Goal: Task Accomplishment & Management: Use online tool/utility

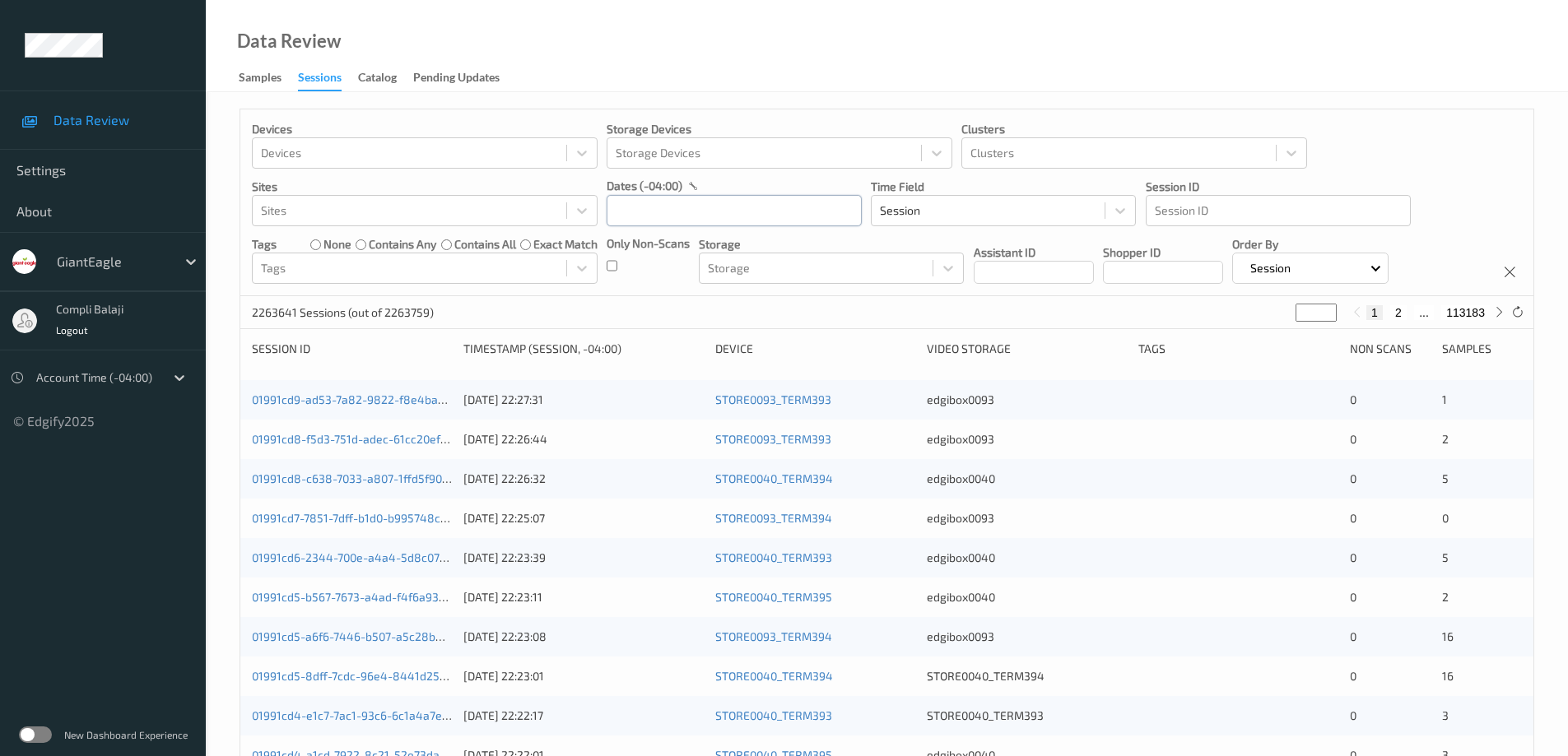
click at [756, 218] on input "text" at bounding box center [734, 210] width 255 height 31
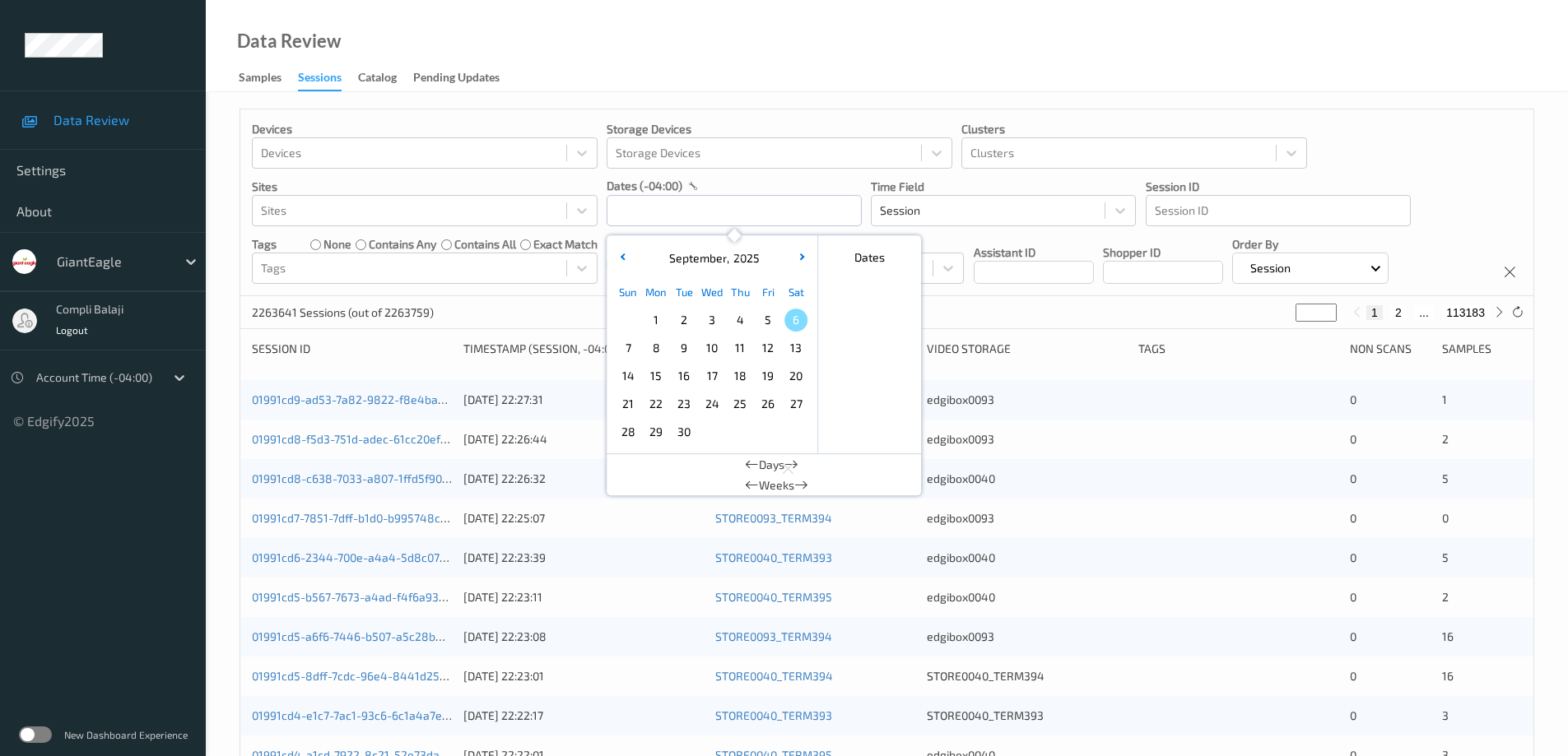
click at [744, 319] on span "4" at bounding box center [740, 320] width 23 height 23
type input "[DATE] 00:00 -> [DATE] 23:59"
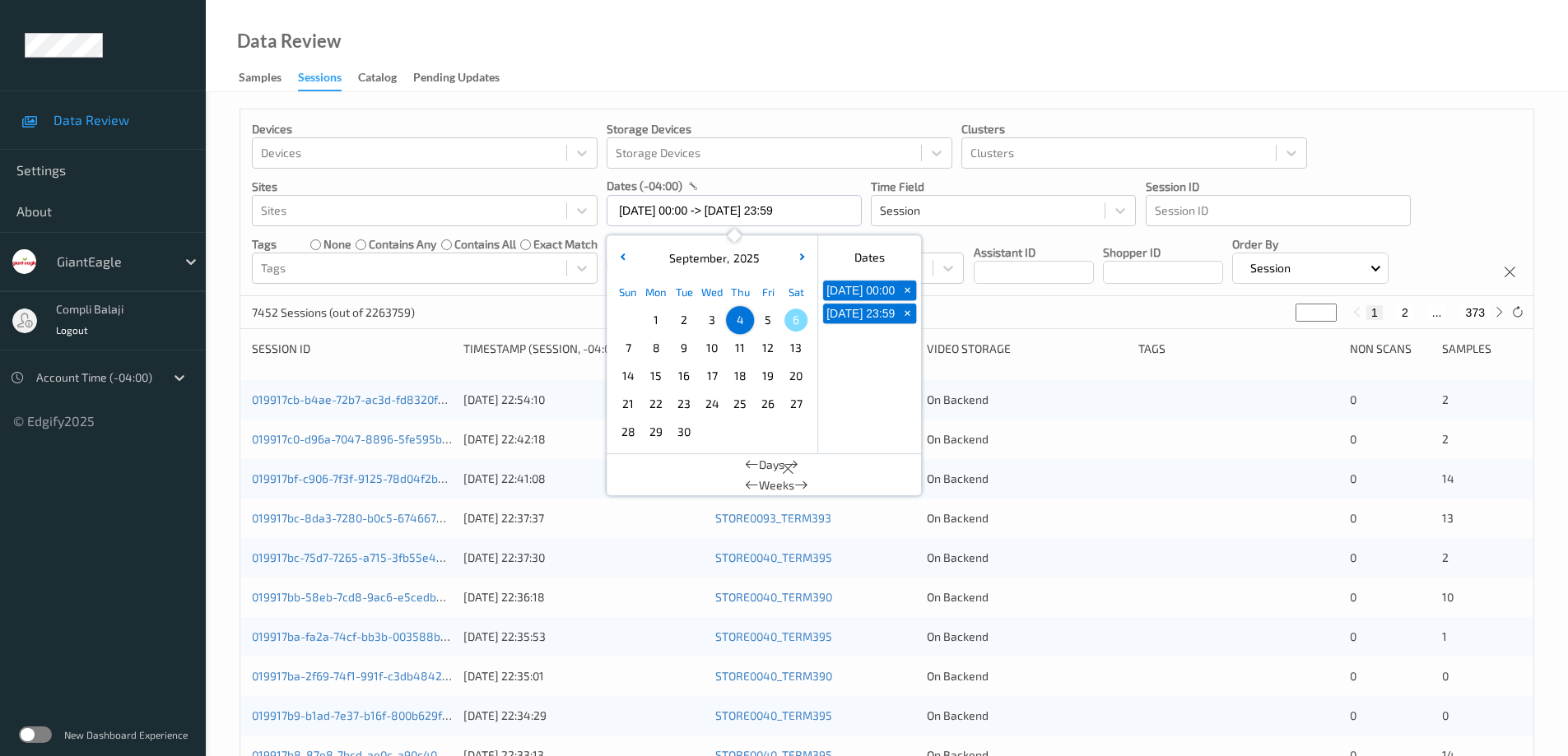
click at [1432, 189] on div "Devices Devices Storage Devices Storage Devices Clusters Clusters Sites Sites d…" at bounding box center [887, 202] width 1293 height 187
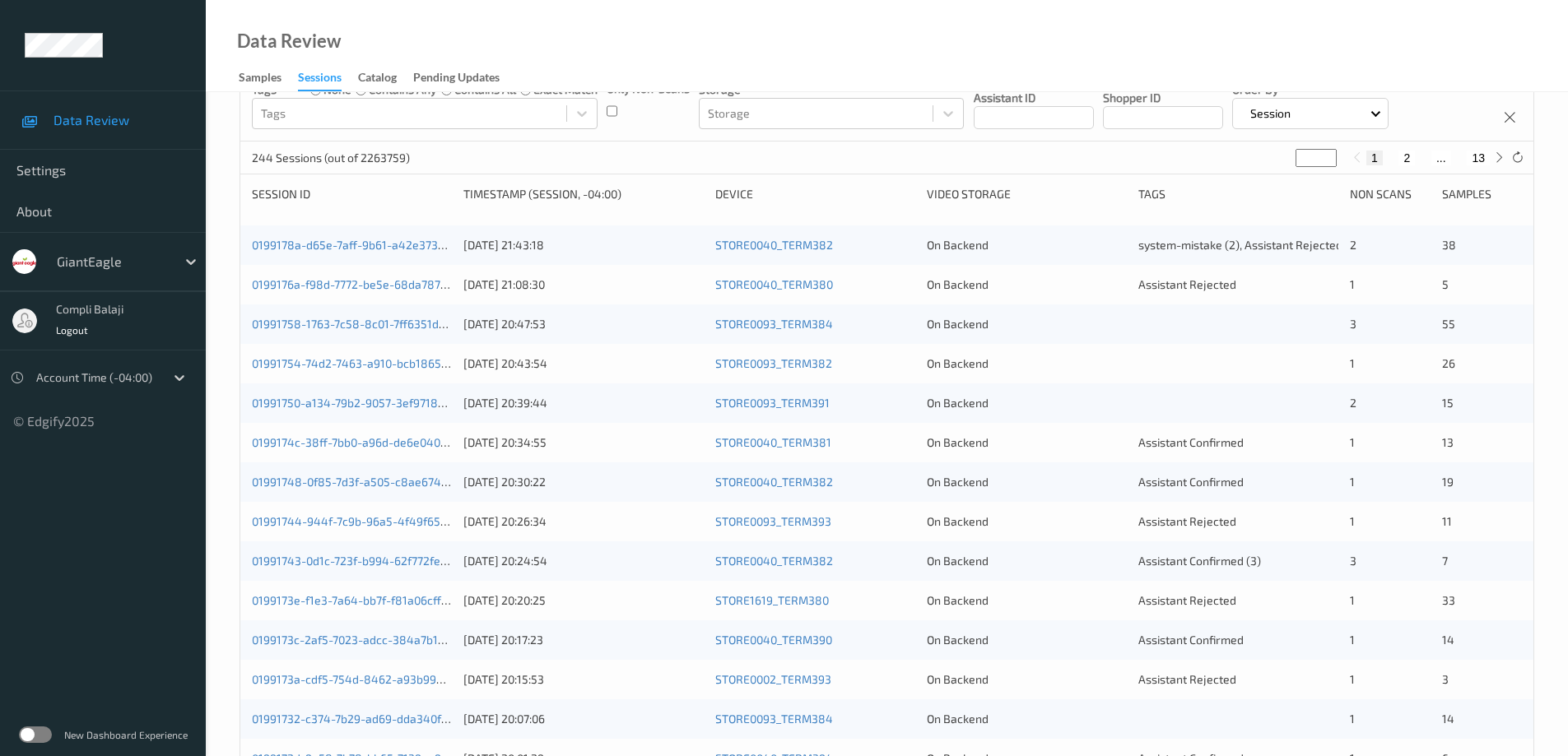
scroll to position [153, 0]
click at [404, 288] on link "0199176a-f98d-7772-be5e-68da787aacf1" at bounding box center [360, 286] width 217 height 14
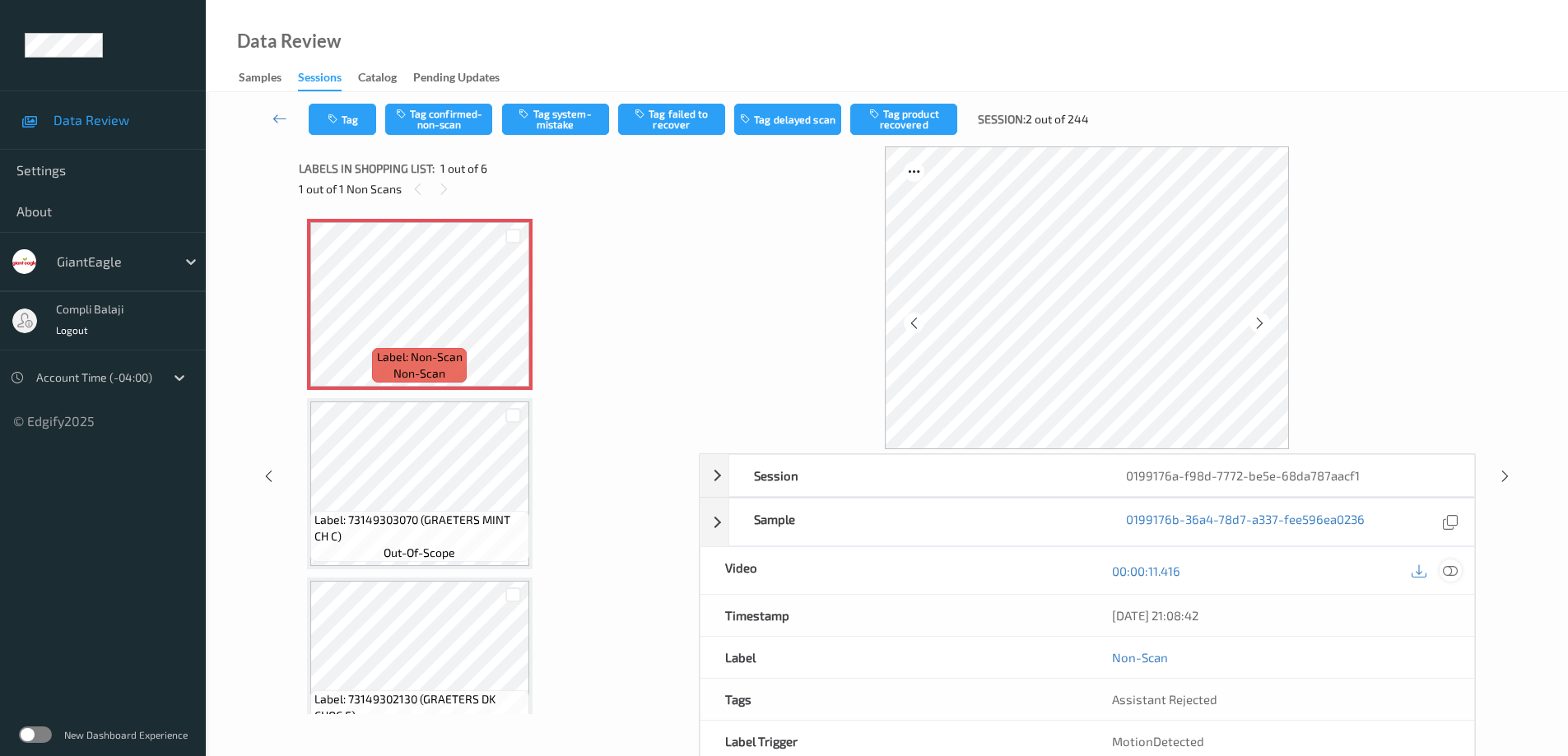
click at [1452, 568] on icon at bounding box center [1450, 570] width 15 height 15
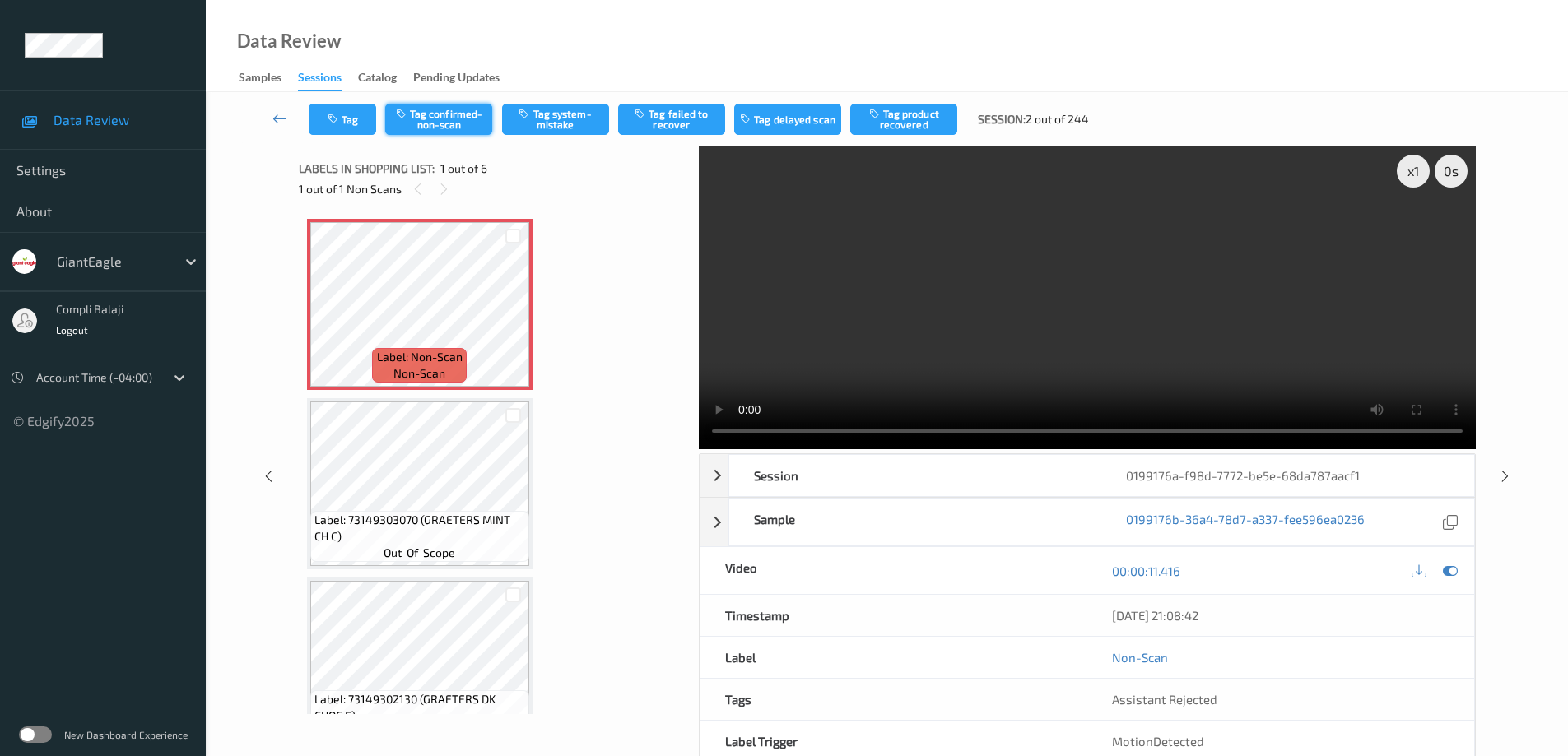
click at [459, 126] on button "Tag confirmed-non-scan" at bounding box center [438, 119] width 107 height 31
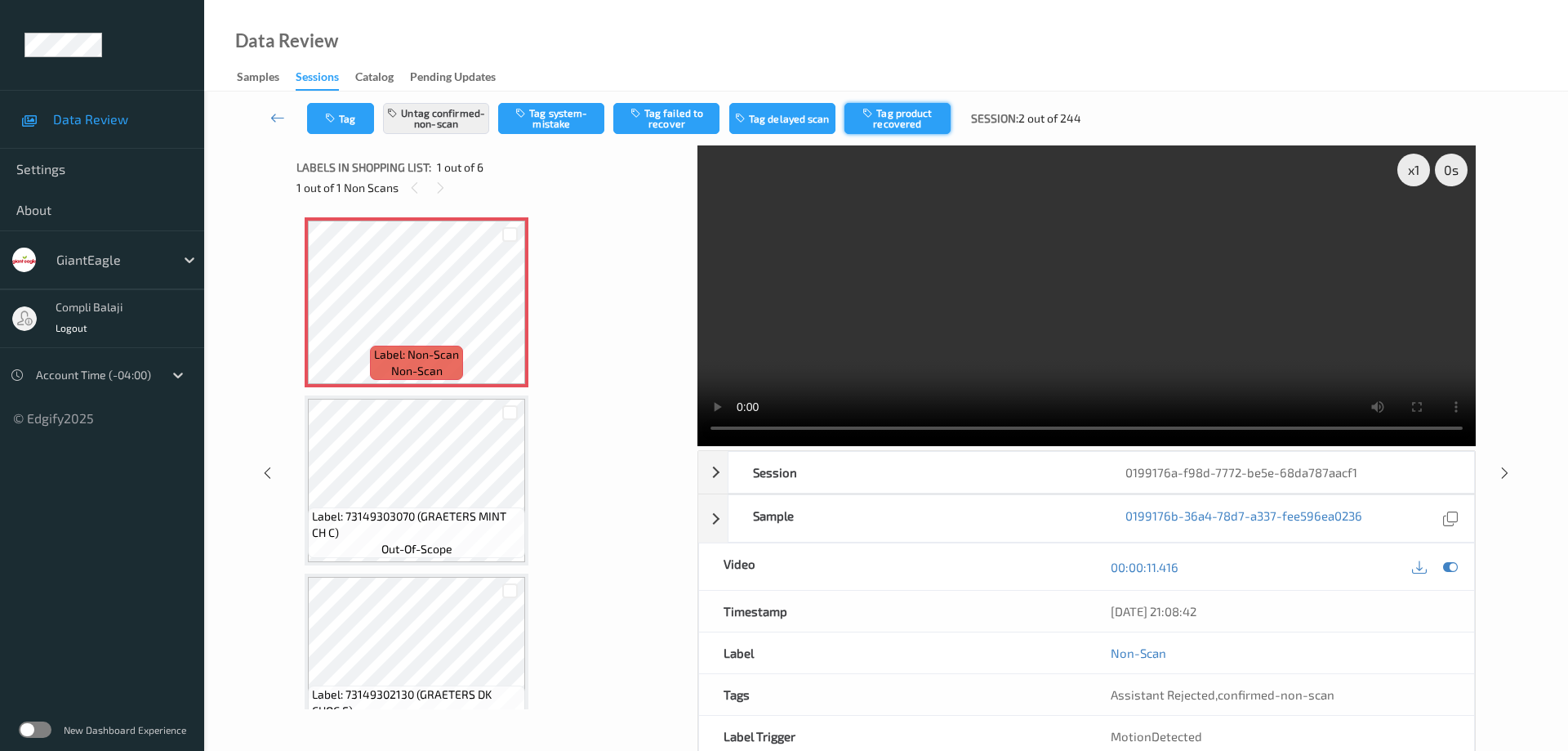
click at [918, 118] on button "Tag product recovered" at bounding box center [898, 118] width 106 height 31
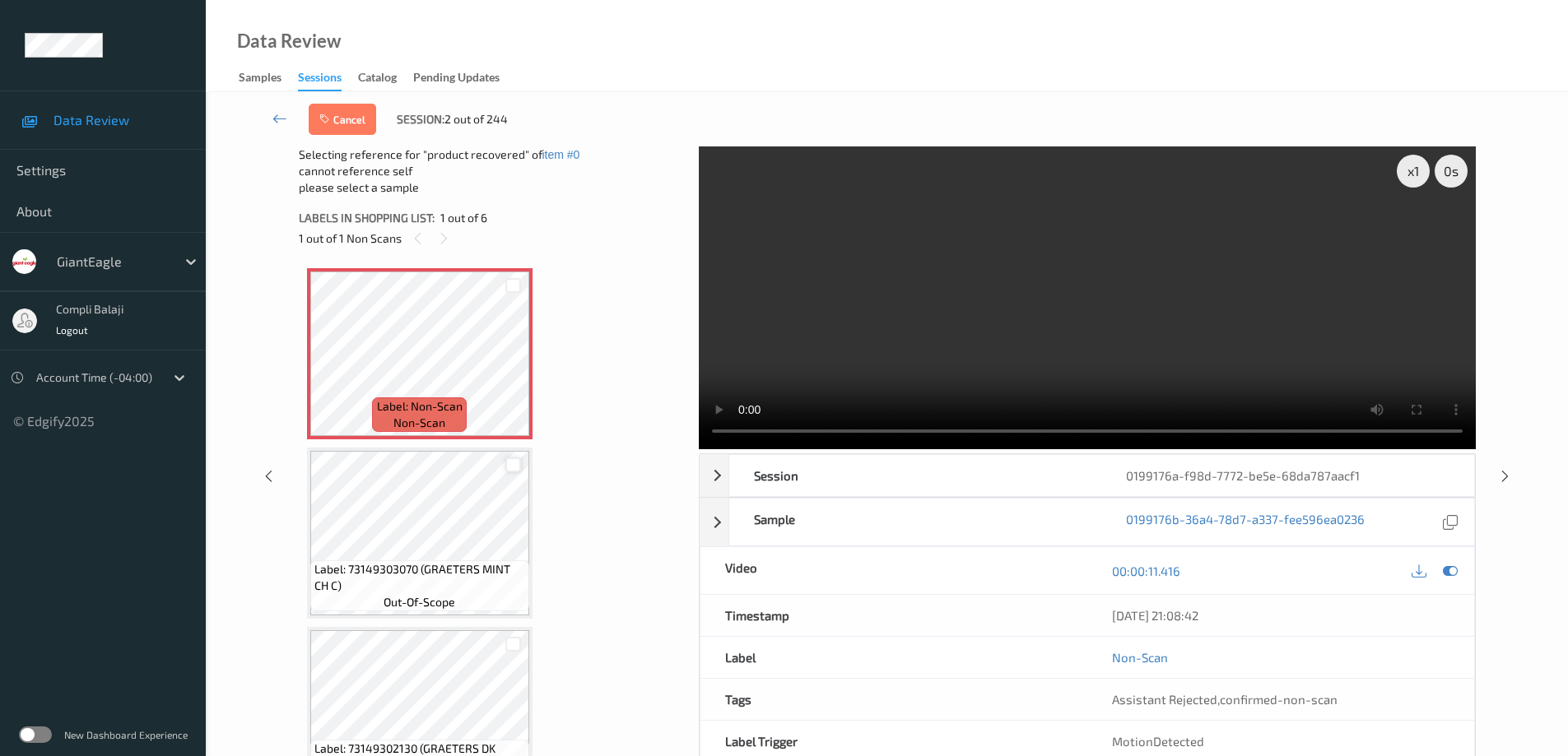
click at [509, 463] on div at bounding box center [513, 465] width 15 height 15
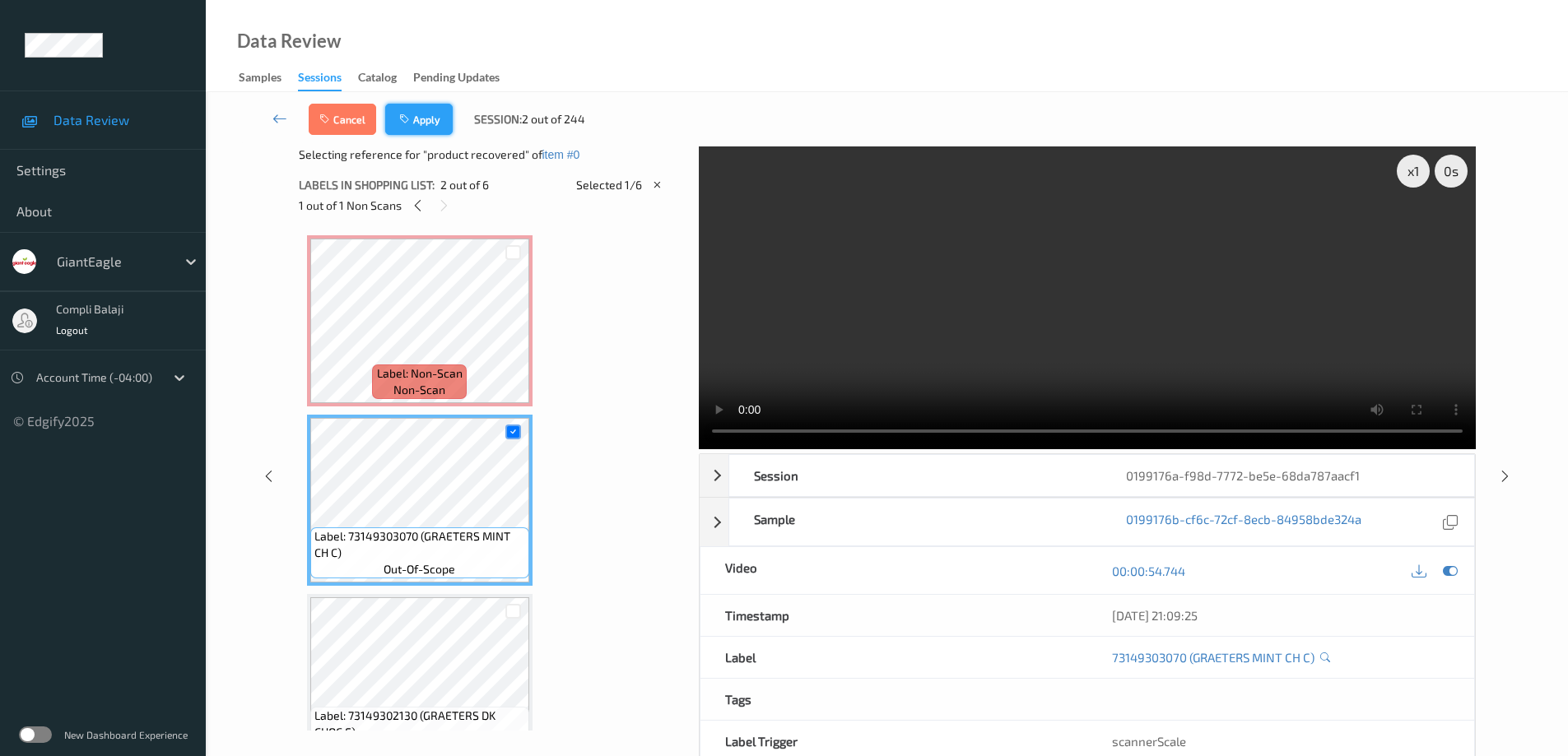
click at [423, 118] on button "Apply" at bounding box center [419, 119] width 68 height 31
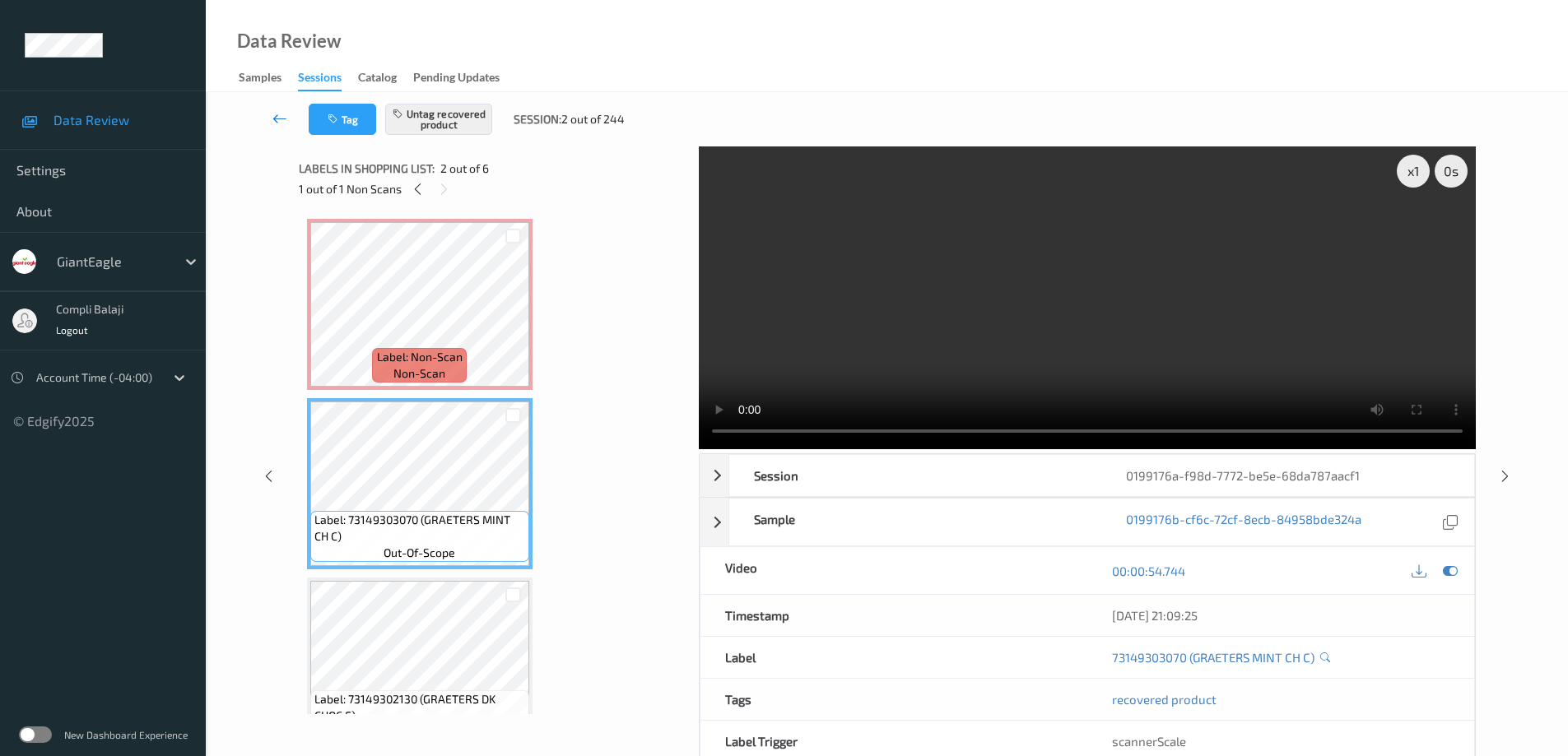
click at [276, 123] on icon at bounding box center [280, 118] width 15 height 16
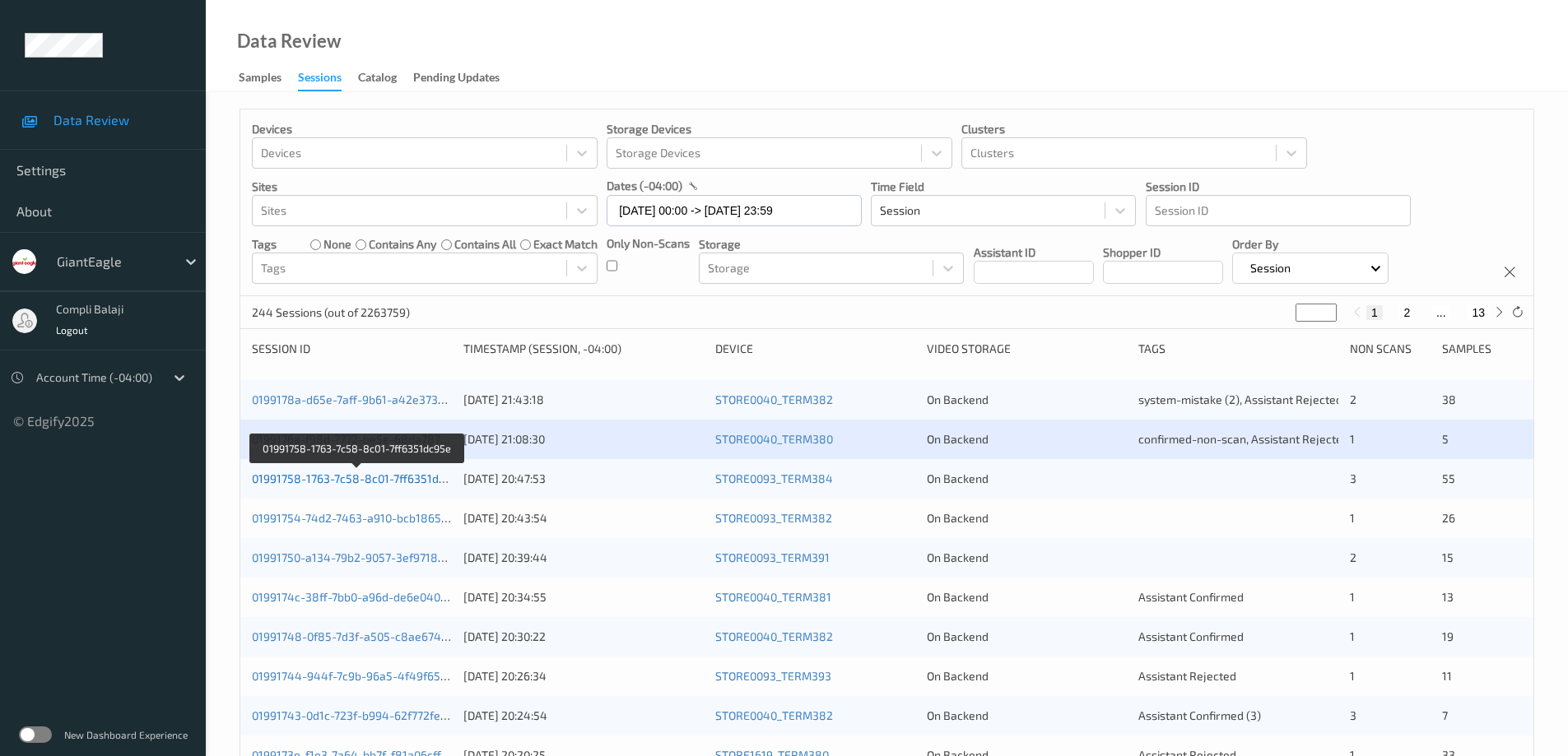
click at [376, 481] on link "01991758-1763-7c58-8c01-7ff6351dc95e" at bounding box center [358, 478] width 212 height 14
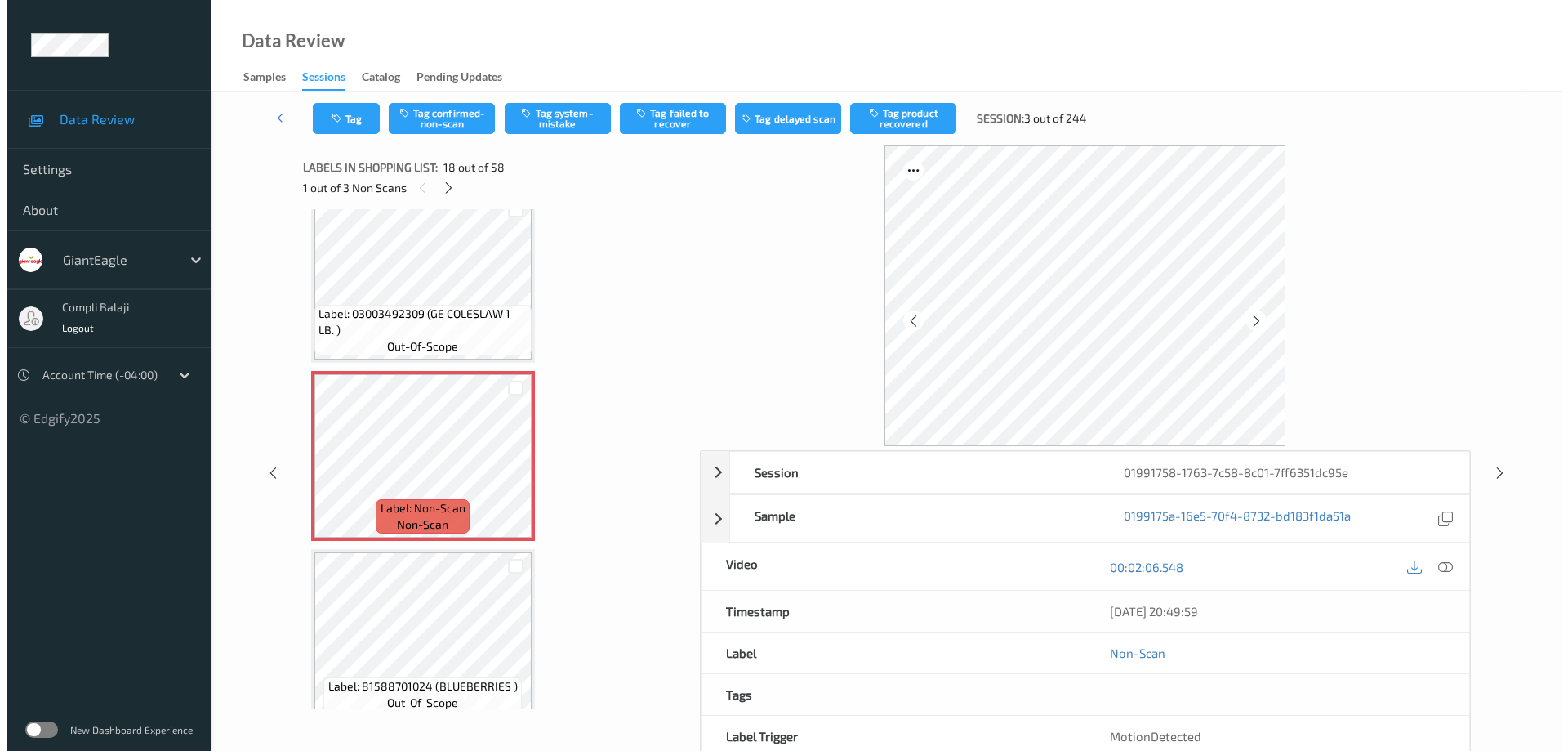
scroll to position [2975, 0]
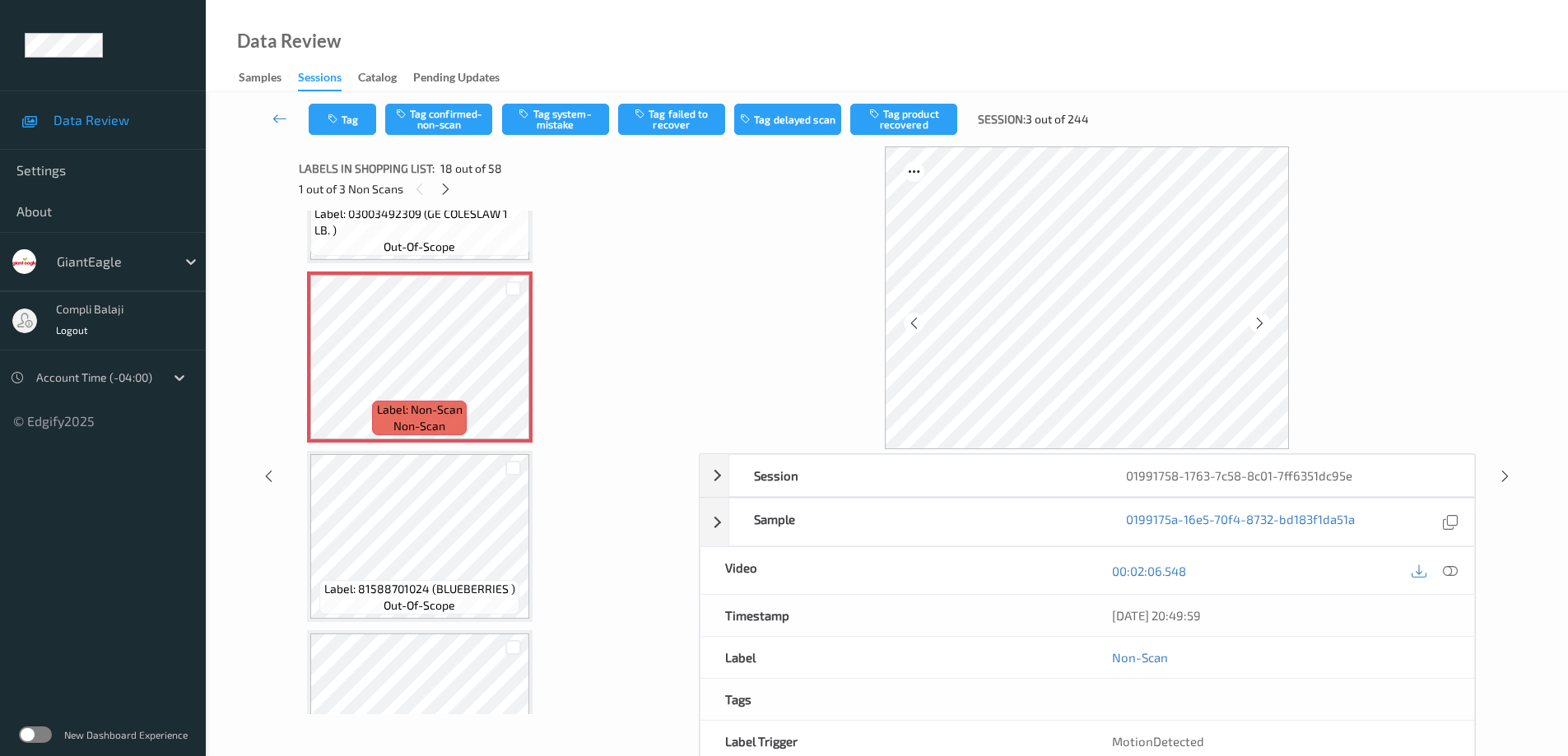
drag, startPoint x: 1449, startPoint y: 571, endPoint x: 1412, endPoint y: 561, distance: 38.3
click at [1447, 571] on icon at bounding box center [1450, 570] width 15 height 15
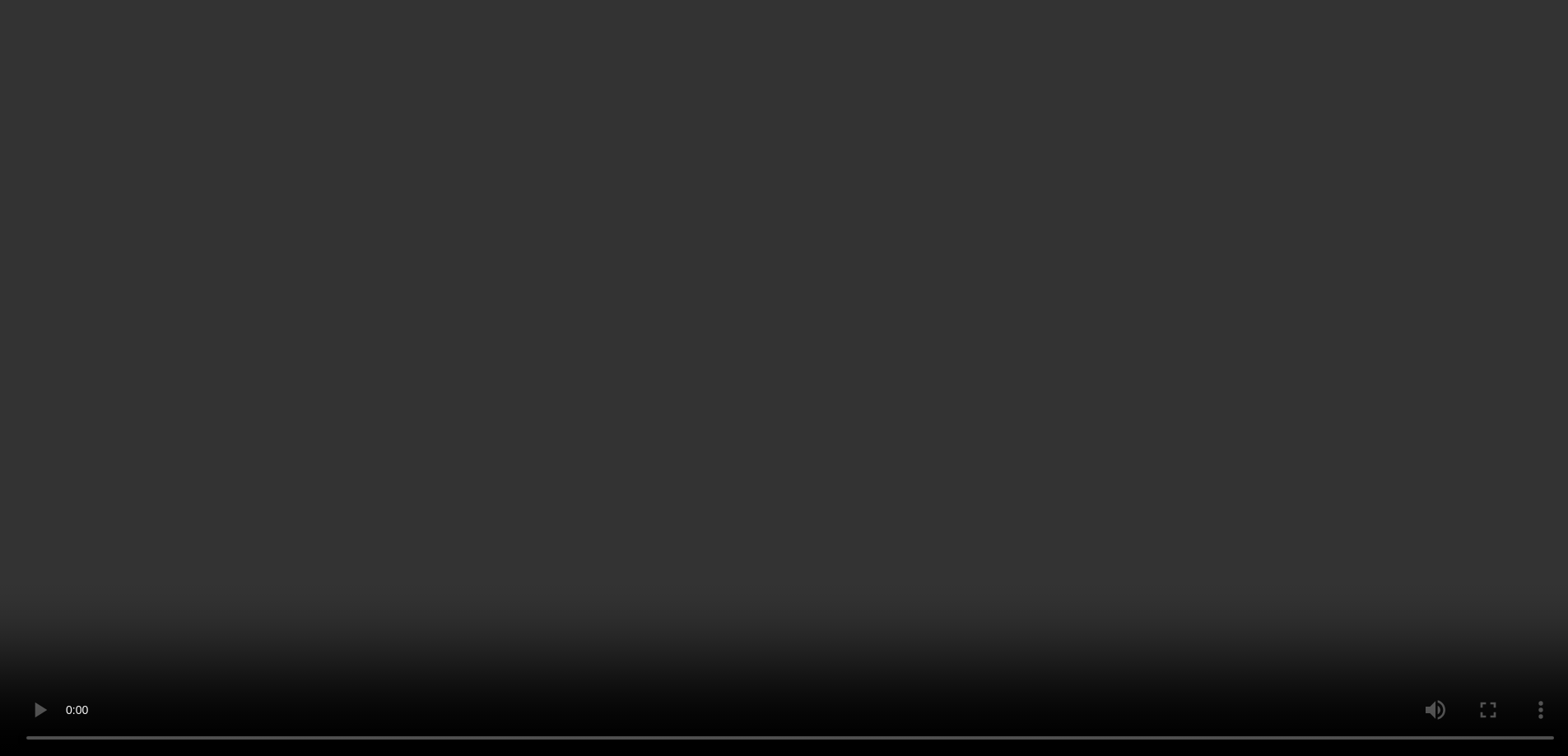
scroll to position [2912, 0]
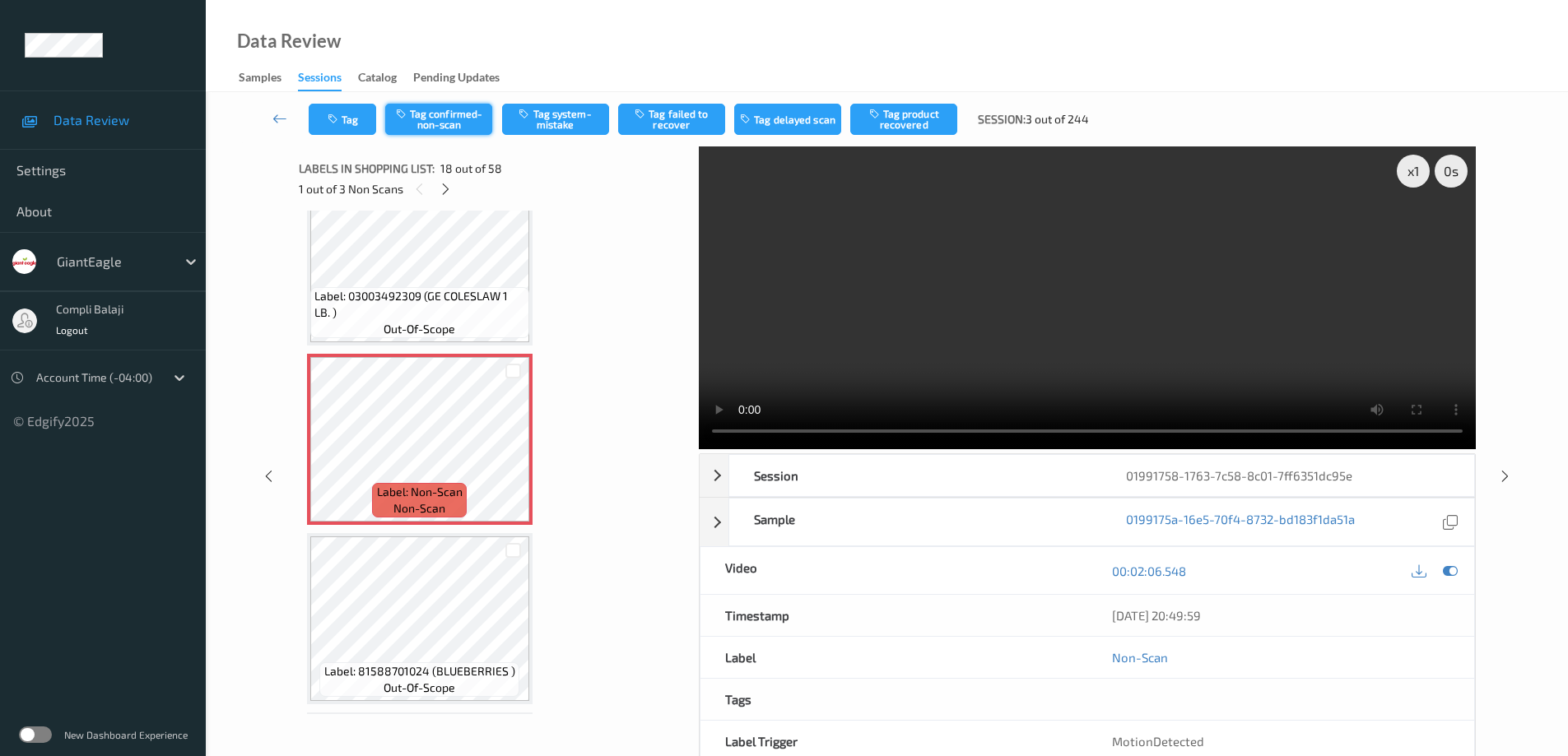
click at [463, 126] on button "Tag confirmed-non-scan" at bounding box center [438, 119] width 107 height 31
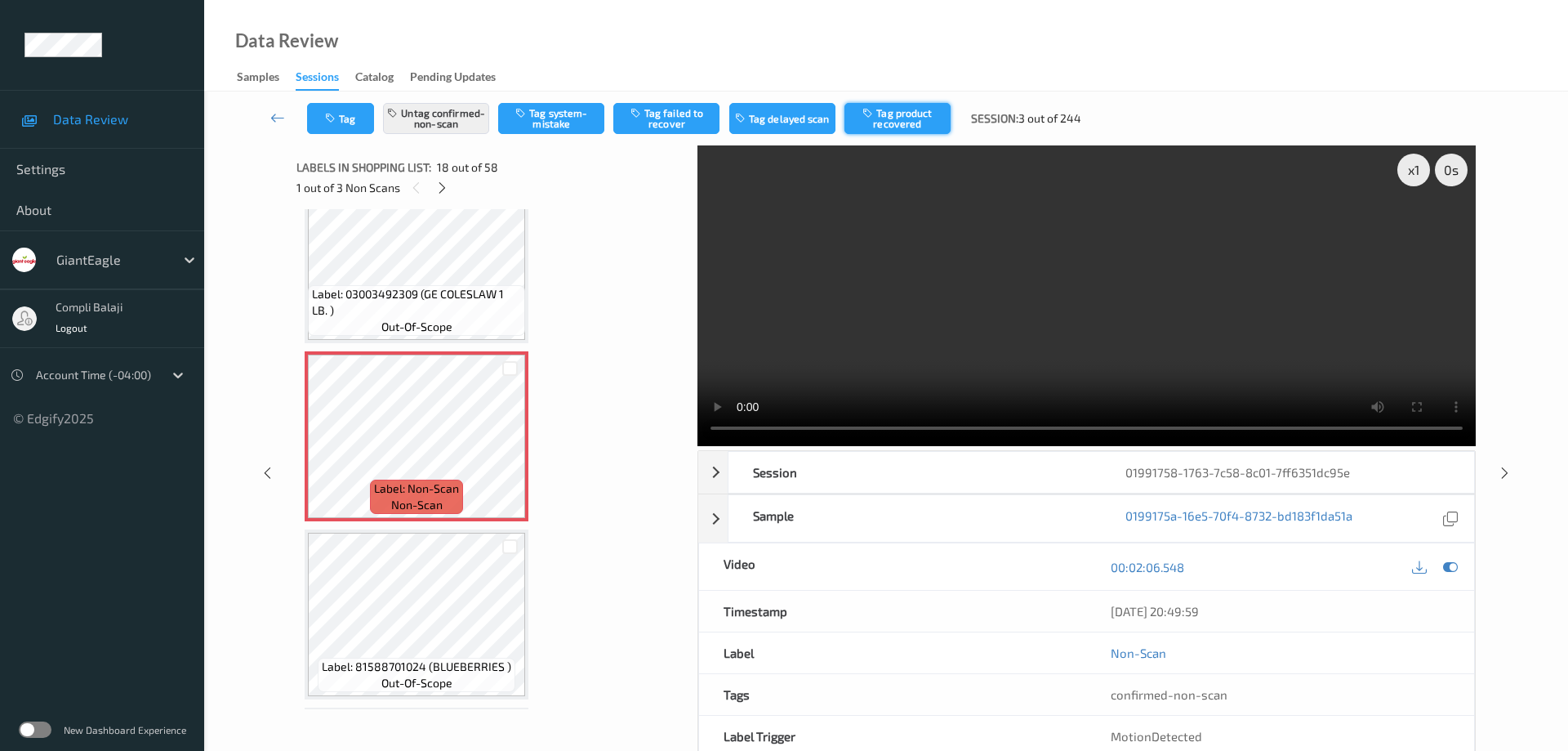
click at [911, 126] on button "Tag product recovered" at bounding box center [898, 118] width 106 height 31
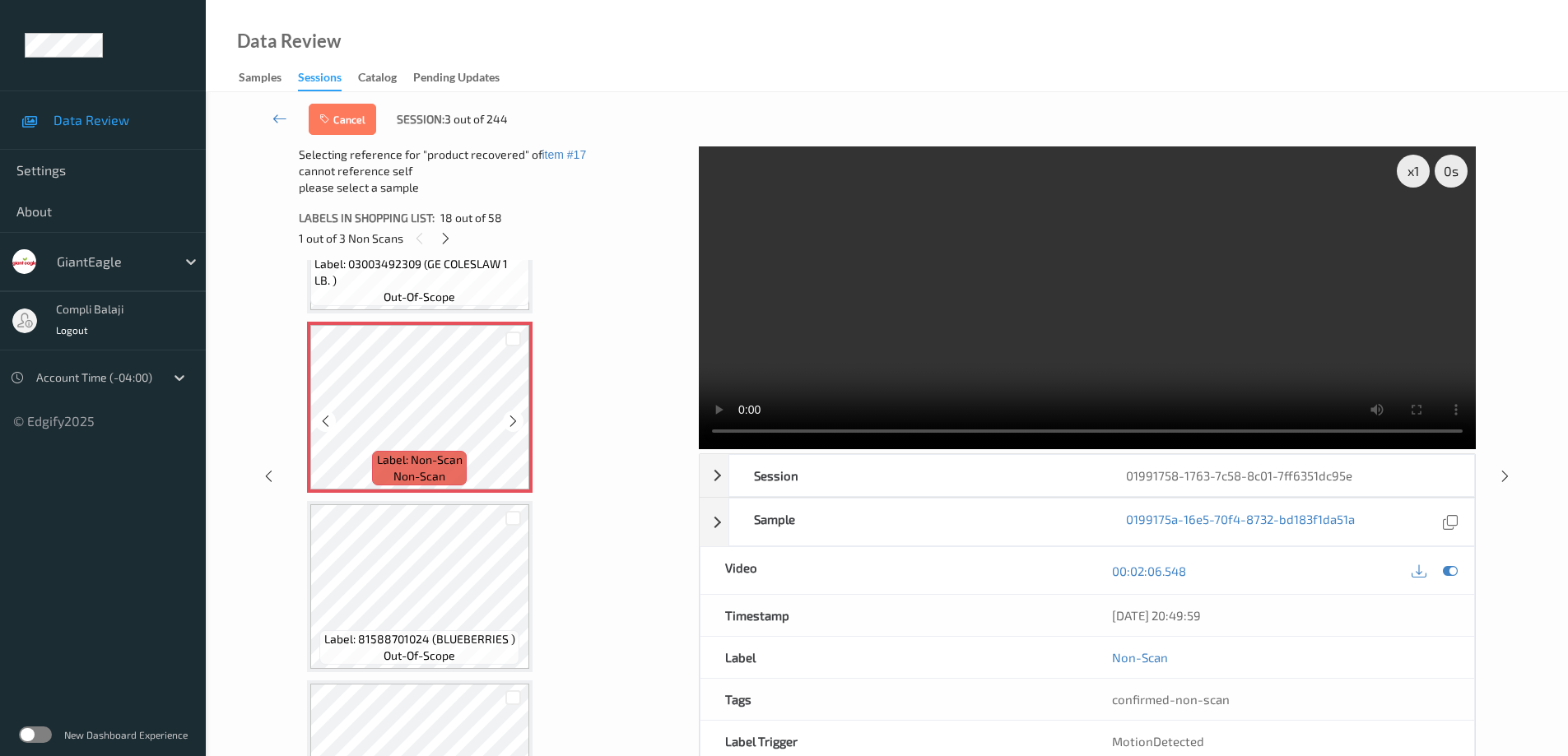
scroll to position [2995, 0]
click at [510, 517] on div at bounding box center [513, 518] width 15 height 15
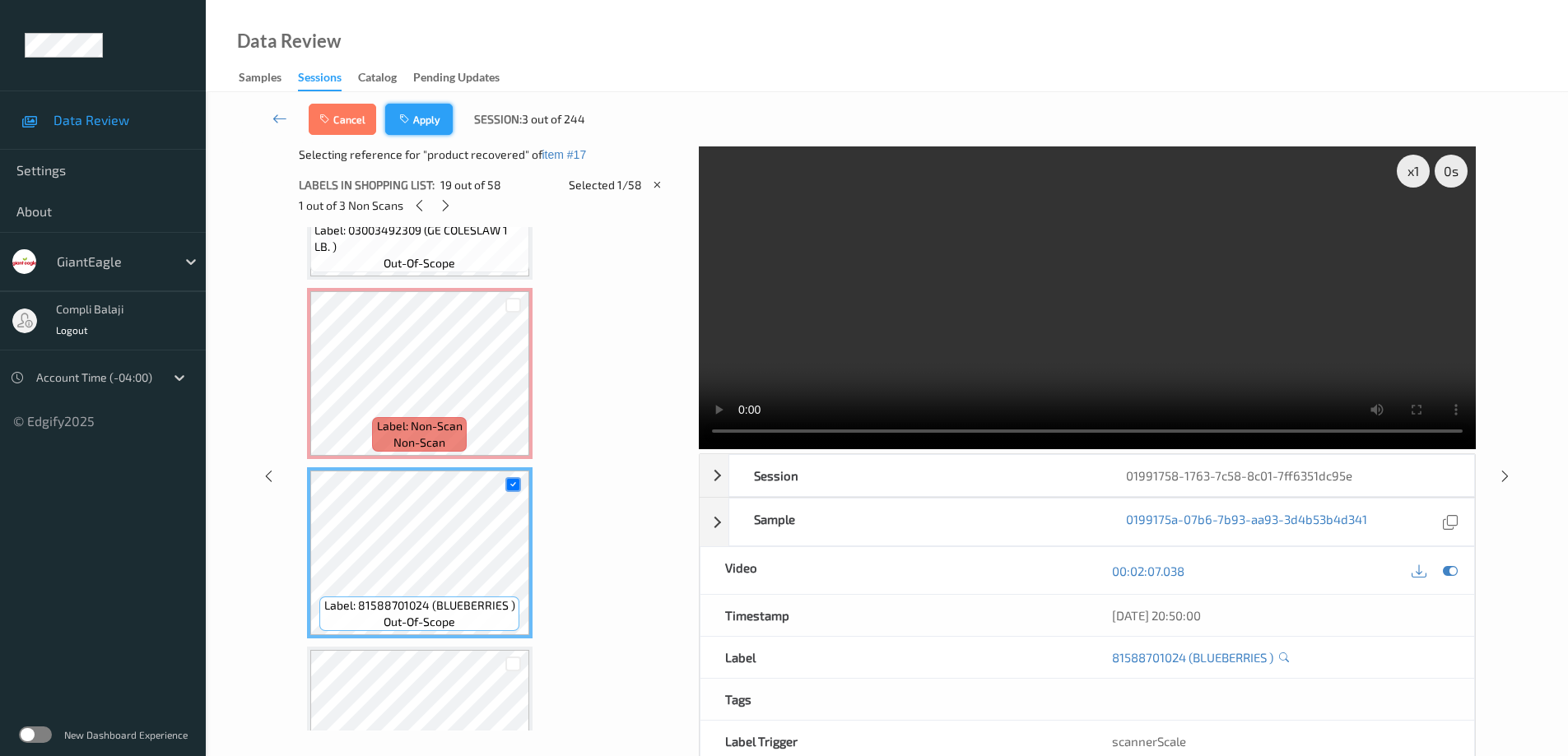
click at [433, 125] on button "Apply" at bounding box center [419, 119] width 68 height 31
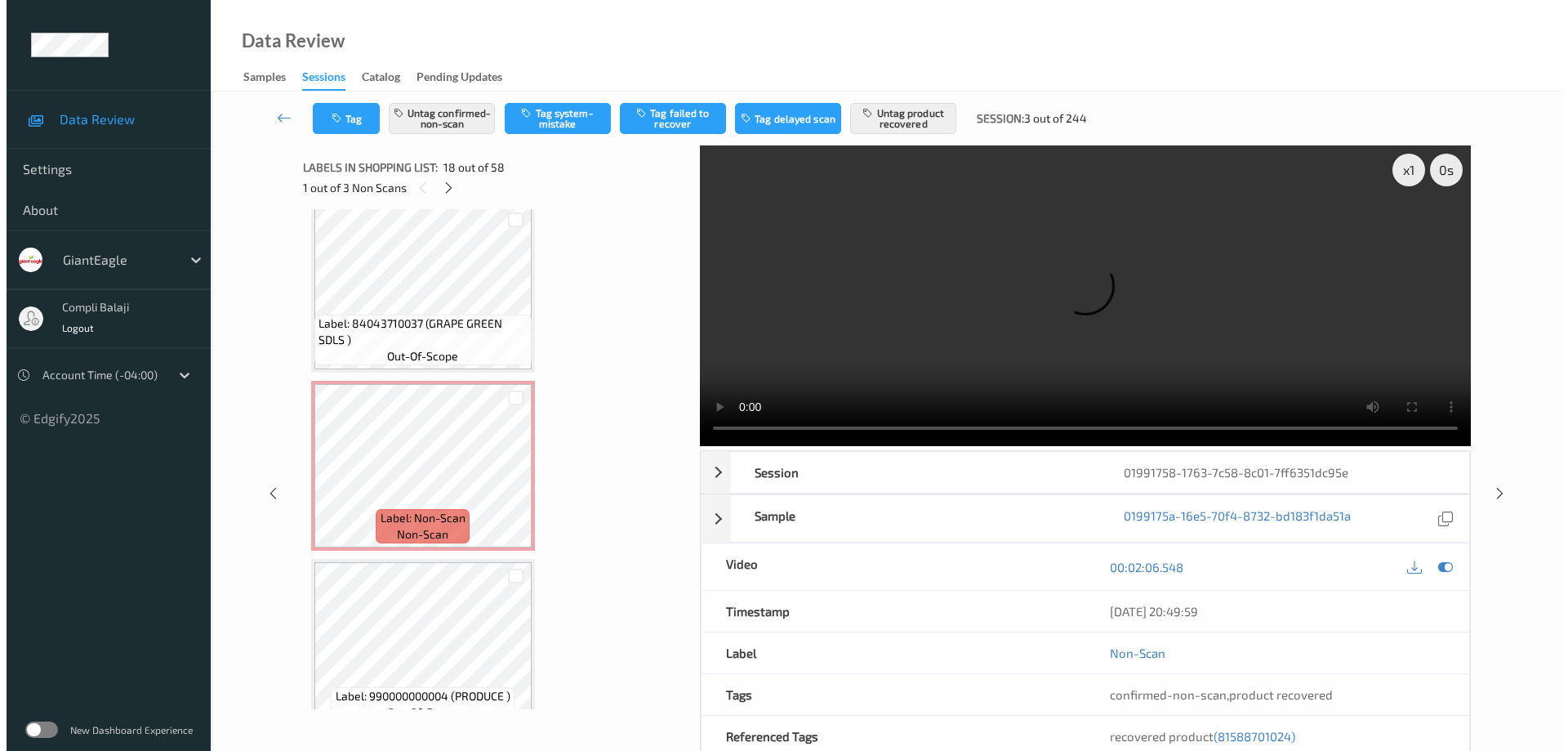
scroll to position [3756, 0]
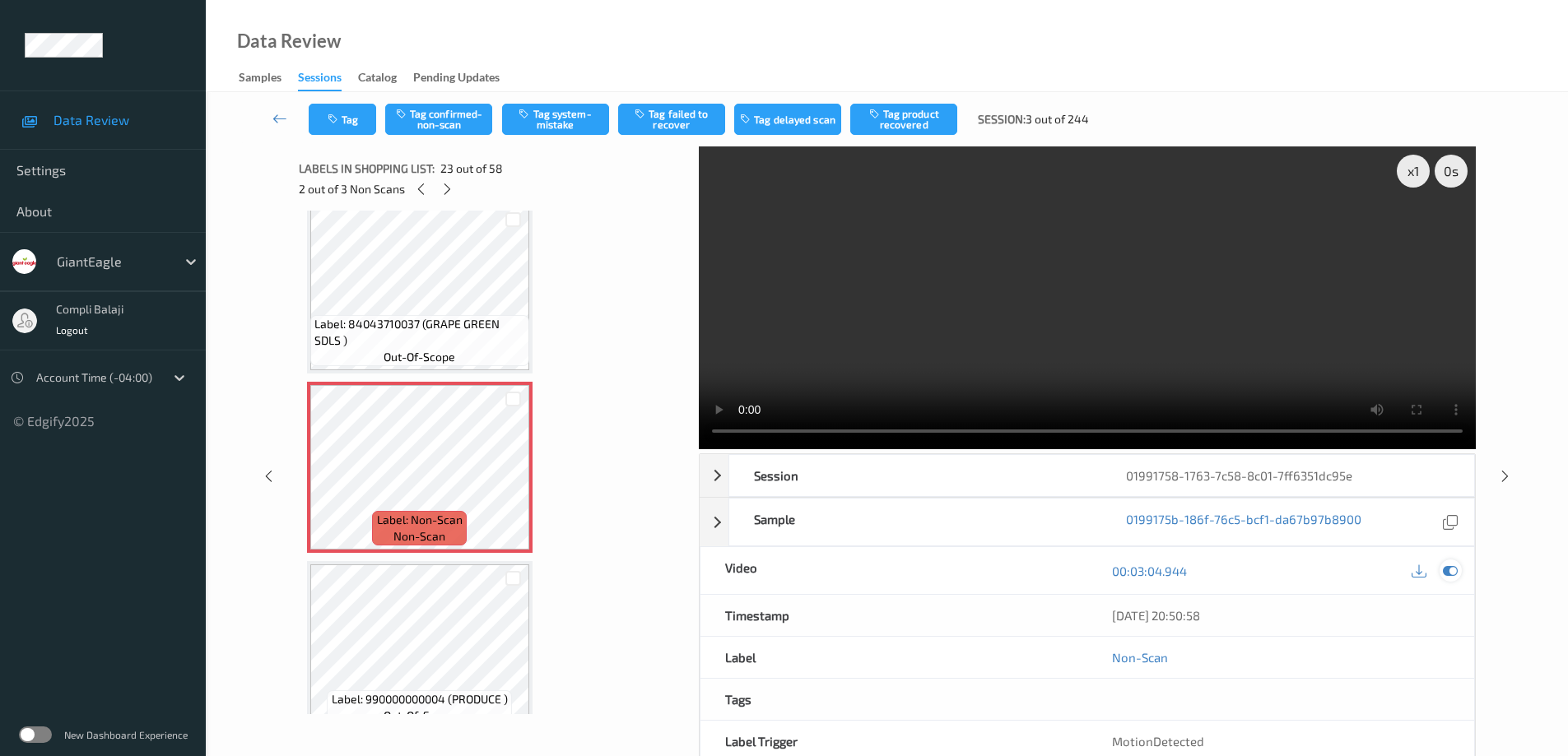
drag, startPoint x: 1452, startPoint y: 573, endPoint x: 1448, endPoint y: 563, distance: 10.8
click at [1451, 572] on icon at bounding box center [1450, 571] width 15 height 15
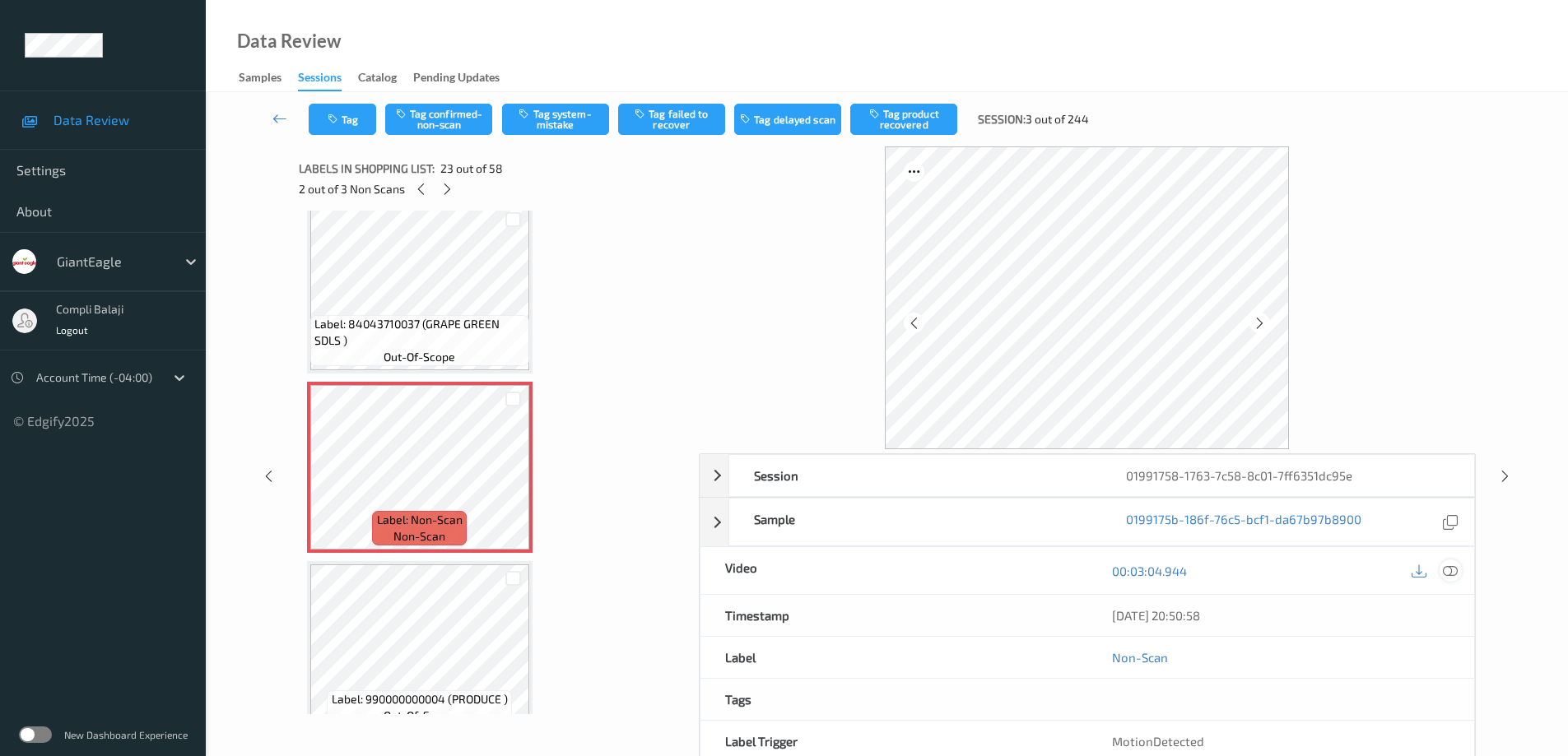
click at [1455, 567] on icon at bounding box center [1450, 570] width 15 height 15
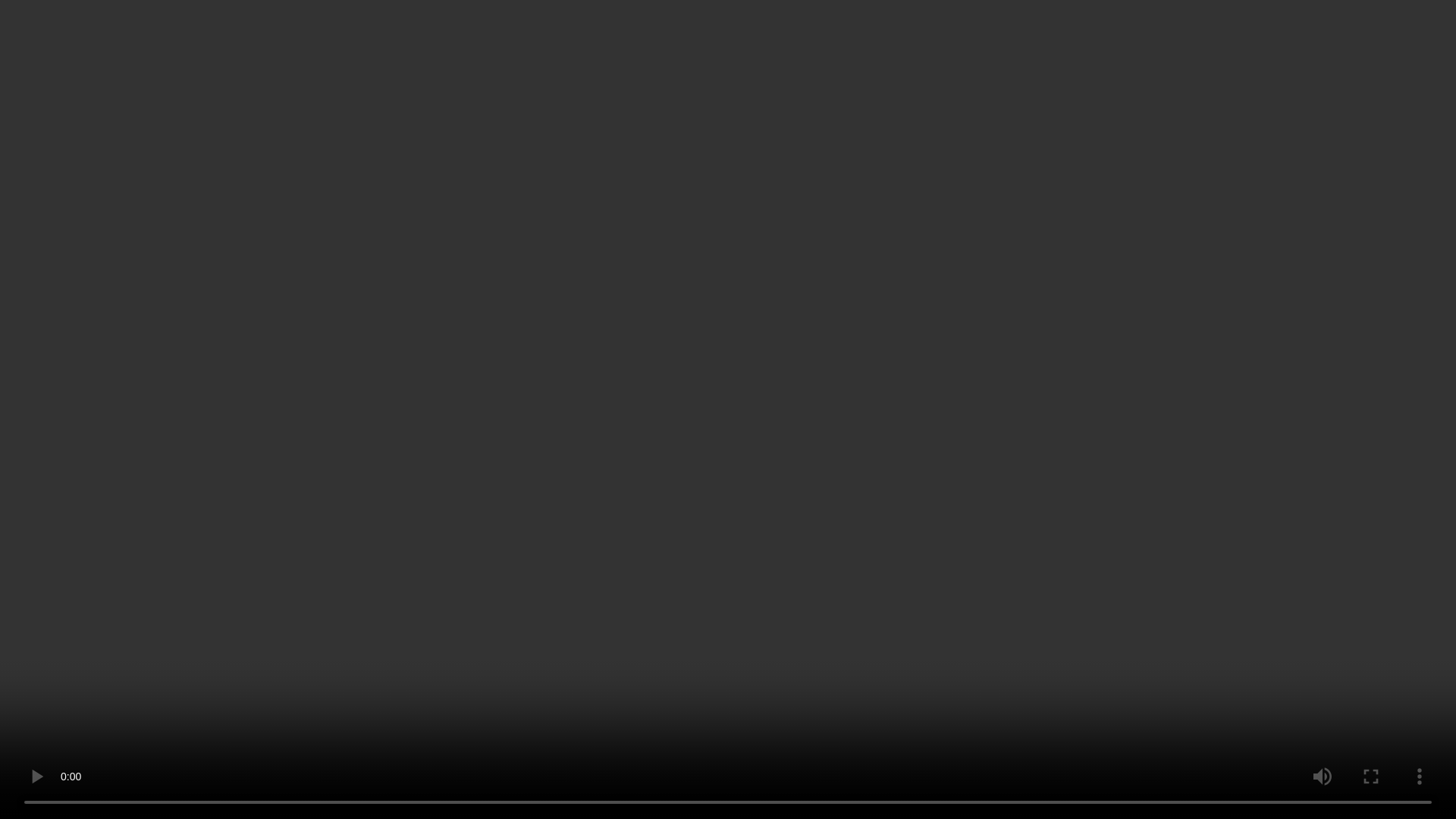
click at [1313, 615] on video at bounding box center [728, 410] width 1456 height 819
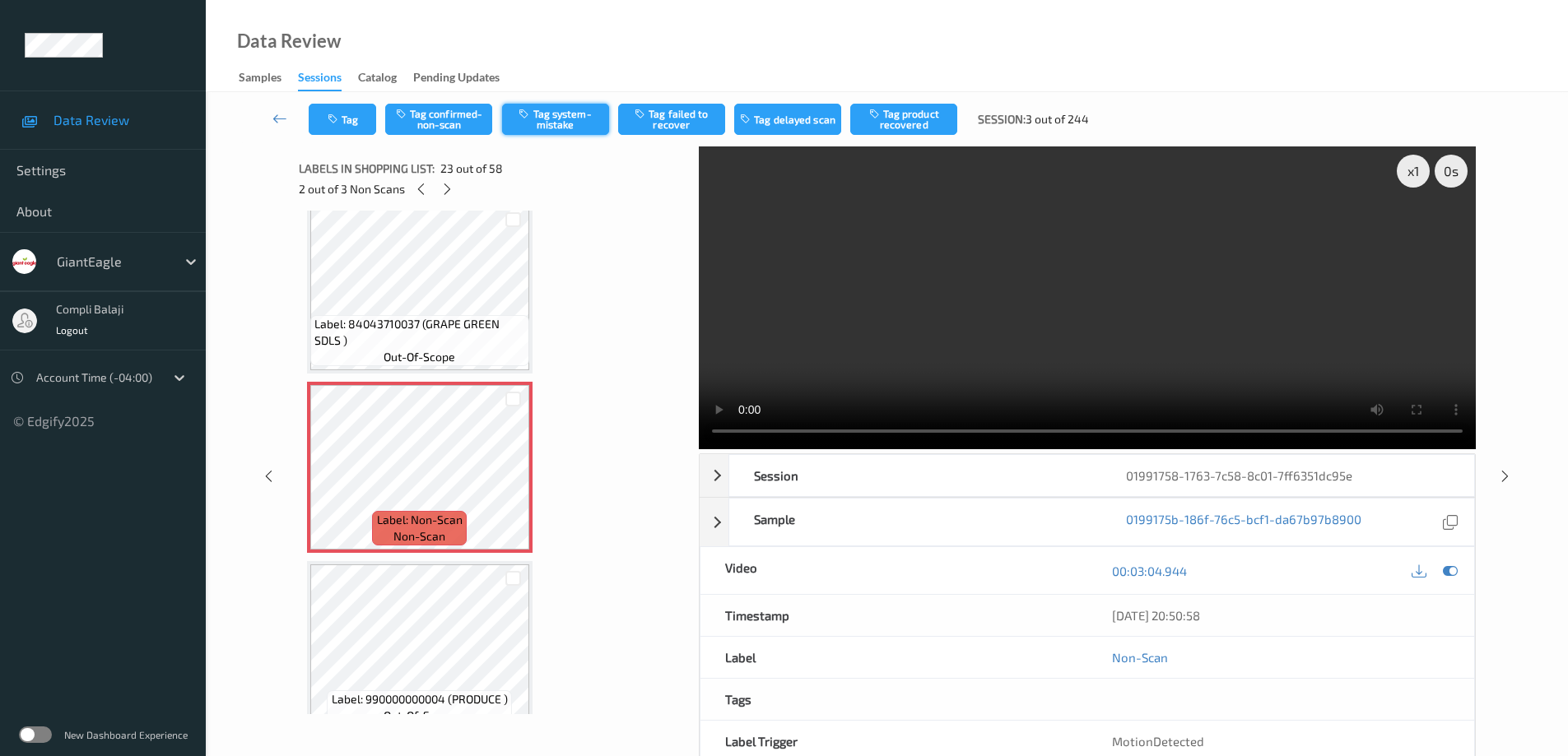
click at [563, 124] on button "Tag system-mistake" at bounding box center [555, 119] width 107 height 31
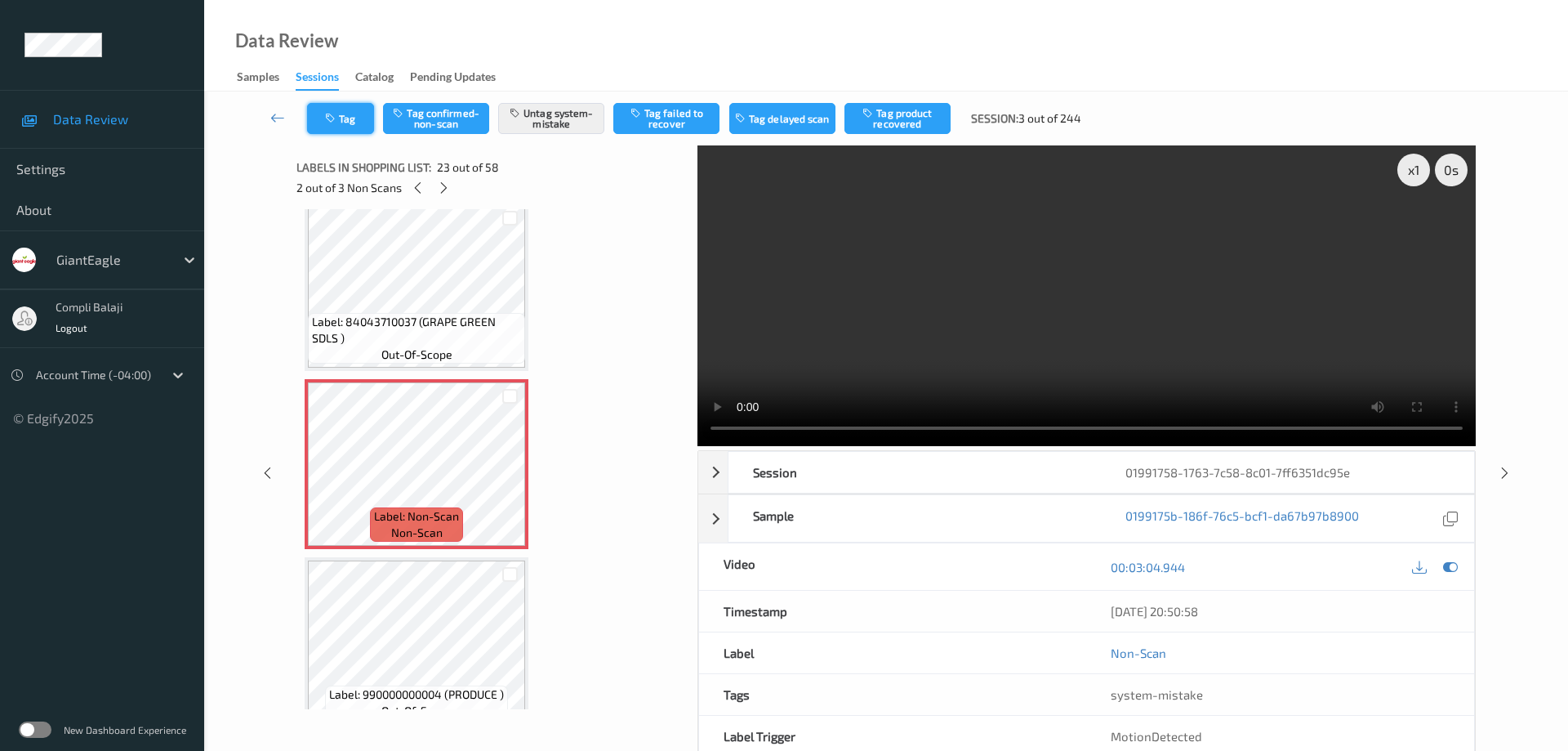
click at [362, 117] on button "Tag" at bounding box center [341, 118] width 67 height 31
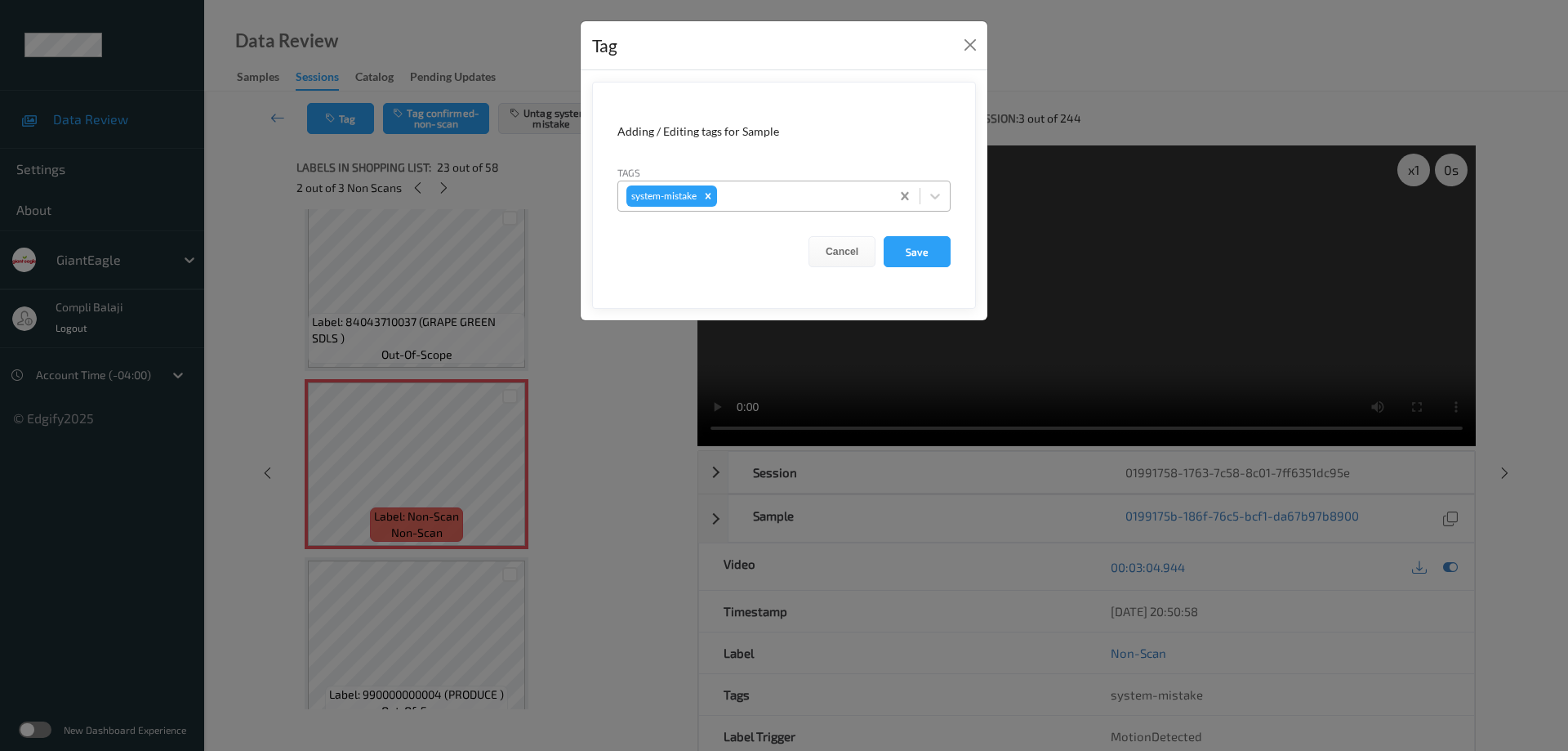
drag, startPoint x: 935, startPoint y: 196, endPoint x: 910, endPoint y: 208, distance: 27.7
click at [935, 197] on icon at bounding box center [935, 196] width 16 height 16
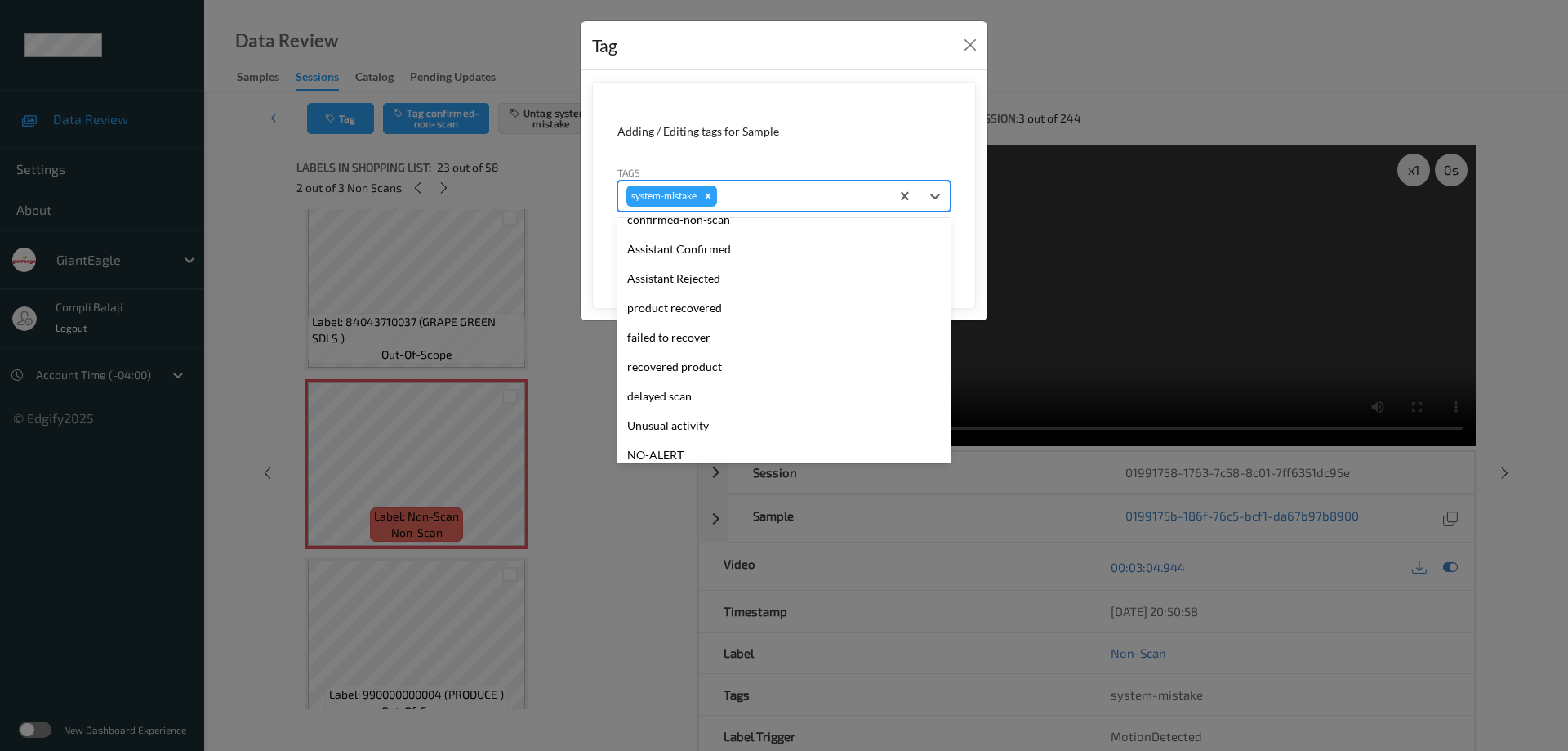
scroll to position [173, 0]
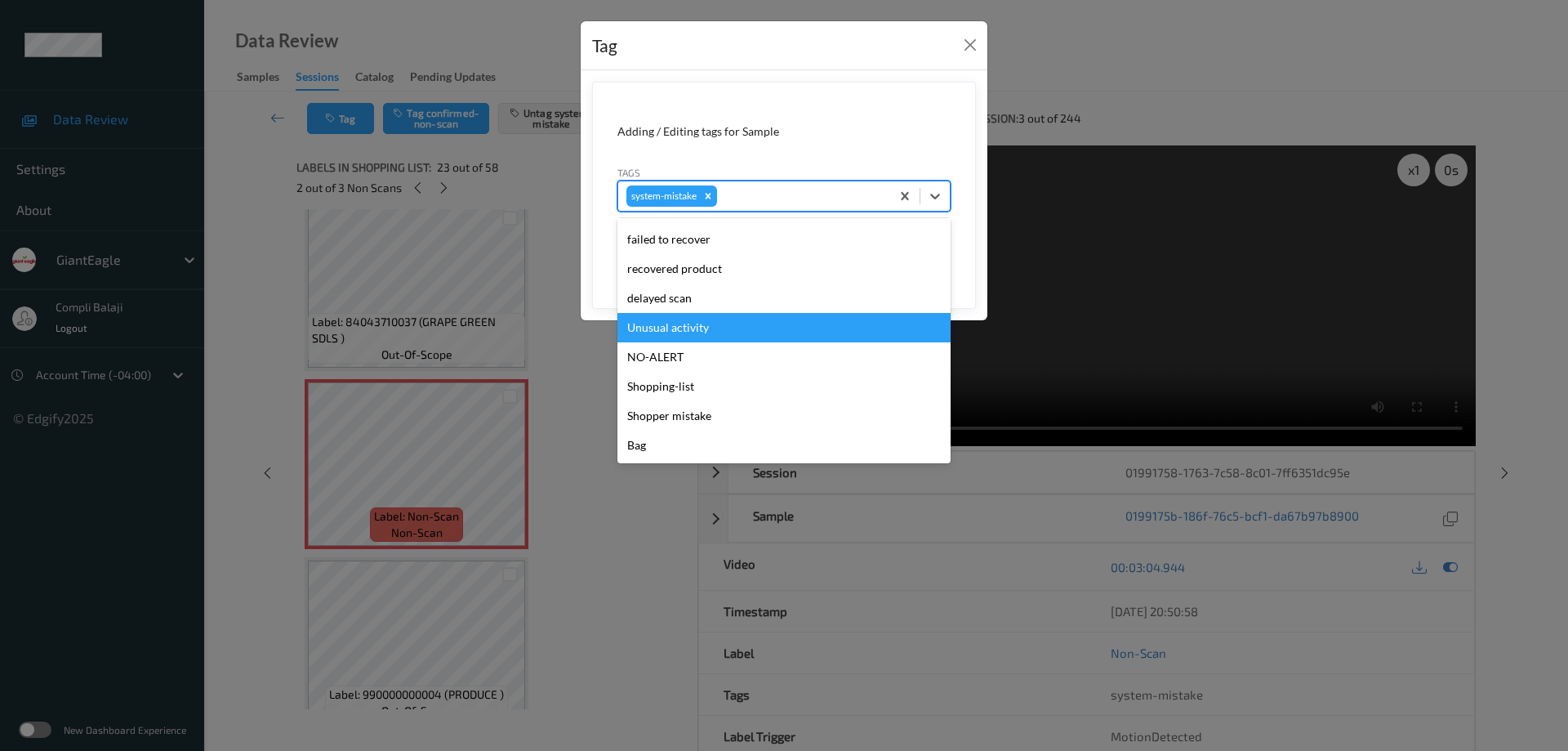
click at [696, 332] on div "Unusual activity" at bounding box center [784, 327] width 333 height 29
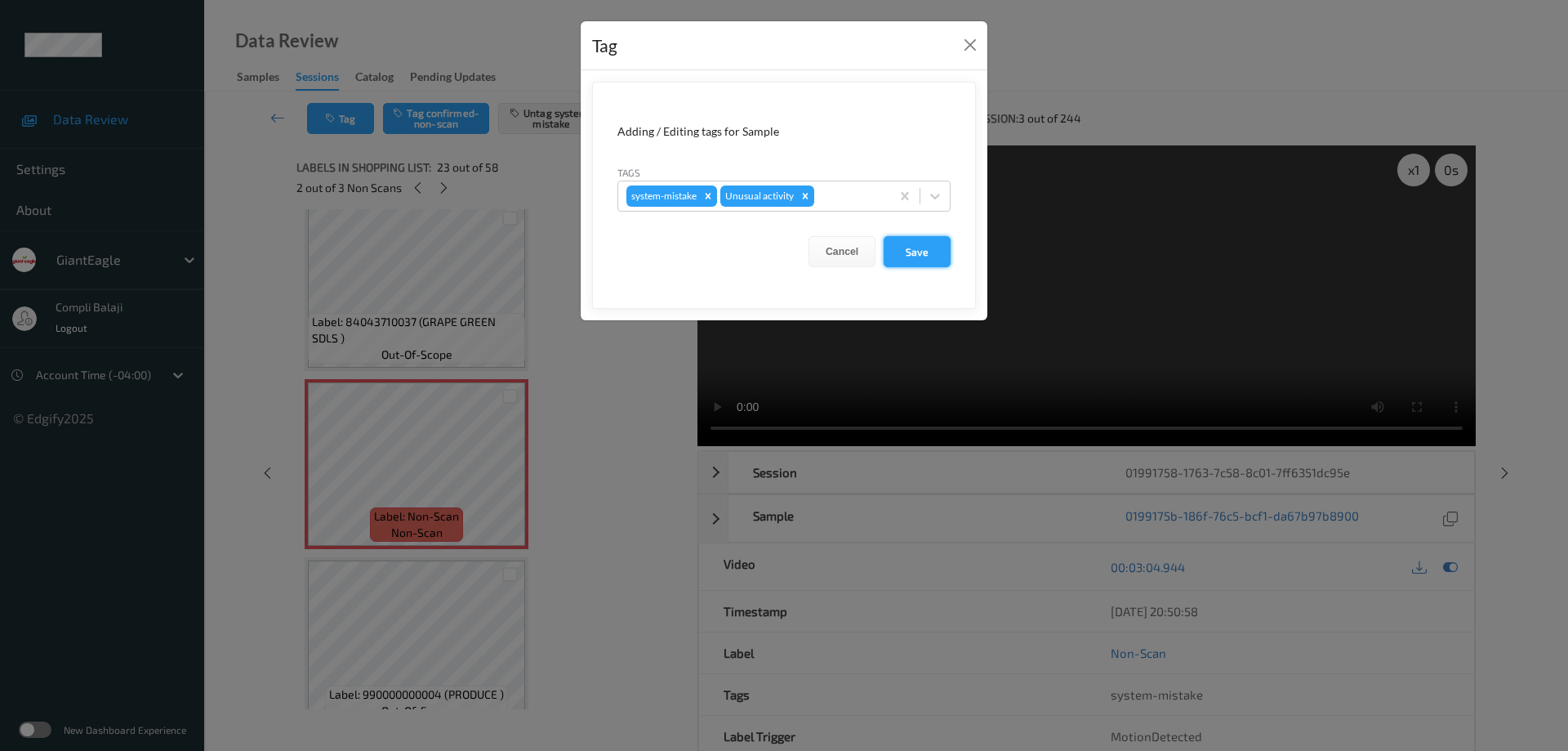
click at [923, 259] on button "Save" at bounding box center [917, 251] width 67 height 31
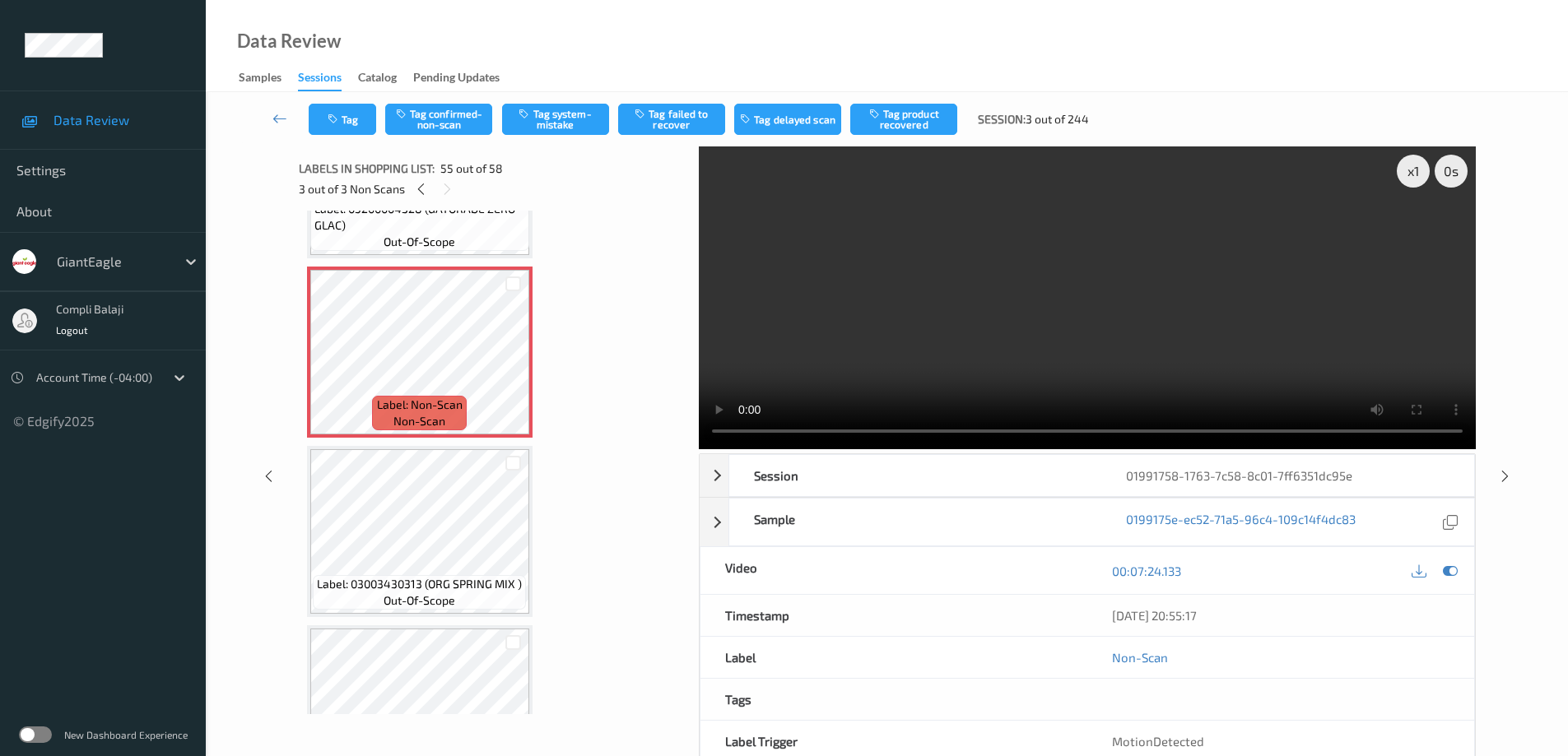
scroll to position [9634, 0]
click at [457, 123] on button "Tag confirmed-non-scan" at bounding box center [438, 119] width 107 height 31
click at [922, 118] on button "Tag product recovered" at bounding box center [904, 119] width 107 height 31
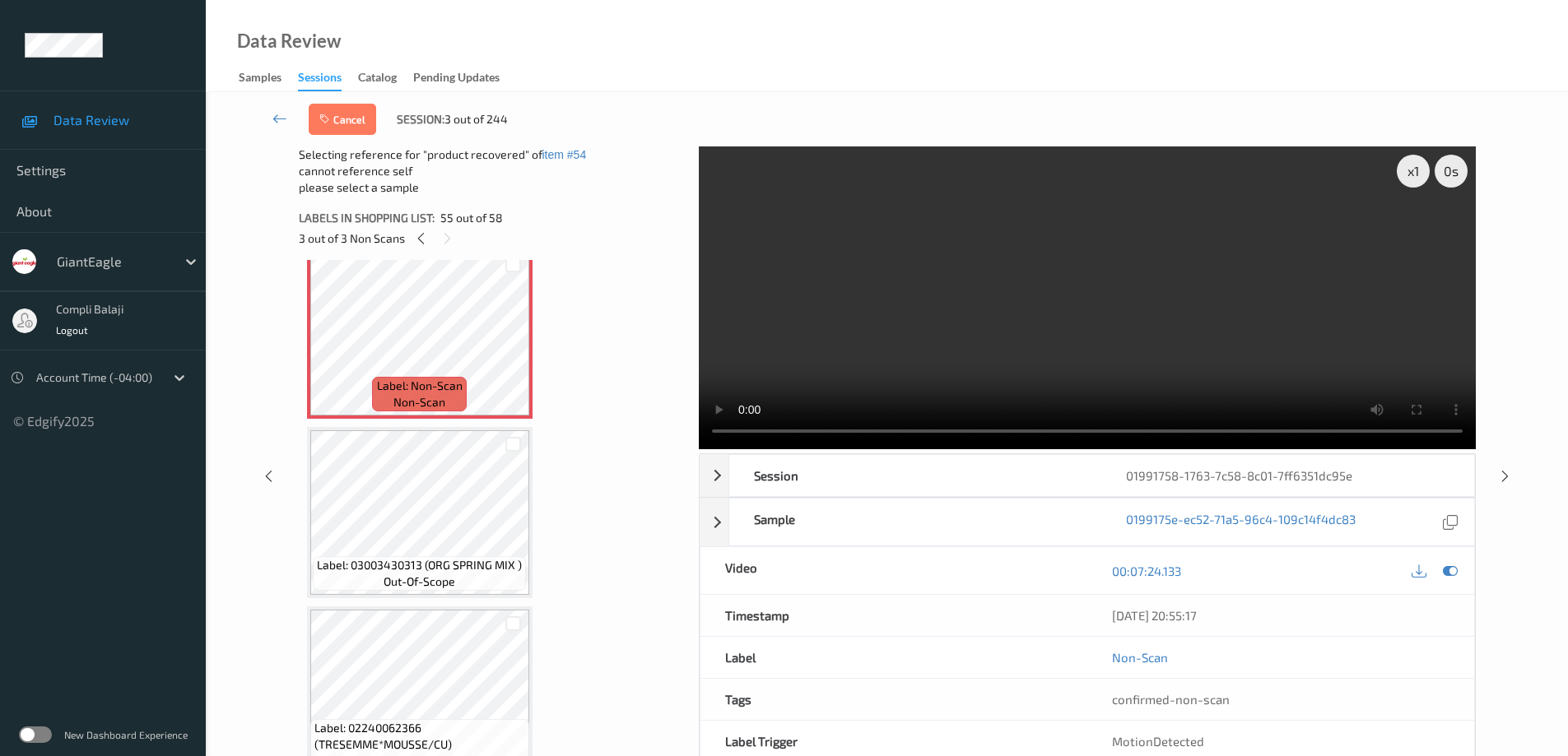
scroll to position [9716, 0]
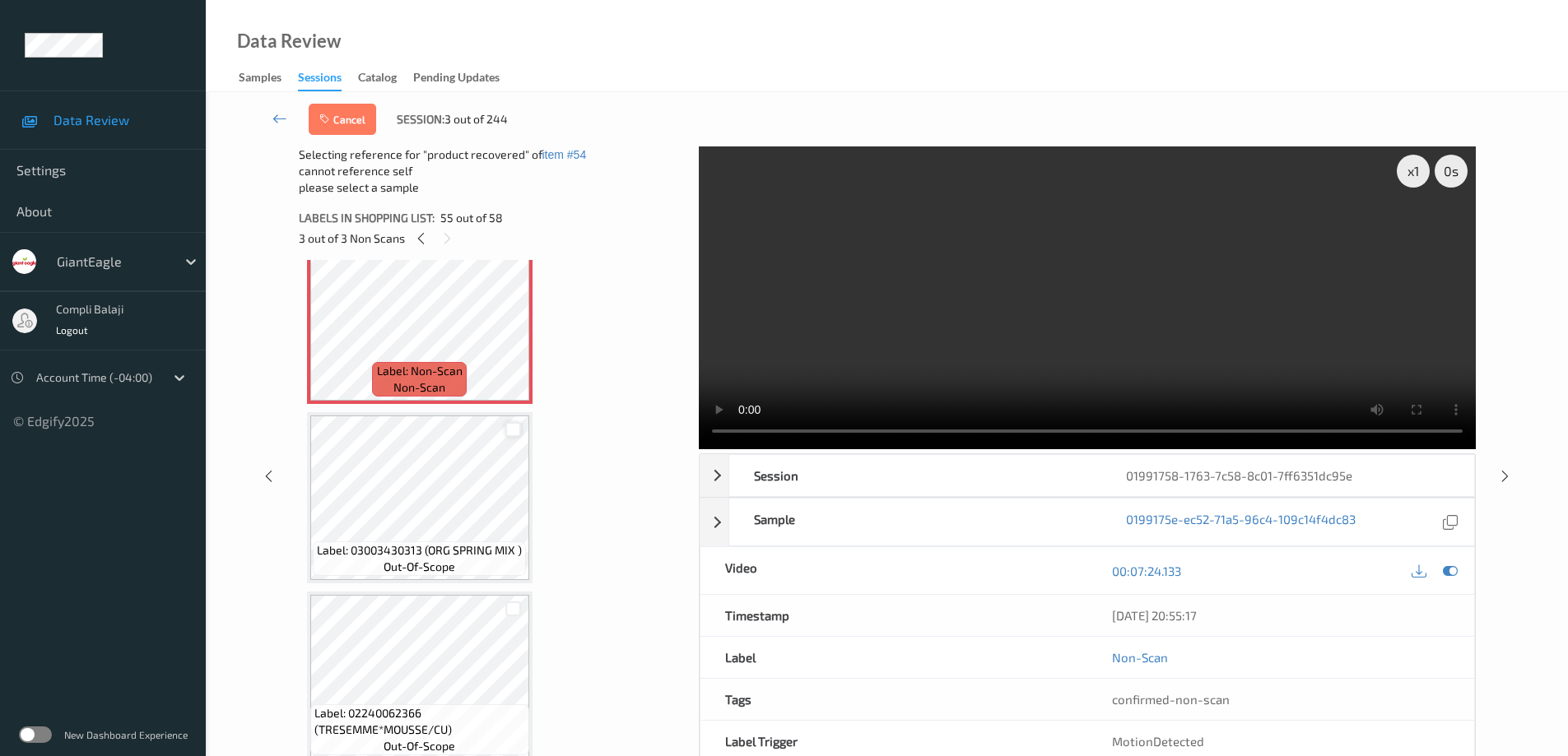
click at [512, 431] on div at bounding box center [513, 430] width 15 height 15
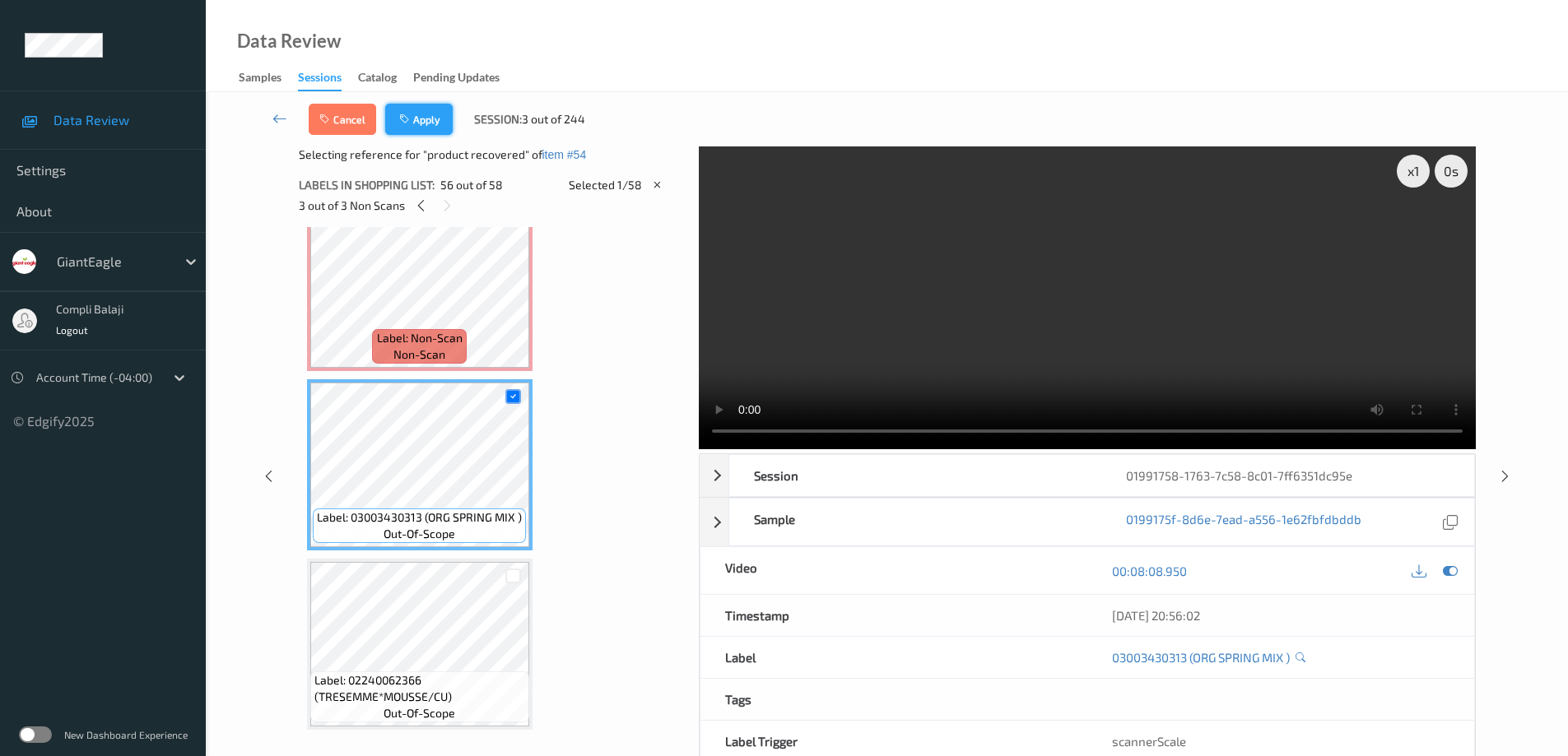
click at [436, 114] on button "Apply" at bounding box center [419, 119] width 68 height 31
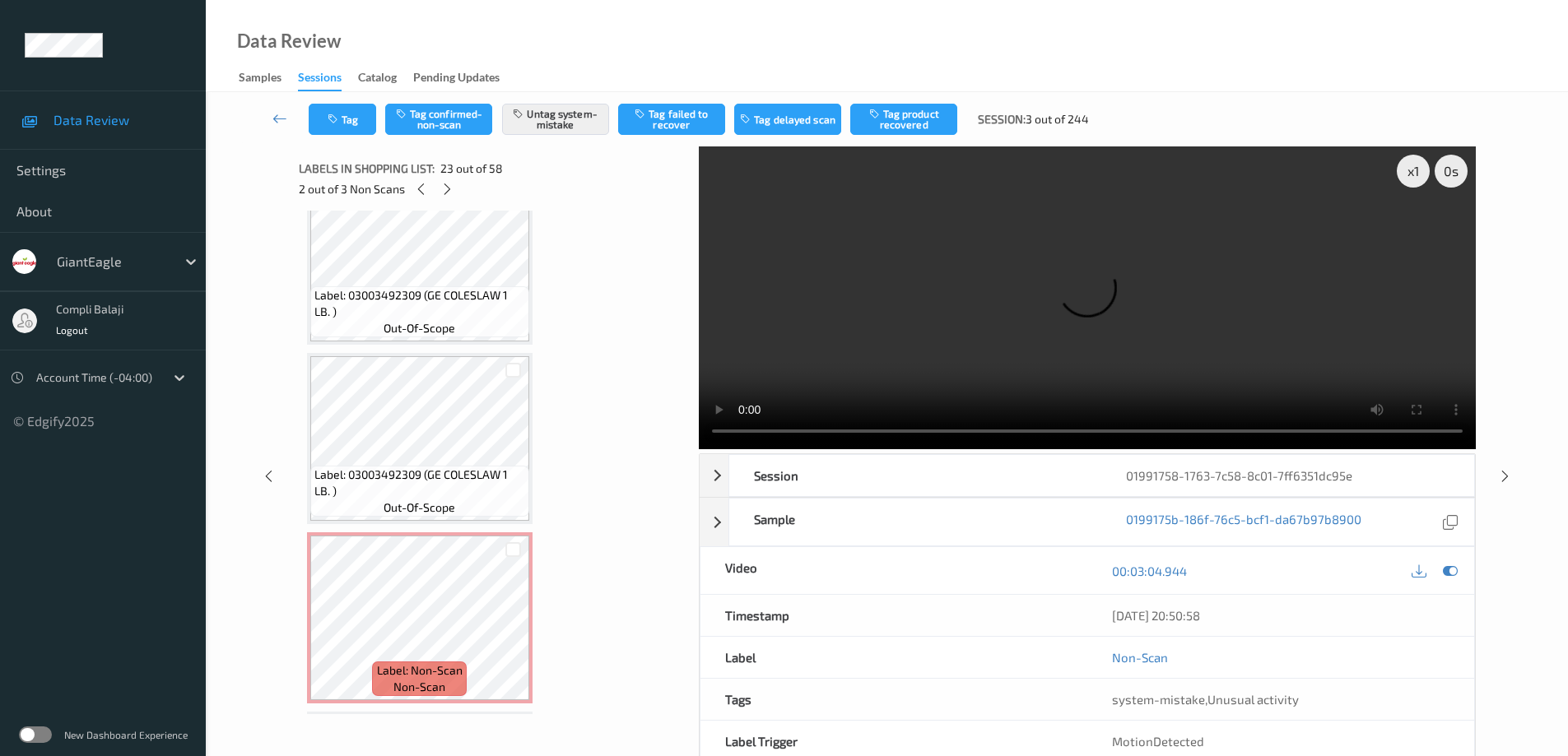
scroll to position [2766, 0]
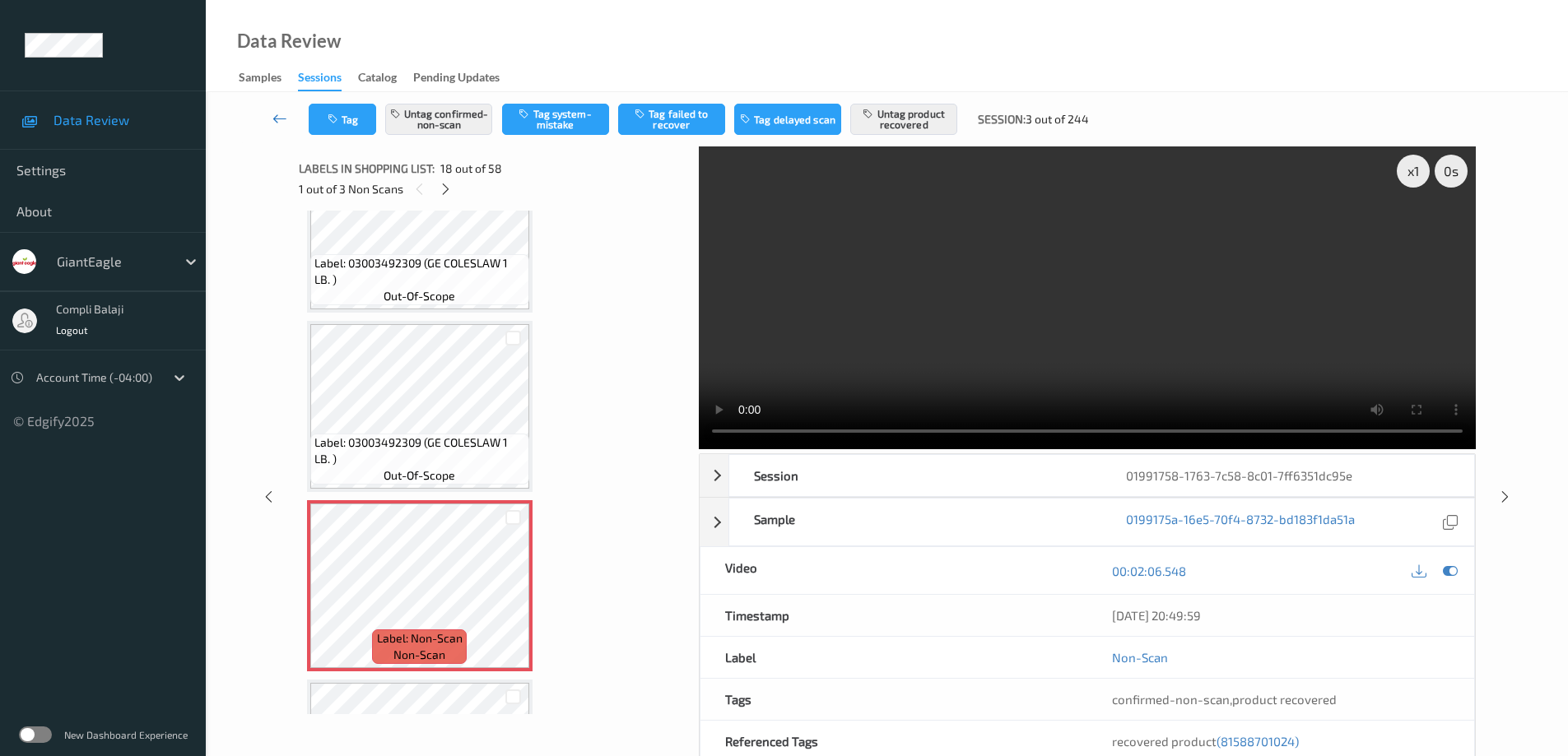
click at [272, 119] on icon at bounding box center [280, 118] width 15 height 16
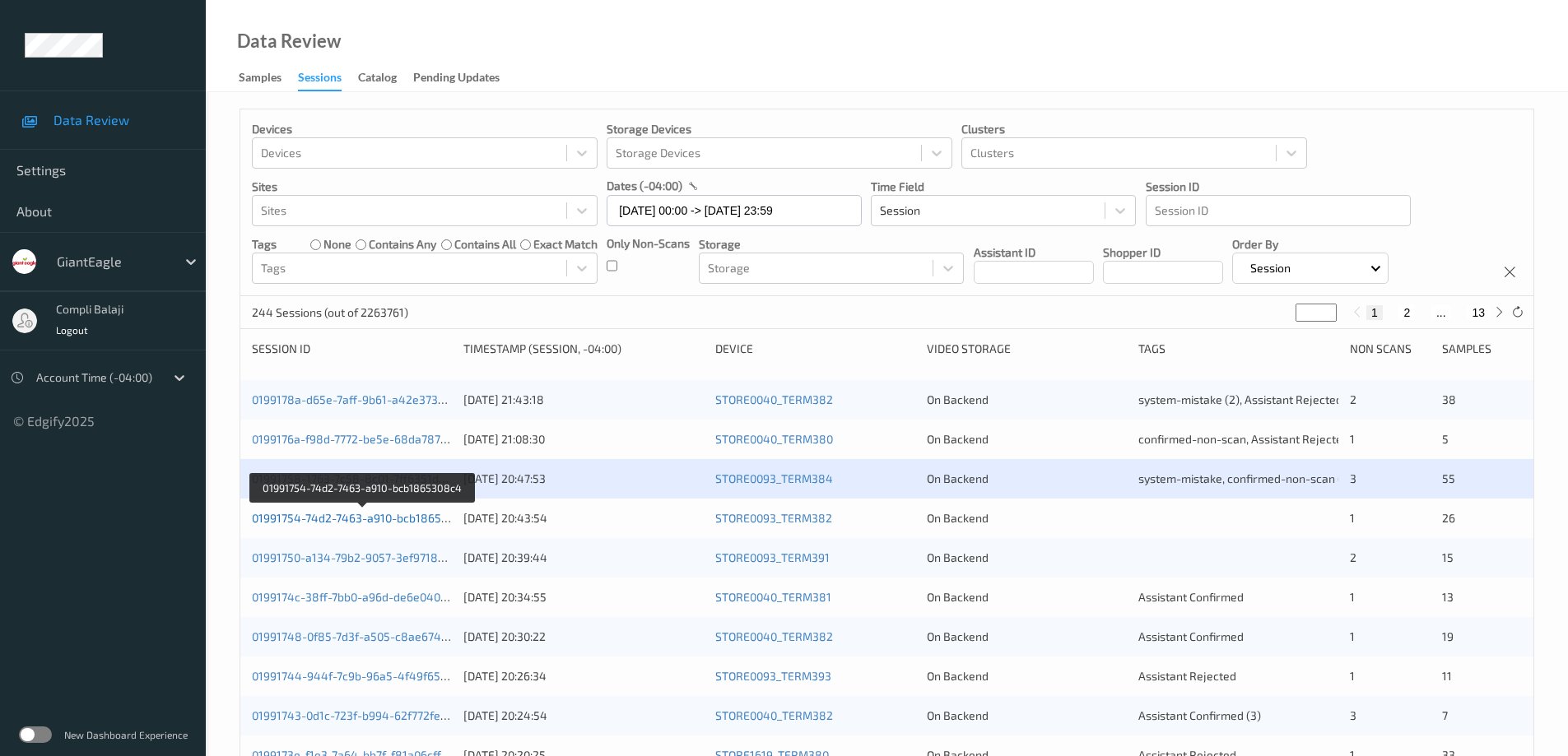
click at [391, 519] on link "01991754-74d2-7463-a910-bcb1865308c4" at bounding box center [364, 518] width 223 height 14
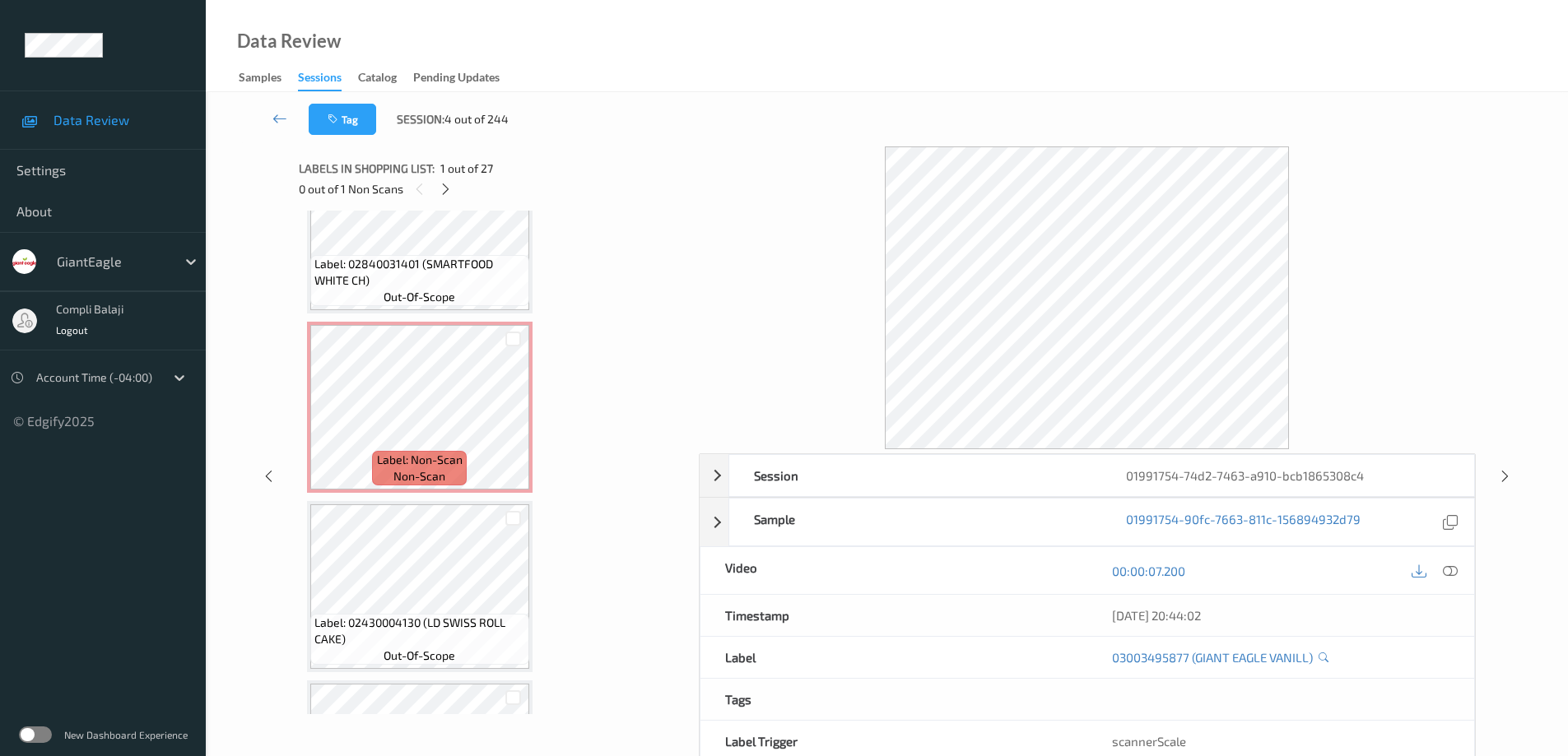
scroll to position [3155, 0]
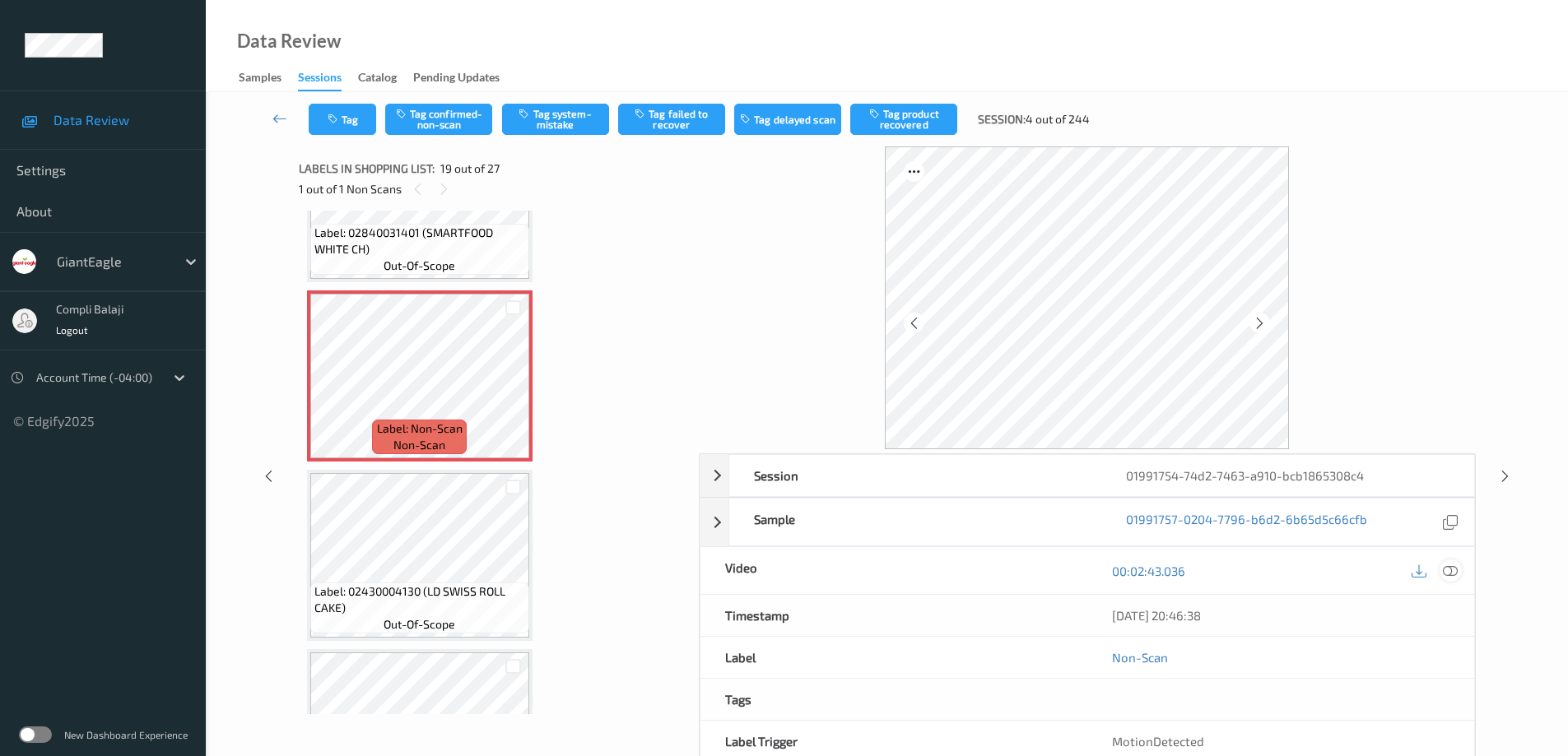
click at [1455, 573] on icon at bounding box center [1450, 570] width 15 height 15
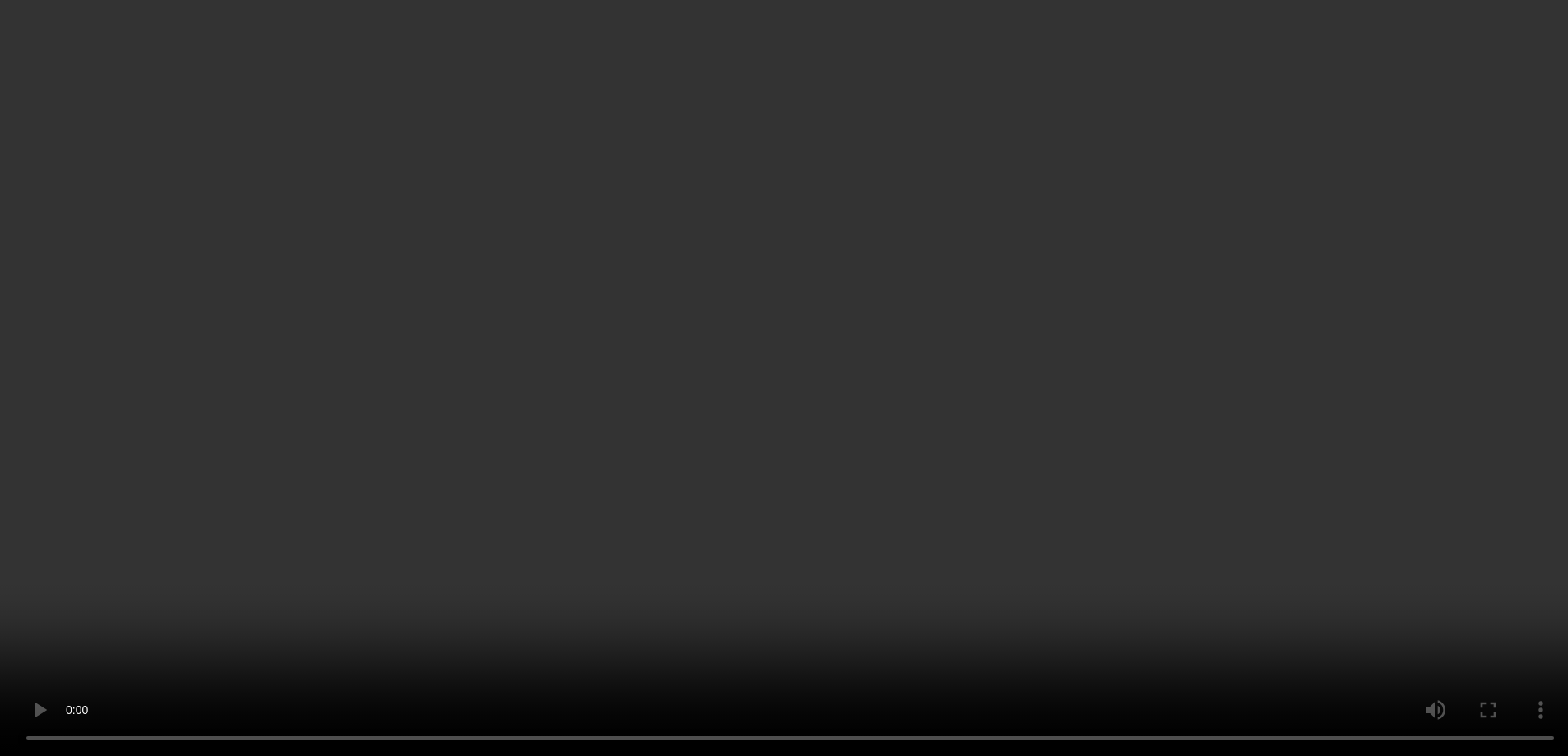
scroll to position [2991, 0]
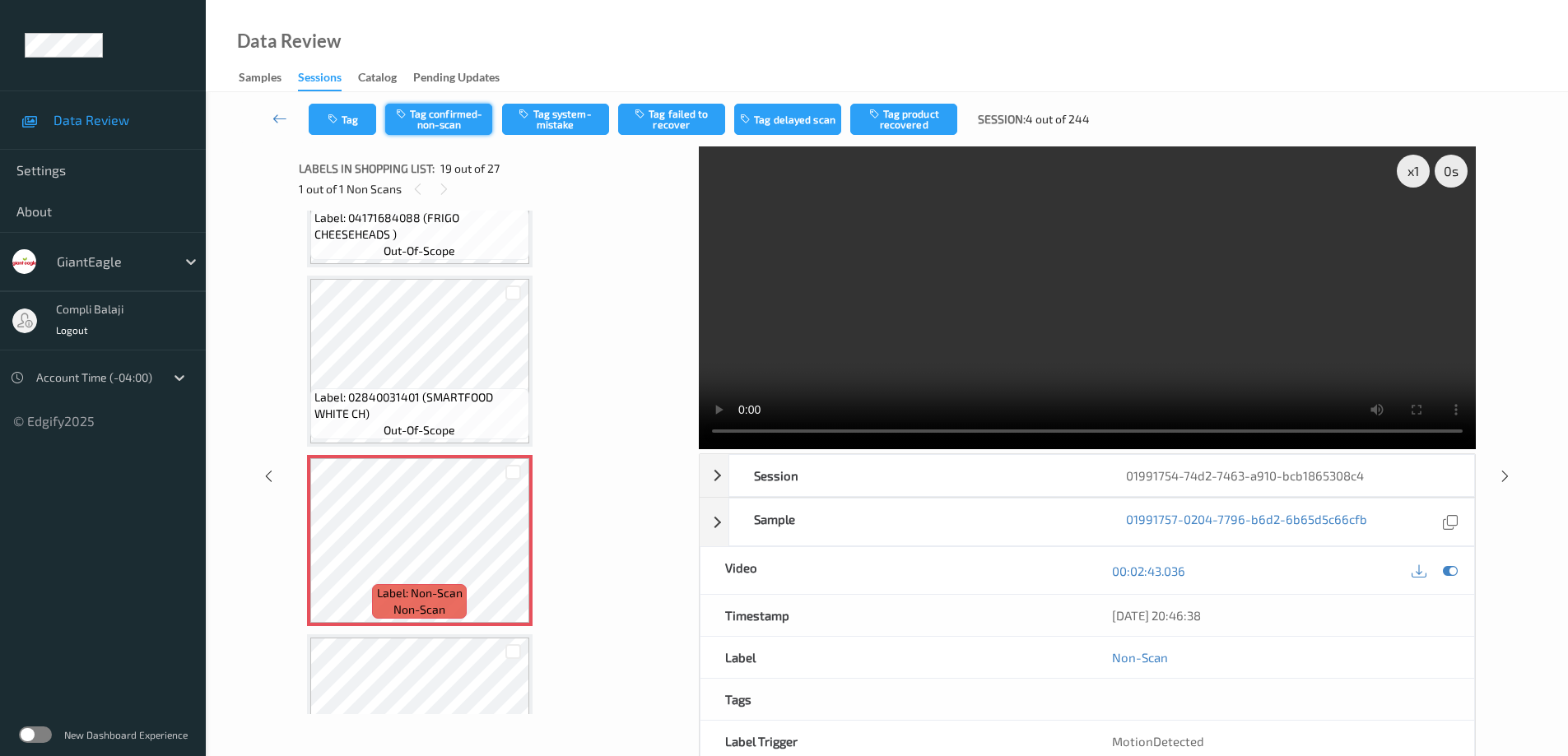
click at [466, 123] on button "Tag confirmed-non-scan" at bounding box center [438, 119] width 107 height 31
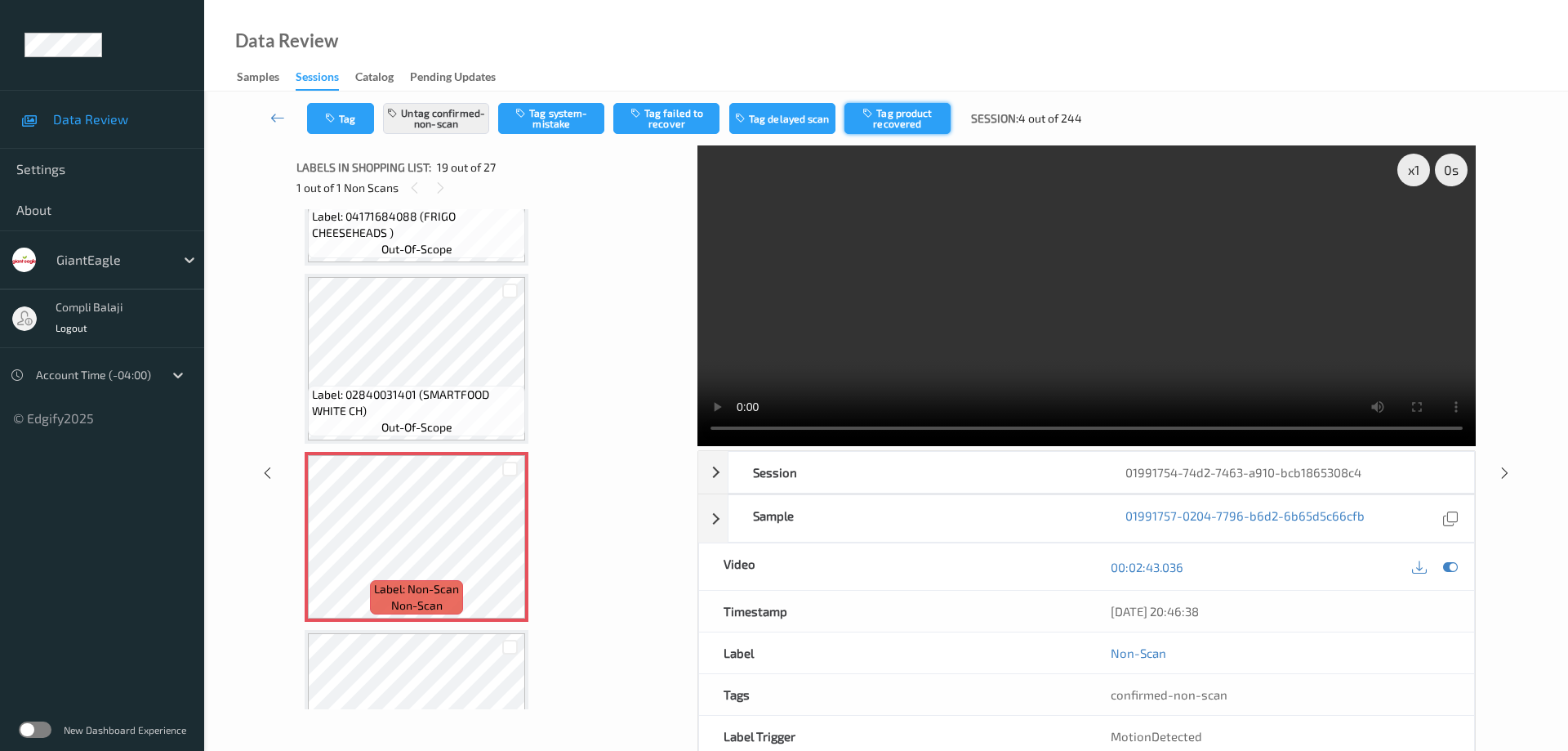
click at [893, 115] on button "Tag product recovered" at bounding box center [898, 118] width 106 height 31
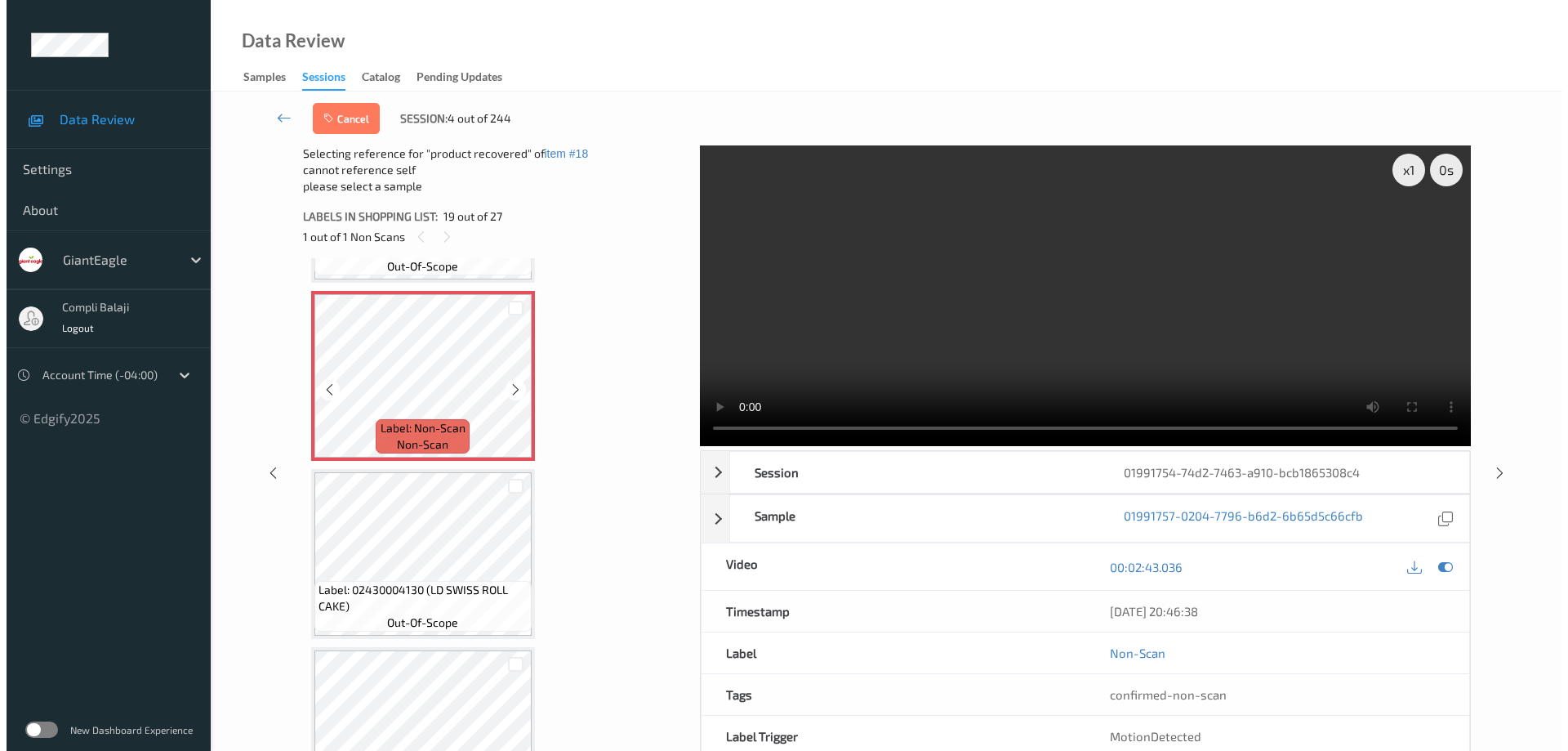
scroll to position [3217, 0]
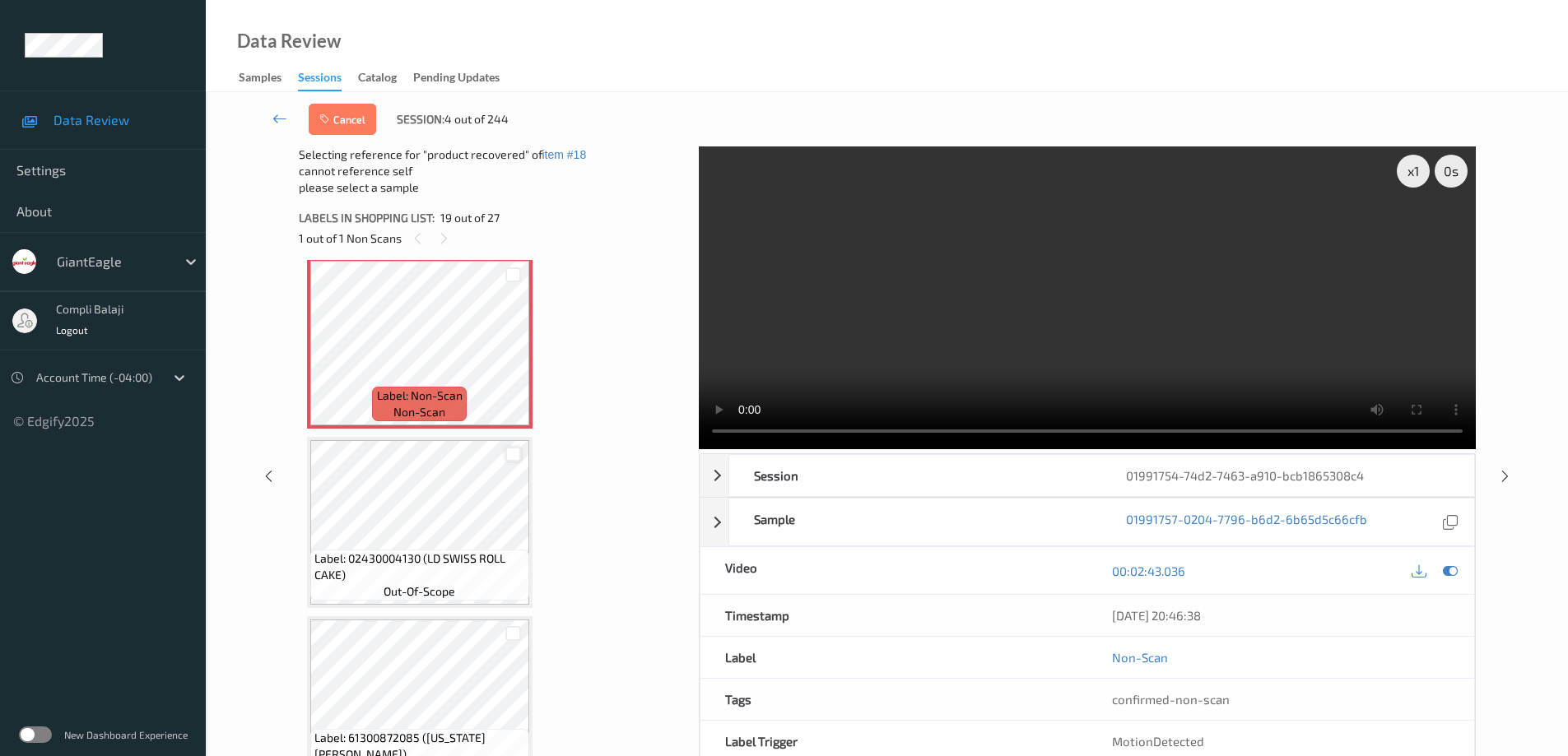
click at [513, 457] on div at bounding box center [513, 454] width 15 height 15
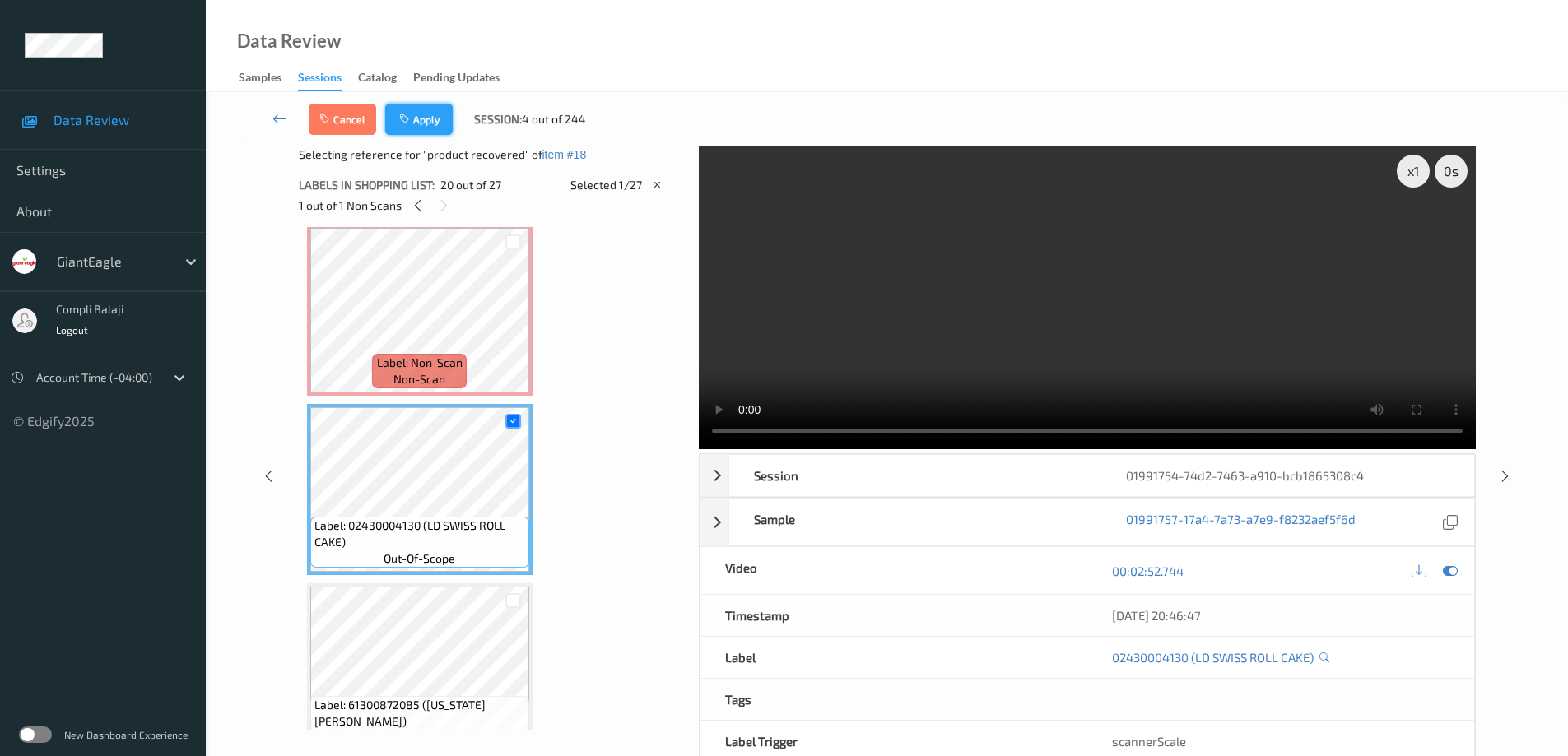
click at [433, 123] on button "Apply" at bounding box center [419, 119] width 68 height 31
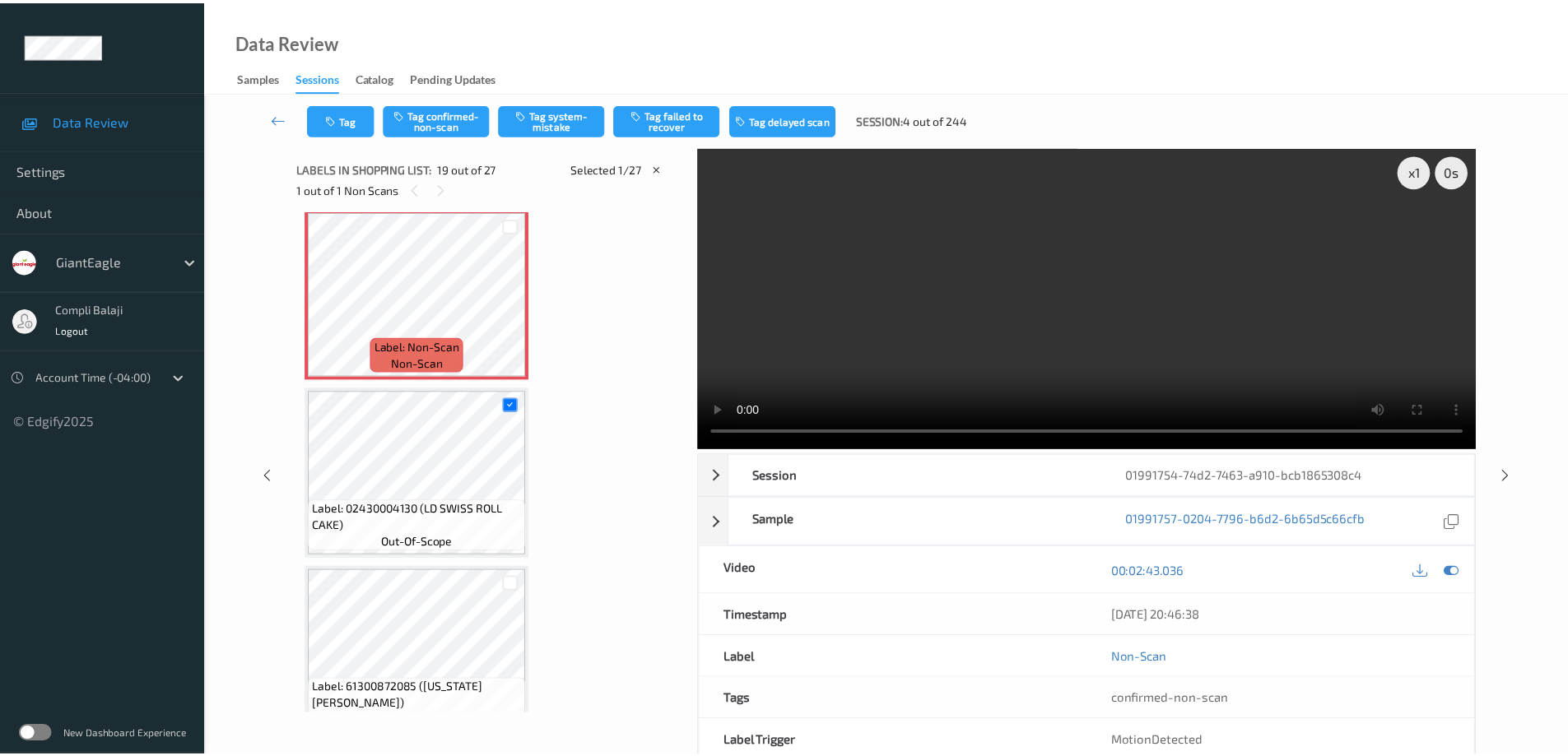
scroll to position [3056, 0]
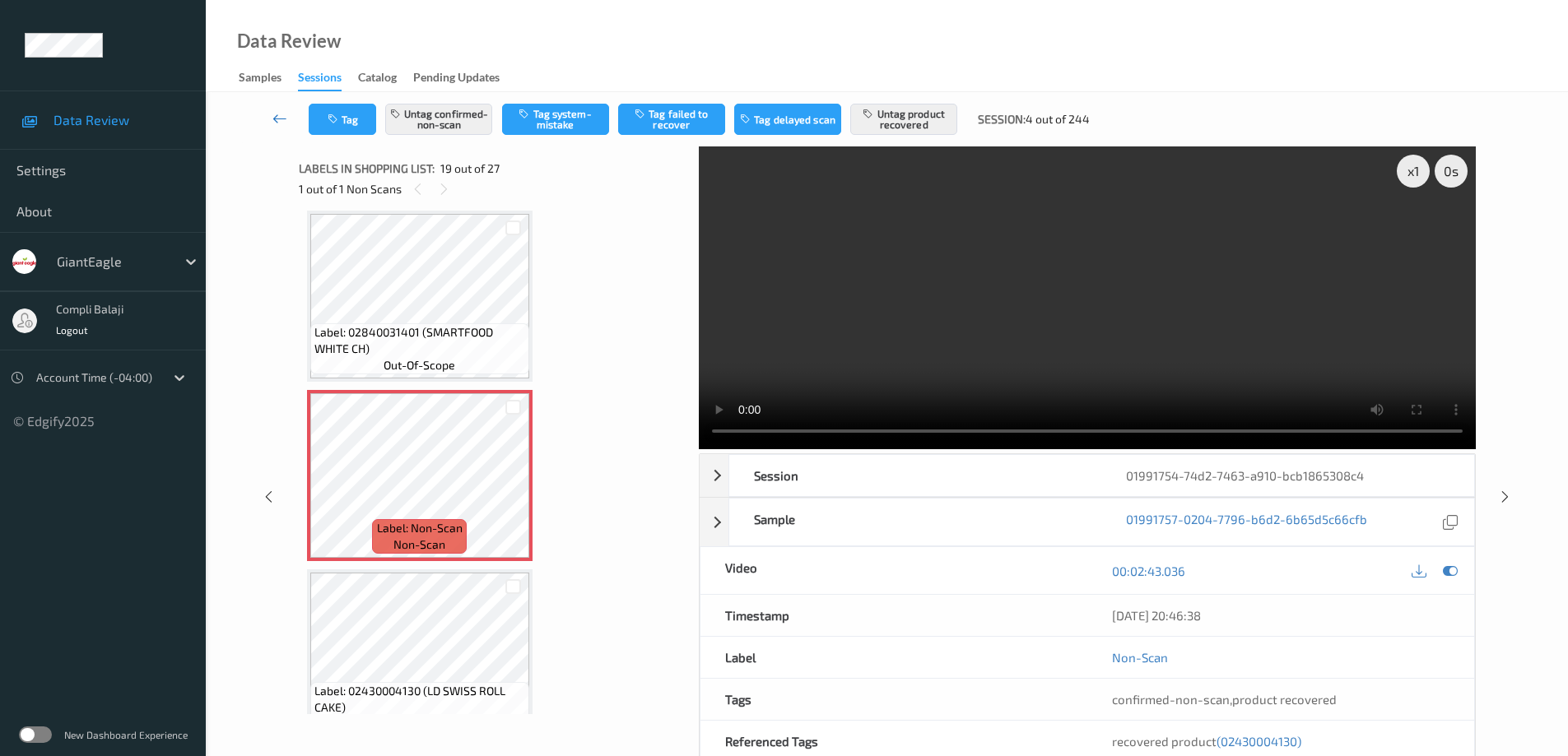
click at [279, 129] on link at bounding box center [280, 119] width 58 height 31
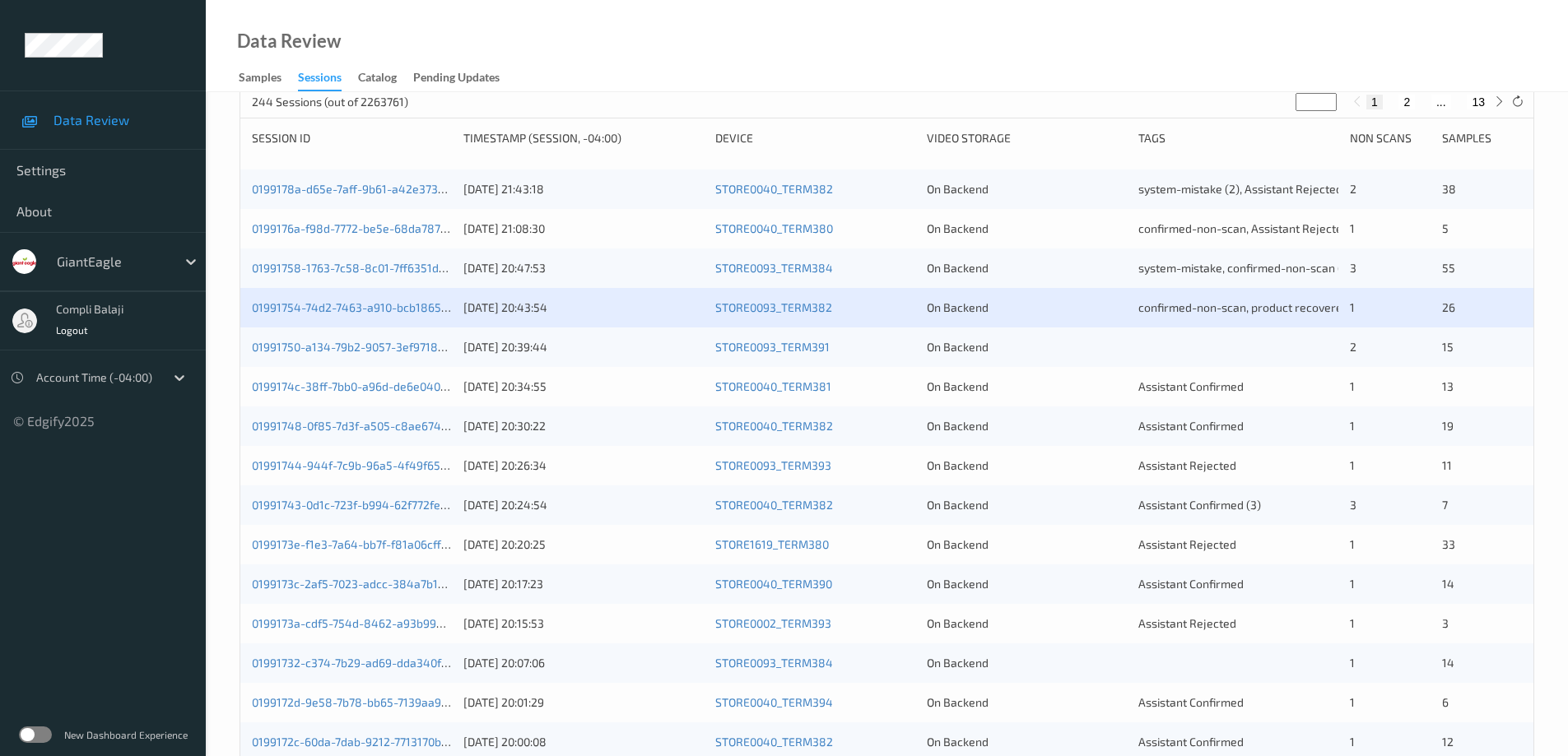
scroll to position [247, 0]
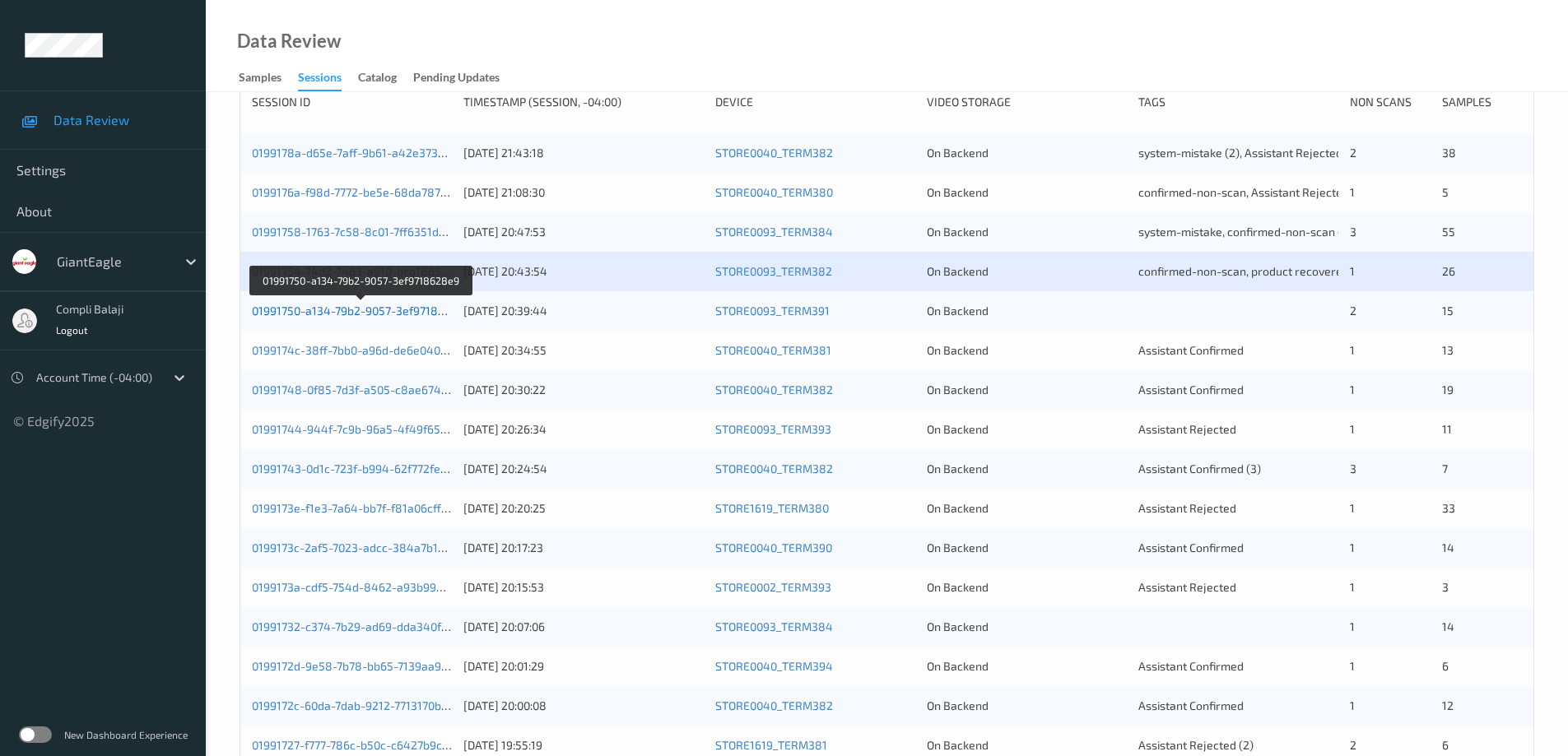
click at [395, 315] on link "01991750-a134-79b2-9057-3ef9718628e9" at bounding box center [362, 310] width 220 height 14
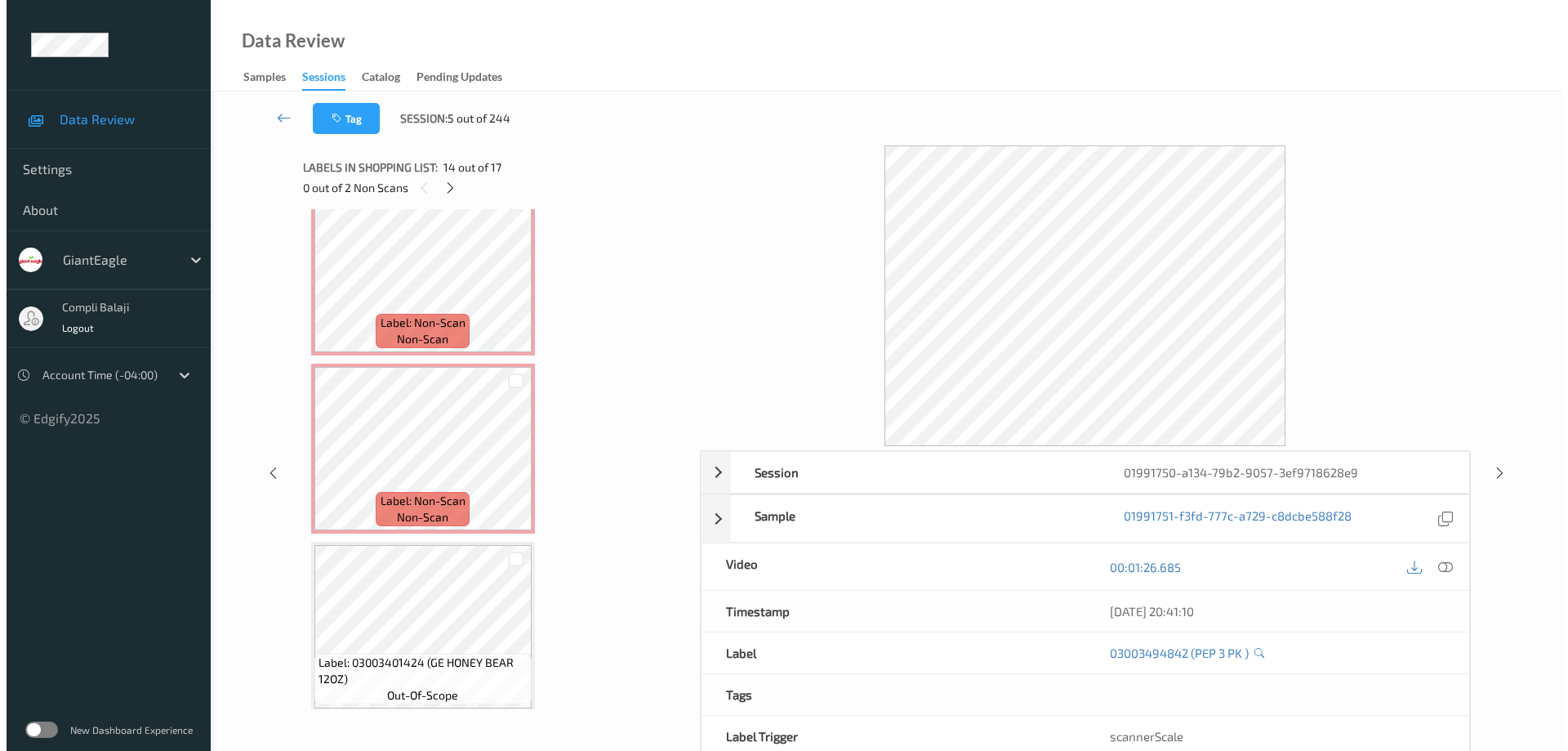
scroll to position [2535, 0]
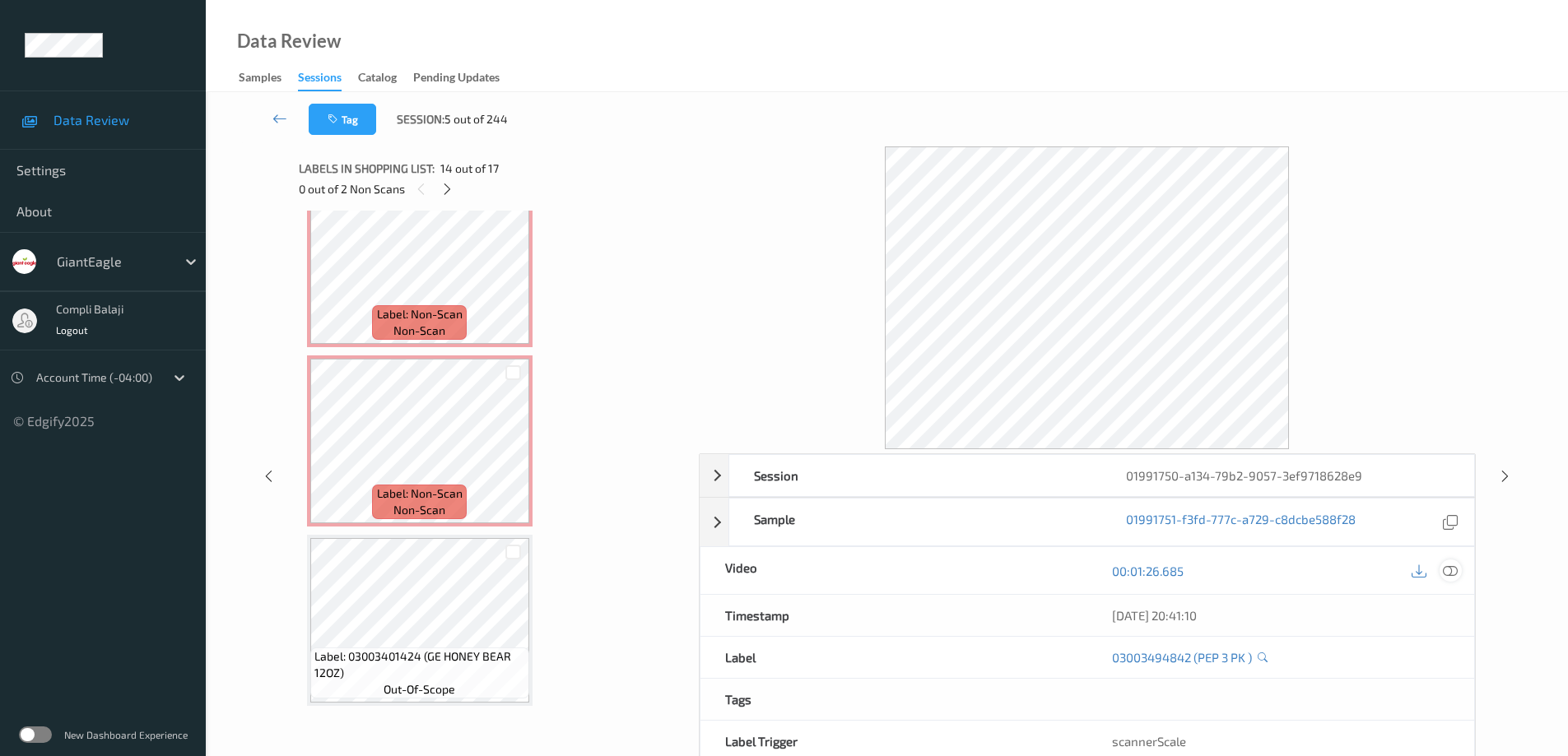
click at [1451, 573] on icon at bounding box center [1450, 570] width 15 height 15
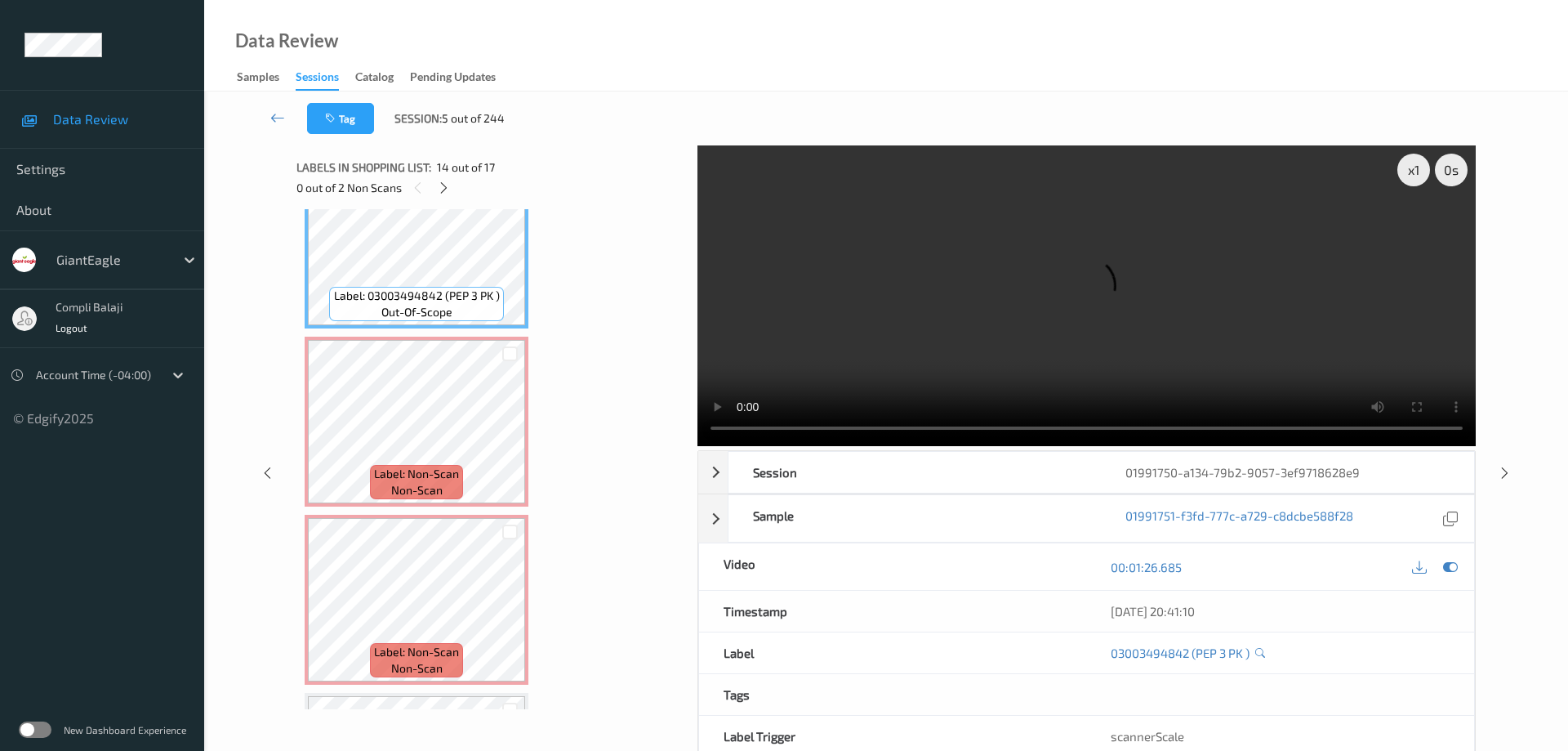
scroll to position [2372, 0]
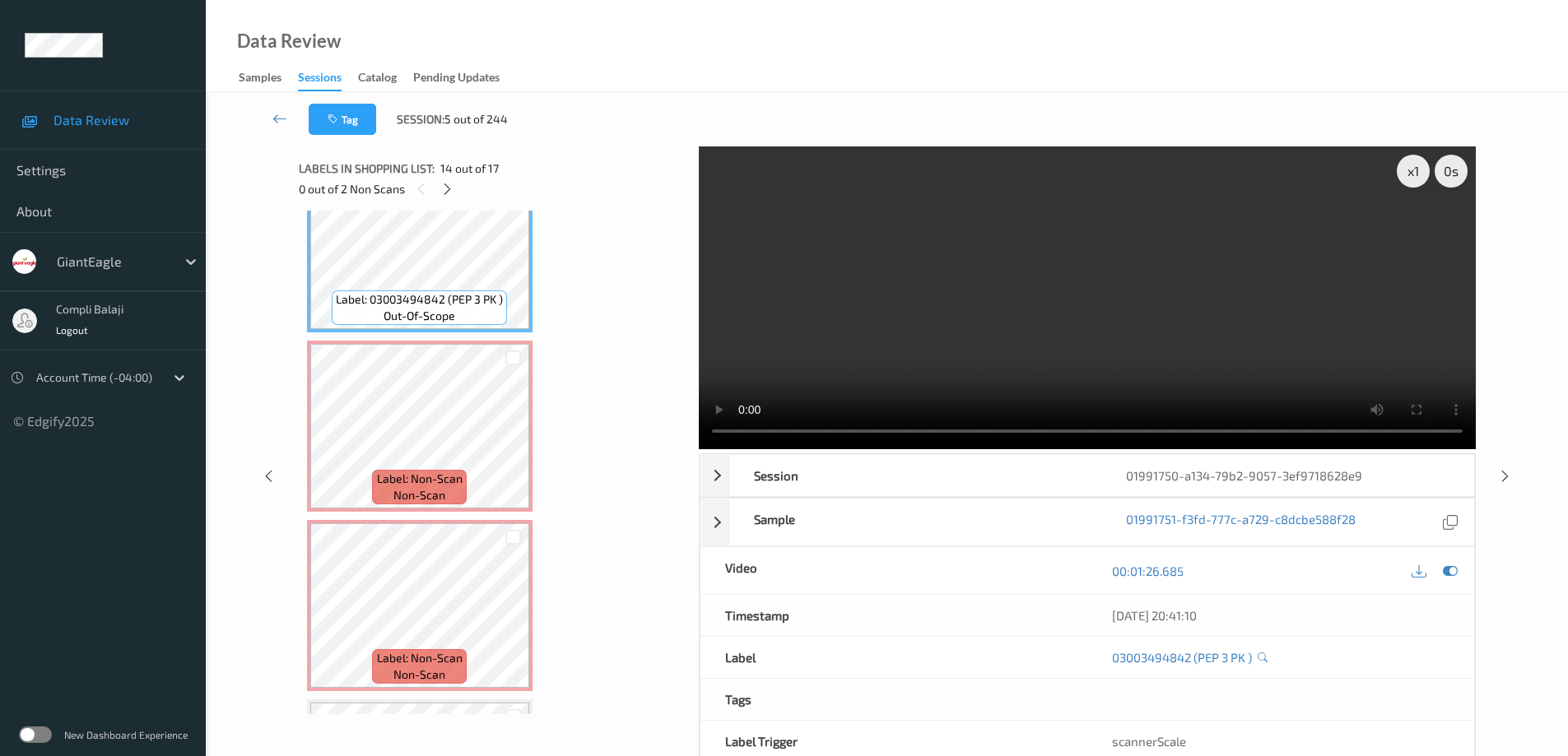
click at [1532, 227] on div "x 1 0 s Session 01991750-a134-79b2-9057-3ef9718628e9 Session ID 01991750-a134-7…" at bounding box center [887, 475] width 1295 height 659
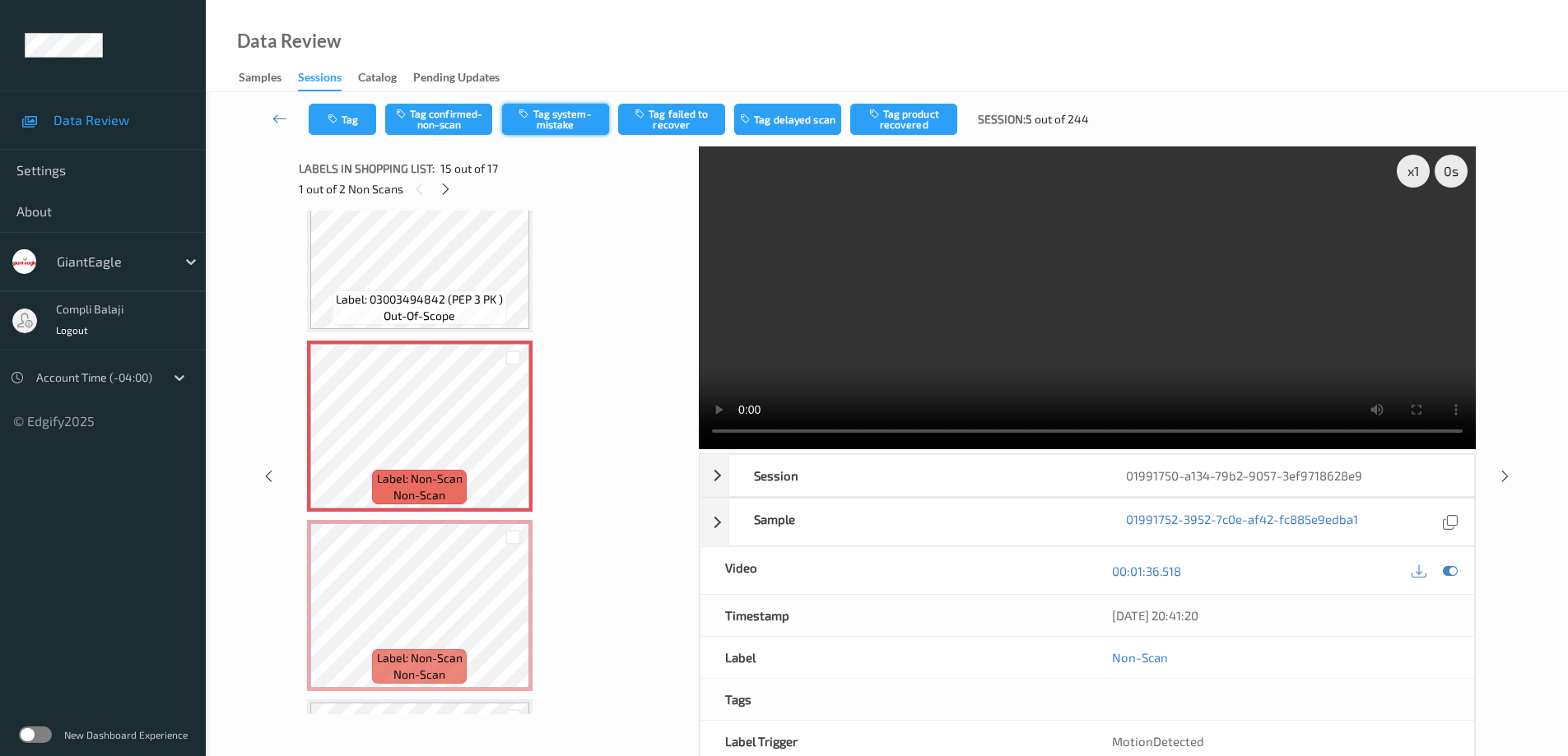
click at [558, 123] on button "Tag system-mistake" at bounding box center [555, 119] width 107 height 31
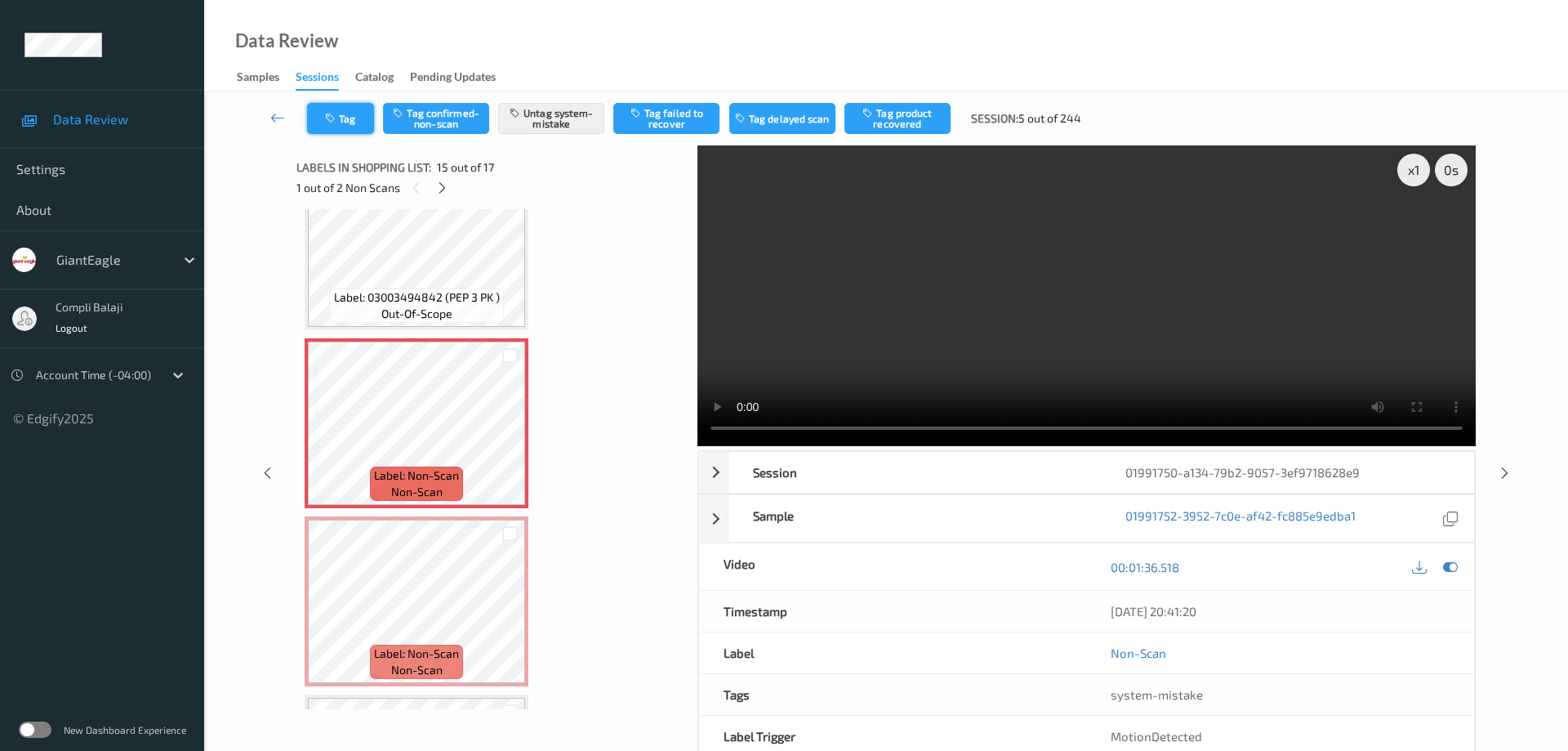
click at [358, 129] on button "Tag" at bounding box center [341, 118] width 67 height 31
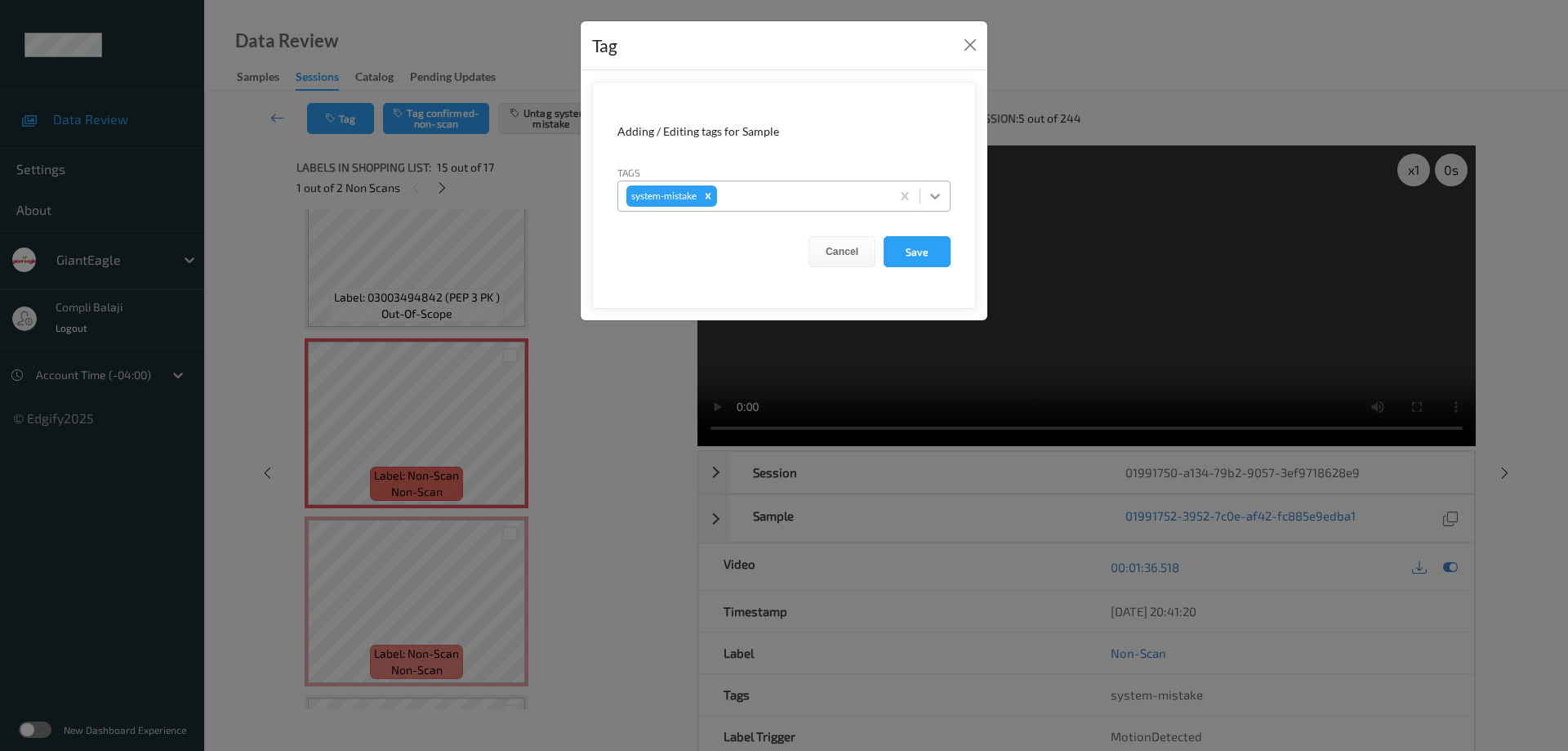
click at [936, 194] on icon at bounding box center [935, 196] width 16 height 16
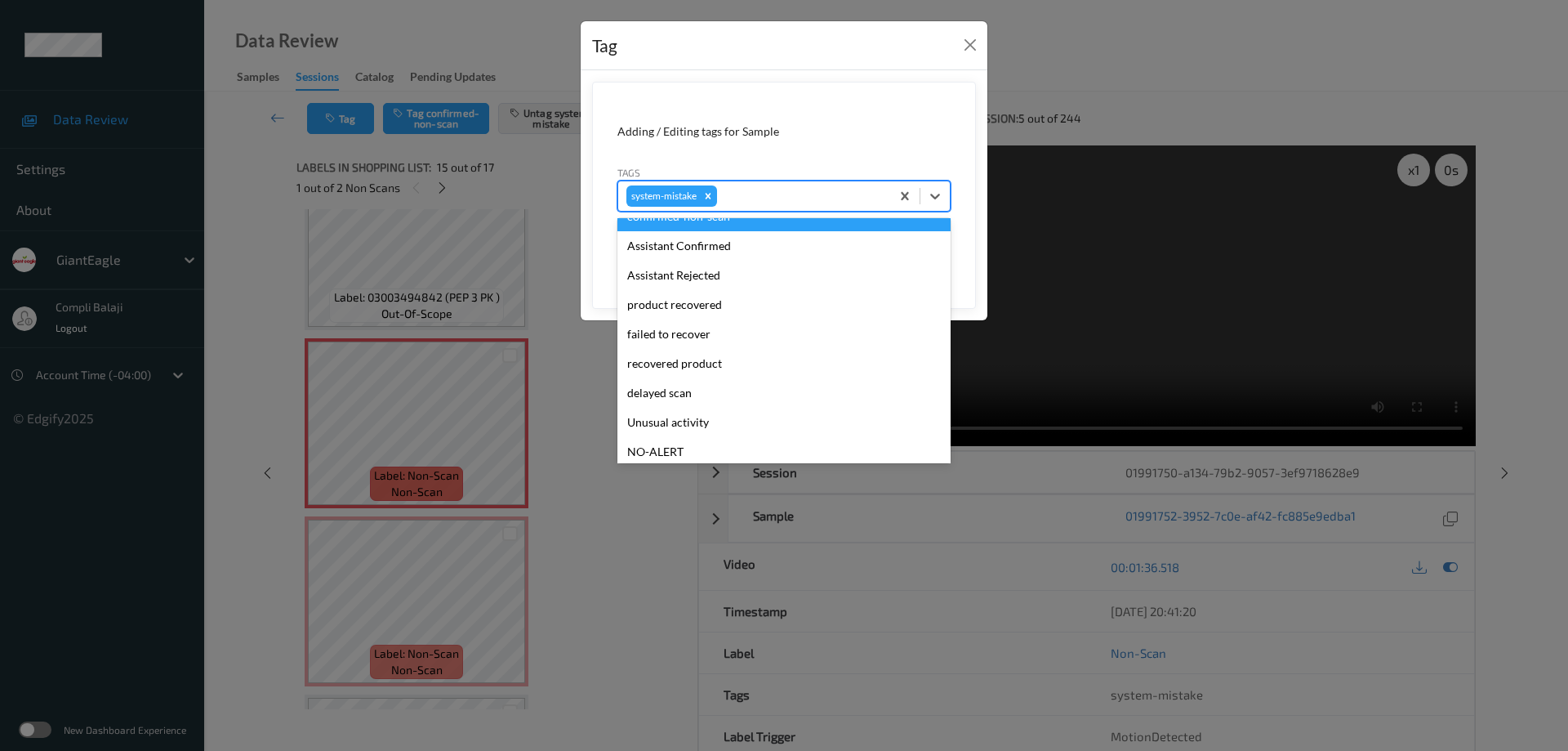
scroll to position [163, 0]
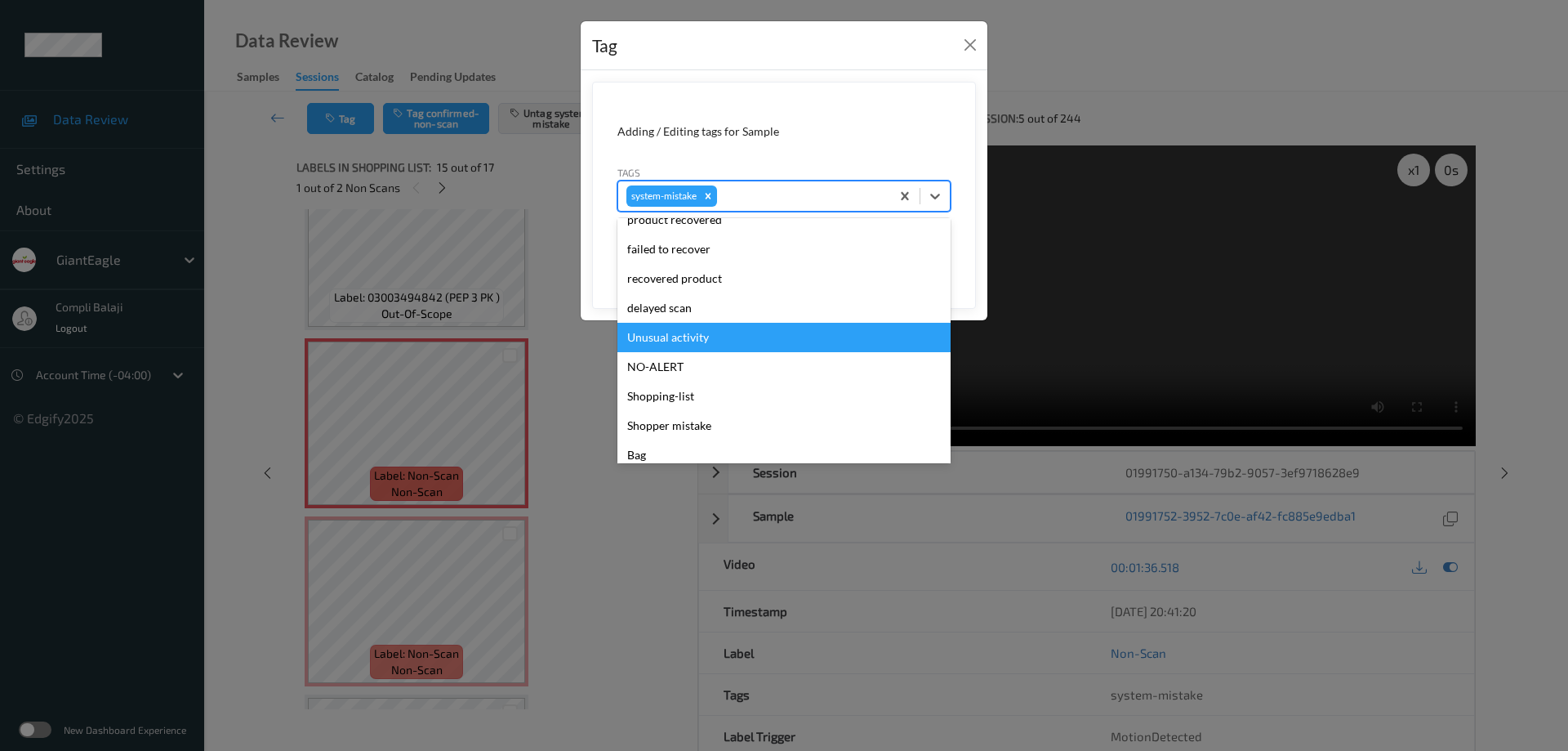
drag, startPoint x: 695, startPoint y: 339, endPoint x: 798, endPoint y: 305, distance: 108.5
click at [699, 338] on div "Unusual activity" at bounding box center [784, 337] width 333 height 29
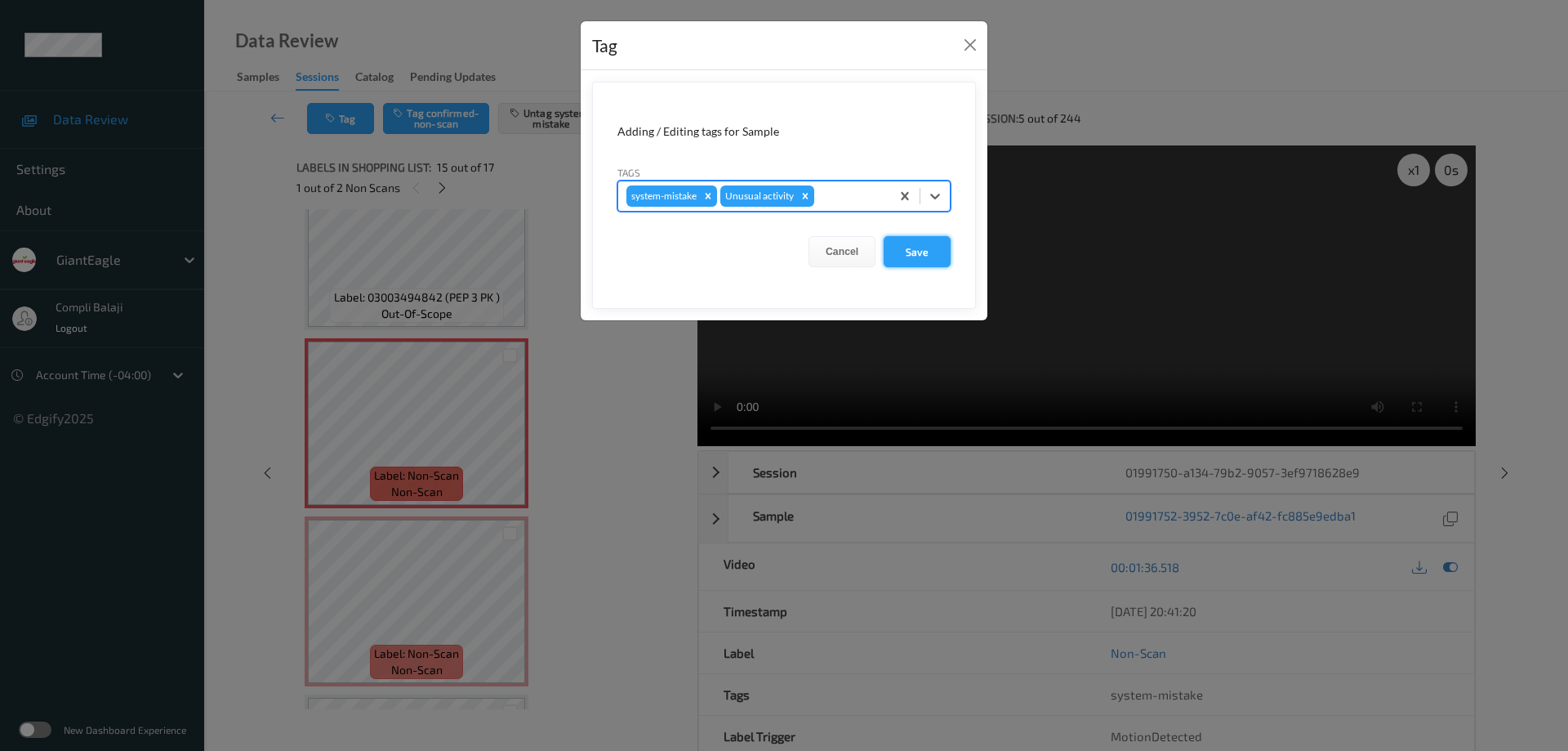
click at [921, 250] on button "Save" at bounding box center [917, 251] width 67 height 31
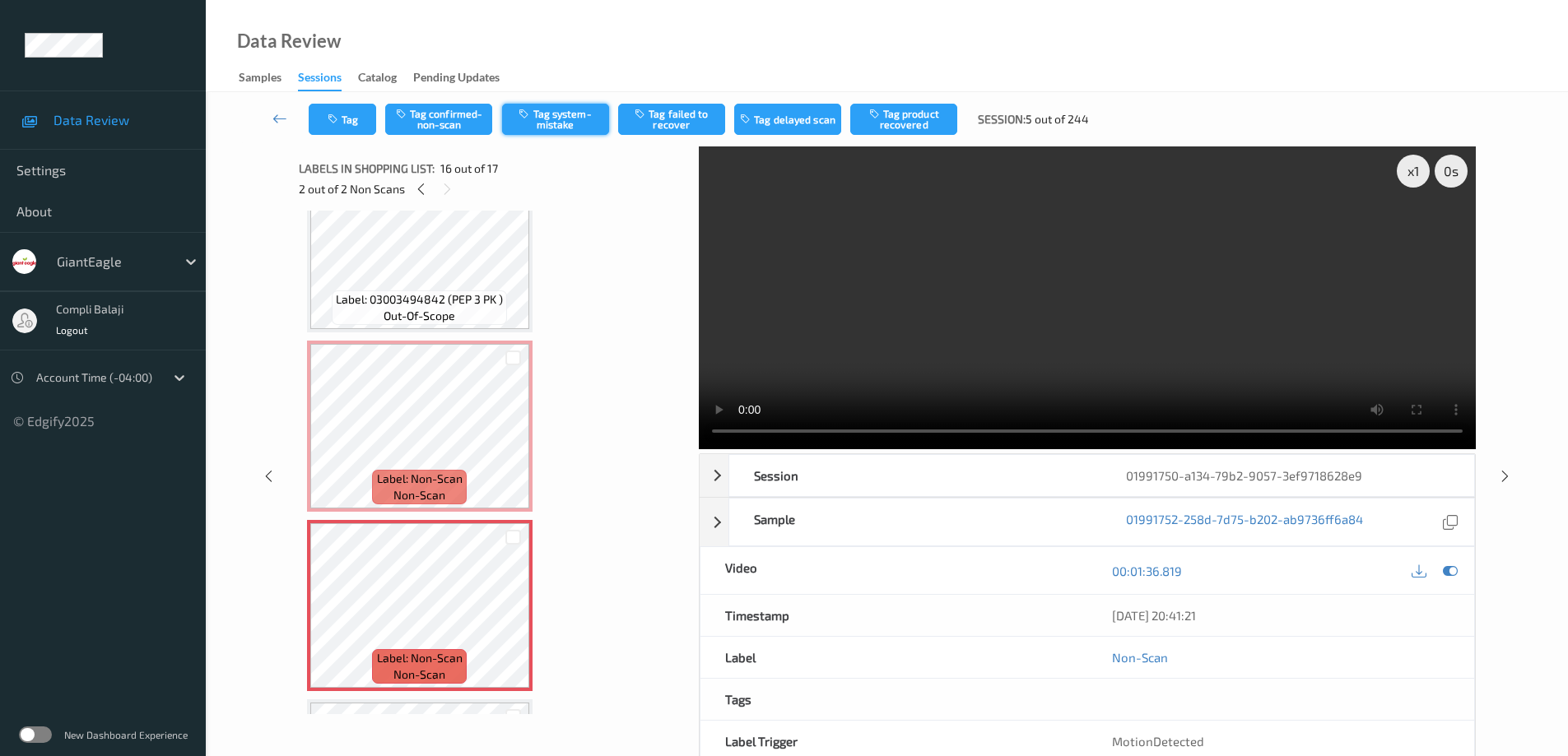
click at [560, 127] on button "Tag system-mistake" at bounding box center [555, 119] width 107 height 31
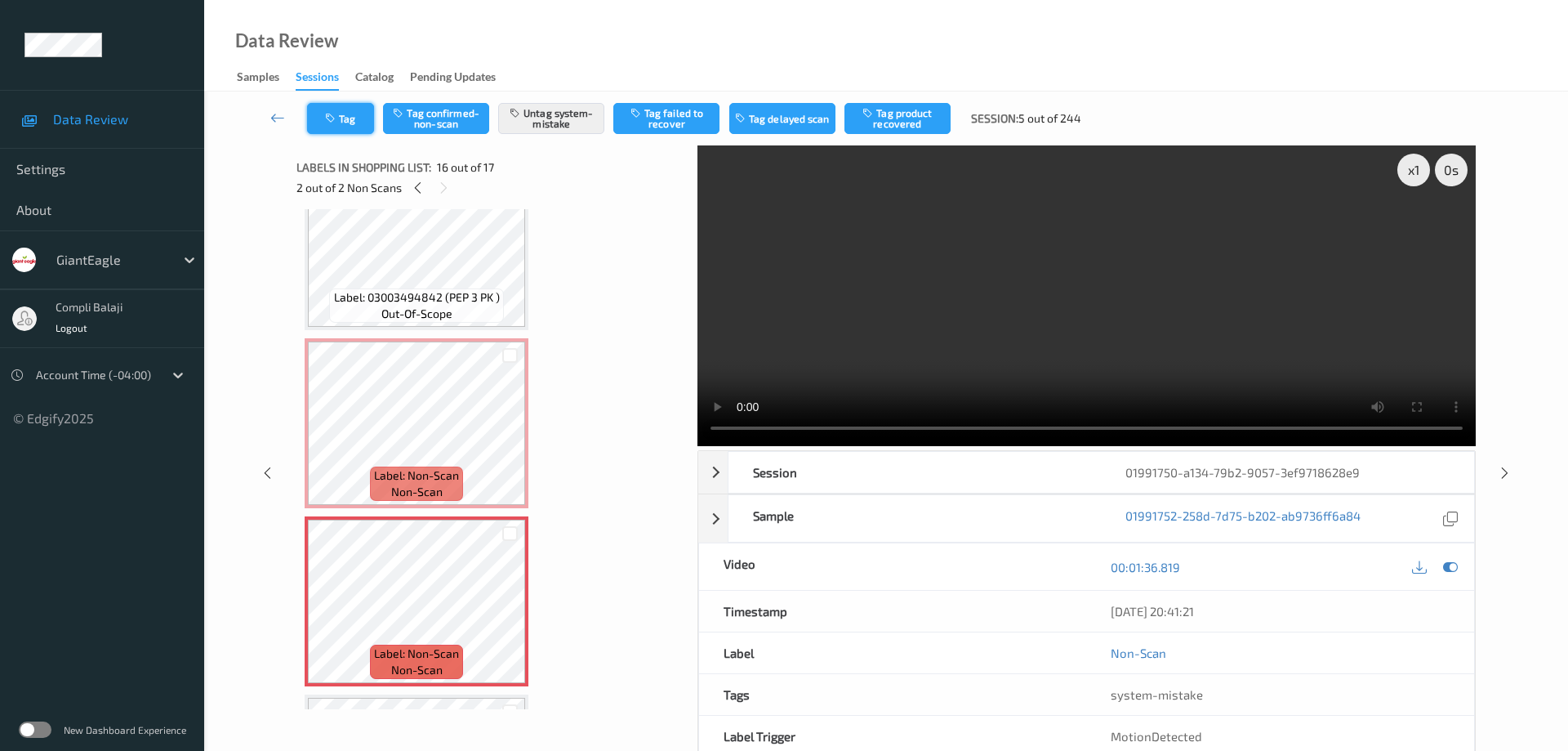
click at [358, 122] on button "Tag" at bounding box center [341, 118] width 67 height 31
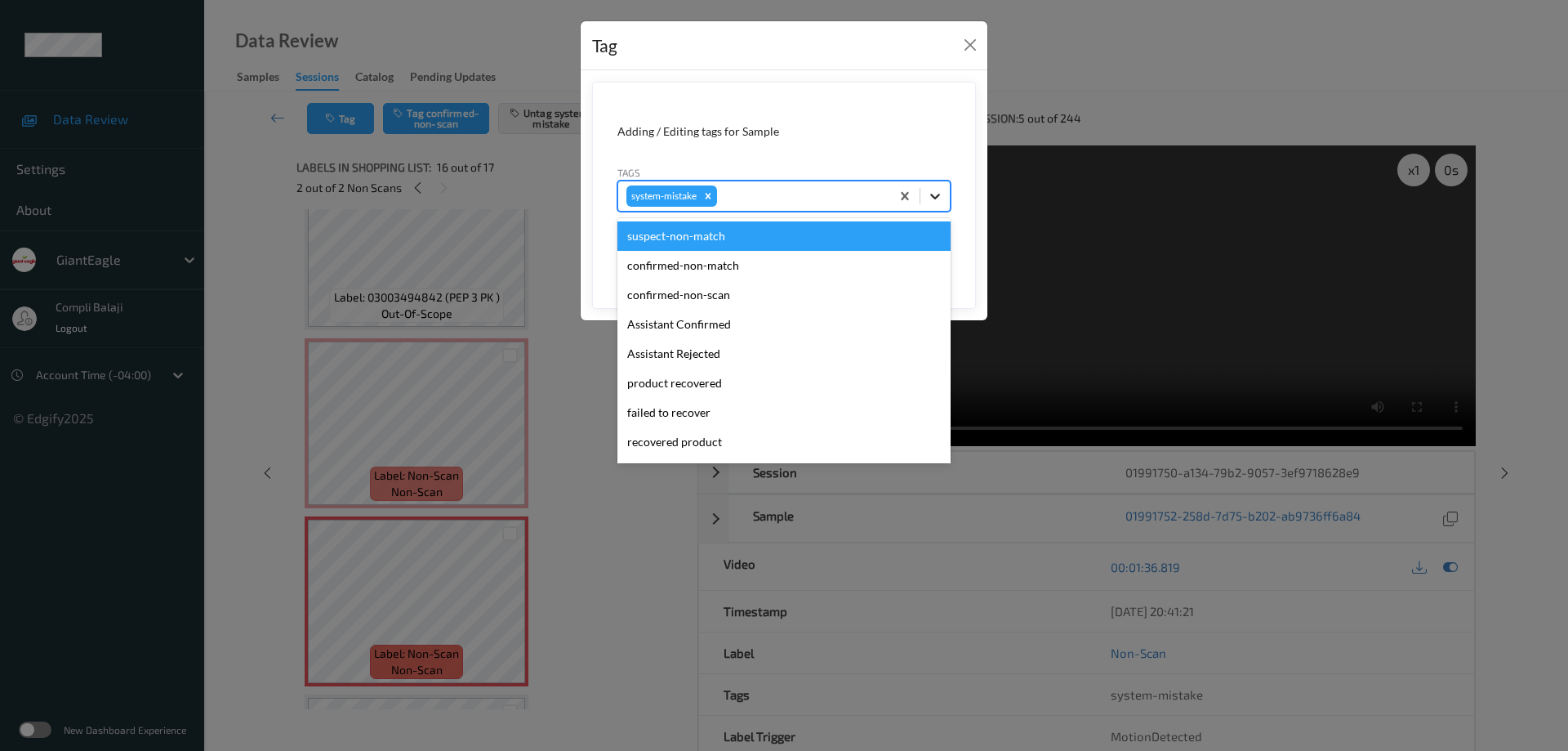
click at [936, 199] on icon at bounding box center [935, 196] width 16 height 16
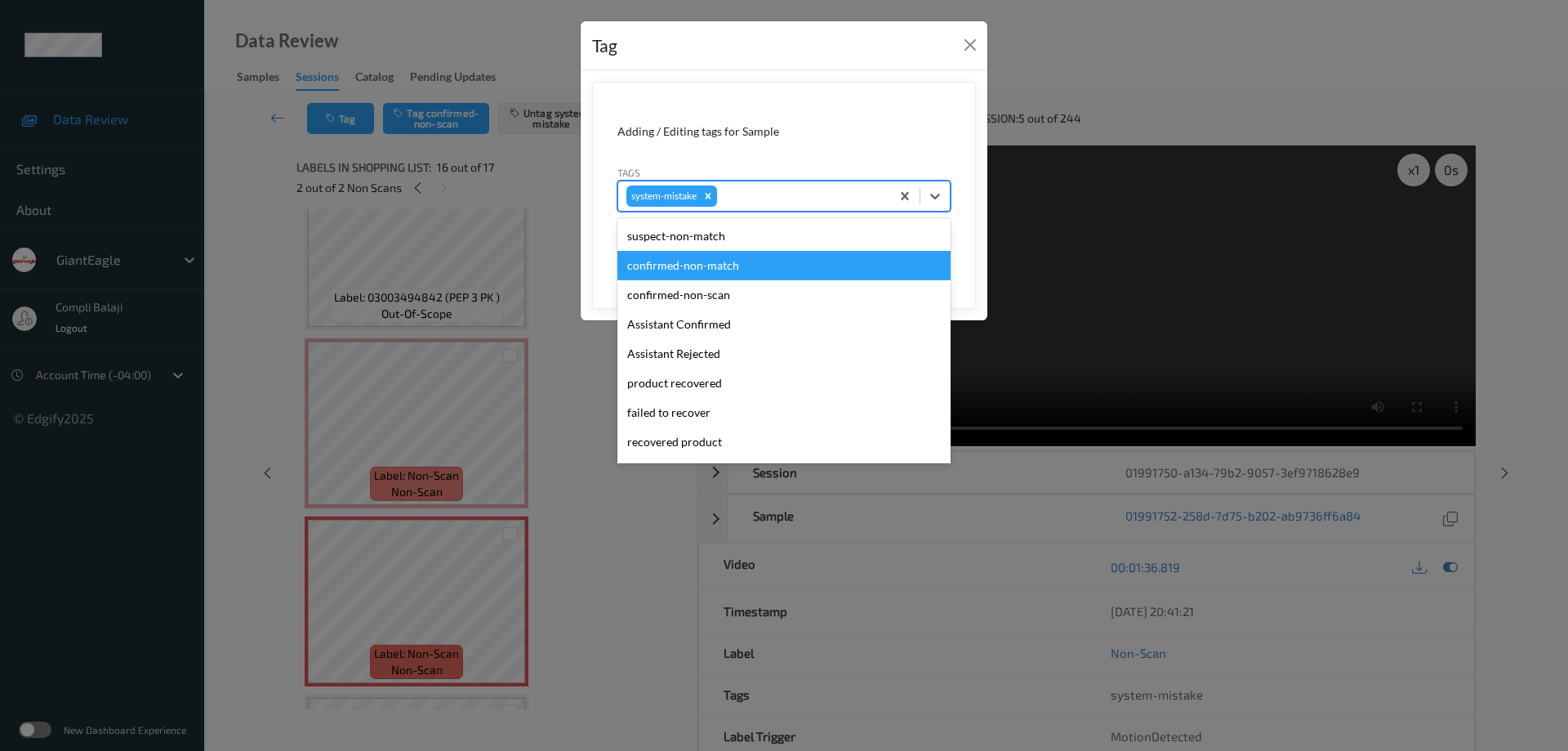
scroll to position [81, 0]
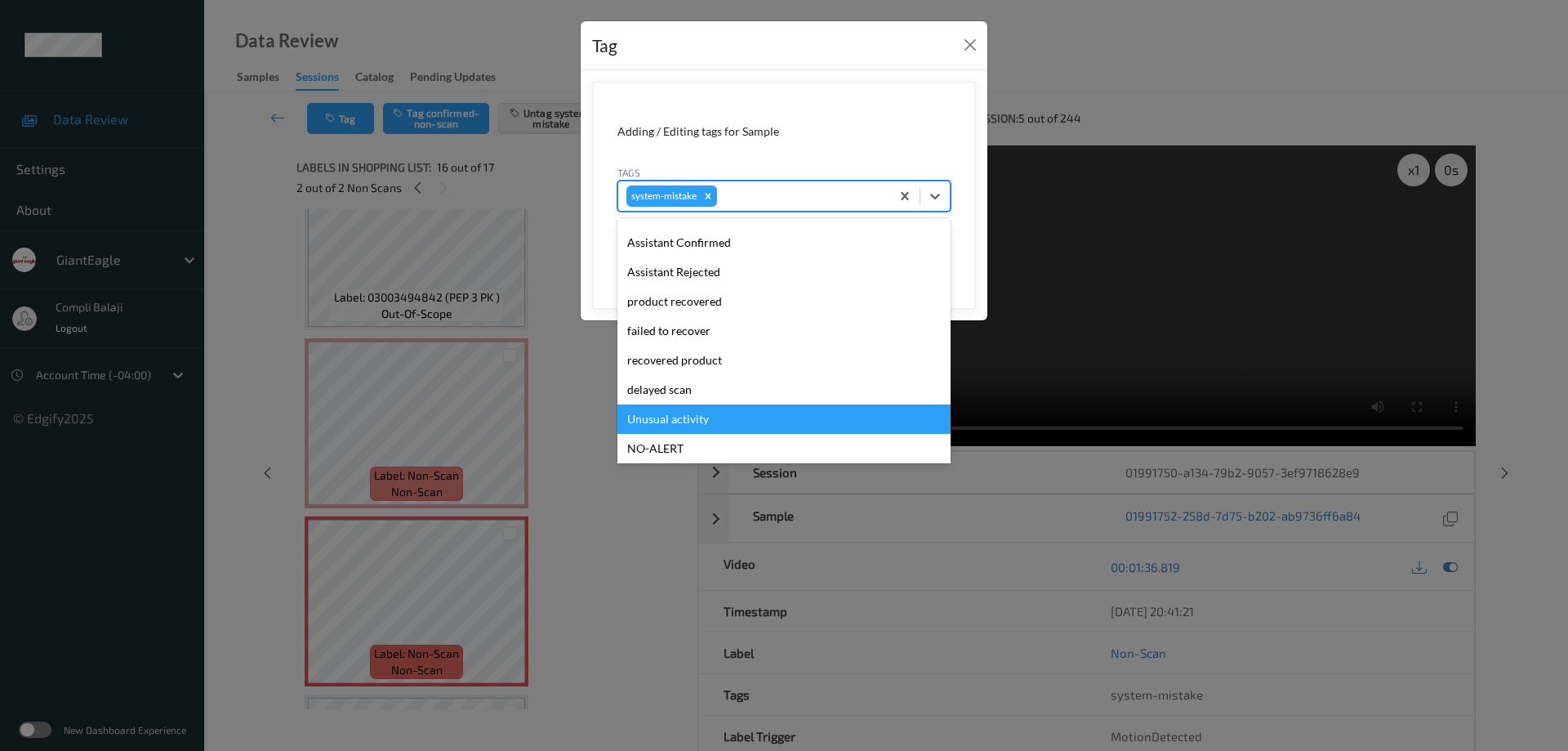
click at [713, 422] on div "Unusual activity" at bounding box center [784, 418] width 333 height 29
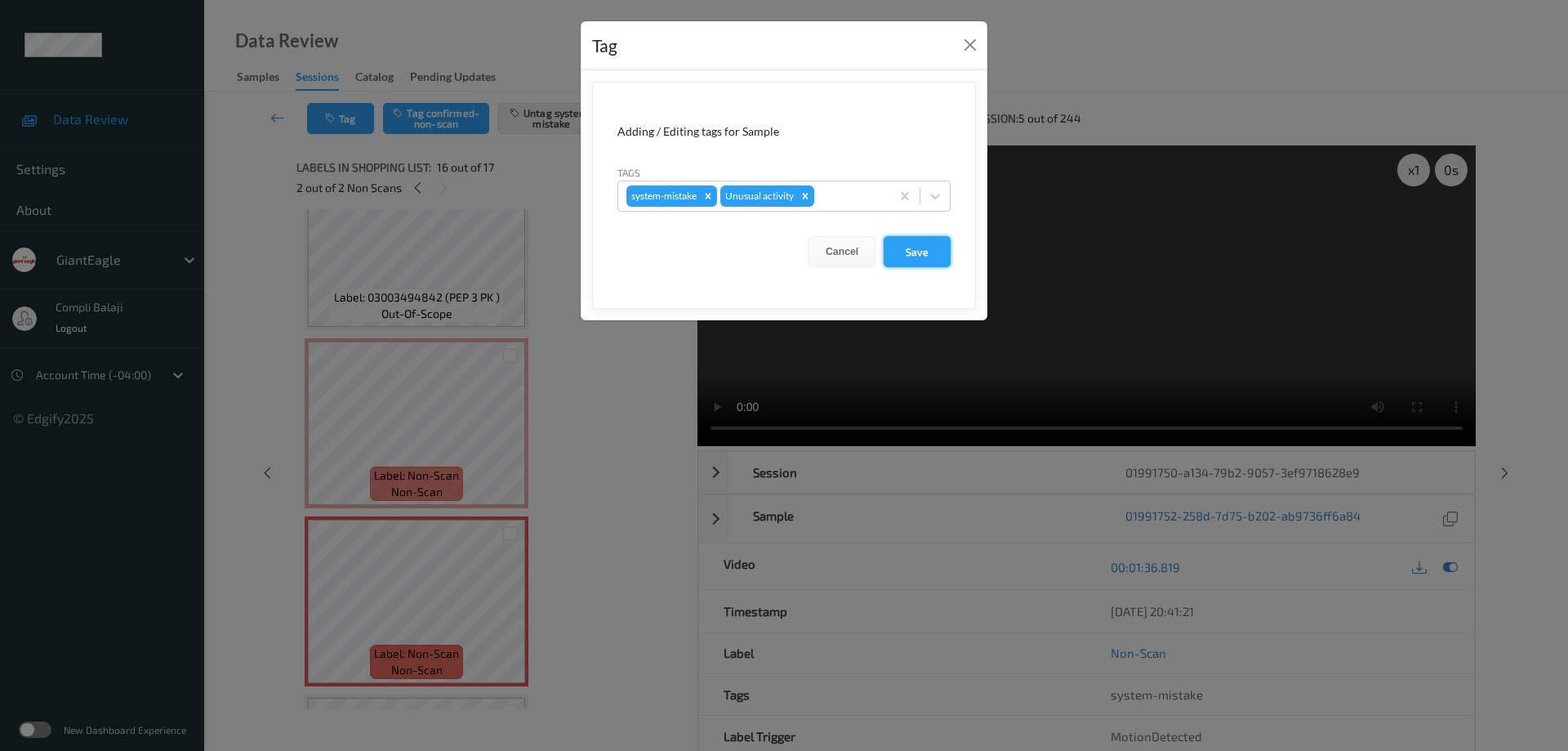
click at [923, 259] on button "Save" at bounding box center [917, 251] width 67 height 31
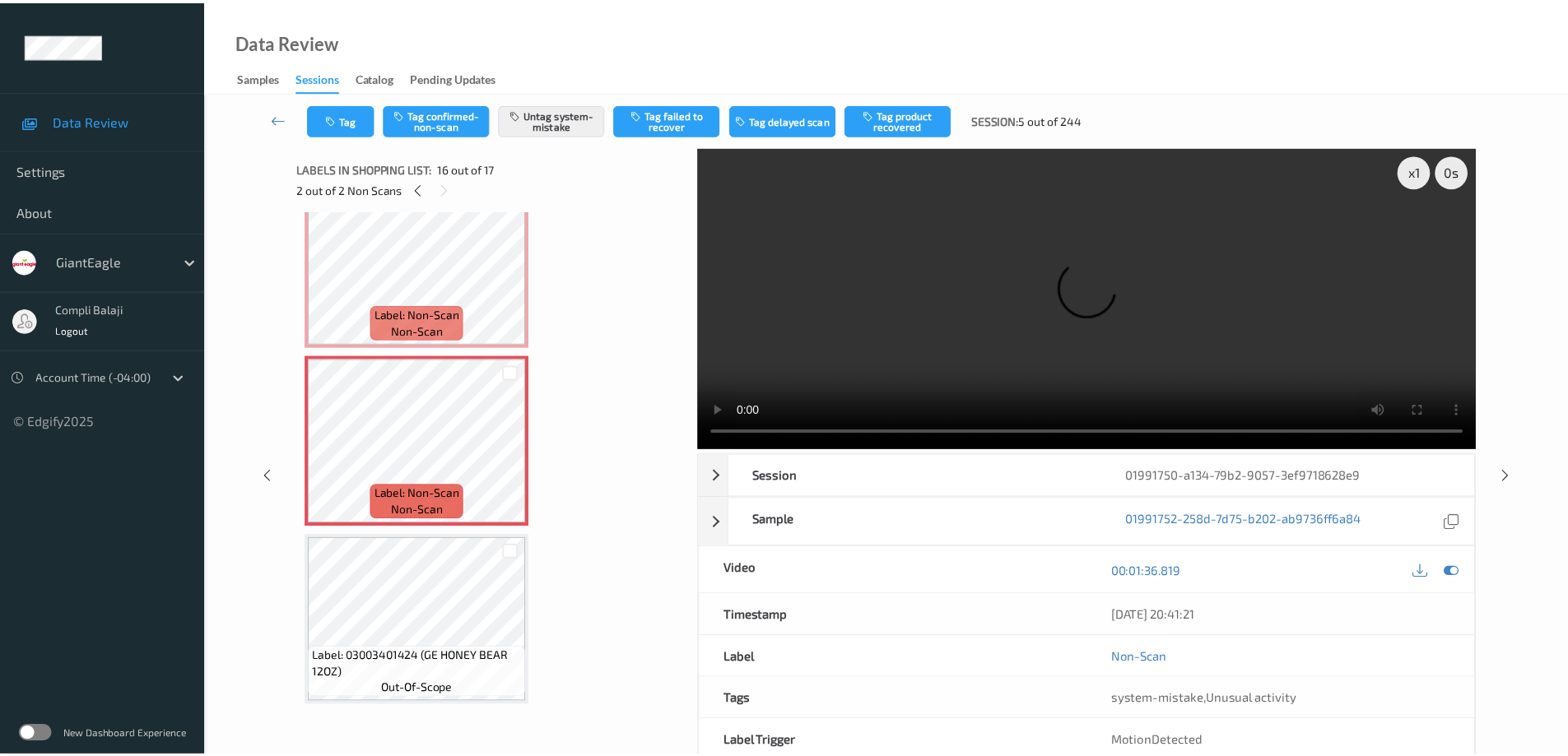
scroll to position [2470, 0]
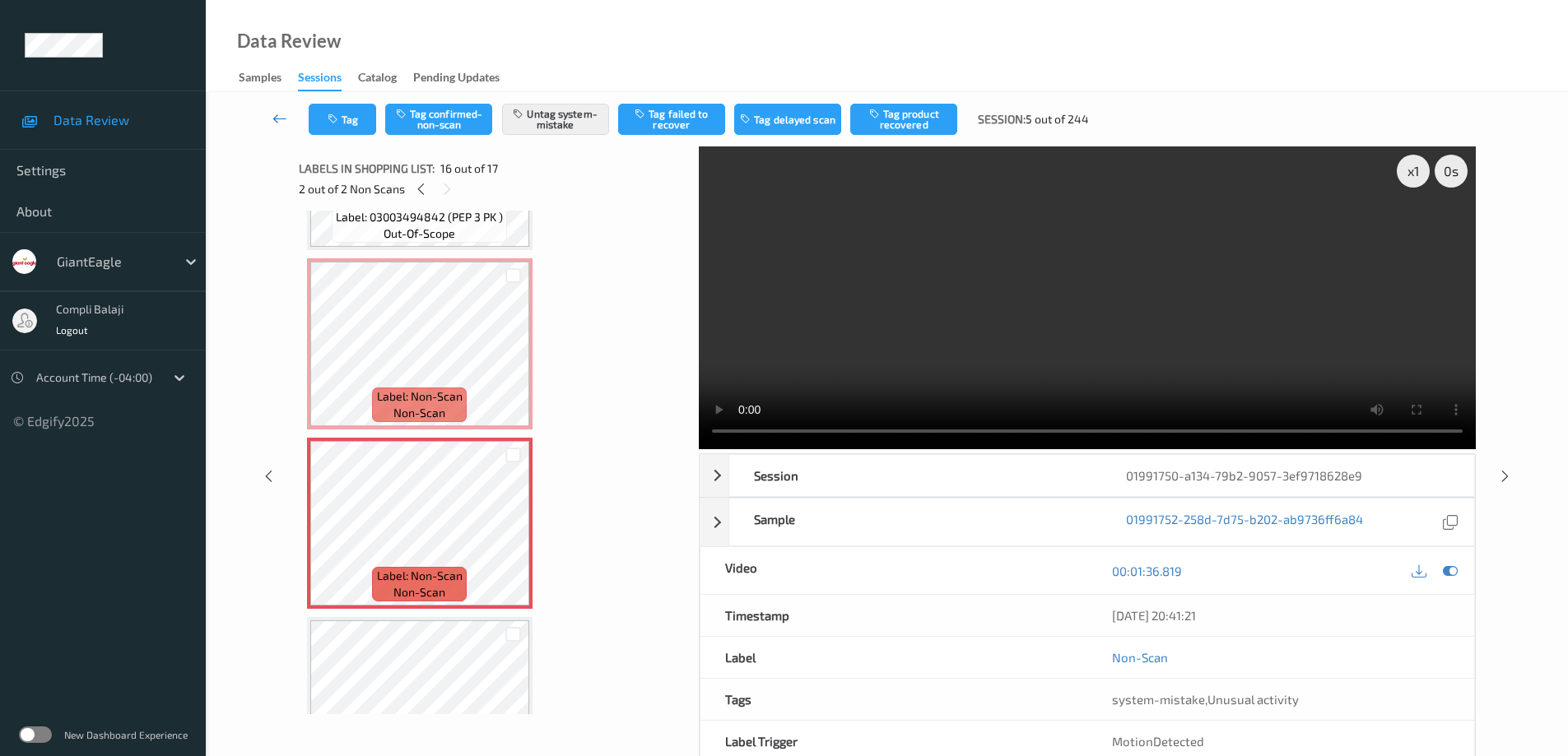
click at [280, 120] on icon at bounding box center [280, 118] width 15 height 16
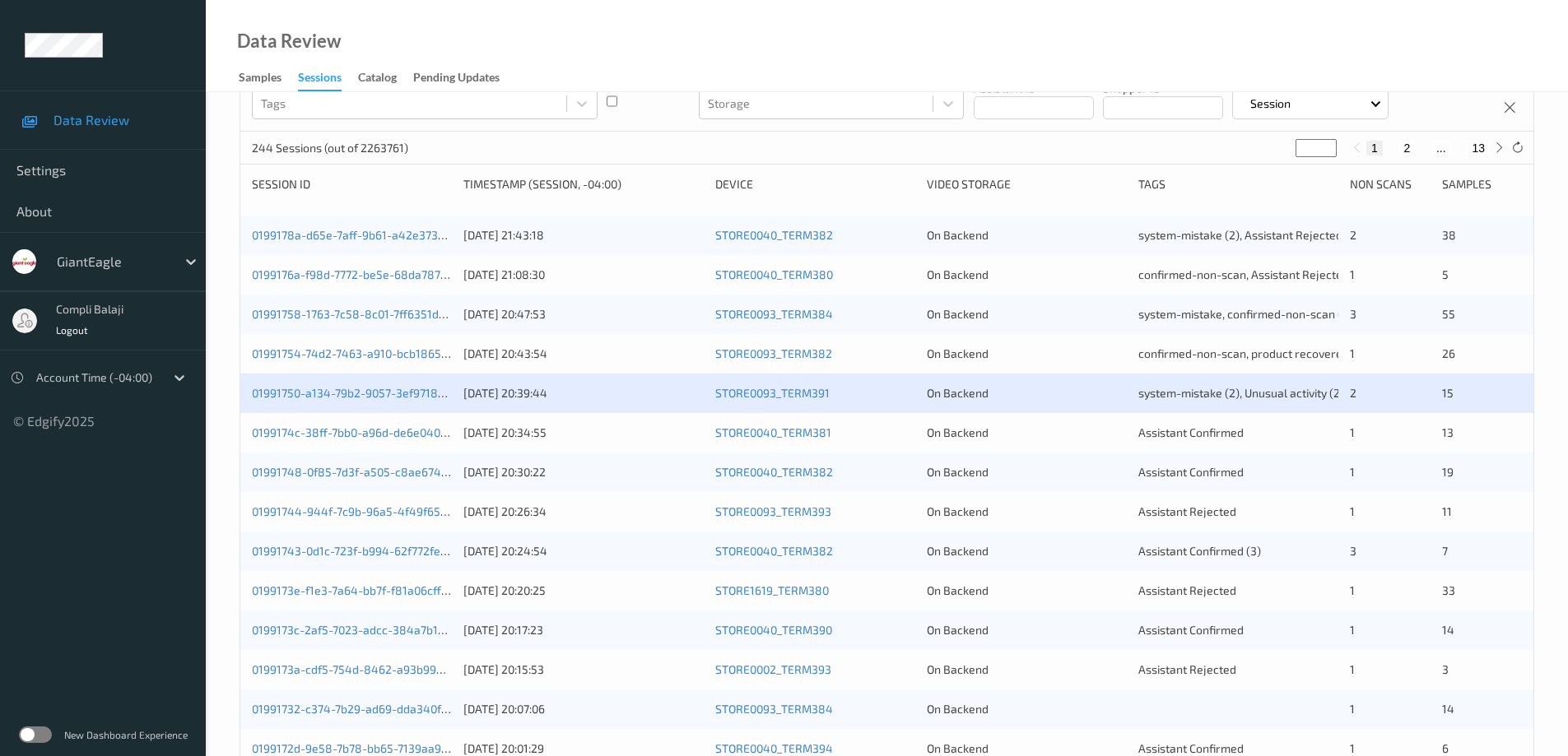
scroll to position [329, 0]
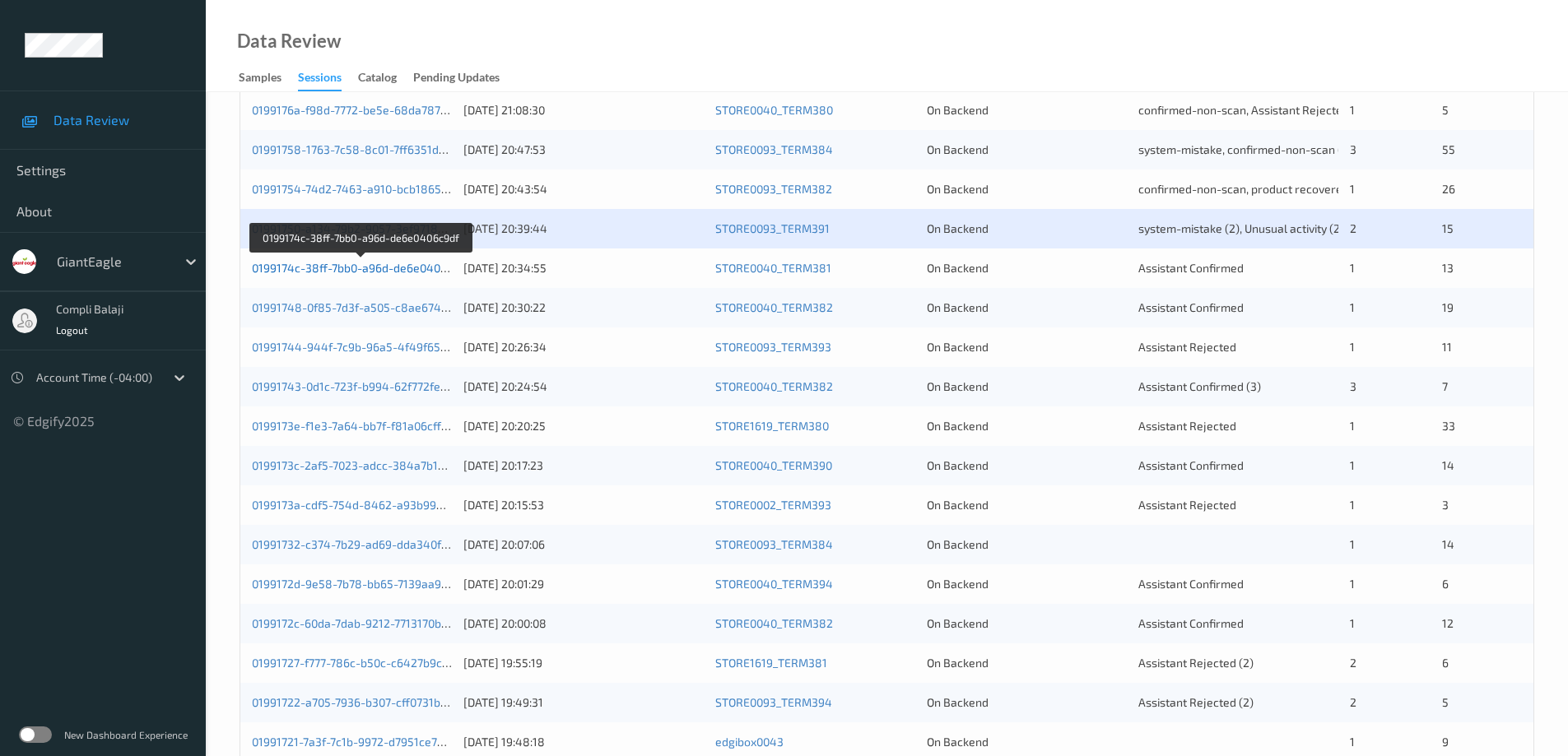
click at [424, 267] on link "0199174c-38ff-7bb0-a96d-de6e0406c9df" at bounding box center [361, 267] width 218 height 14
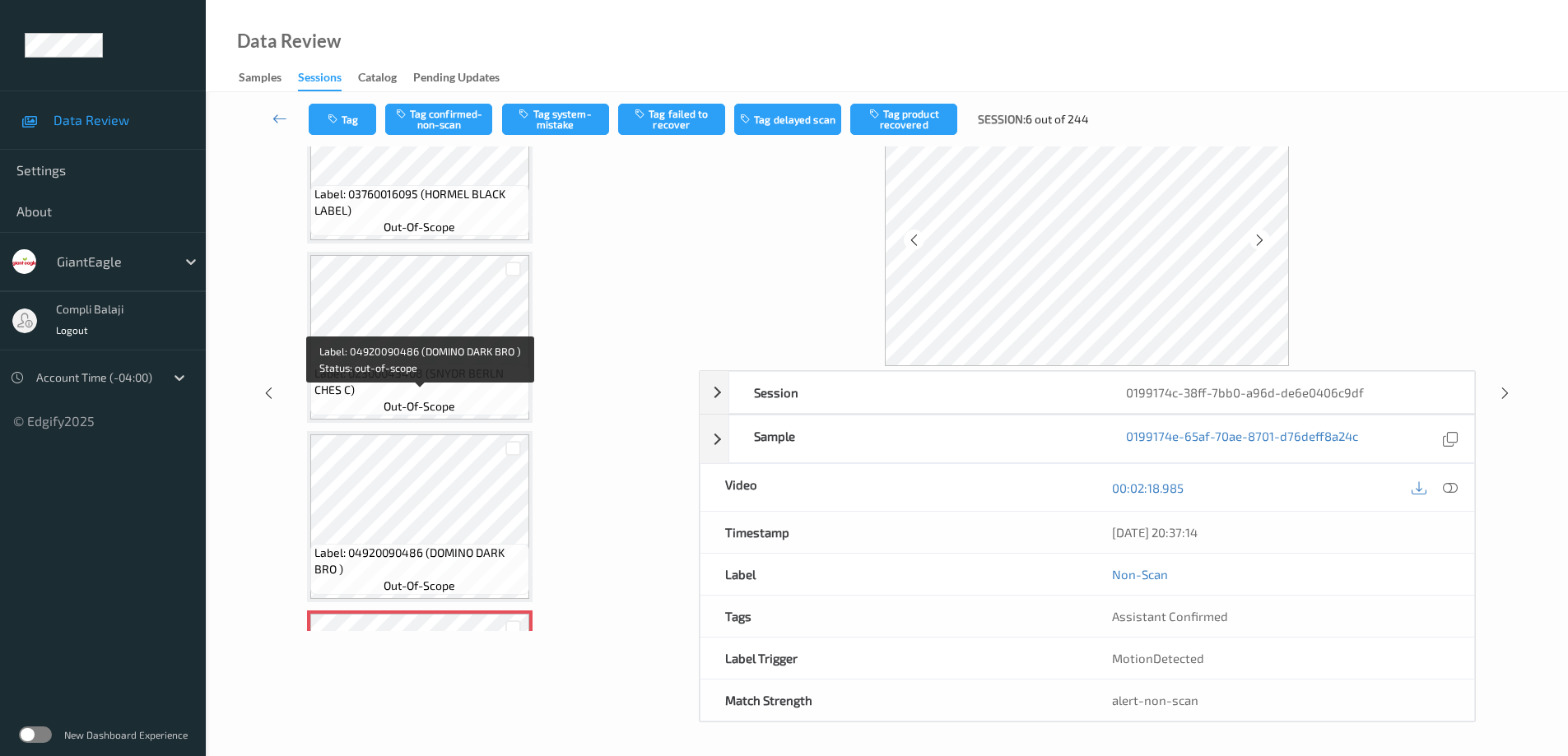
scroll to position [769, 0]
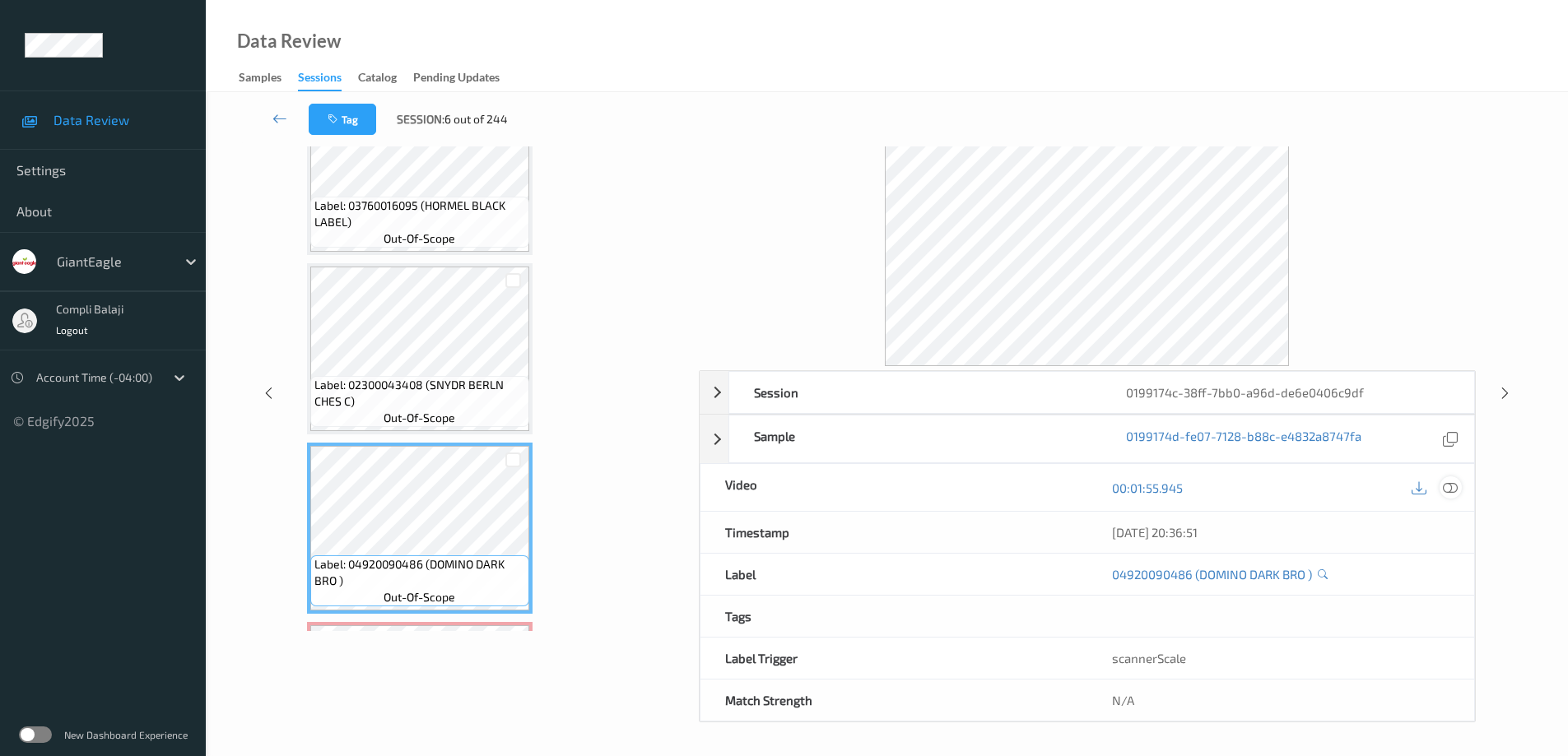
click at [1453, 491] on icon at bounding box center [1450, 487] width 15 height 15
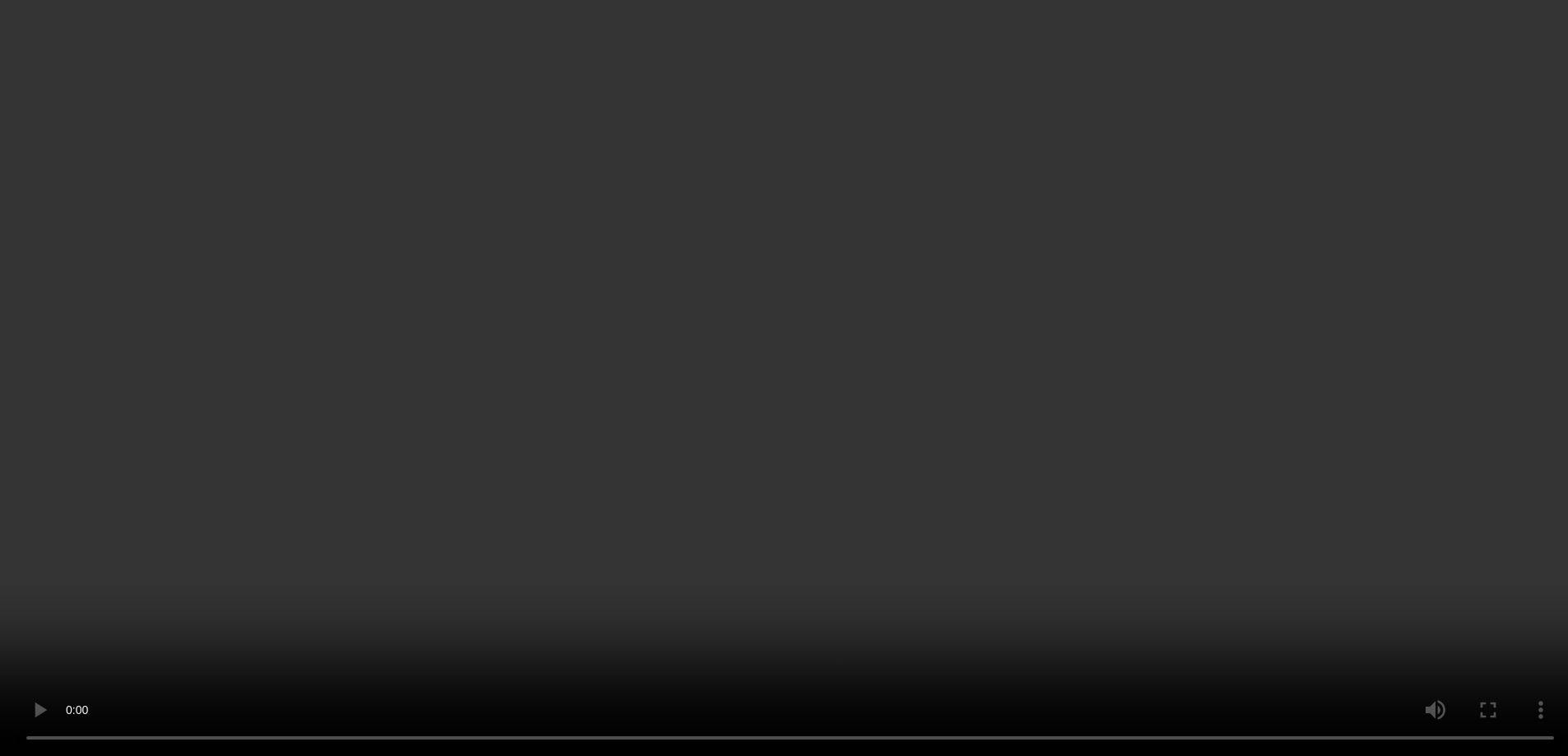
scroll to position [1016, 0]
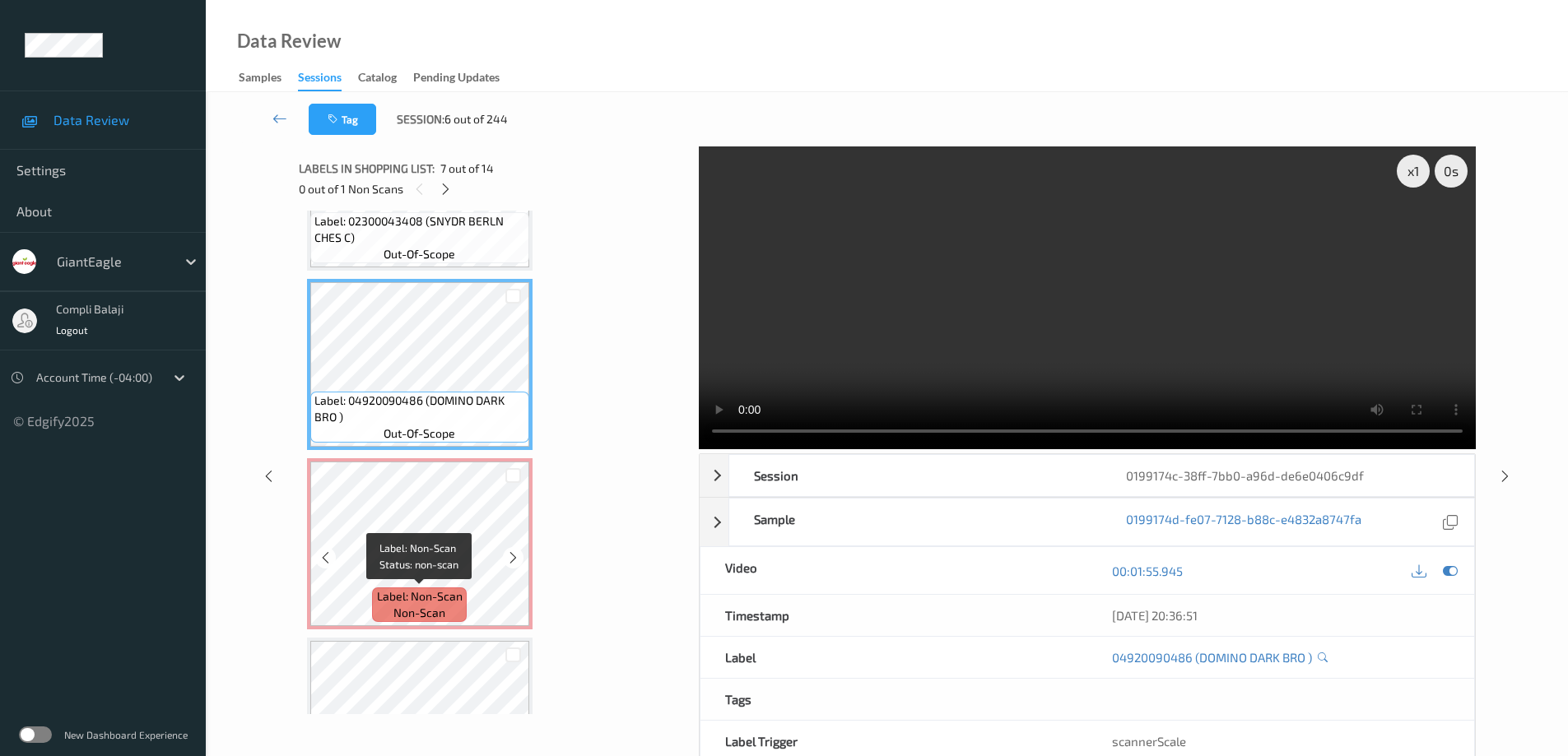
click at [439, 586] on div "Label: Non-Scan non-scan" at bounding box center [420, 544] width 225 height 171
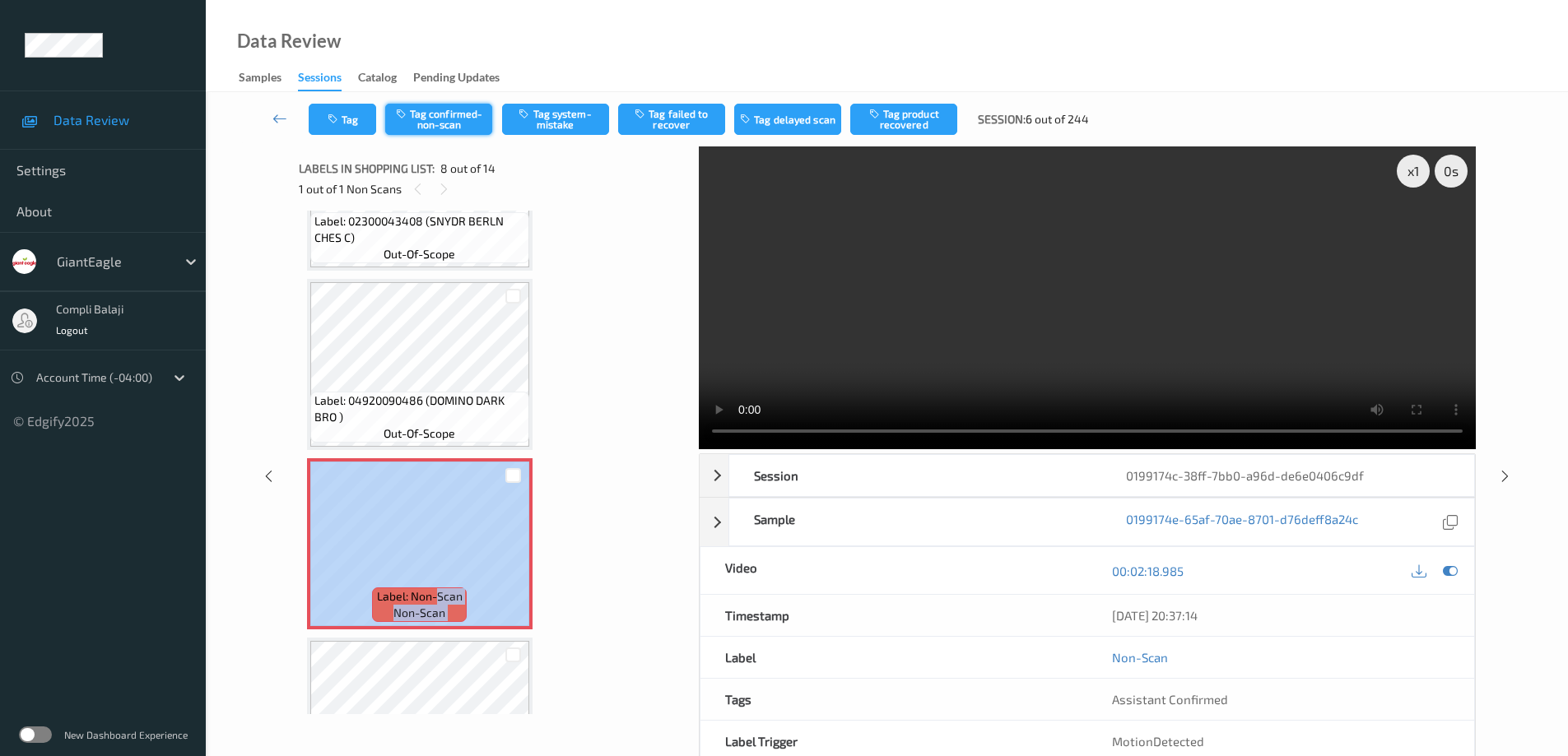
click at [451, 122] on button "Tag confirmed-non-scan" at bounding box center [438, 119] width 107 height 31
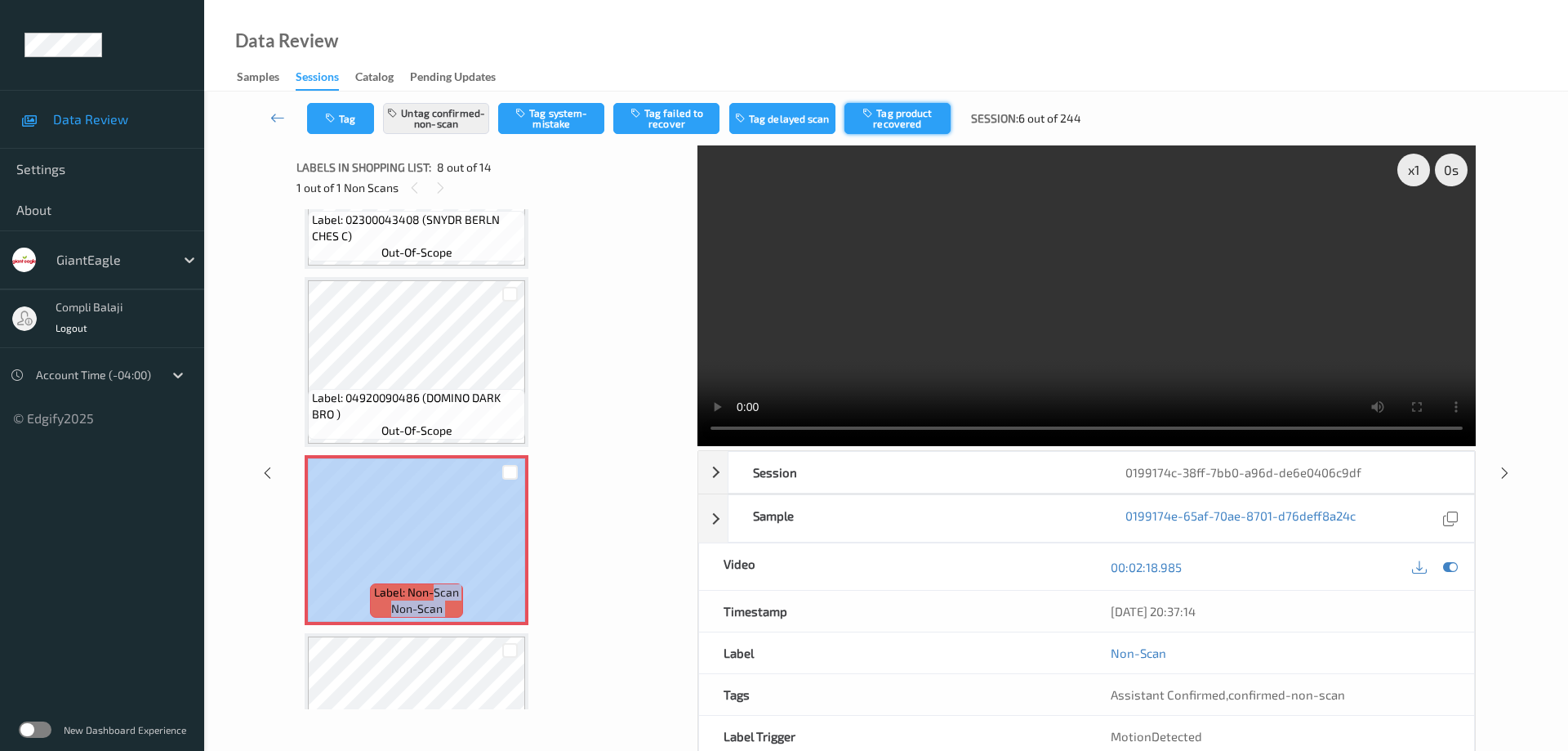
click at [903, 113] on button "Tag product recovered" at bounding box center [898, 118] width 106 height 31
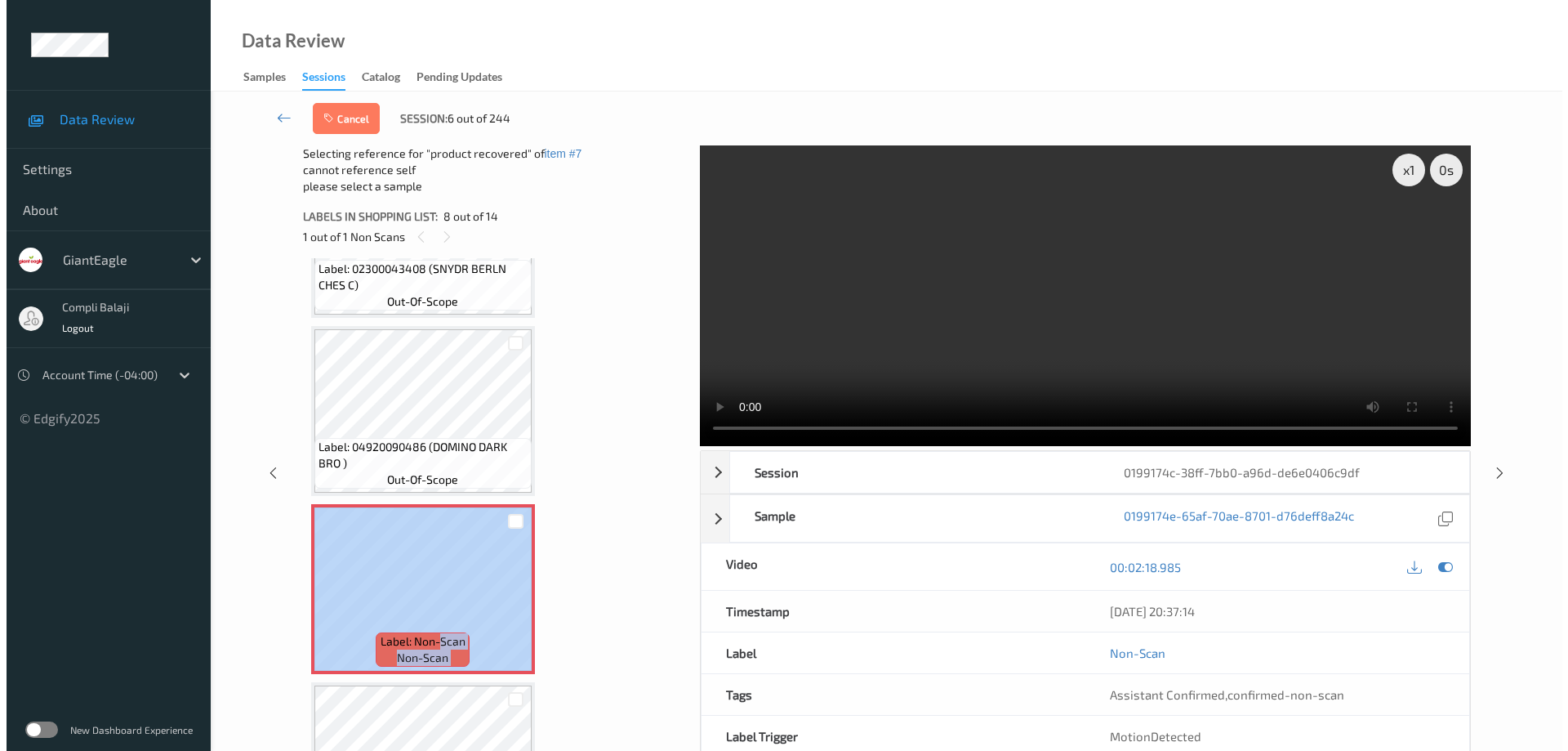
scroll to position [1172, 0]
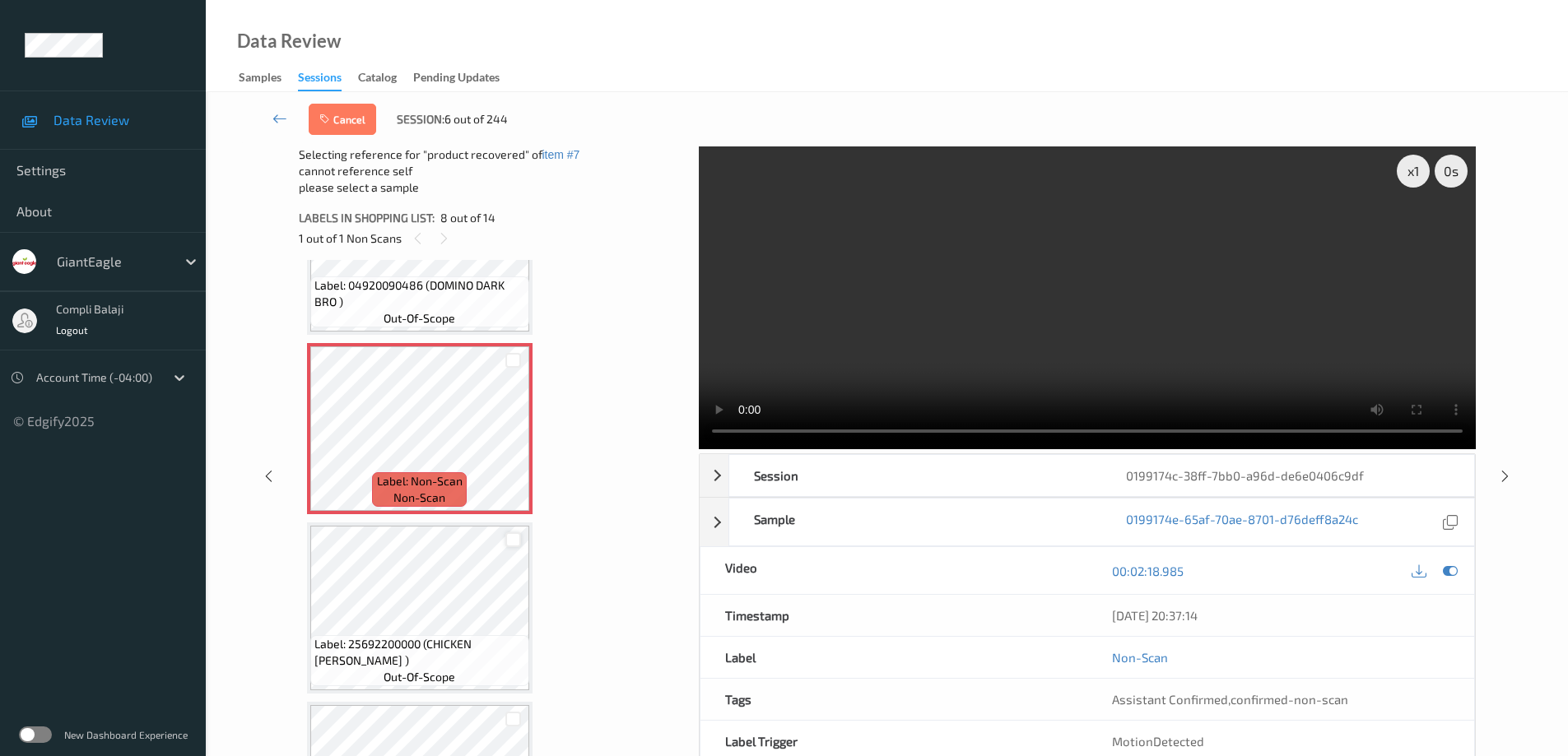
click at [511, 542] on div at bounding box center [513, 540] width 15 height 15
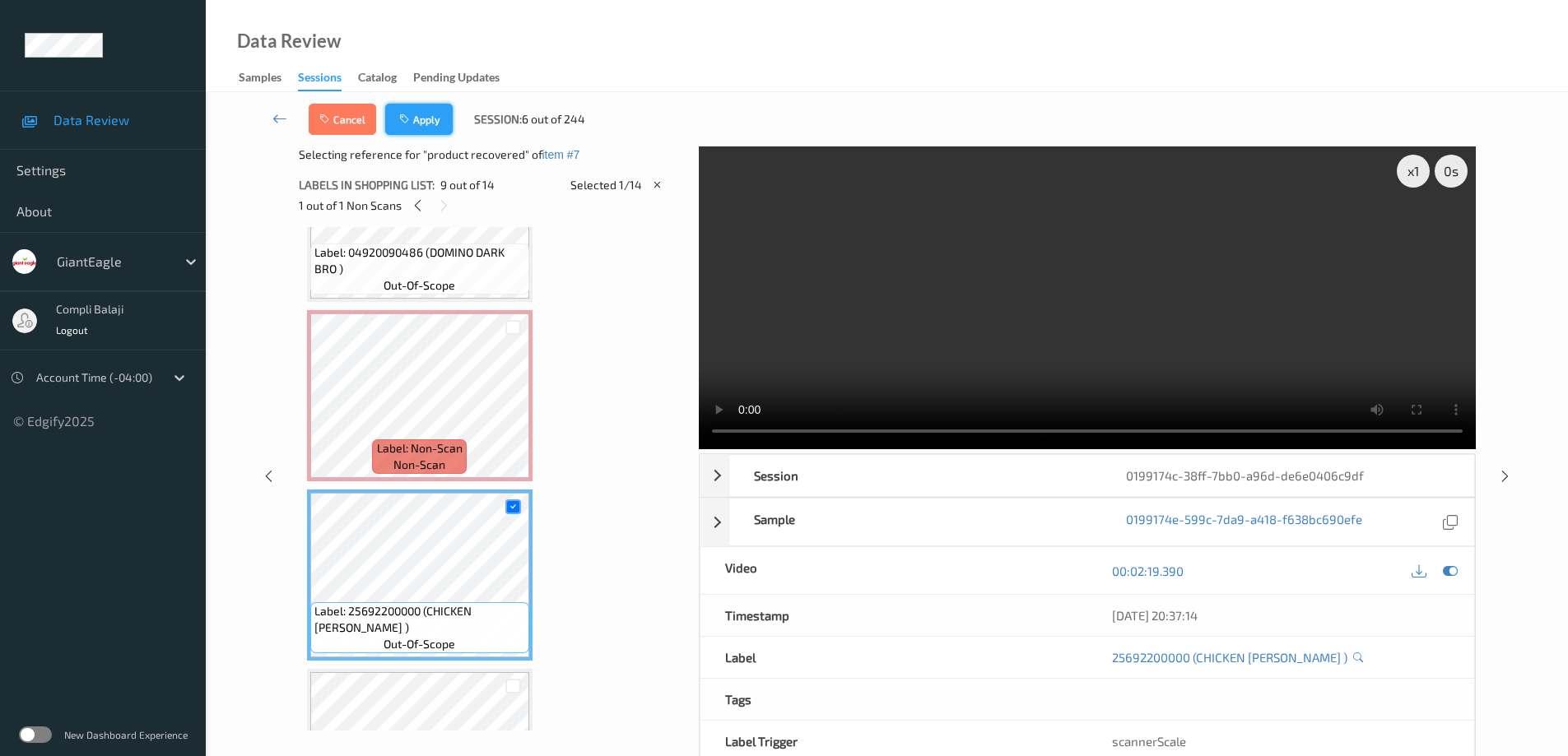
click at [428, 125] on button "Apply" at bounding box center [419, 119] width 68 height 31
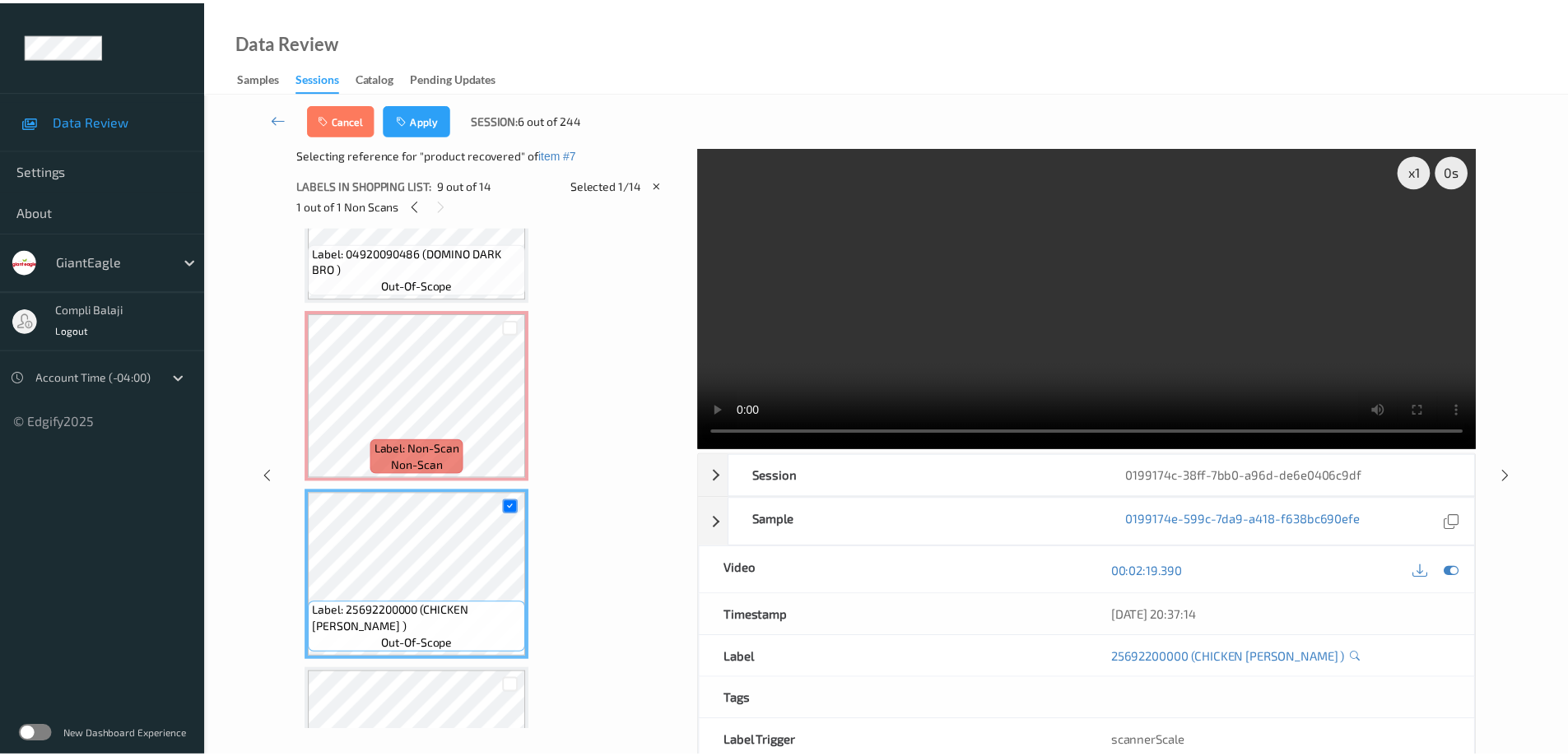
scroll to position [1084, 0]
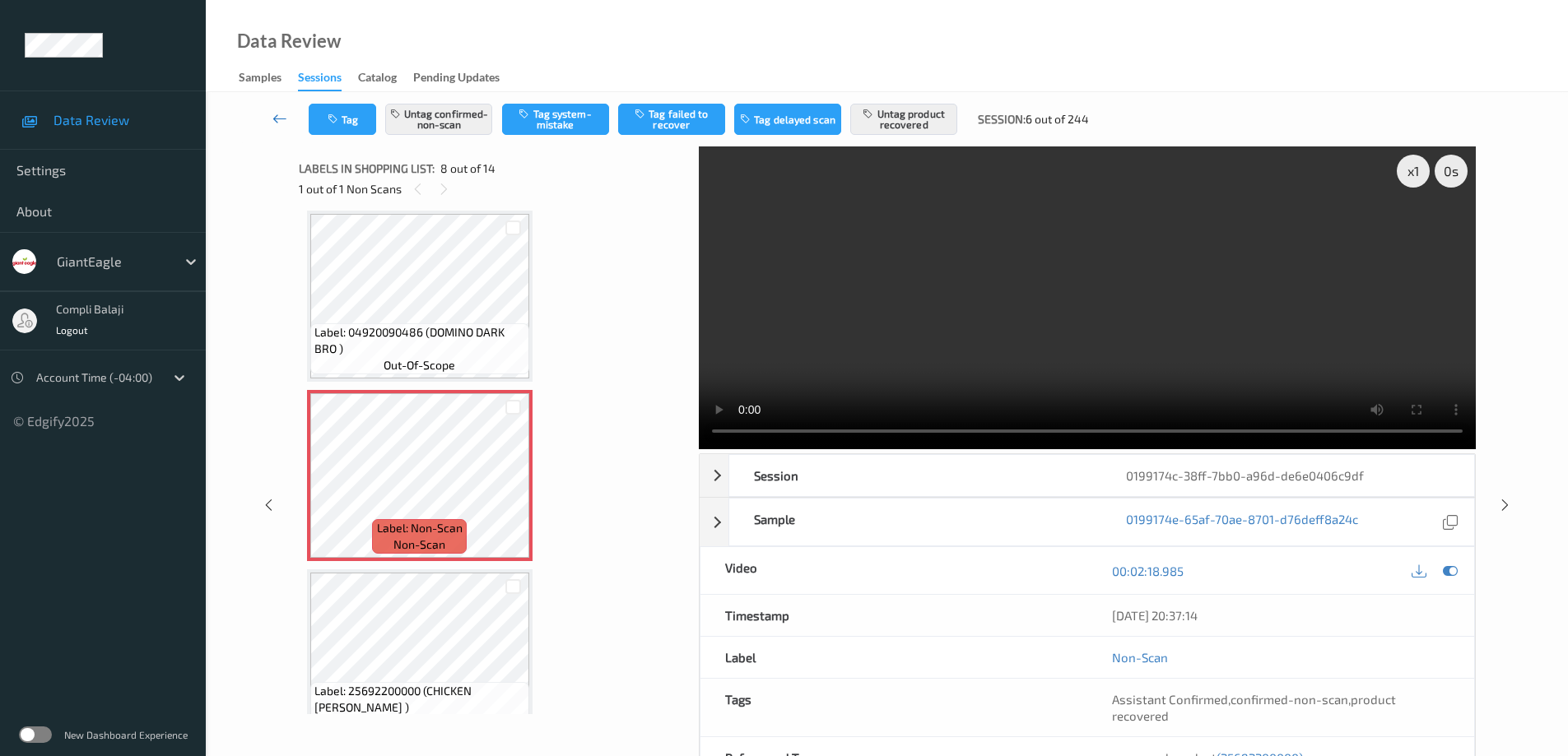
click at [277, 123] on icon at bounding box center [280, 118] width 15 height 16
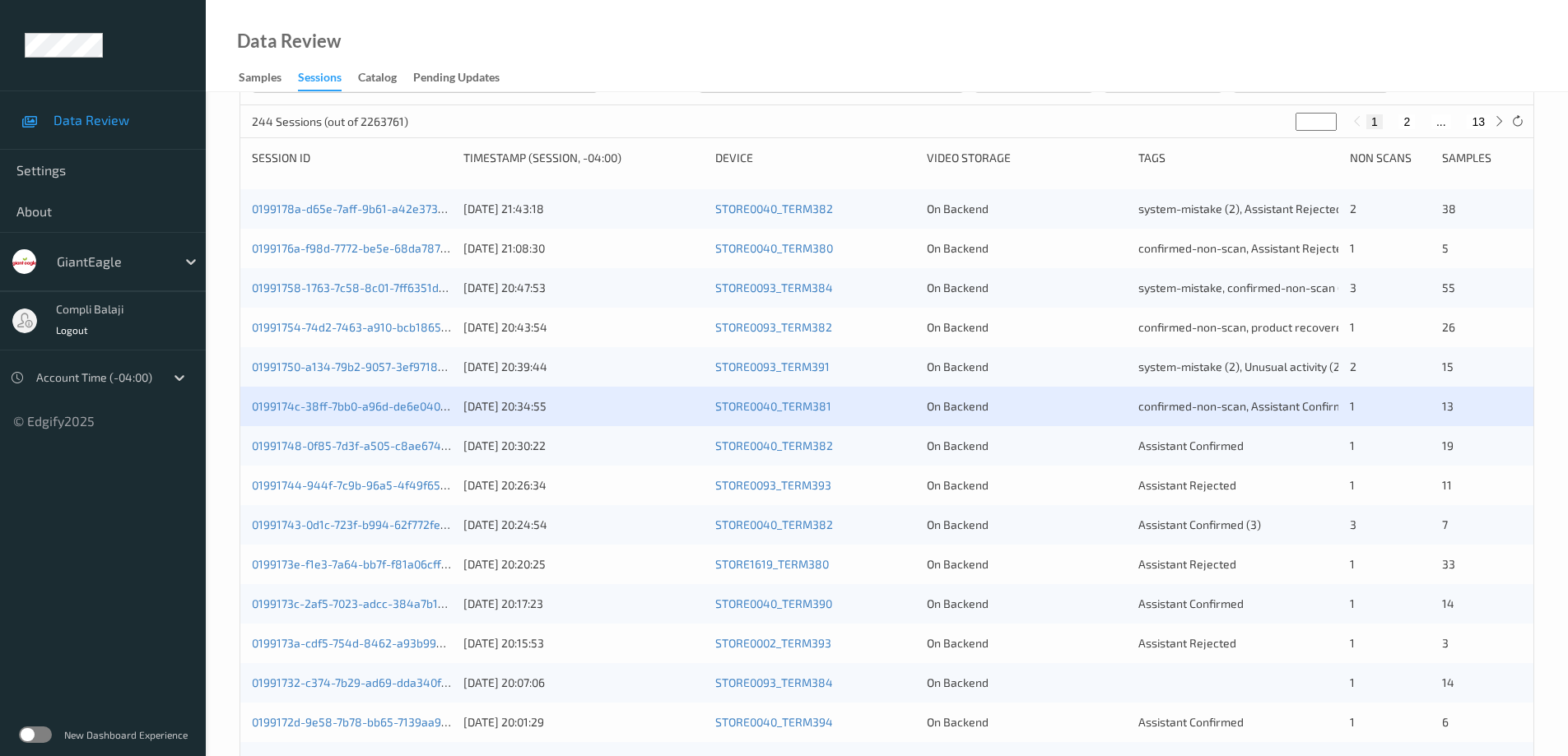
scroll to position [329, 0]
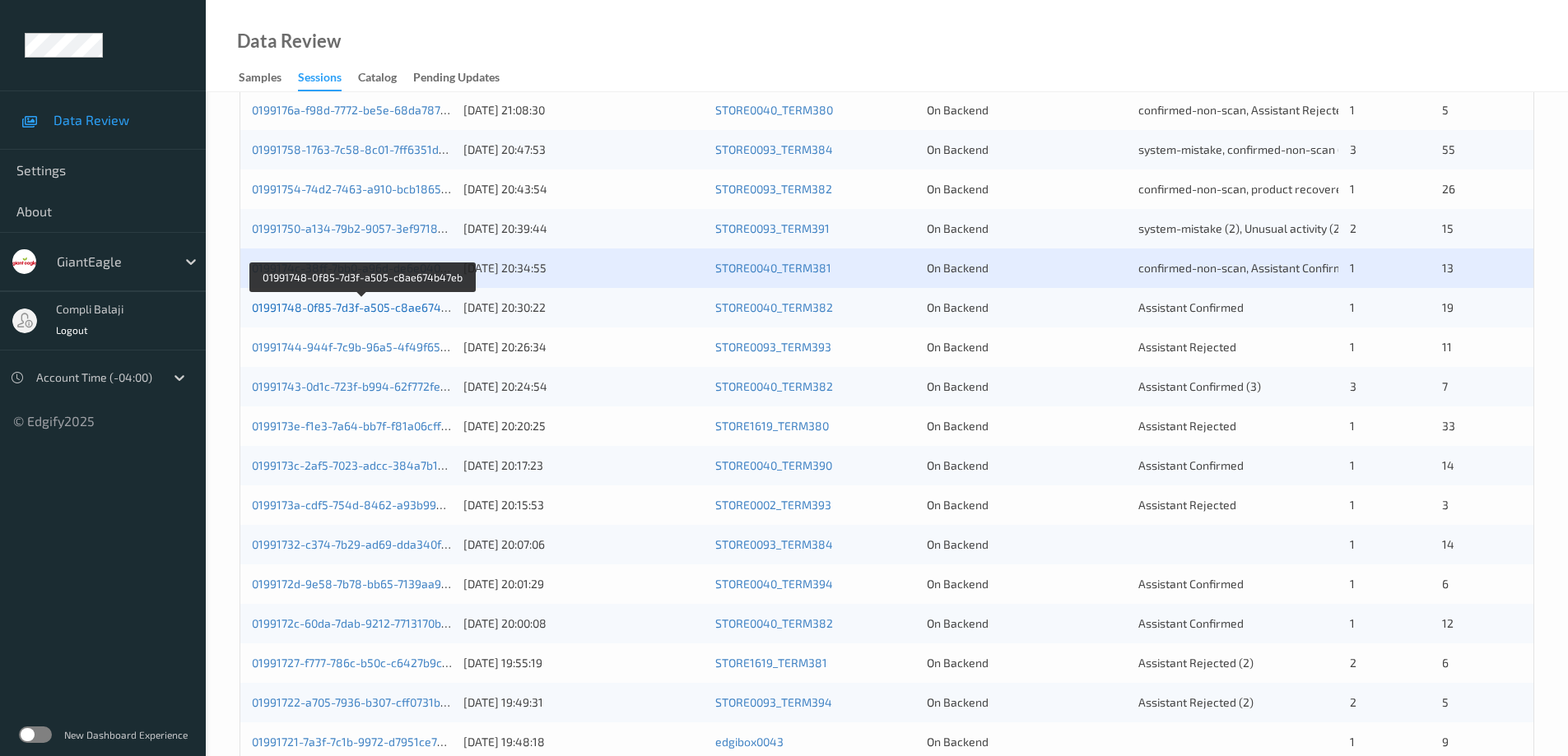
click at [415, 310] on link "01991748-0f85-7d3f-a505-c8ae674b47eb" at bounding box center [363, 307] width 223 height 14
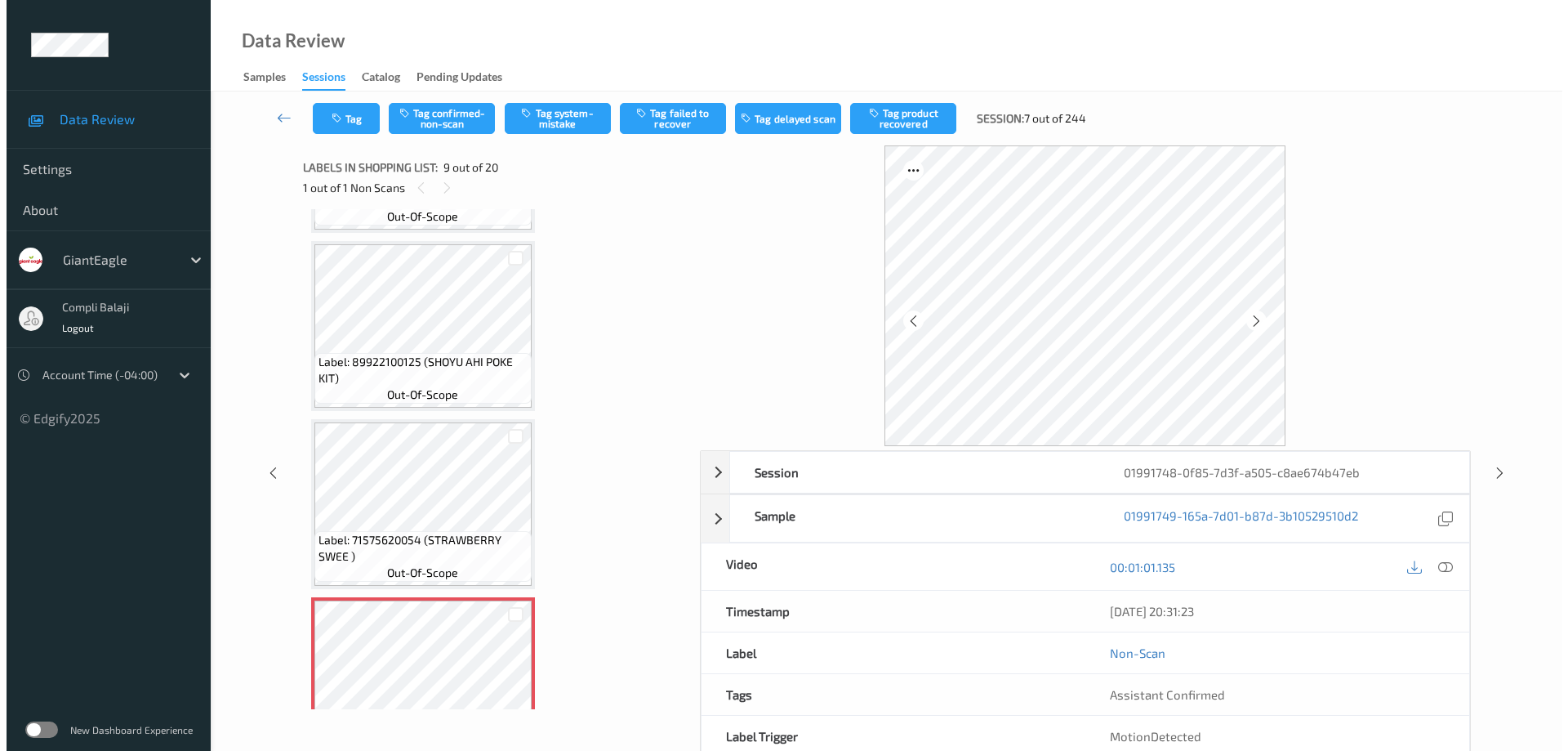
scroll to position [1126, 0]
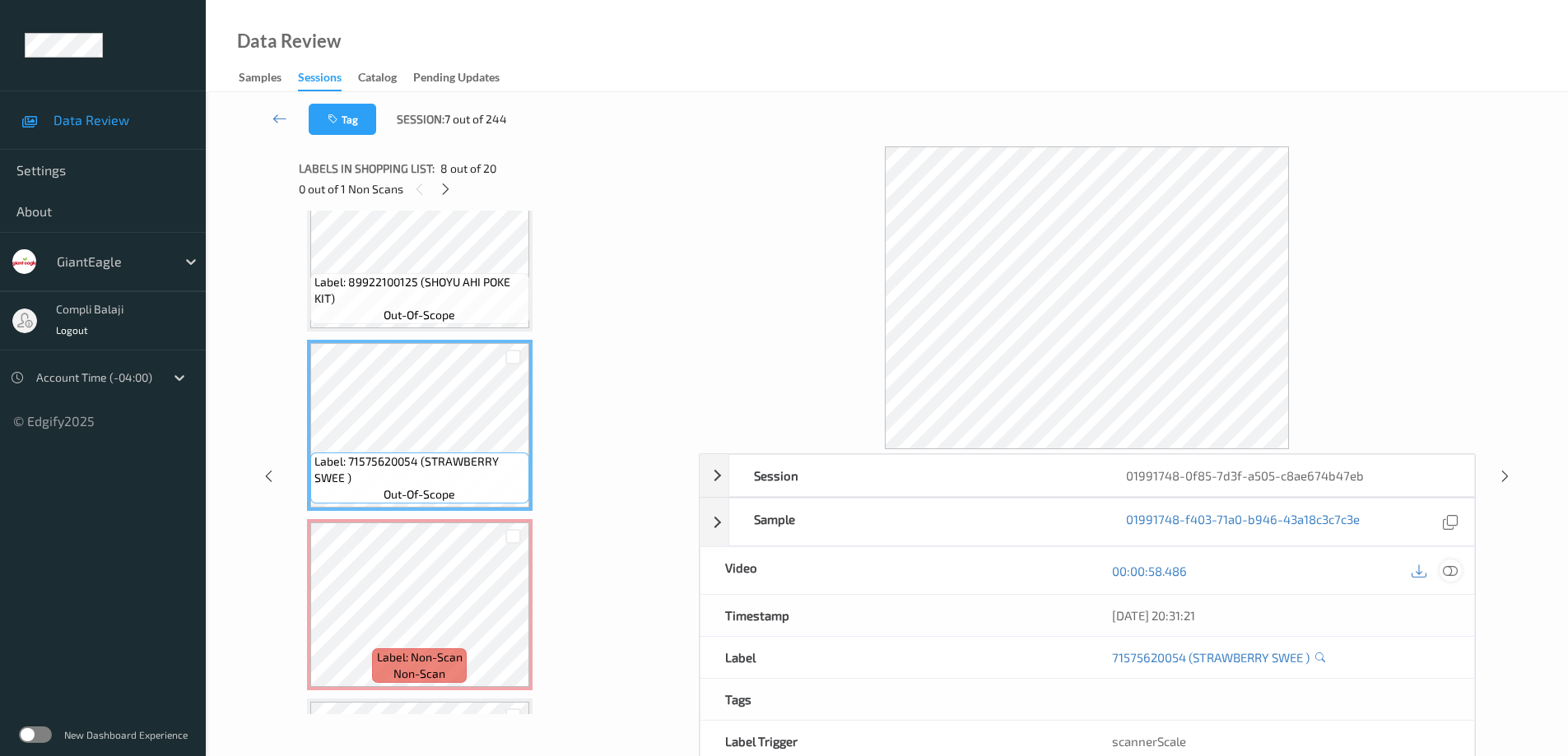
click at [1453, 569] on icon at bounding box center [1450, 570] width 15 height 15
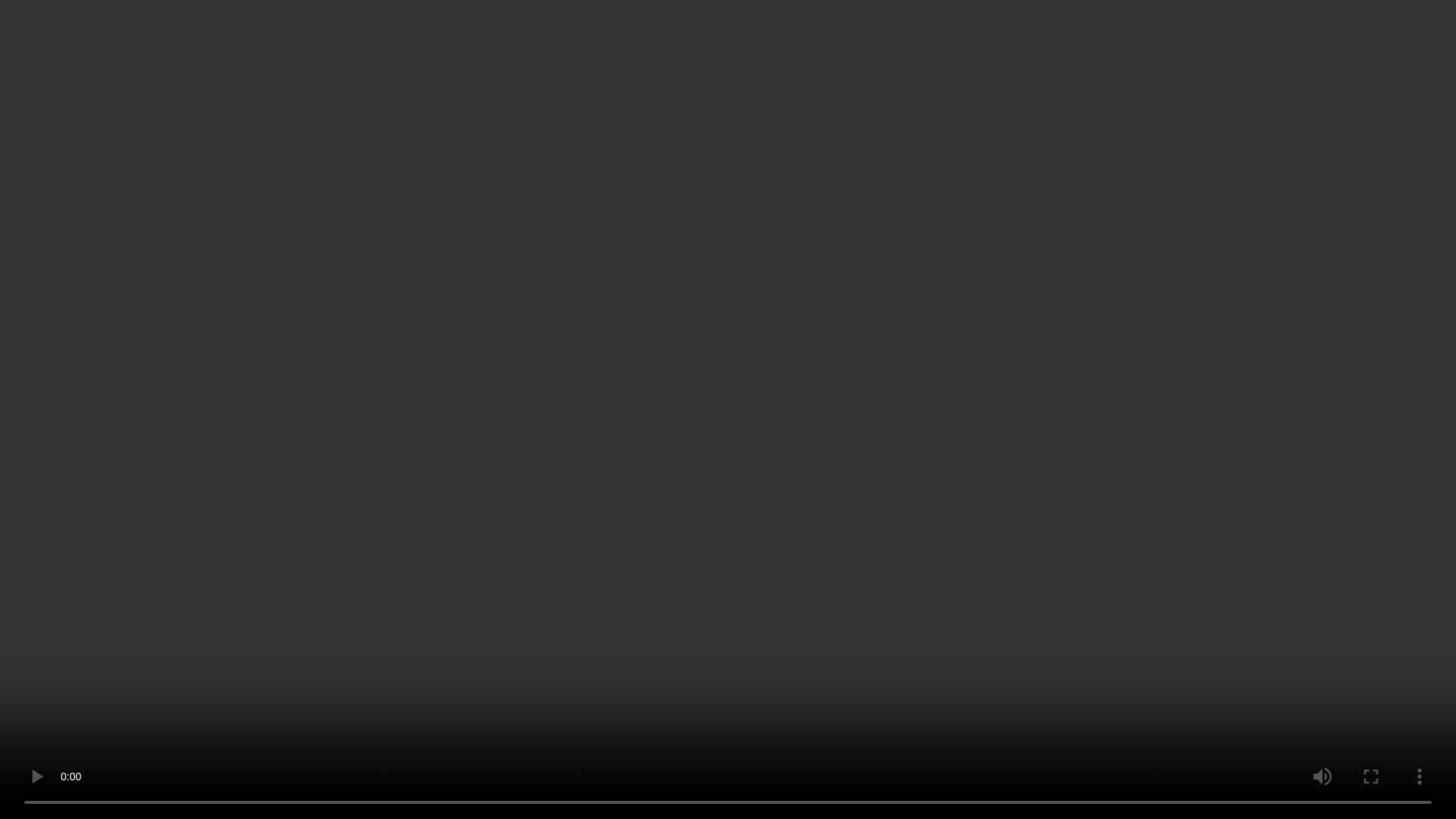
click at [1348, 548] on video at bounding box center [728, 410] width 1456 height 819
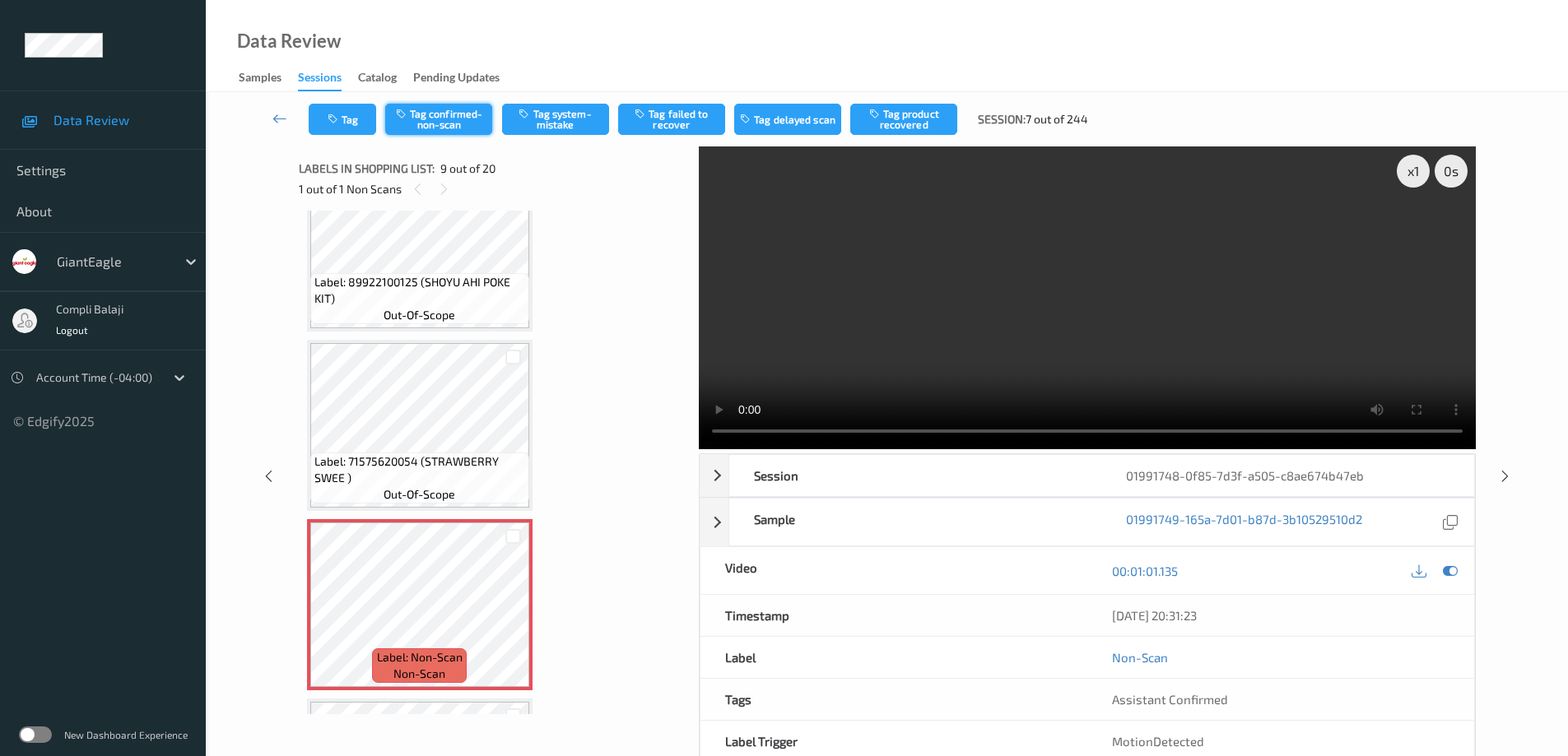
click at [434, 116] on button "Tag confirmed-non-scan" at bounding box center [438, 119] width 107 height 31
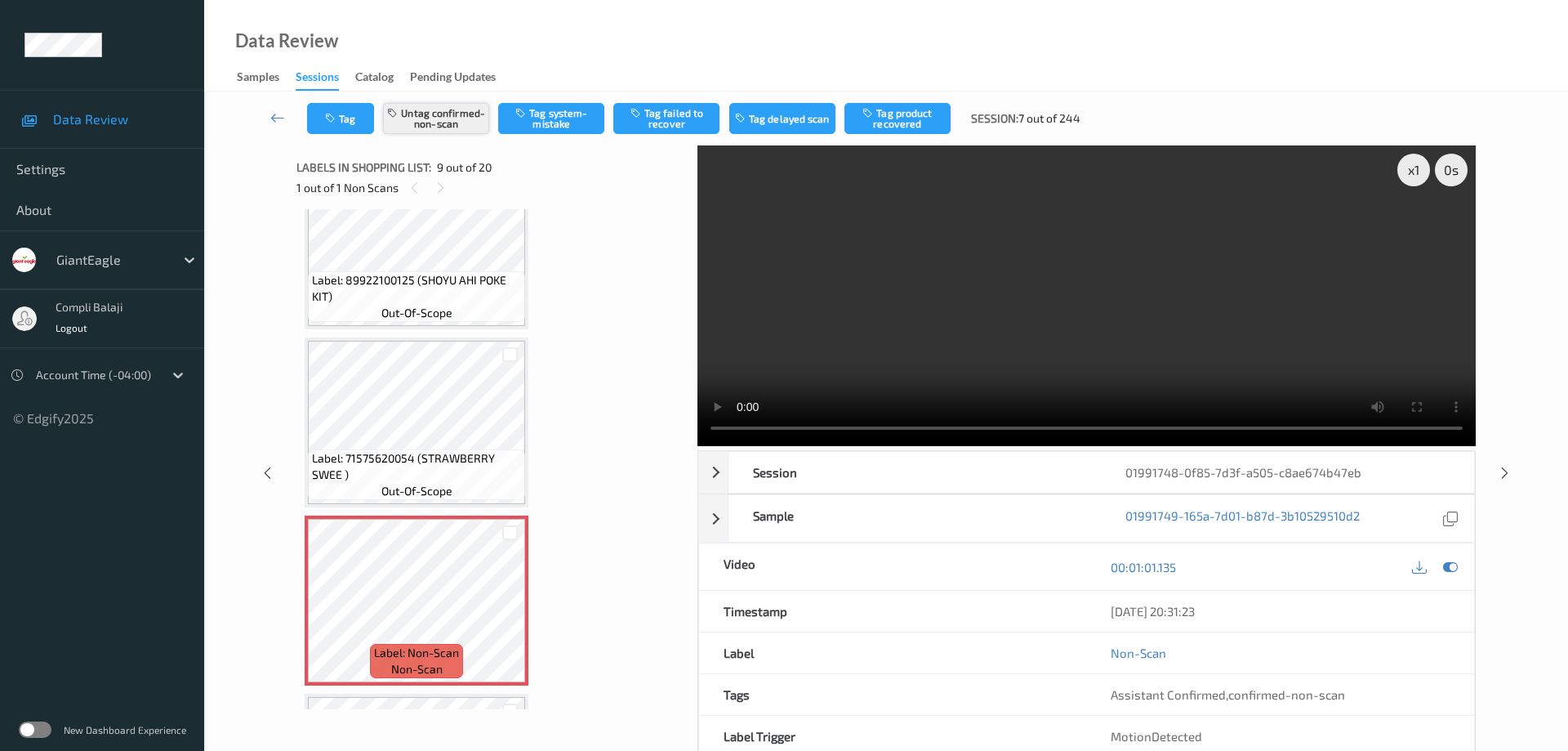
click at [448, 125] on button "Untag confirmed-non-scan" at bounding box center [436, 118] width 106 height 31
click at [585, 118] on button "Tag system-mistake" at bounding box center [551, 118] width 106 height 31
click at [355, 125] on button "Tag" at bounding box center [341, 118] width 67 height 31
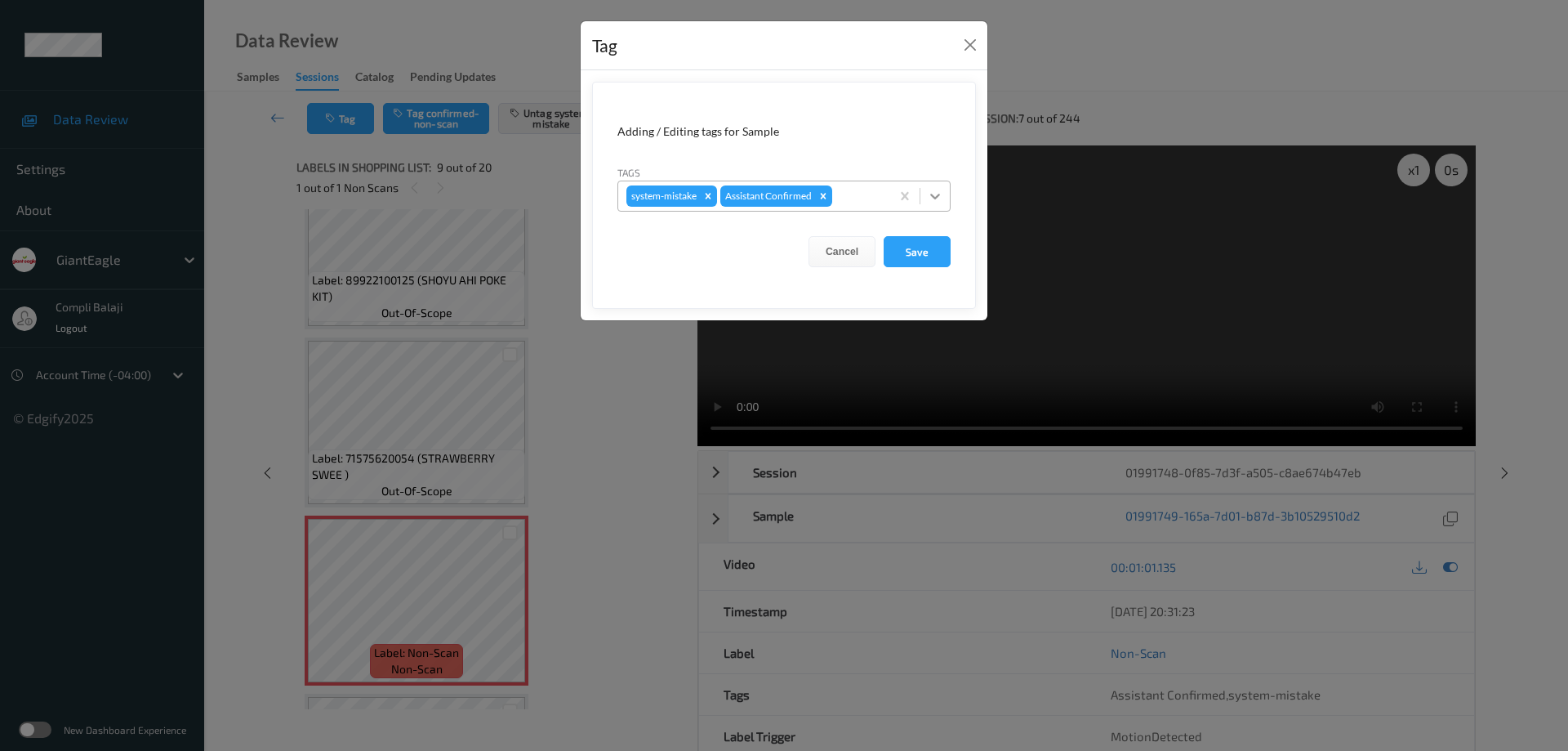
click at [944, 196] on div at bounding box center [935, 196] width 29 height 29
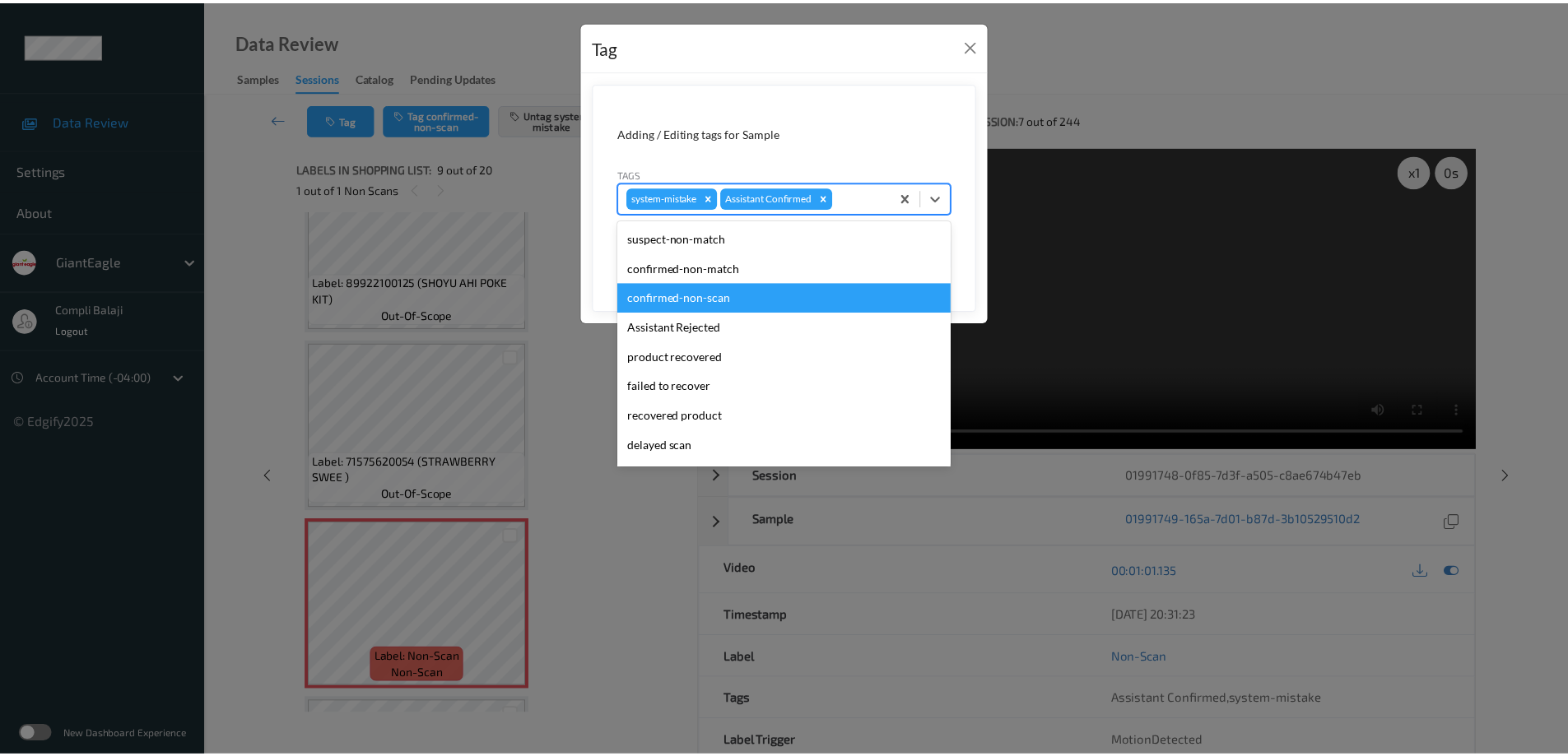
scroll to position [82, 0]
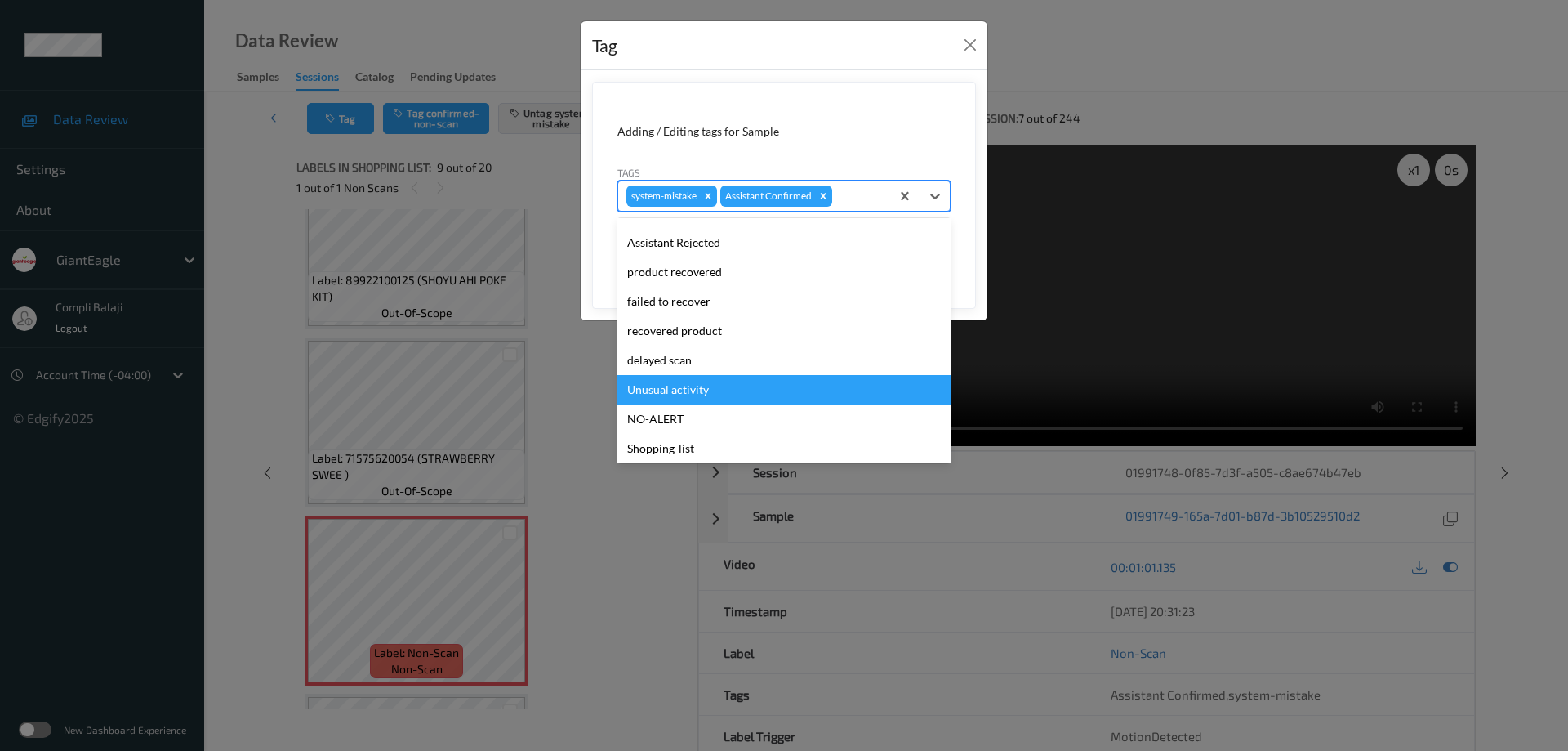
drag, startPoint x: 711, startPoint y: 394, endPoint x: 795, endPoint y: 365, distance: 88.9
click at [710, 394] on div "Unusual activity" at bounding box center [784, 389] width 333 height 29
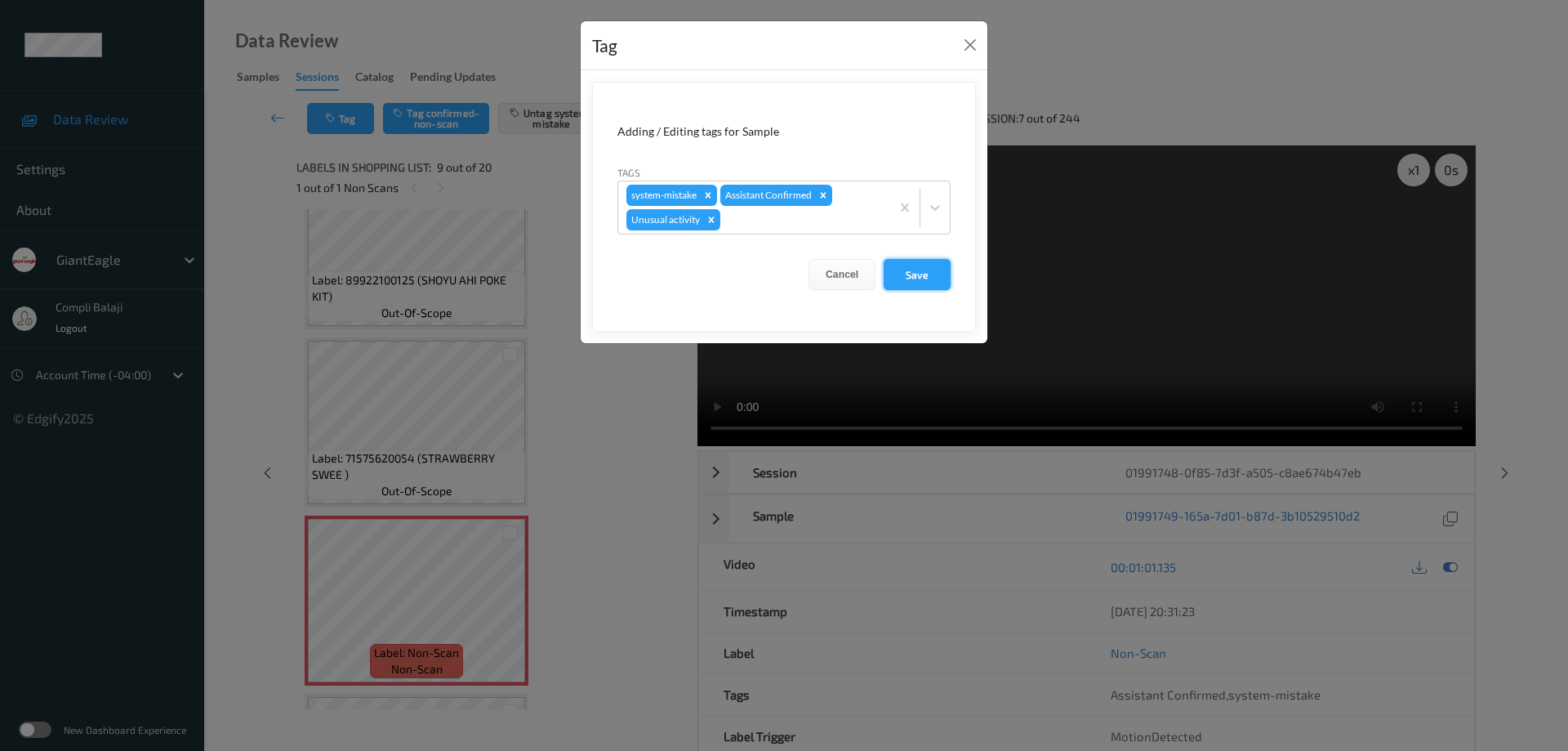
click at [922, 279] on button "Save" at bounding box center [917, 274] width 67 height 31
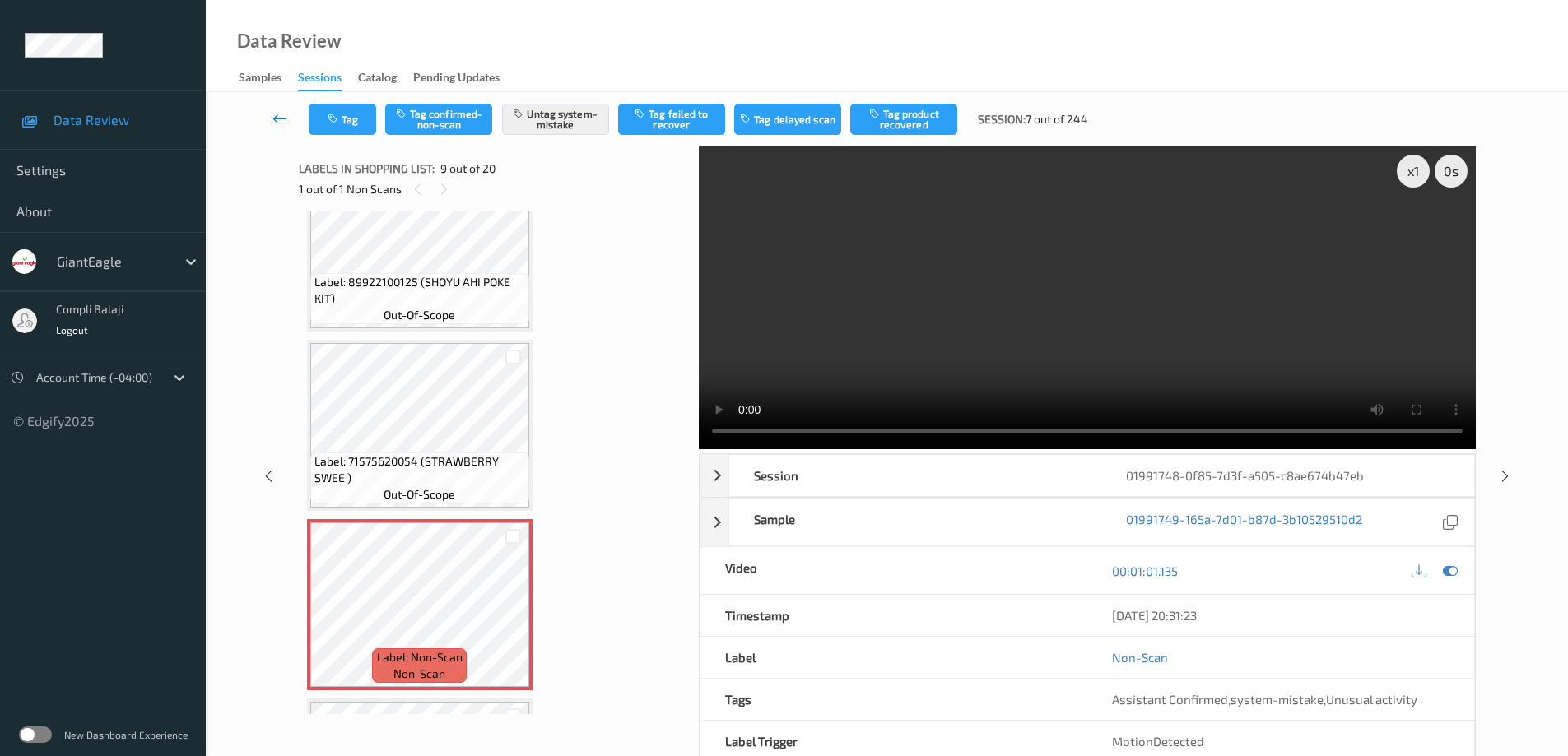
click at [277, 119] on icon at bounding box center [280, 118] width 15 height 16
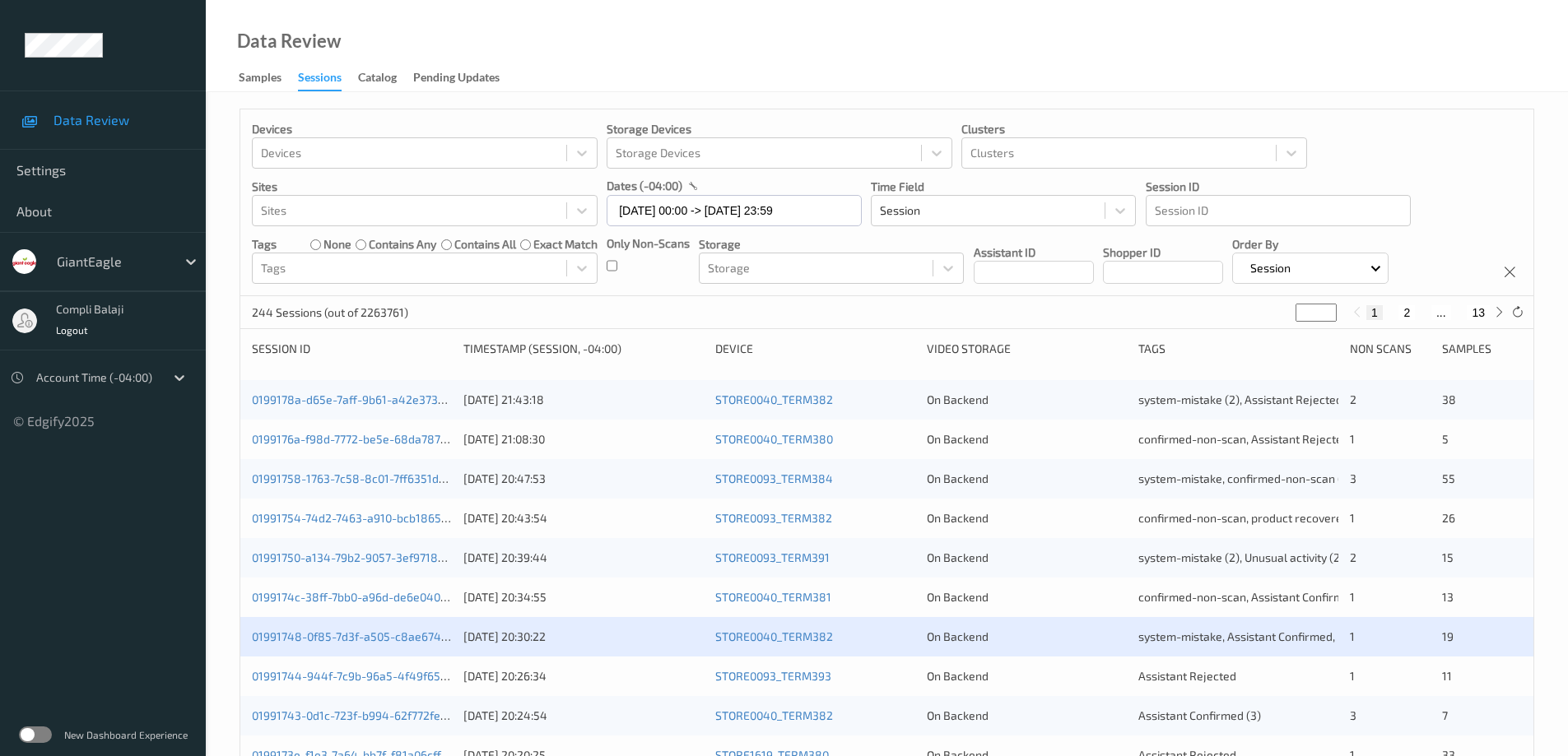
scroll to position [82, 0]
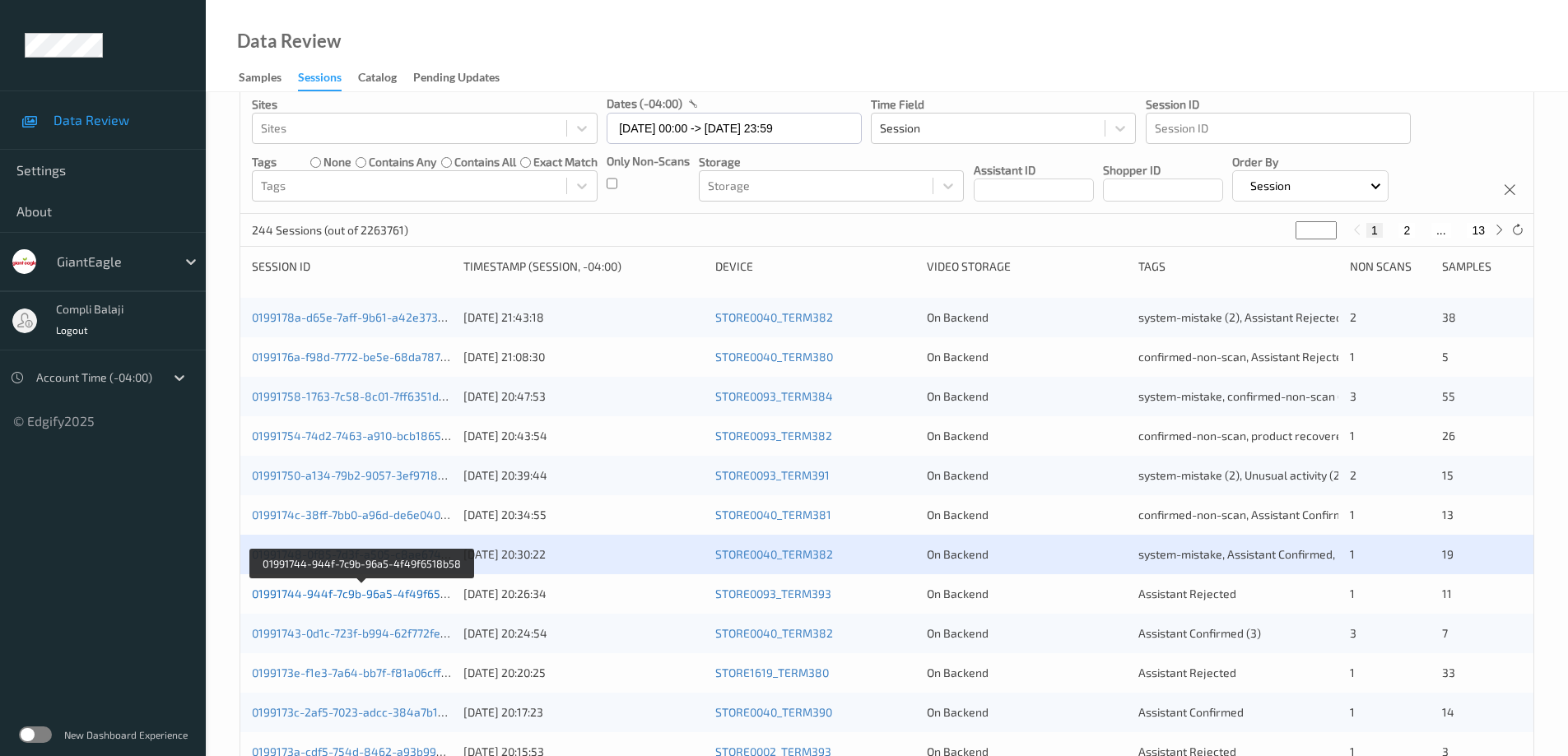
click at [348, 595] on link "01991744-944f-7c9b-96a5-4f49f6518b58" at bounding box center [363, 593] width 222 height 14
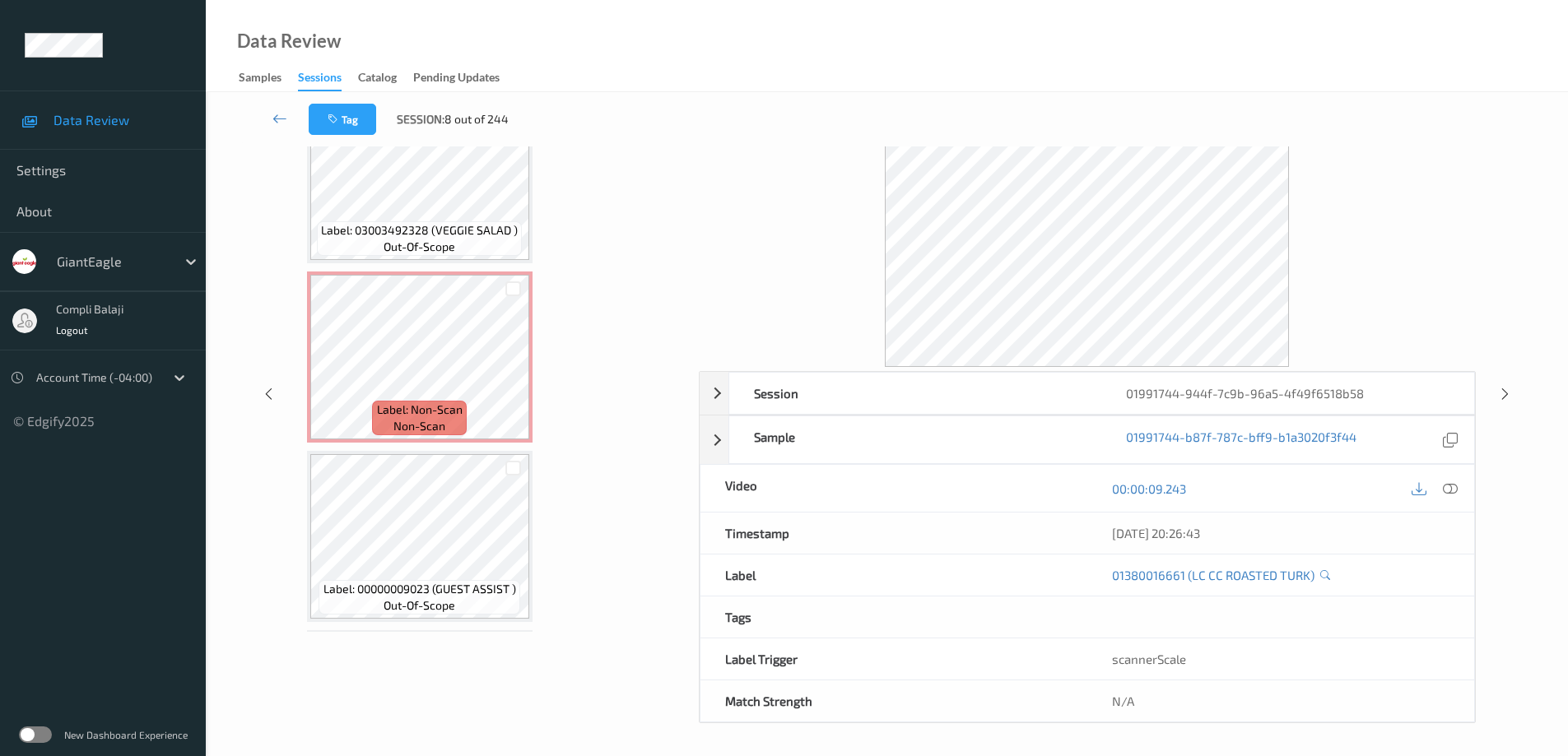
scroll to position [1346, 0]
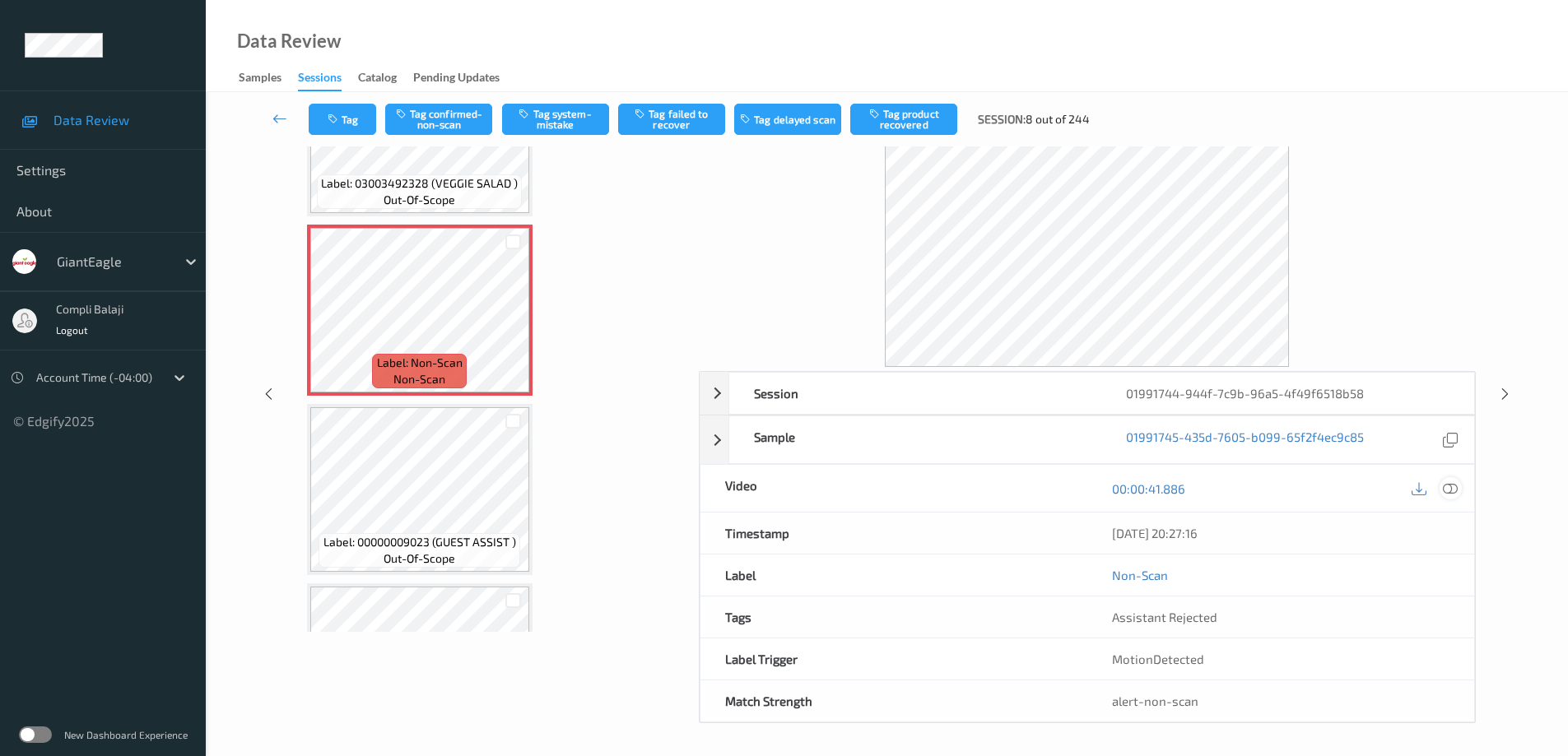
click at [1459, 490] on div at bounding box center [1450, 488] width 22 height 22
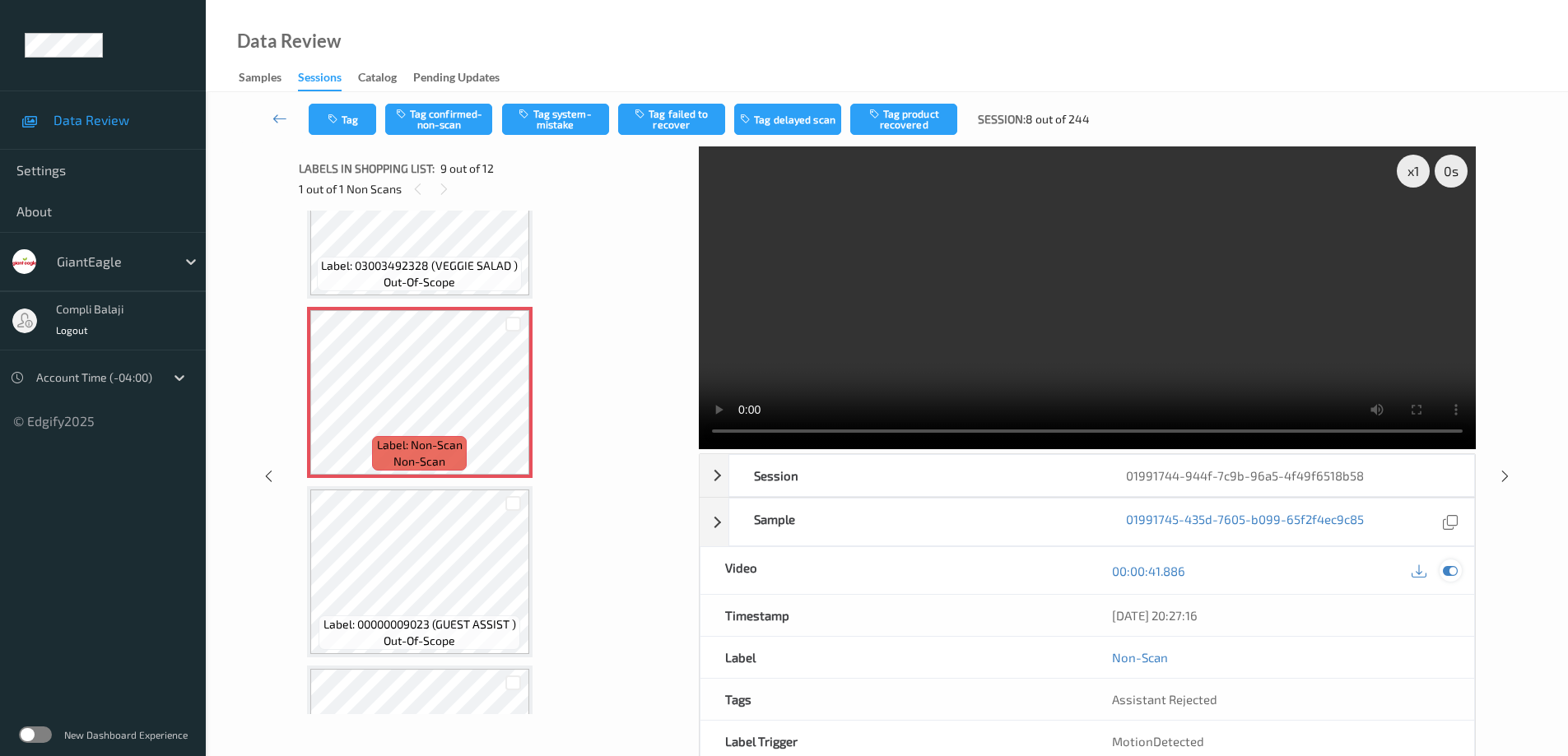
click at [1454, 568] on icon at bounding box center [1450, 571] width 15 height 15
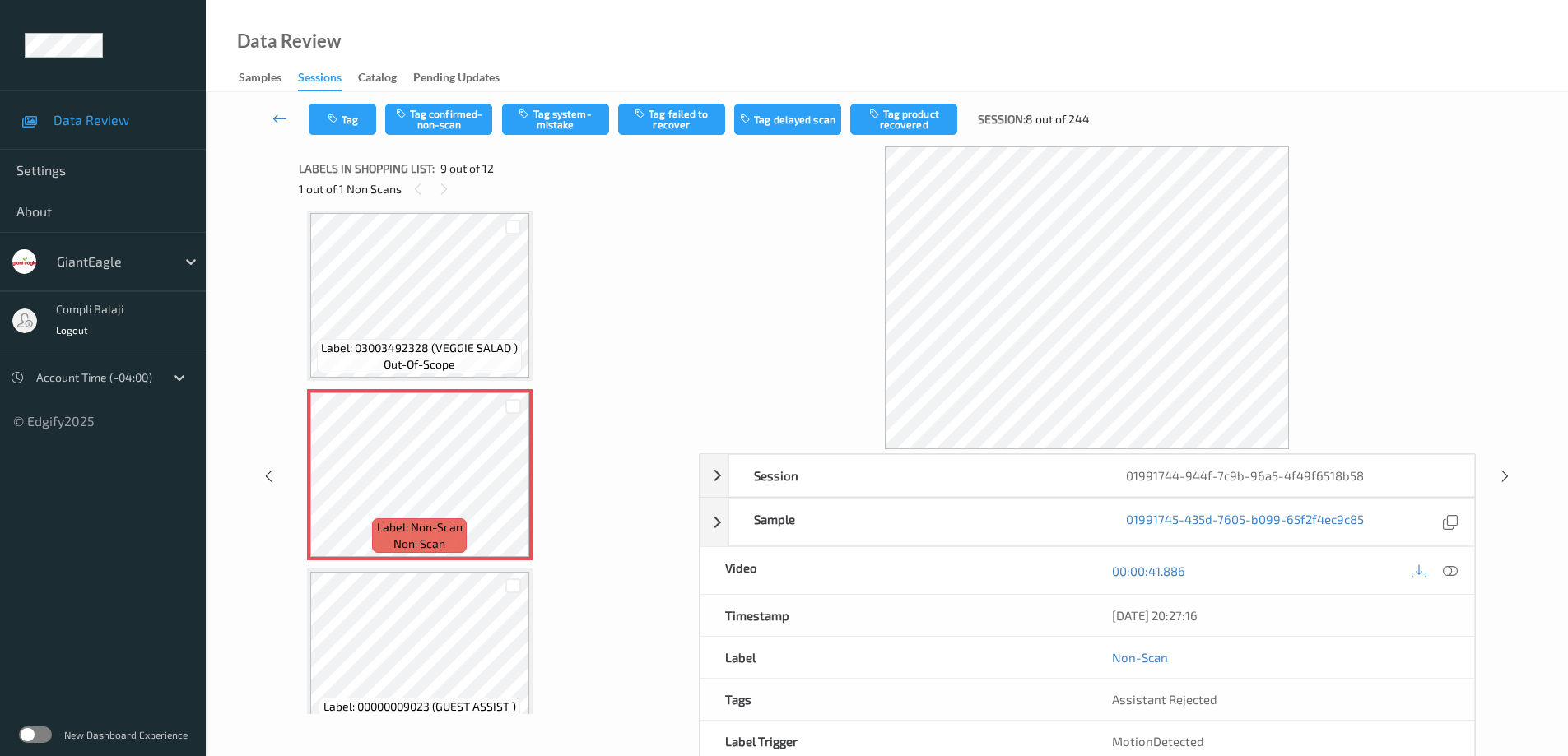
scroll to position [1181, 0]
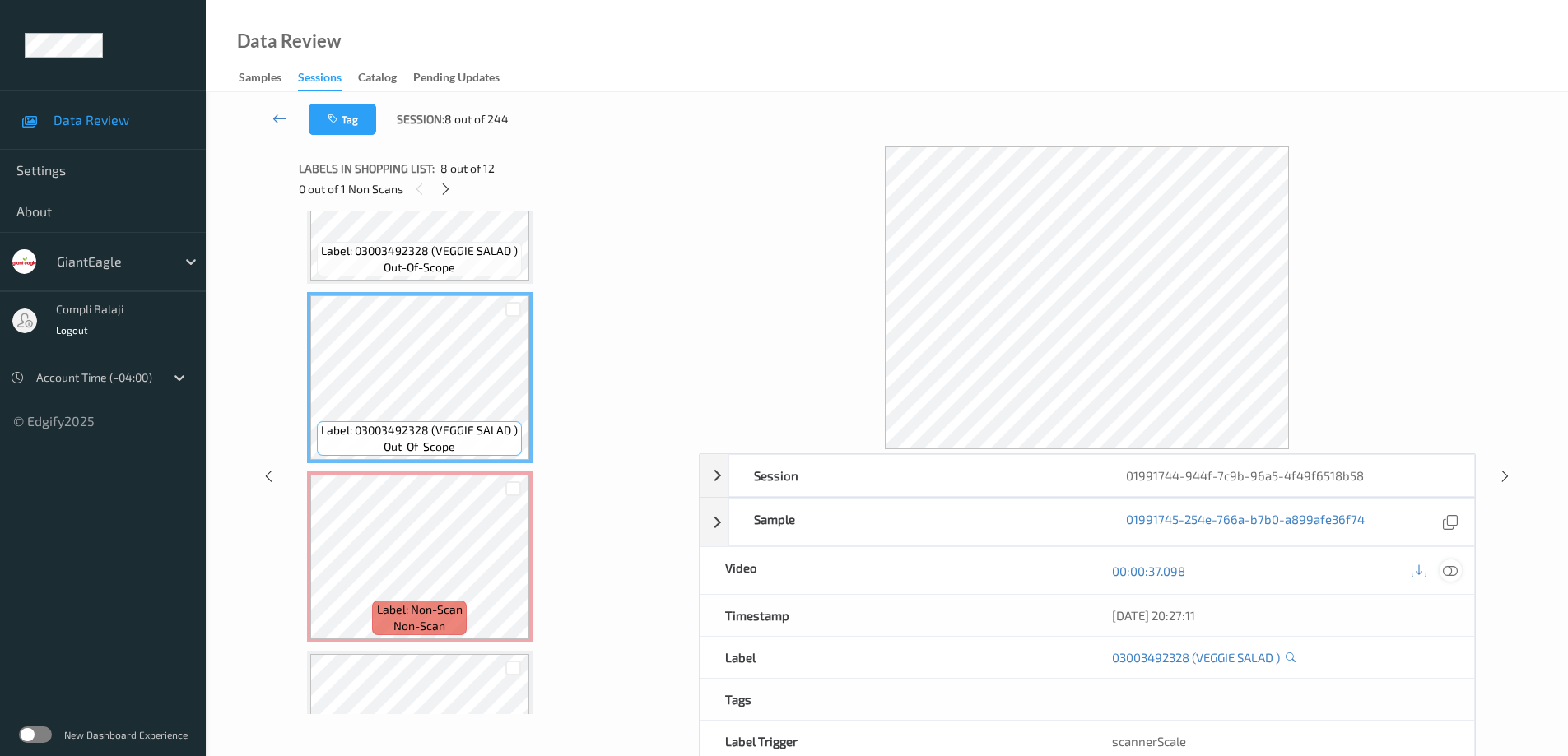
click at [1450, 573] on icon at bounding box center [1450, 570] width 15 height 15
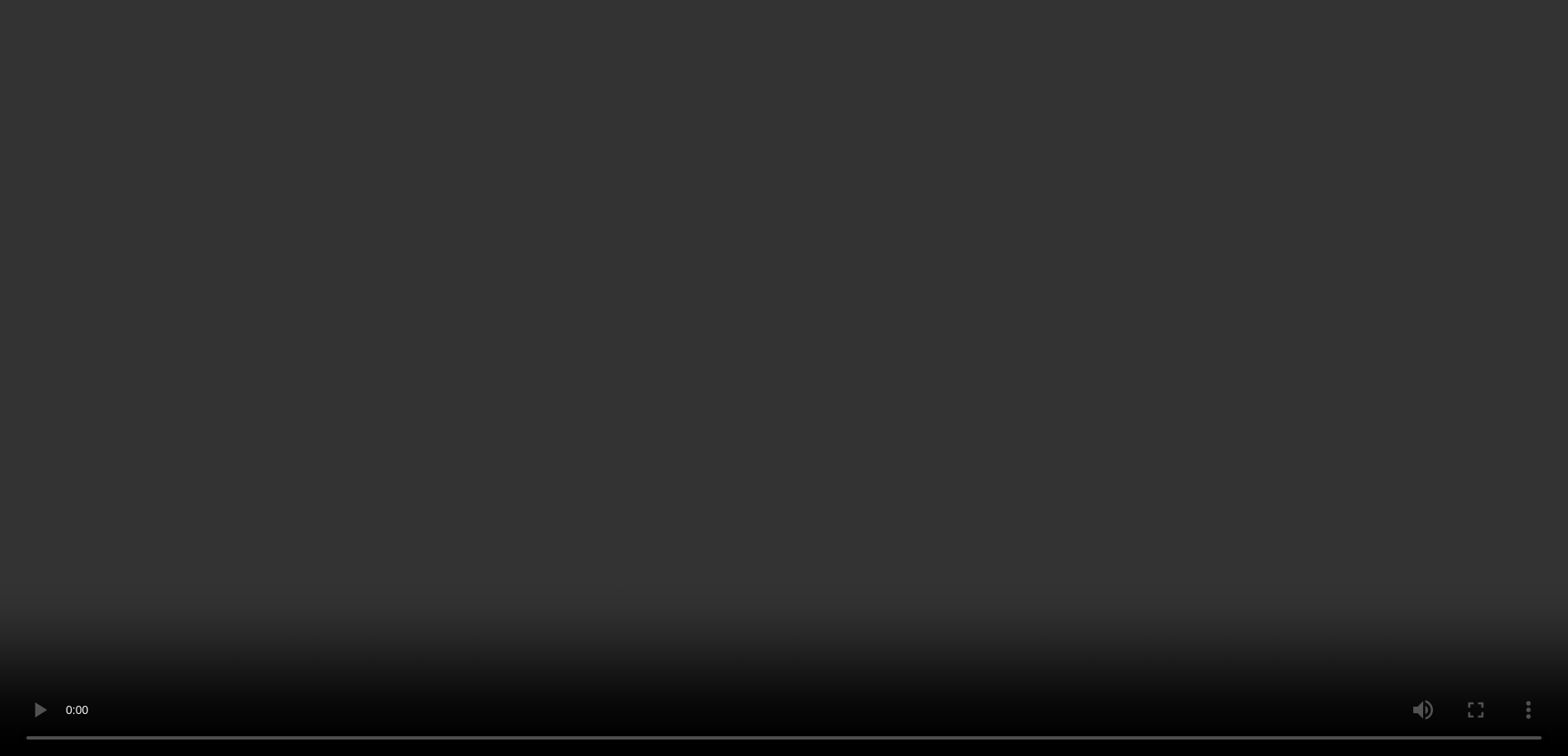
scroll to position [1234, 0]
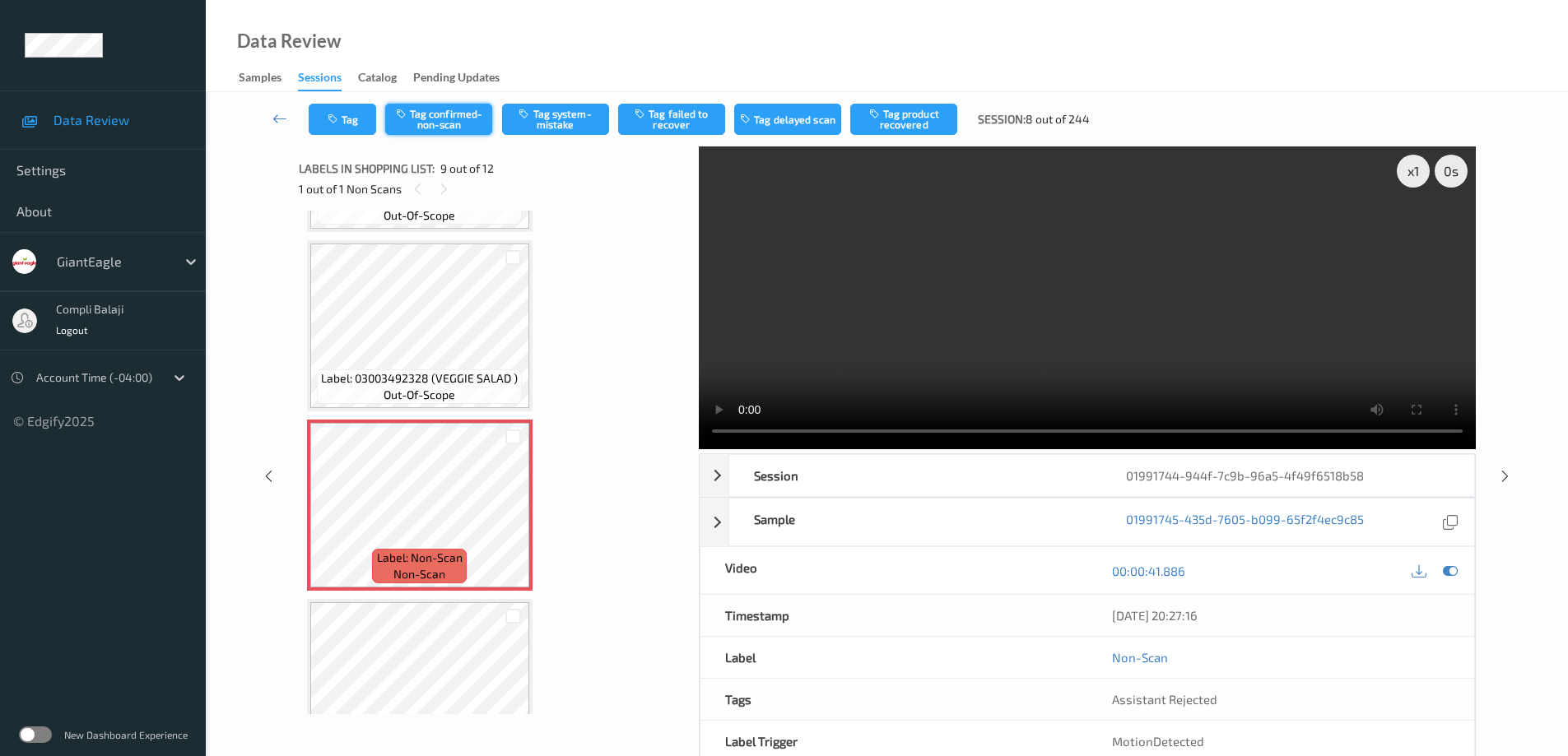
click at [455, 125] on button "Tag confirmed-non-scan" at bounding box center [438, 119] width 107 height 31
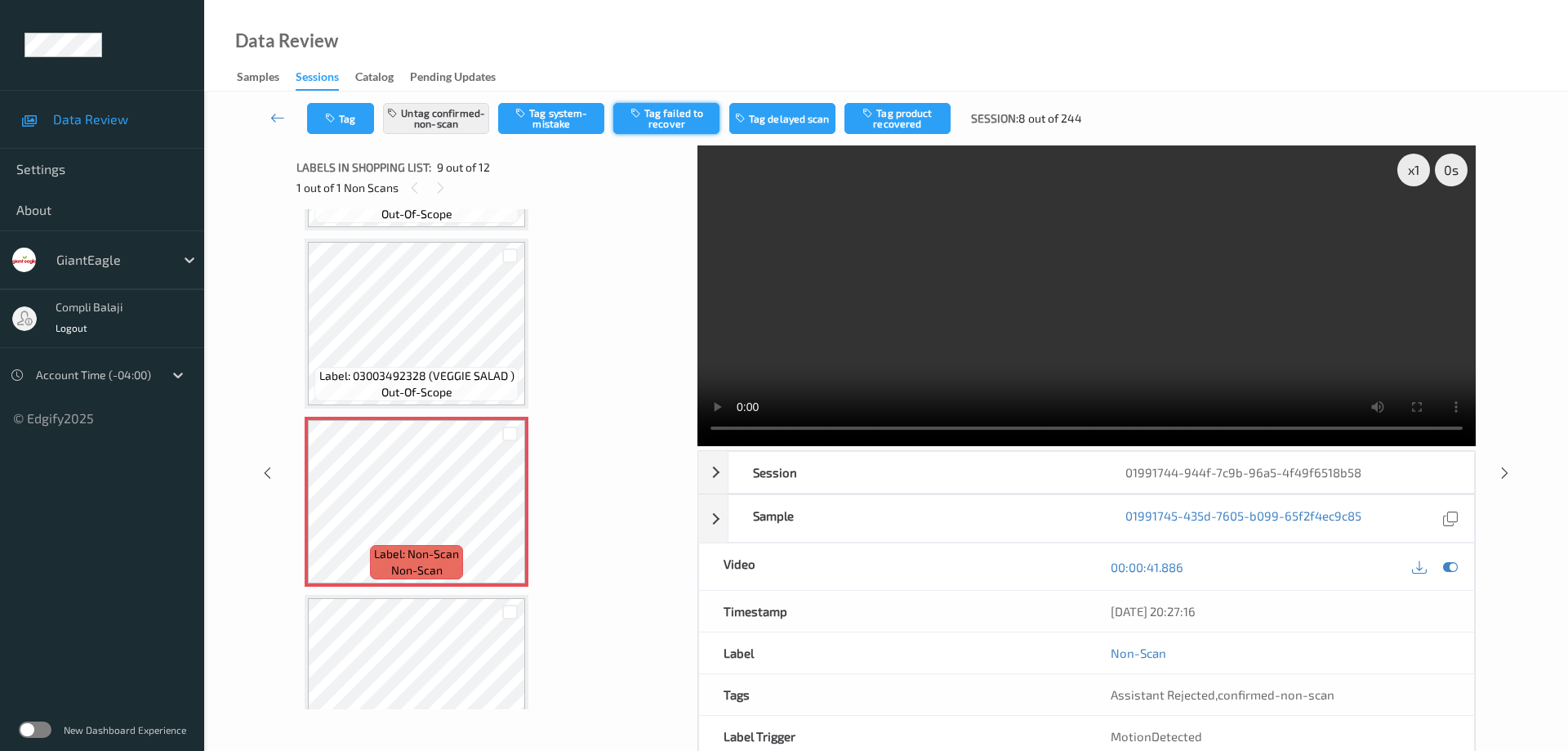
click at [674, 128] on button "Tag failed to recover" at bounding box center [666, 118] width 106 height 31
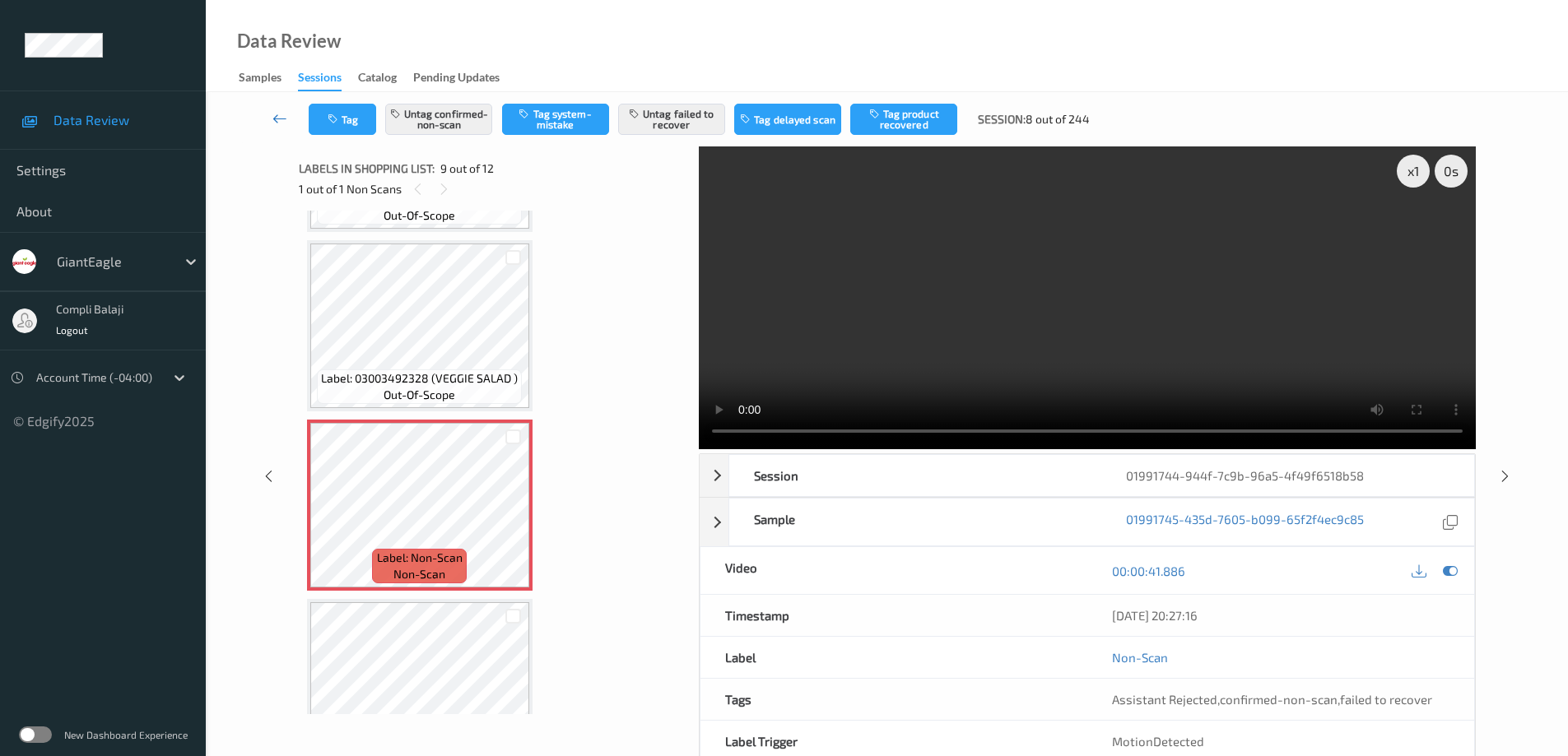
click at [278, 119] on icon at bounding box center [280, 118] width 15 height 16
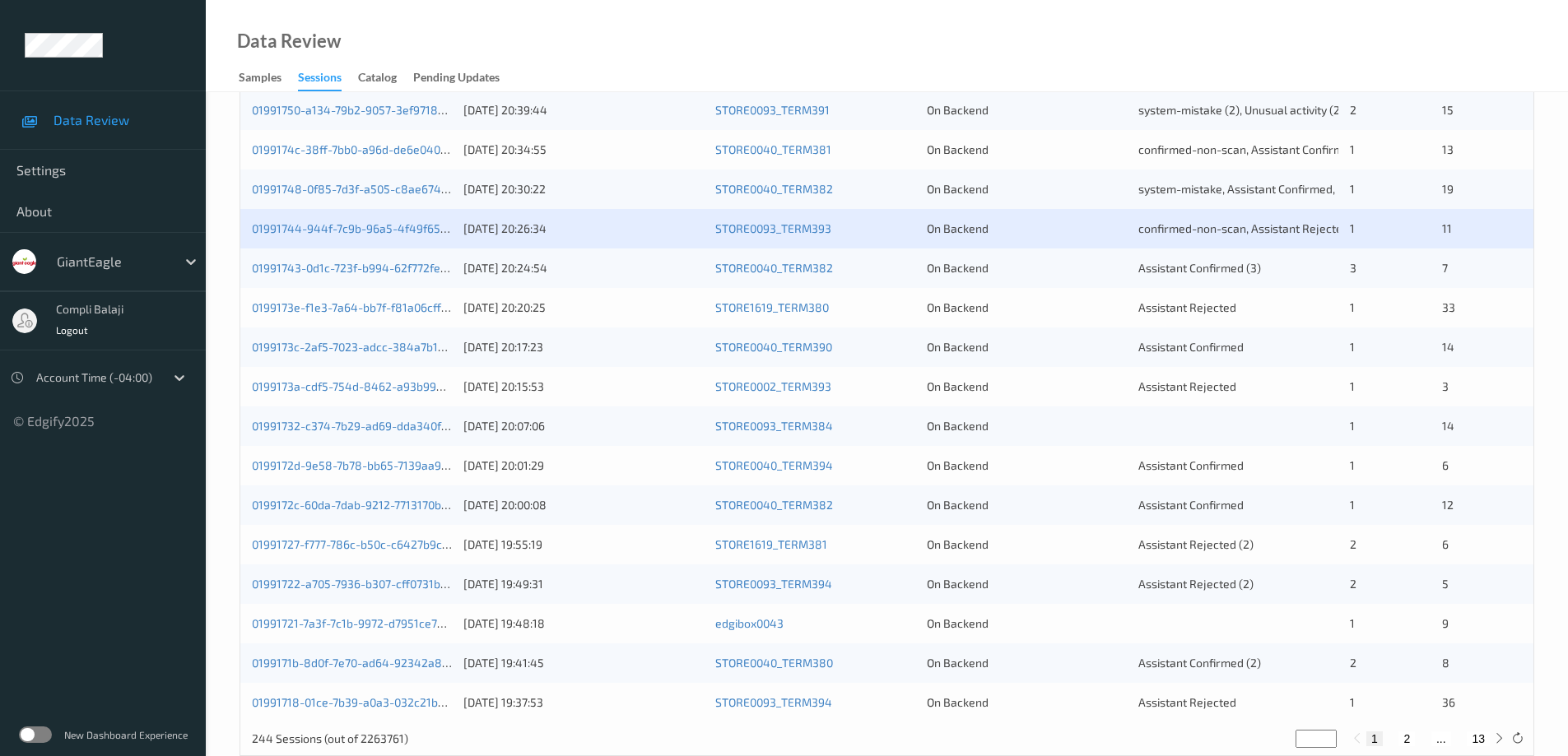
scroll to position [482, 0]
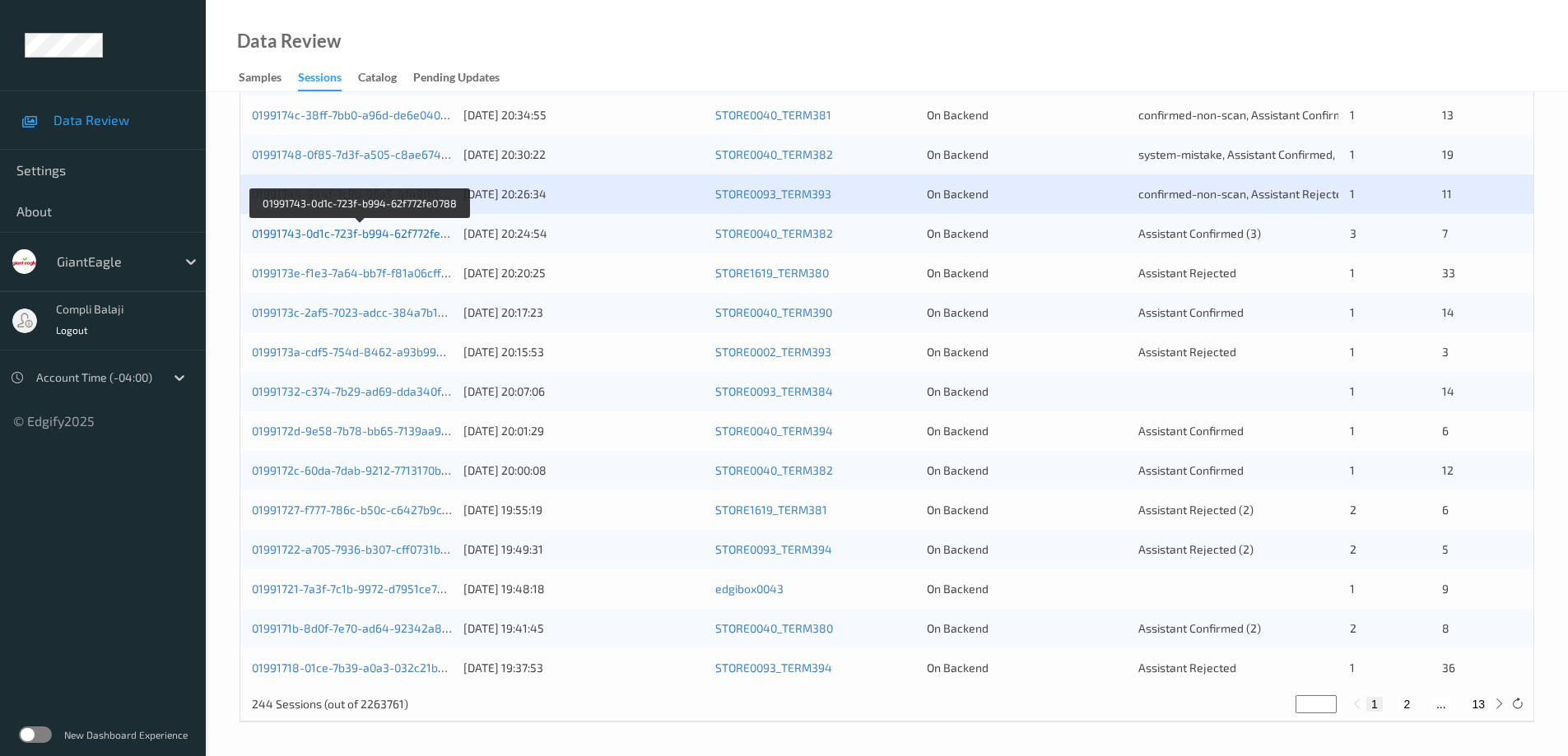
click at [380, 234] on link "01991743-0d1c-723f-b994-62f772fe0788" at bounding box center [360, 233] width 216 height 14
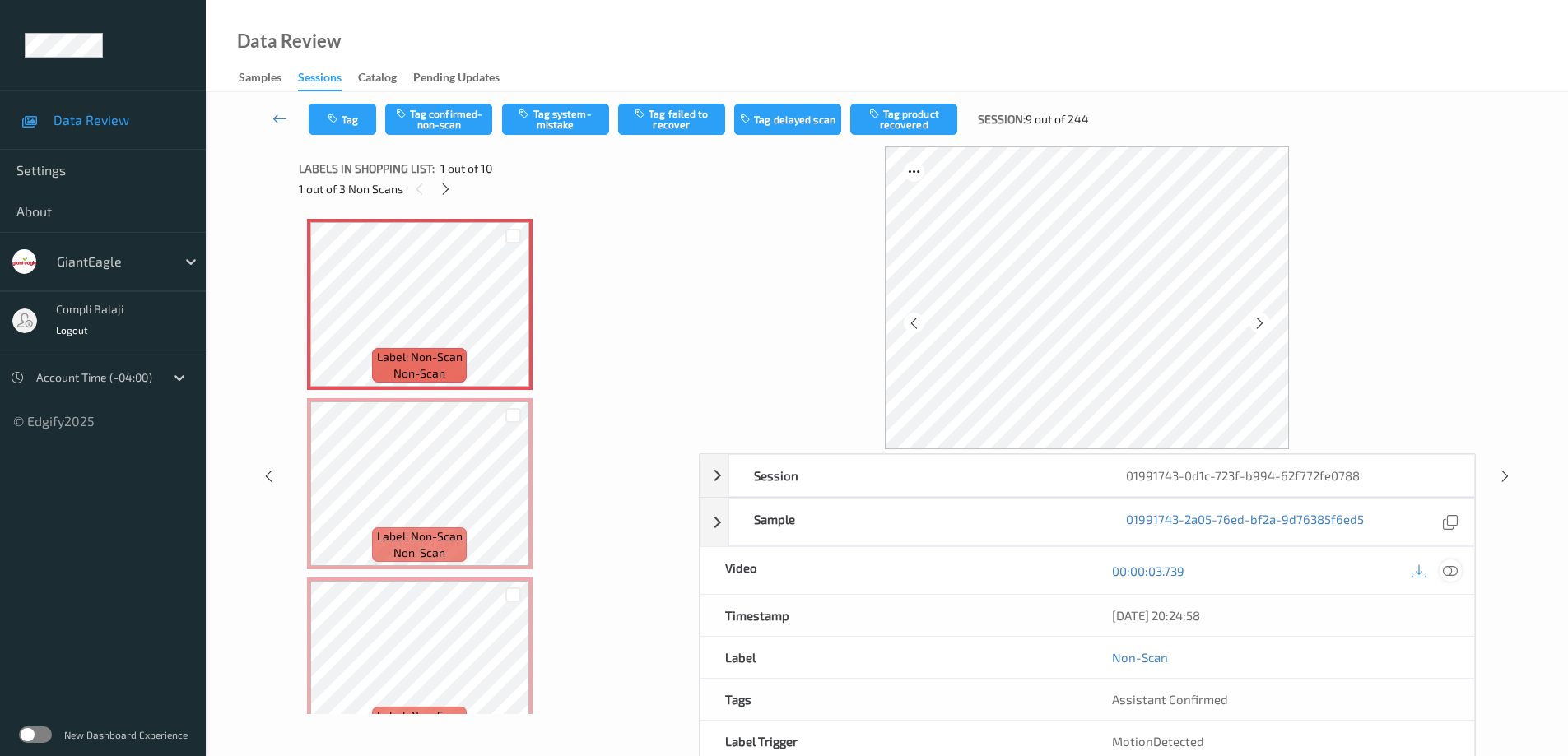
click at [1449, 572] on icon at bounding box center [1450, 570] width 15 height 15
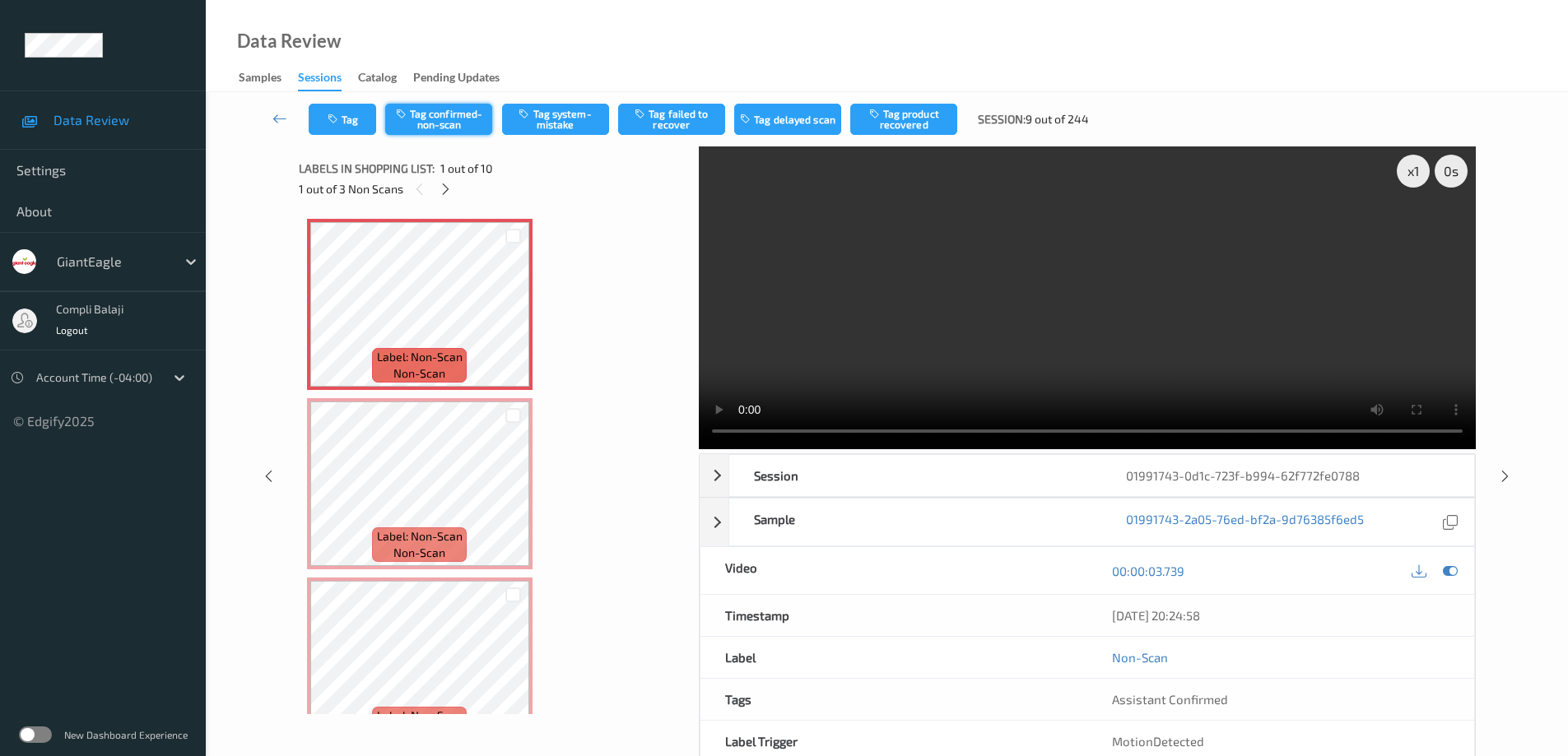
click at [460, 129] on button "Tag confirmed-non-scan" at bounding box center [438, 119] width 107 height 31
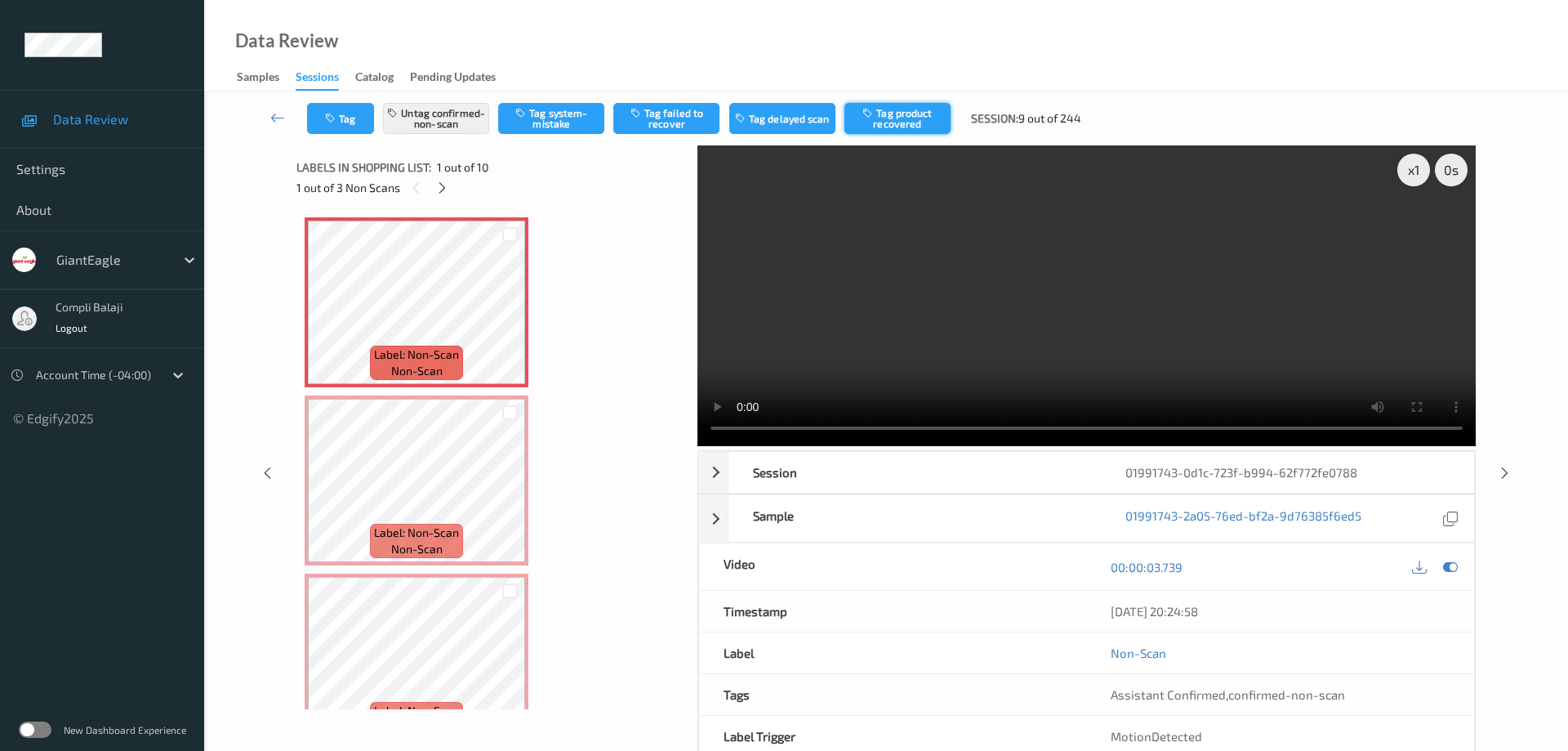
click at [902, 115] on button "Tag product recovered" at bounding box center [898, 118] width 106 height 31
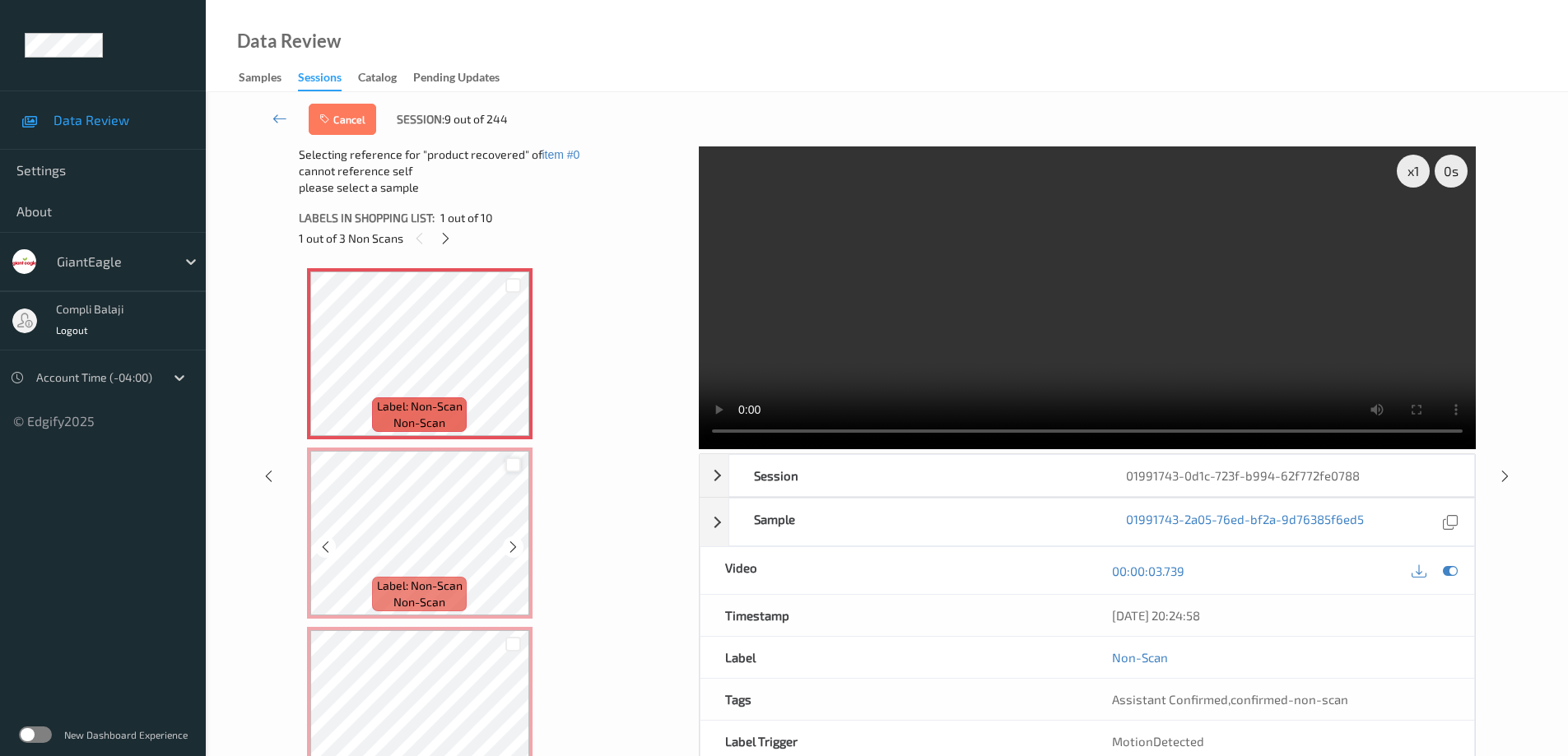
click at [509, 464] on div at bounding box center [513, 465] width 15 height 15
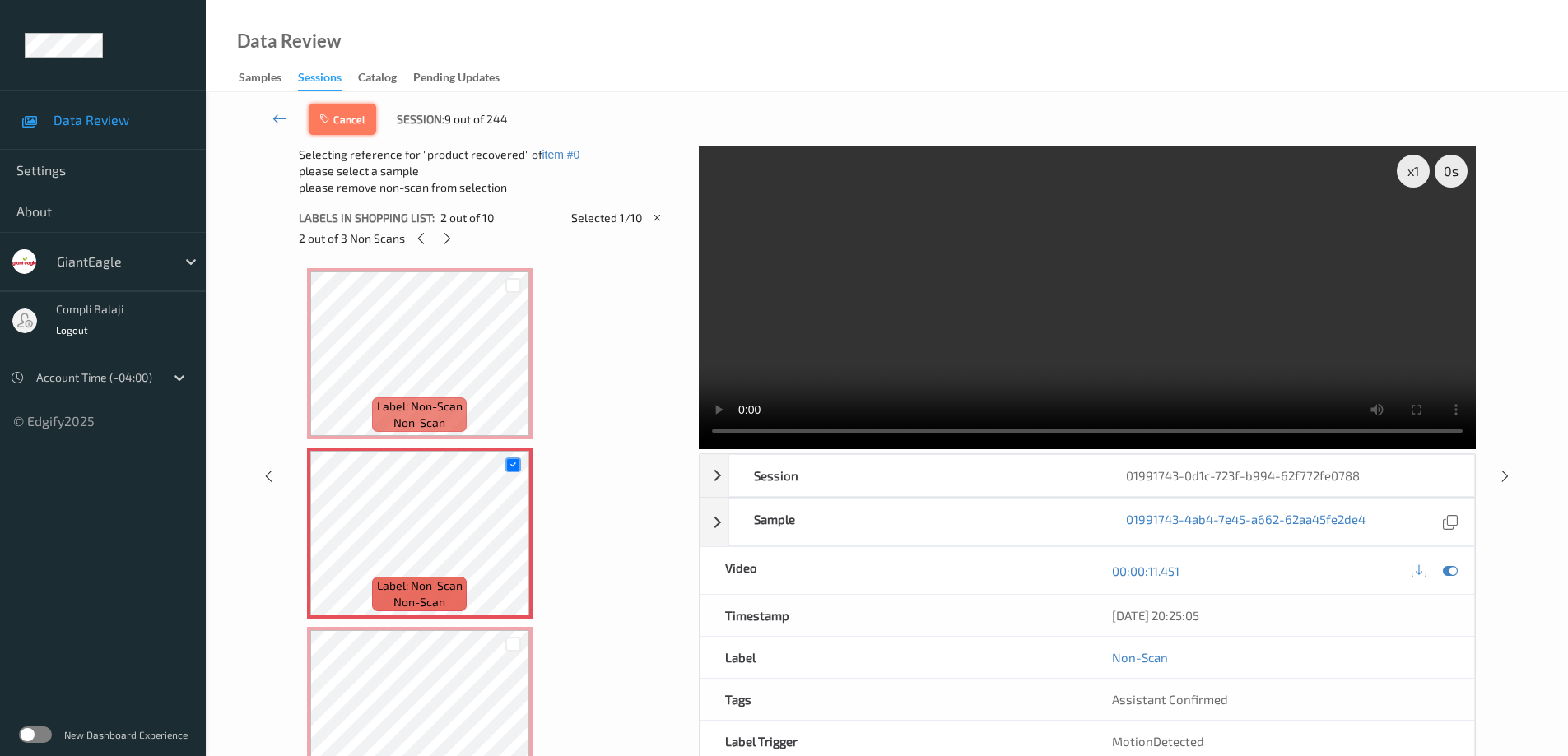
click at [354, 115] on button "Cancel" at bounding box center [343, 119] width 68 height 31
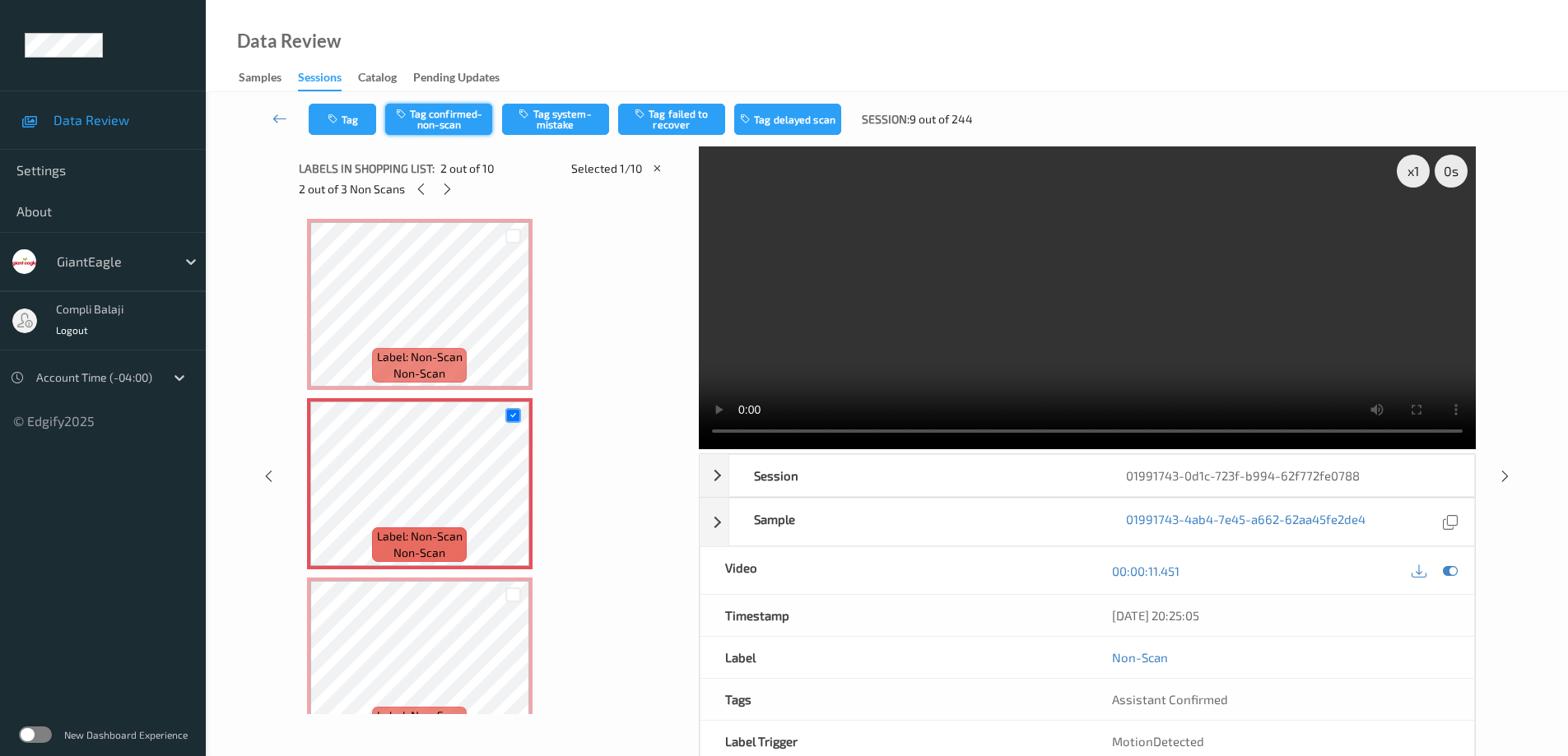
click at [453, 122] on button "Tag confirmed-non-scan" at bounding box center [438, 119] width 107 height 31
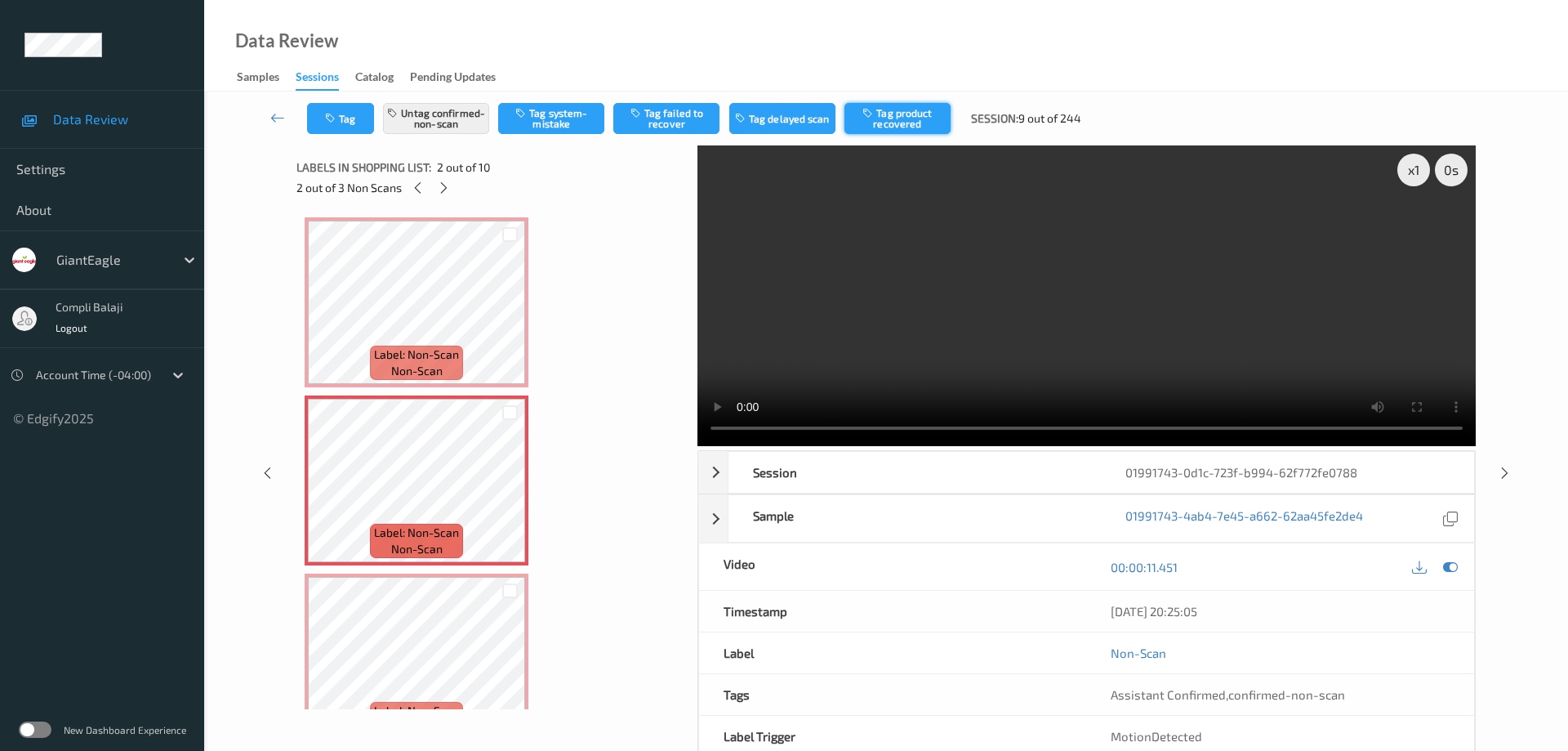
click at [911, 115] on button "Tag product recovered" at bounding box center [898, 118] width 106 height 31
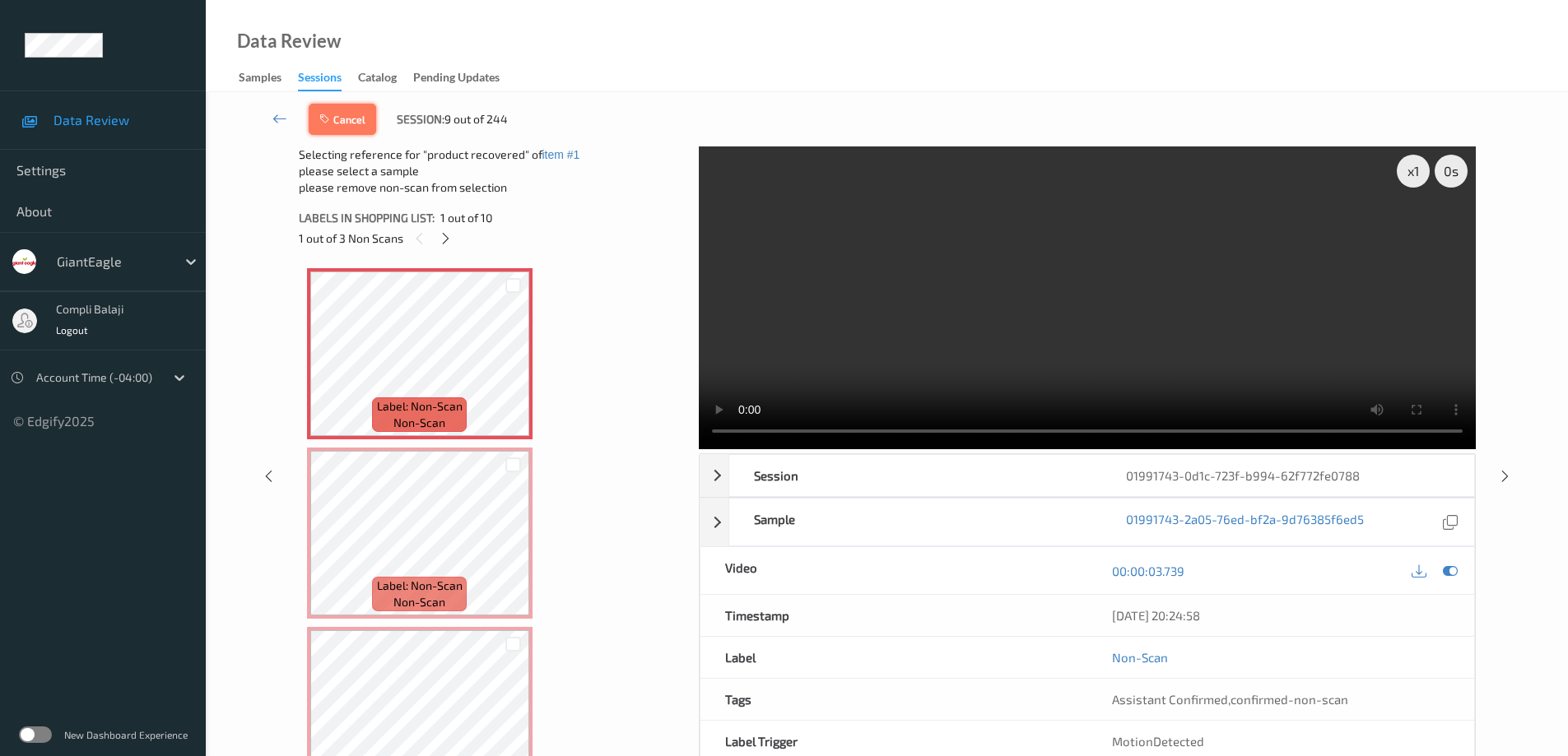
click at [355, 128] on button "Cancel" at bounding box center [343, 119] width 68 height 31
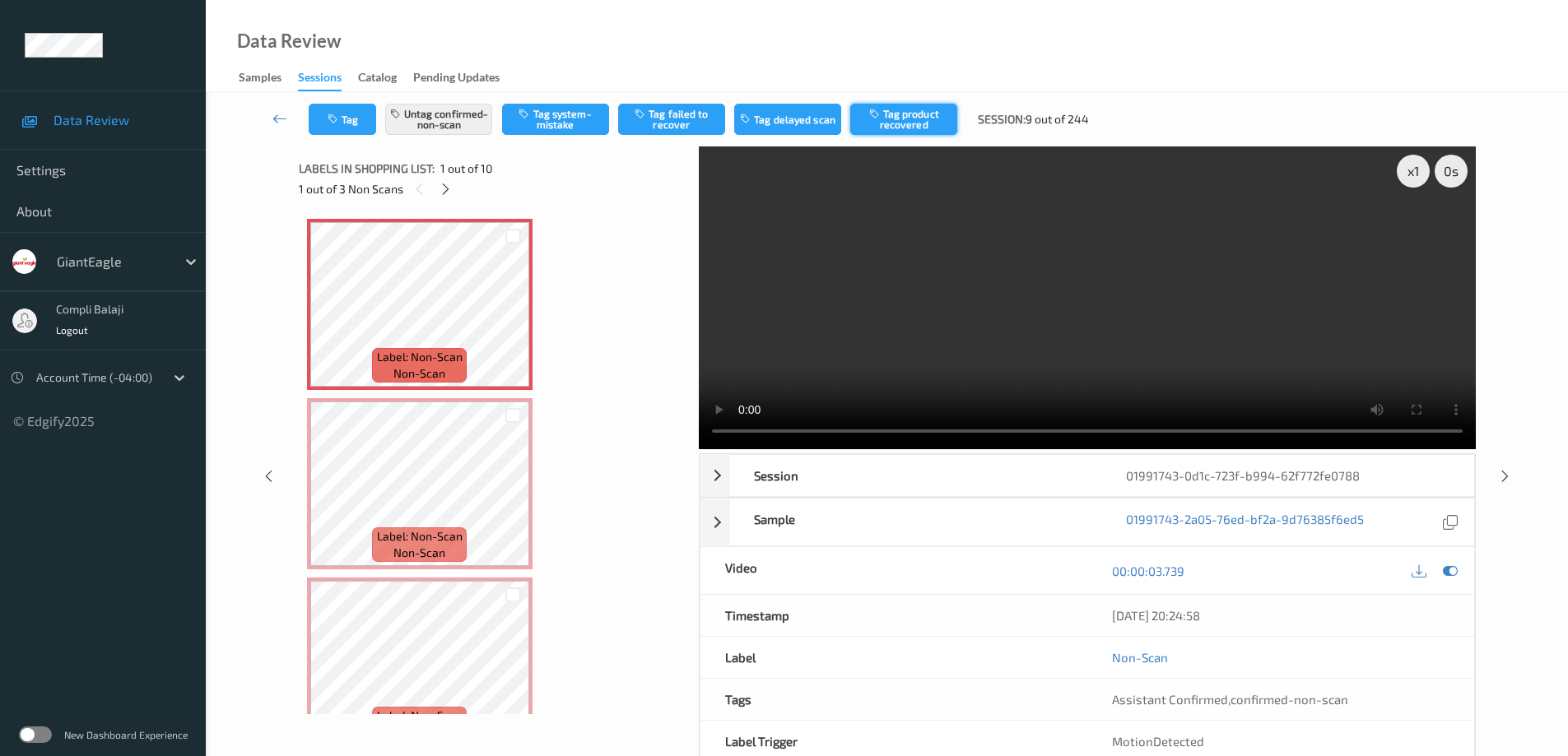
click at [910, 123] on button "Tag product recovered" at bounding box center [904, 119] width 107 height 31
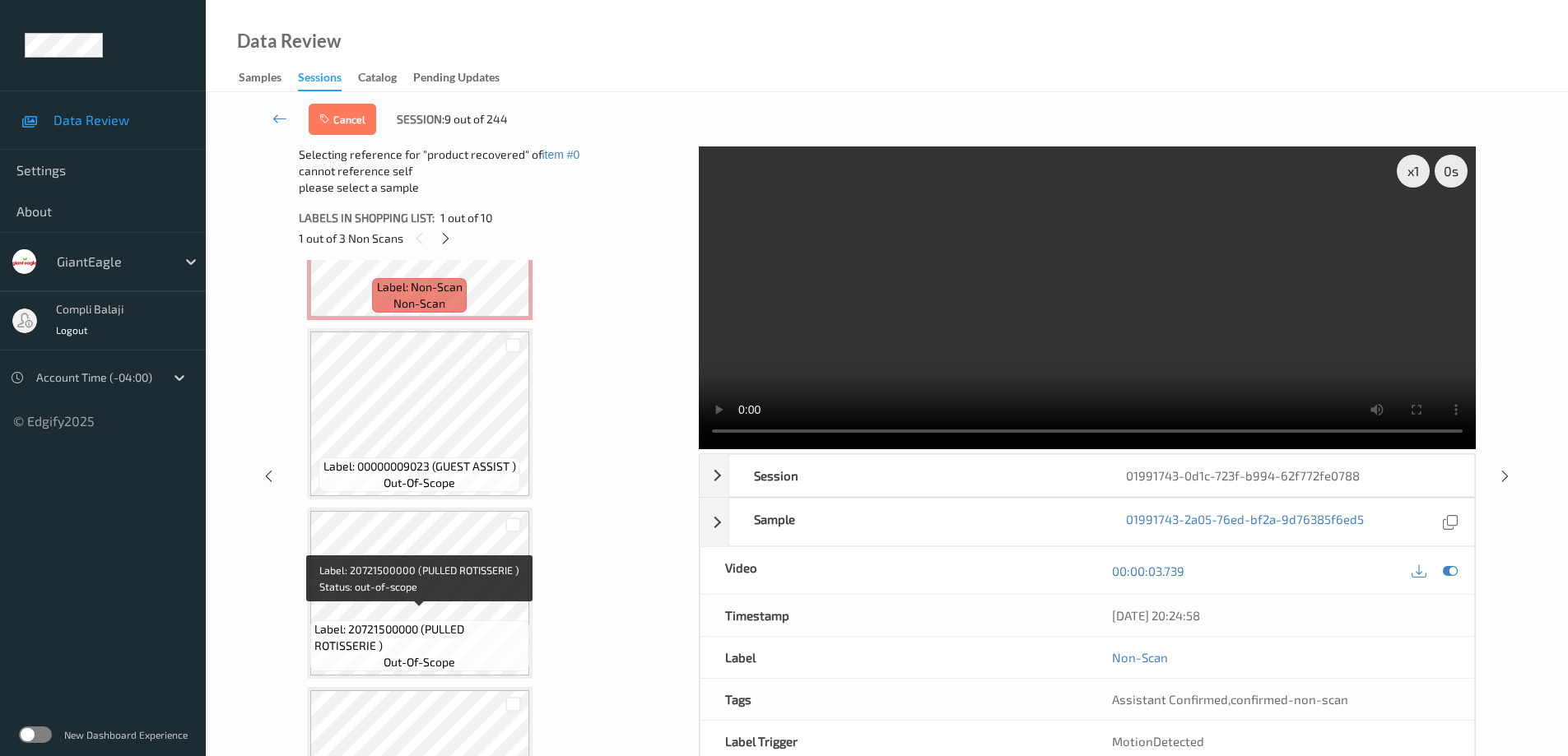
scroll to position [493, 0]
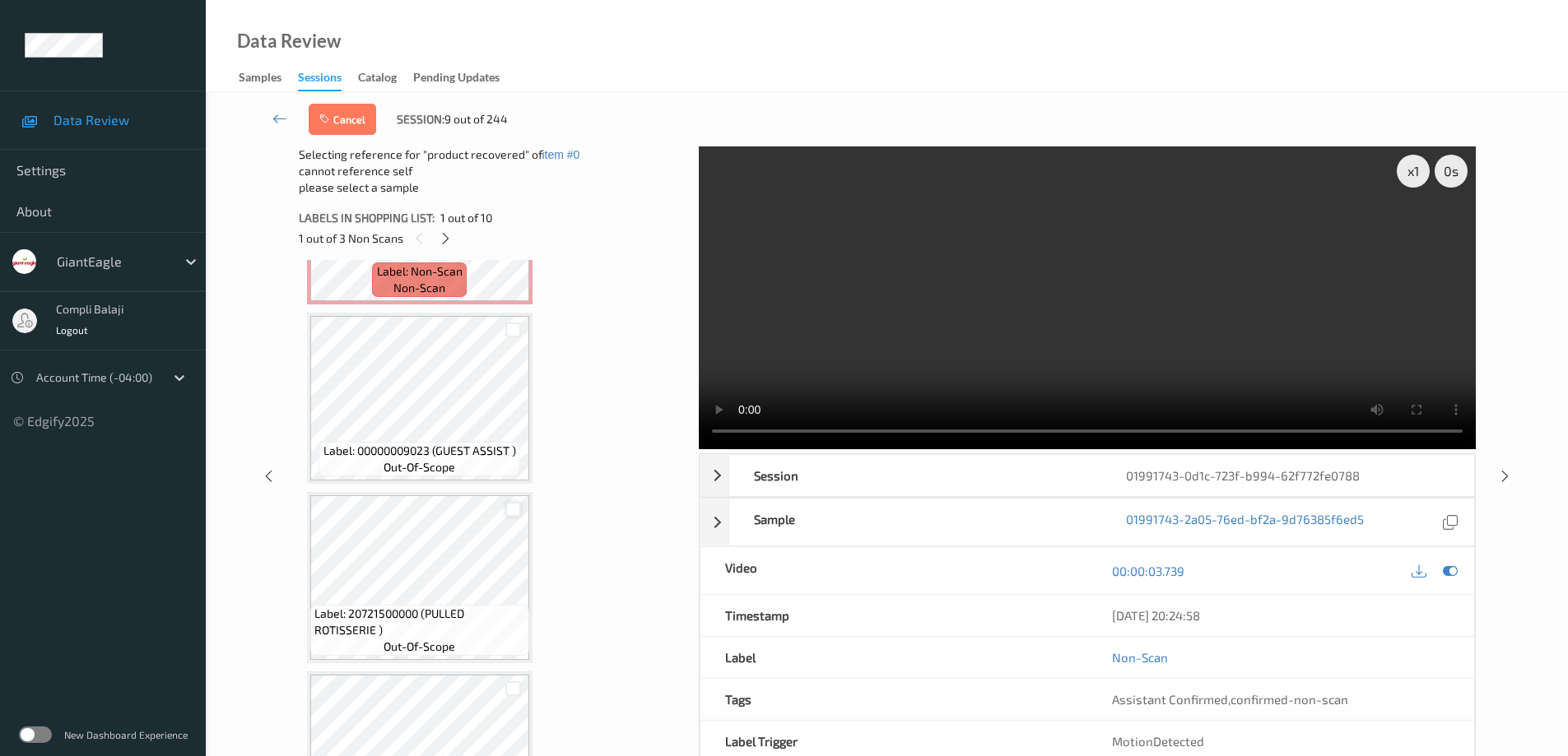
click at [513, 512] on div at bounding box center [513, 509] width 15 height 15
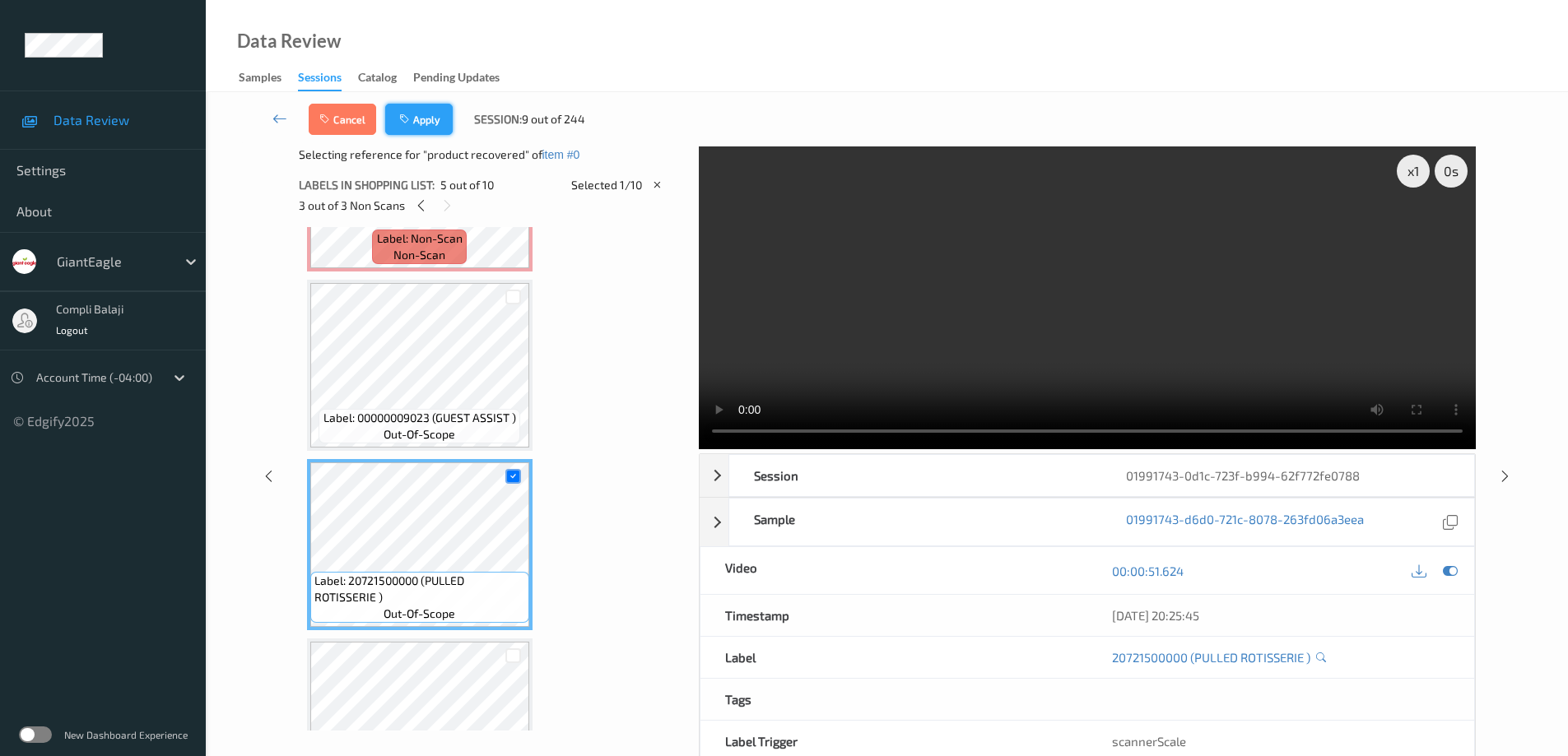
click at [426, 122] on button "Apply" at bounding box center [419, 119] width 68 height 31
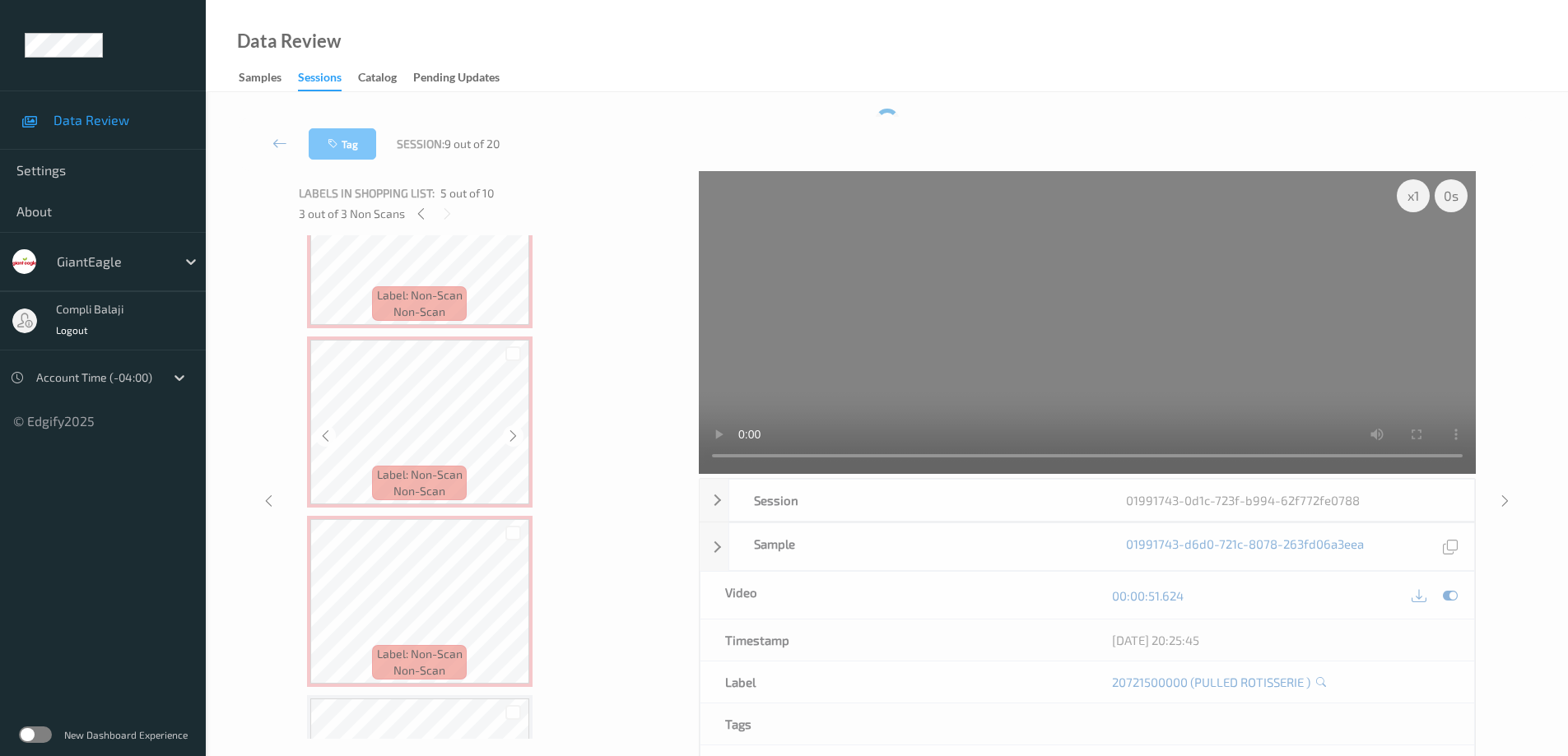
scroll to position [82, 0]
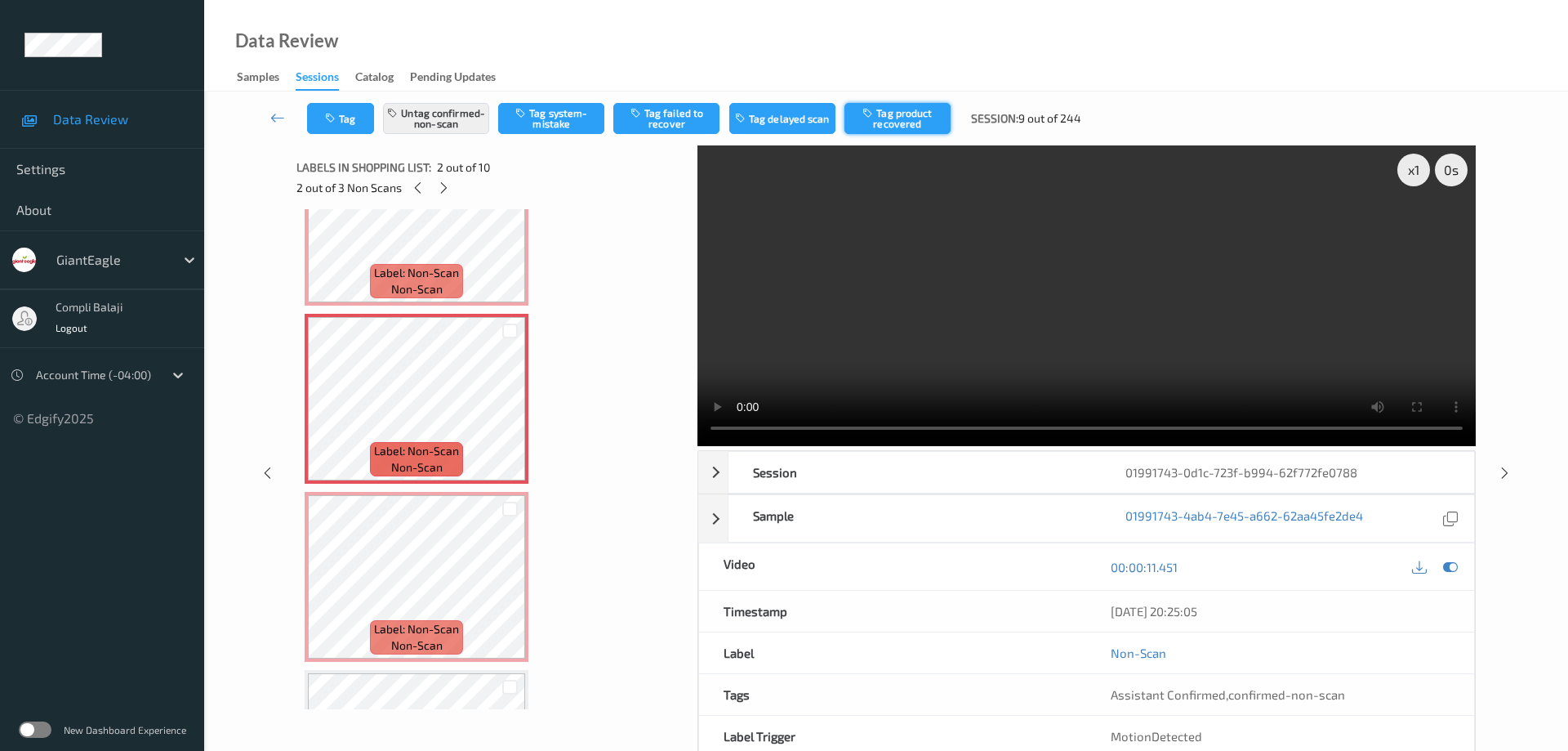
click at [910, 116] on button "Tag product recovered" at bounding box center [898, 118] width 106 height 31
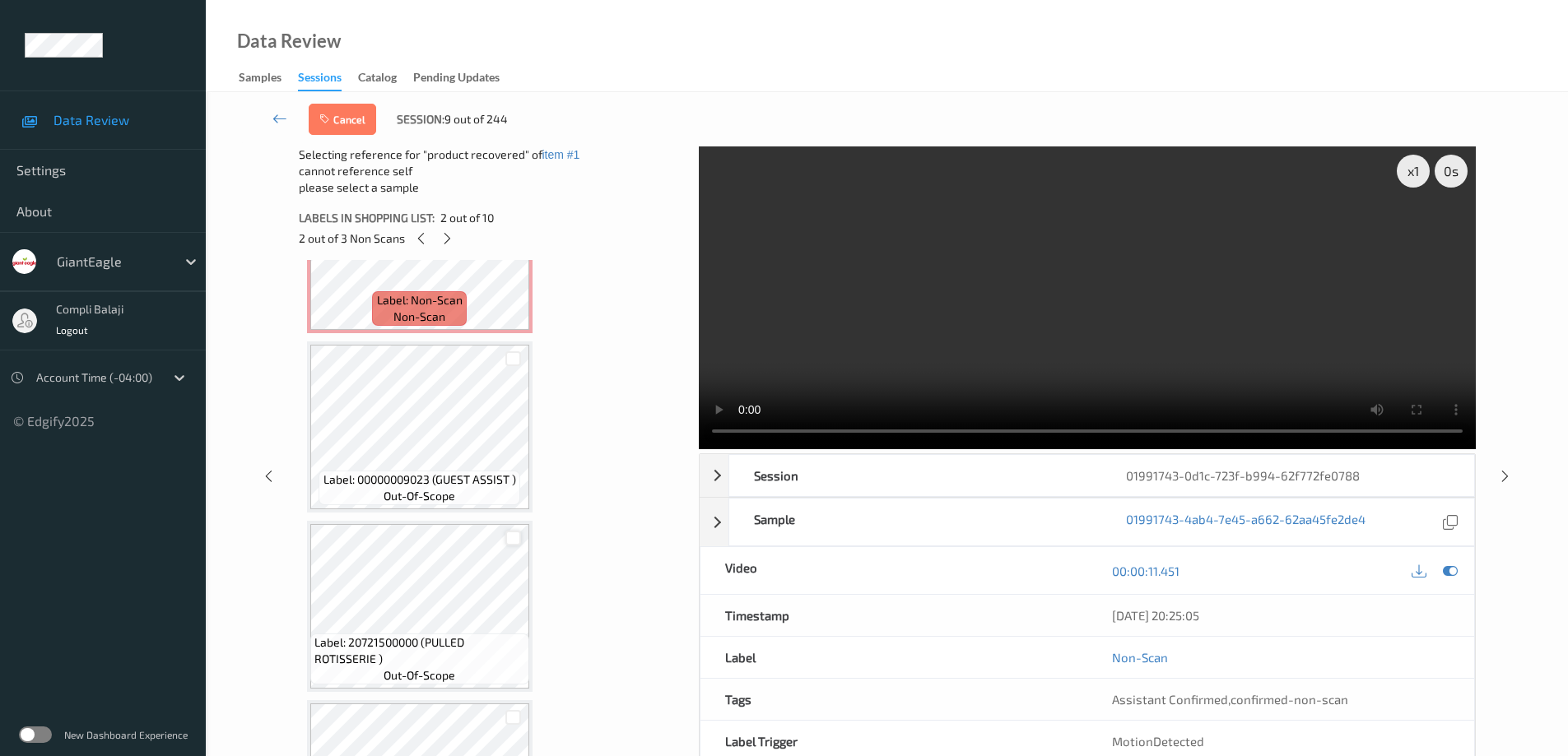
scroll to position [493, 0]
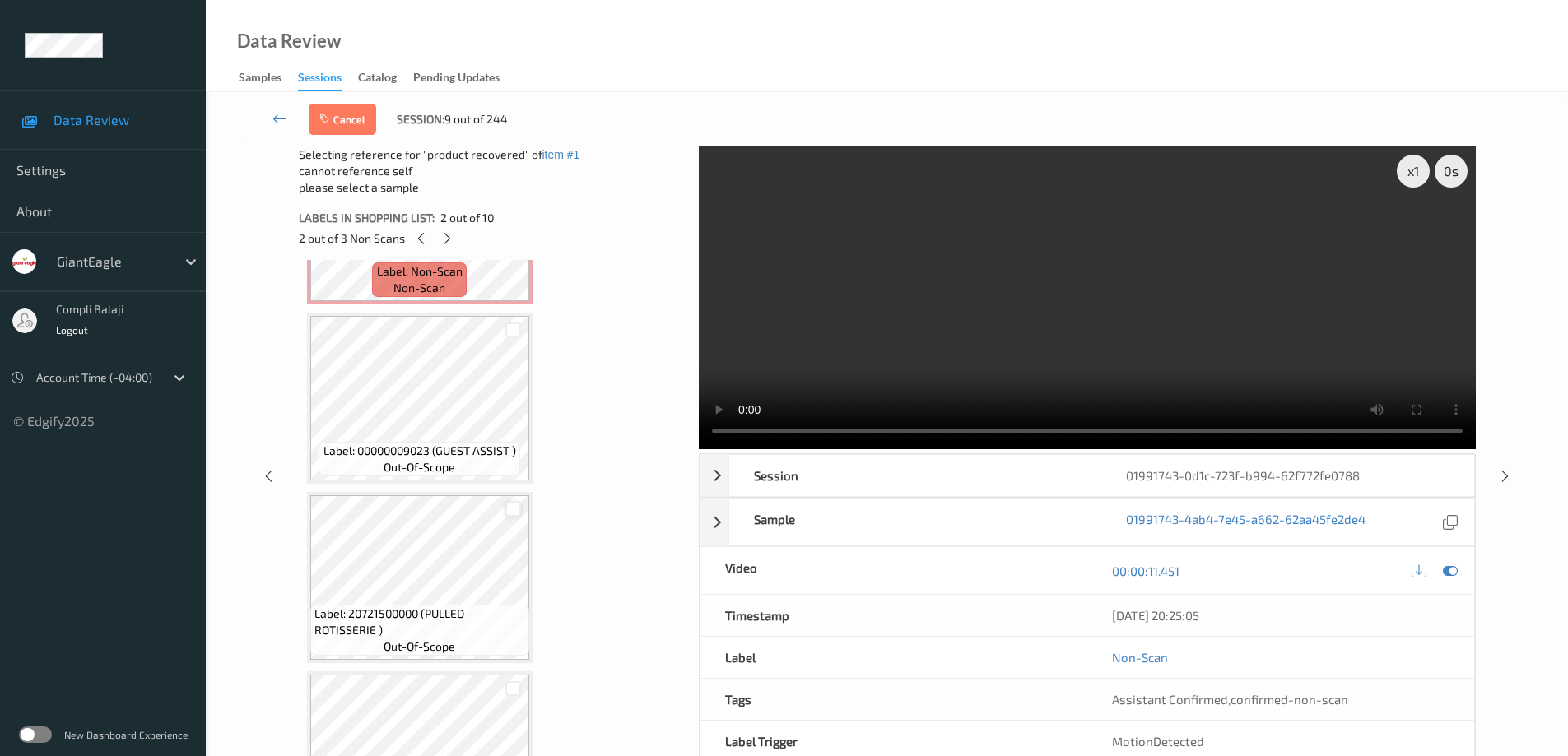
click at [516, 511] on div at bounding box center [513, 509] width 15 height 15
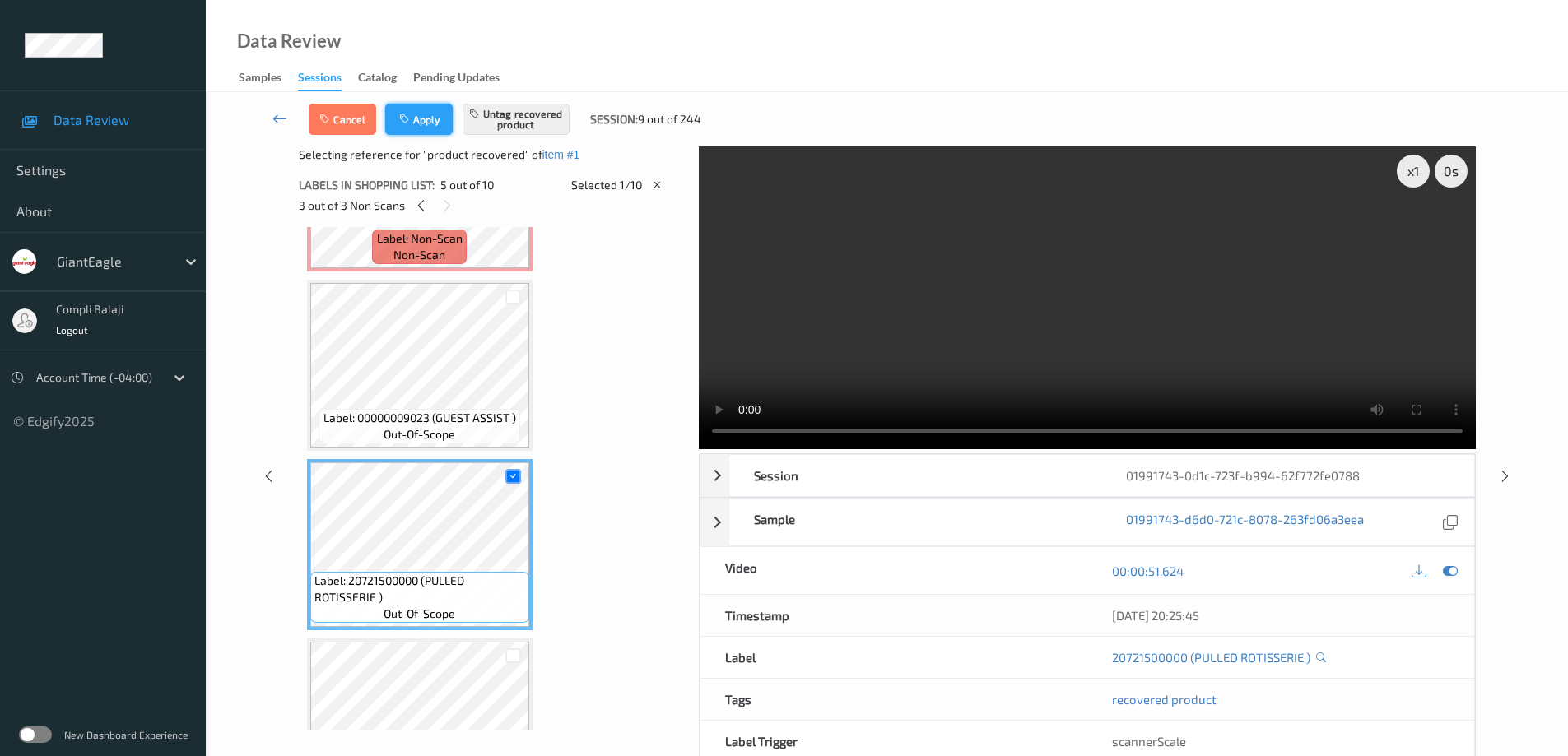
click at [425, 122] on button "Apply" at bounding box center [419, 119] width 68 height 31
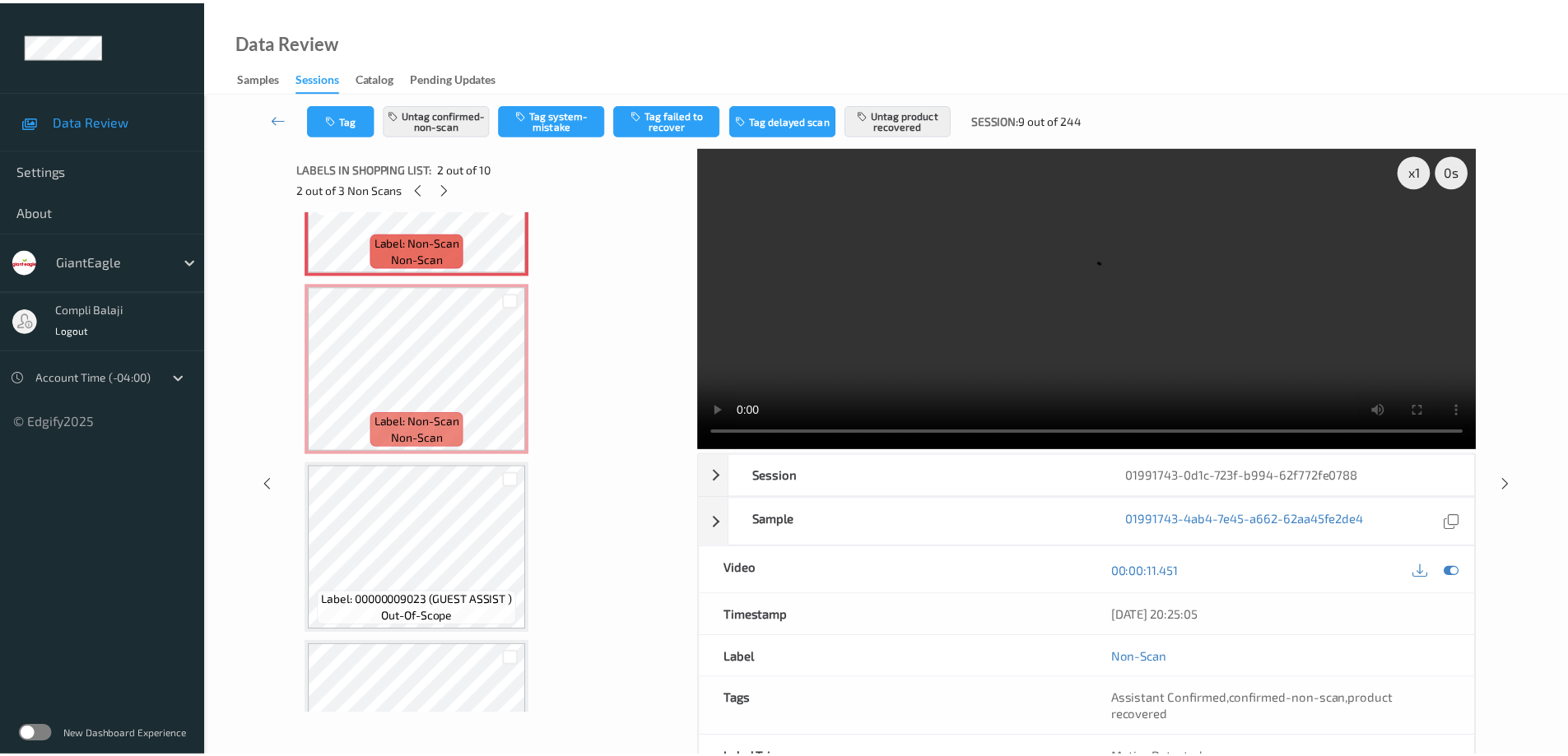
scroll to position [329, 0]
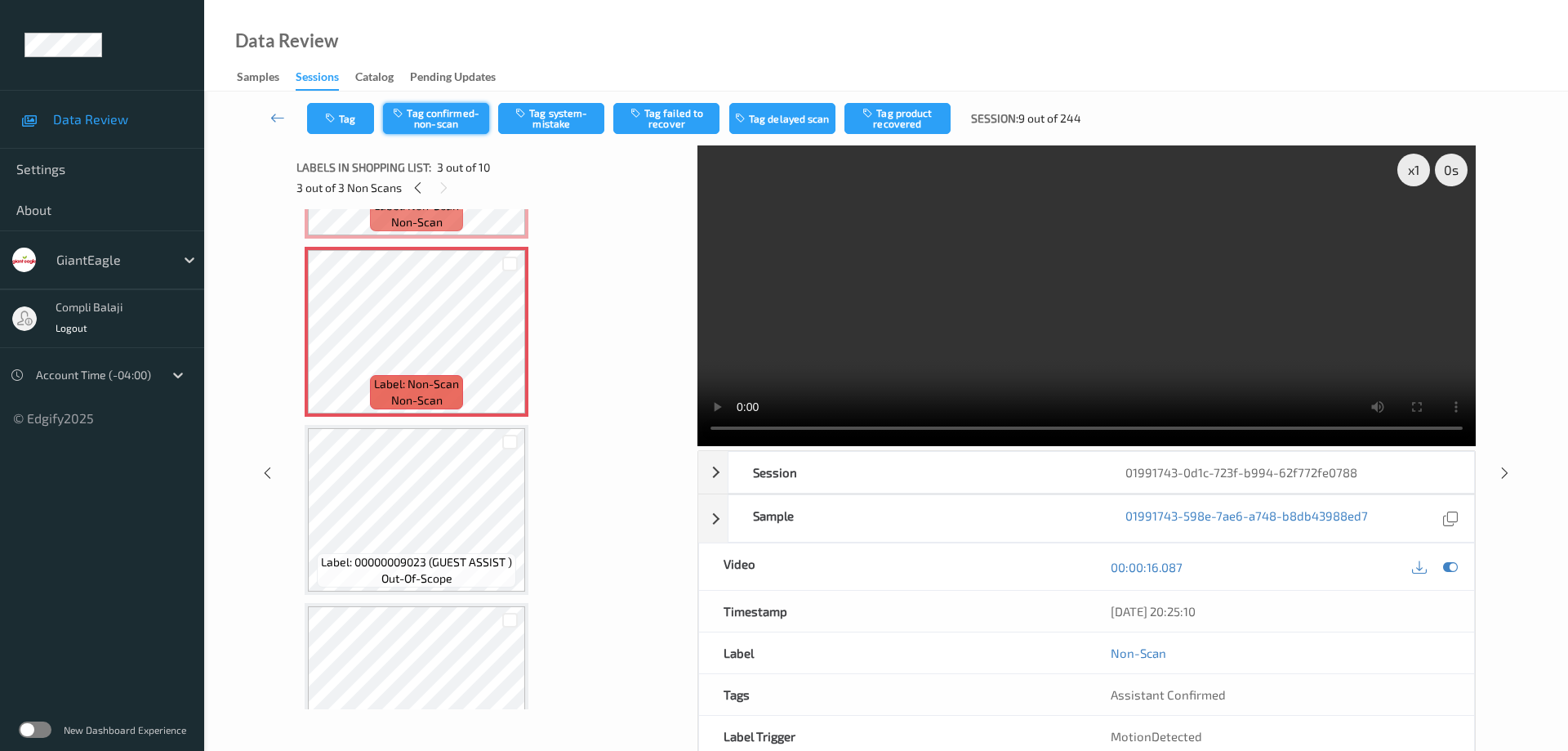
click at [436, 117] on button "Tag confirmed-non-scan" at bounding box center [436, 118] width 106 height 31
drag, startPoint x: 931, startPoint y: 119, endPoint x: 883, endPoint y: 159, distance: 62.5
click at [931, 119] on button "Tag product recovered" at bounding box center [898, 118] width 106 height 31
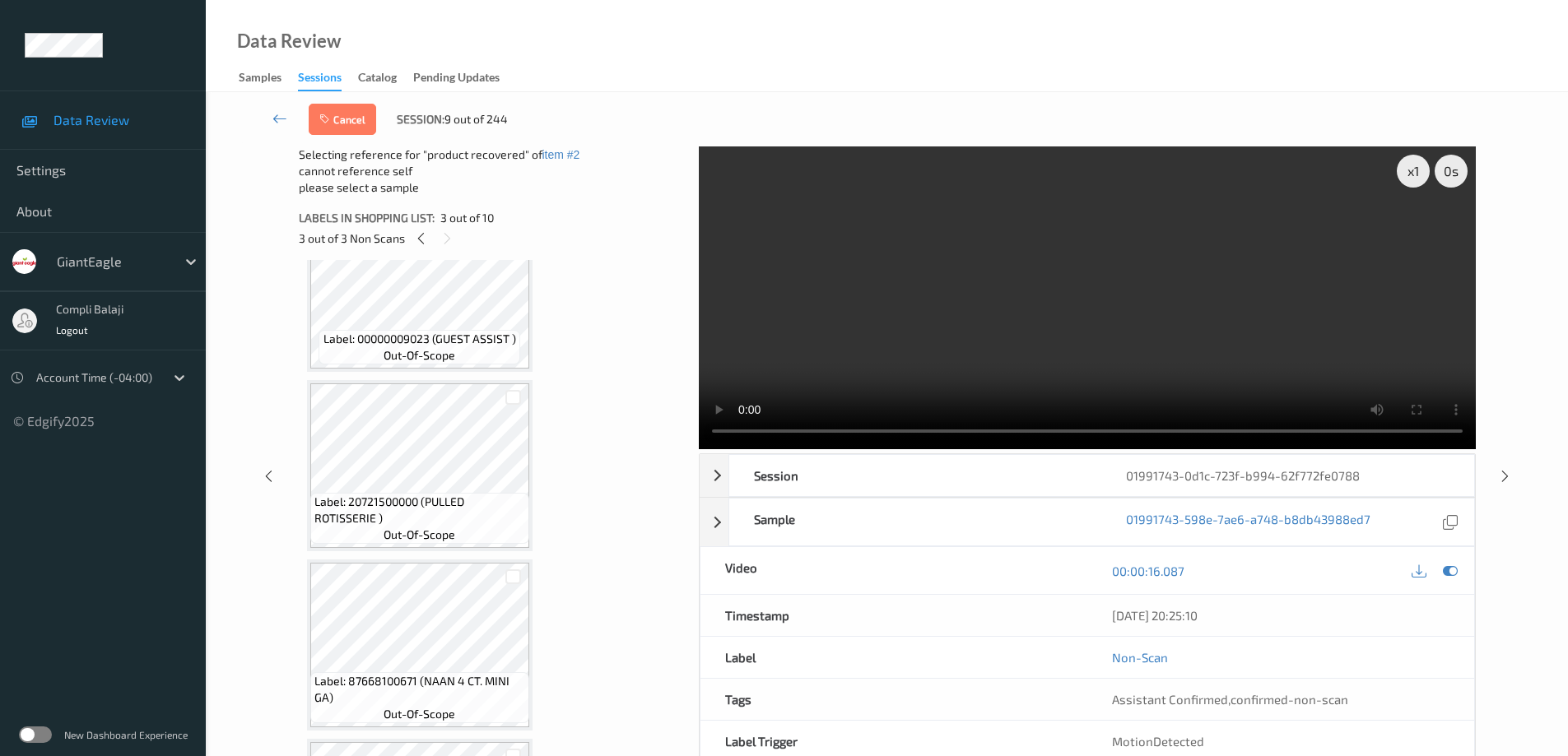
scroll to position [658, 0]
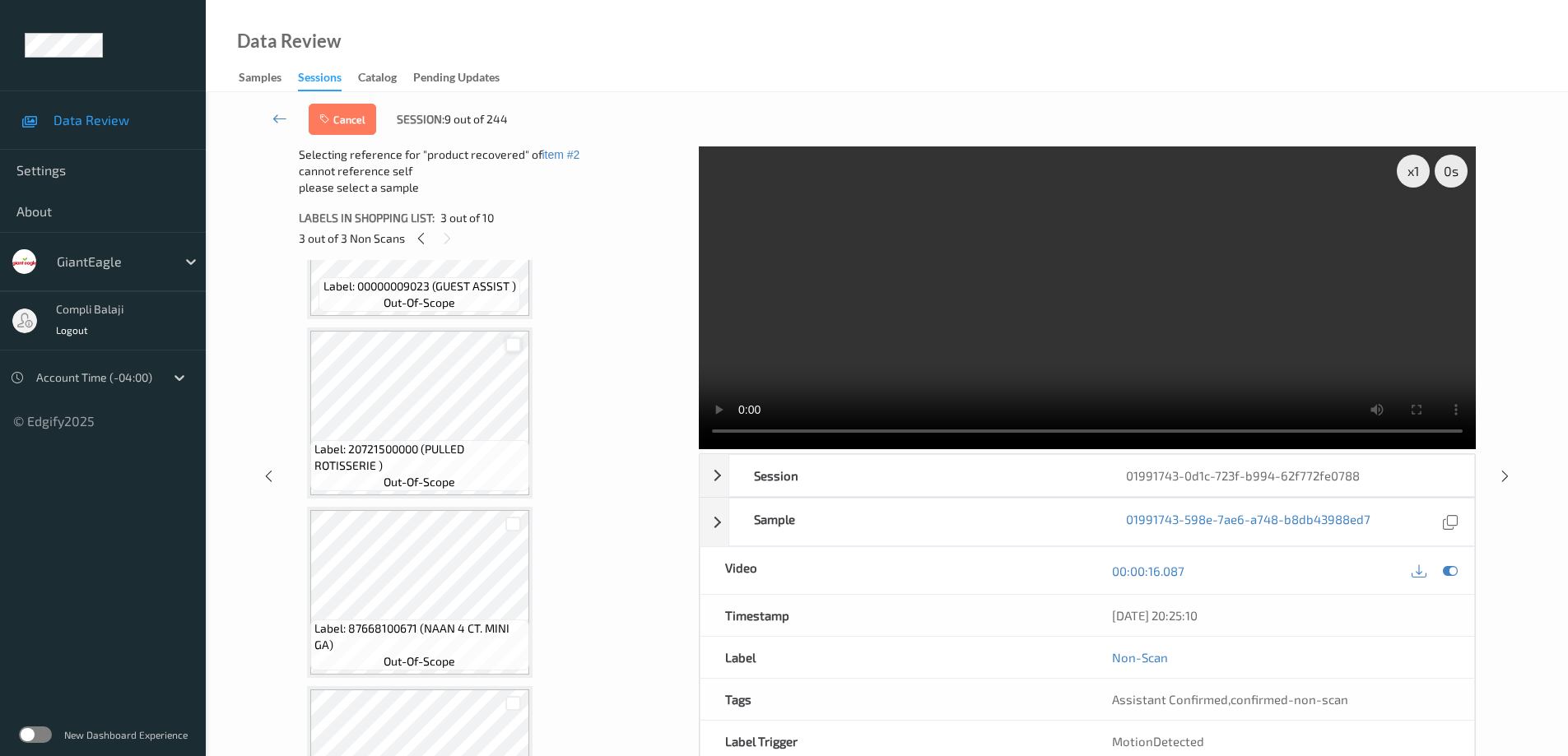
click at [511, 348] on div at bounding box center [513, 345] width 15 height 15
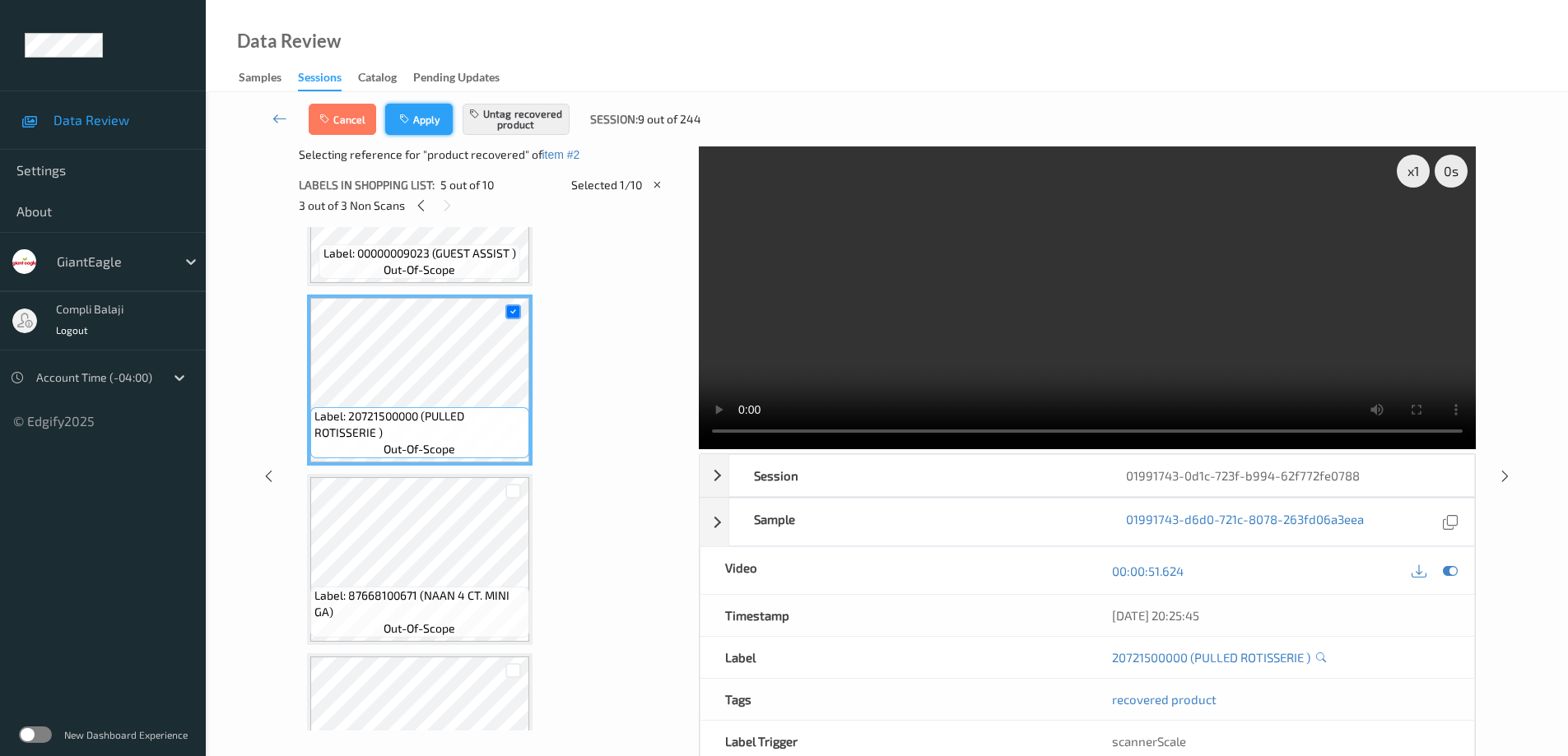
click at [424, 123] on button "Apply" at bounding box center [419, 119] width 68 height 31
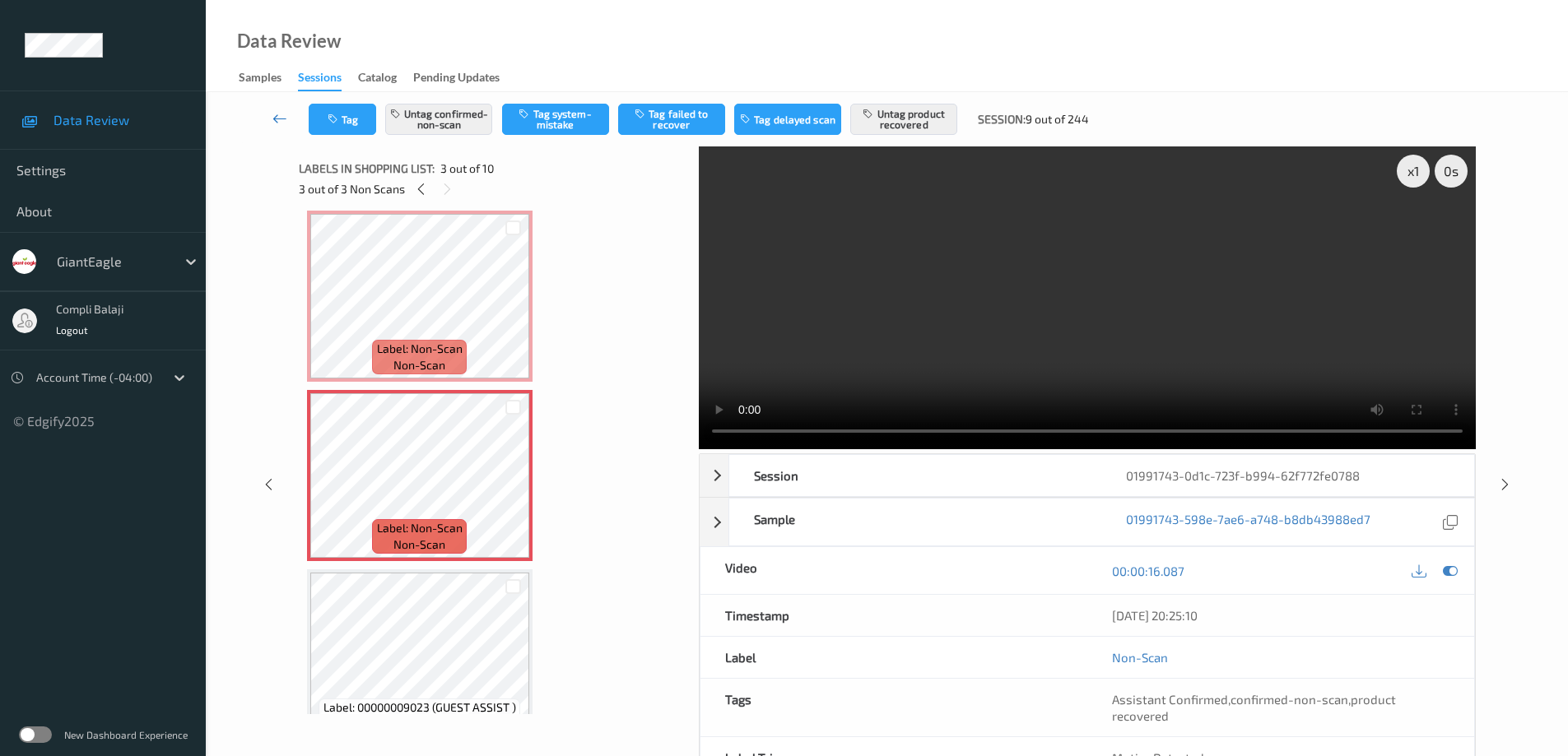
click at [282, 122] on icon at bounding box center [280, 118] width 15 height 16
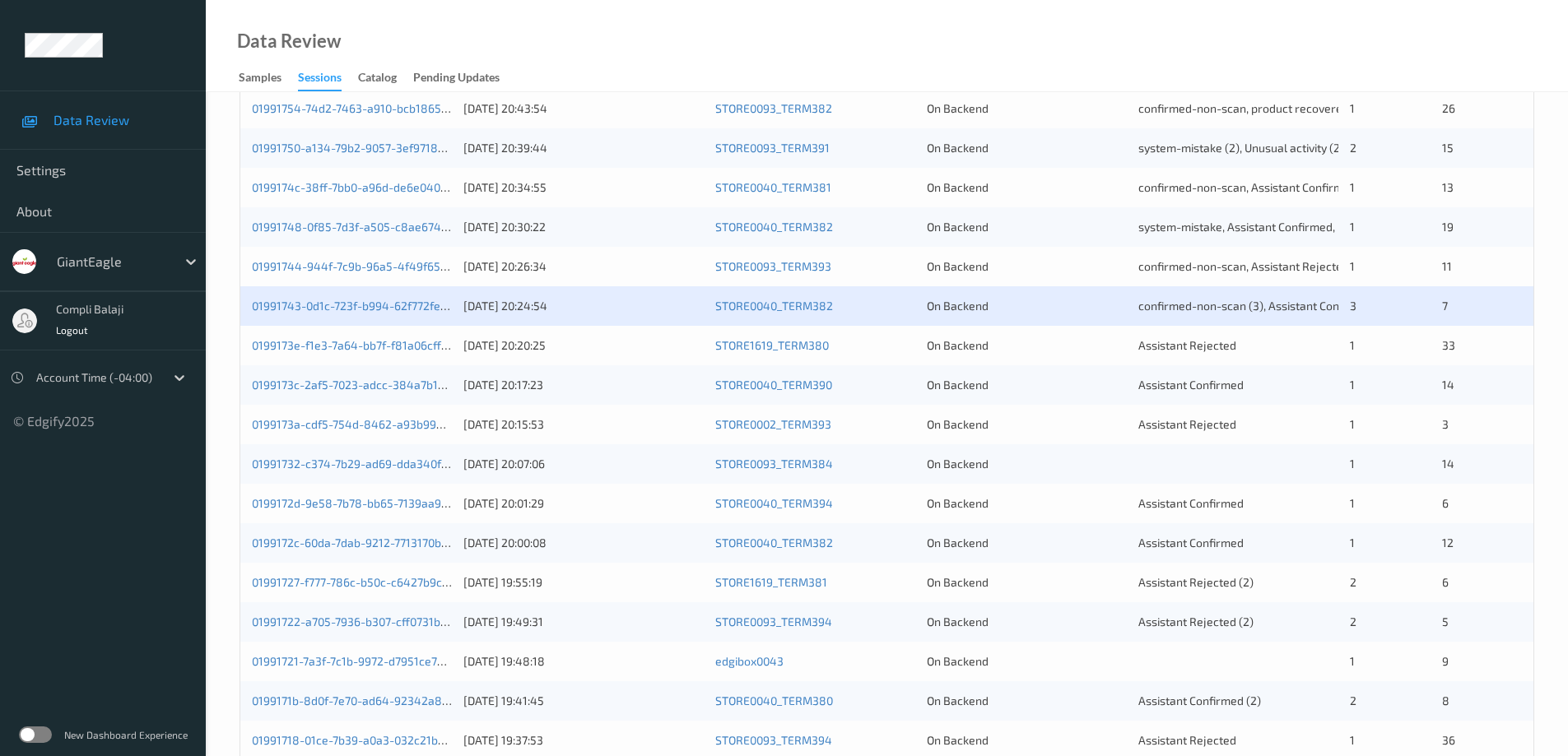
scroll to position [411, 0]
click at [408, 342] on link "0199173e-f1e3-7a64-bb7f-f81a06cff927" at bounding box center [356, 343] width 208 height 14
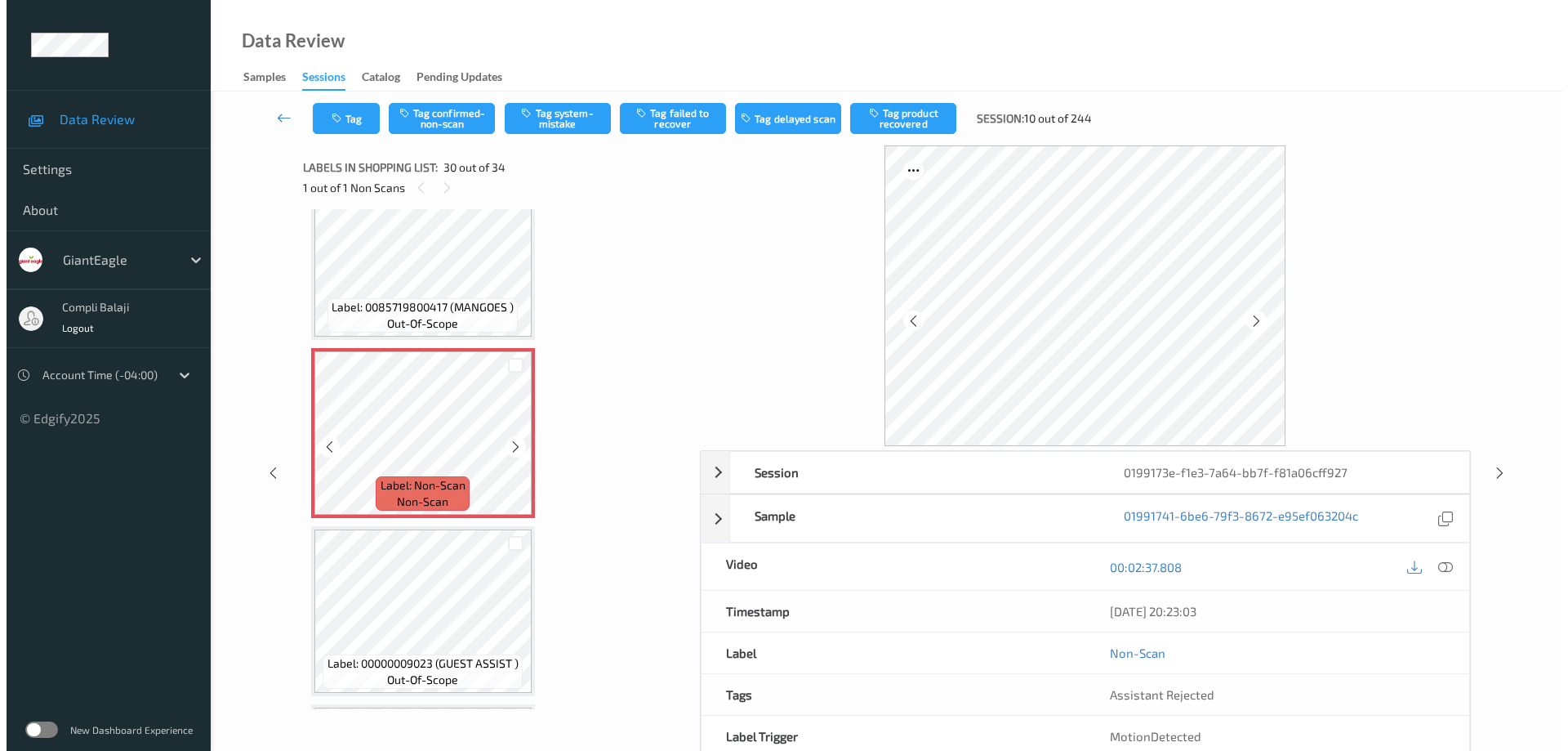
scroll to position [4871, 0]
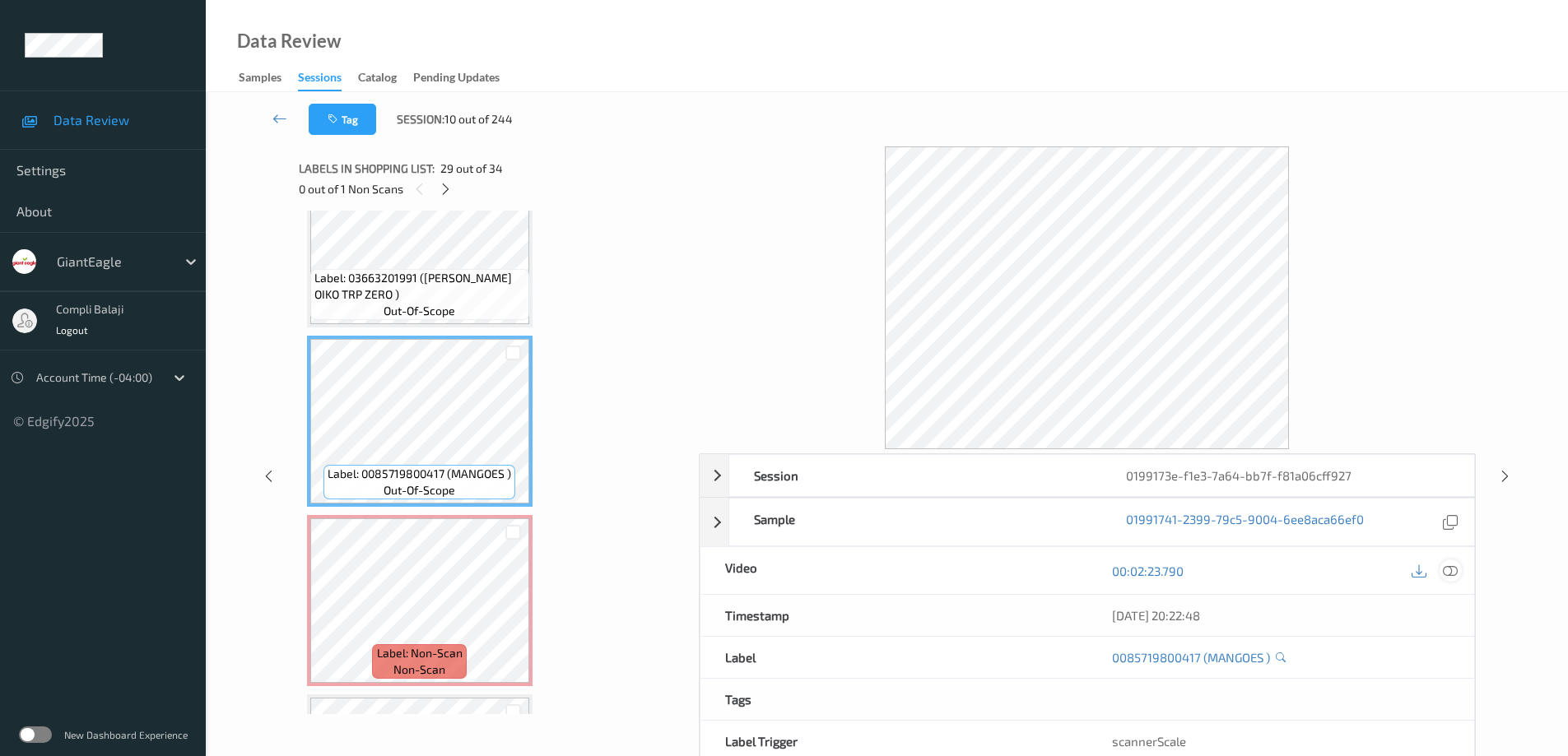
click at [1455, 572] on icon at bounding box center [1450, 570] width 15 height 15
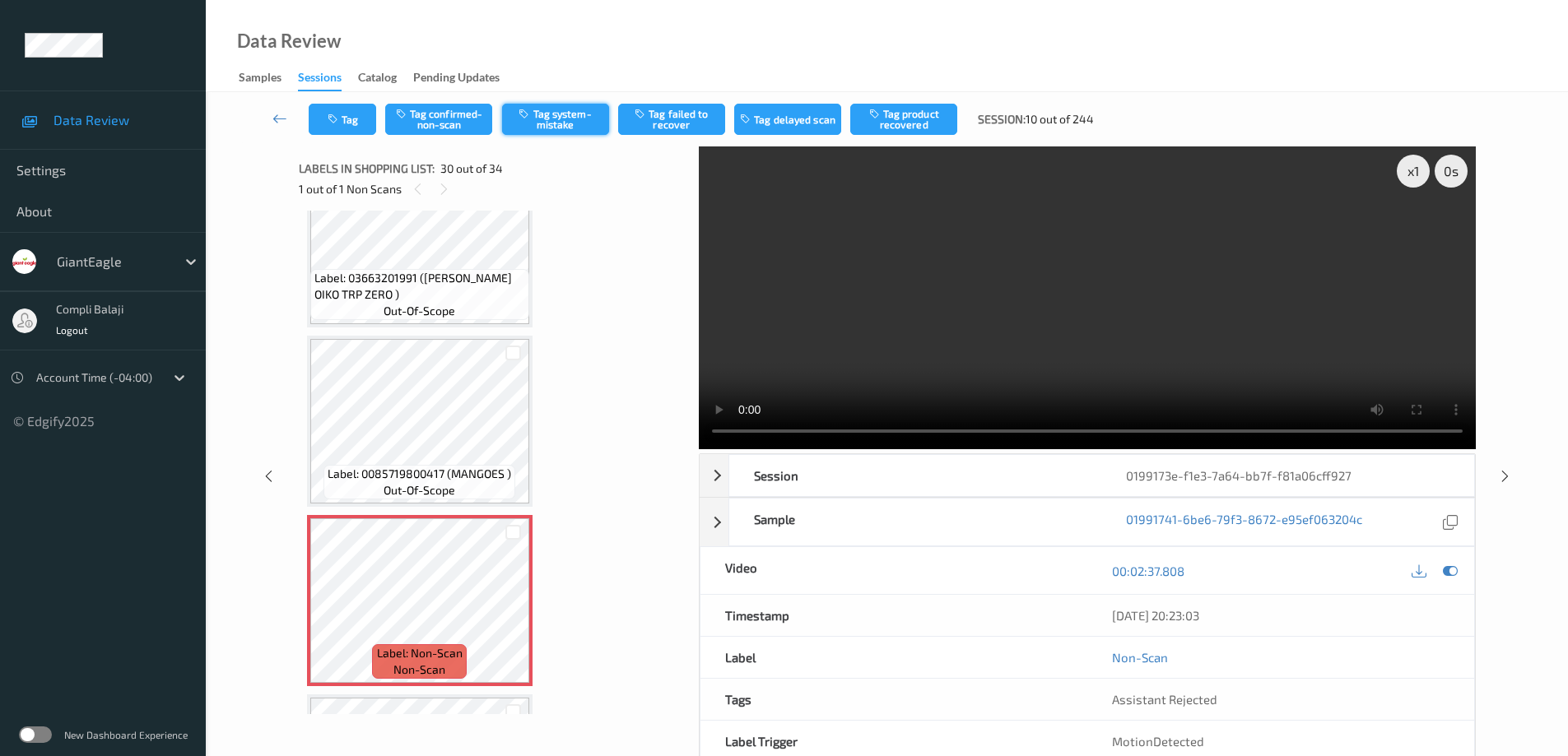
click at [554, 121] on button "Tag system-mistake" at bounding box center [555, 119] width 107 height 31
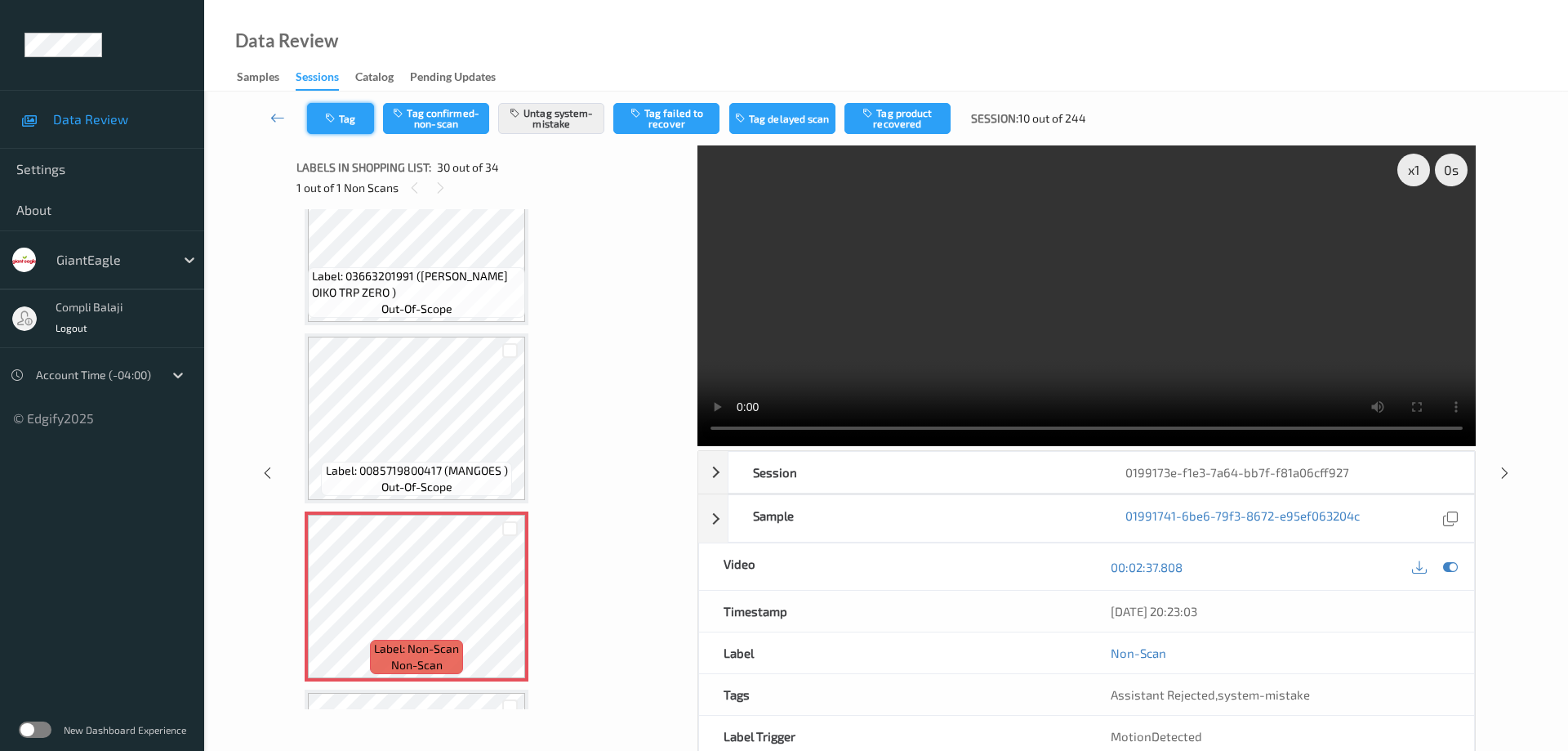
click at [349, 126] on button "Tag" at bounding box center [341, 118] width 67 height 31
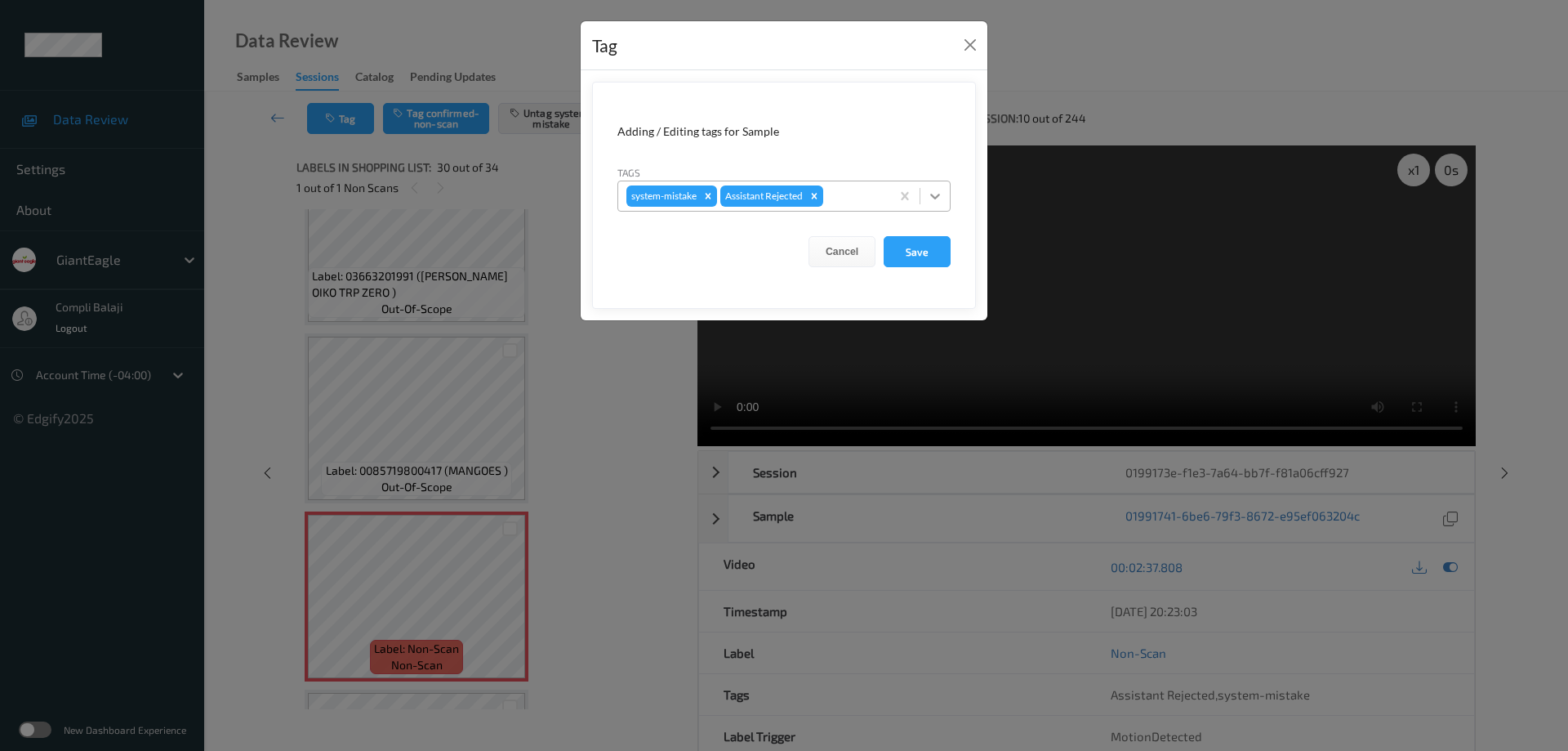
click at [931, 192] on icon at bounding box center [935, 196] width 16 height 16
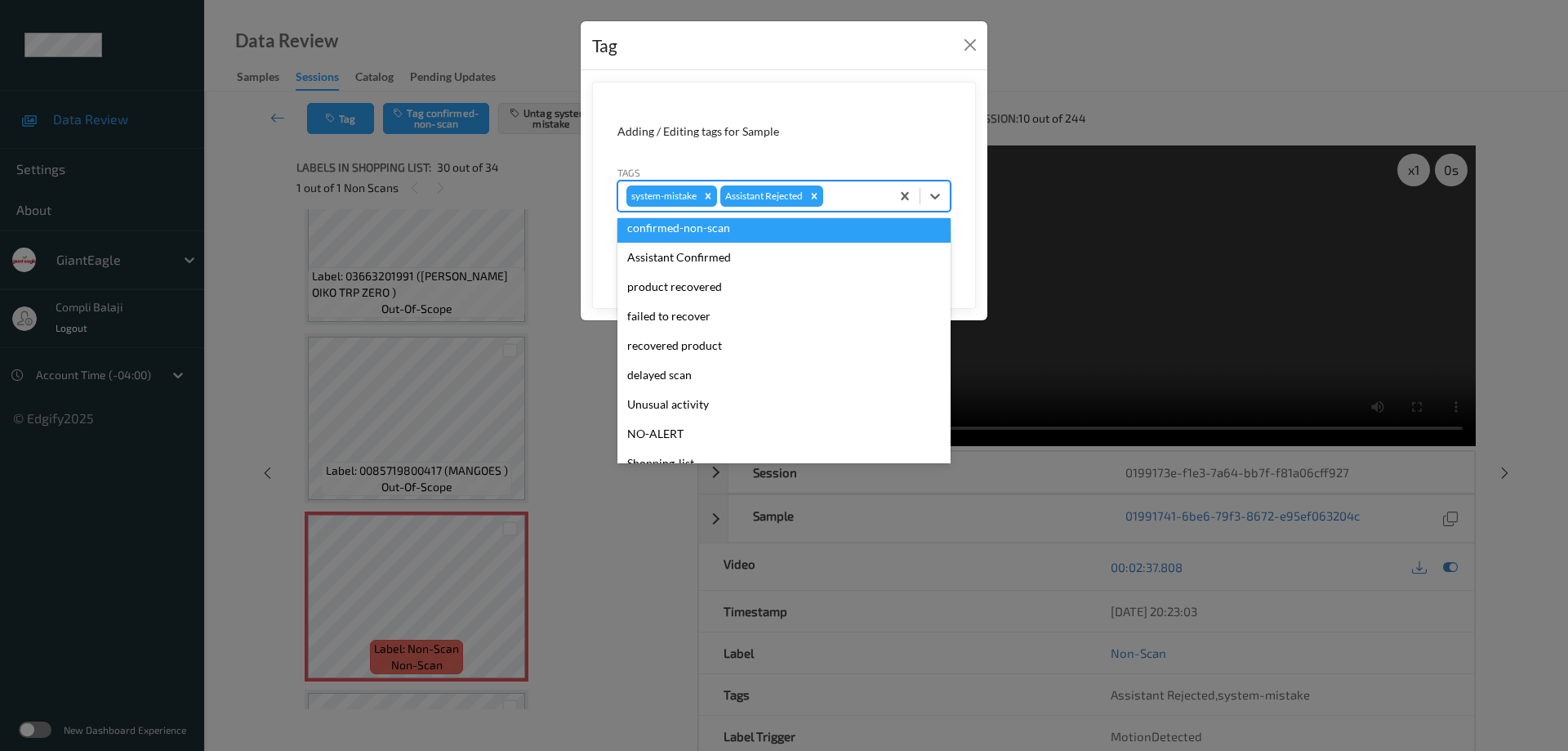
scroll to position [81, 0]
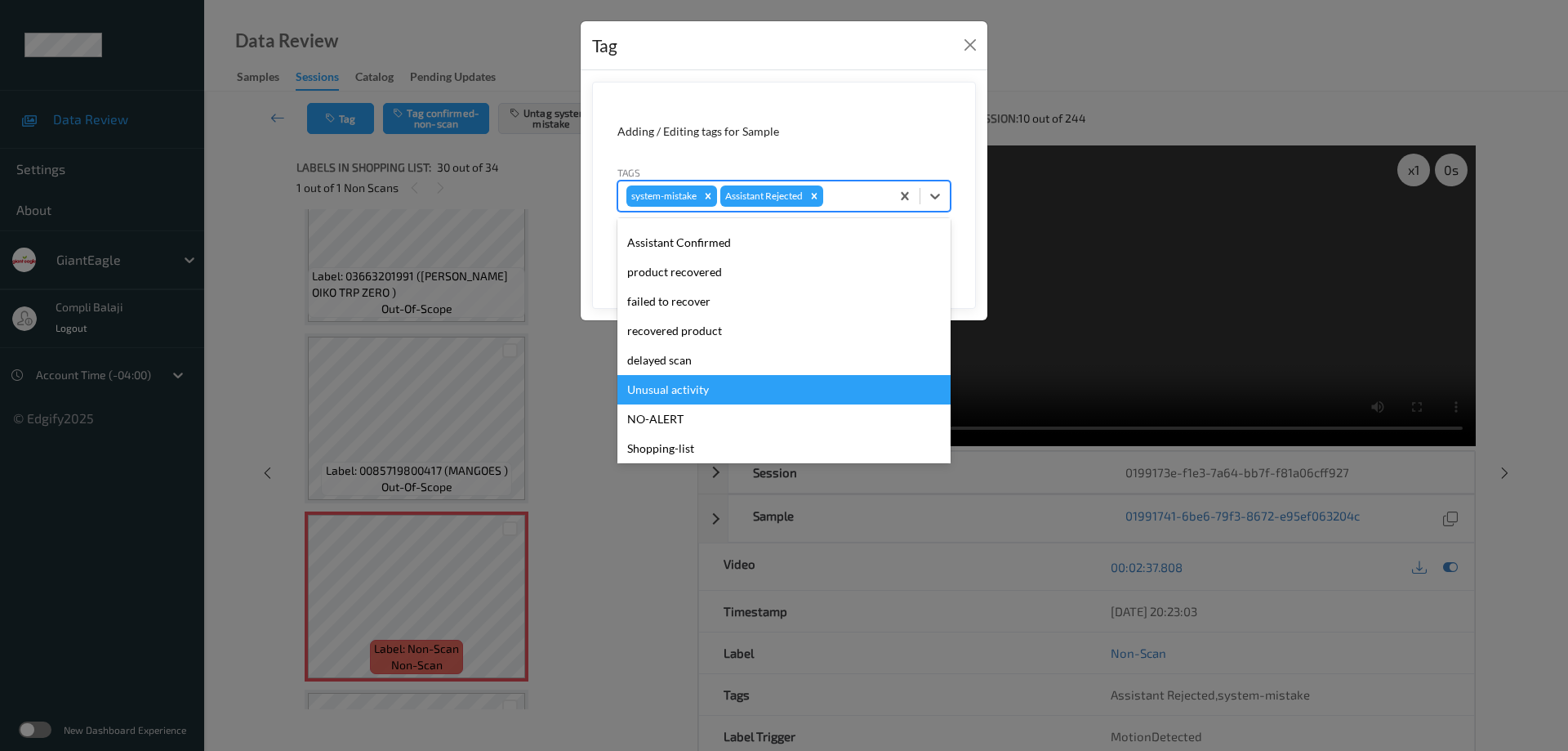
click at [711, 395] on div "Unusual activity" at bounding box center [784, 389] width 333 height 29
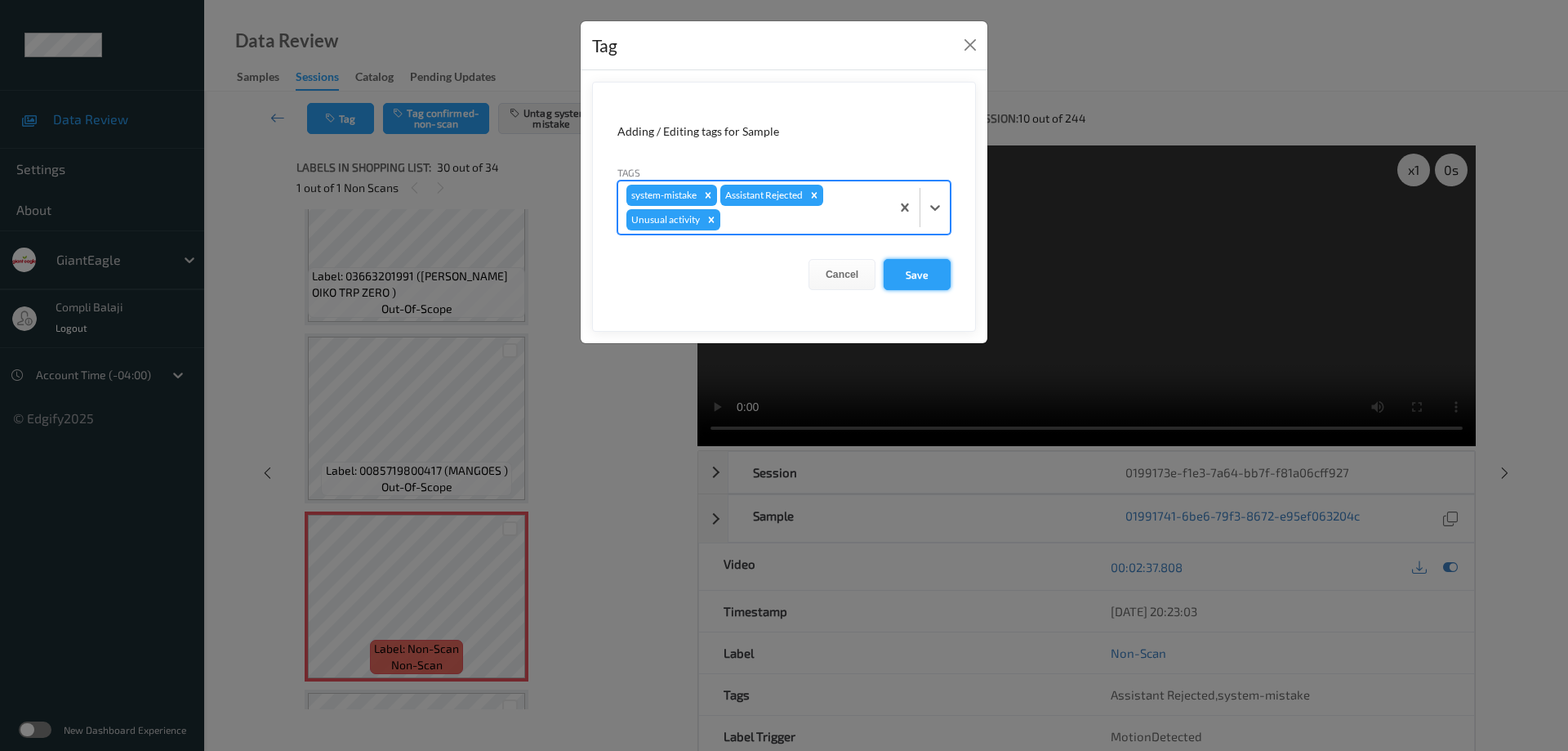
click at [934, 276] on button "Save" at bounding box center [917, 274] width 67 height 31
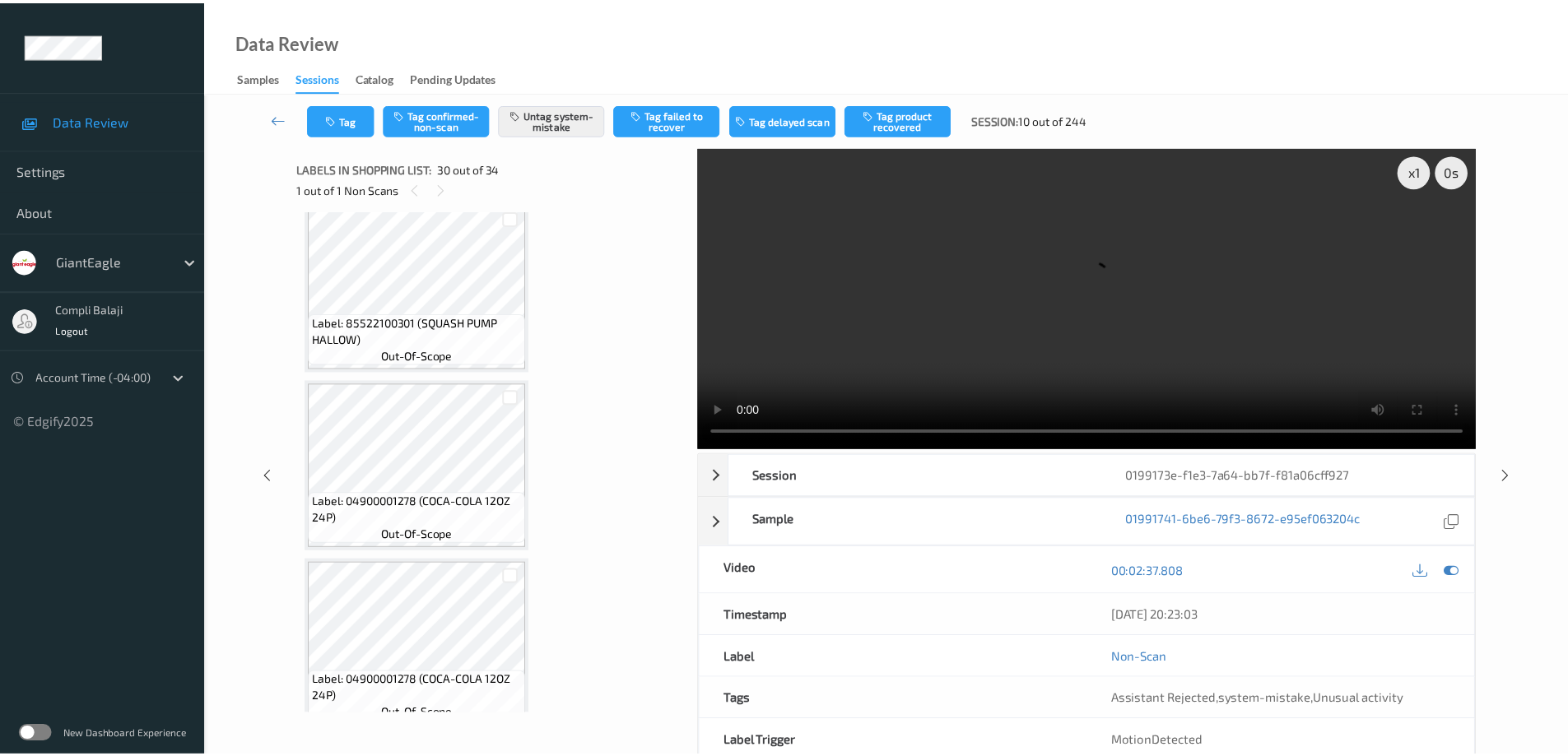
scroll to position [5600, 0]
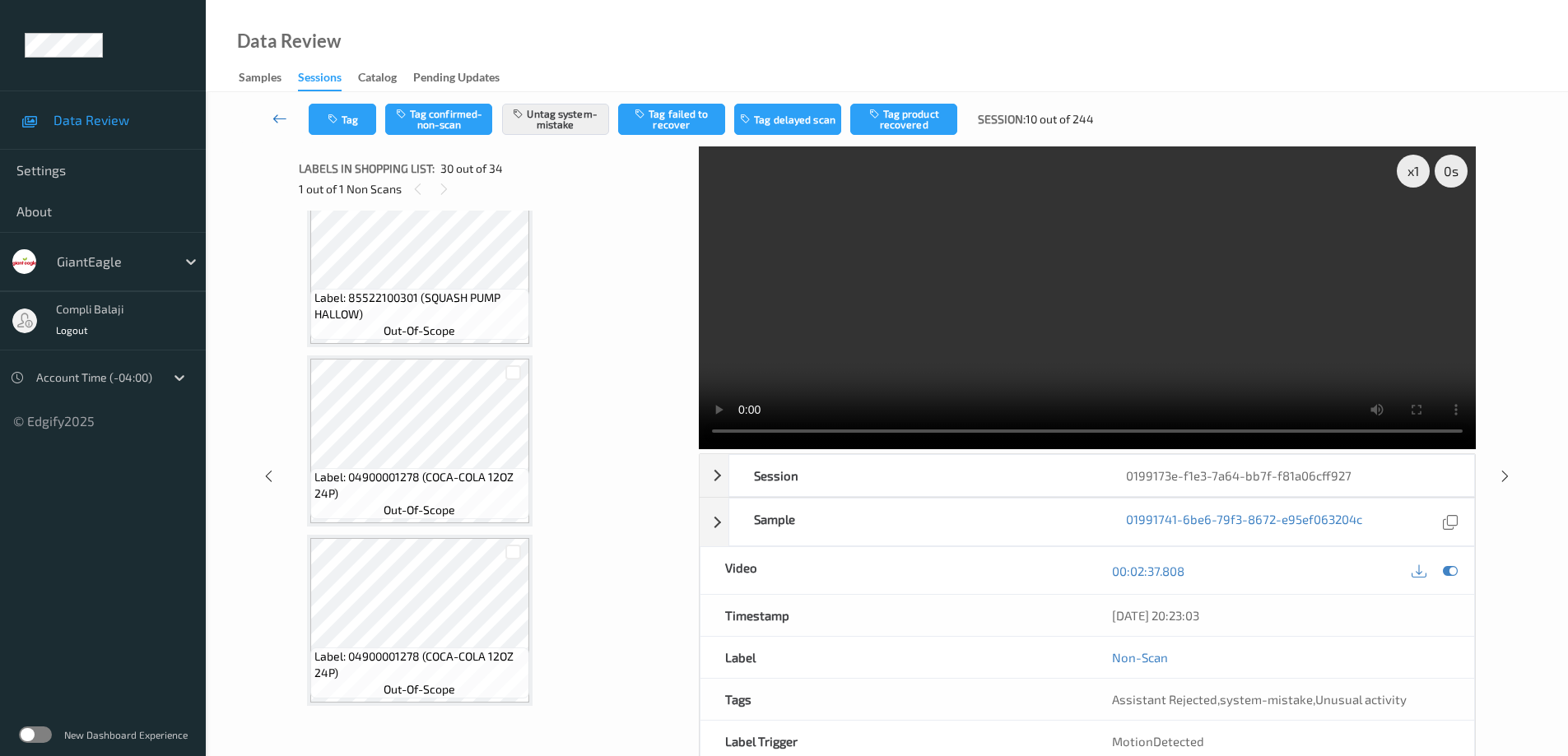
click at [273, 123] on icon at bounding box center [280, 118] width 15 height 16
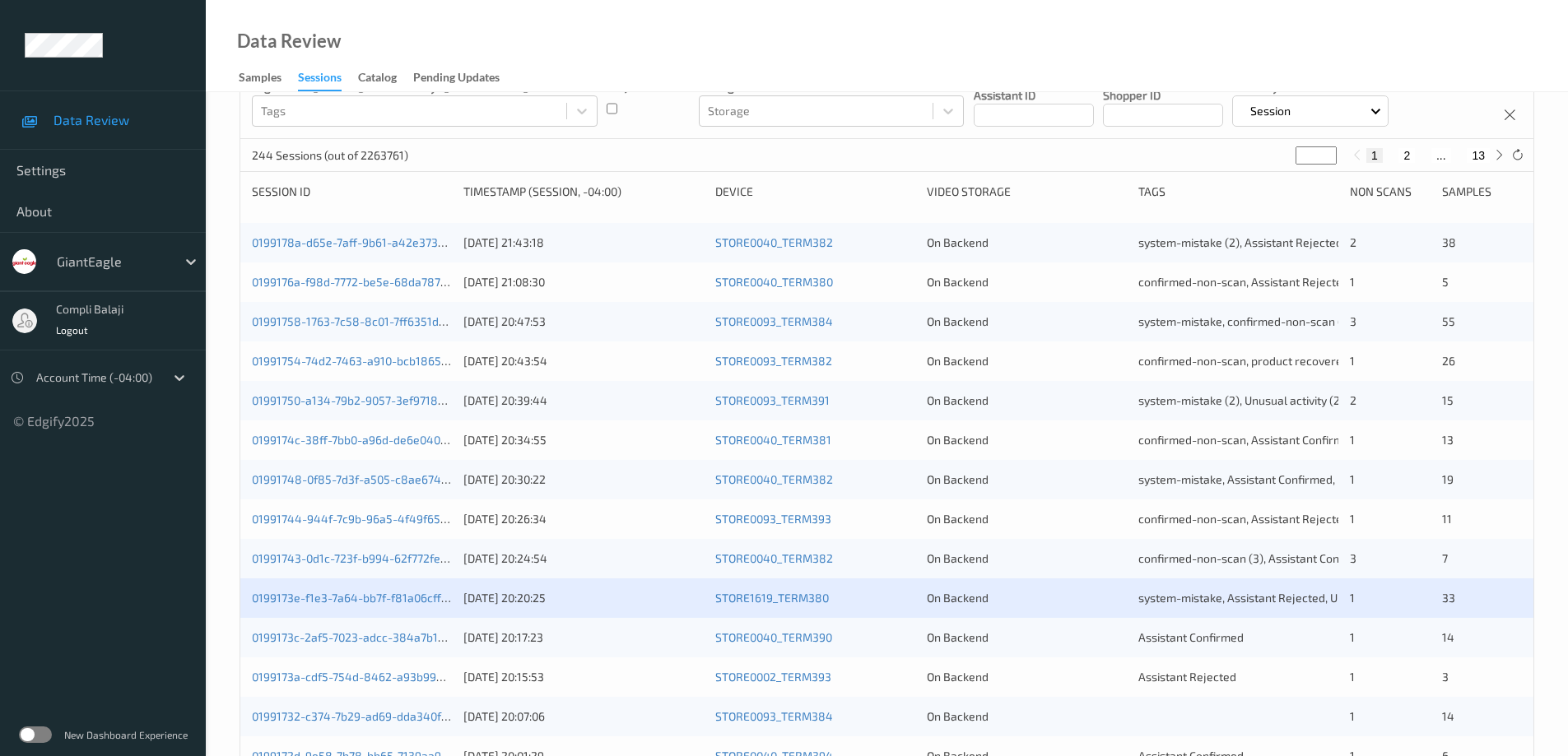
scroll to position [247, 0]
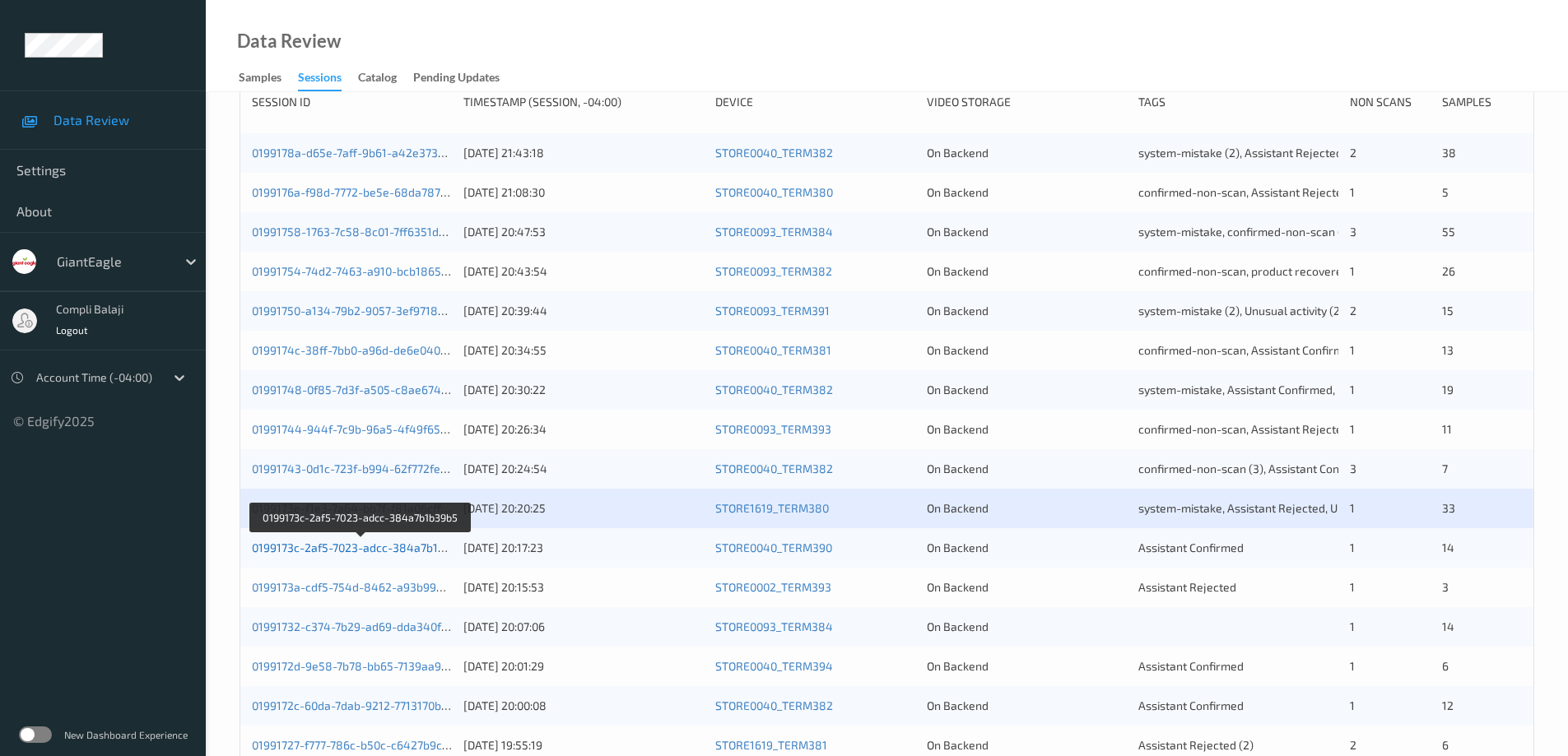
click at [410, 554] on link "0199173c-2af5-7023-adcc-384a7b1b39b5" at bounding box center [361, 547] width 219 height 14
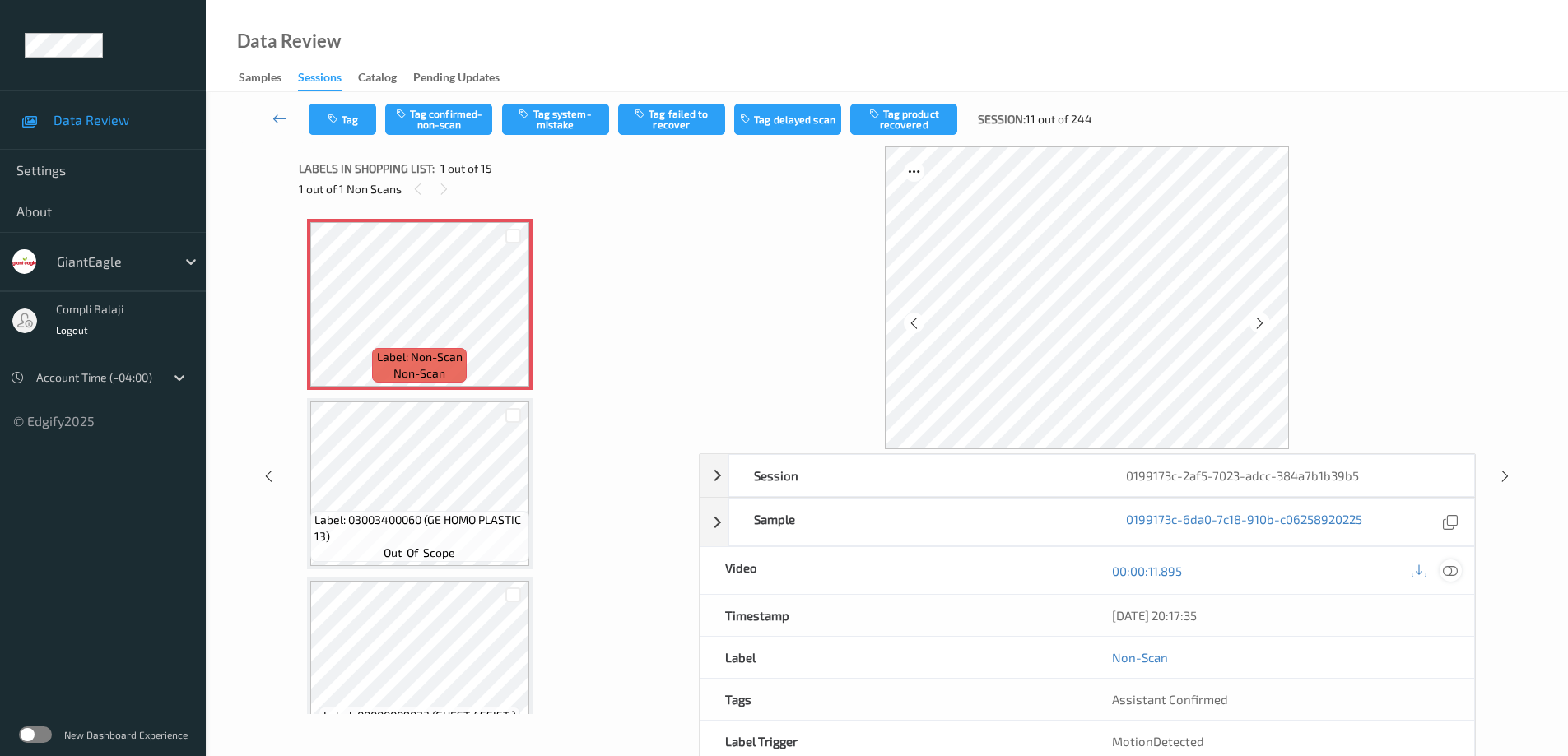
click at [1450, 570] on icon at bounding box center [1450, 570] width 15 height 15
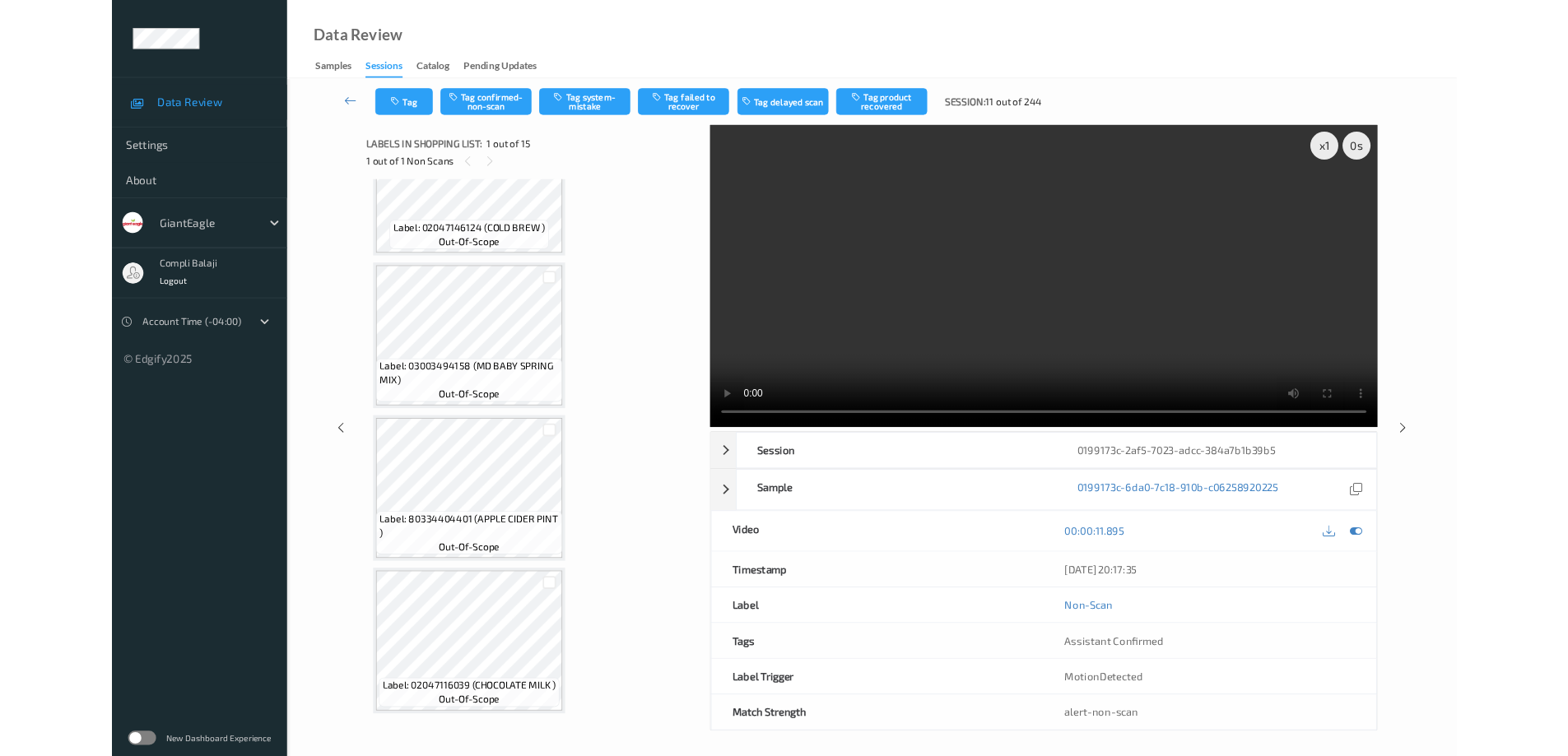
scroll to position [2062, 0]
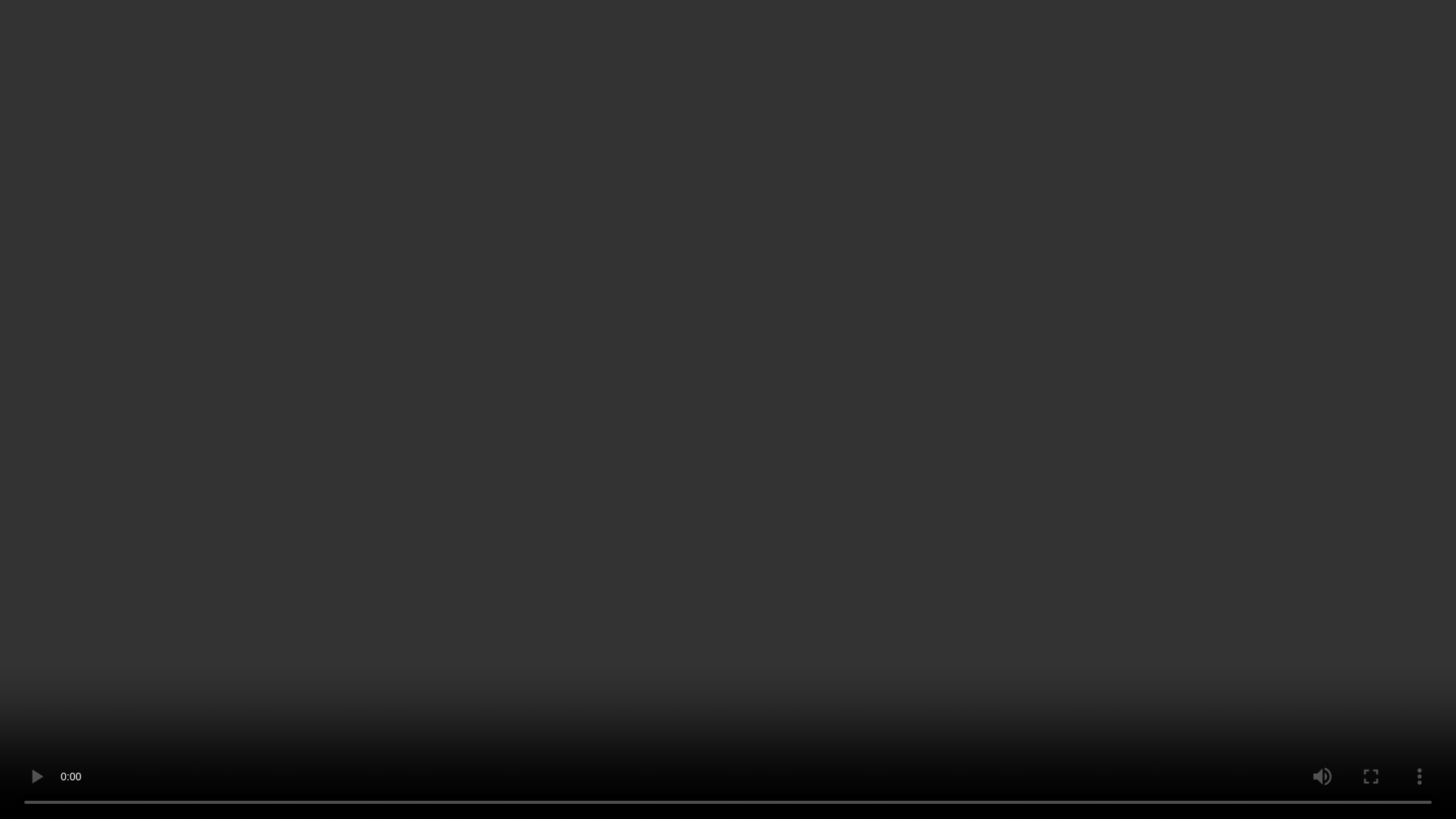
drag, startPoint x: 1377, startPoint y: 641, endPoint x: 1358, endPoint y: 667, distance: 32.2
click at [1376, 641] on video at bounding box center [728, 410] width 1456 height 819
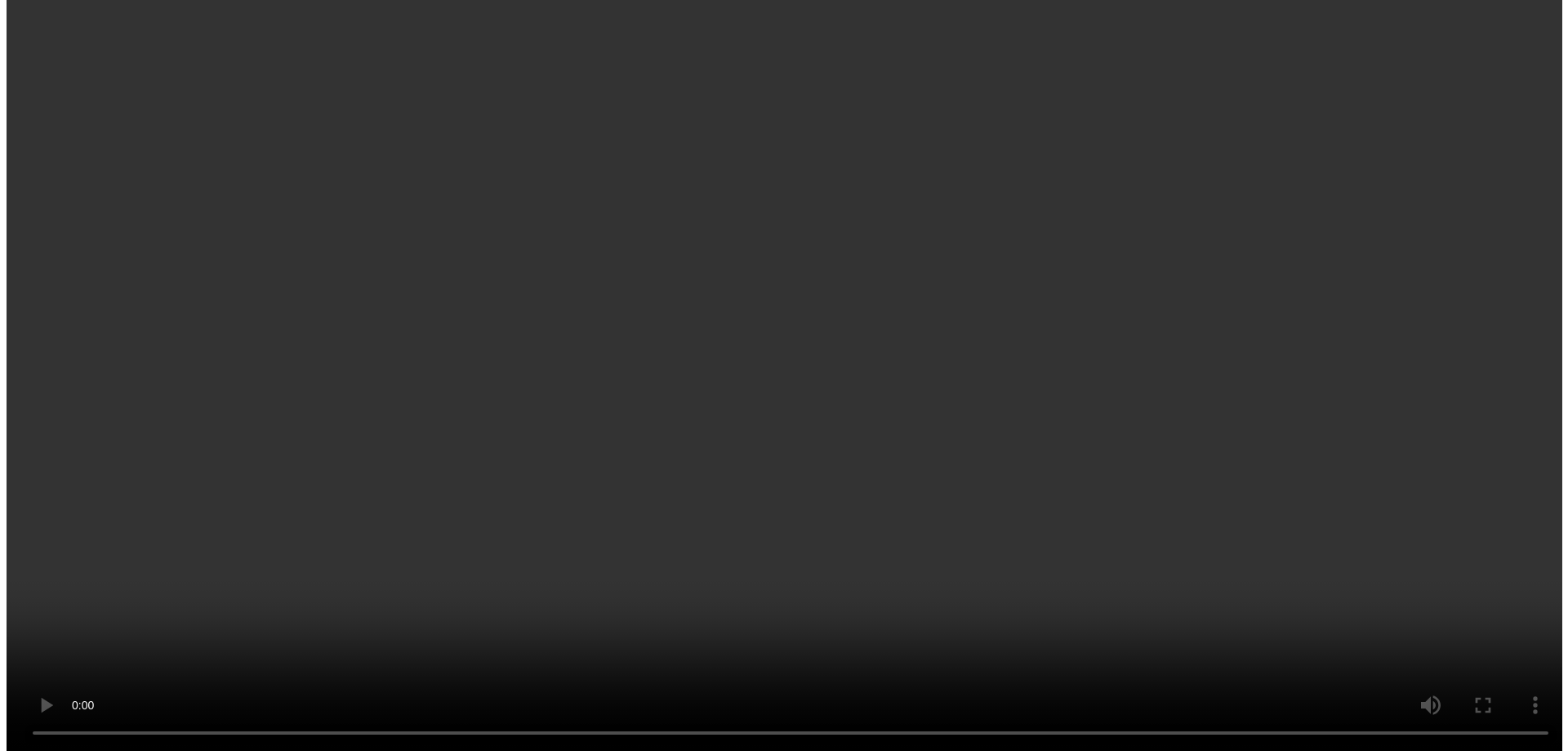
scroll to position [0, 0]
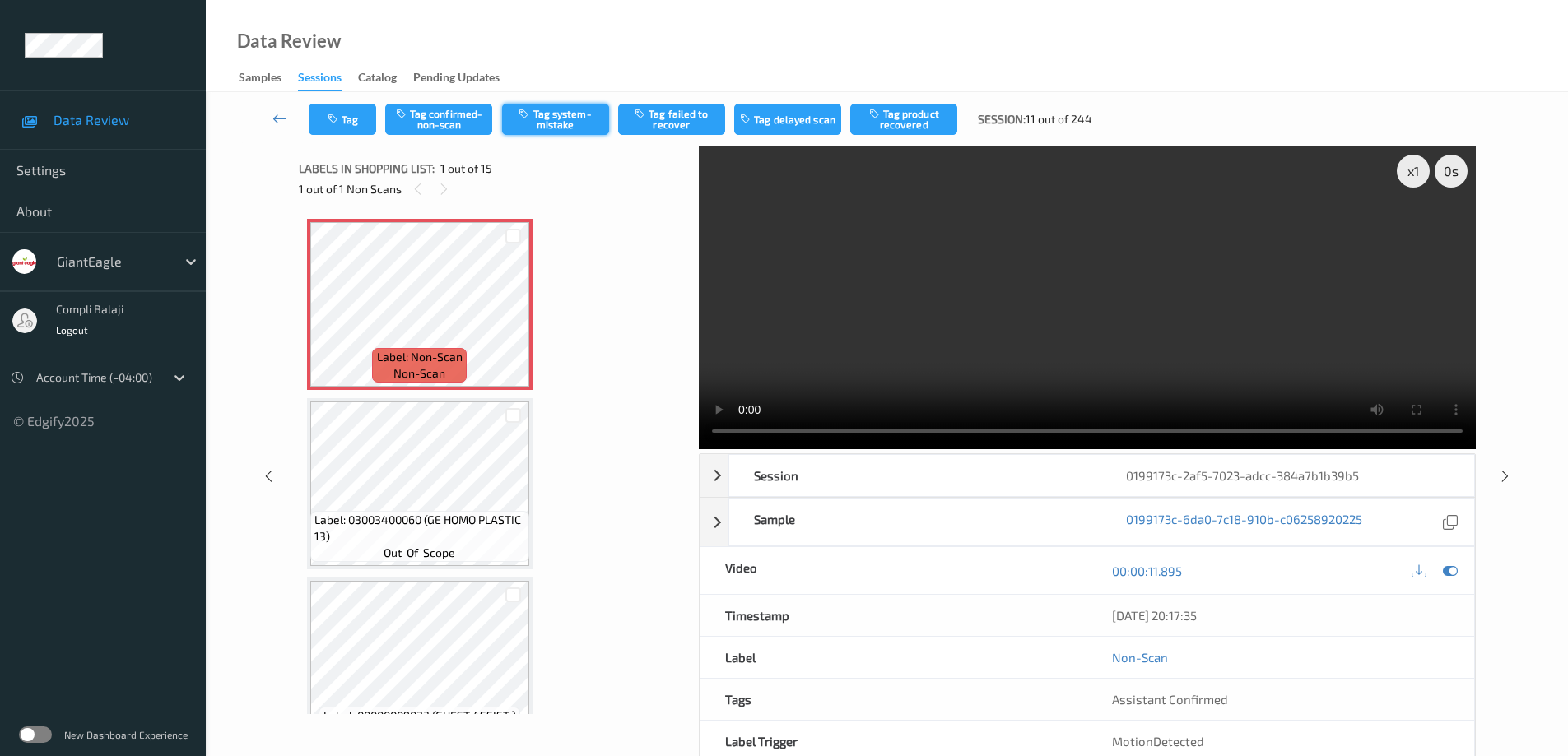
click at [569, 118] on button "Tag system-mistake" at bounding box center [555, 119] width 107 height 31
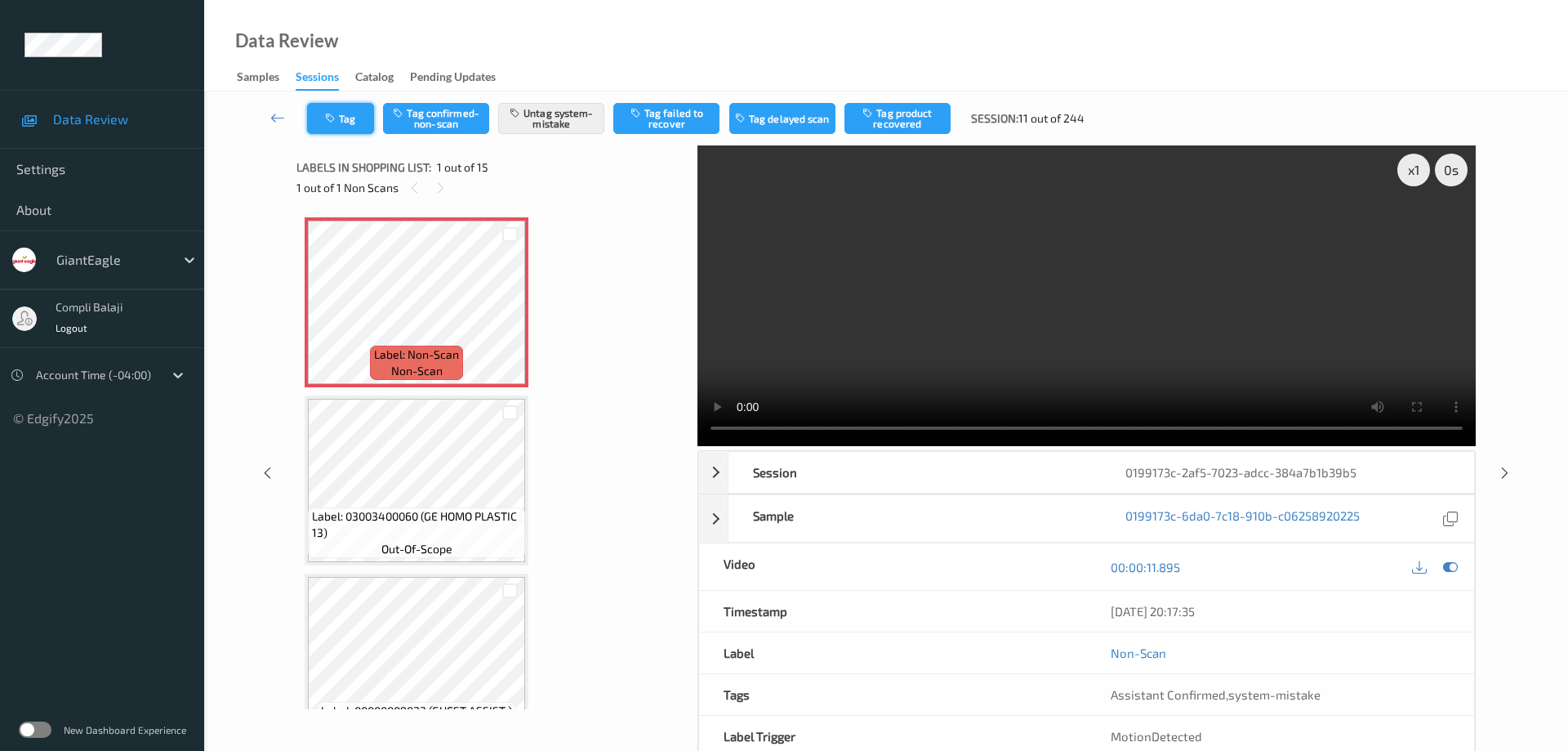
click at [355, 121] on button "Tag" at bounding box center [341, 118] width 67 height 31
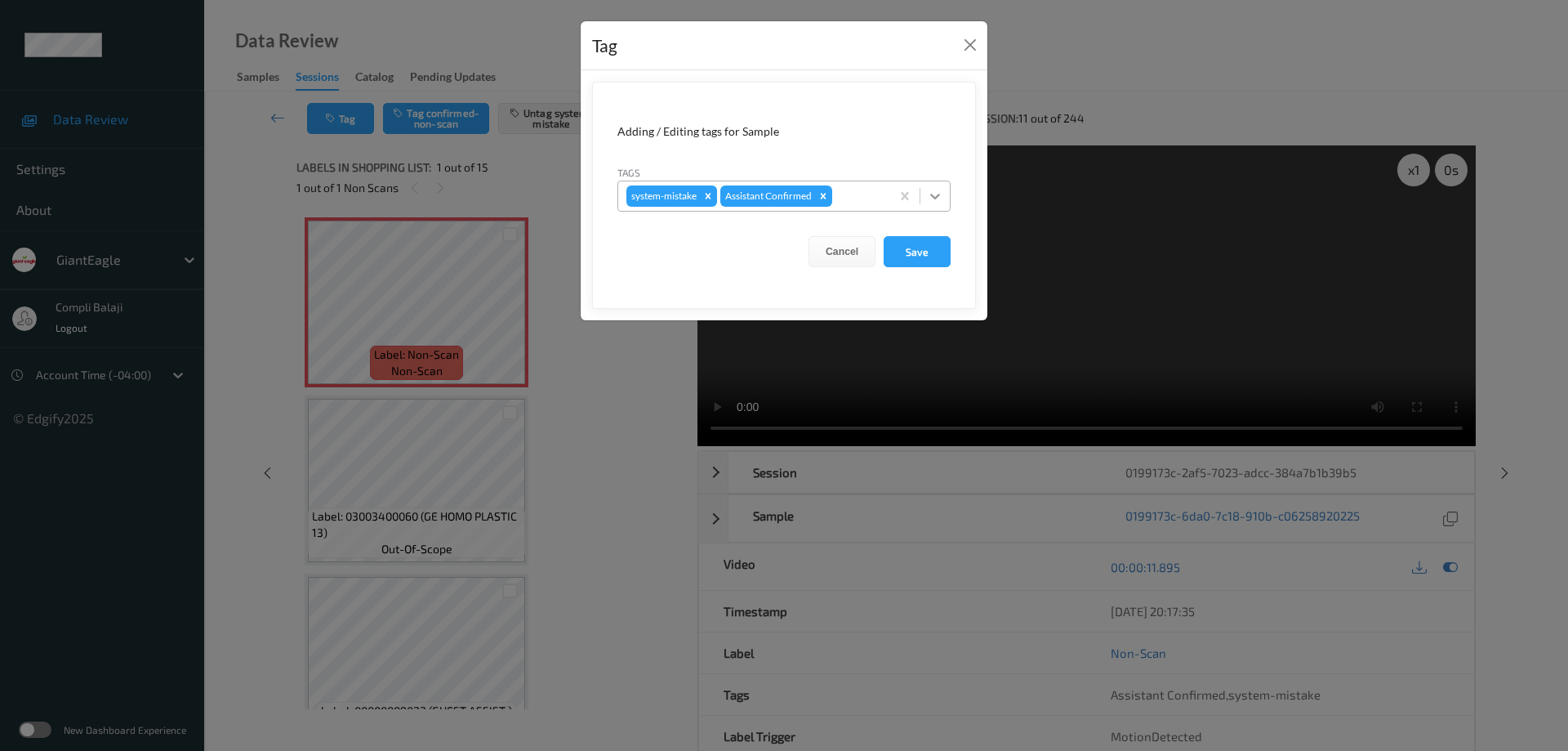
click at [937, 193] on icon at bounding box center [935, 196] width 16 height 16
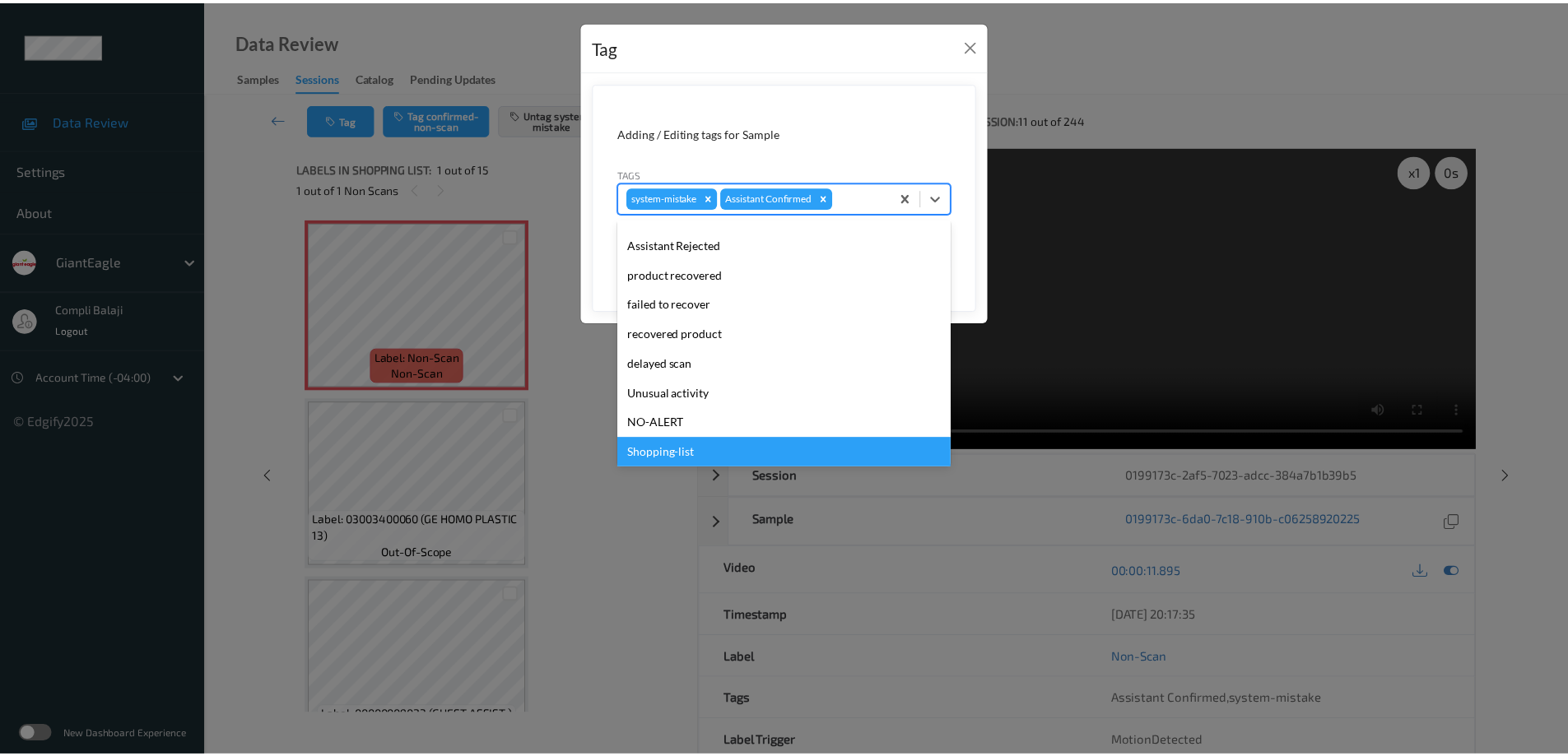
scroll to position [145, 0]
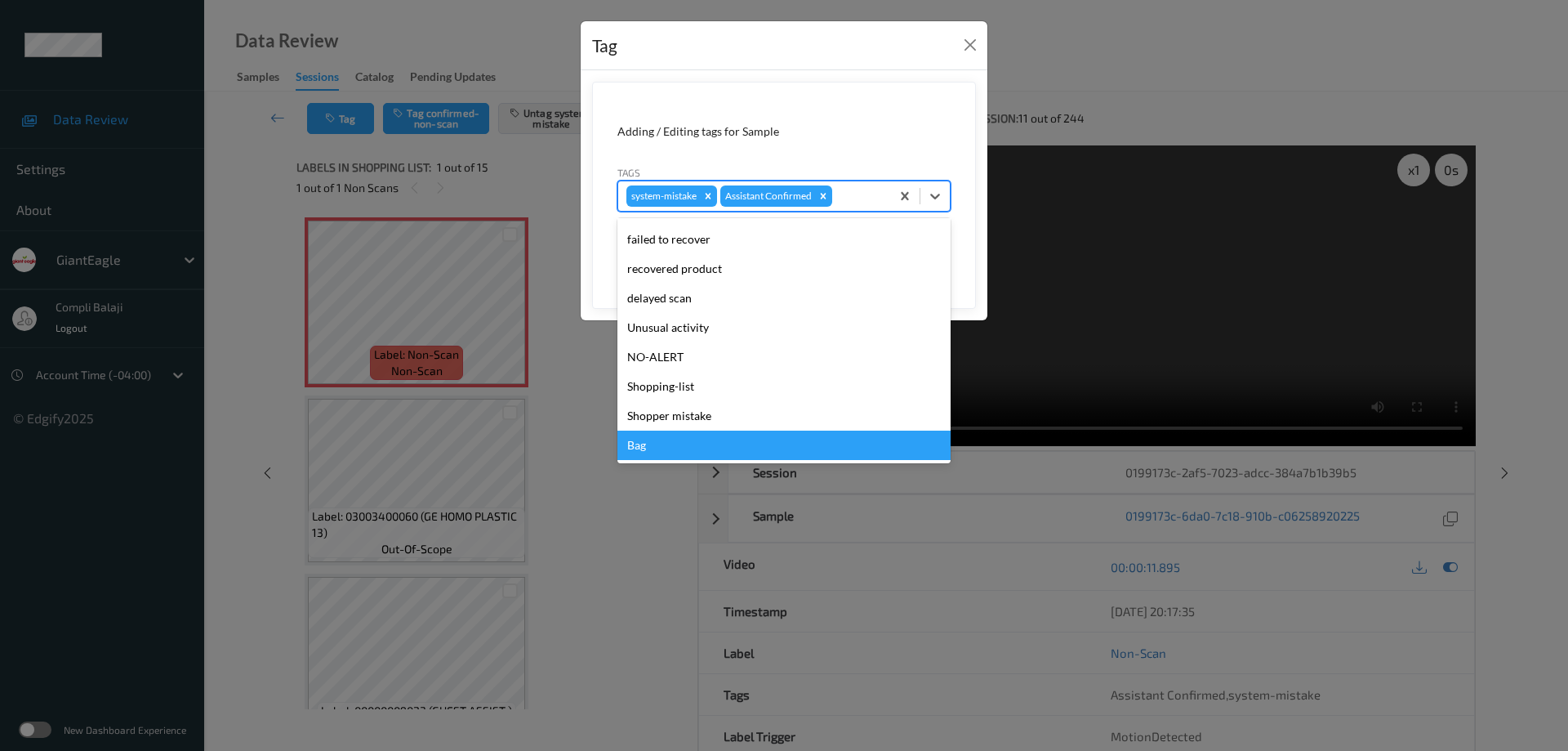
click at [648, 449] on div "Bag" at bounding box center [784, 444] width 333 height 29
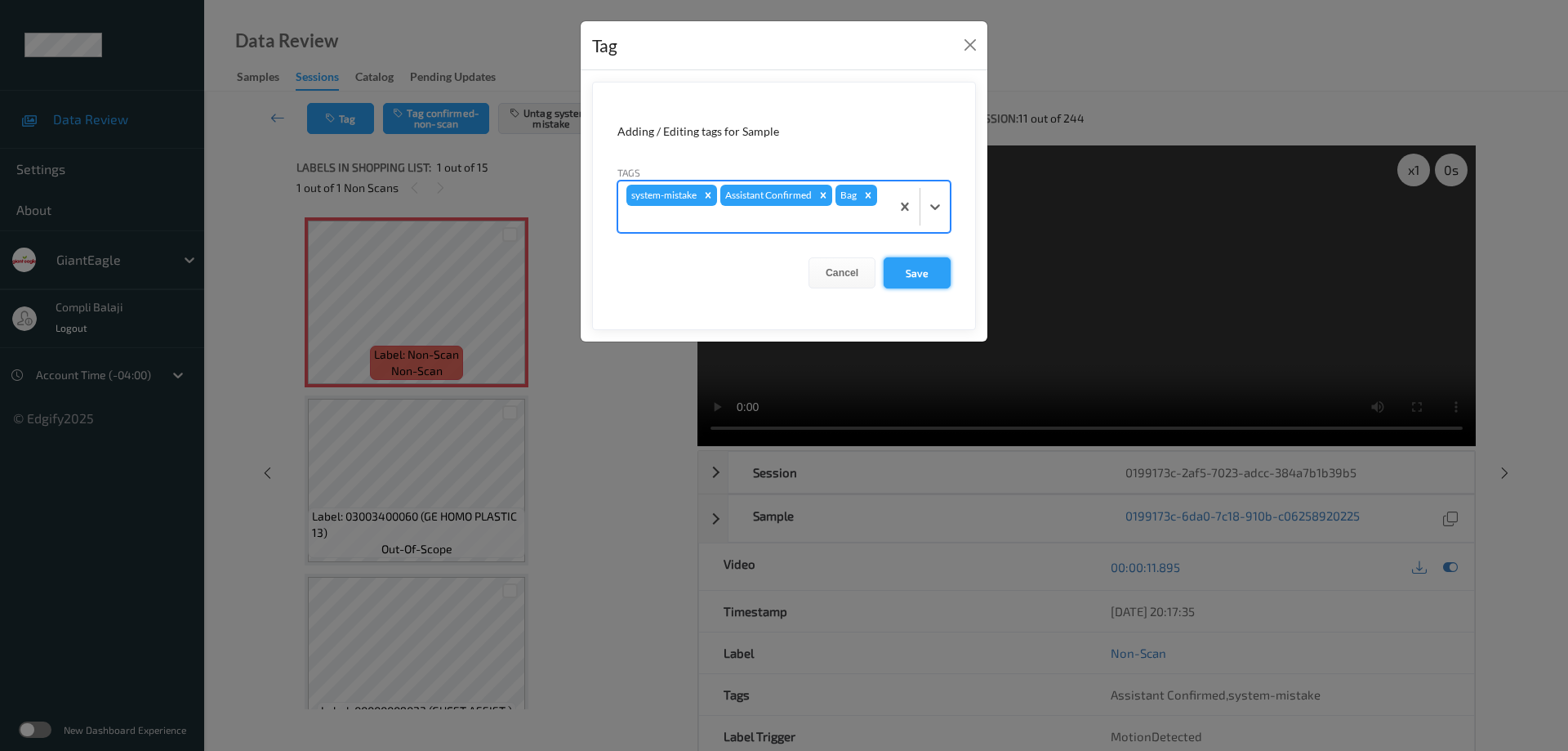
click at [919, 278] on button "Save" at bounding box center [917, 272] width 67 height 31
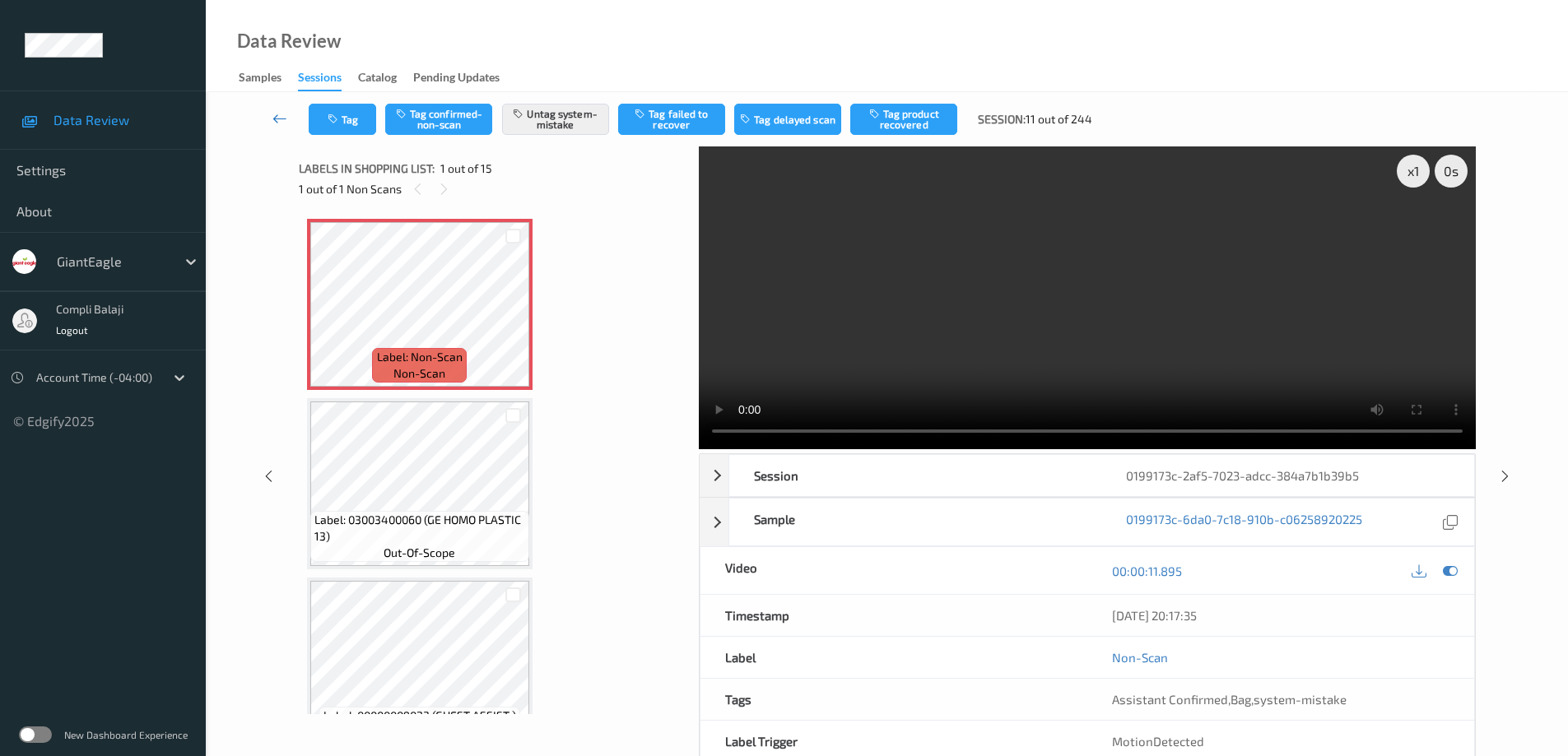
click at [278, 122] on icon at bounding box center [280, 118] width 15 height 16
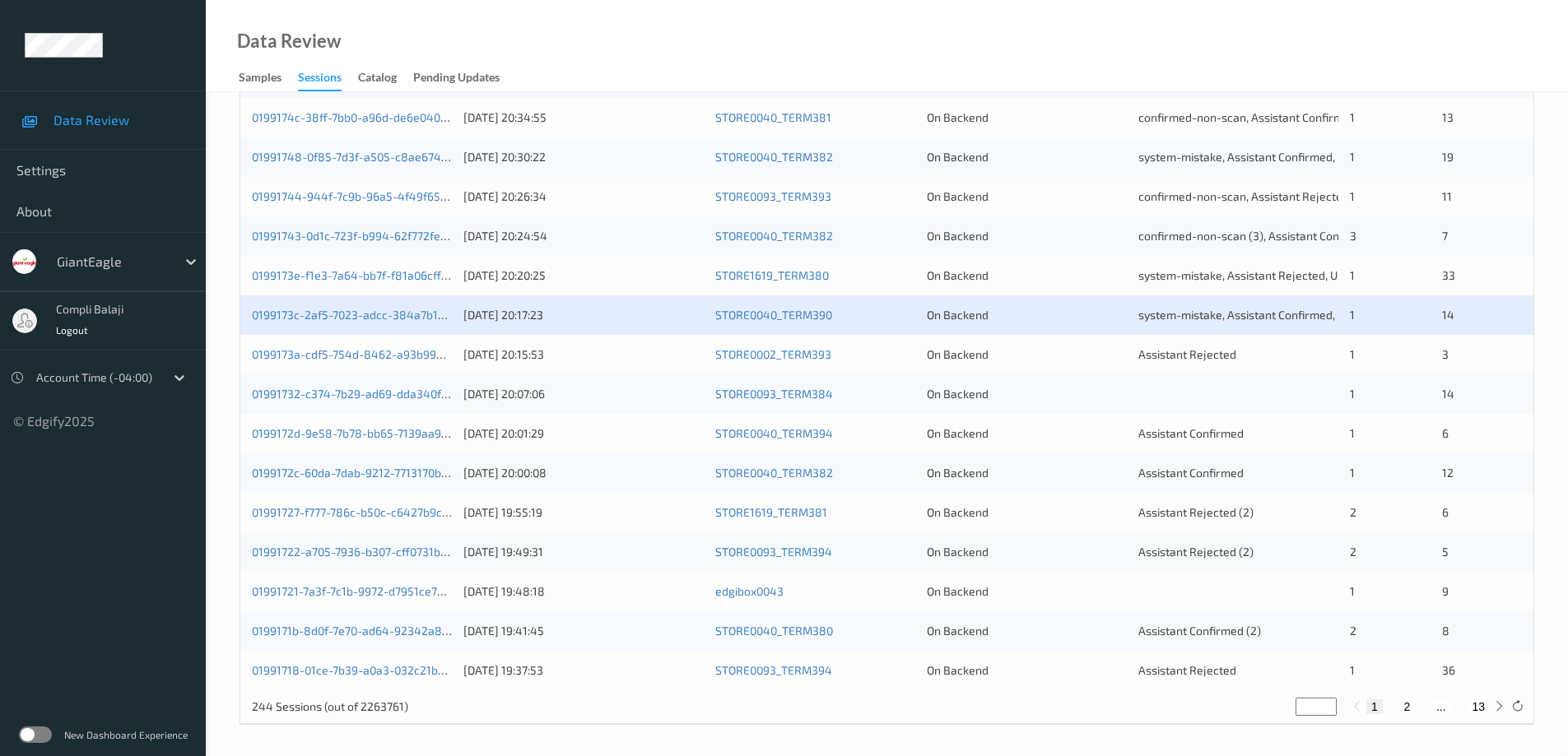
scroll to position [482, 0]
click at [404, 356] on link "0199173a-cdf5-754d-8462-a93b996be2ee" at bounding box center [364, 351] width 224 height 14
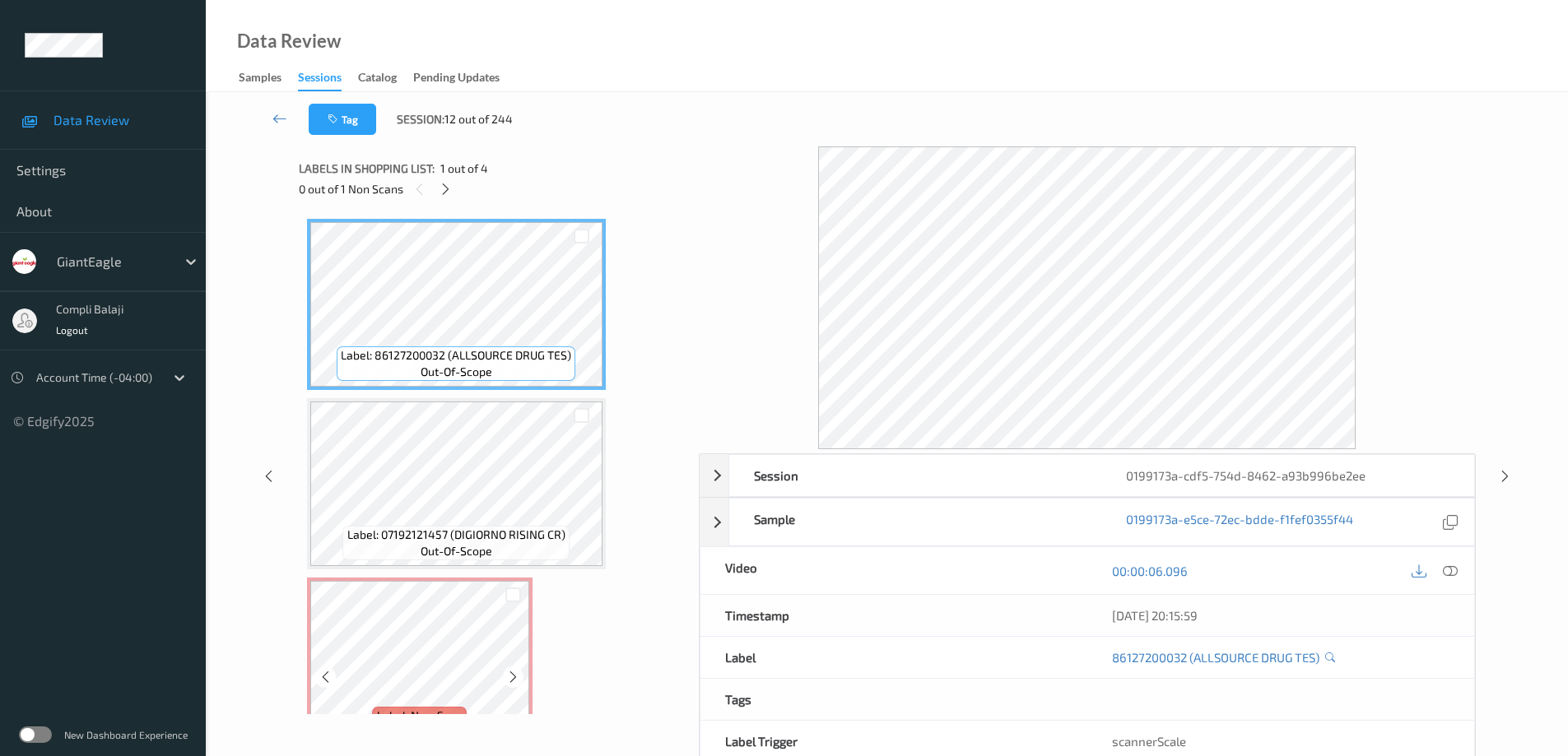
click at [503, 605] on div at bounding box center [512, 594] width 31 height 27
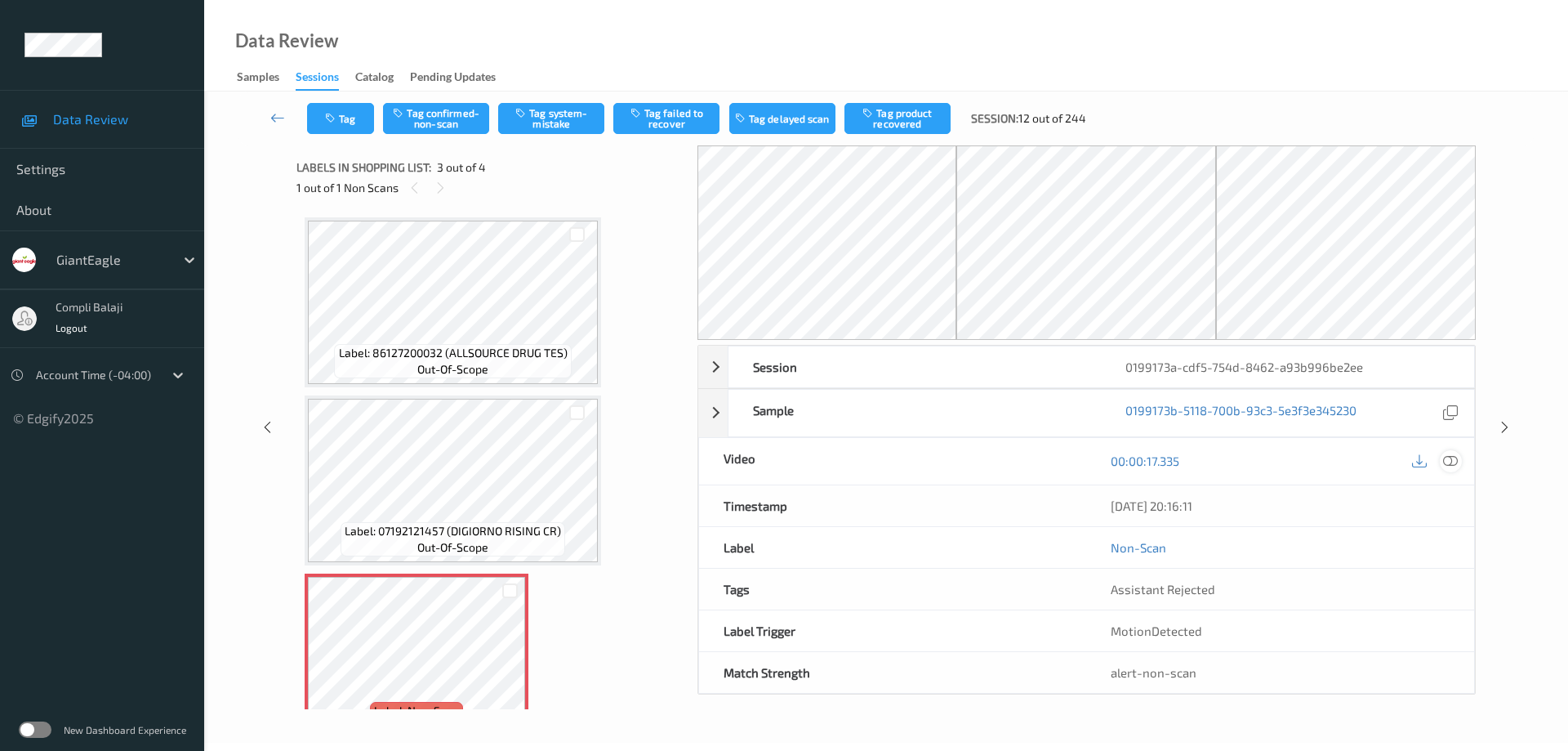
click at [1447, 460] on icon at bounding box center [1450, 461] width 15 height 15
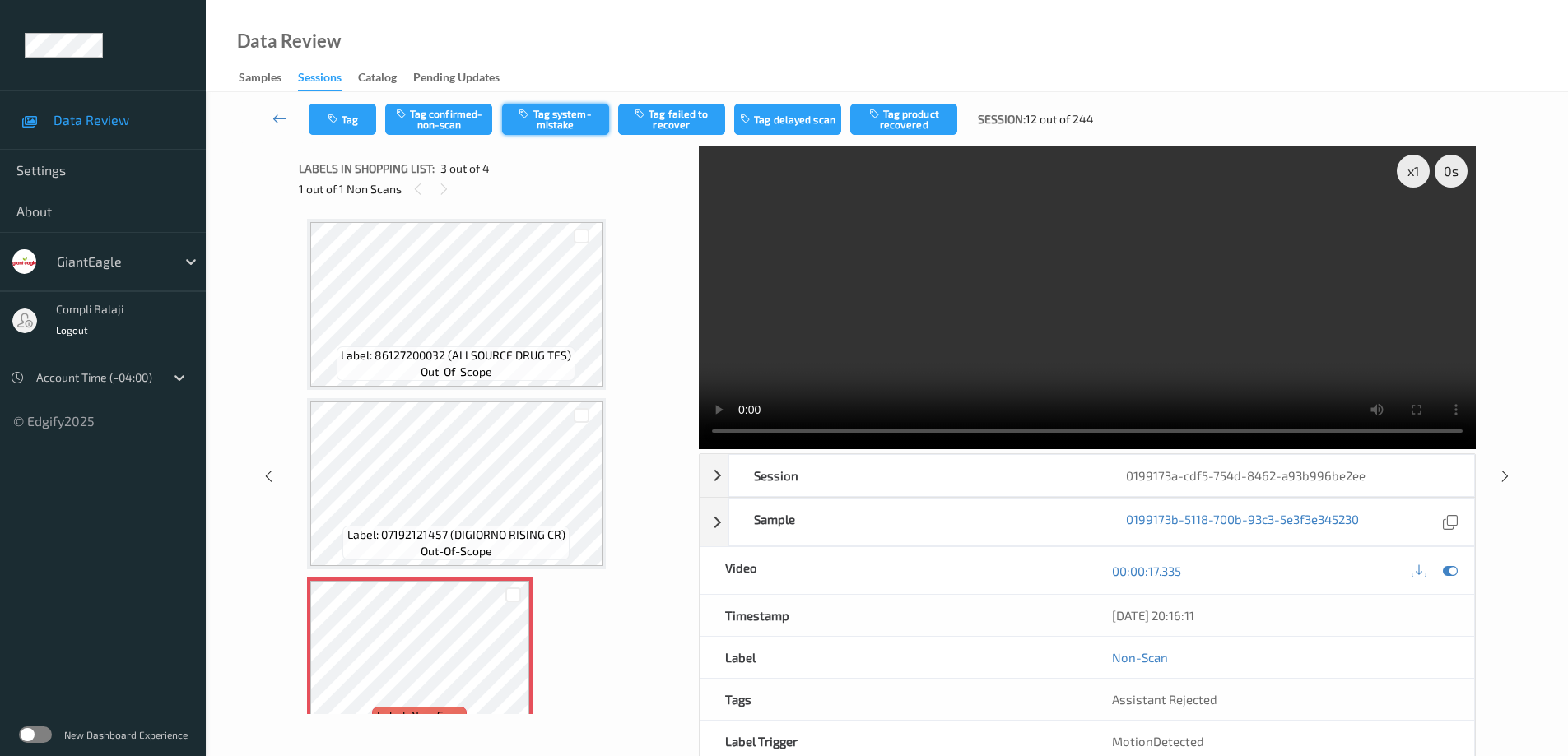
click at [536, 120] on button "Tag system-mistake" at bounding box center [555, 119] width 107 height 31
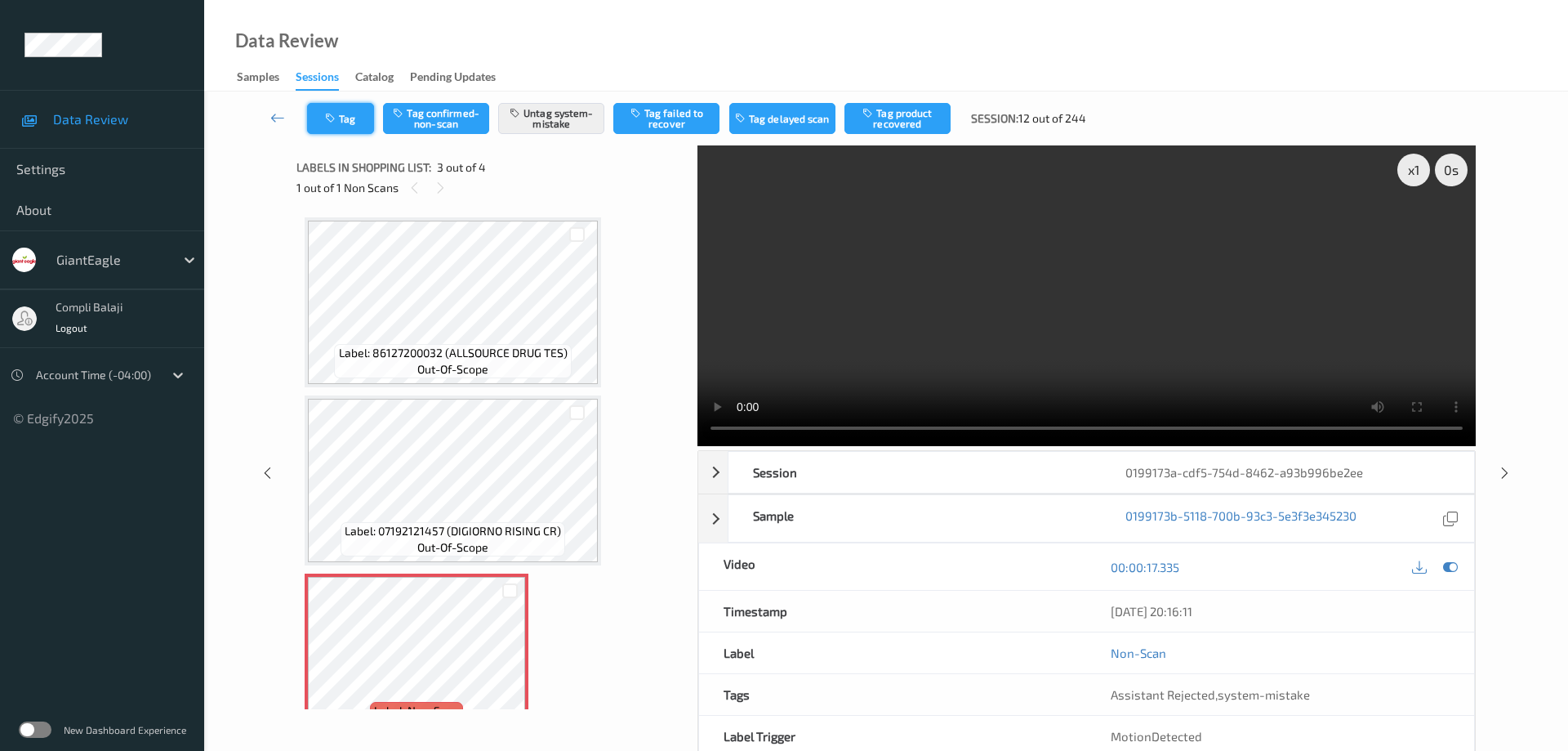
click at [361, 128] on button "Tag" at bounding box center [341, 118] width 67 height 31
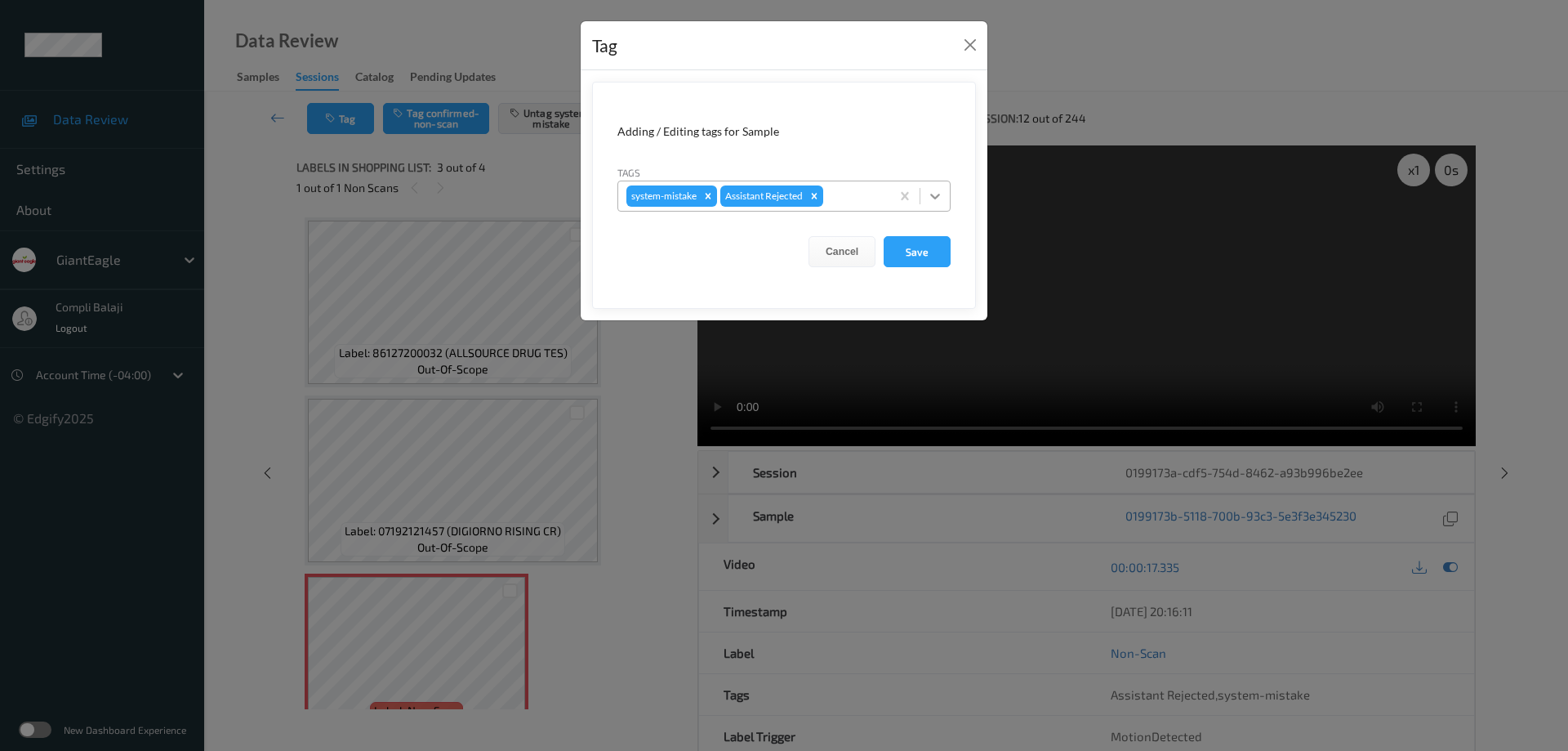
click at [936, 192] on icon at bounding box center [935, 196] width 16 height 16
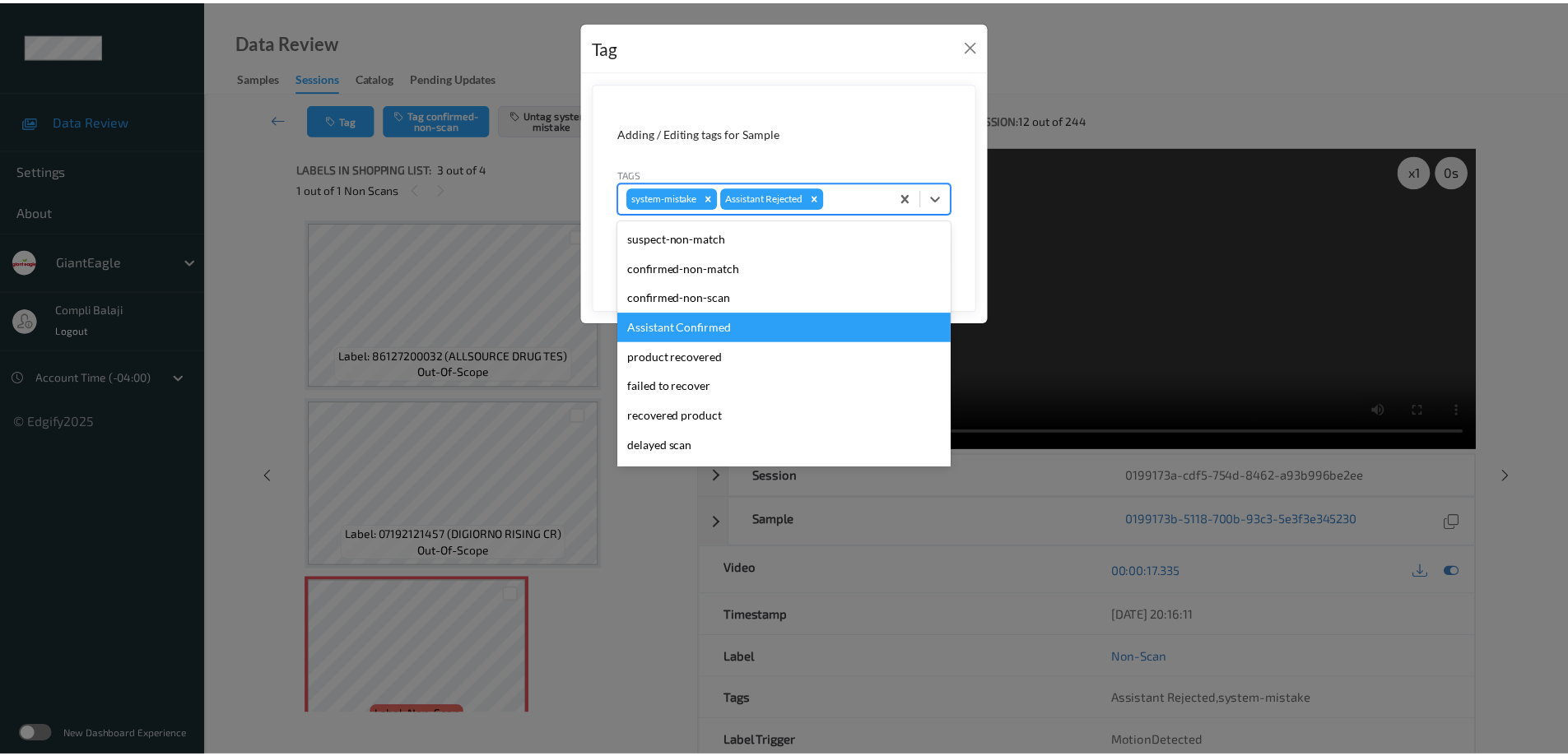
scroll to position [145, 0]
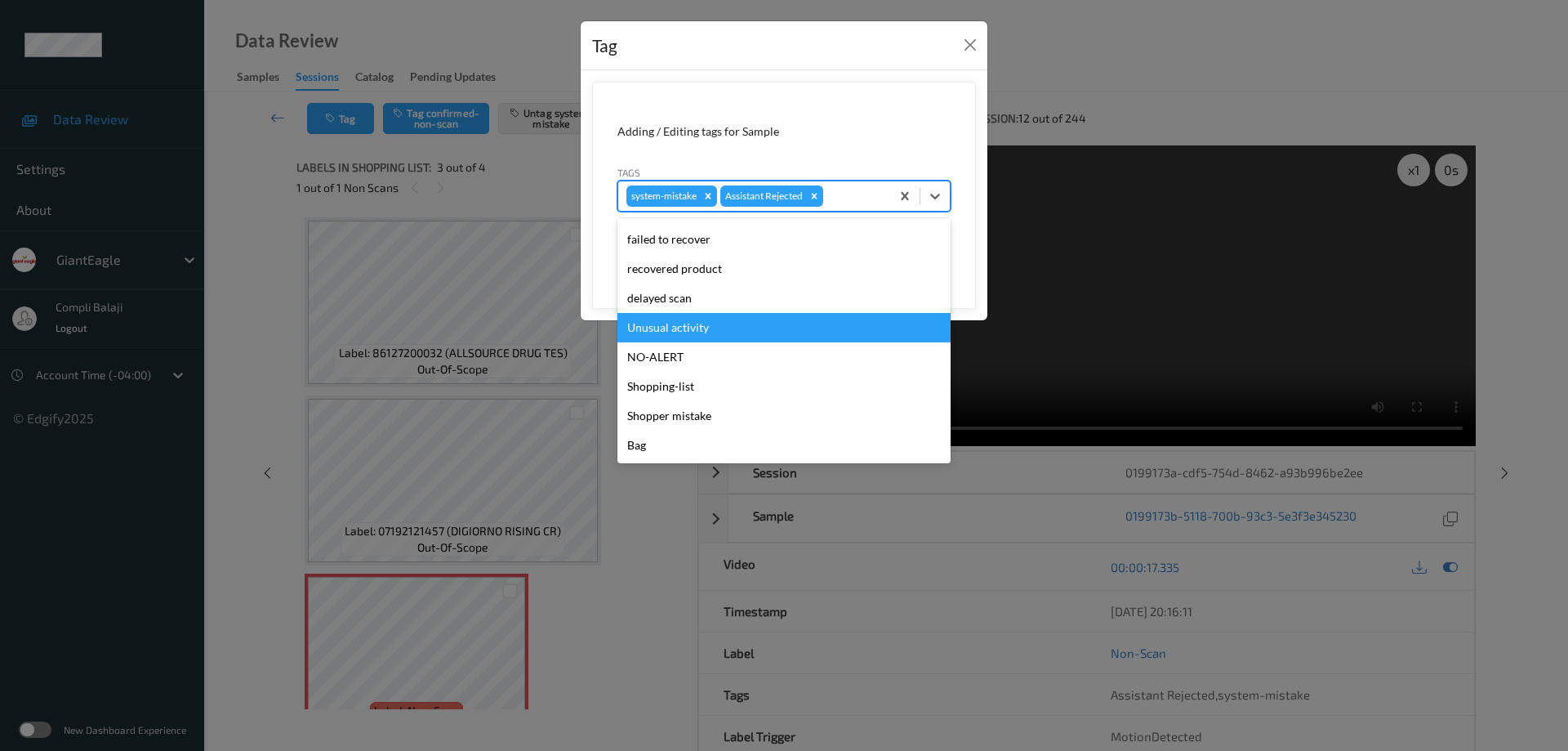
click at [681, 325] on div "Unusual activity" at bounding box center [784, 327] width 333 height 29
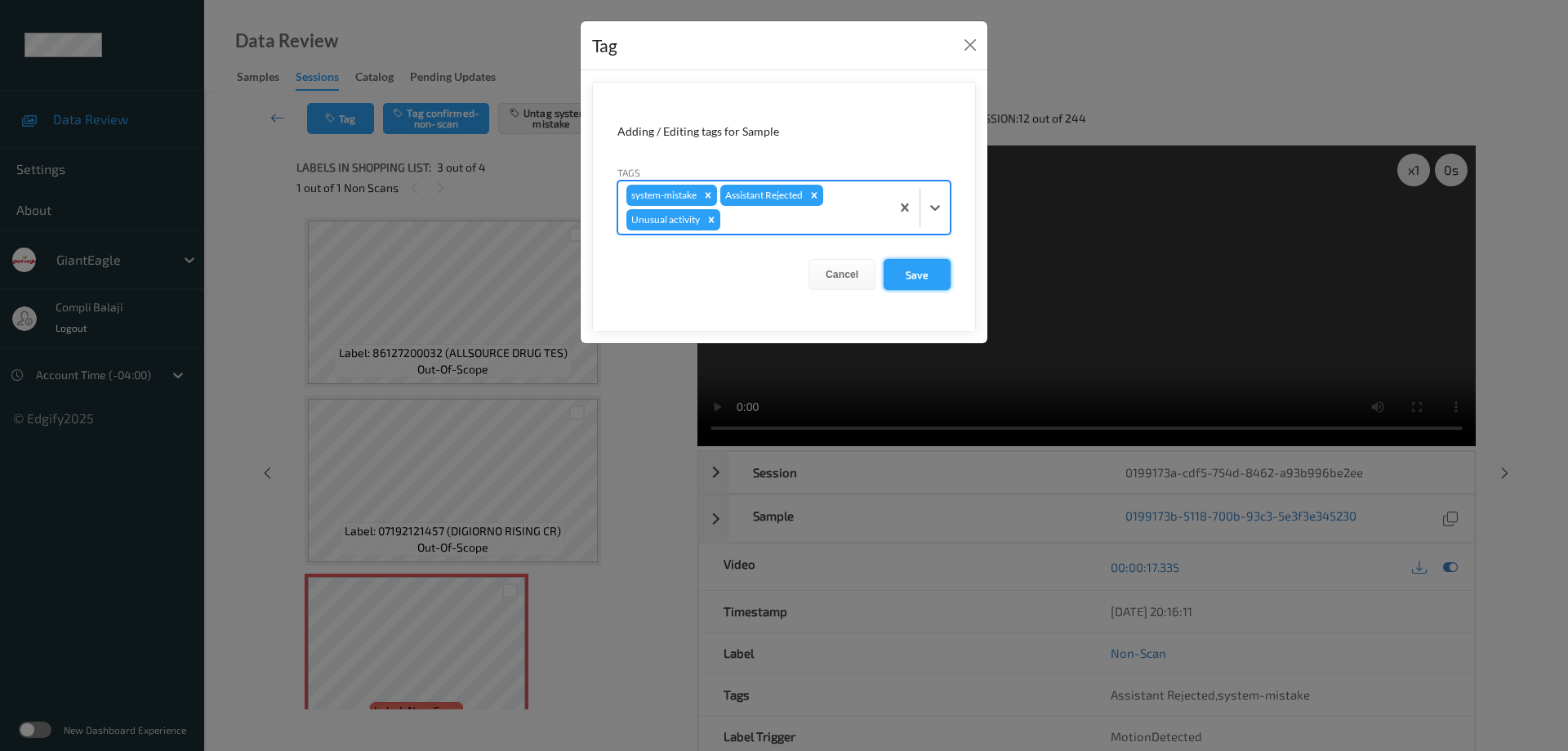
click at [922, 283] on button "Save" at bounding box center [917, 274] width 67 height 31
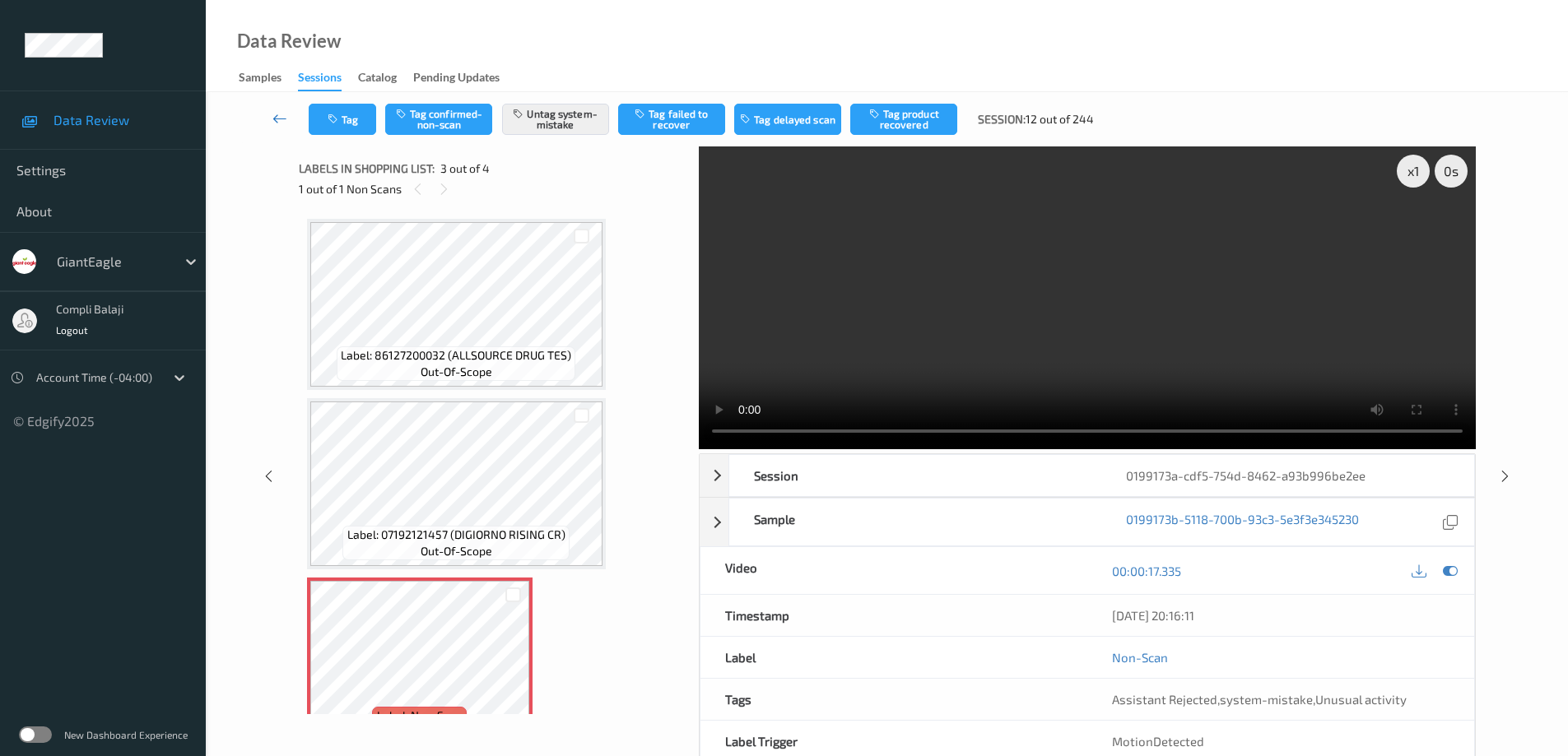
click at [277, 122] on icon at bounding box center [280, 118] width 15 height 16
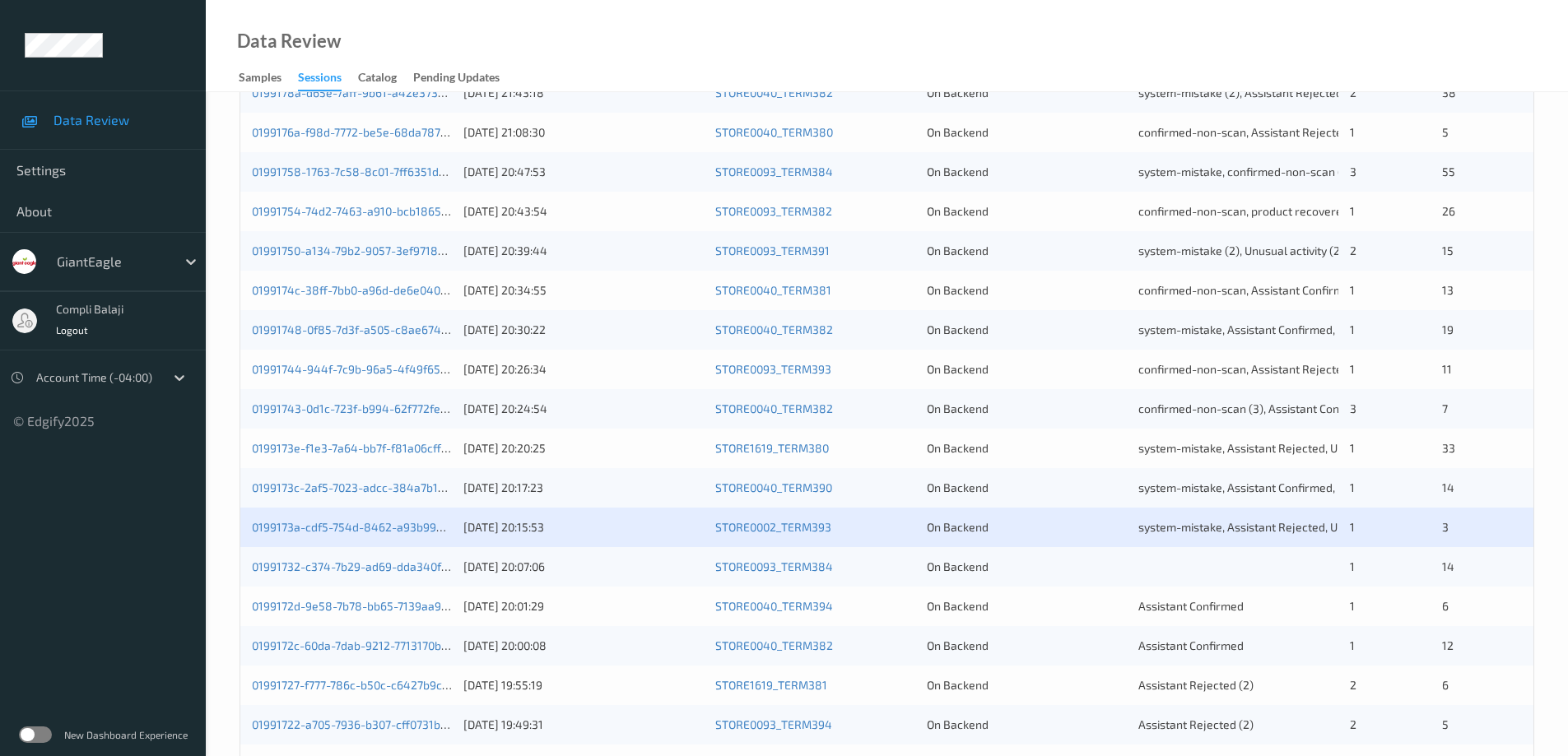
scroll to position [329, 0]
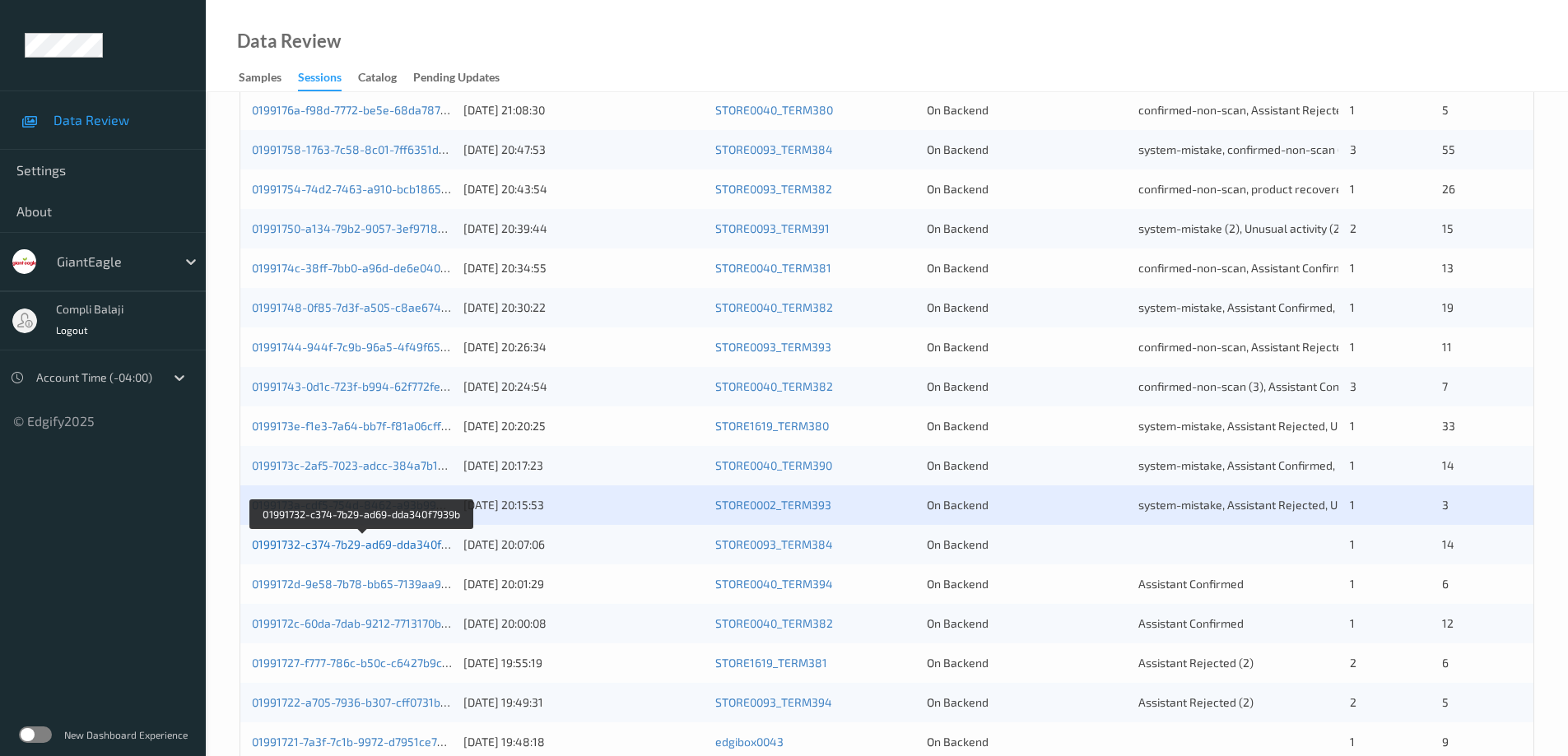
click at [381, 545] on link "01991732-c374-7b29-ad69-dda340f7939b" at bounding box center [363, 544] width 222 height 14
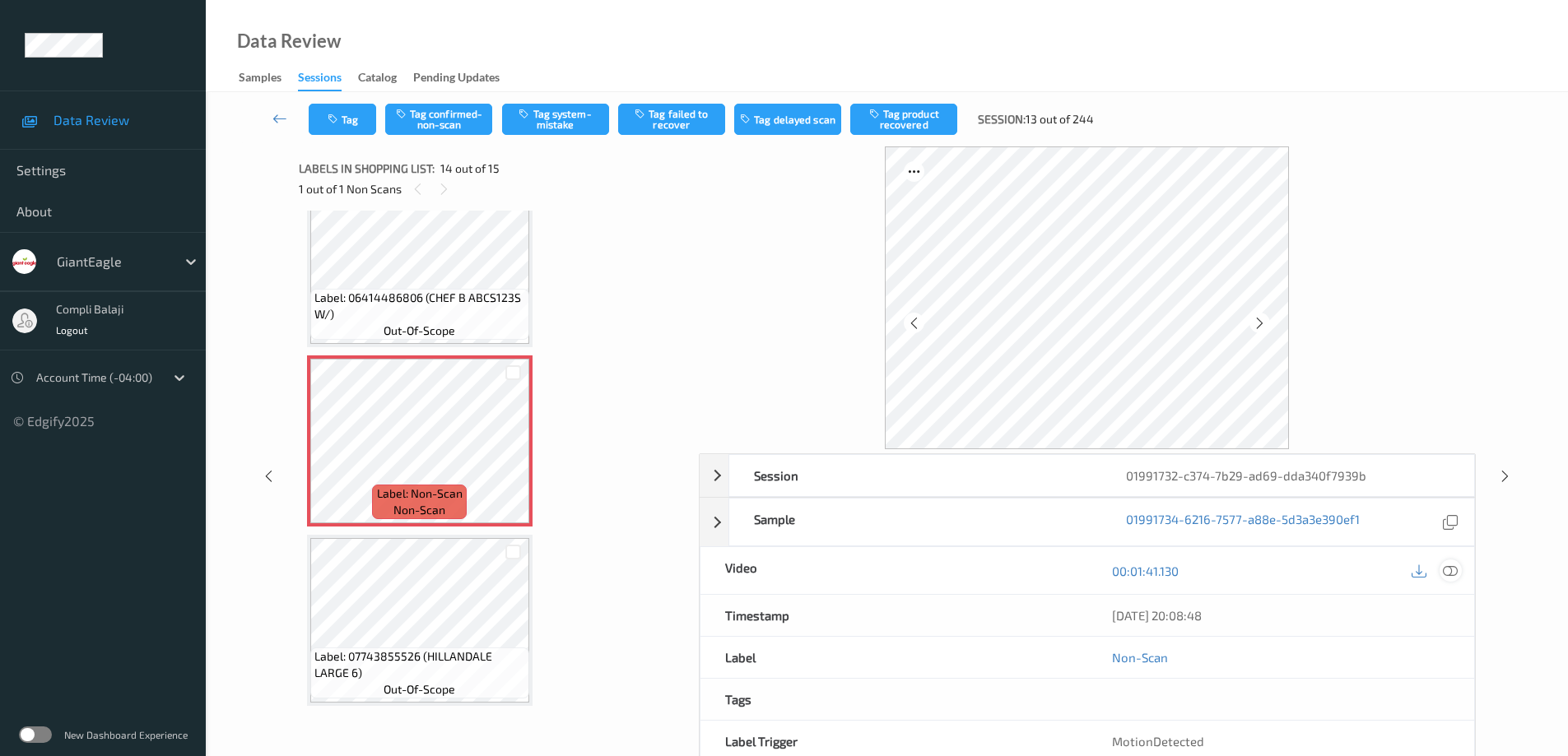
click at [1452, 571] on icon at bounding box center [1450, 570] width 15 height 15
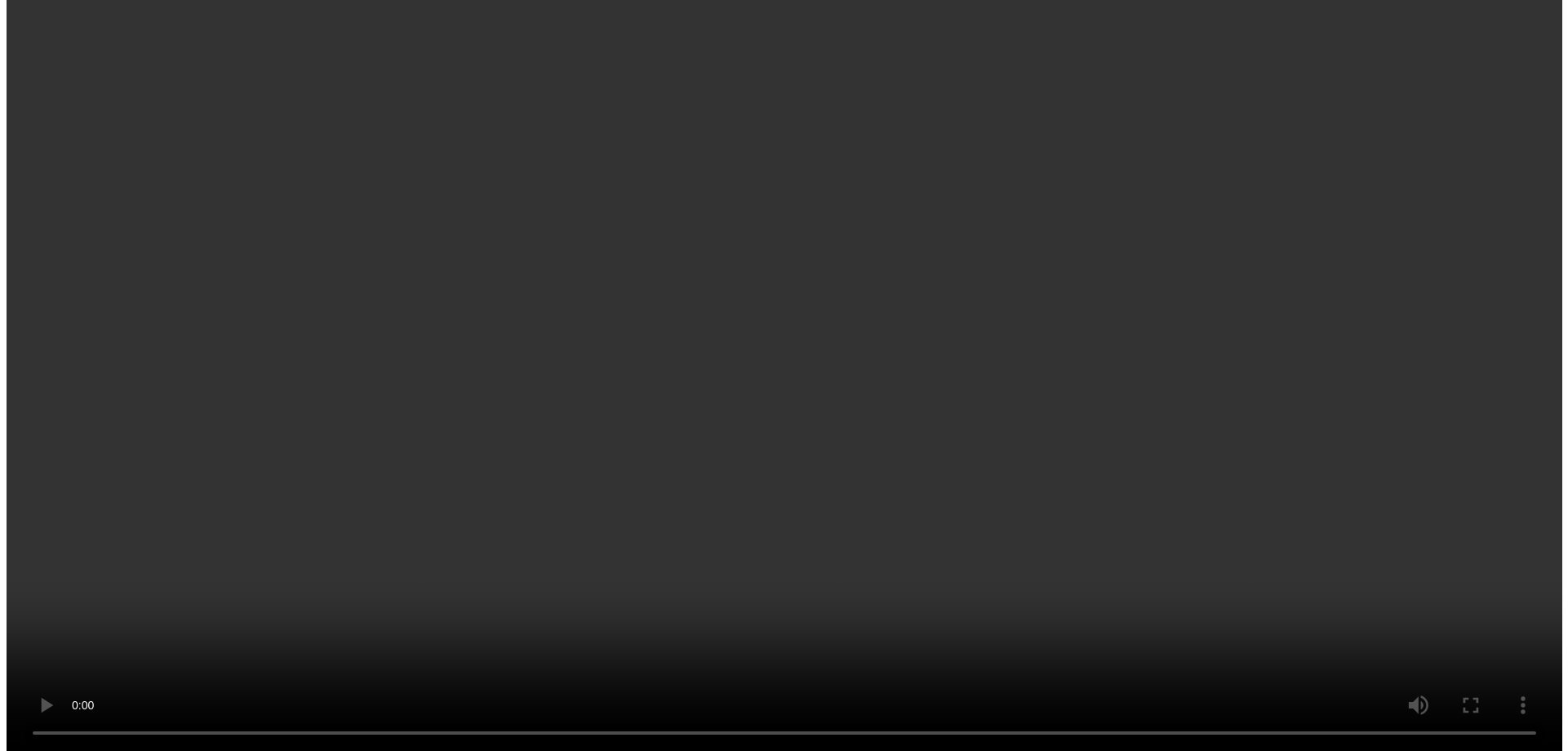
scroll to position [2179, 0]
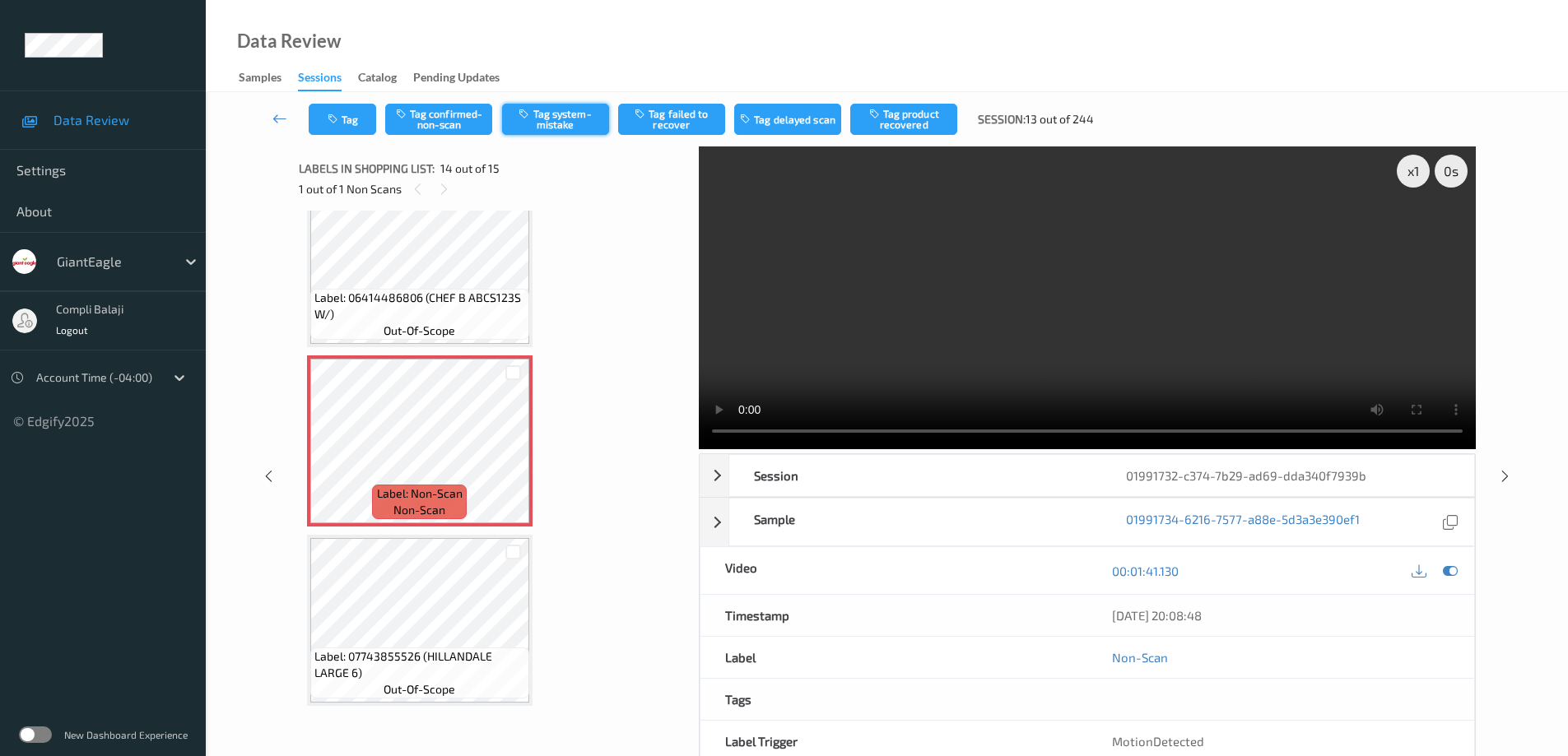
click at [567, 115] on button "Tag system-mistake" at bounding box center [555, 119] width 107 height 31
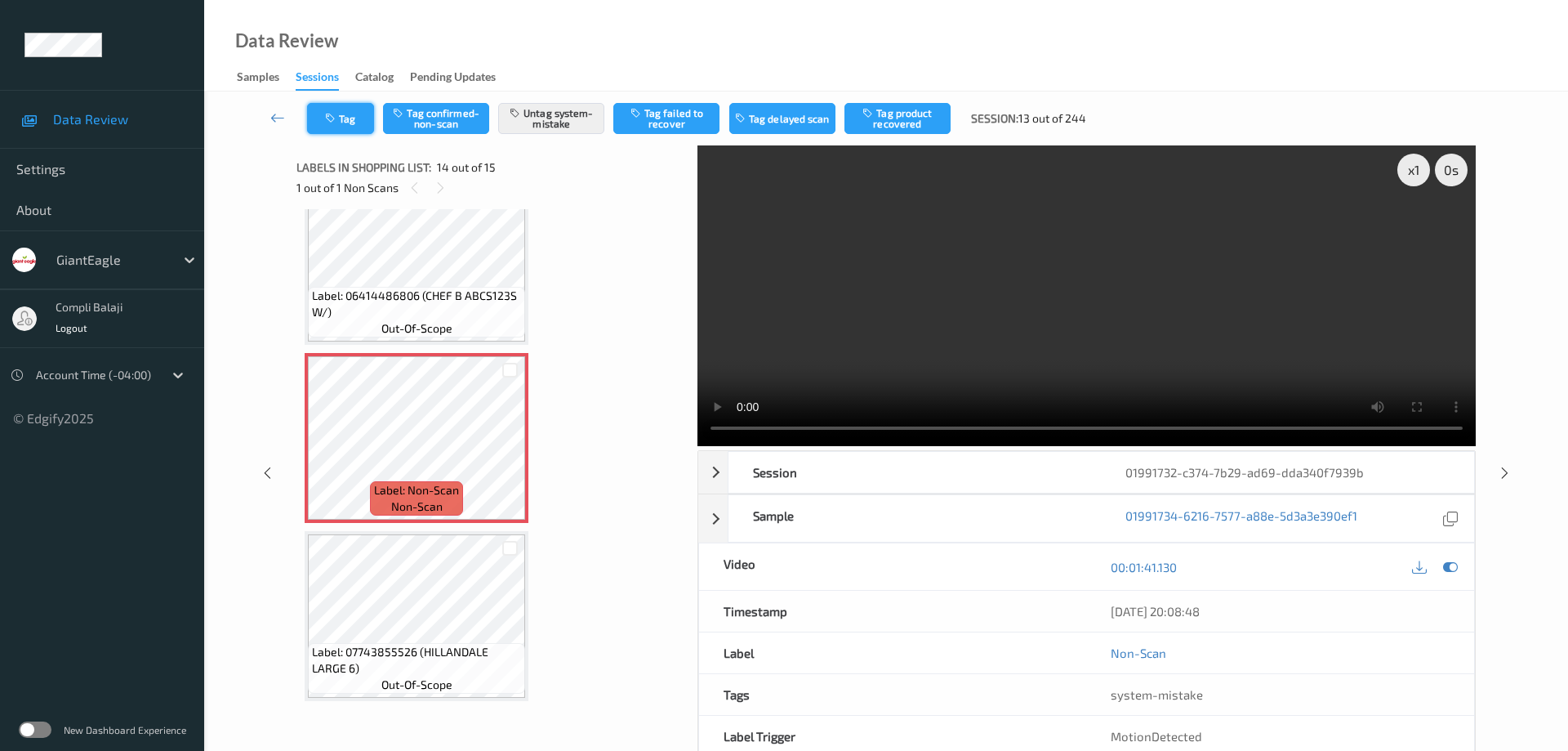
click at [351, 123] on button "Tag" at bounding box center [341, 118] width 67 height 31
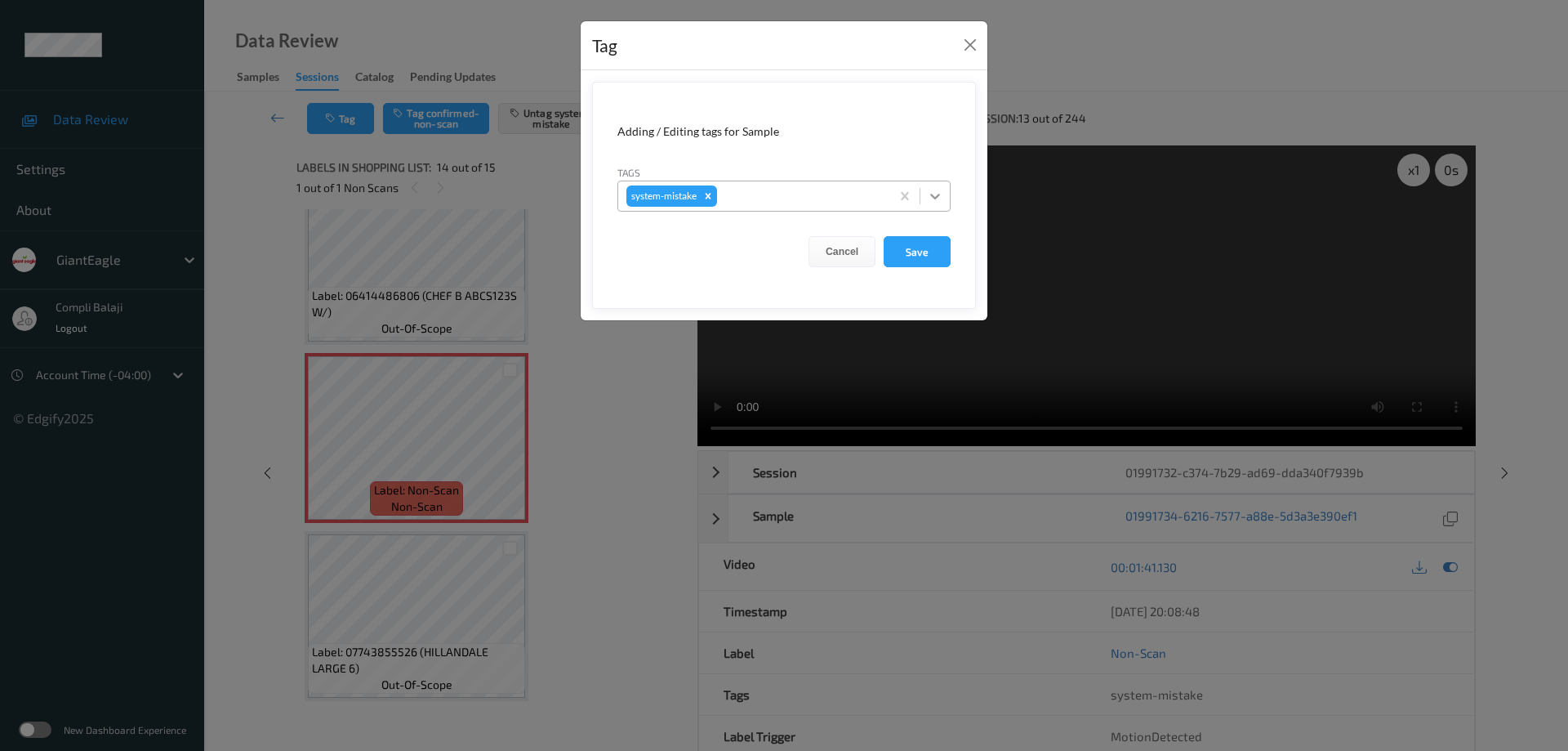
click at [936, 198] on icon at bounding box center [936, 196] width 10 height 6
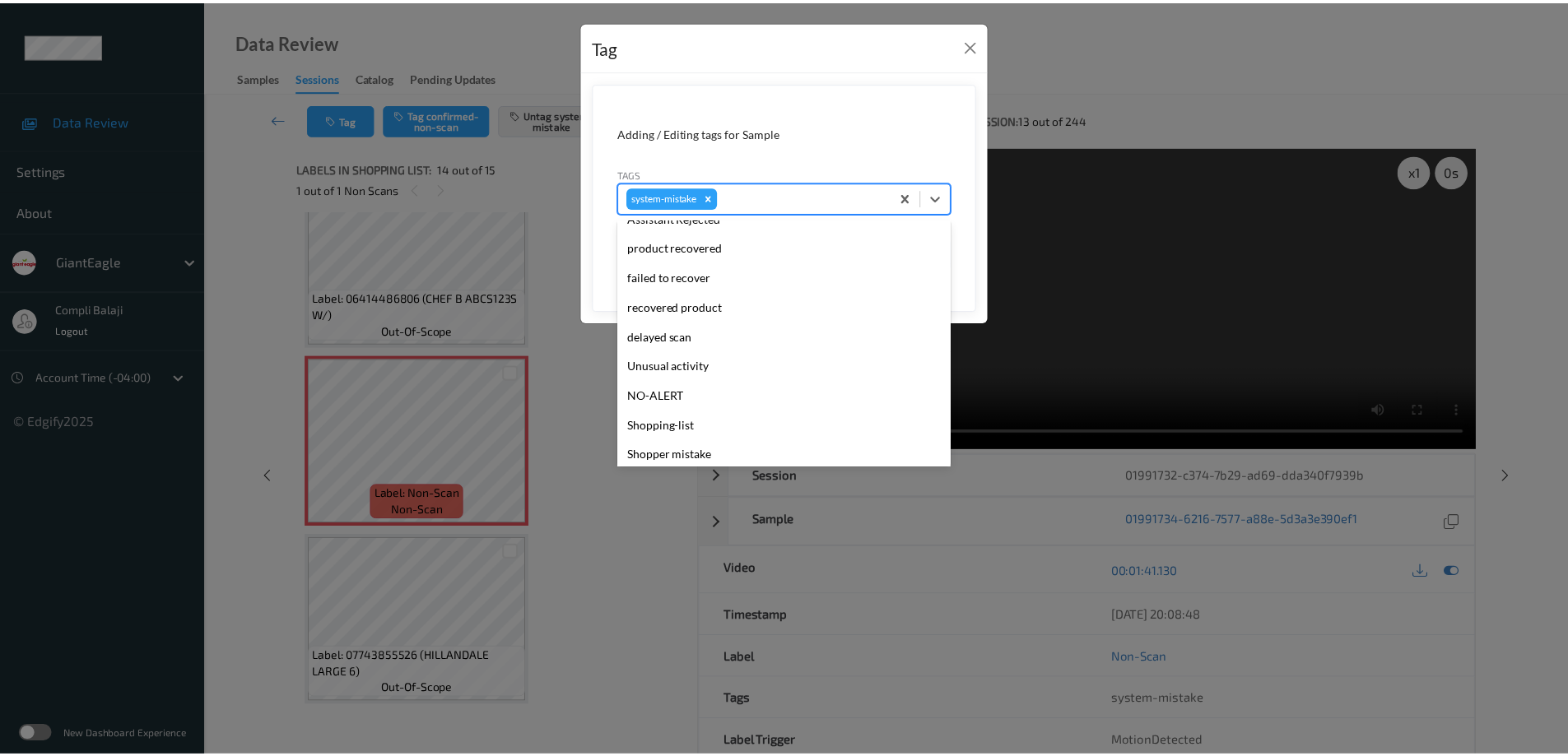
scroll to position [144, 0]
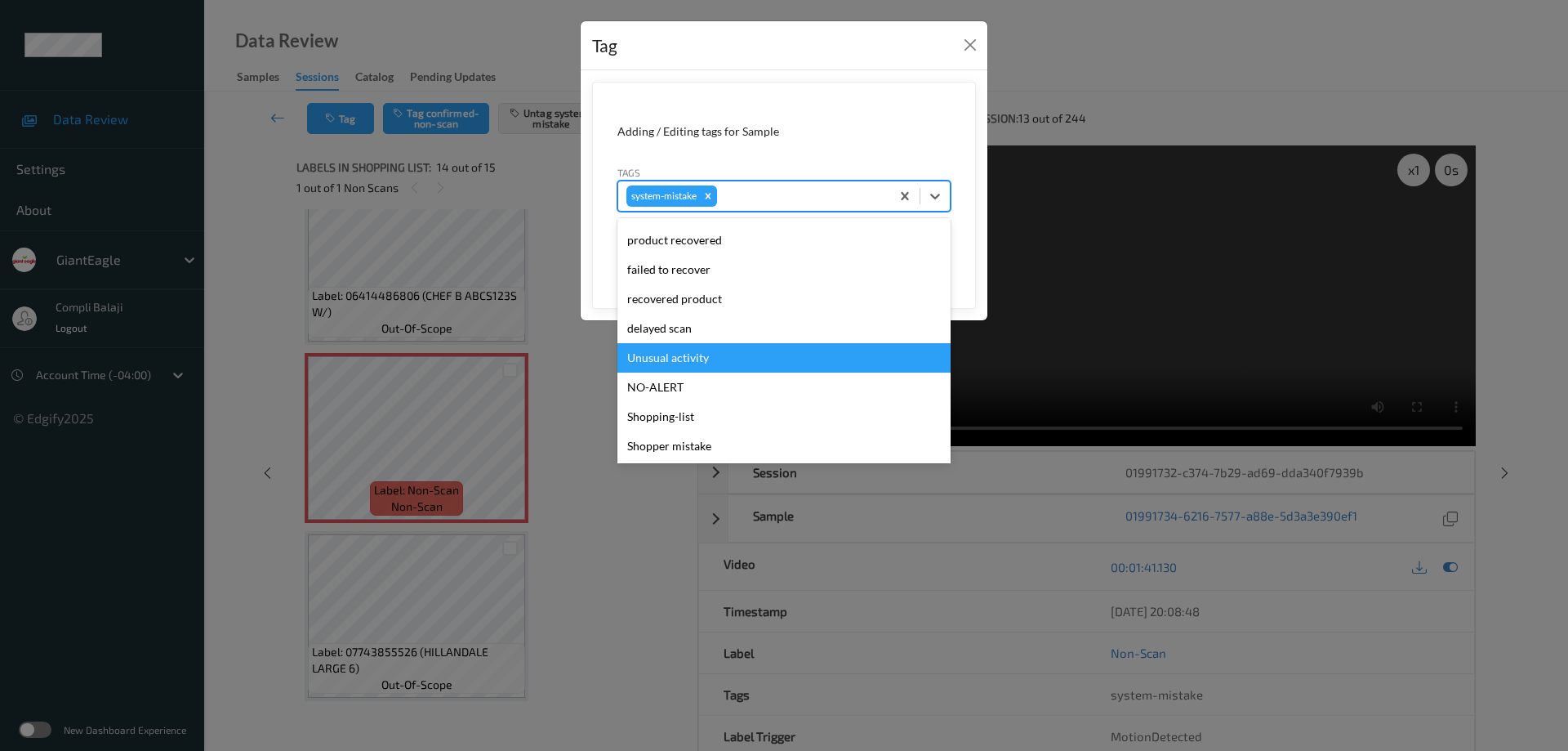
click at [687, 359] on div "Unusual activity" at bounding box center [784, 357] width 333 height 29
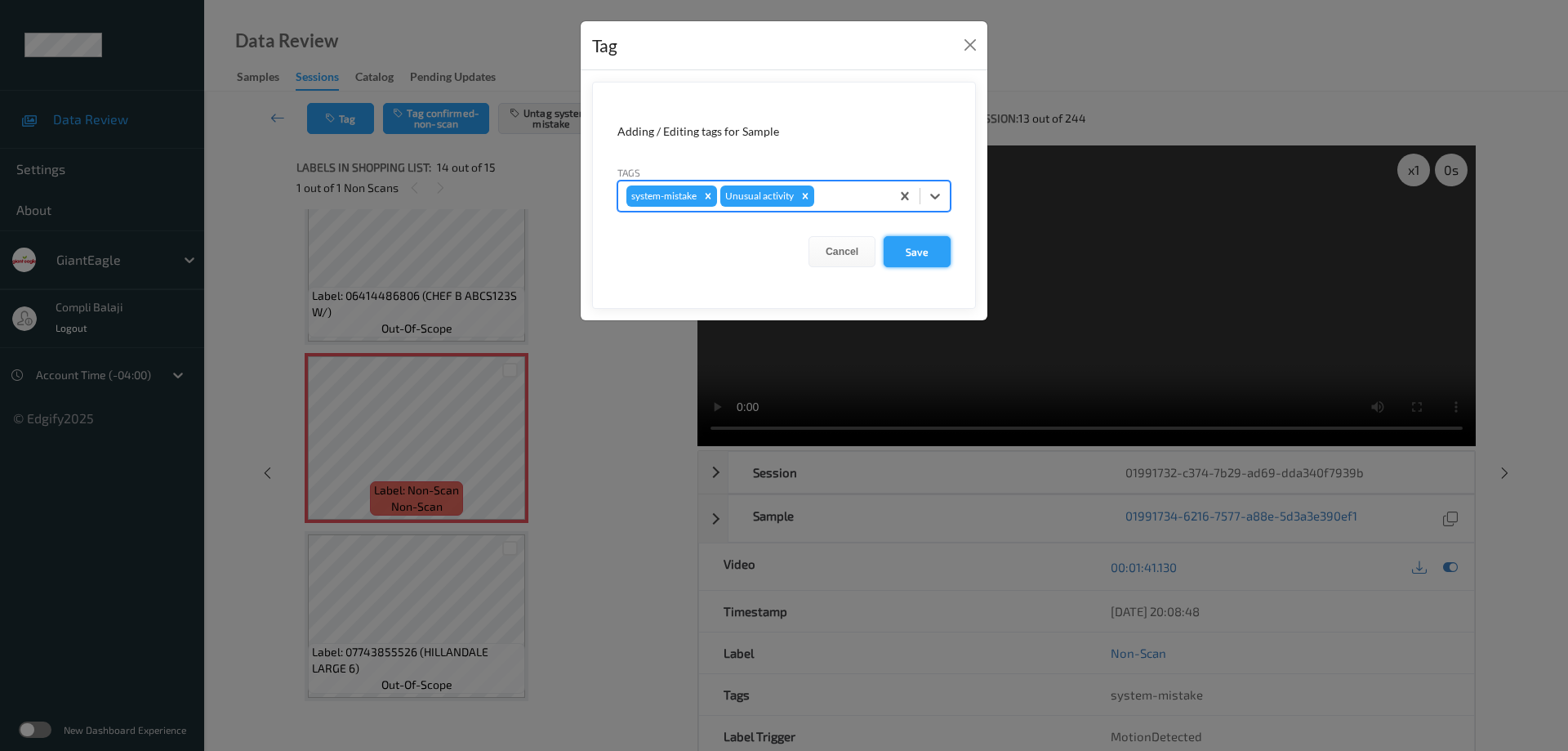
click at [930, 252] on button "Save" at bounding box center [917, 251] width 67 height 31
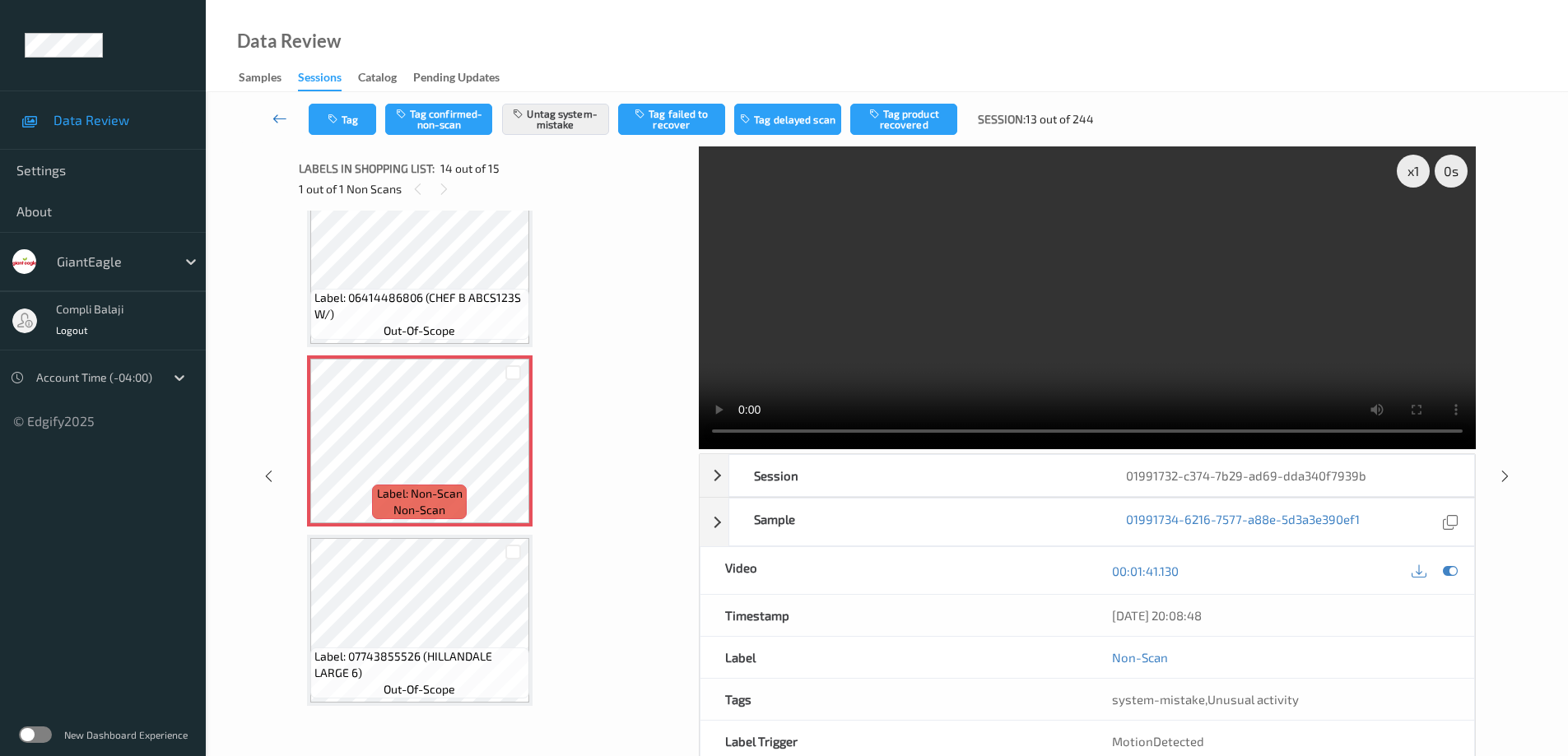
click at [276, 119] on icon at bounding box center [280, 118] width 15 height 16
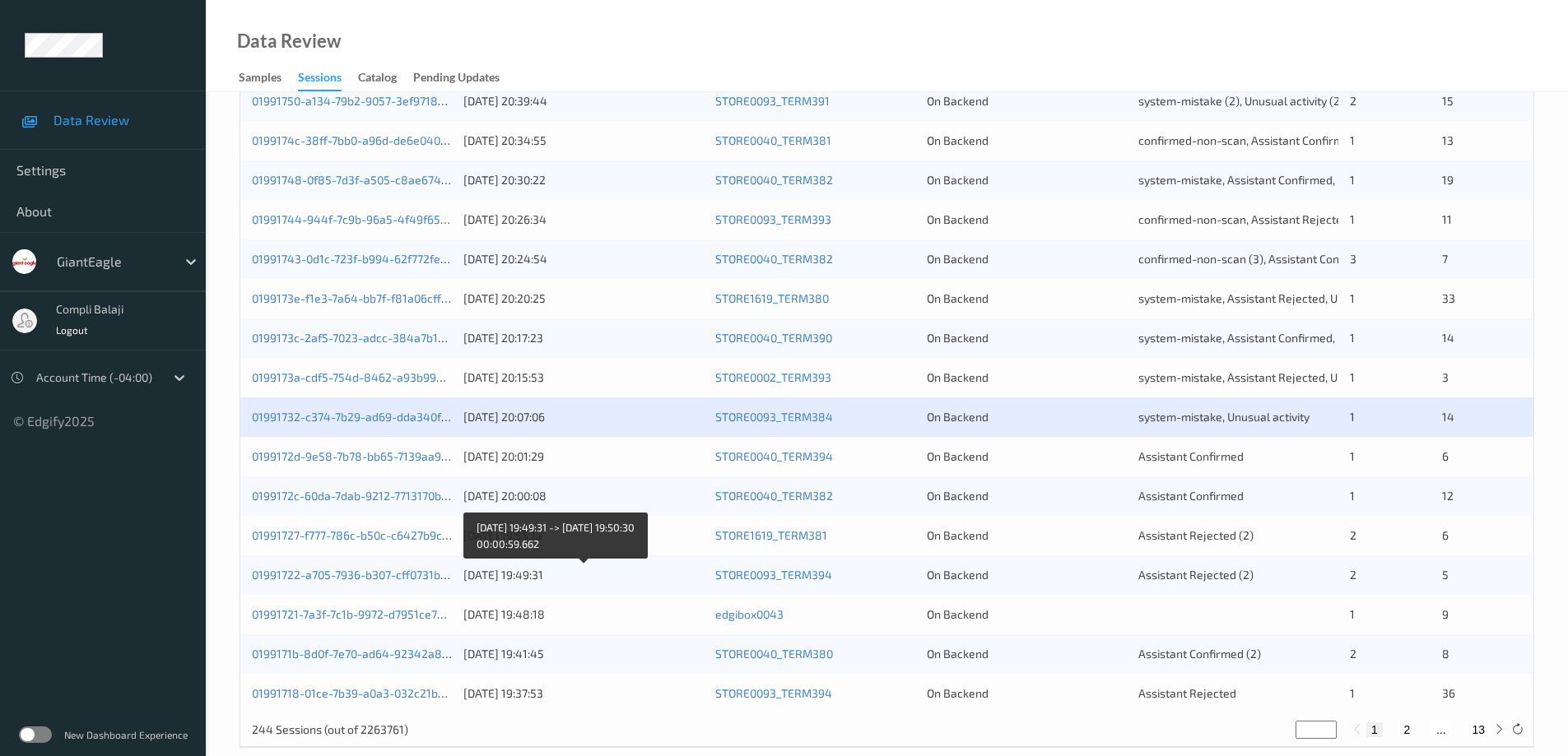
scroll to position [482, 0]
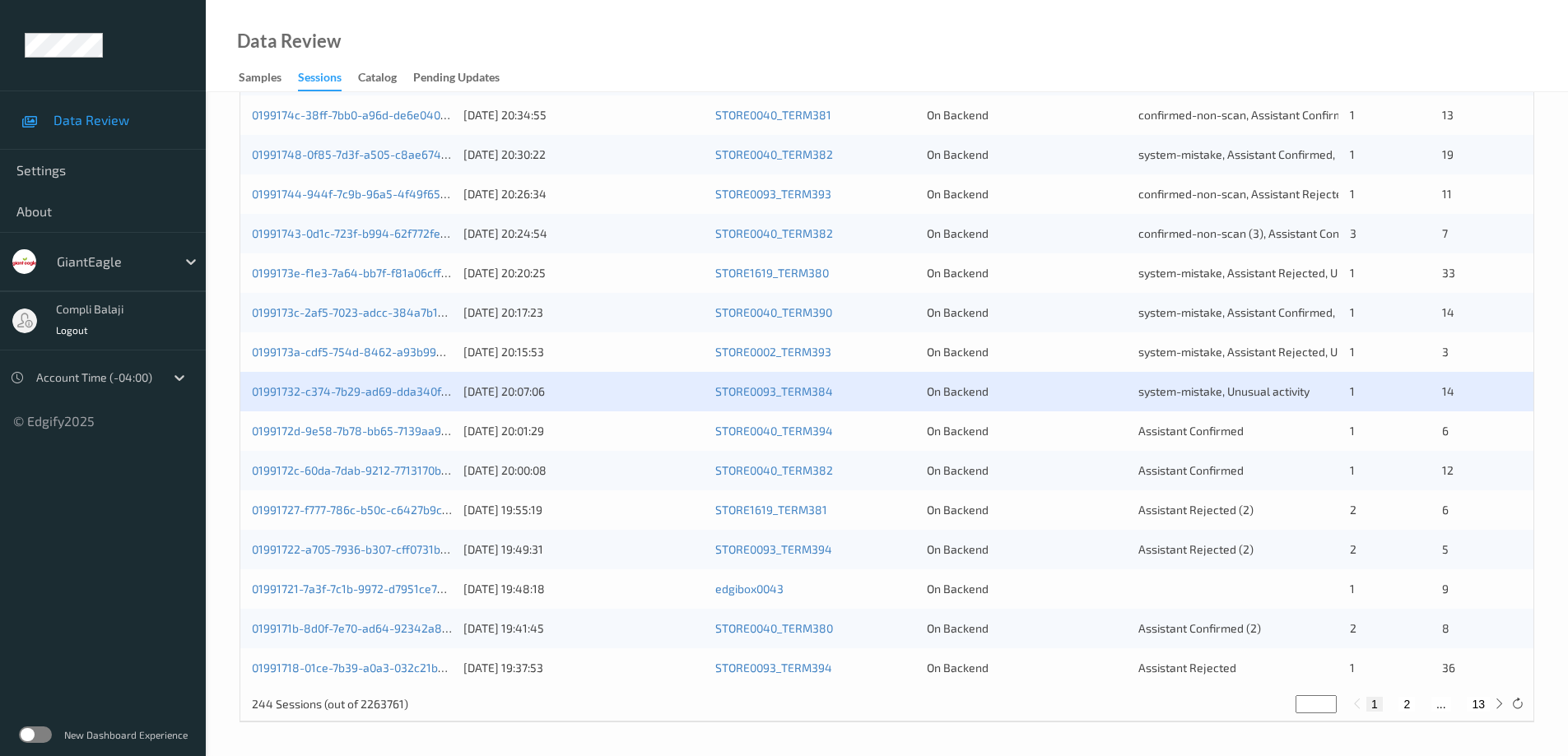
click at [412, 438] on div "0199172d-9e58-7b78-bb65-7139aa92ebd8" at bounding box center [352, 430] width 200 height 16
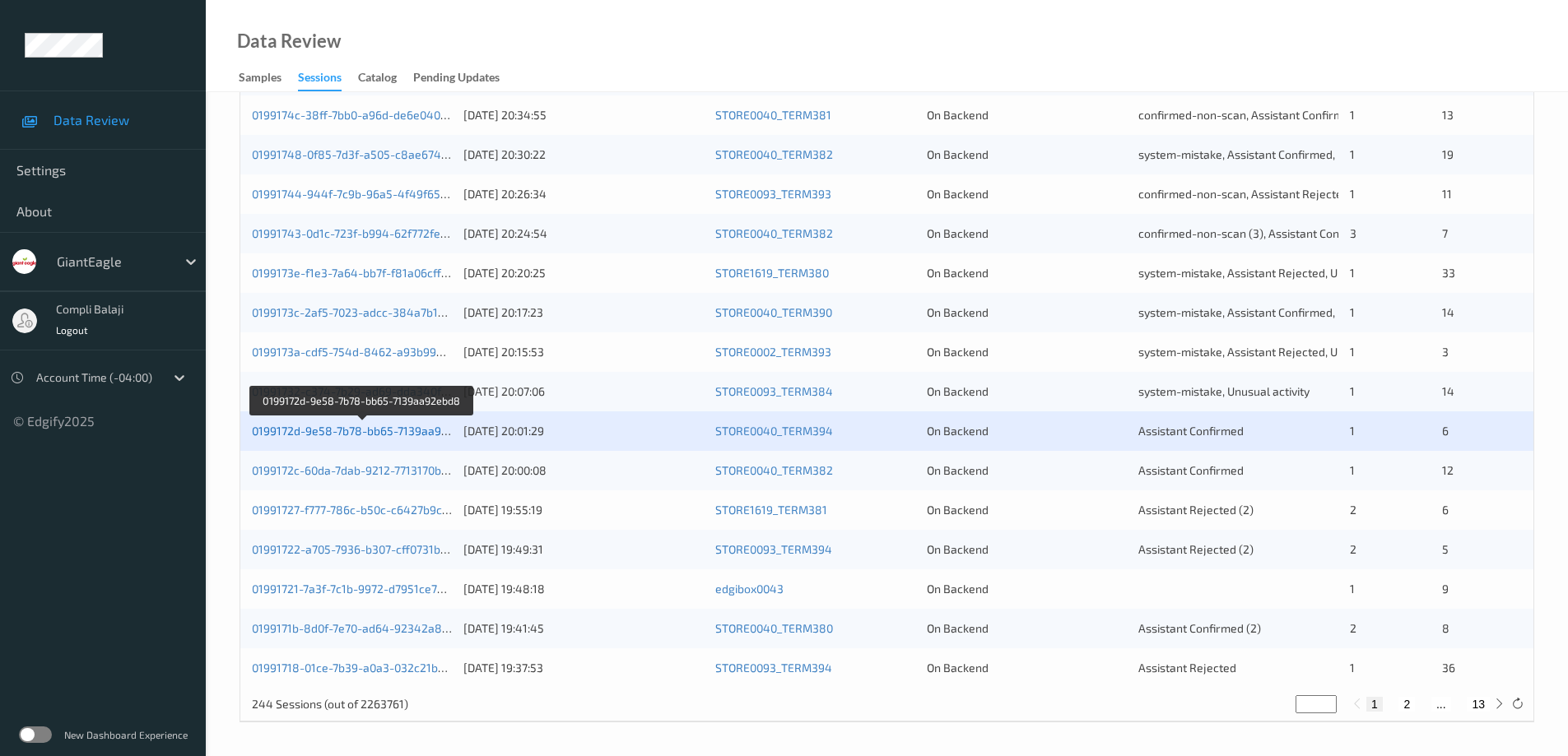
click at [428, 435] on link "0199172d-9e58-7b78-bb65-7139aa92ebd8" at bounding box center [364, 430] width 223 height 14
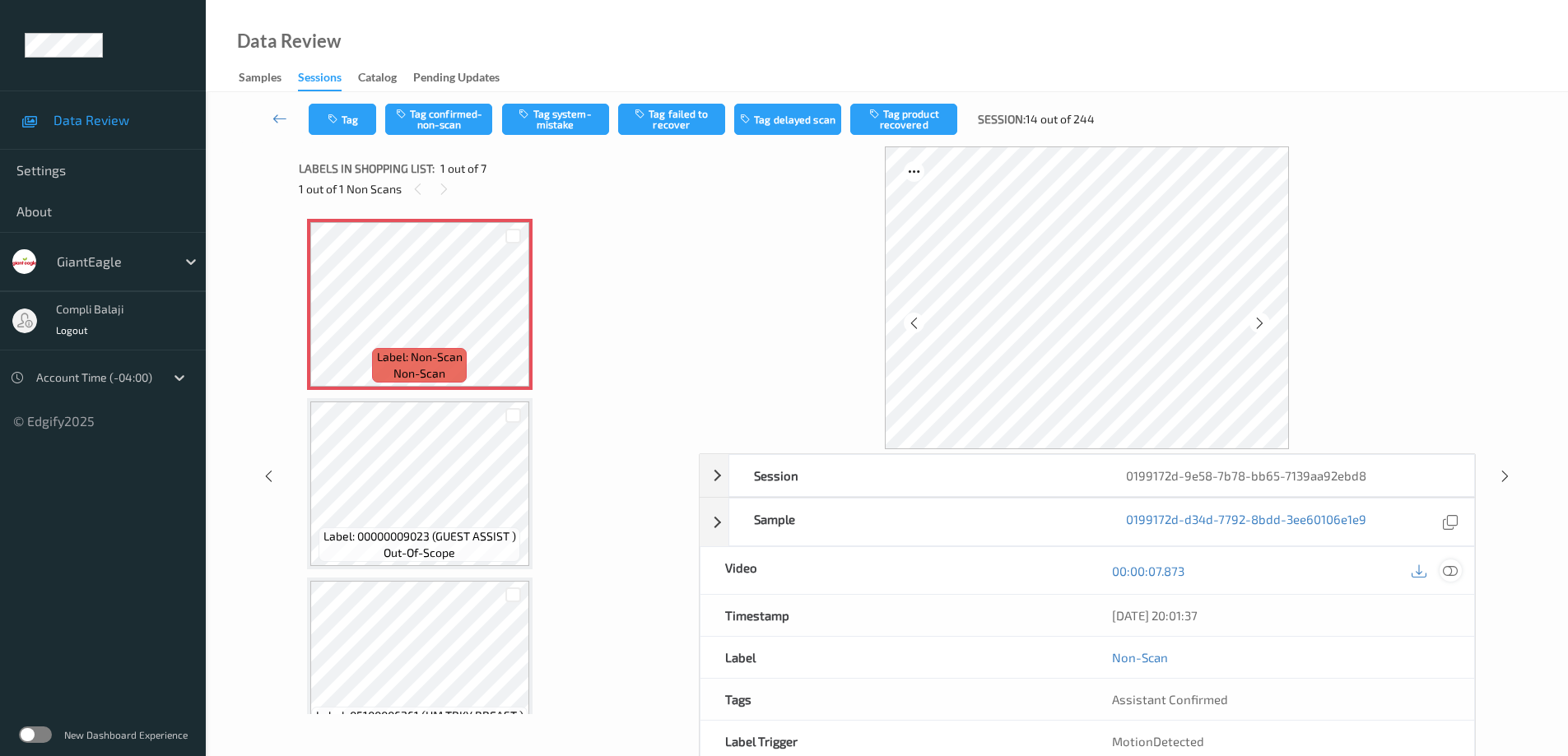
click at [1450, 575] on icon at bounding box center [1450, 570] width 15 height 15
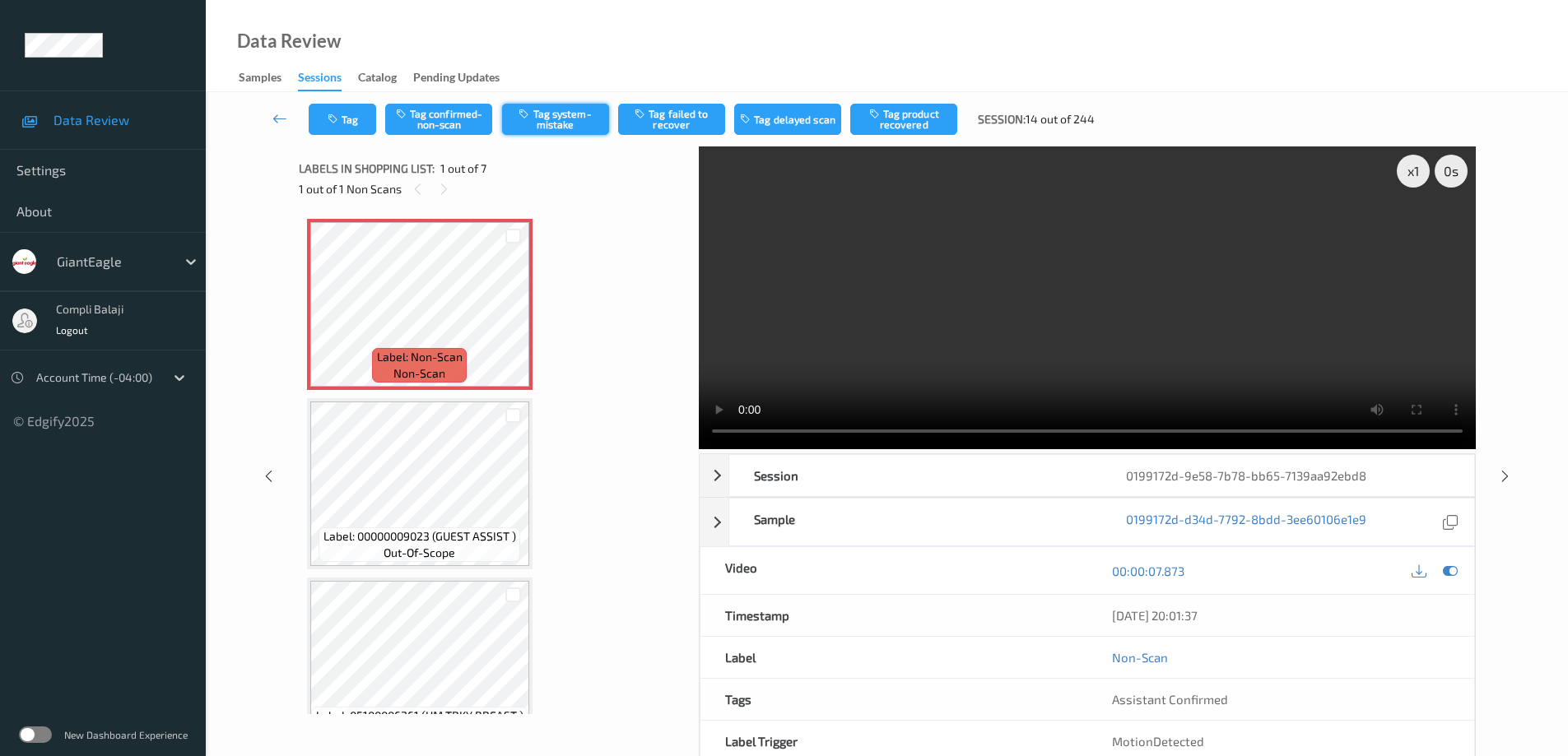
click at [571, 127] on button "Tag system-mistake" at bounding box center [555, 119] width 107 height 31
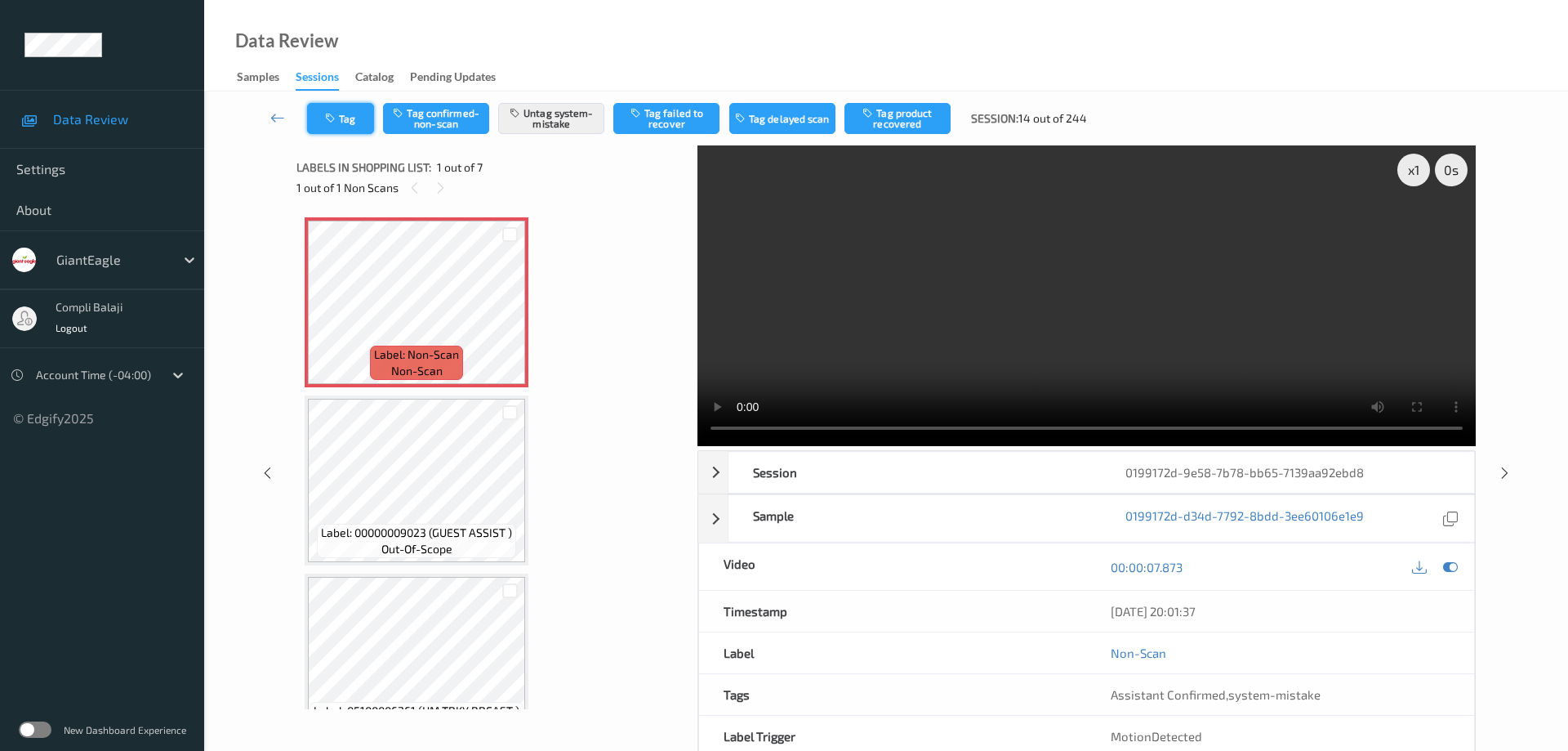
drag, startPoint x: 349, startPoint y: 123, endPoint x: 362, endPoint y: 122, distance: 13.0
click at [362, 122] on button "Tag" at bounding box center [341, 118] width 67 height 31
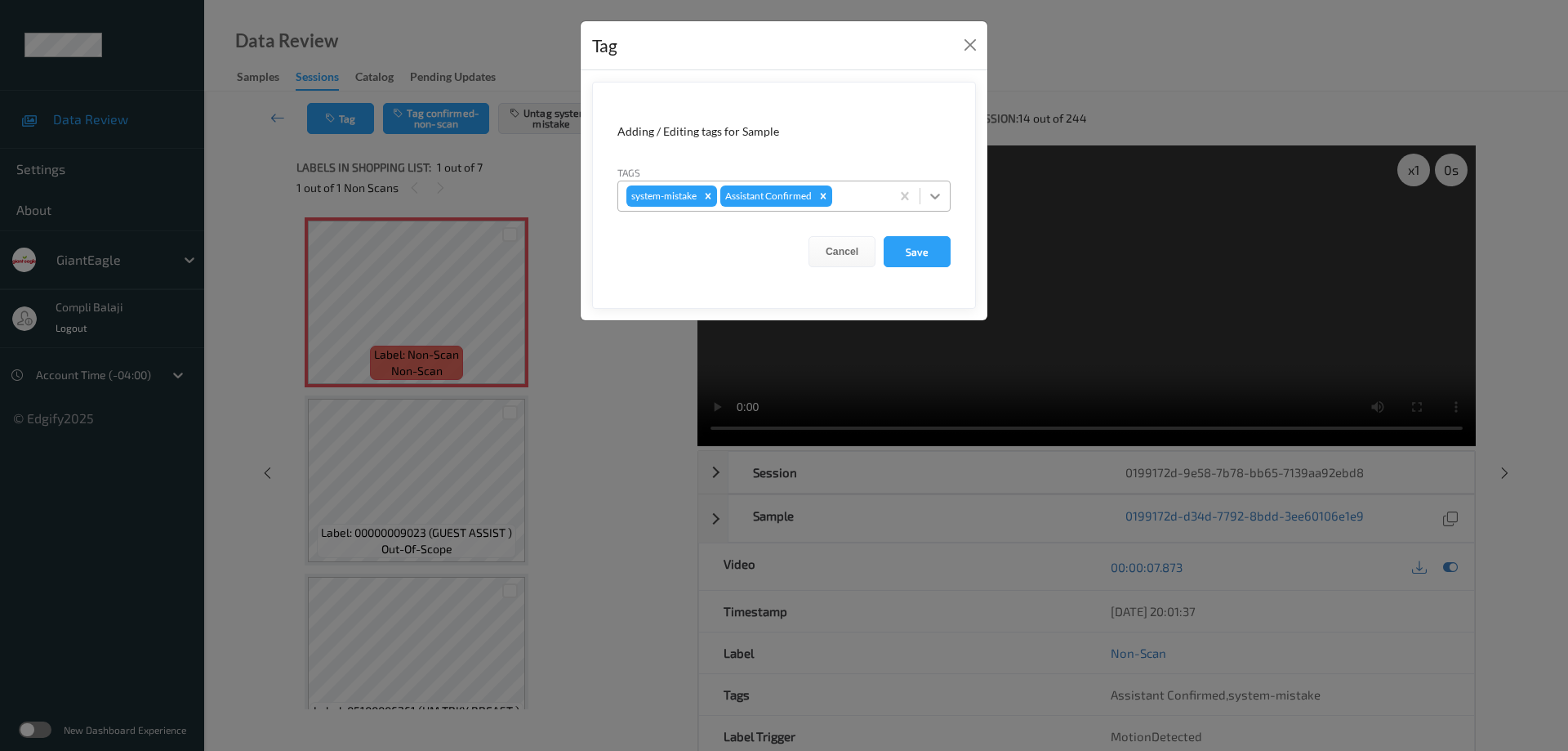
click at [940, 194] on icon at bounding box center [935, 196] width 16 height 16
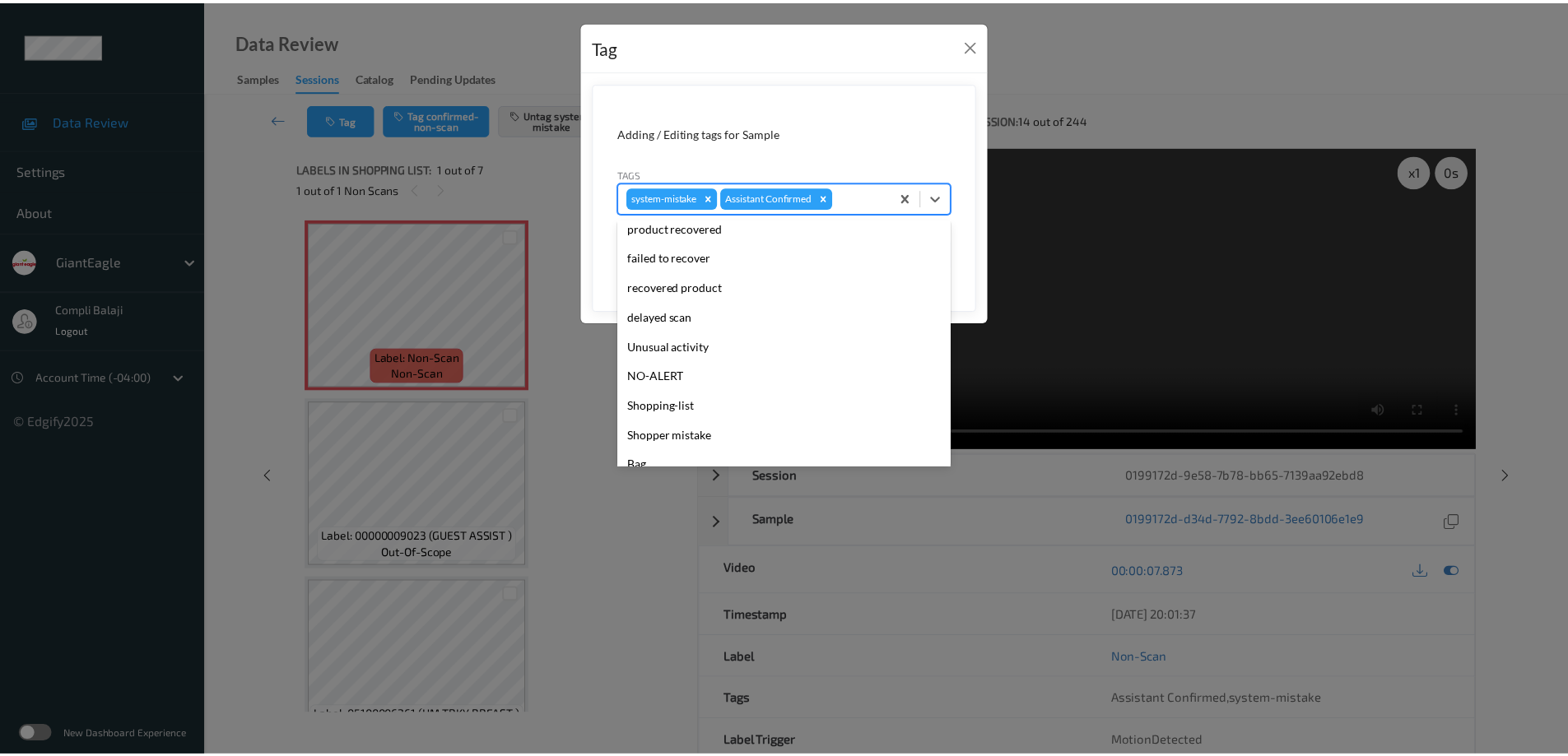
scroll to position [145, 0]
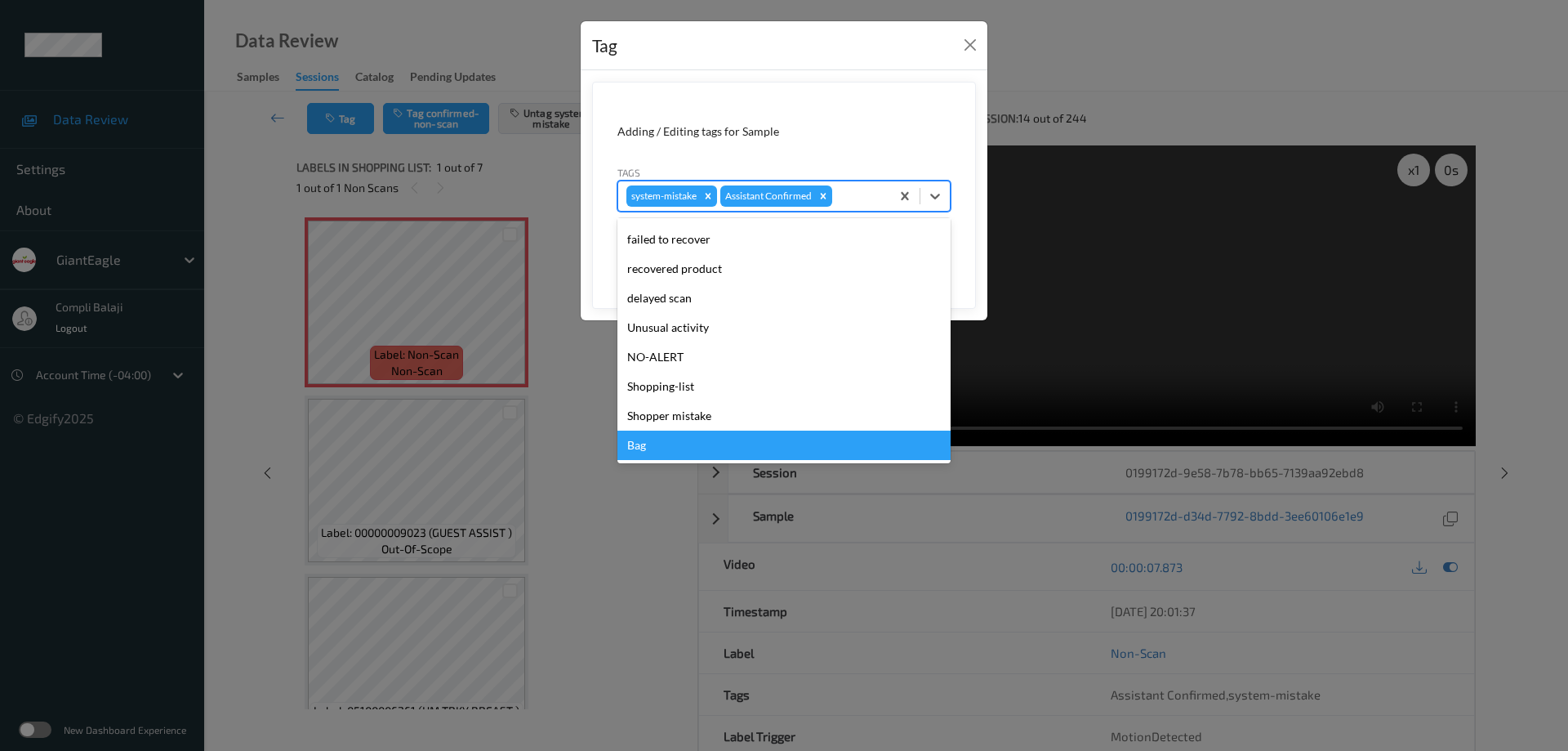
click at [660, 452] on div "Bag" at bounding box center [784, 444] width 333 height 29
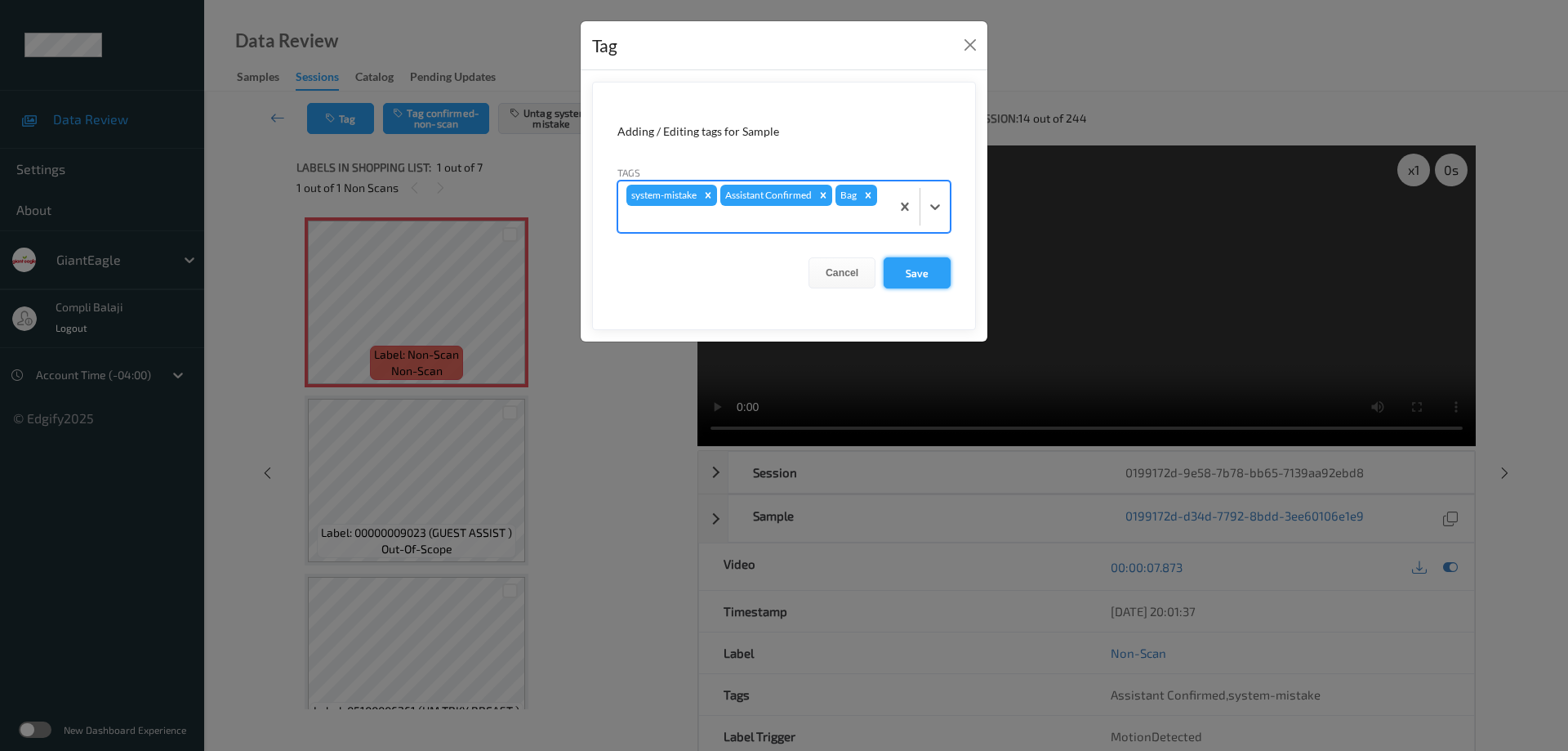
click at [927, 275] on button "Save" at bounding box center [917, 272] width 67 height 31
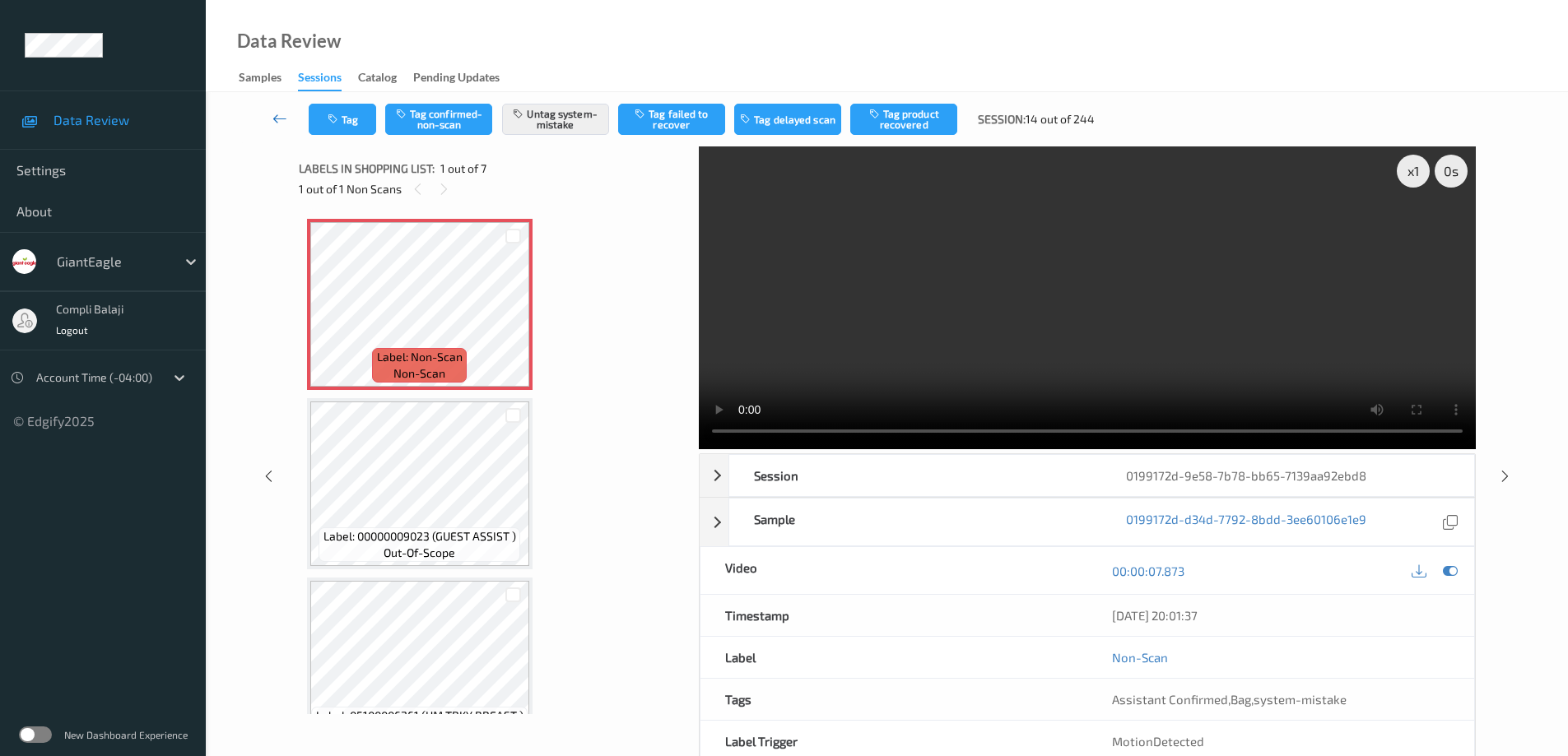
click at [276, 118] on icon at bounding box center [280, 118] width 15 height 16
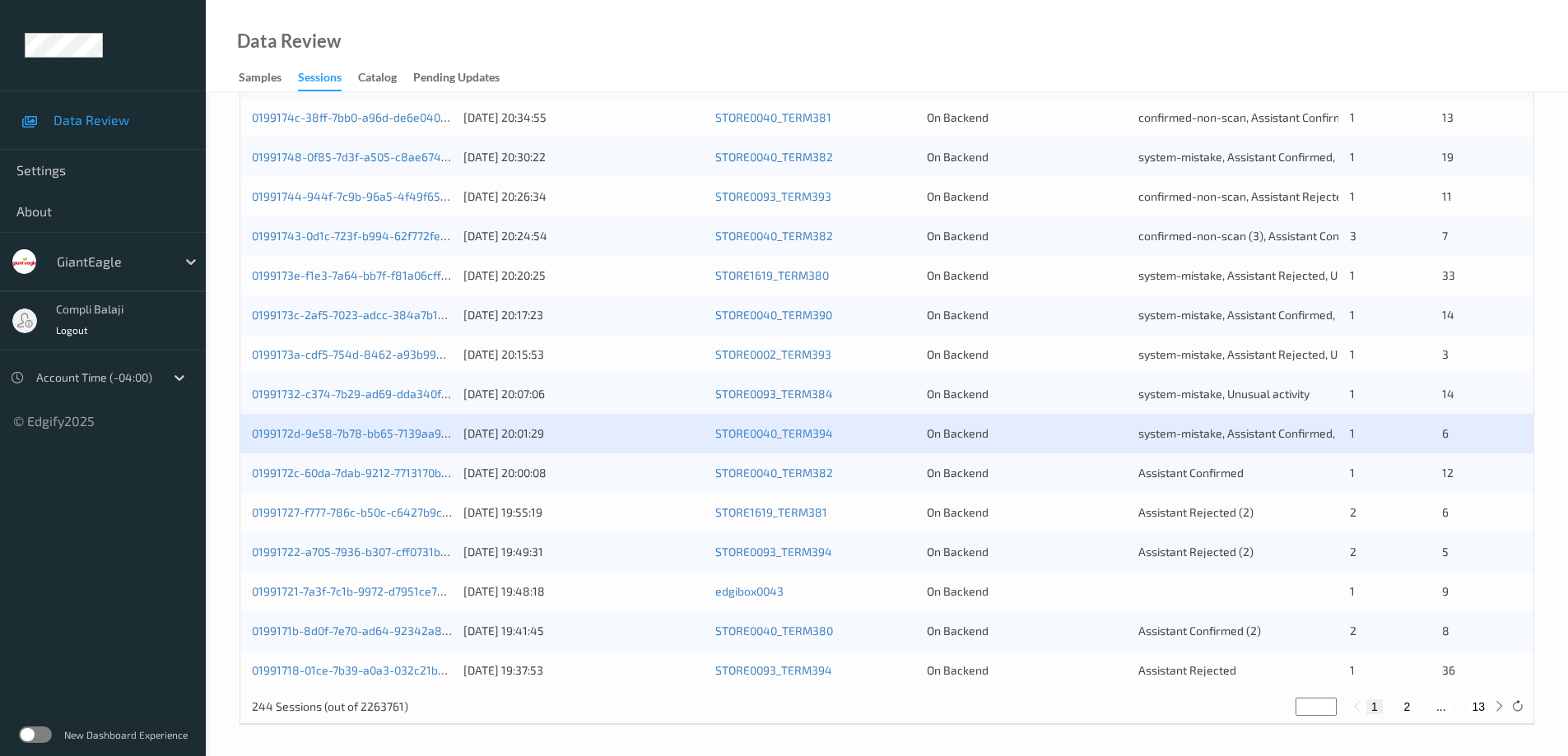
scroll to position [482, 0]
click at [407, 474] on link "0199172c-60da-7dab-9212-7713170b51f3" at bounding box center [358, 469] width 212 height 14
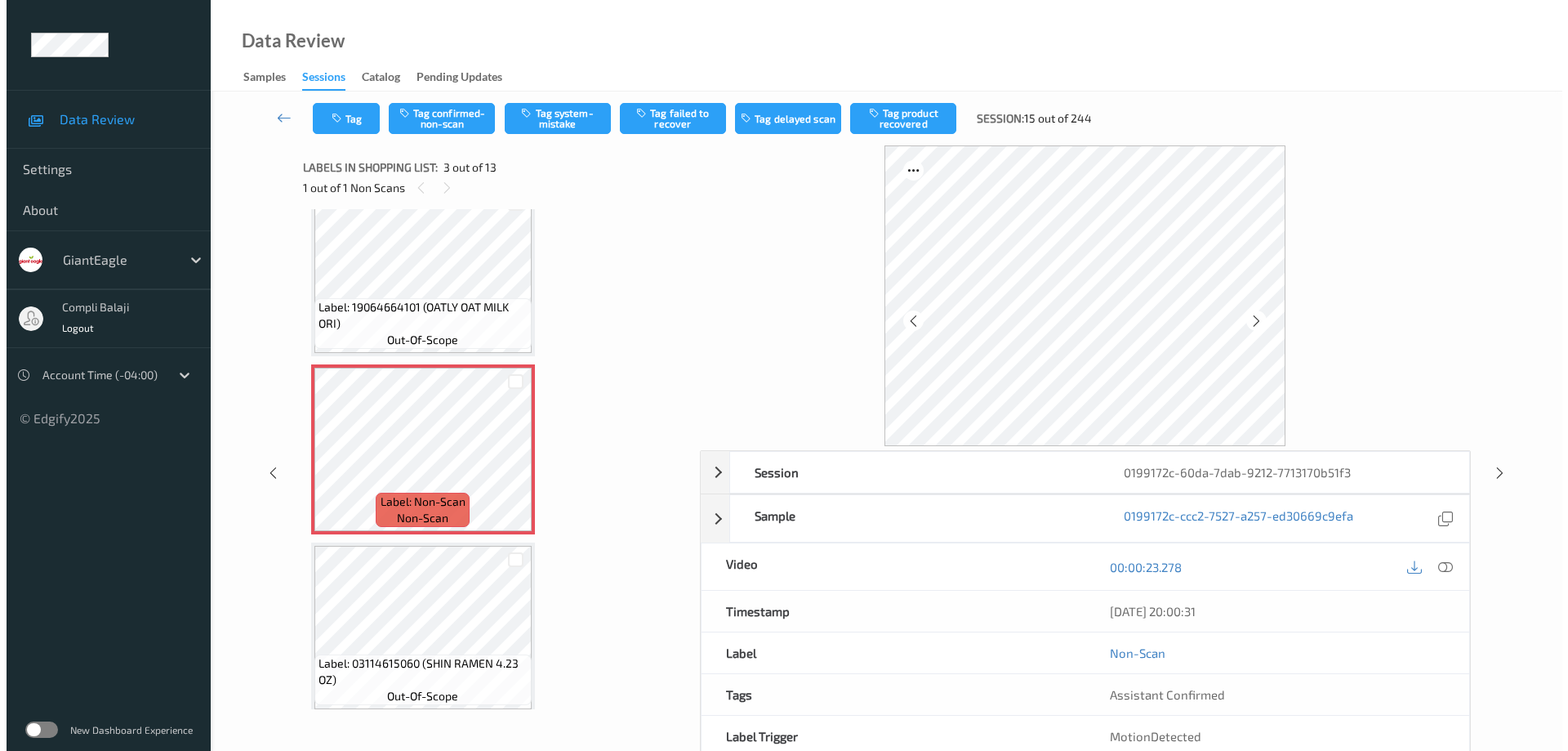
scroll to position [203, 0]
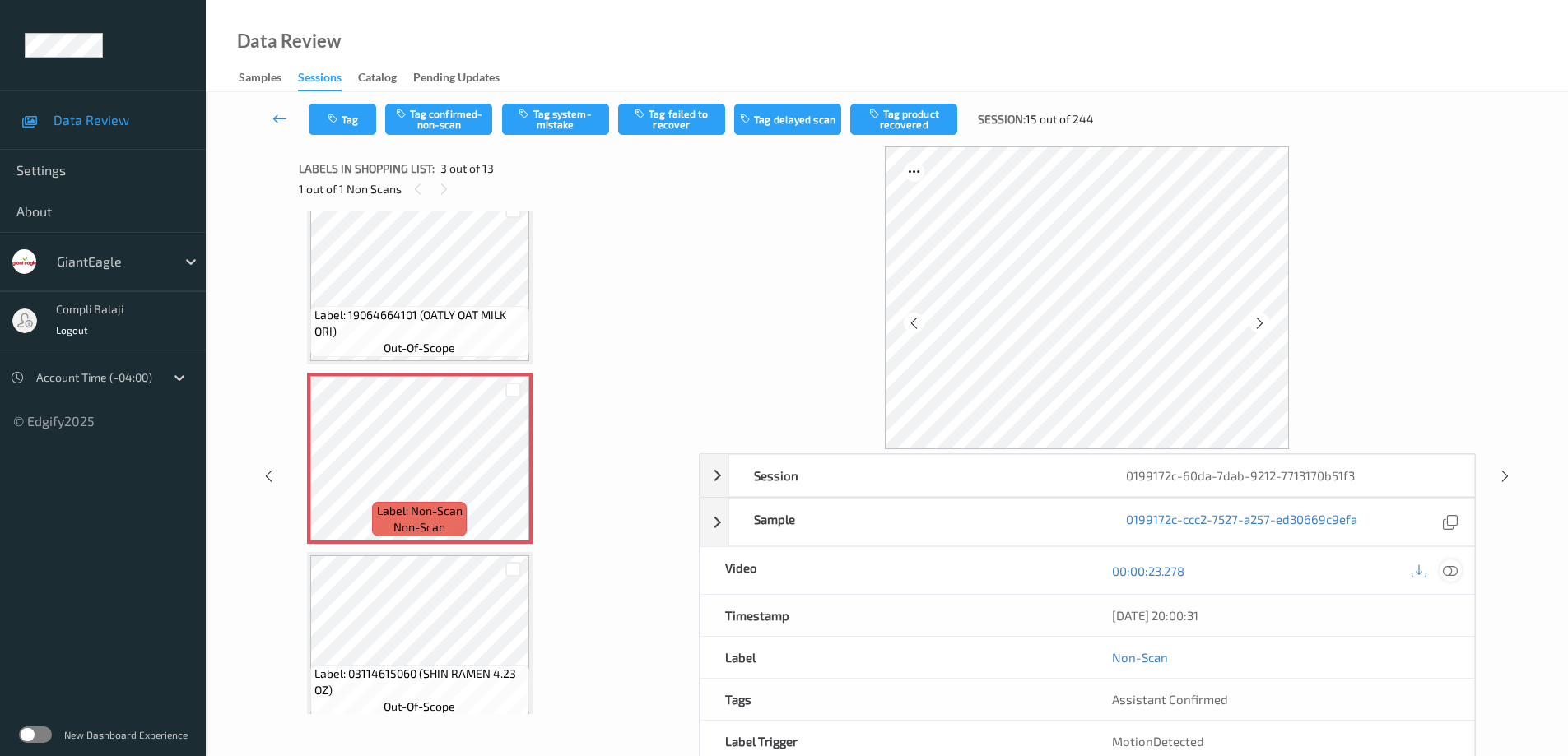
click at [1449, 568] on icon at bounding box center [1450, 570] width 15 height 15
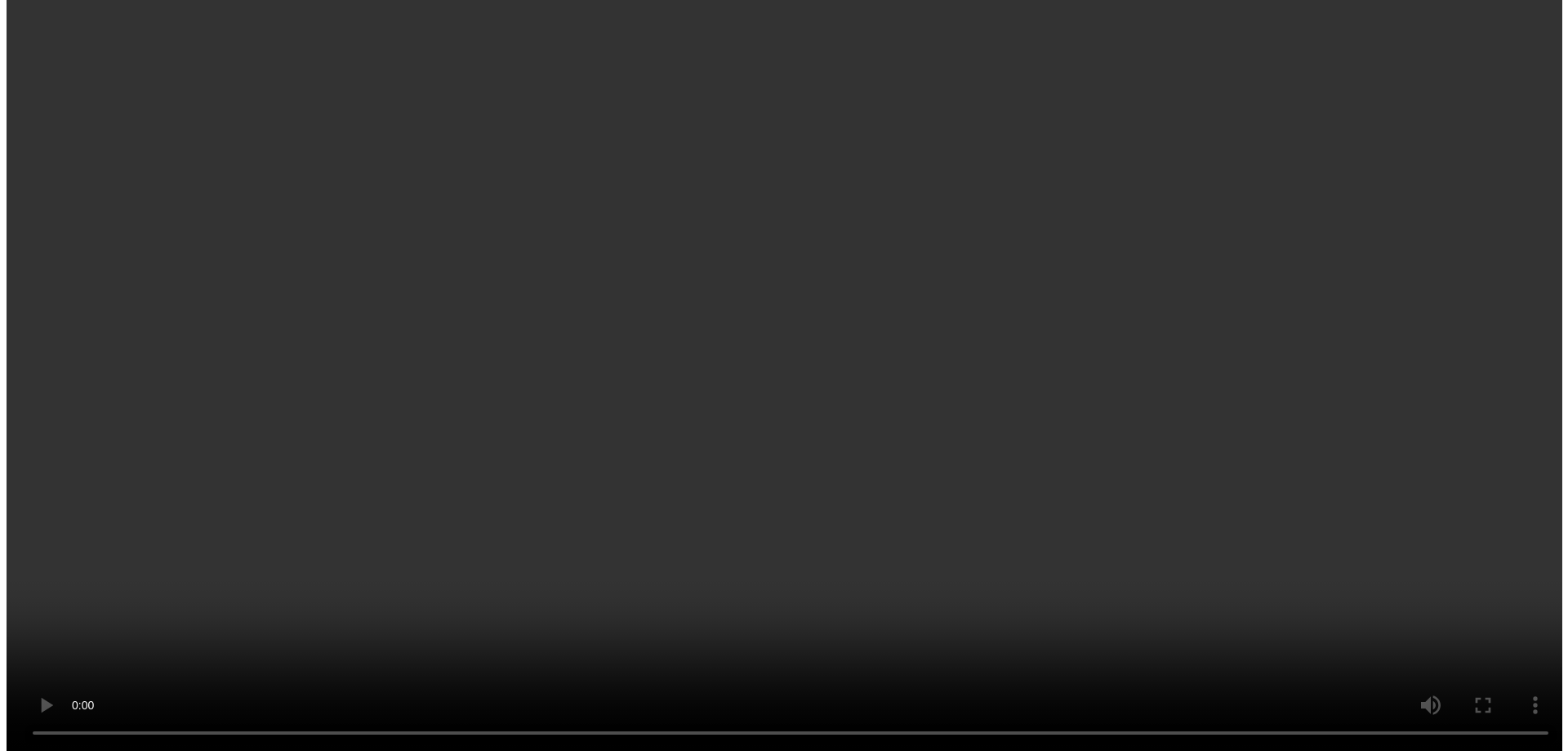
scroll to position [81, 0]
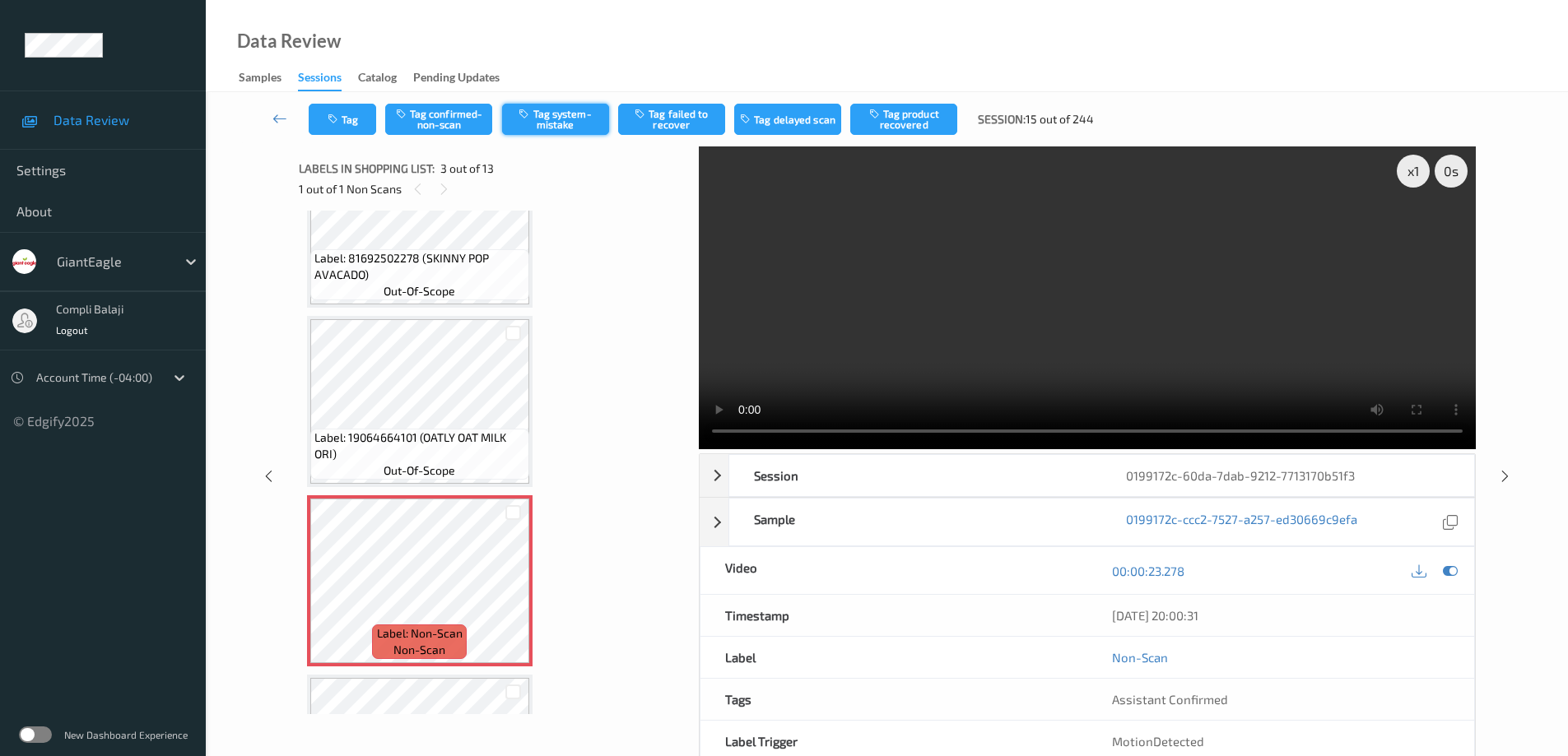
click at [566, 124] on button "Tag system-mistake" at bounding box center [555, 119] width 107 height 31
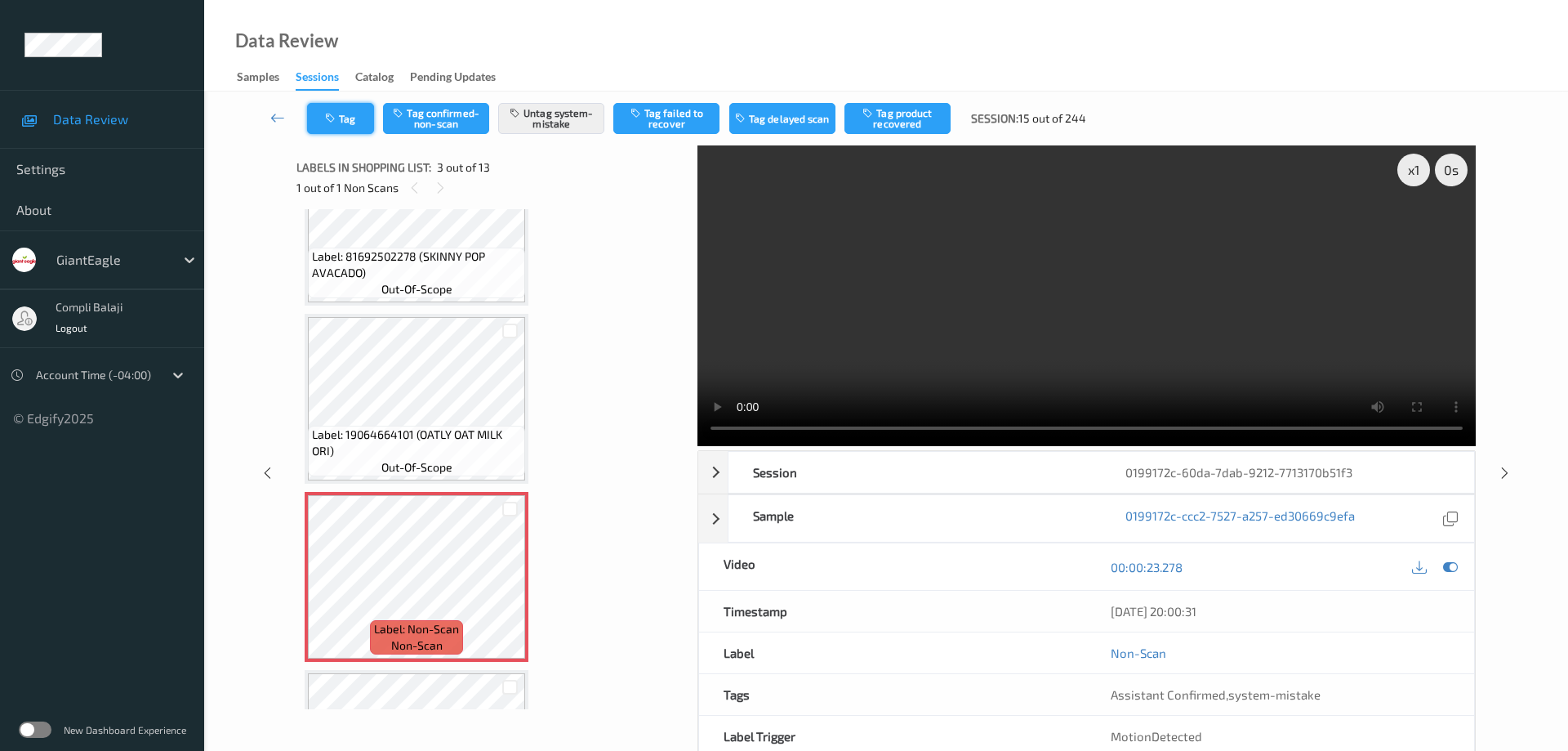
click at [354, 126] on button "Tag" at bounding box center [341, 118] width 67 height 31
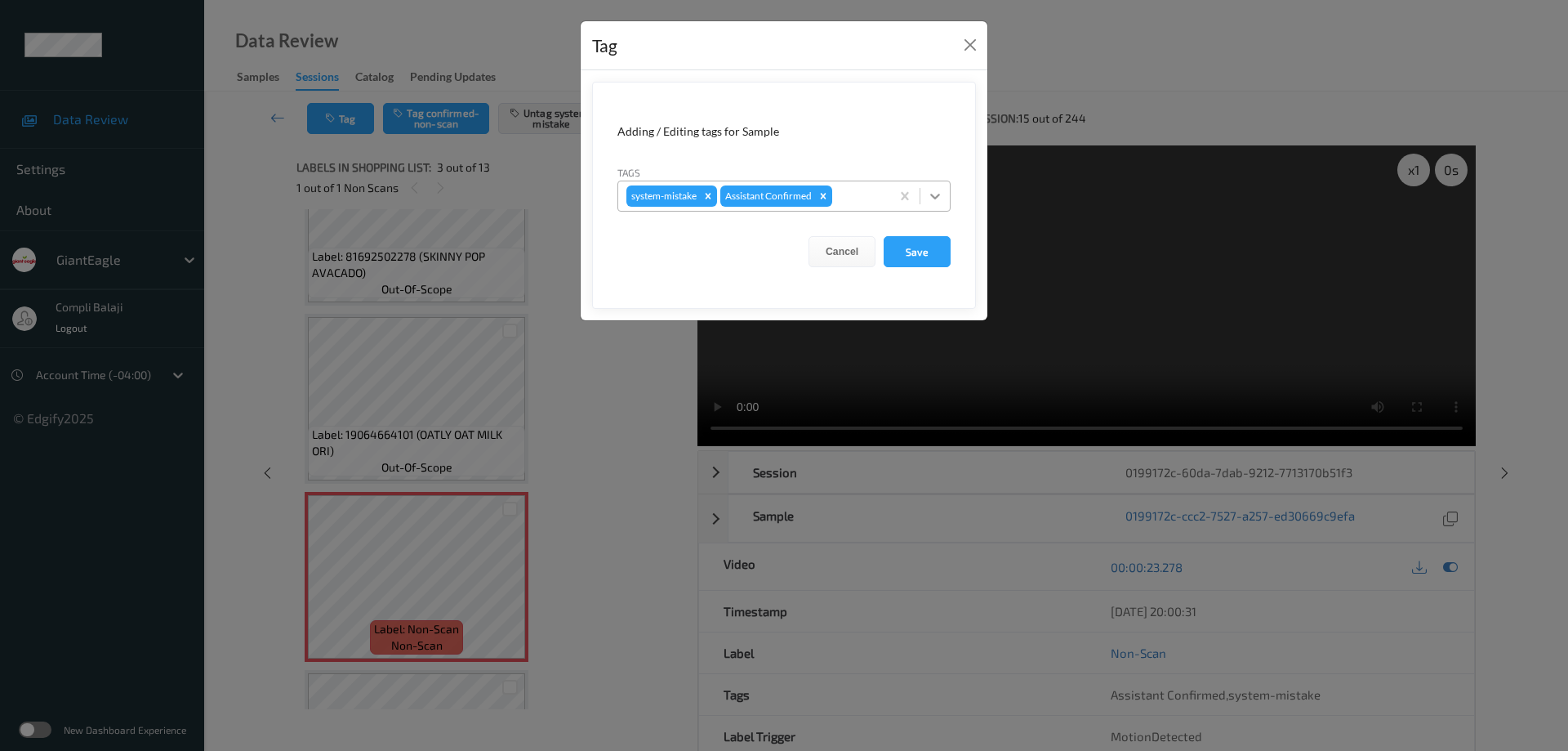
click at [938, 194] on icon at bounding box center [936, 196] width 10 height 6
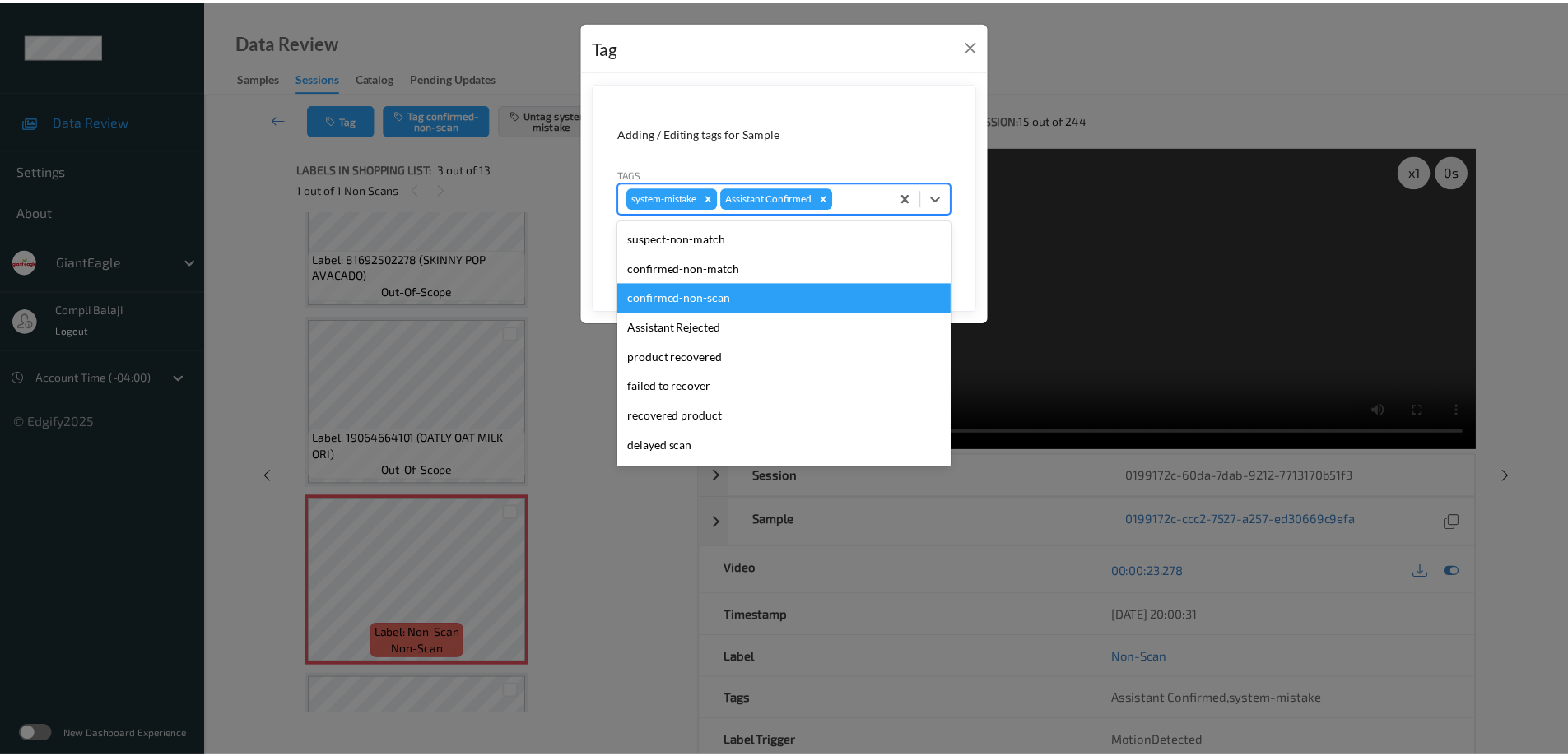
scroll to position [145, 0]
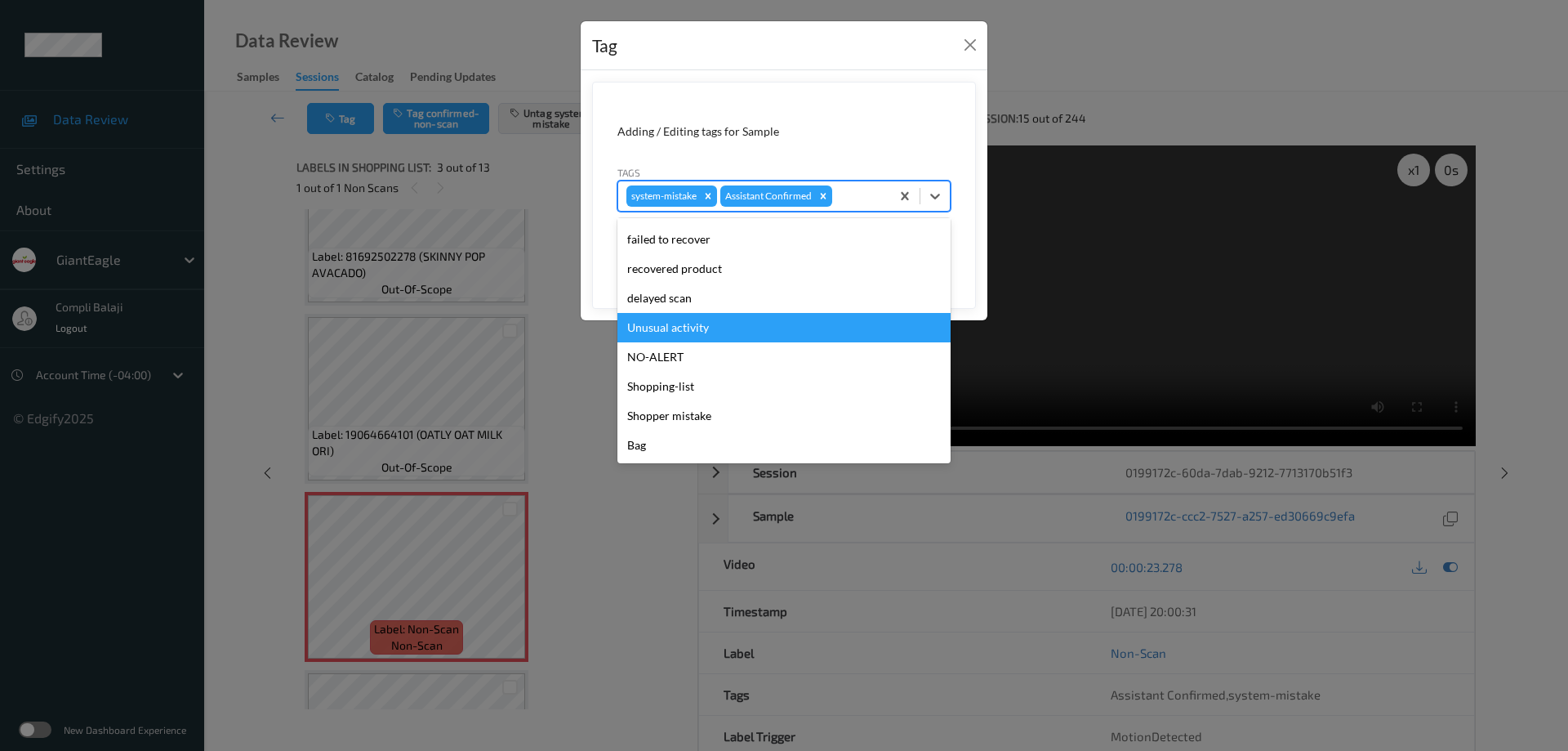
click at [692, 330] on div "Unusual activity" at bounding box center [784, 327] width 333 height 29
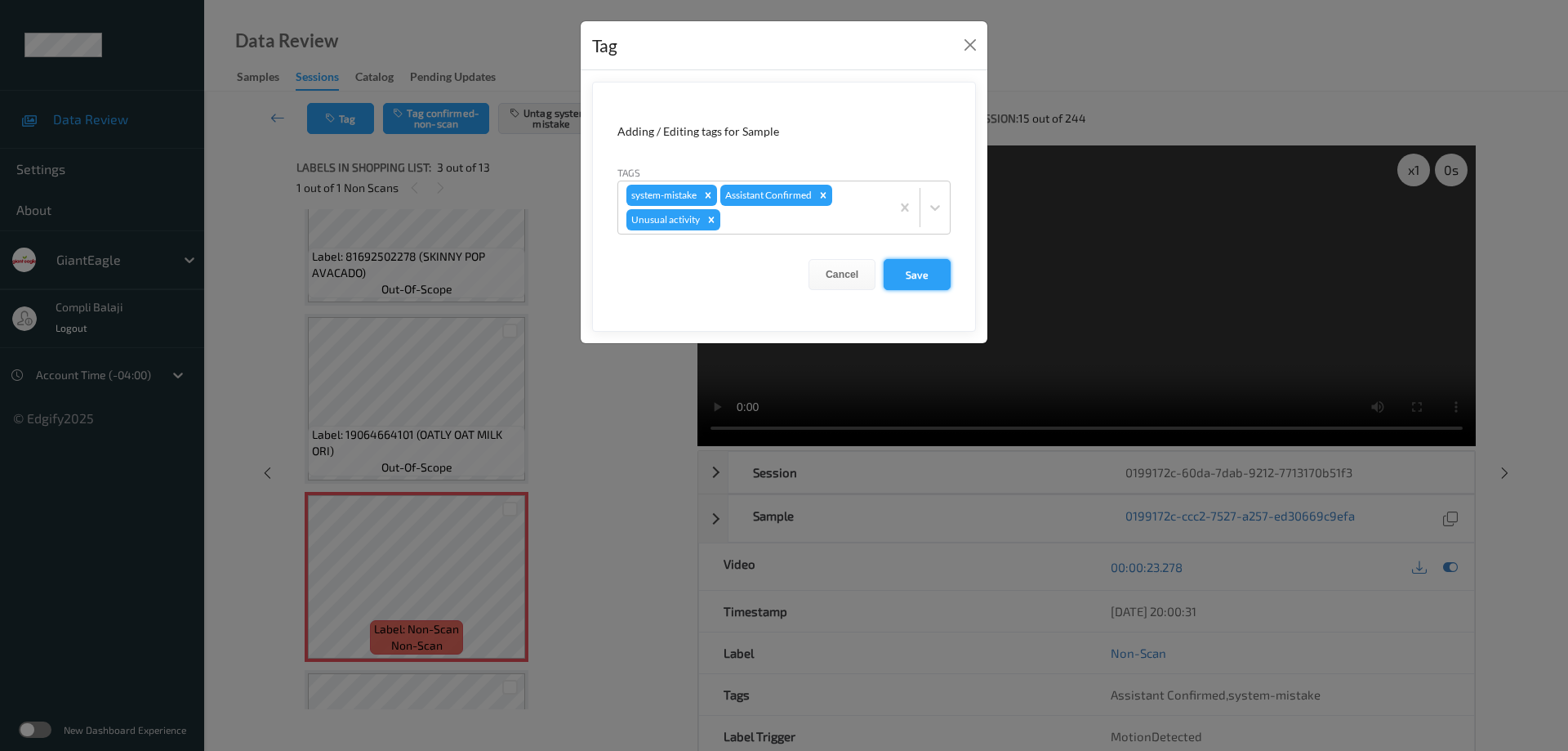
click at [925, 275] on button "Save" at bounding box center [917, 274] width 67 height 31
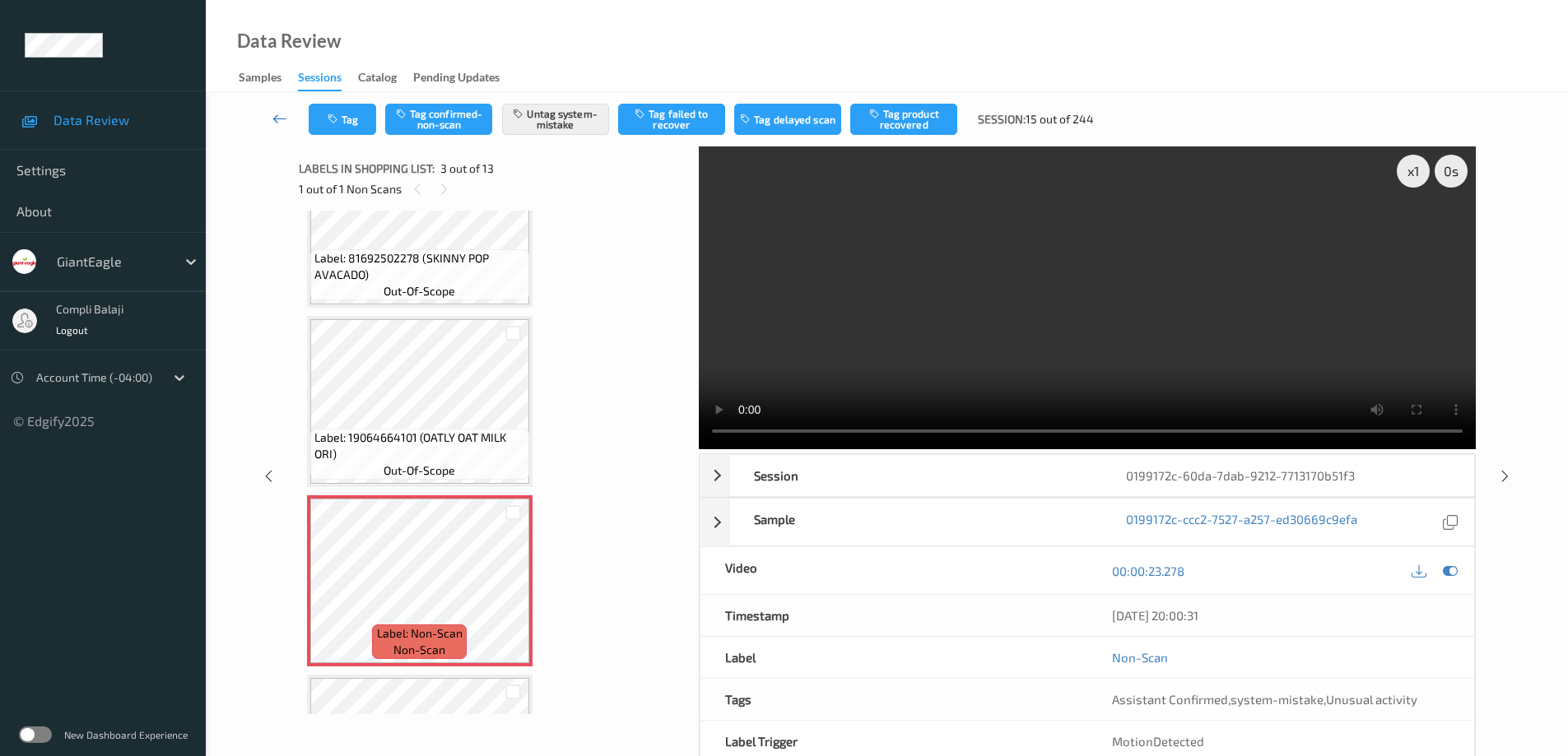
click at [271, 116] on link at bounding box center [280, 119] width 58 height 31
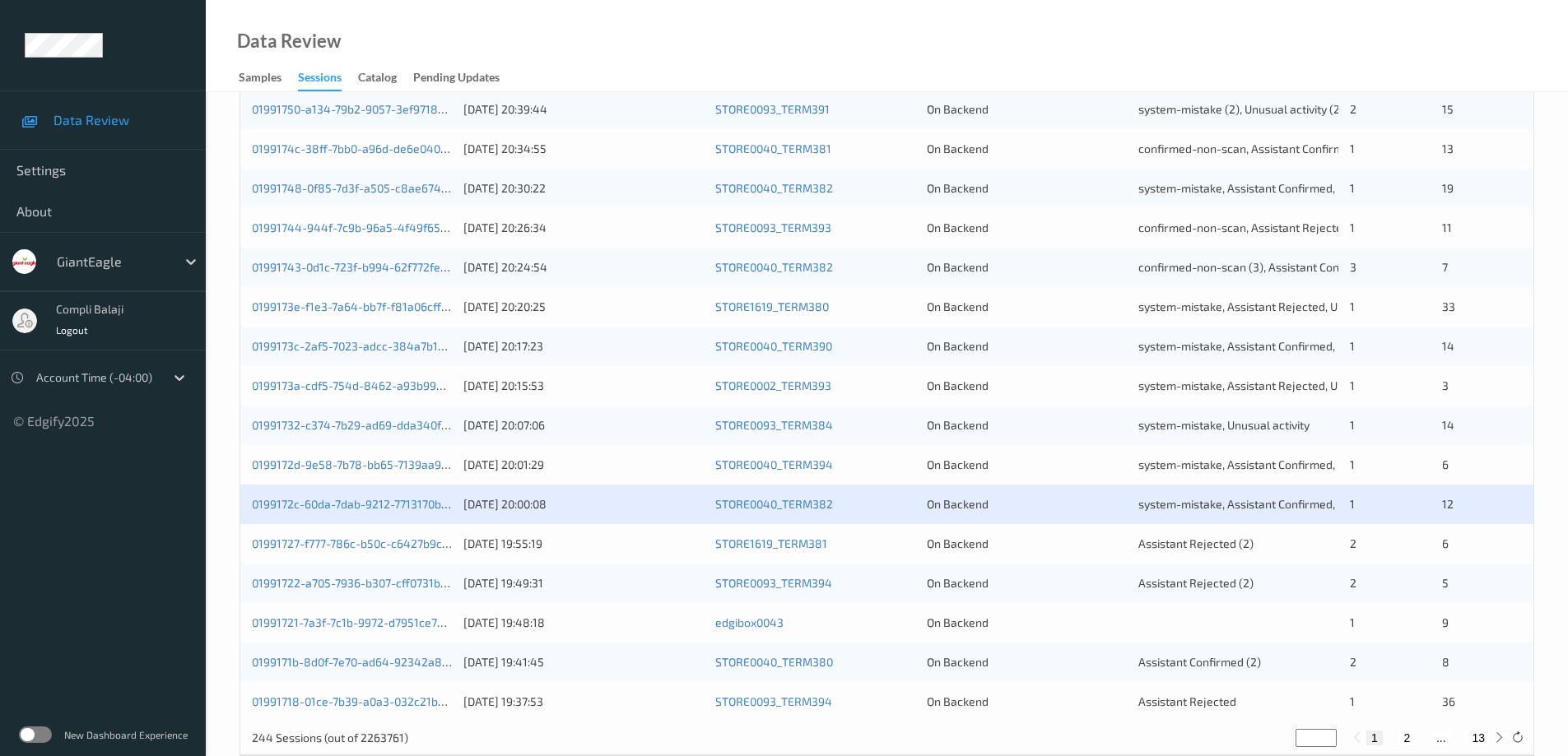
scroll to position [482, 0]
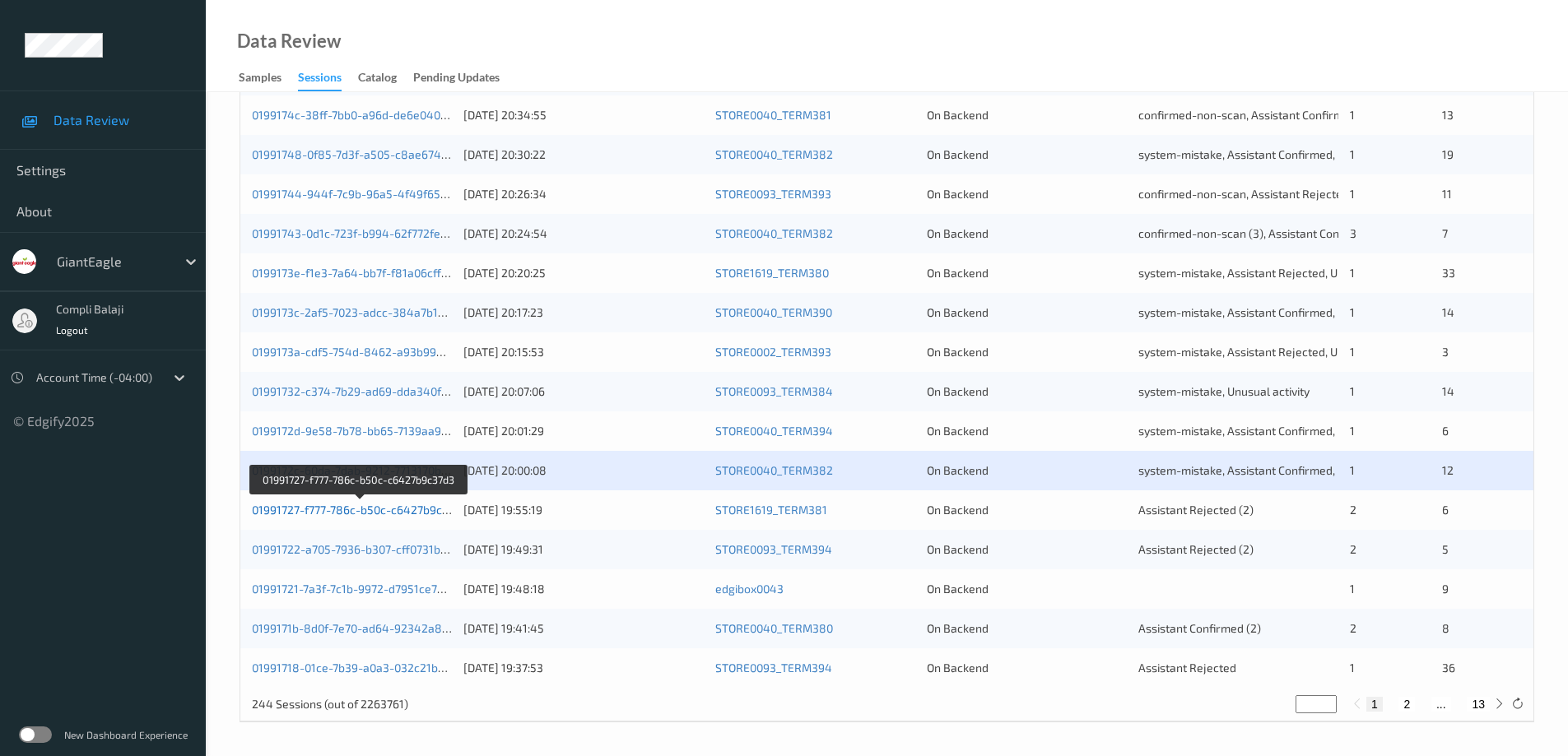
click at [421, 513] on link "01991727-f777-786c-b50c-c6427b9c37d3" at bounding box center [360, 509] width 216 height 14
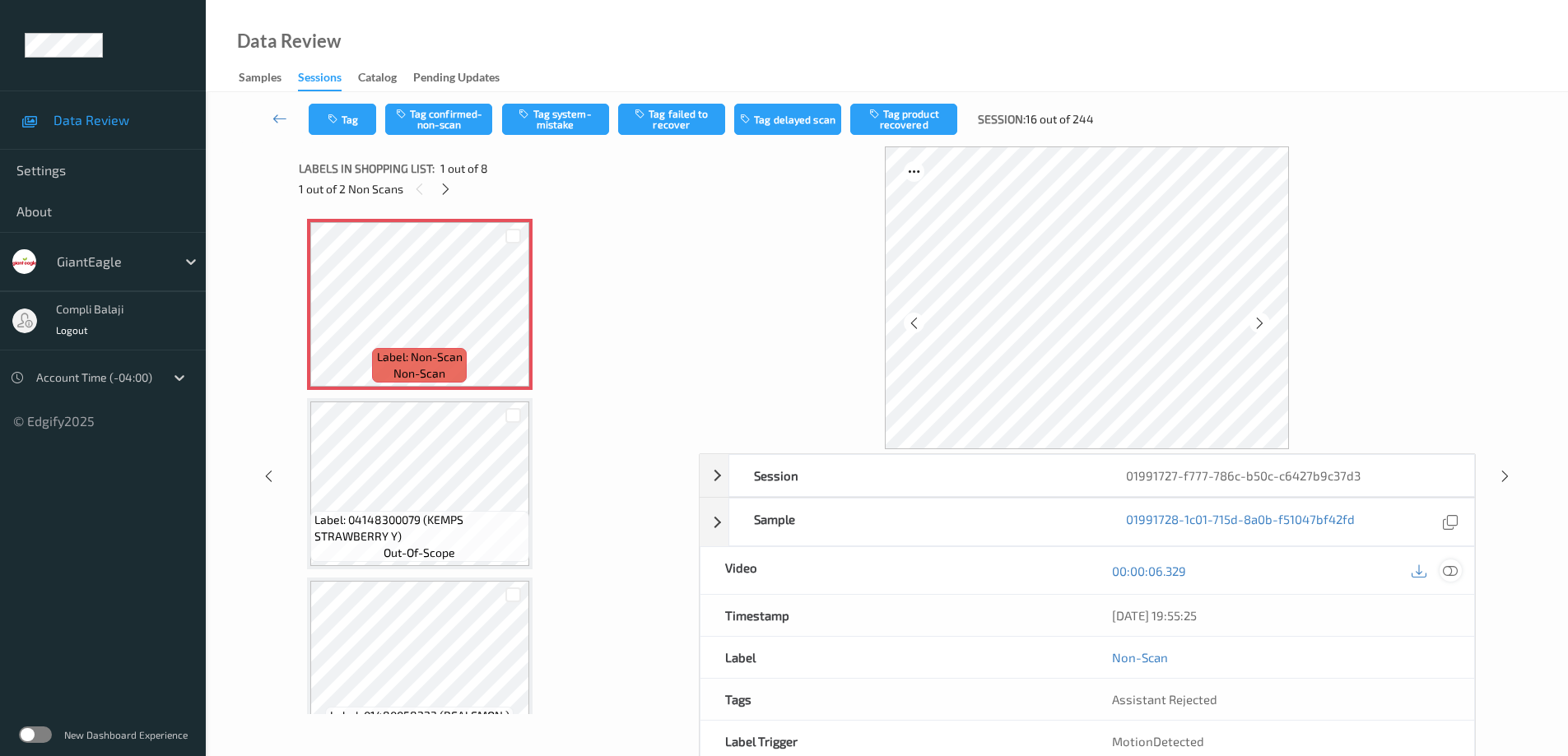
click at [1448, 567] on icon at bounding box center [1450, 570] width 15 height 15
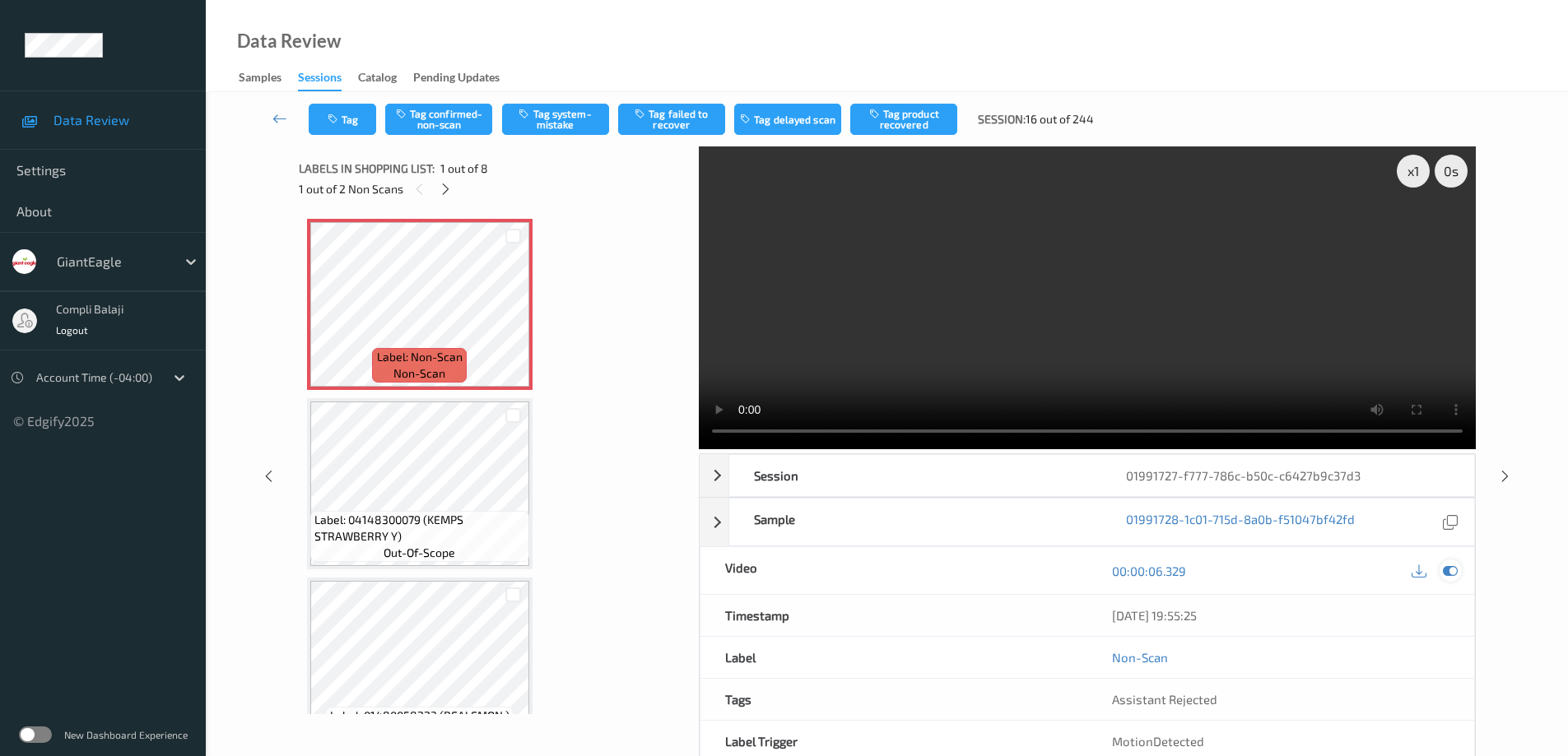
click at [1455, 567] on icon at bounding box center [1450, 571] width 15 height 15
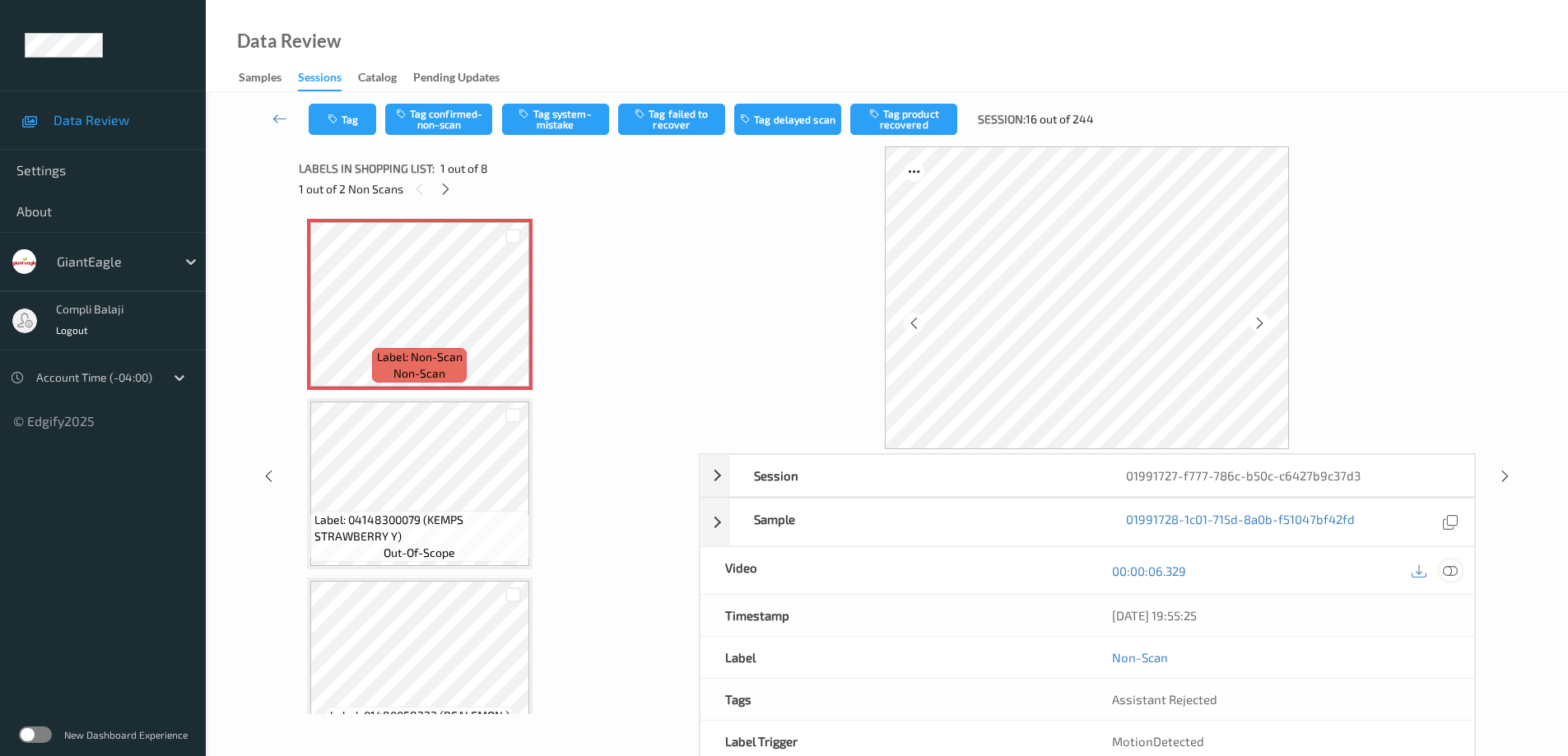
click at [1455, 567] on icon at bounding box center [1450, 570] width 15 height 15
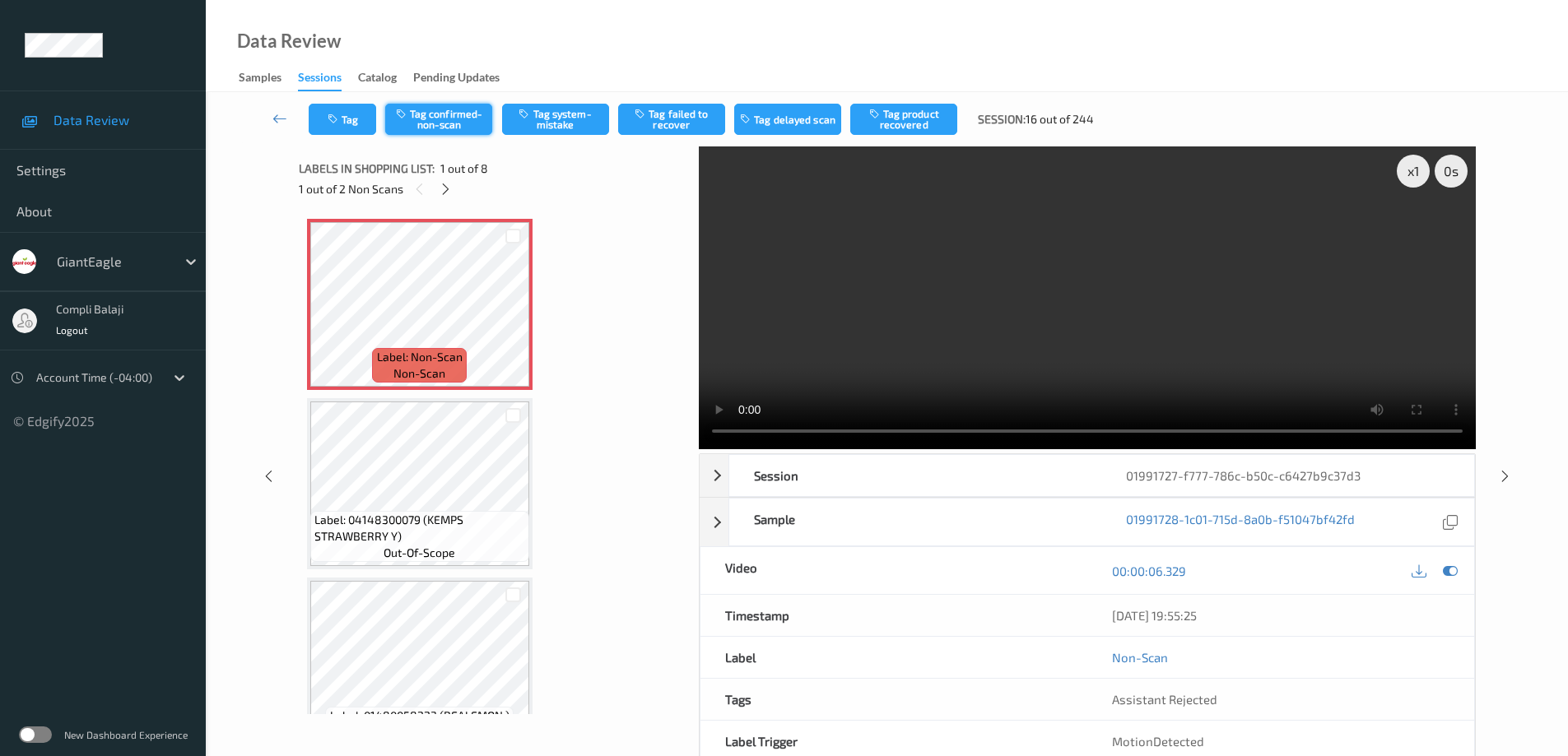
click at [457, 126] on button "Tag confirmed-non-scan" at bounding box center [438, 119] width 107 height 31
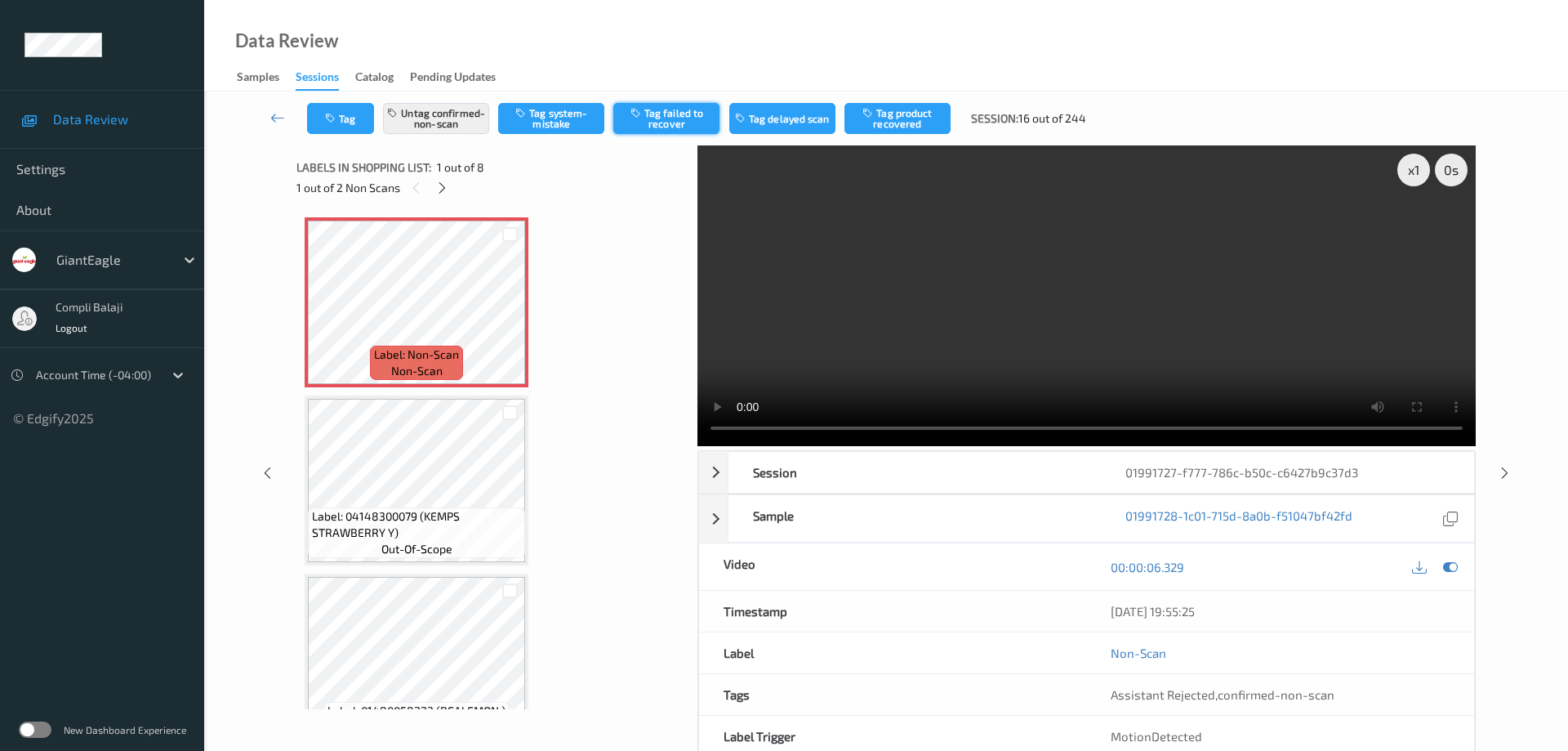
click at [683, 122] on button "Tag failed to recover" at bounding box center [666, 118] width 106 height 31
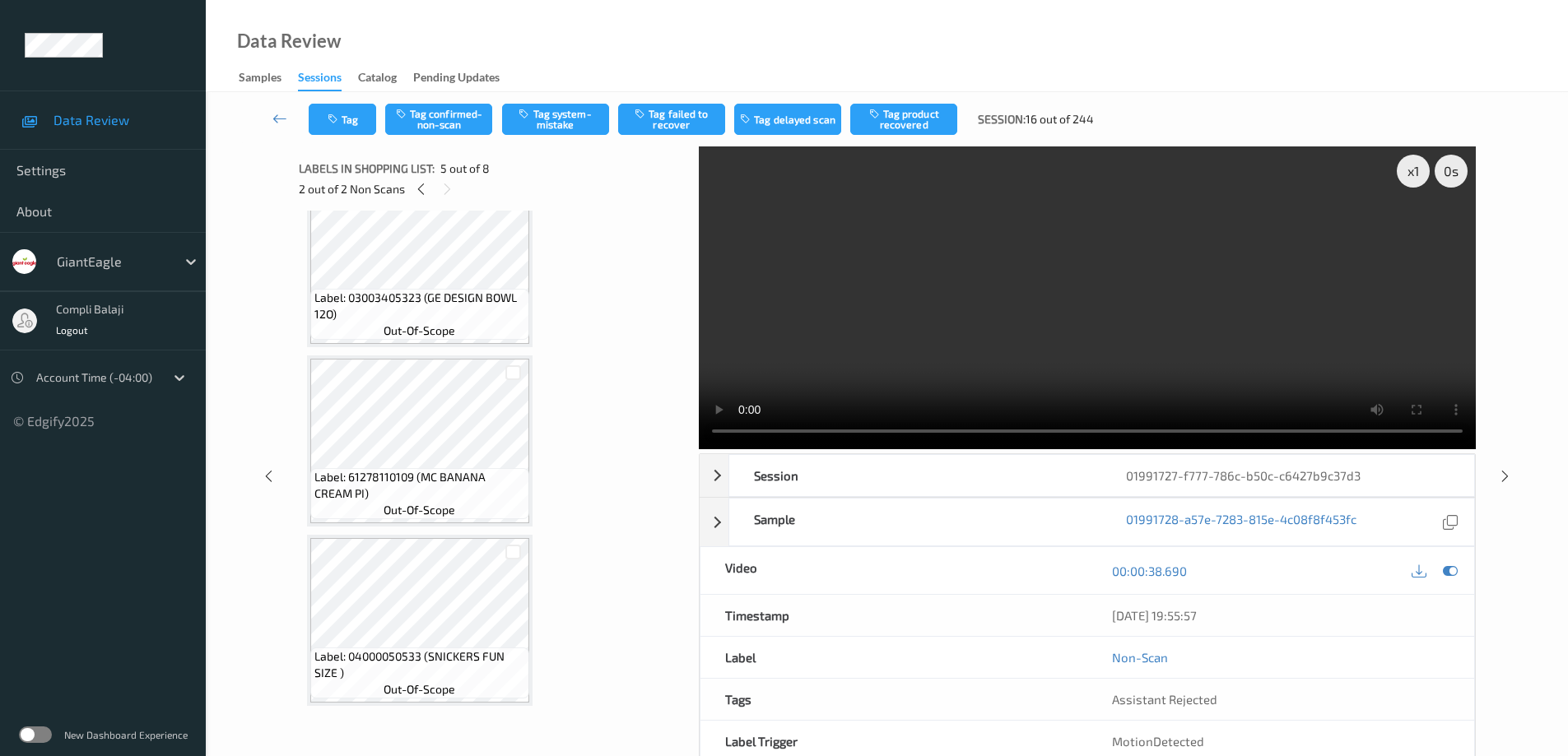
scroll to position [82, 0]
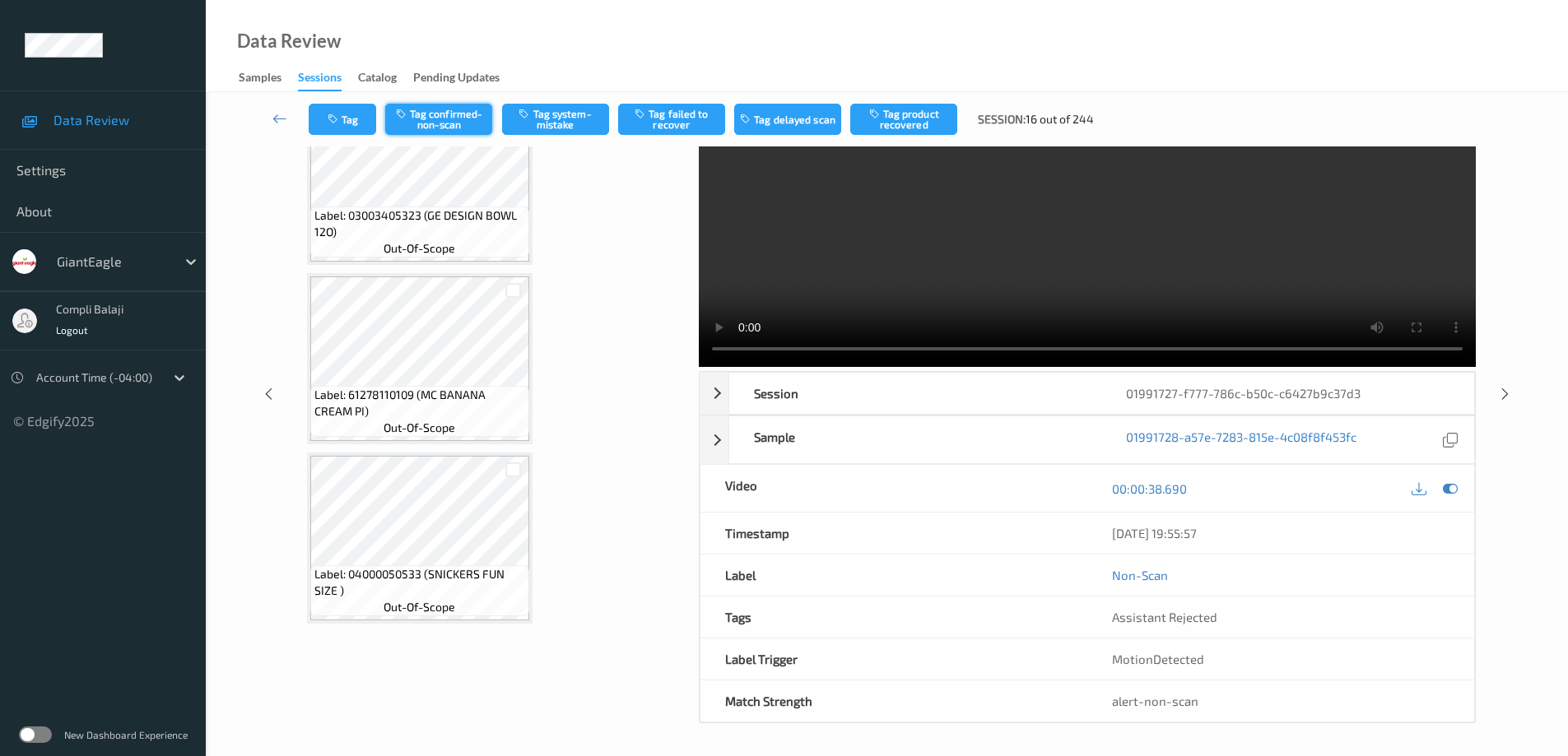
click at [464, 119] on button "Tag confirmed-non-scan" at bounding box center [438, 119] width 107 height 31
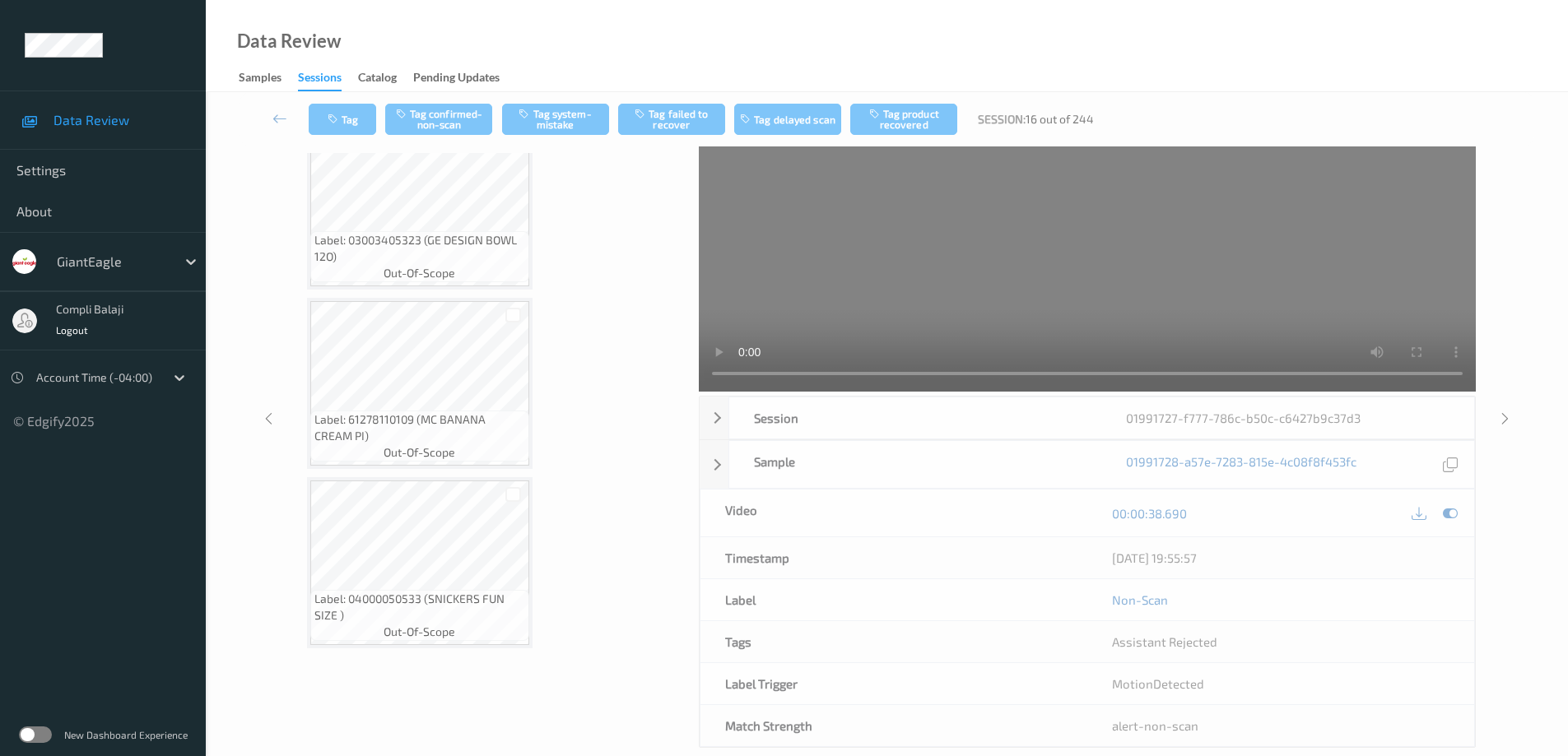
scroll to position [0, 0]
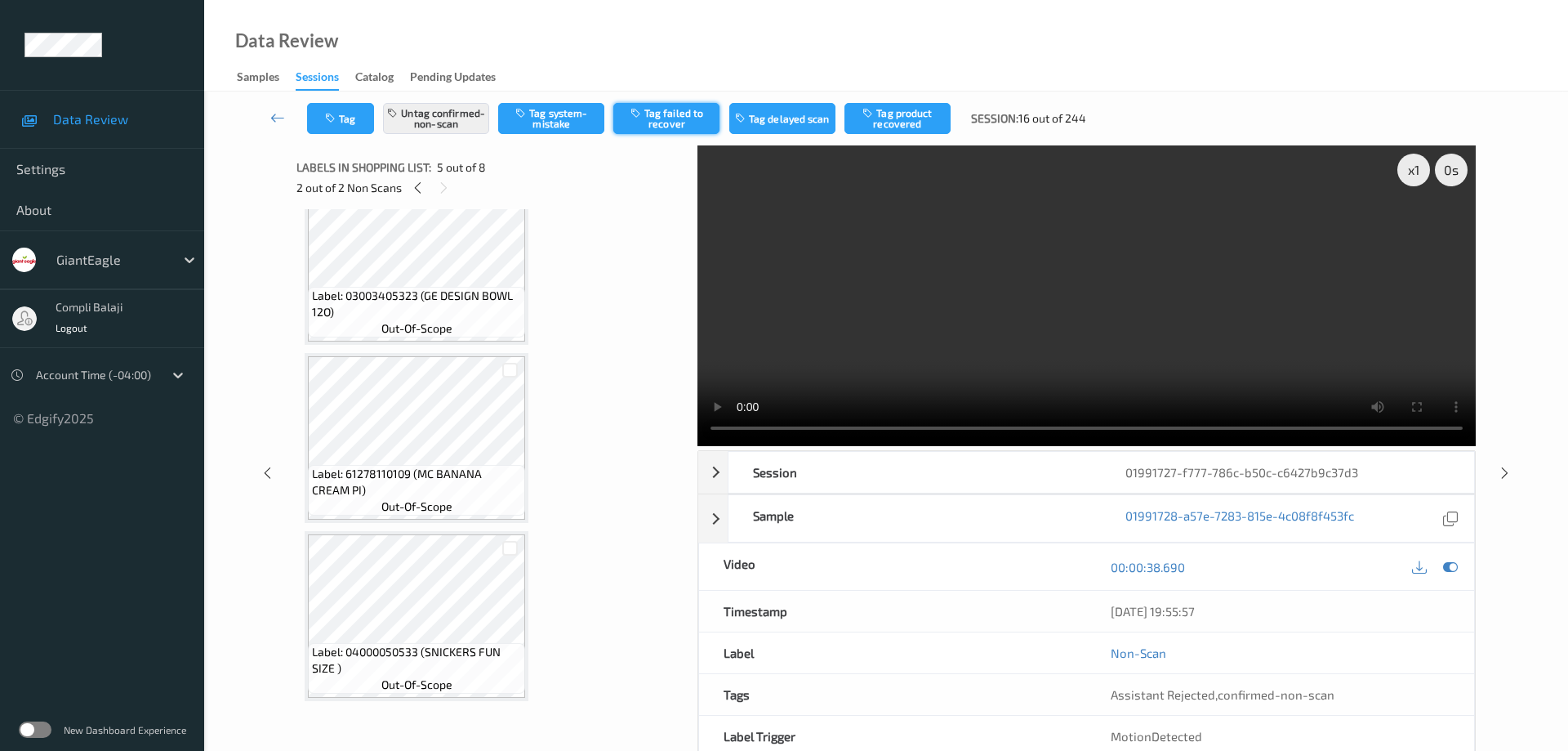
click at [685, 126] on button "Tag failed to recover" at bounding box center [666, 118] width 106 height 31
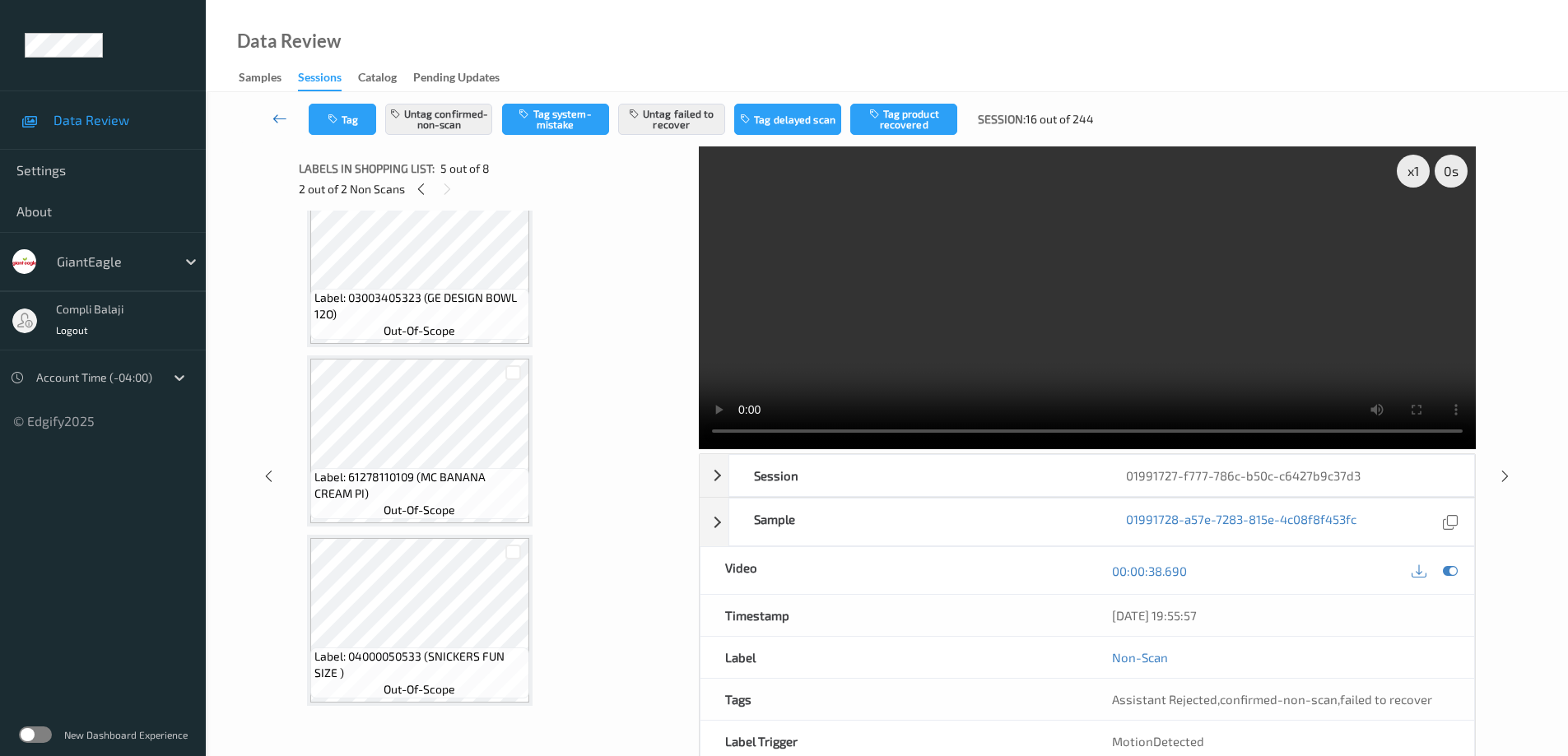
click at [273, 115] on icon at bounding box center [280, 118] width 15 height 16
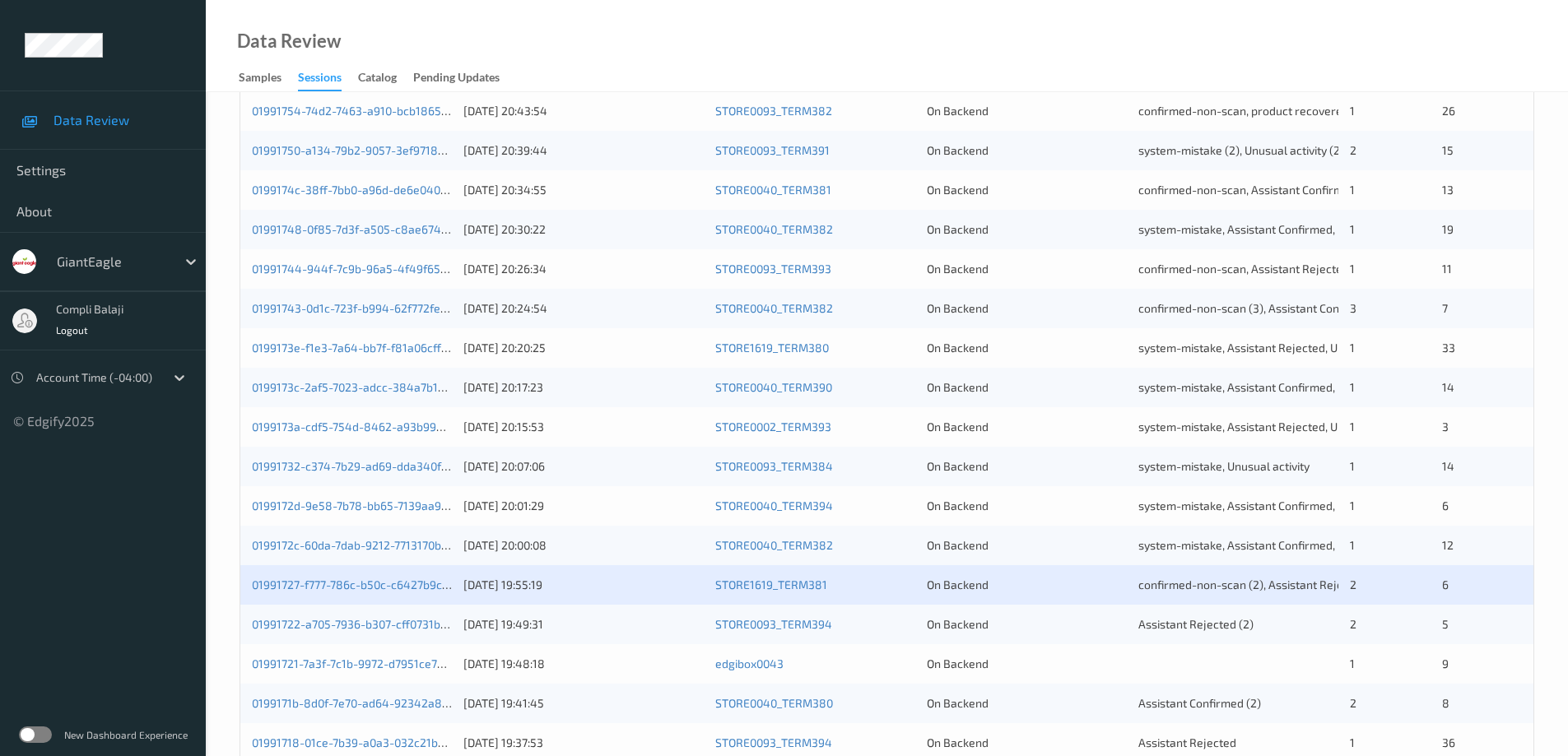
scroll to position [482, 0]
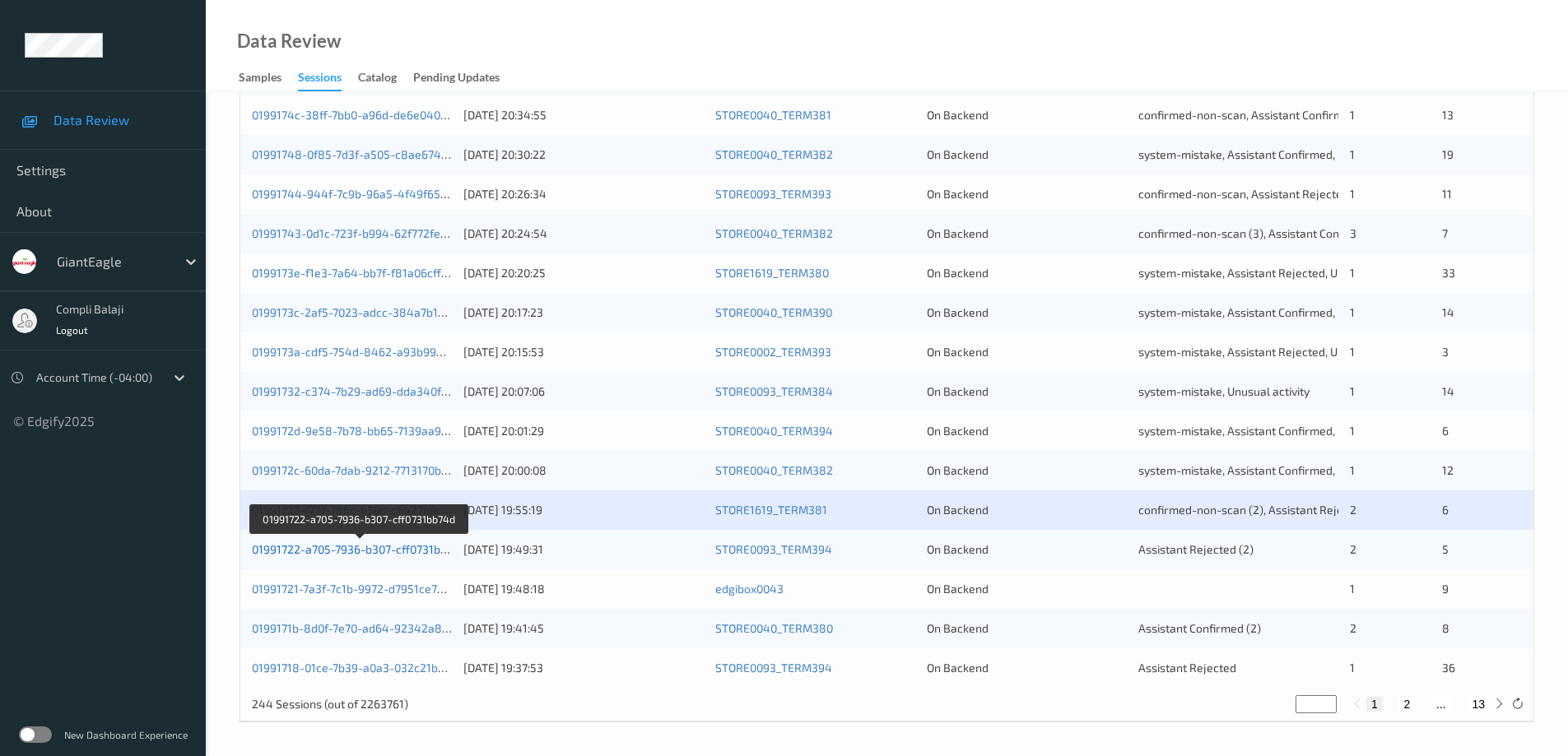
click at [390, 550] on link "01991722-a705-7936-b307-cff0731bb74d" at bounding box center [360, 549] width 215 height 14
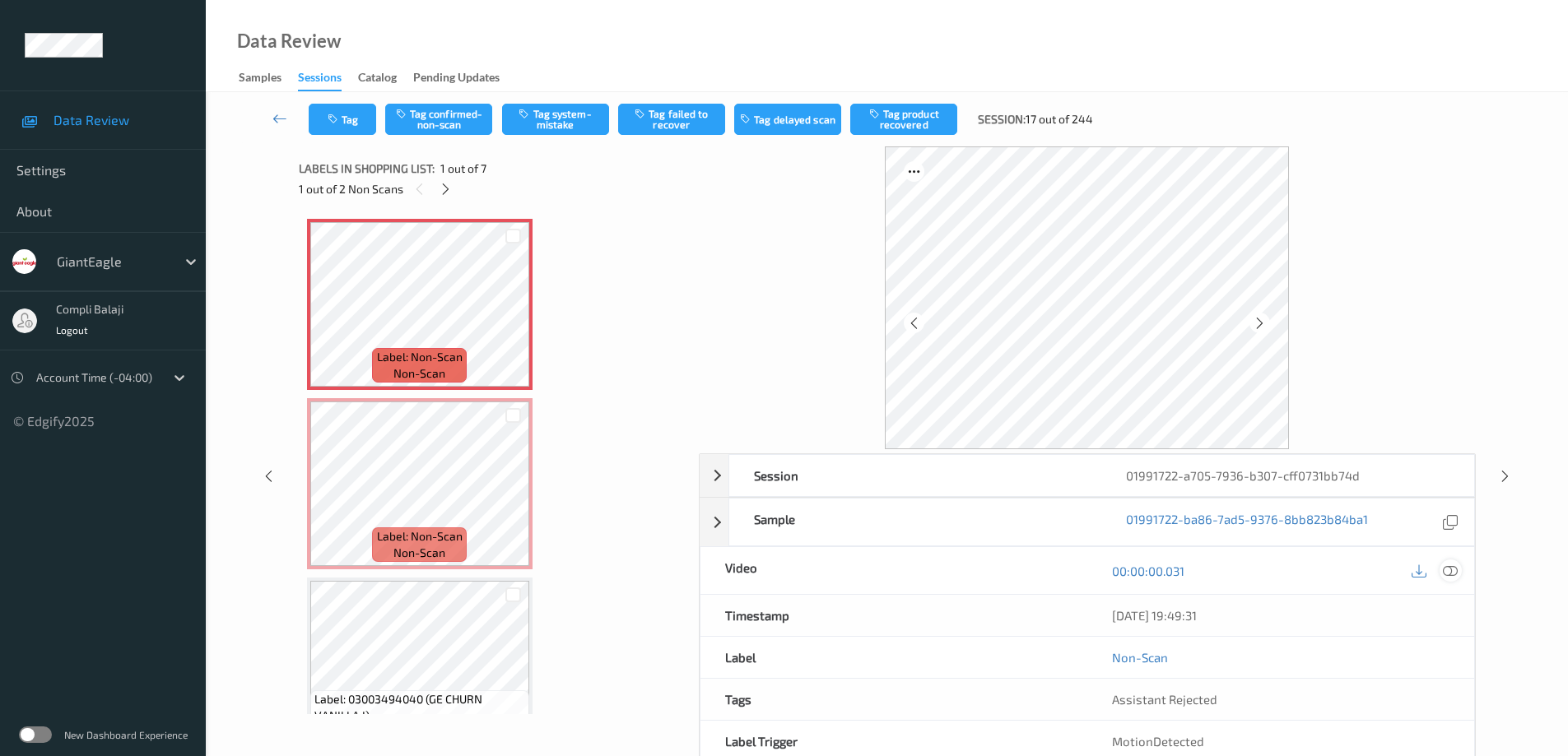
click at [1450, 572] on icon at bounding box center [1450, 570] width 15 height 15
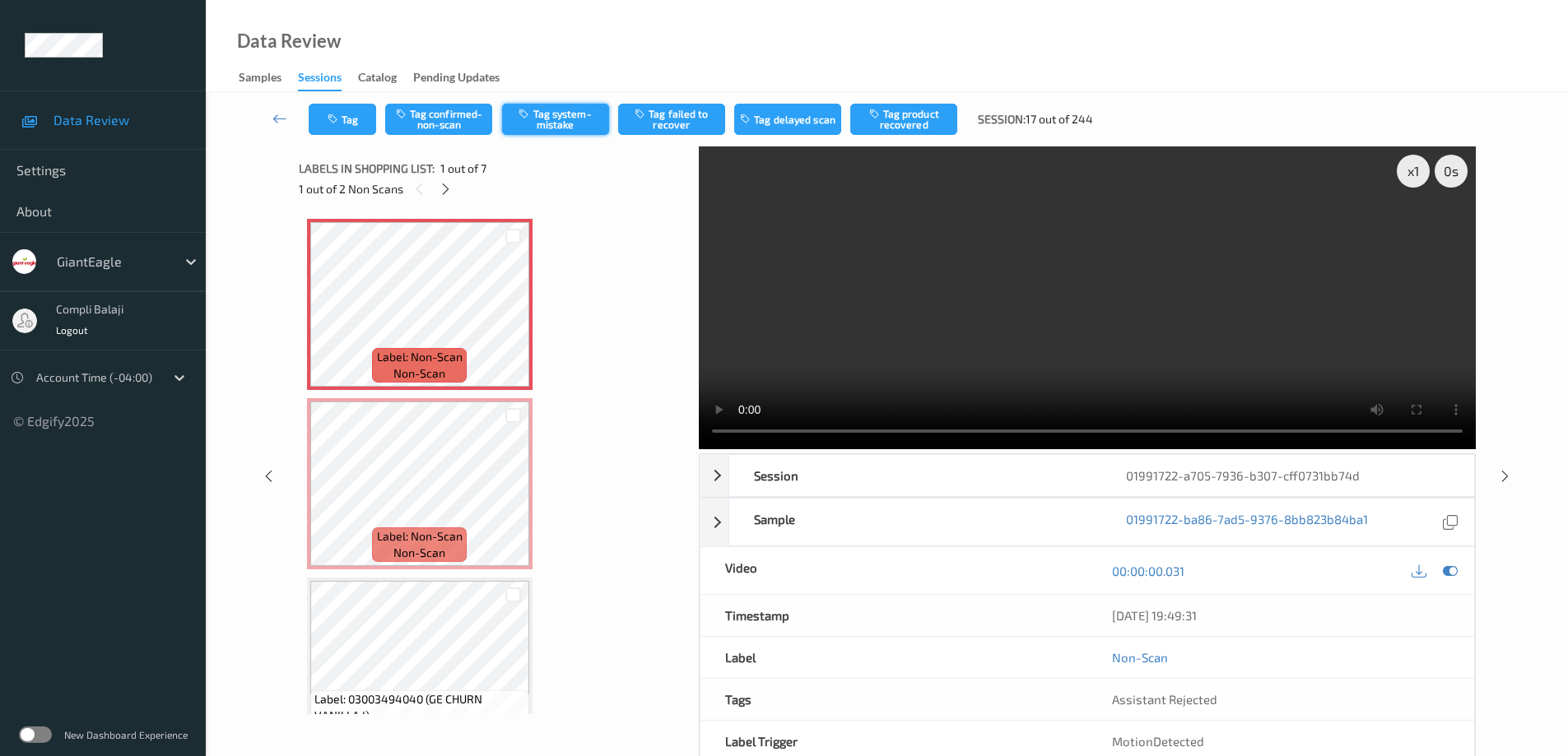
click at [555, 124] on button "Tag system-mistake" at bounding box center [555, 119] width 107 height 31
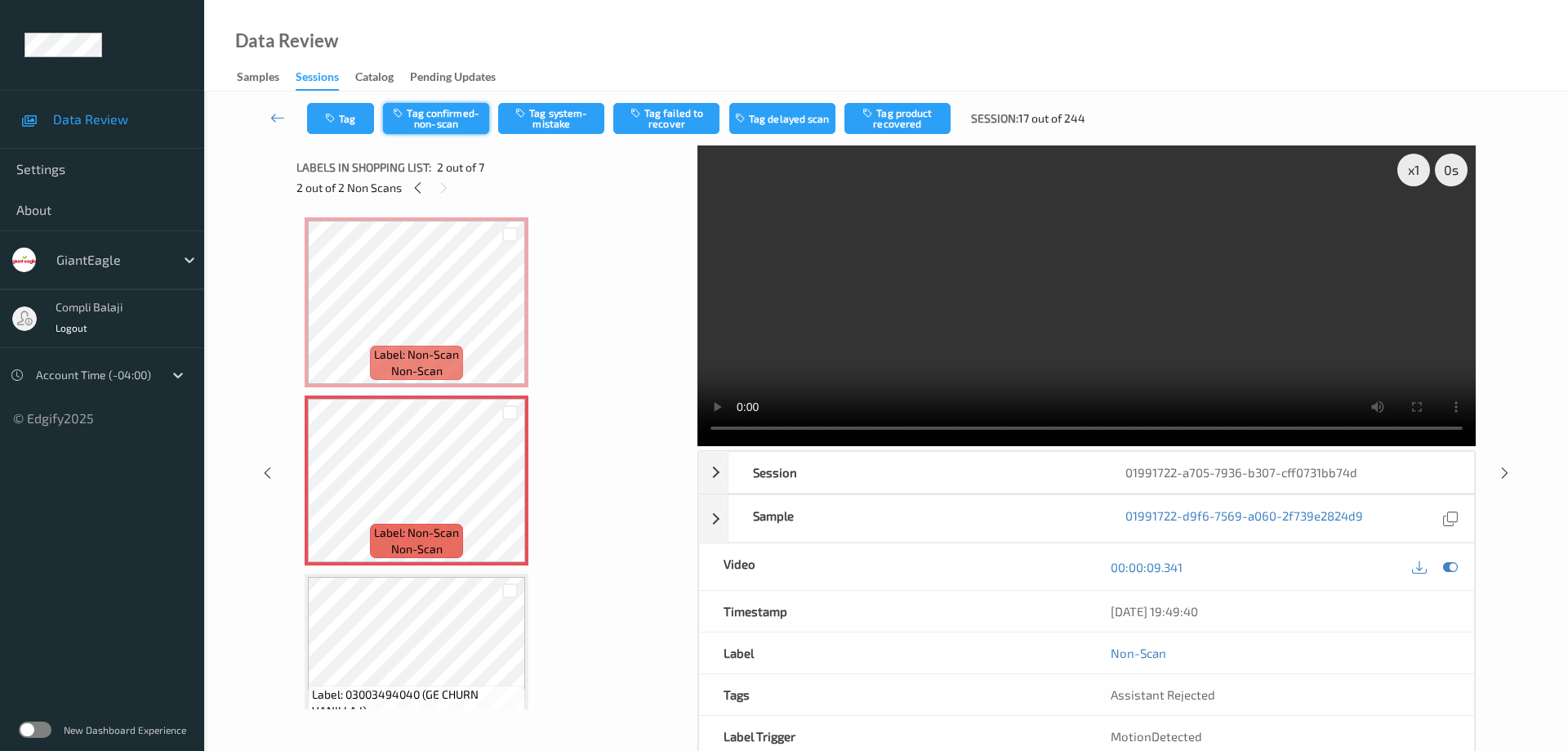
click at [457, 123] on button "Tag confirmed-non-scan" at bounding box center [436, 118] width 106 height 31
click at [894, 127] on button "Tag product recovered" at bounding box center [898, 118] width 106 height 31
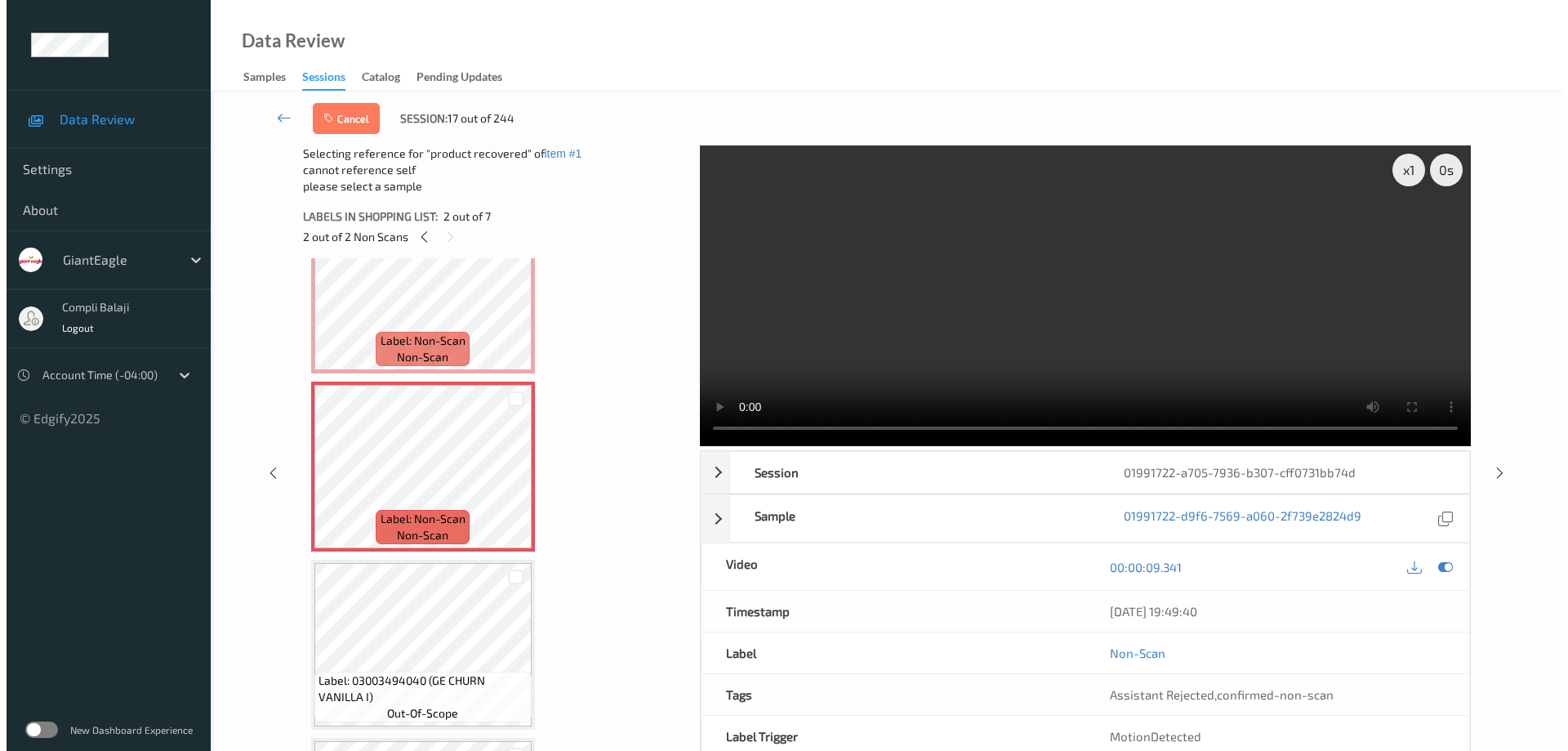
scroll to position [81, 0]
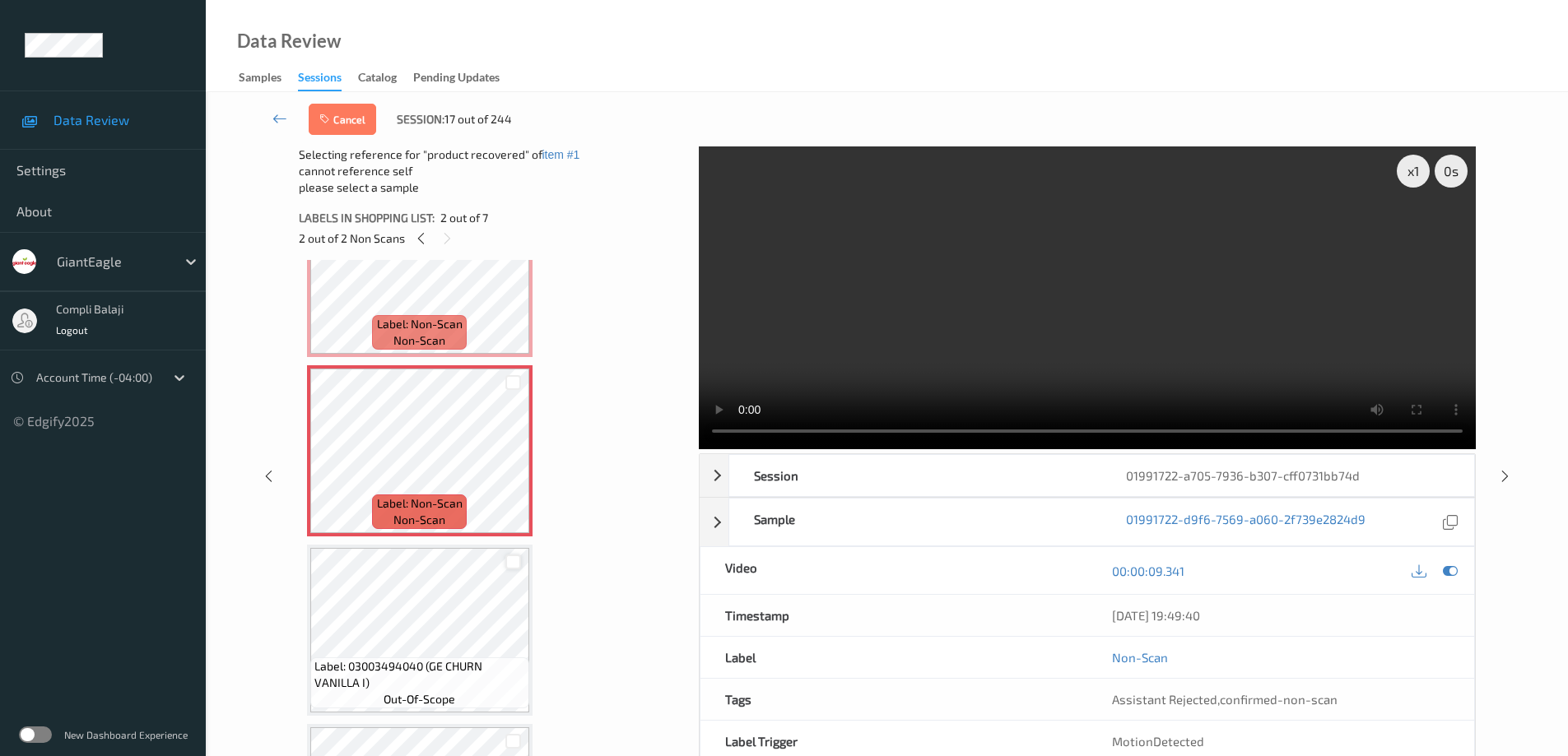
click at [512, 563] on div at bounding box center [513, 562] width 15 height 15
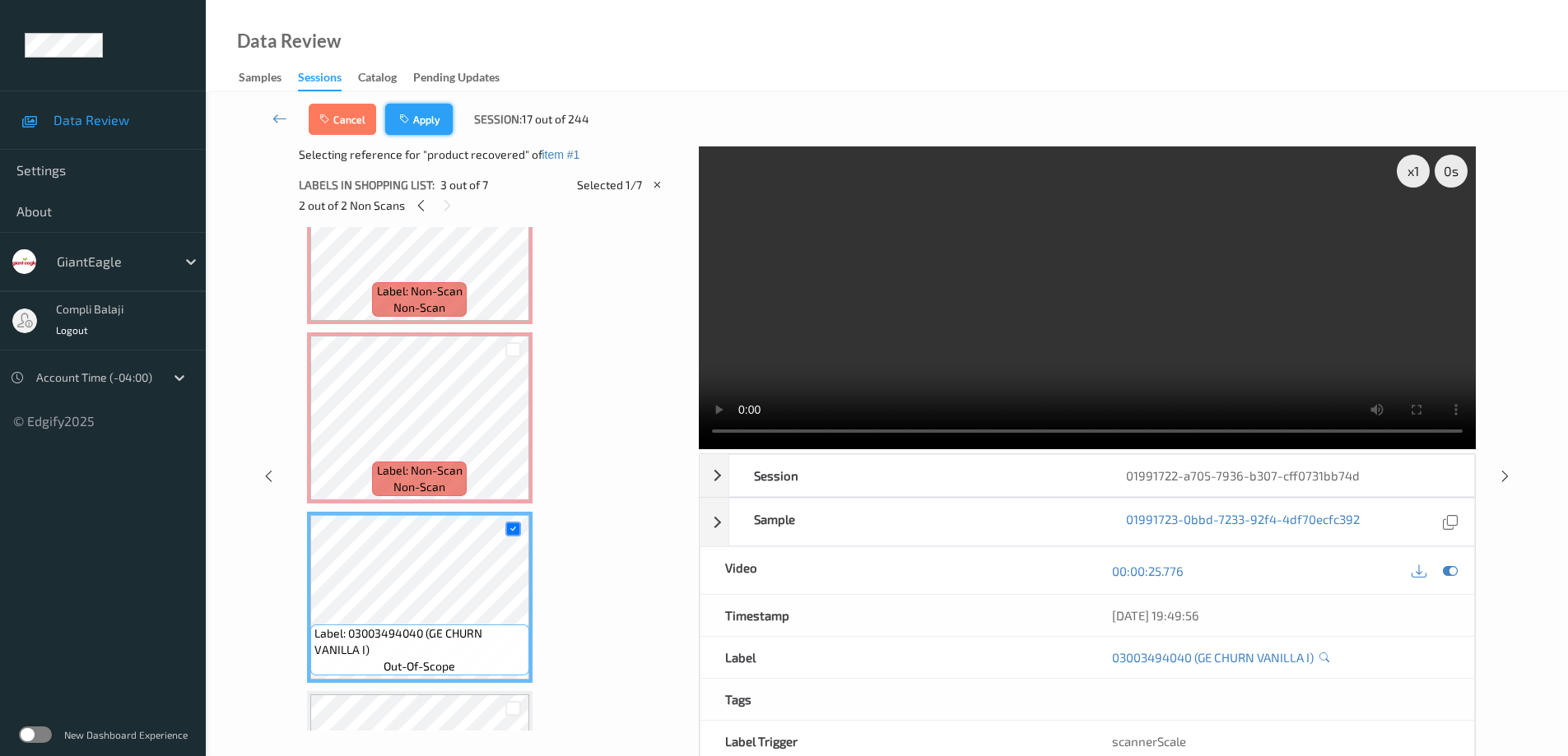
click at [433, 126] on button "Apply" at bounding box center [419, 119] width 68 height 31
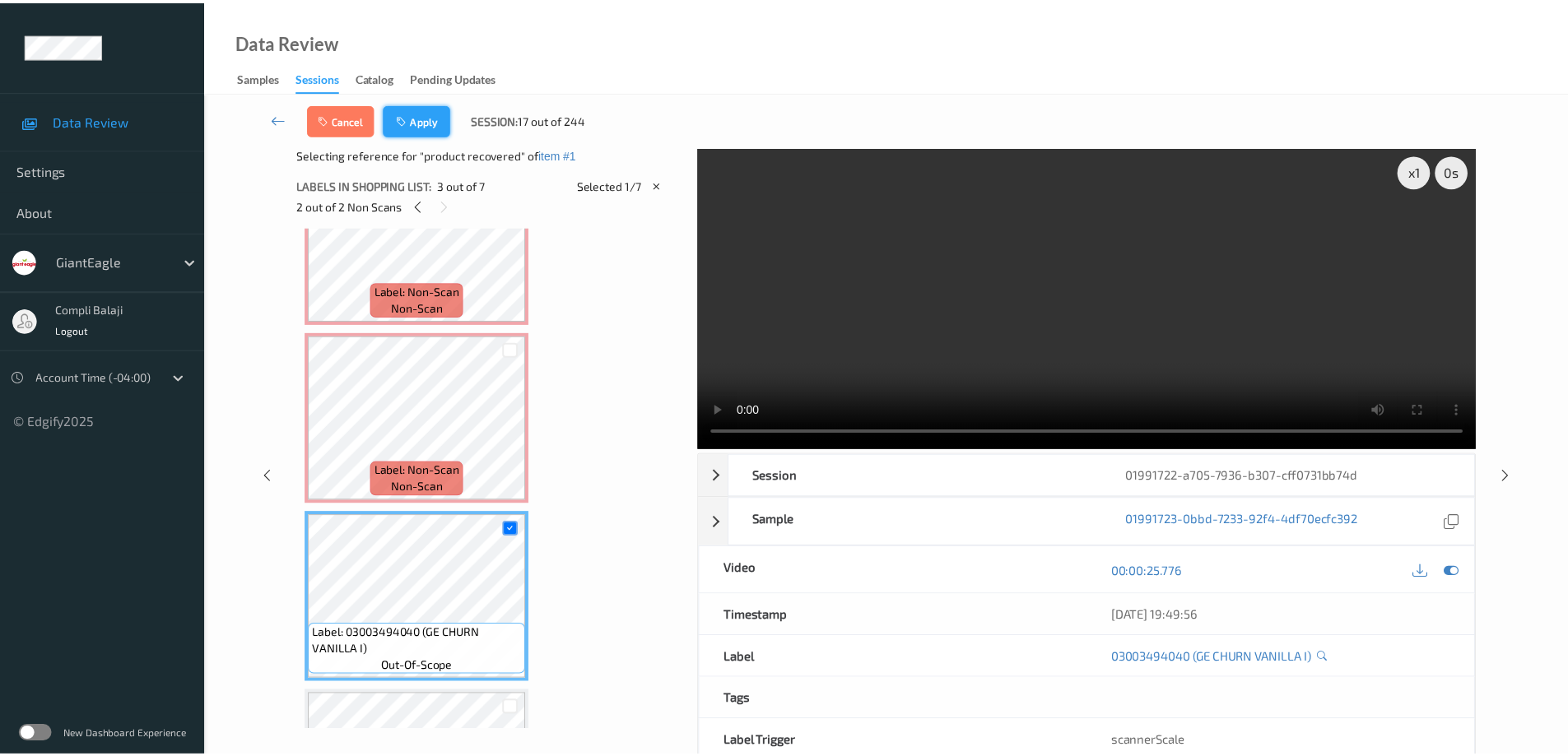
scroll to position [8, 0]
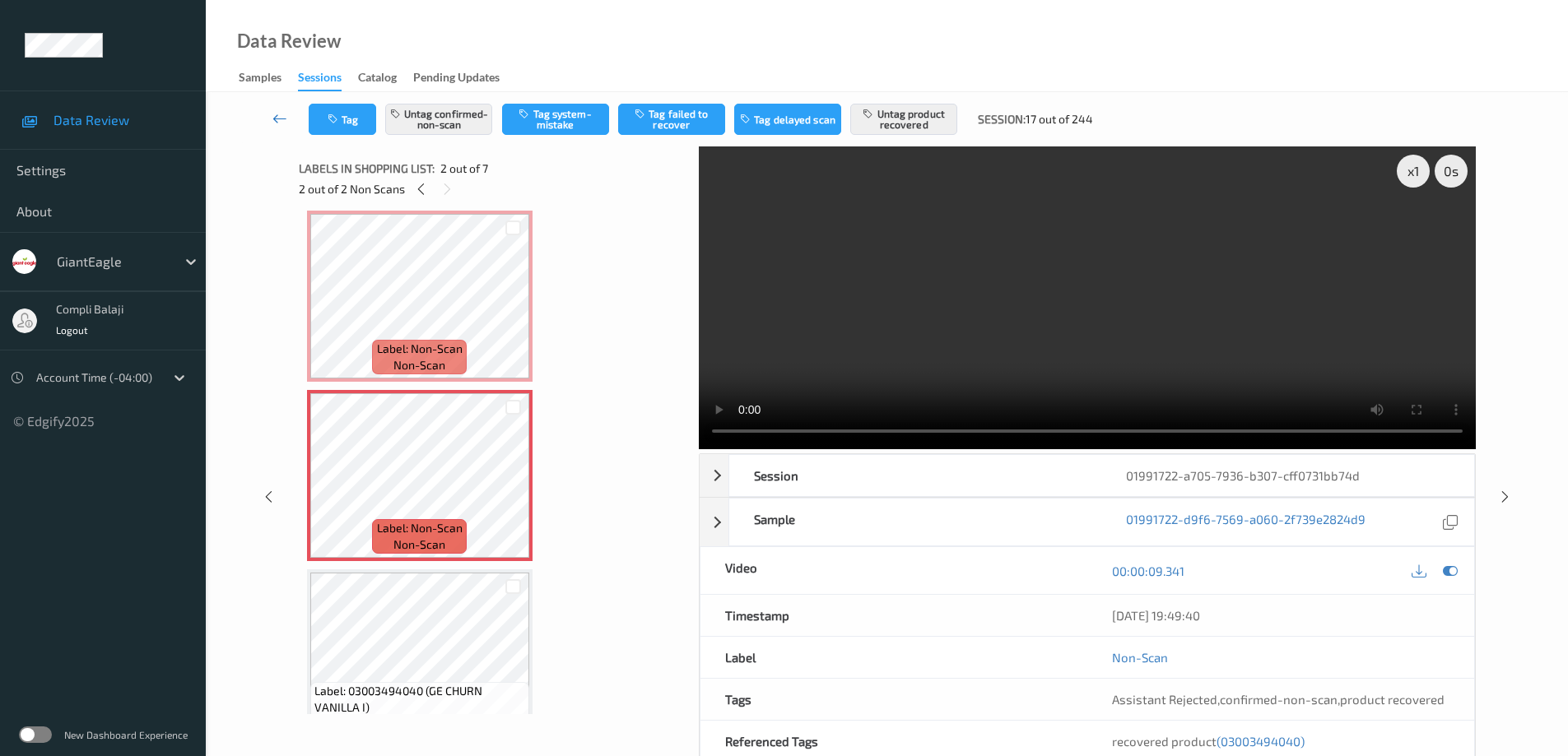
click at [278, 117] on icon at bounding box center [280, 118] width 15 height 16
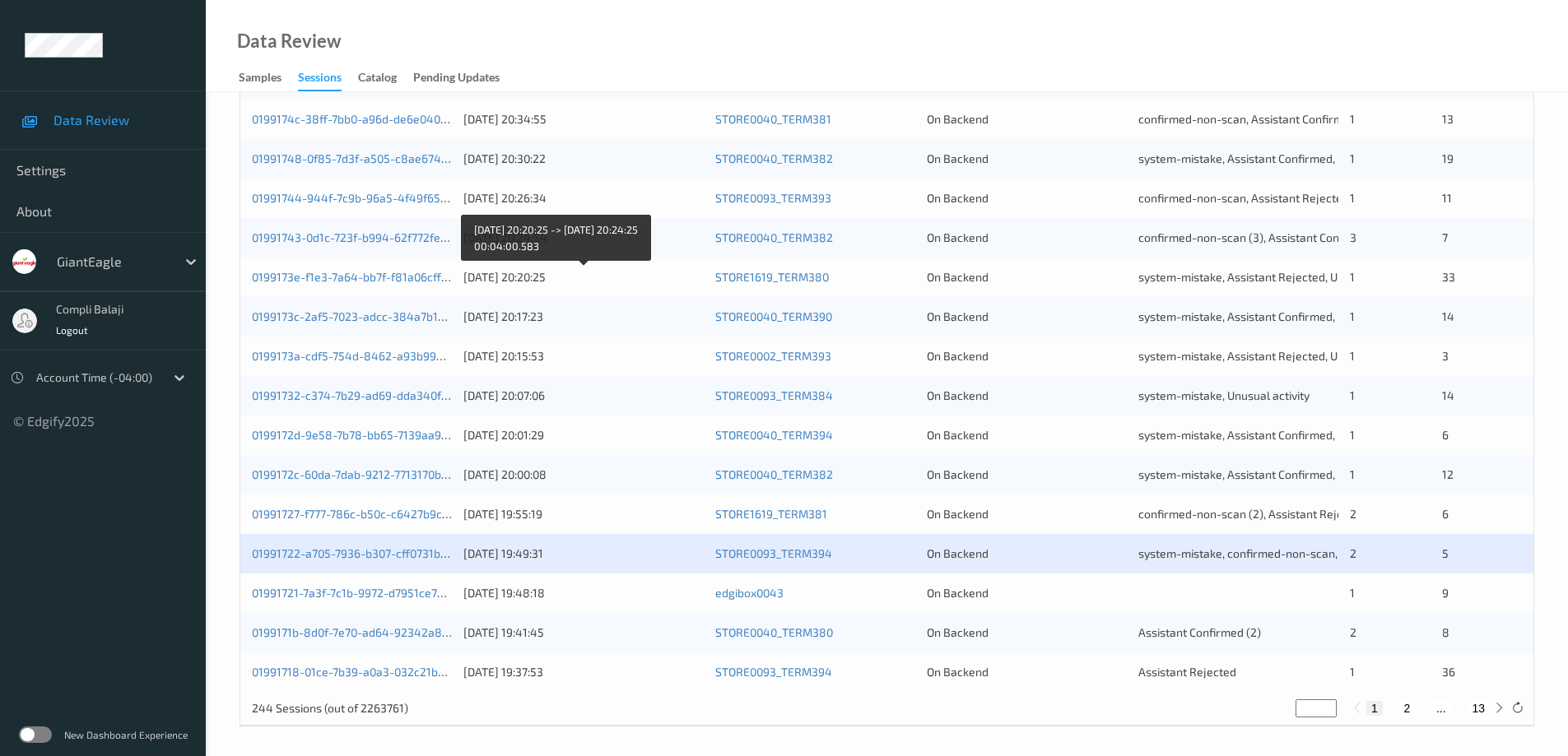
scroll to position [482, 0]
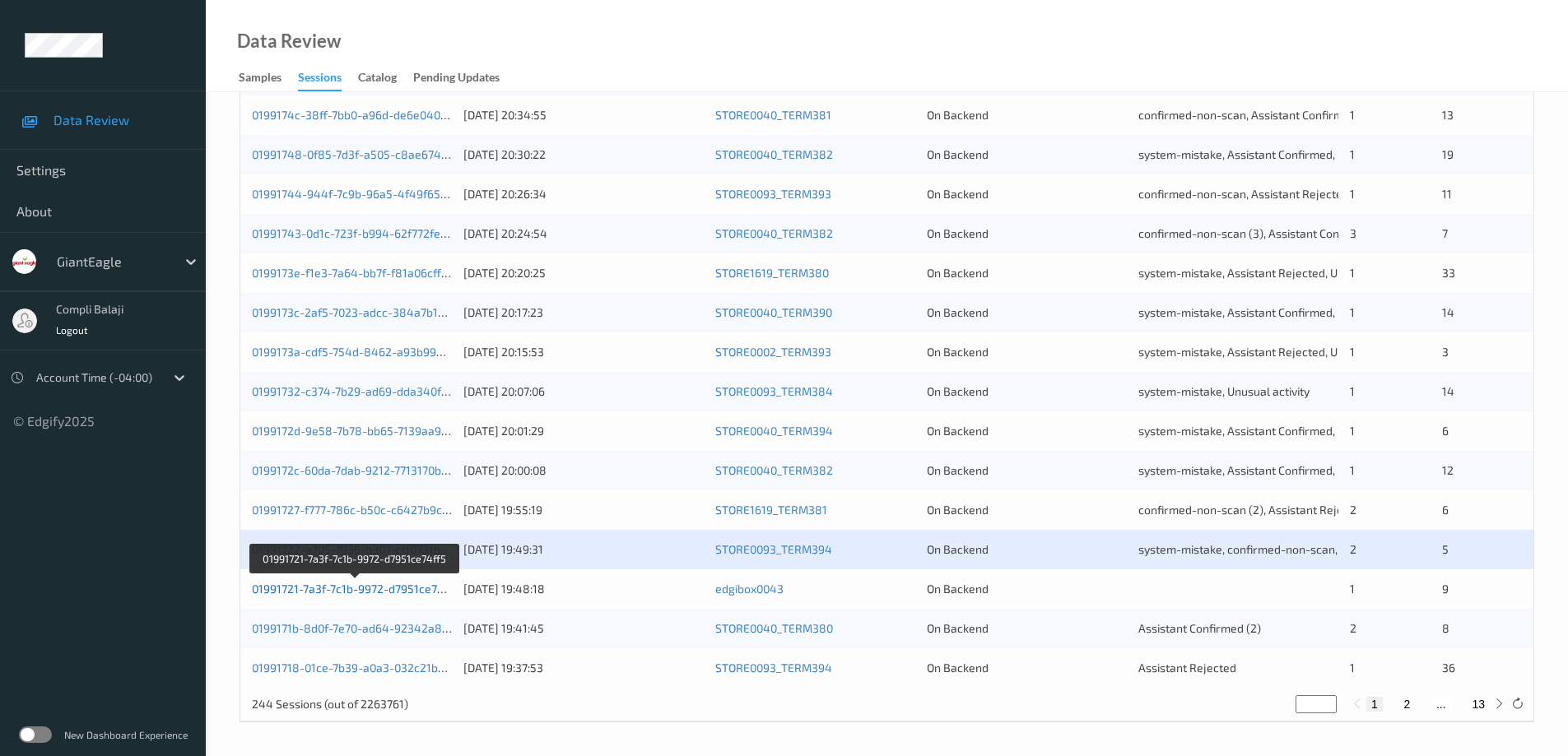
click at [362, 588] on link "01991721-7a3f-7c1b-9972-d7951ce74ff5" at bounding box center [355, 589] width 207 height 14
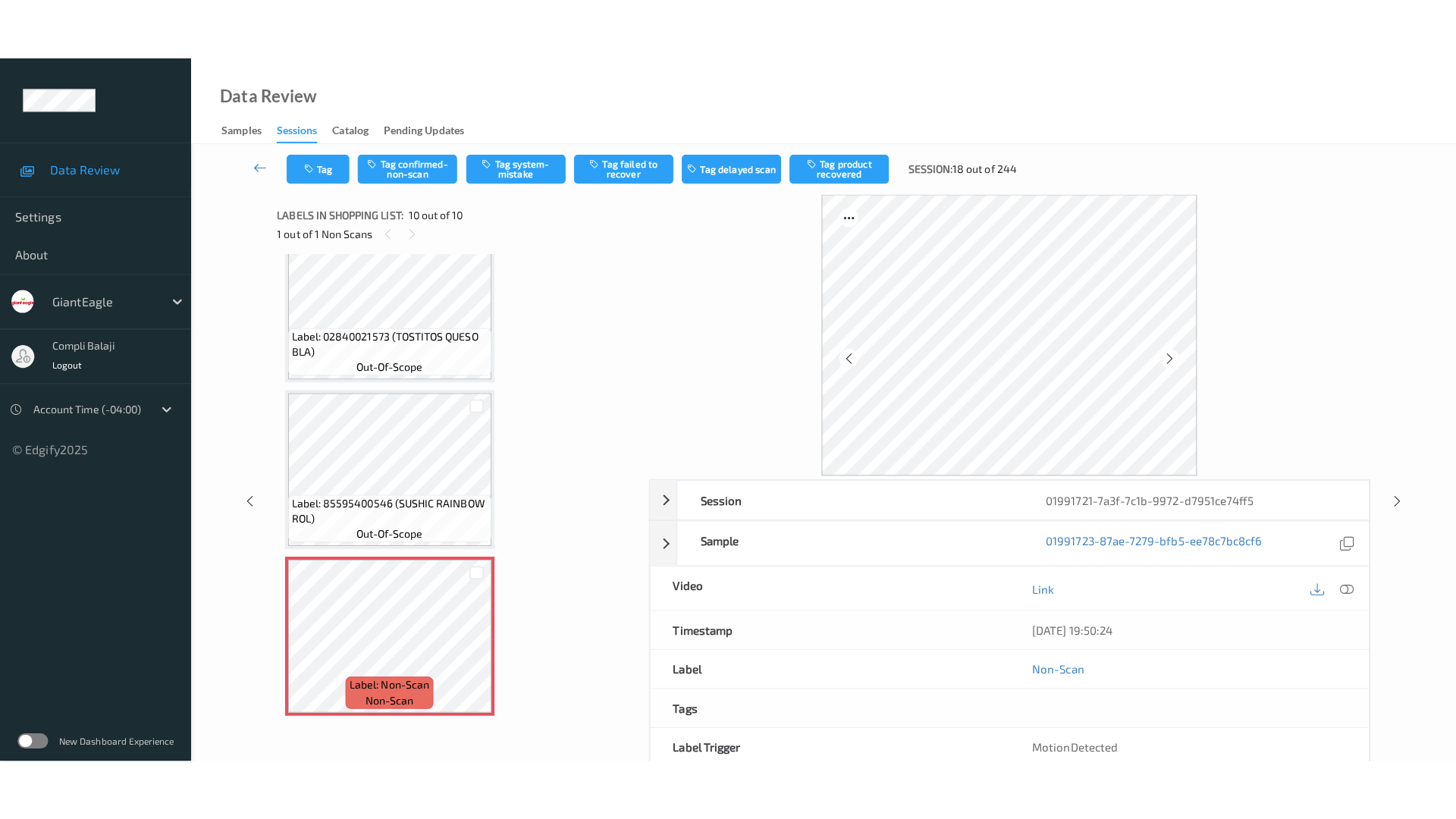
scroll to position [1197, 0]
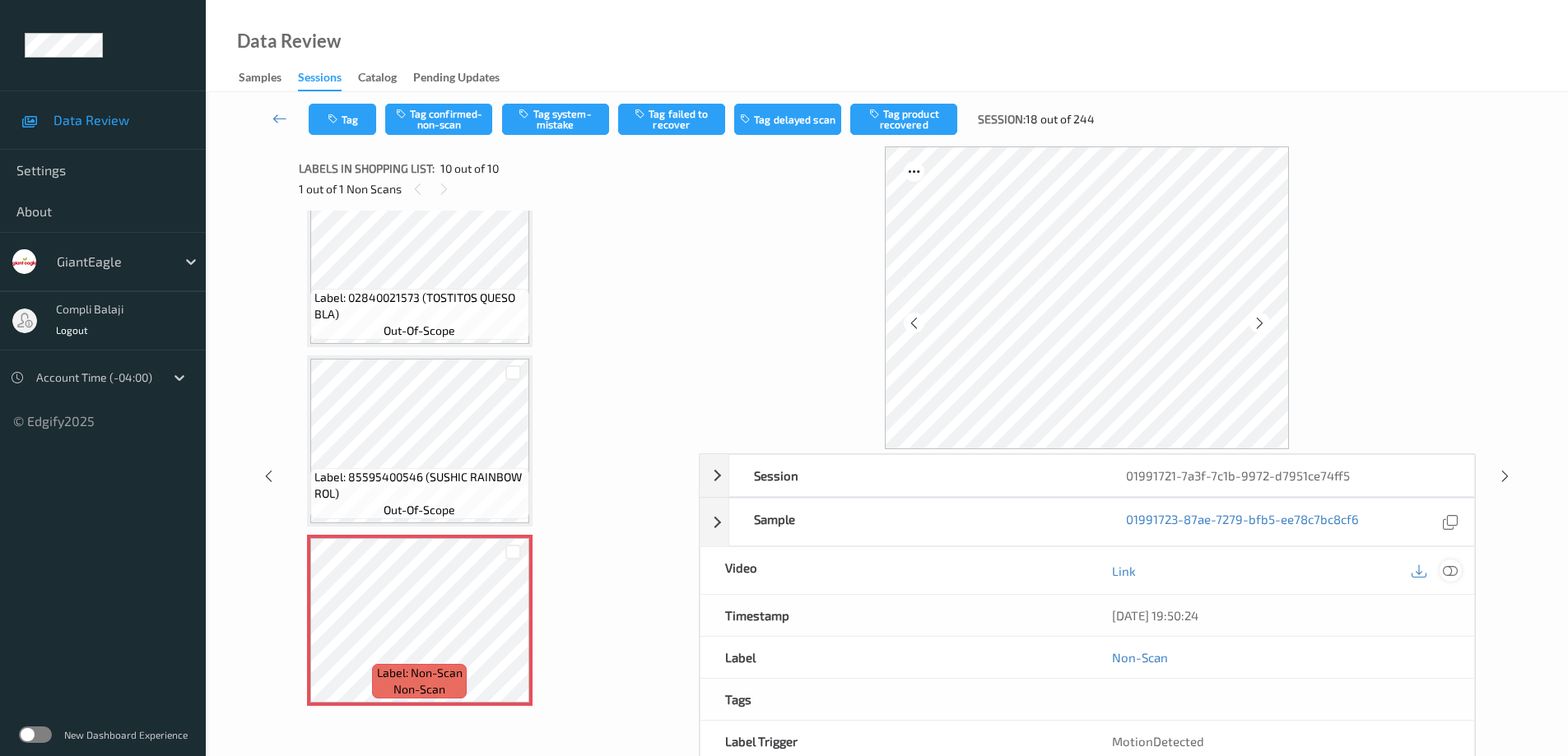
click at [1449, 576] on icon at bounding box center [1450, 570] width 15 height 15
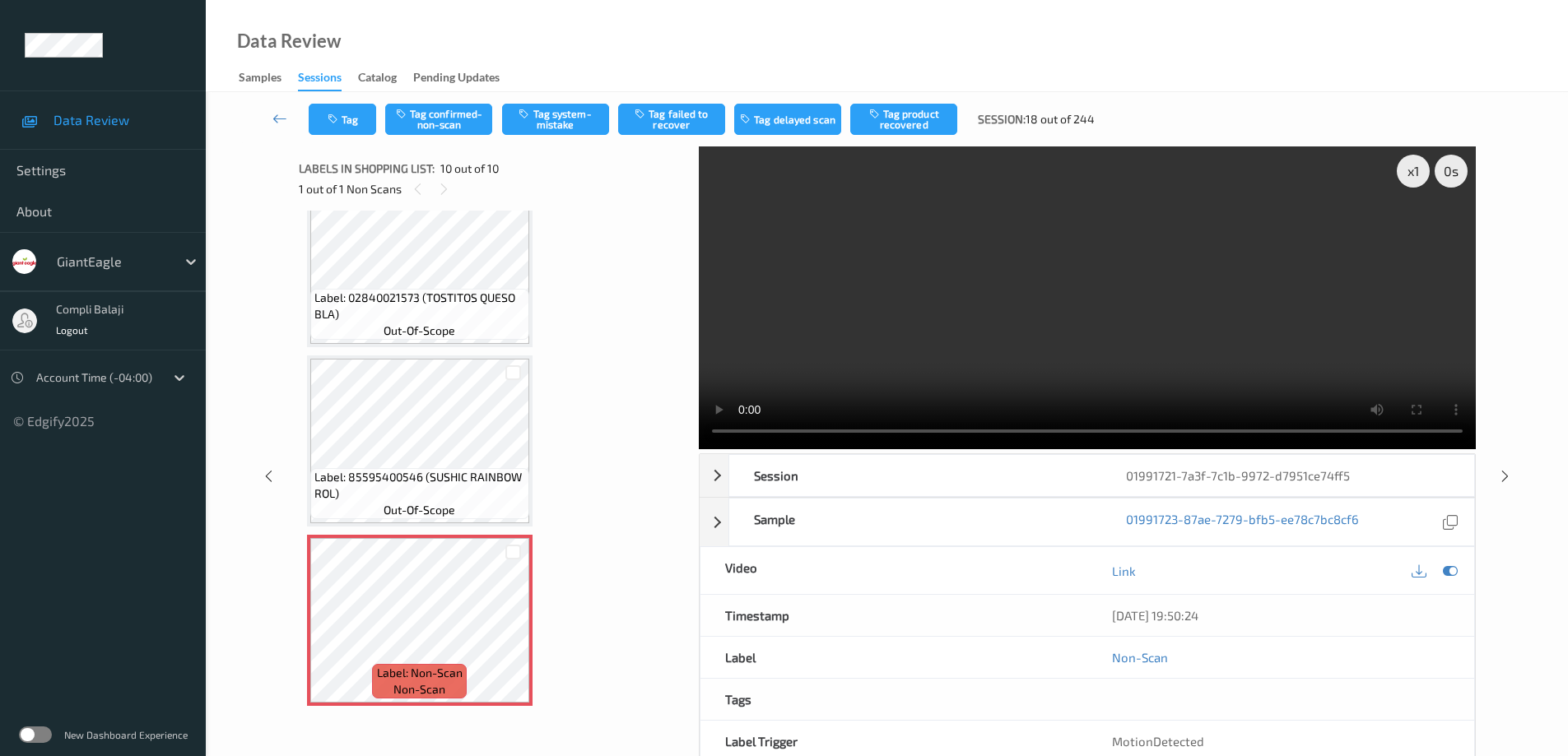
scroll to position [1165, 0]
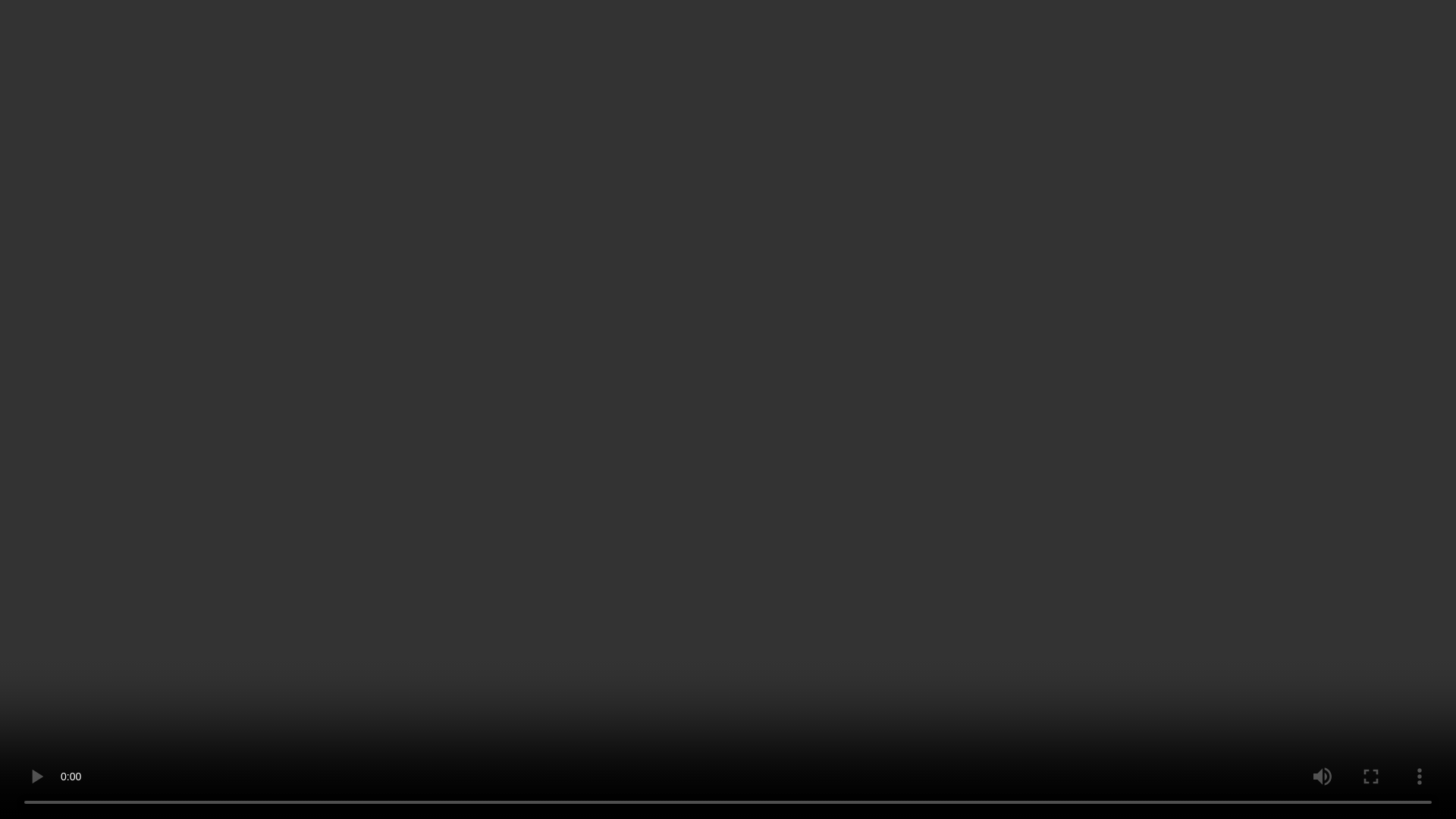
click at [1348, 648] on video at bounding box center [728, 410] width 1456 height 819
click at [1377, 647] on video at bounding box center [728, 410] width 1456 height 819
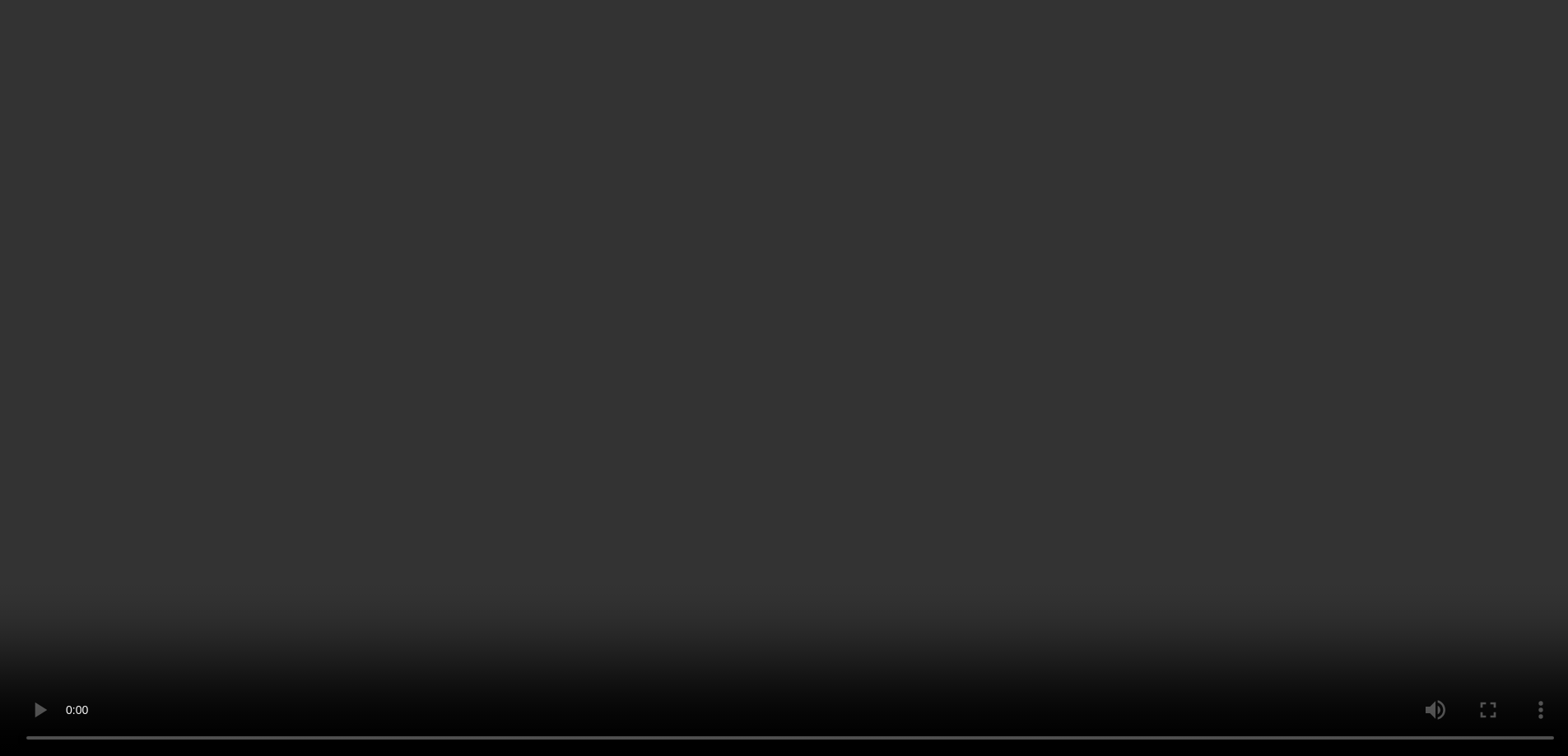
scroll to position [1298, 0]
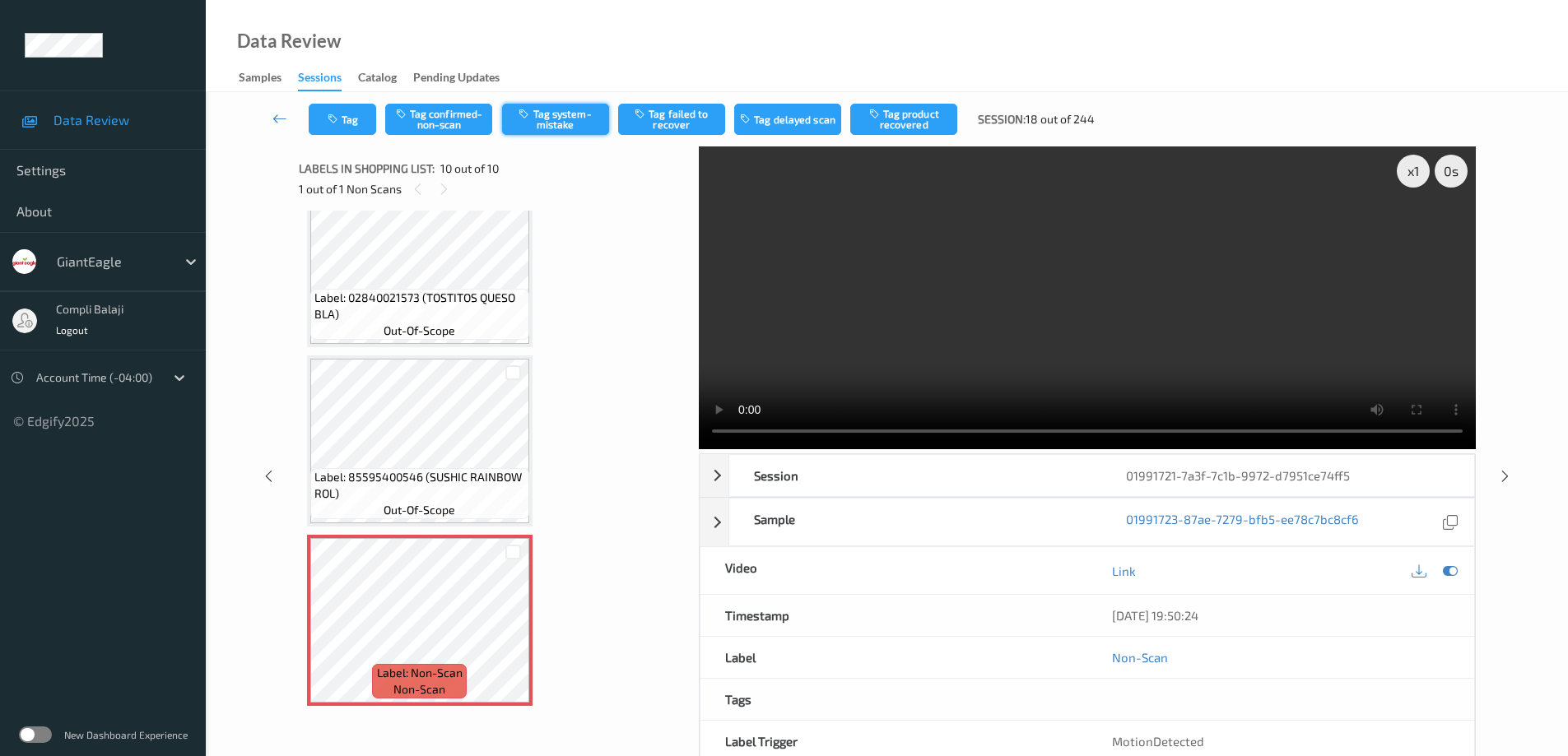
drag, startPoint x: 549, startPoint y: 123, endPoint x: 567, endPoint y: 139, distance: 24.1
click at [549, 124] on button "Tag system-mistake" at bounding box center [555, 119] width 107 height 31
click at [277, 115] on icon at bounding box center [280, 118] width 15 height 16
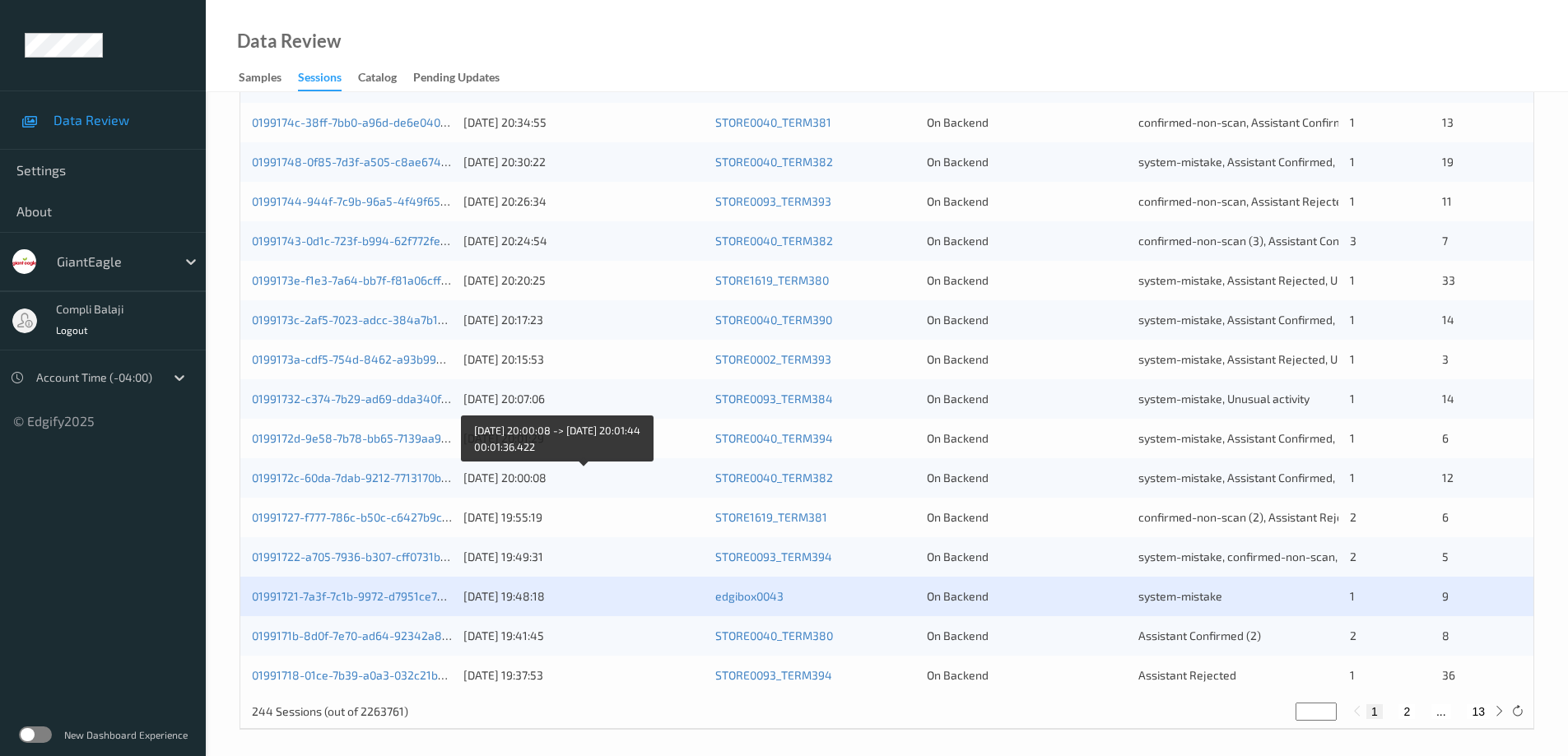
scroll to position [482, 0]
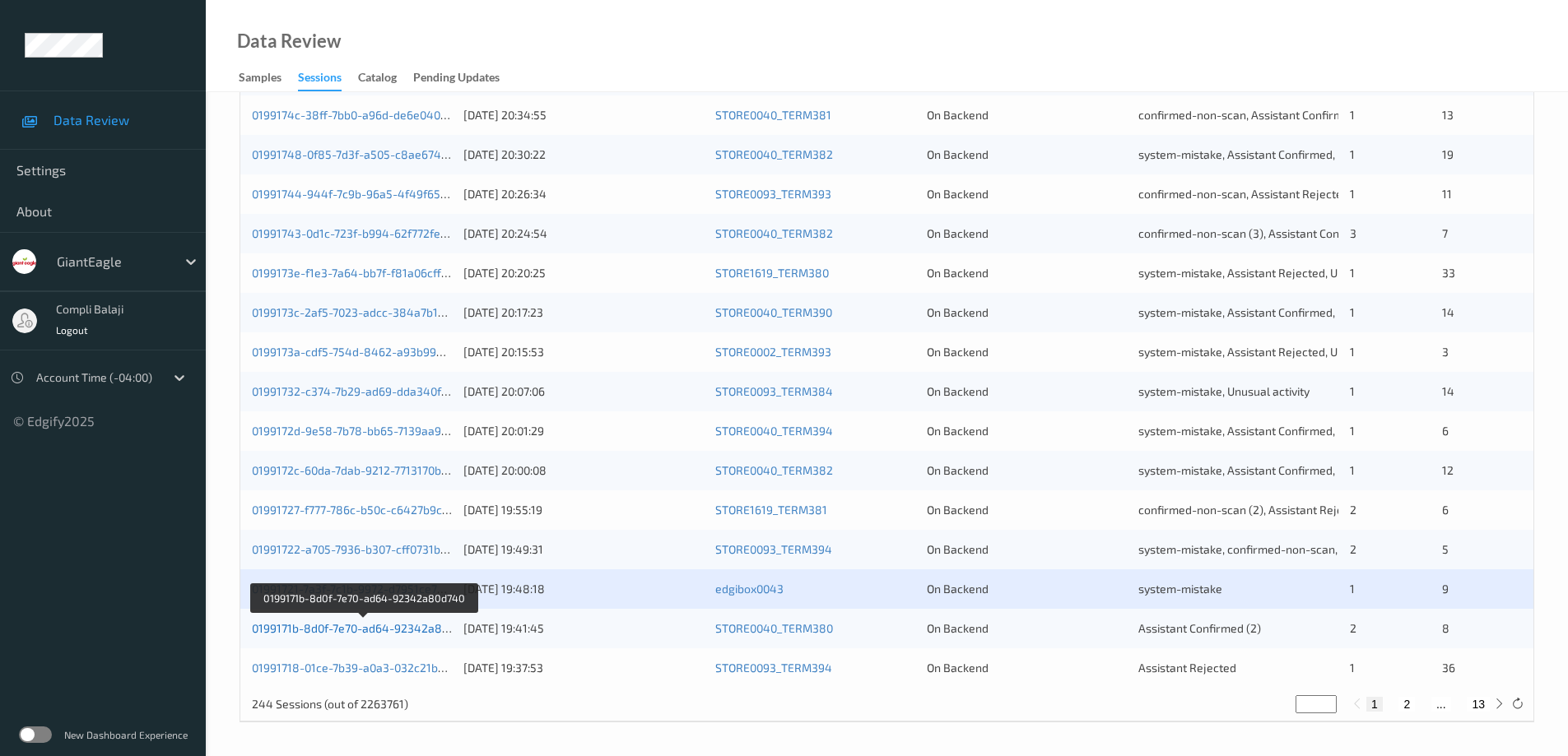
click at [382, 633] on link "0199171b-8d0f-7e70-ad64-92342a80d740" at bounding box center [364, 627] width 223 height 14
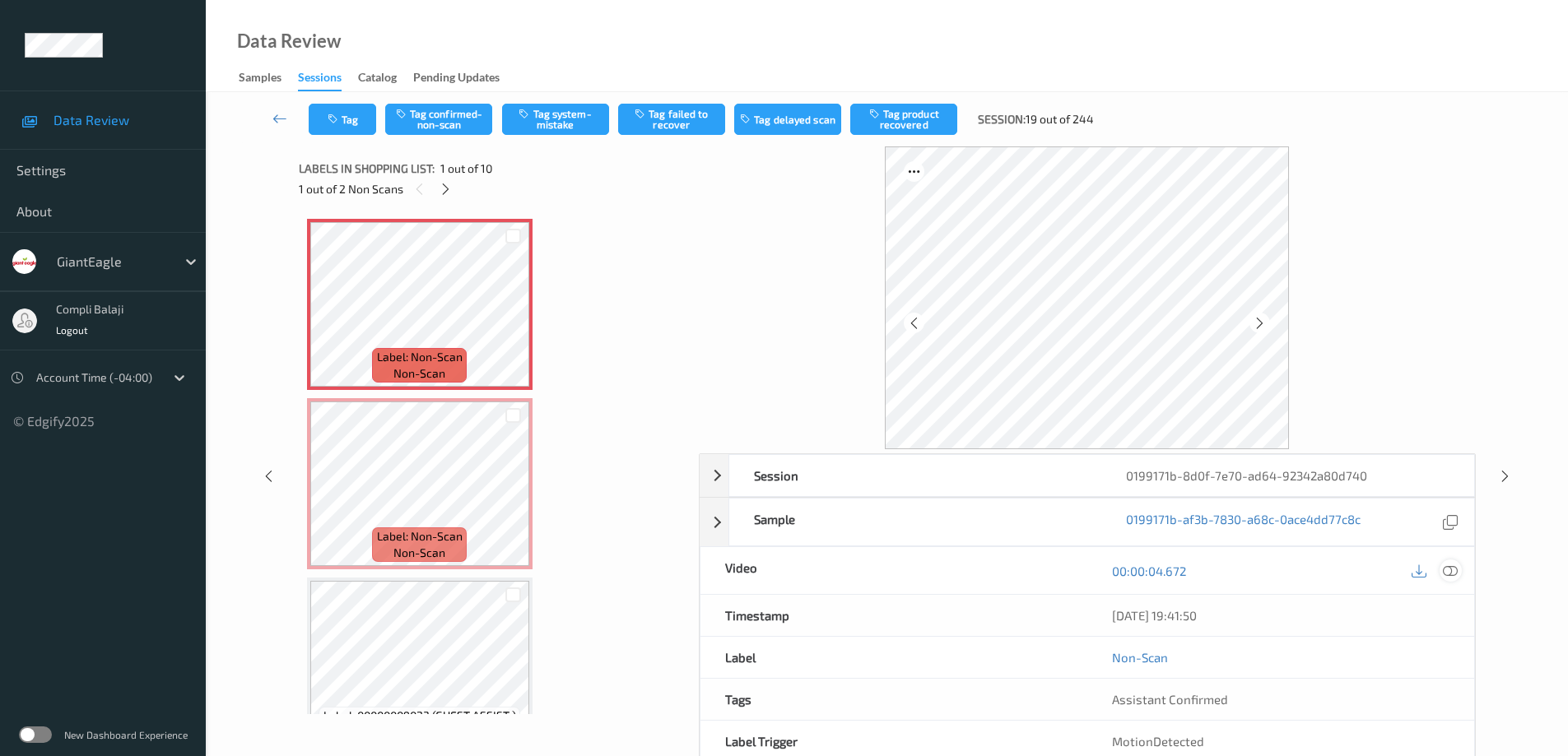
click at [1457, 569] on div at bounding box center [1450, 570] width 22 height 22
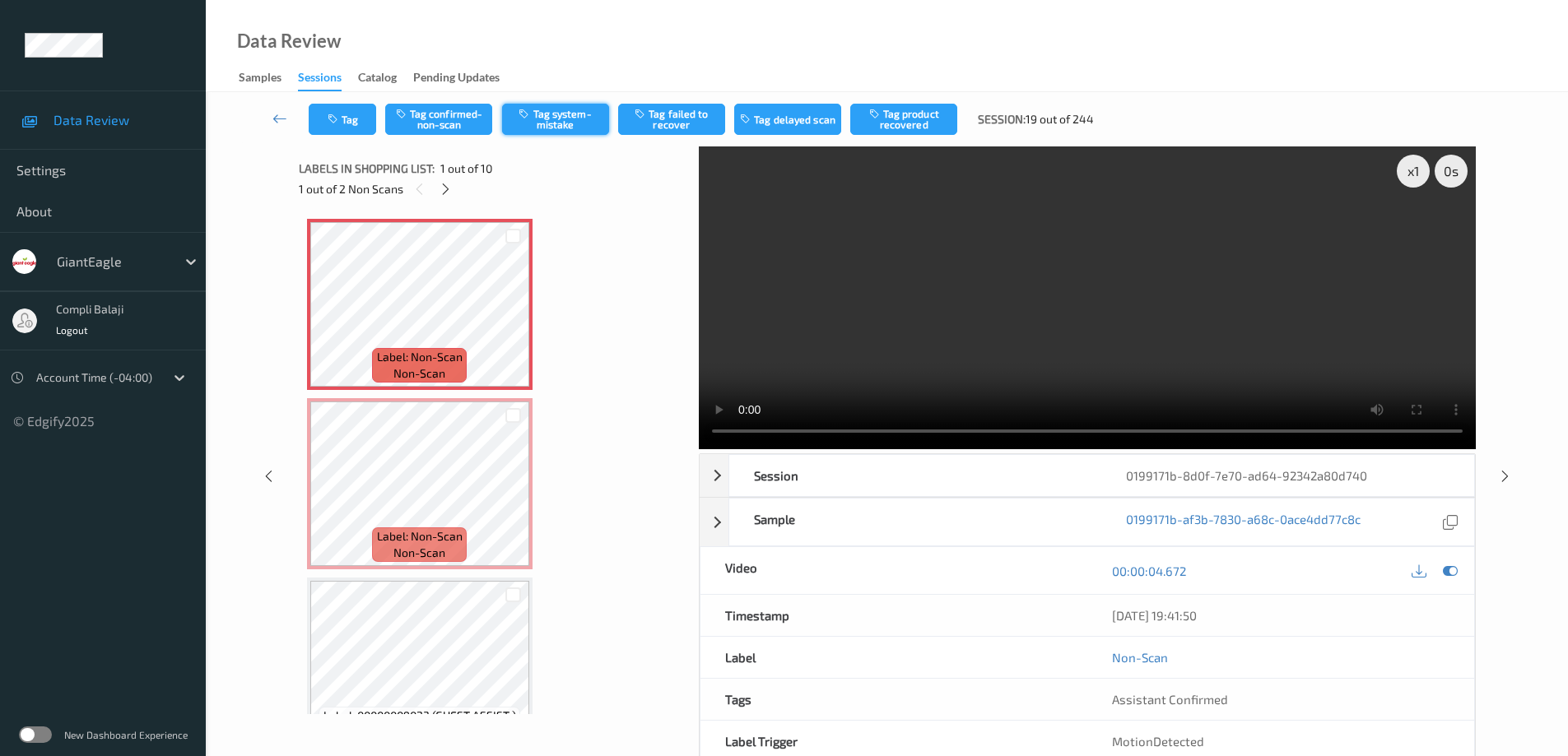
click at [560, 127] on button "Tag system-mistake" at bounding box center [555, 119] width 107 height 31
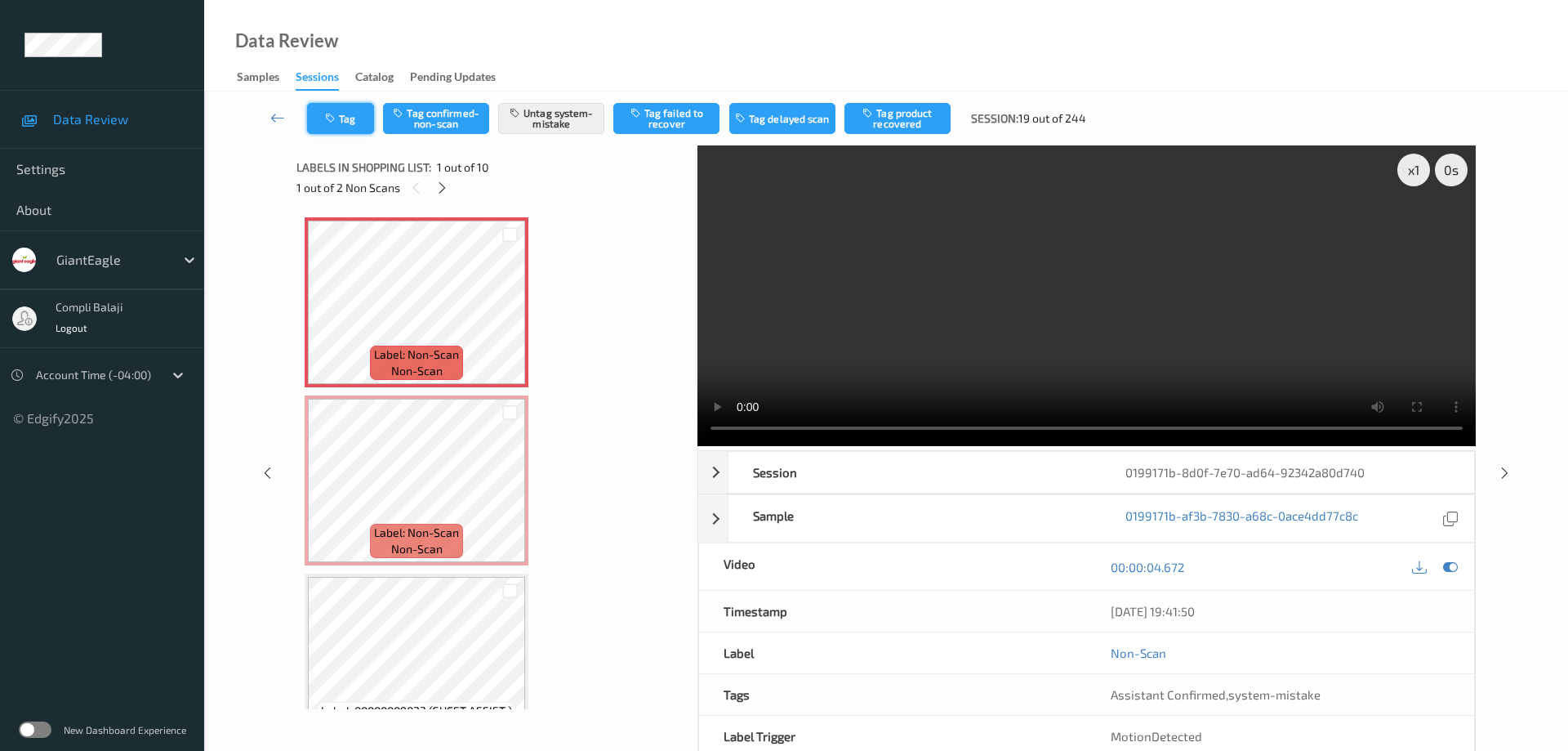
click at [355, 123] on button "Tag" at bounding box center [341, 118] width 67 height 31
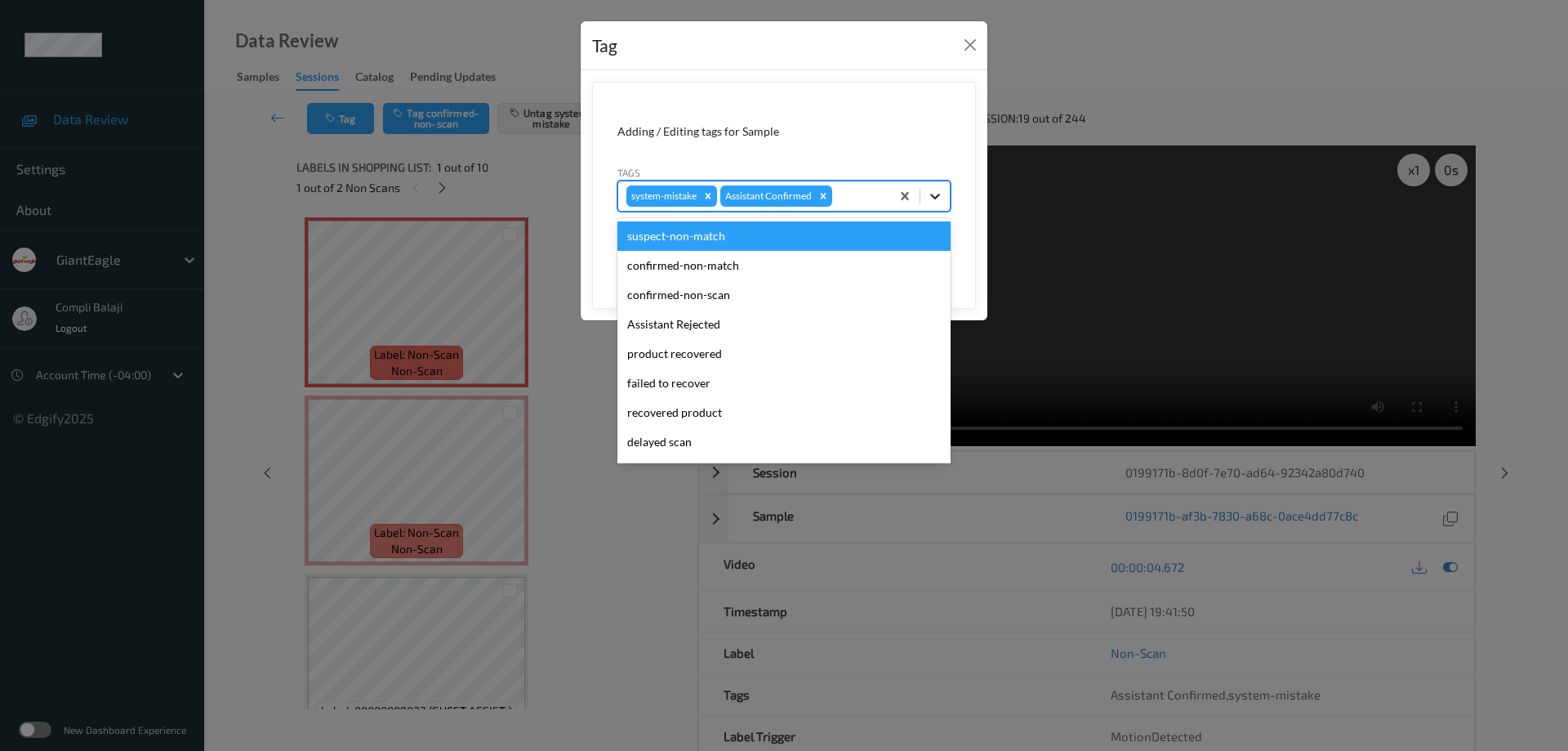
click at [937, 194] on icon at bounding box center [935, 196] width 16 height 16
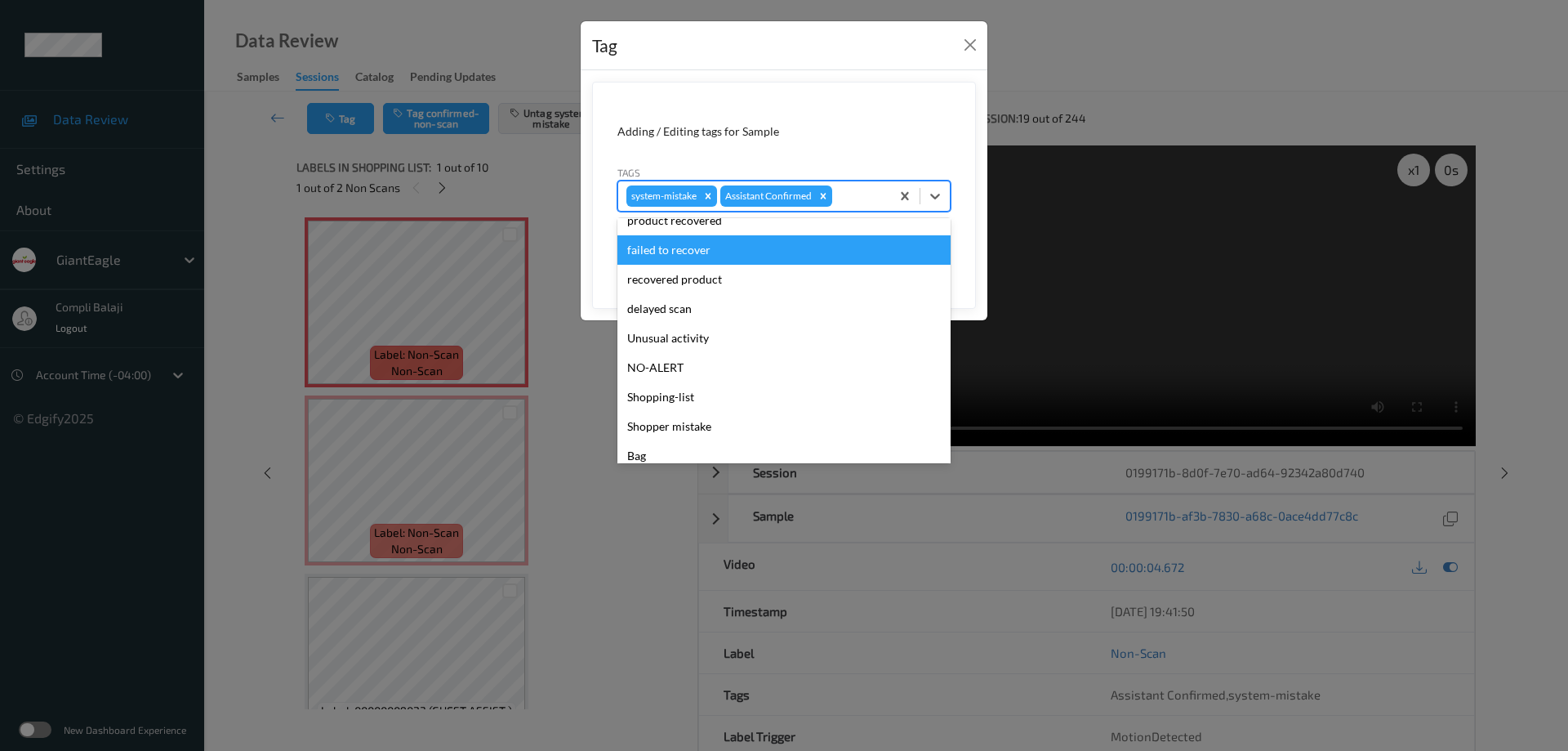
scroll to position [144, 0]
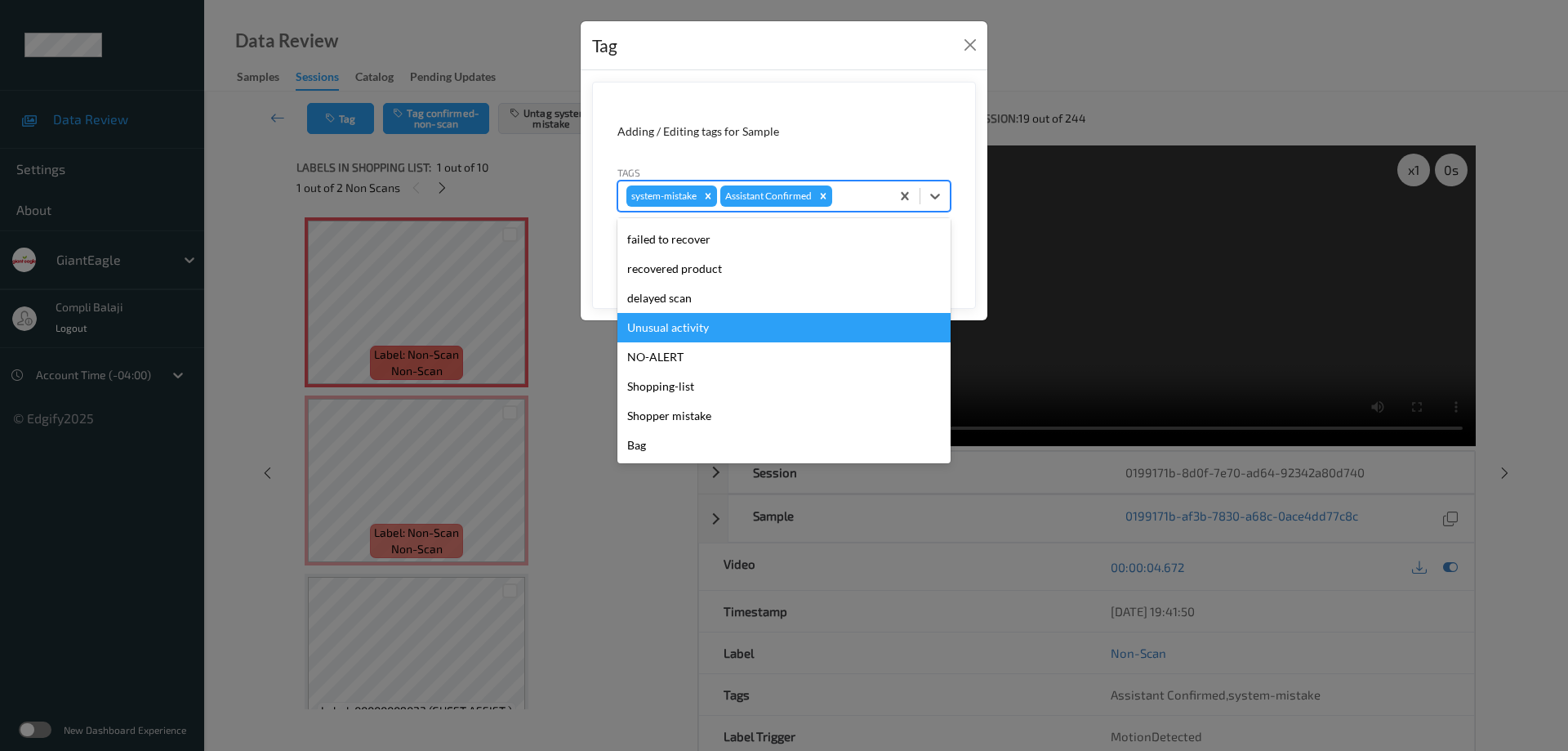
drag, startPoint x: 699, startPoint y: 328, endPoint x: 742, endPoint y: 326, distance: 43.0
click at [700, 327] on div "Unusual activity" at bounding box center [784, 327] width 333 height 29
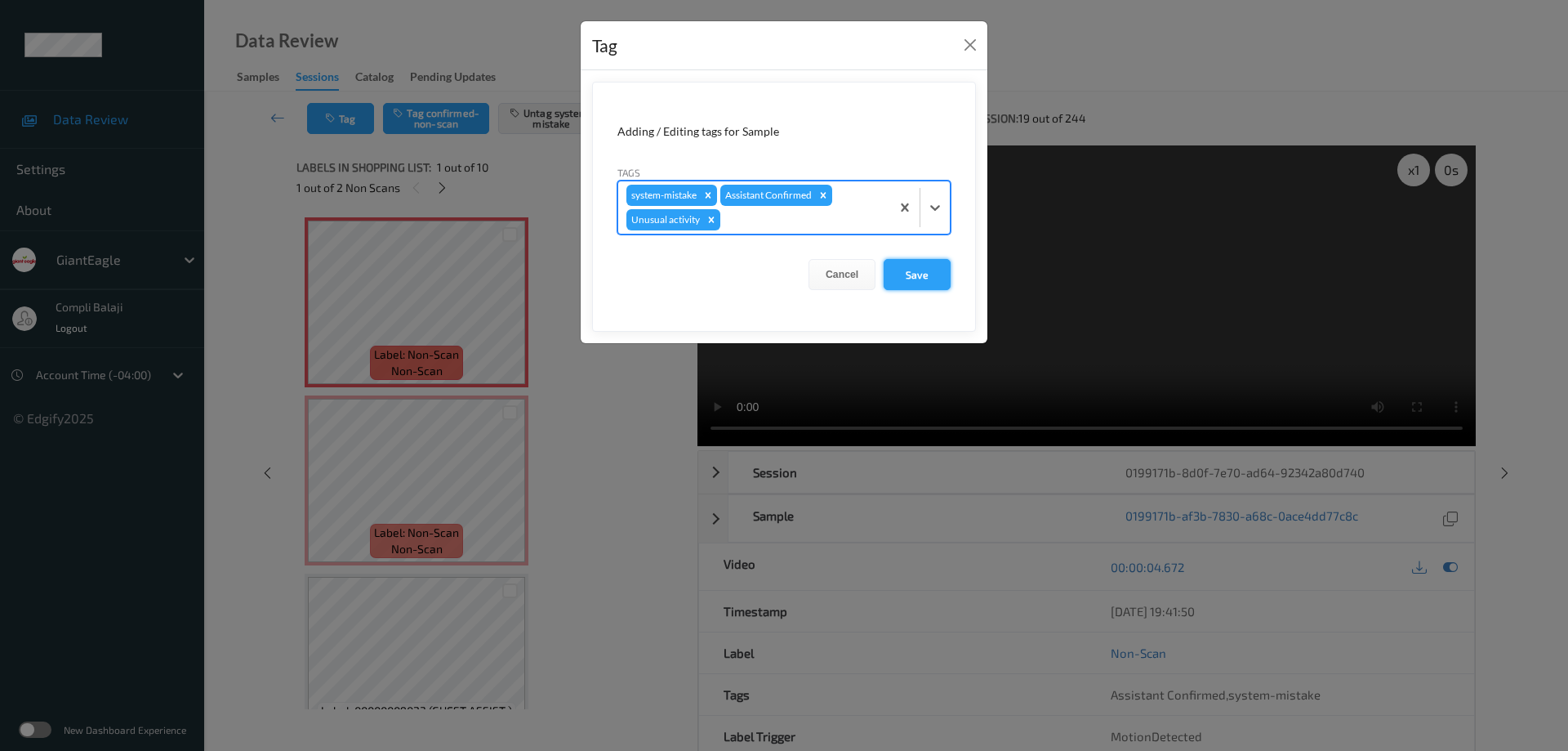
click at [930, 280] on button "Save" at bounding box center [917, 274] width 67 height 31
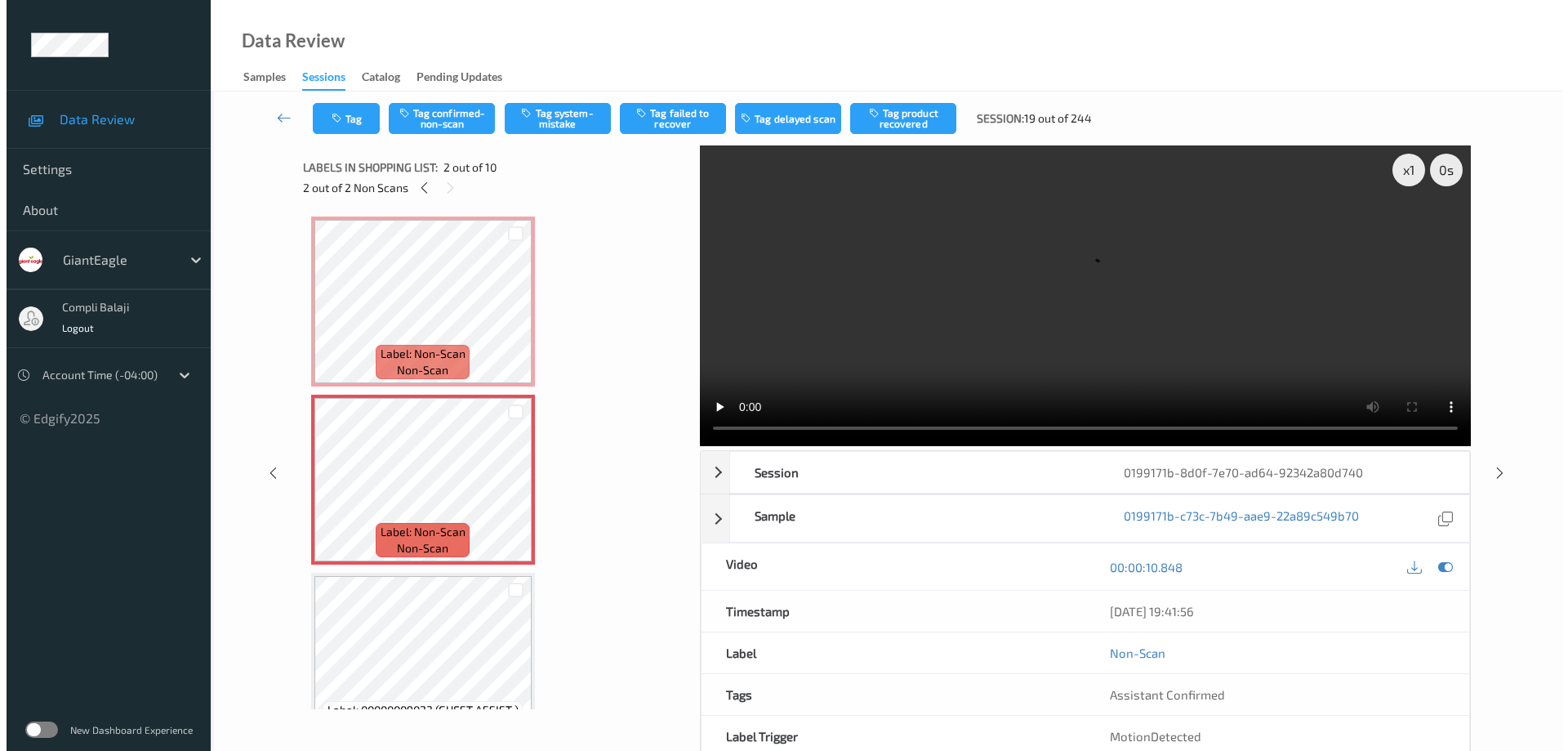
scroll to position [0, 0]
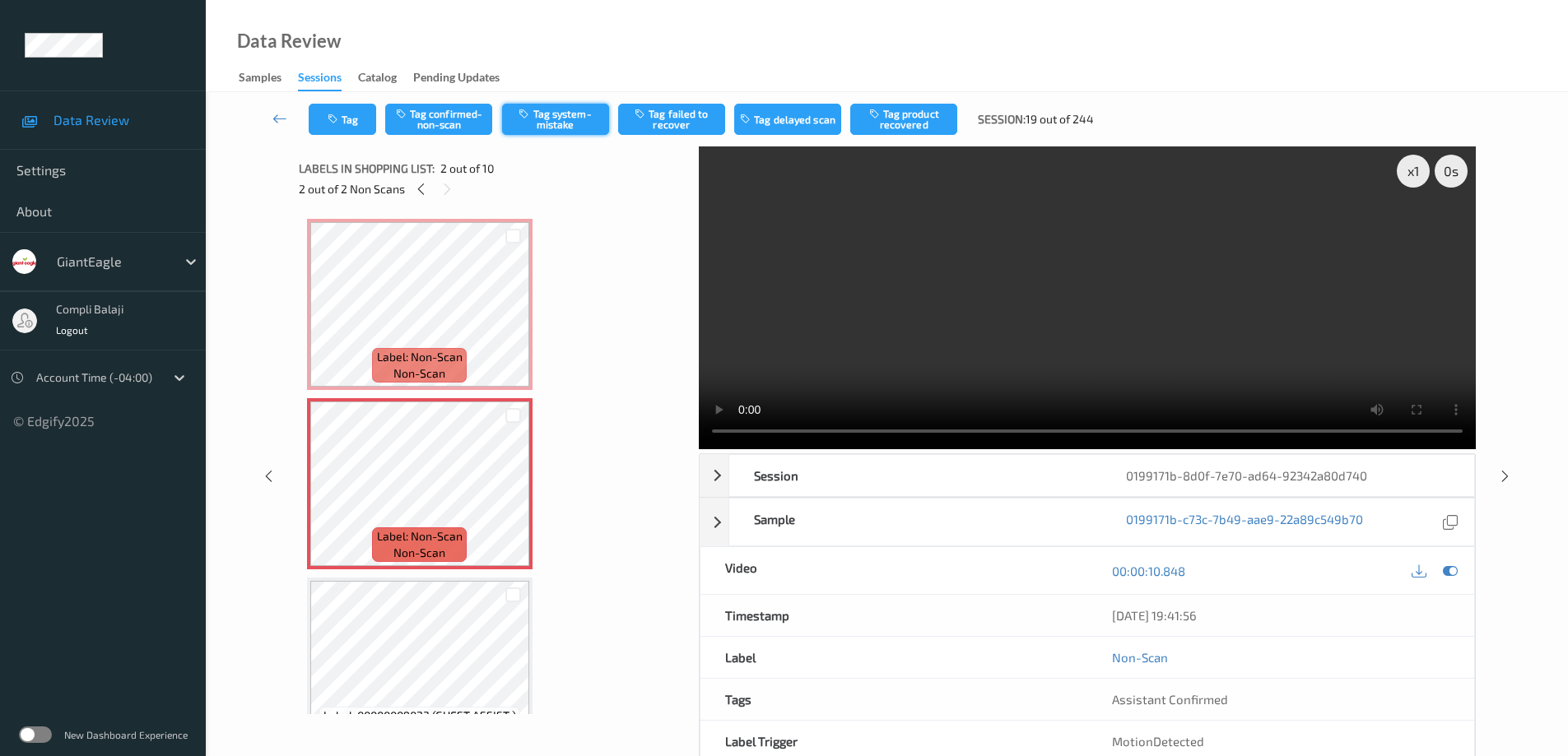
click at [567, 129] on button "Tag system-mistake" at bounding box center [555, 119] width 107 height 31
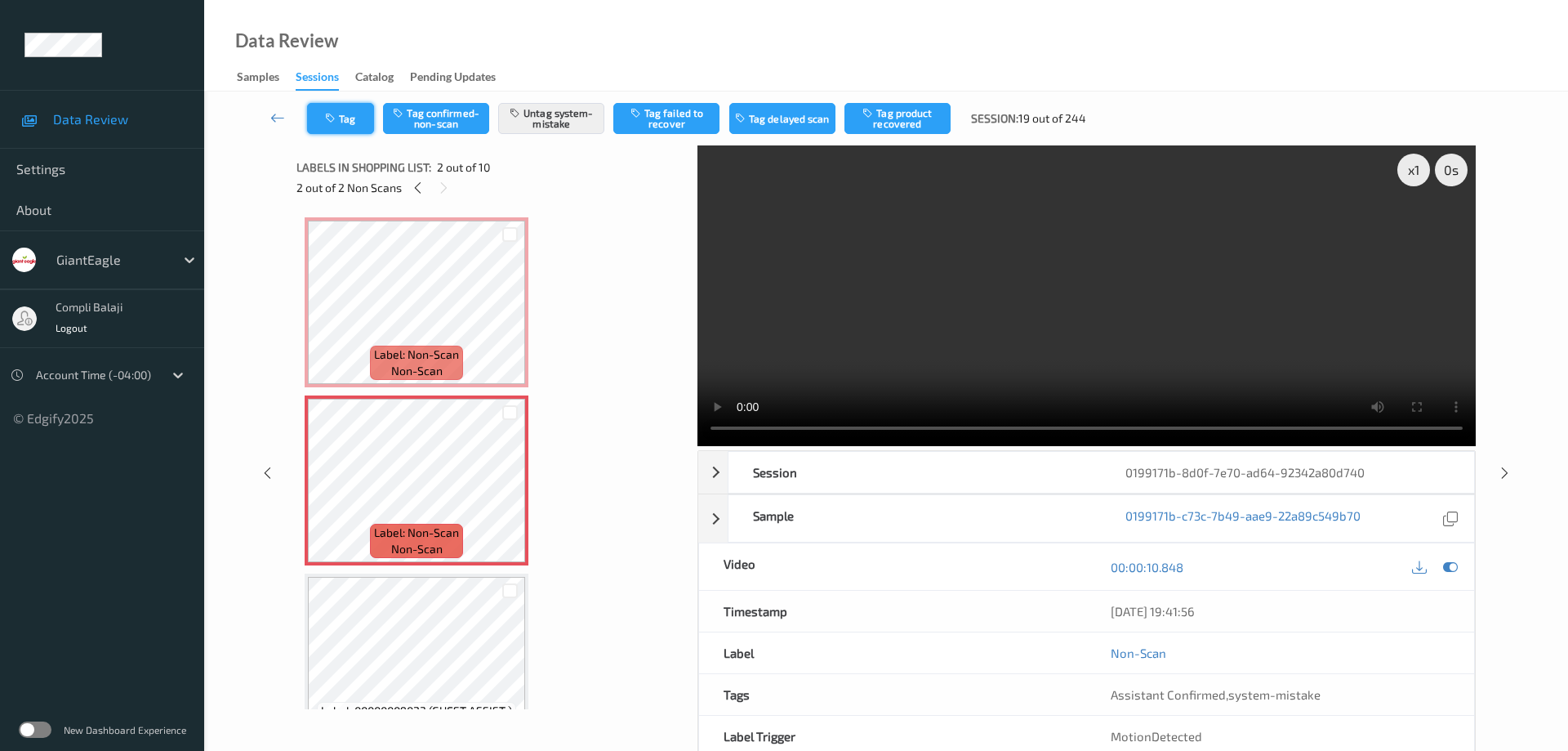
click at [361, 126] on button "Tag" at bounding box center [341, 118] width 67 height 31
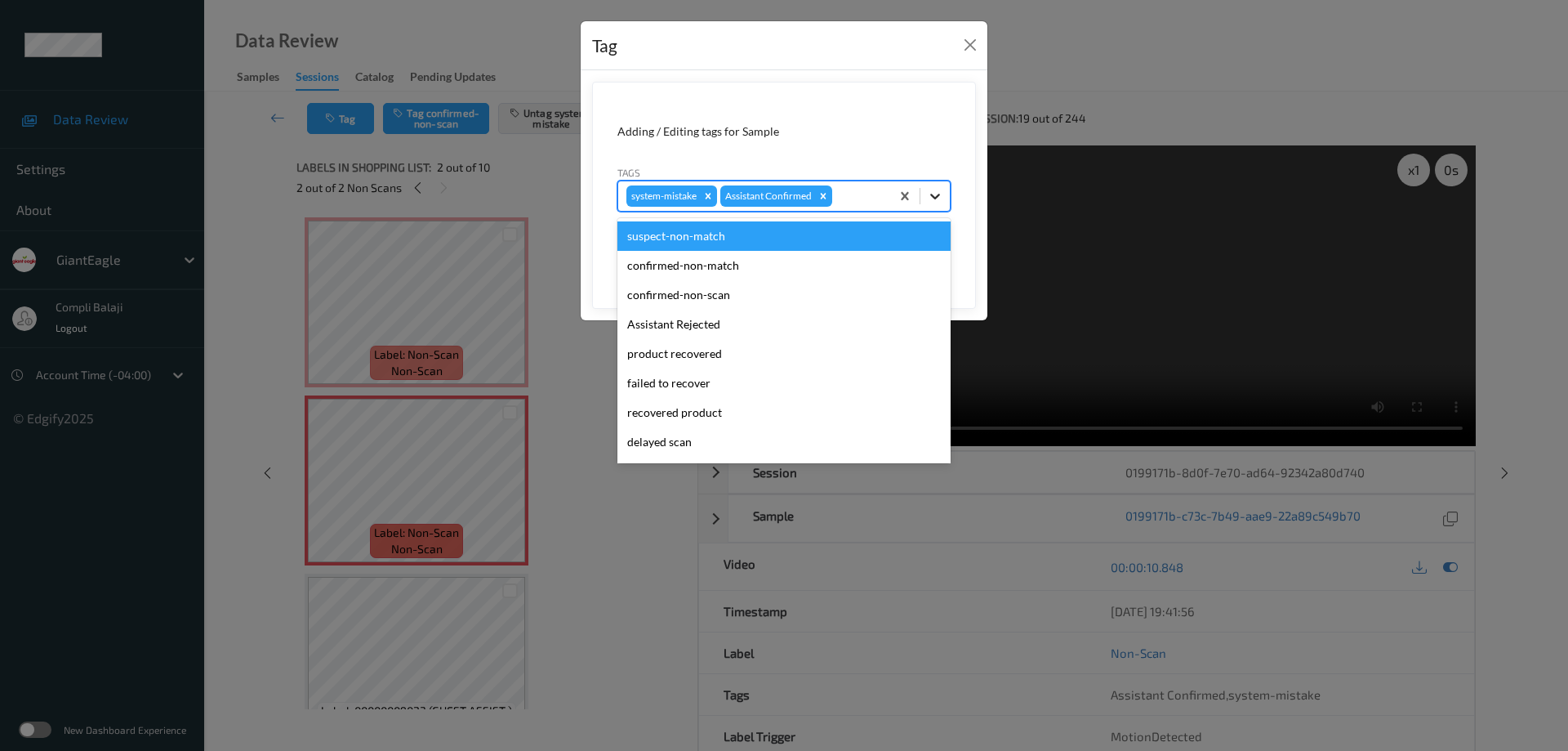
click at [939, 201] on icon at bounding box center [935, 196] width 16 height 16
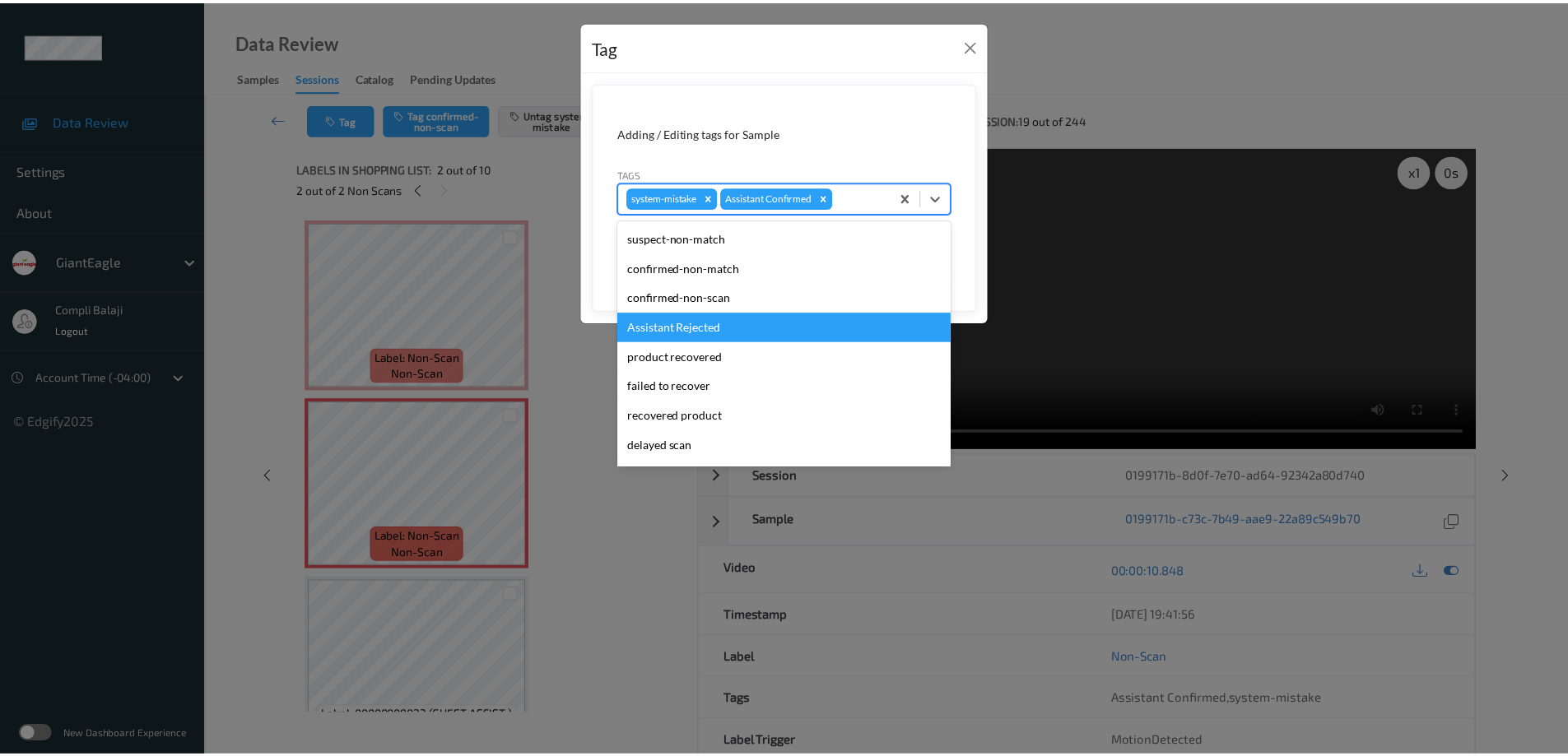
scroll to position [145, 0]
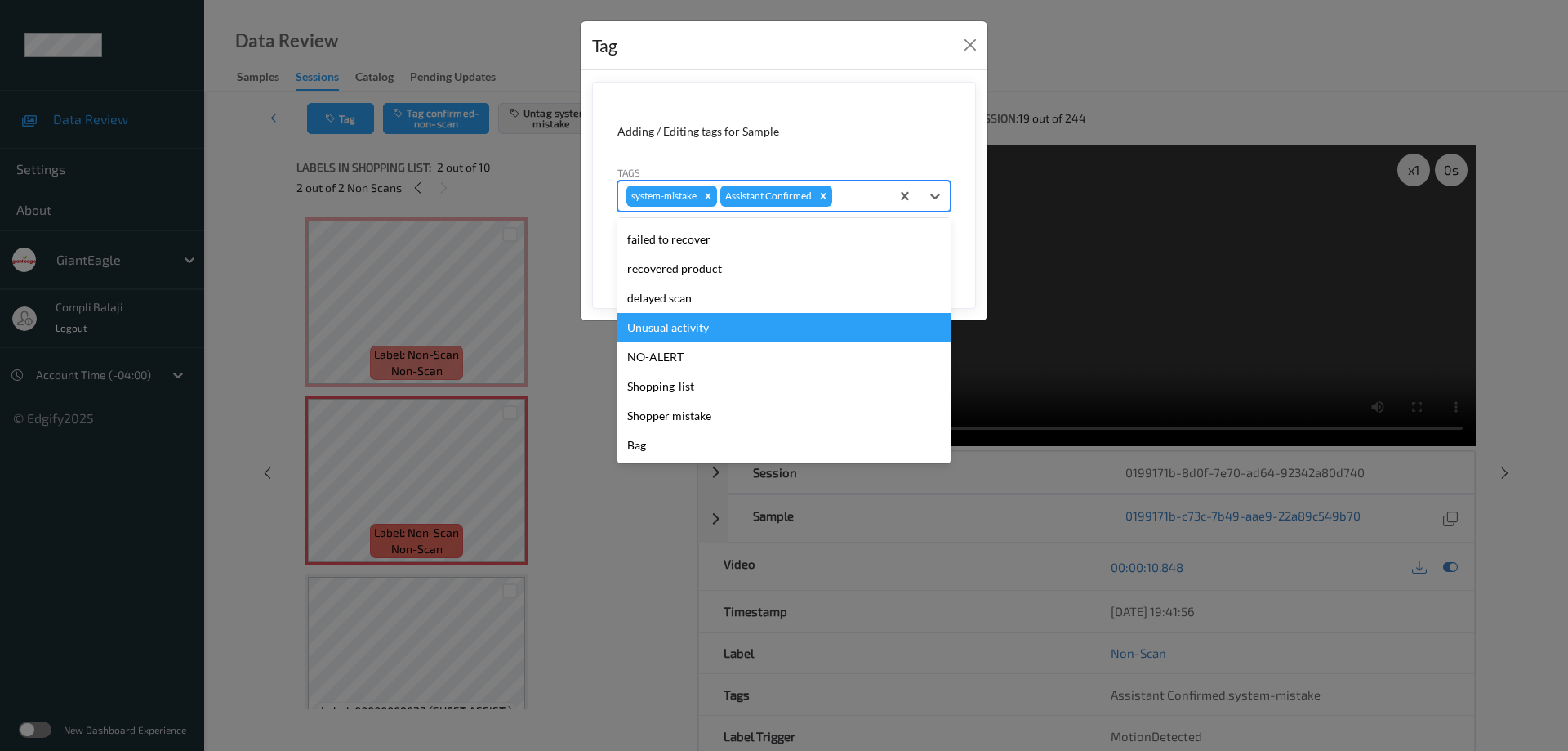
click at [679, 331] on div "Unusual activity" at bounding box center [784, 327] width 333 height 29
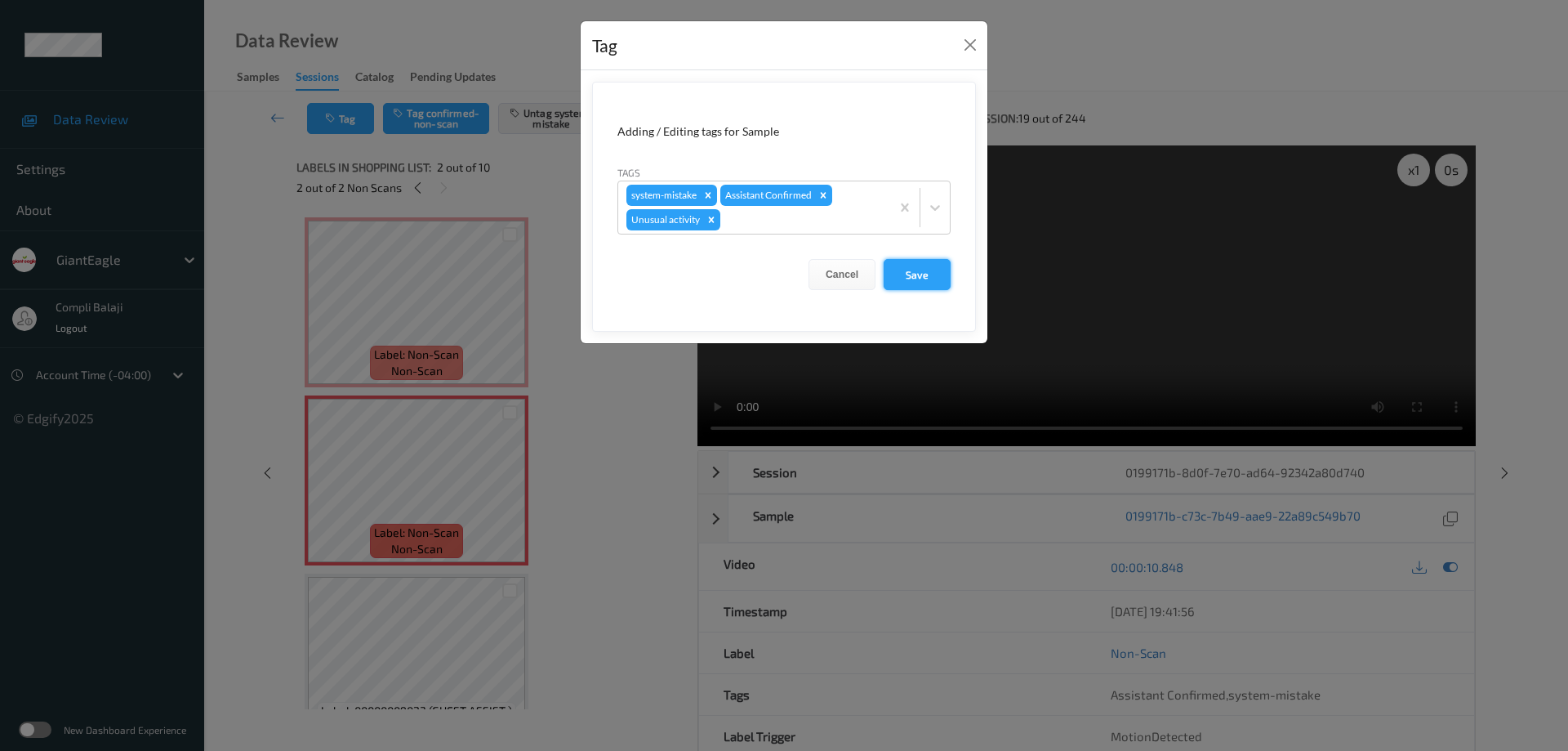
click at [920, 276] on button "Save" at bounding box center [917, 274] width 67 height 31
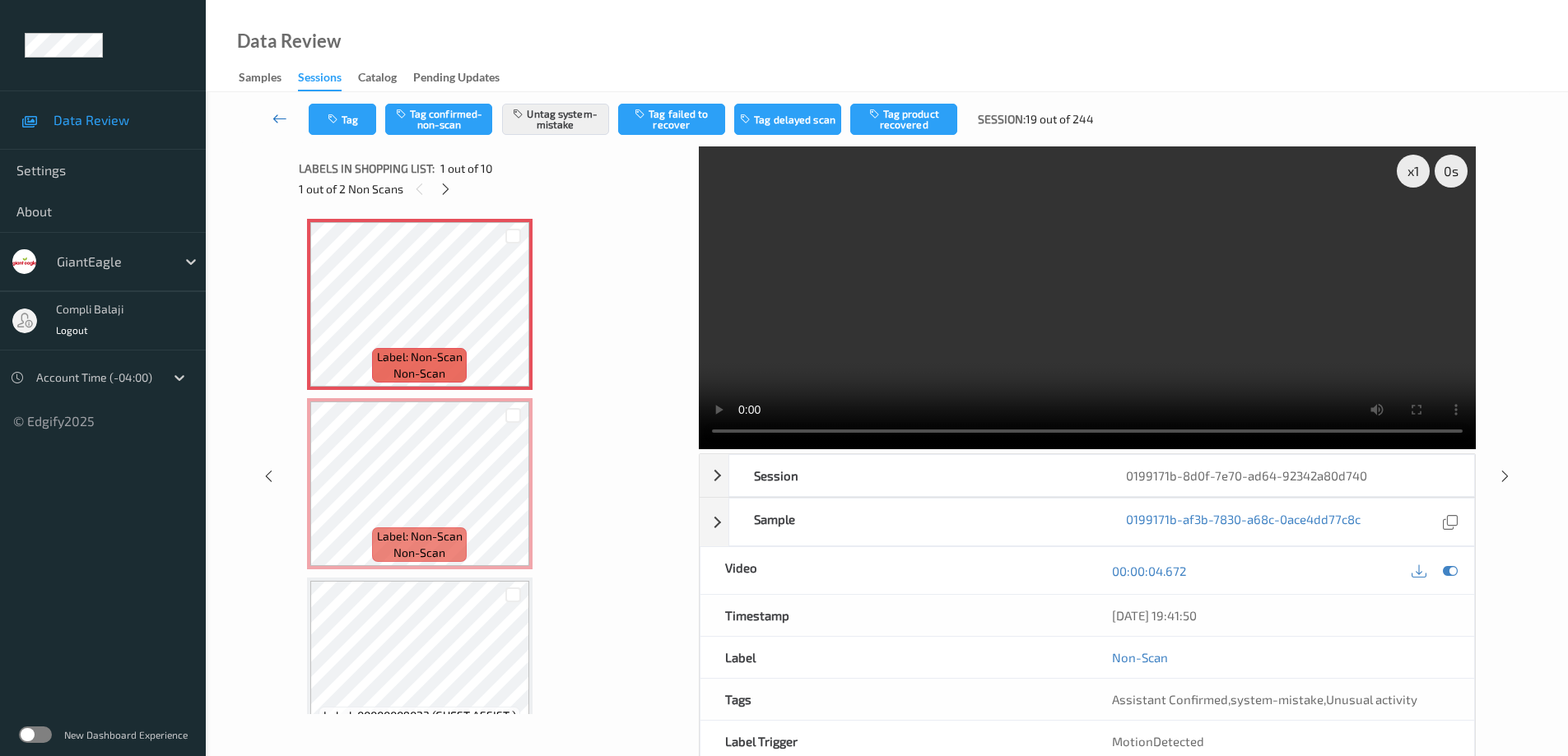
click at [274, 117] on icon at bounding box center [280, 118] width 15 height 16
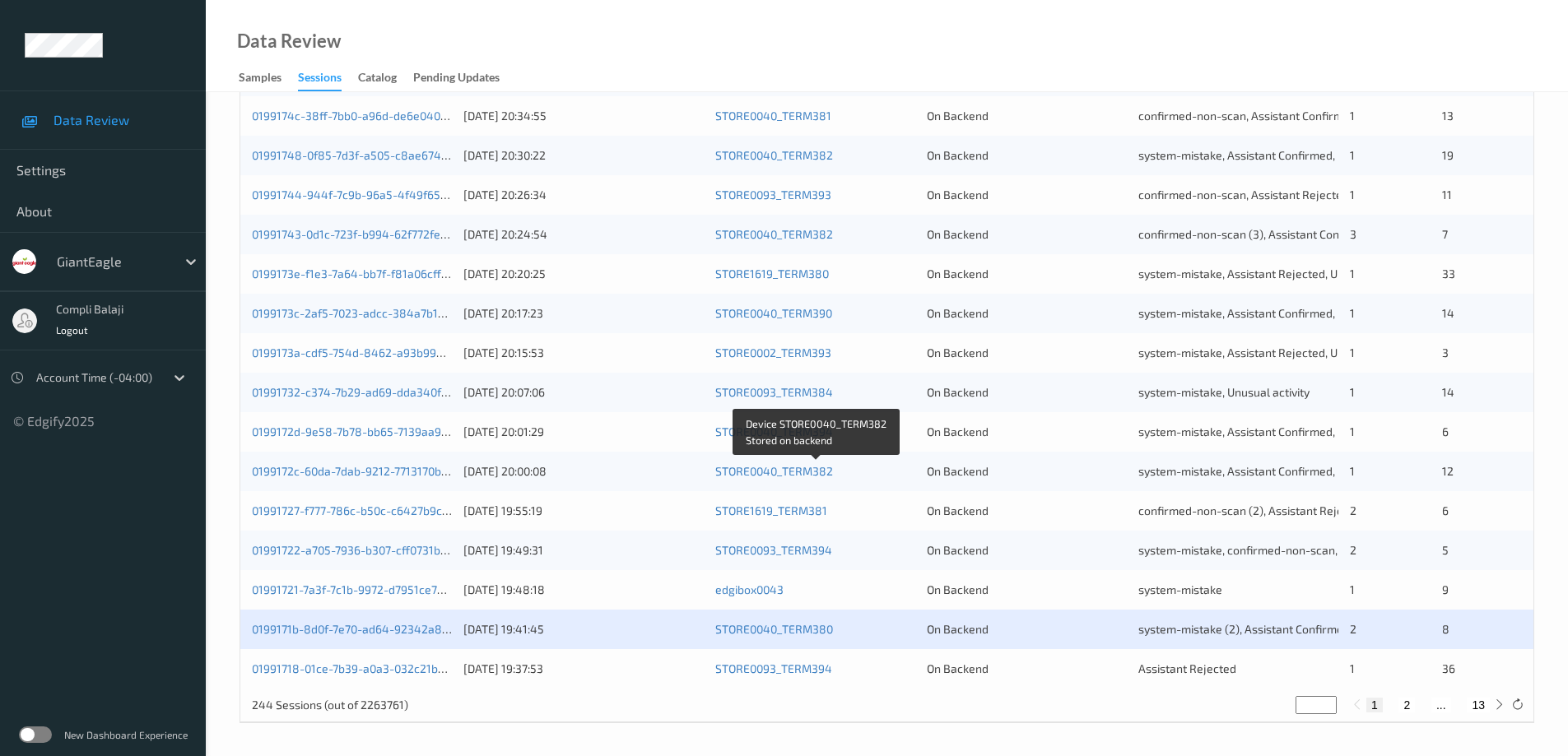
scroll to position [482, 0]
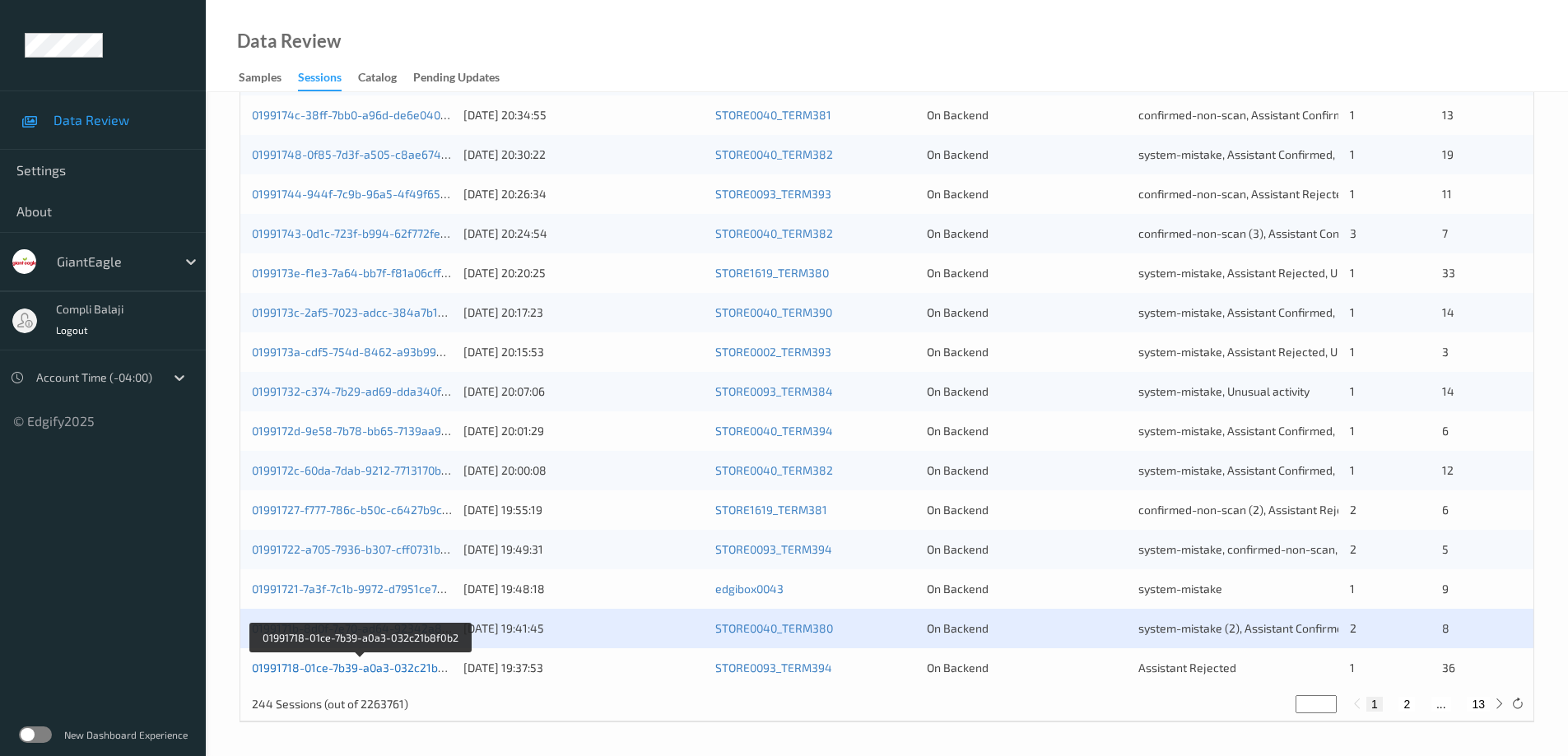
click at [340, 671] on link "01991718-01ce-7b39-a0a3-032c21b8f0b2" at bounding box center [360, 667] width 217 height 14
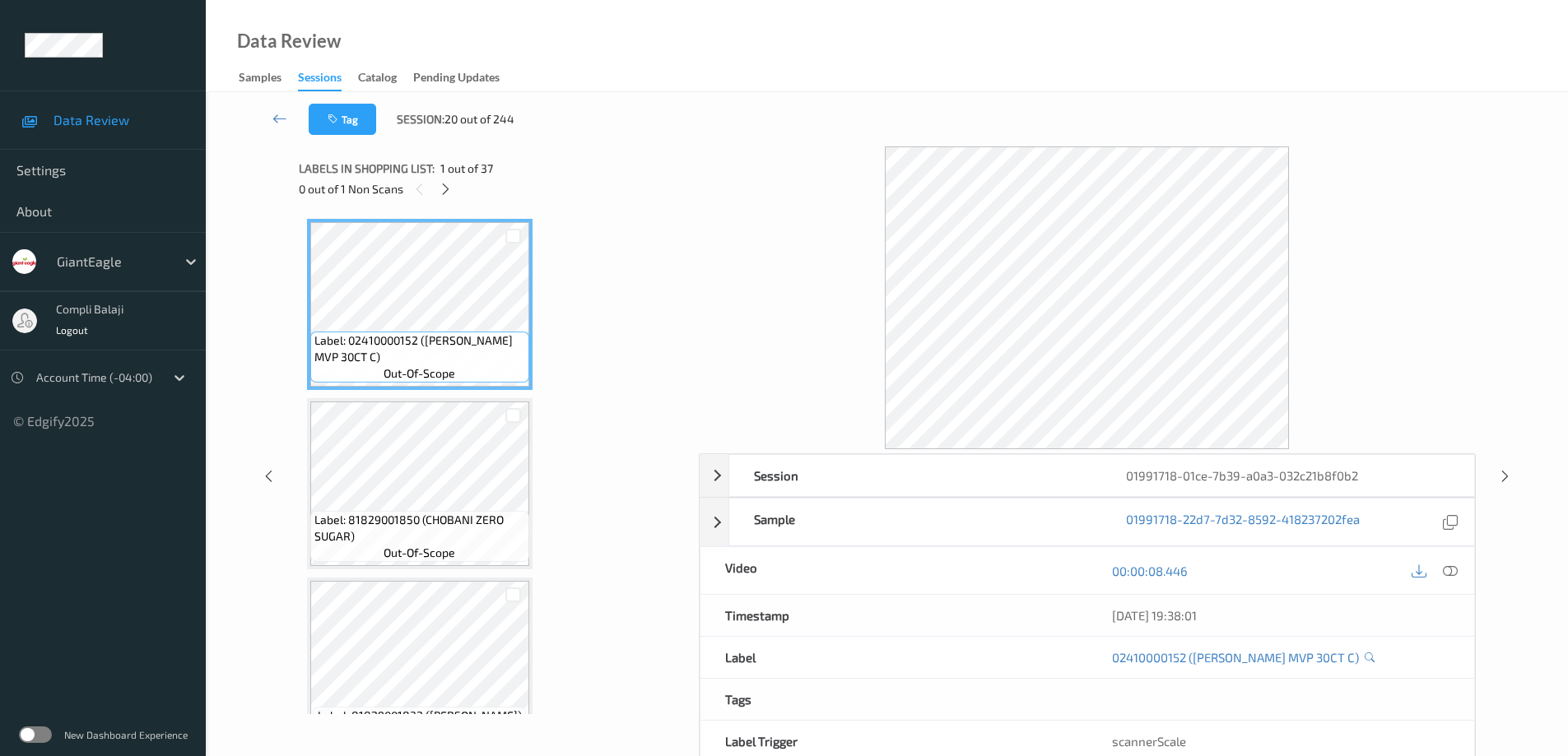
drag, startPoint x: 686, startPoint y: 235, endPoint x: 688, endPoint y: 278, distance: 43.0
click at [688, 278] on div "Session 01991718-01ce-7b39-a0a3-032c21b8f0b2 Session ID 01991718-01ce-7b39-a0a3…" at bounding box center [887, 475] width 1177 height 659
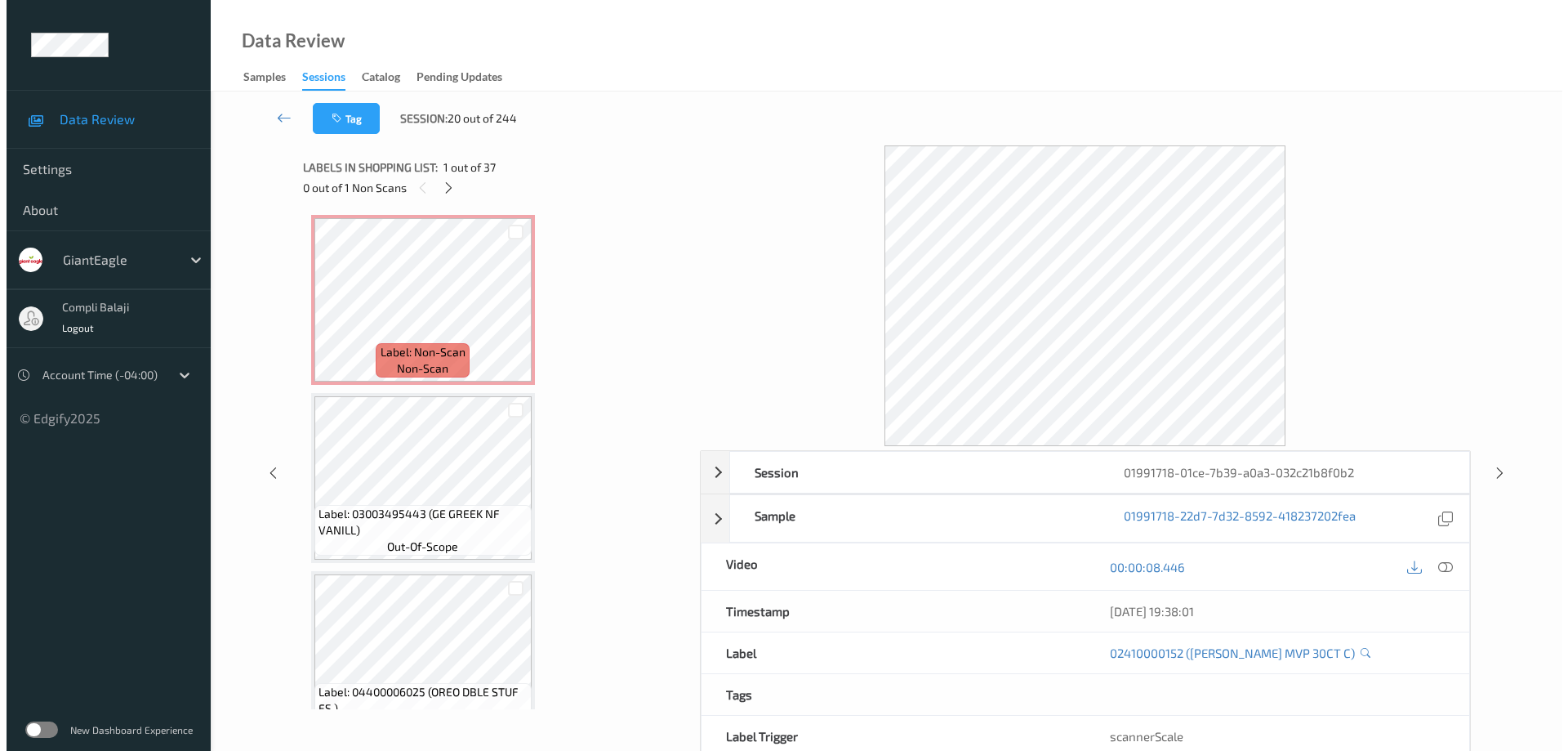
scroll to position [4388, 0]
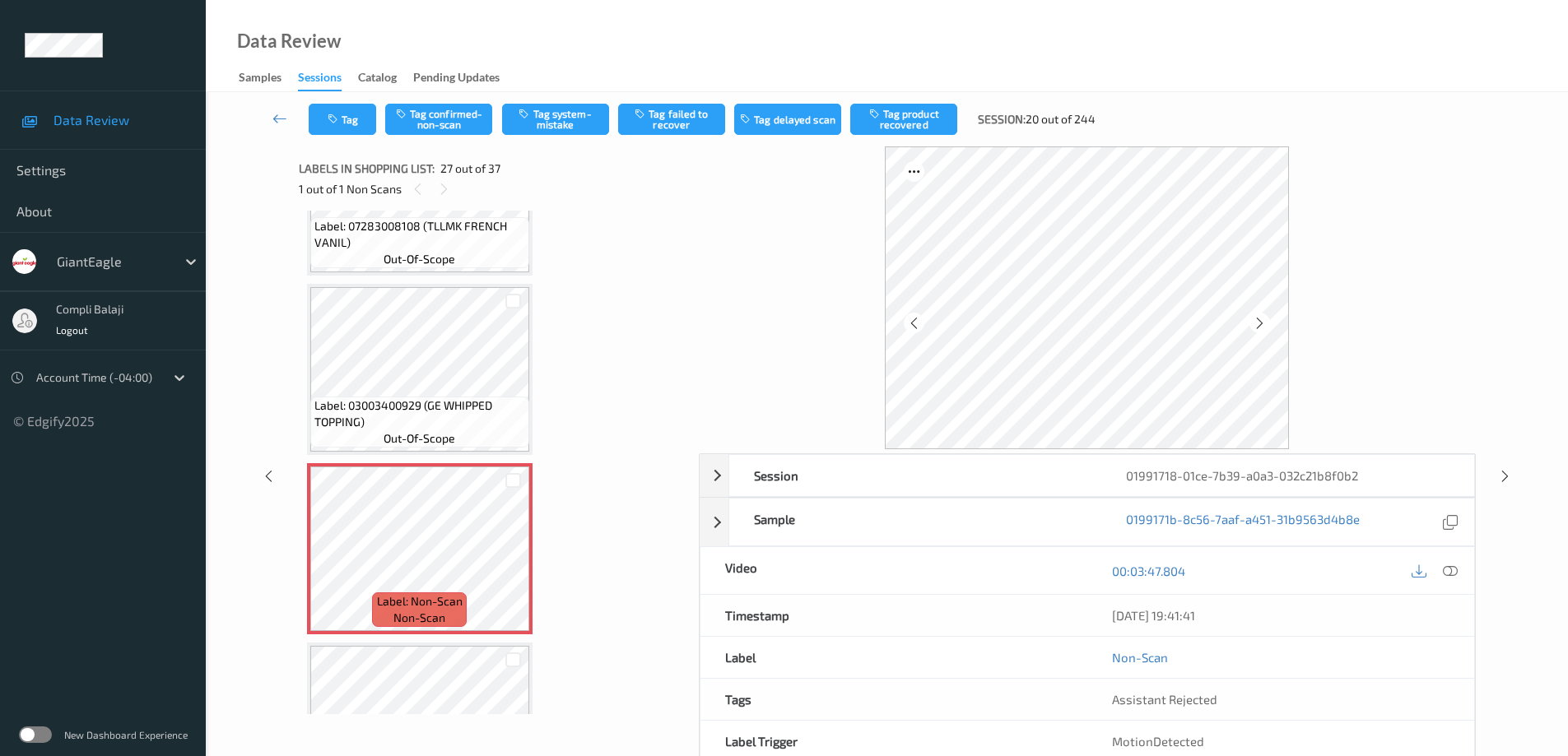
click at [1462, 571] on div "00:03:47.804" at bounding box center [1280, 570] width 387 height 47
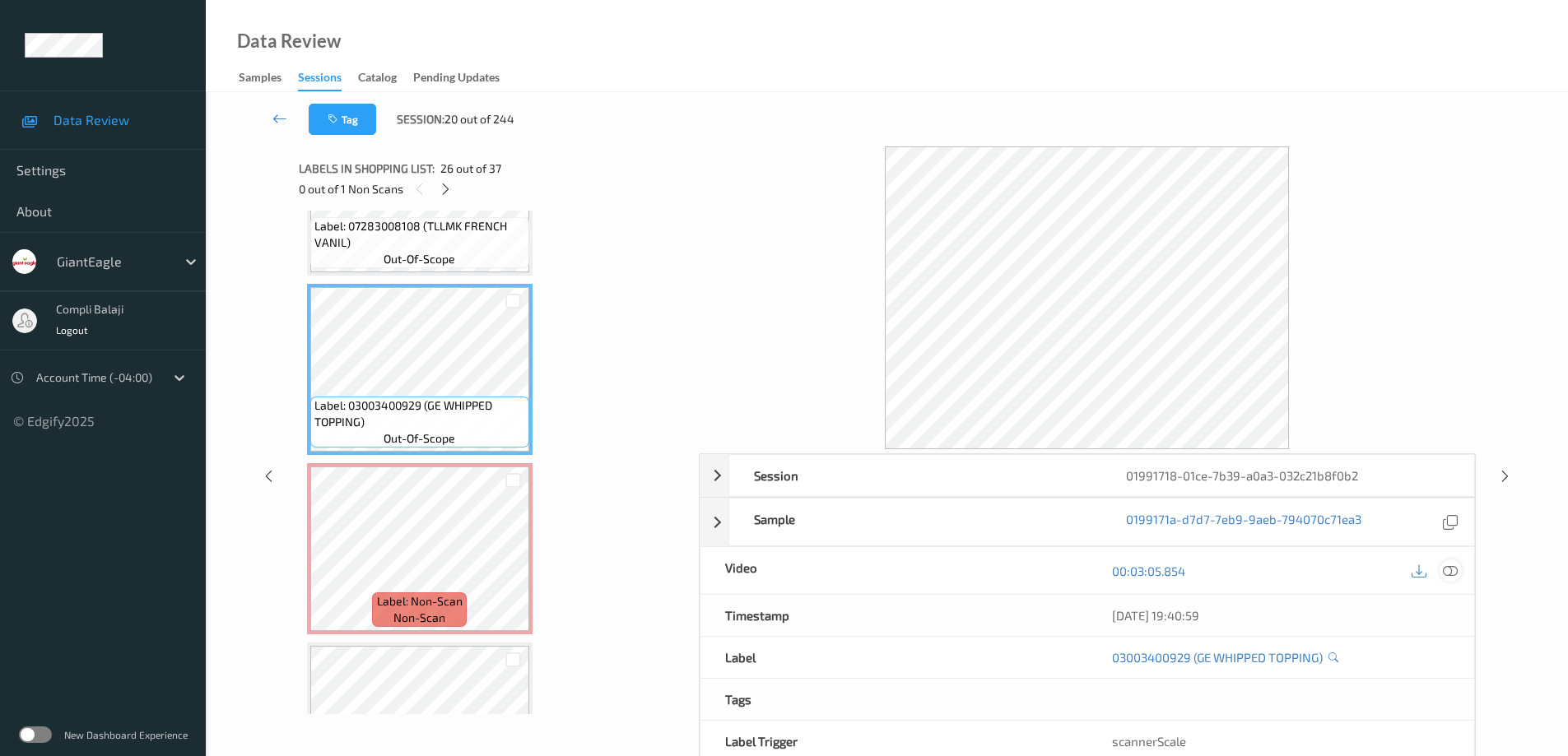
click at [1452, 573] on icon at bounding box center [1450, 570] width 15 height 15
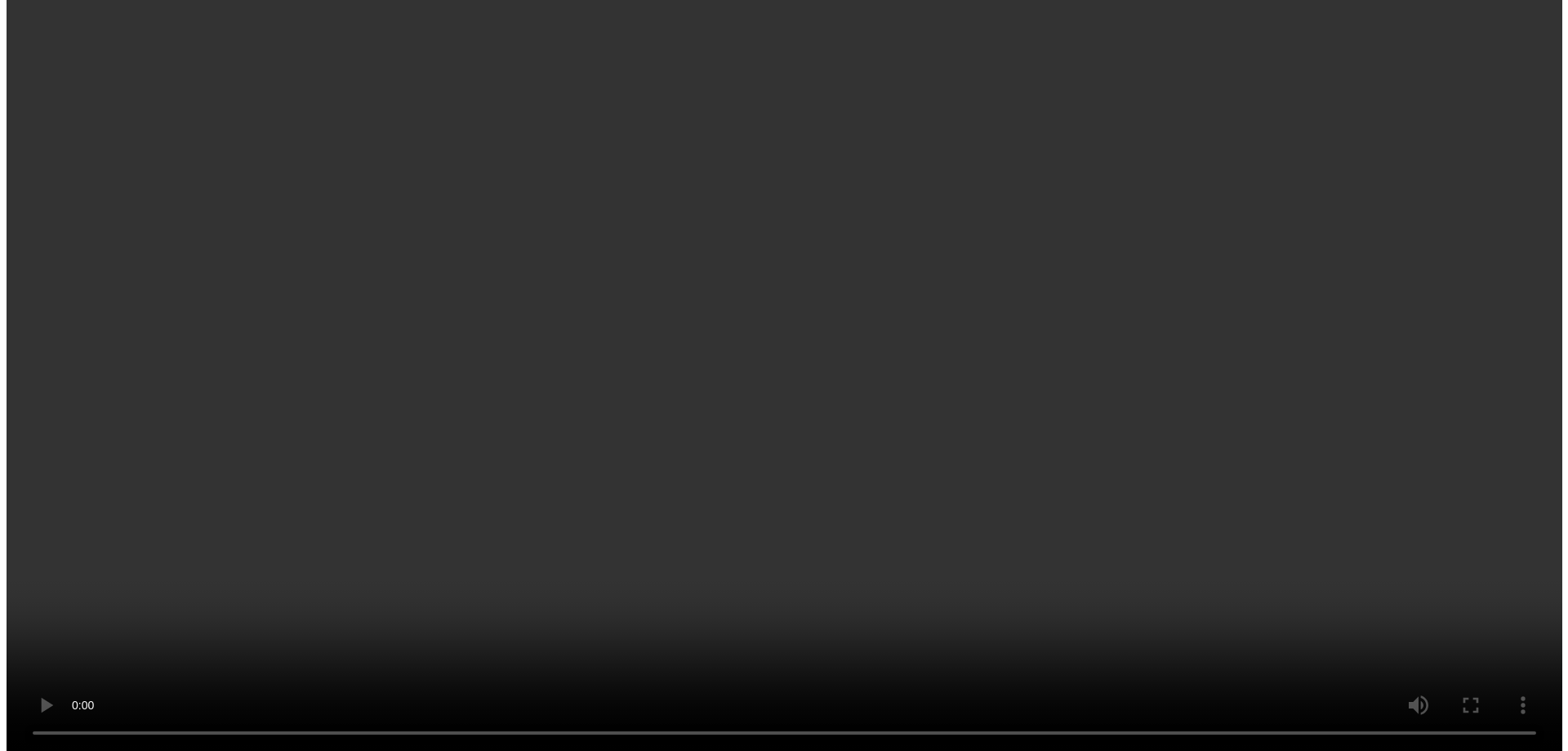
scroll to position [4551, 0]
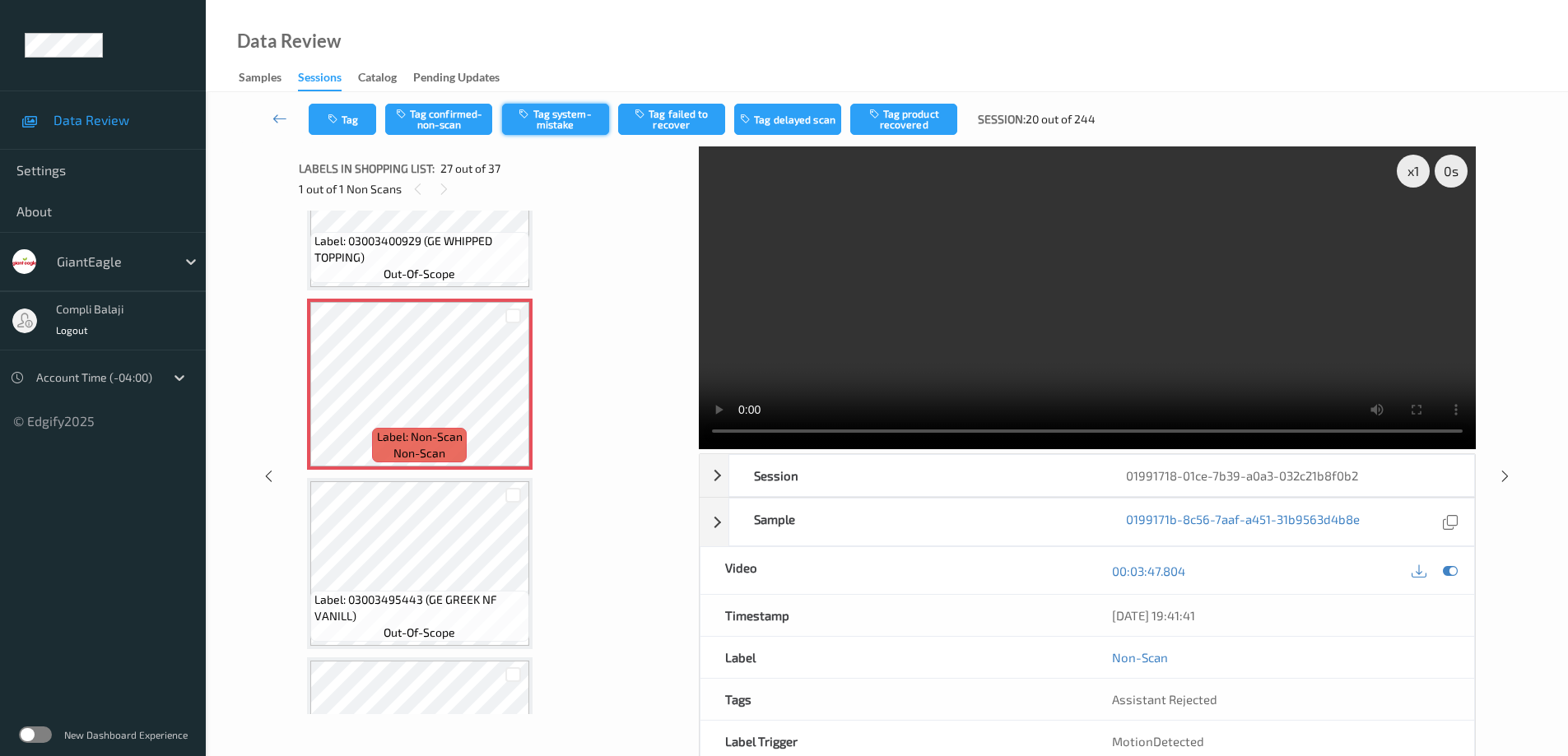
click at [570, 112] on button "Tag system-mistake" at bounding box center [555, 119] width 107 height 31
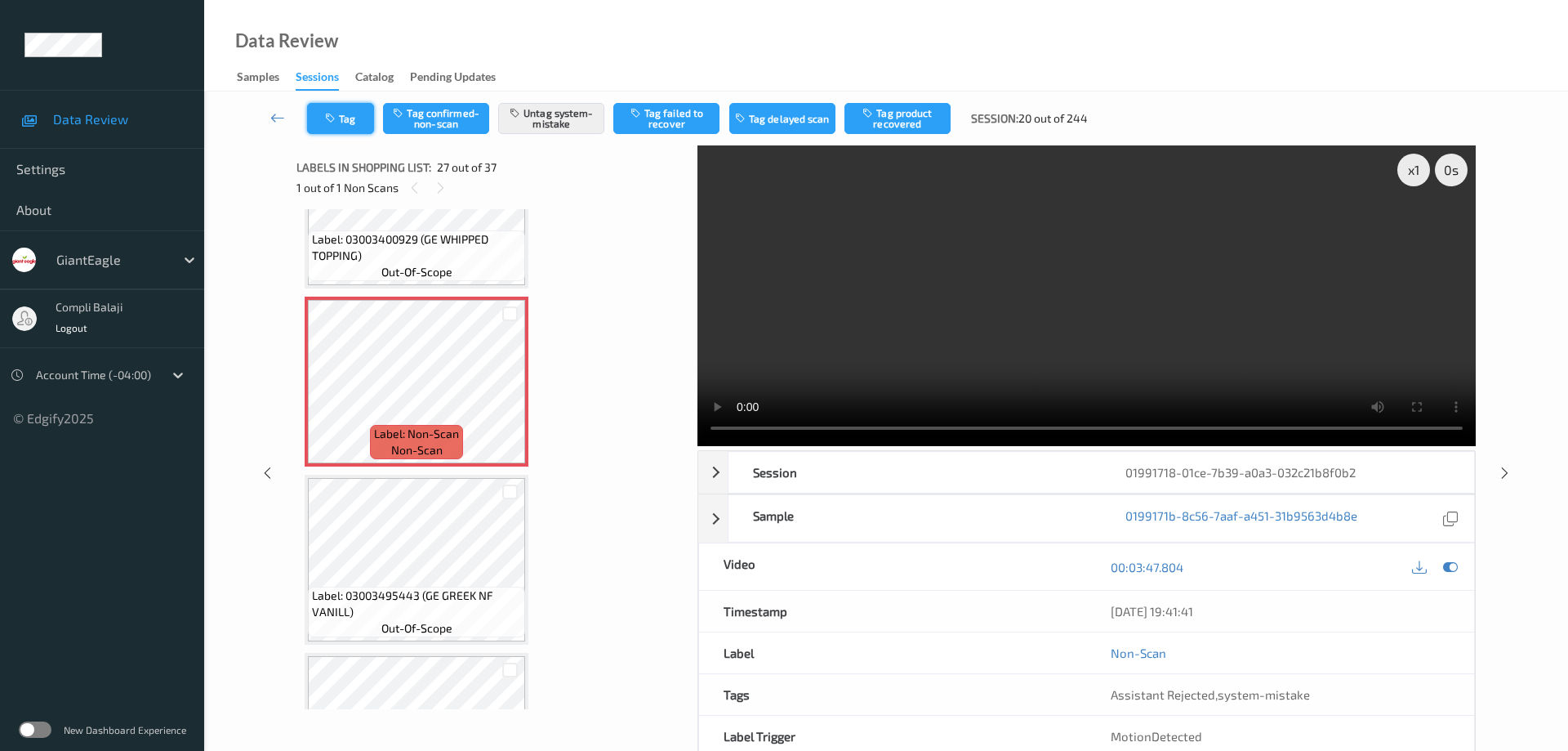
click at [335, 113] on icon "button" at bounding box center [332, 118] width 14 height 12
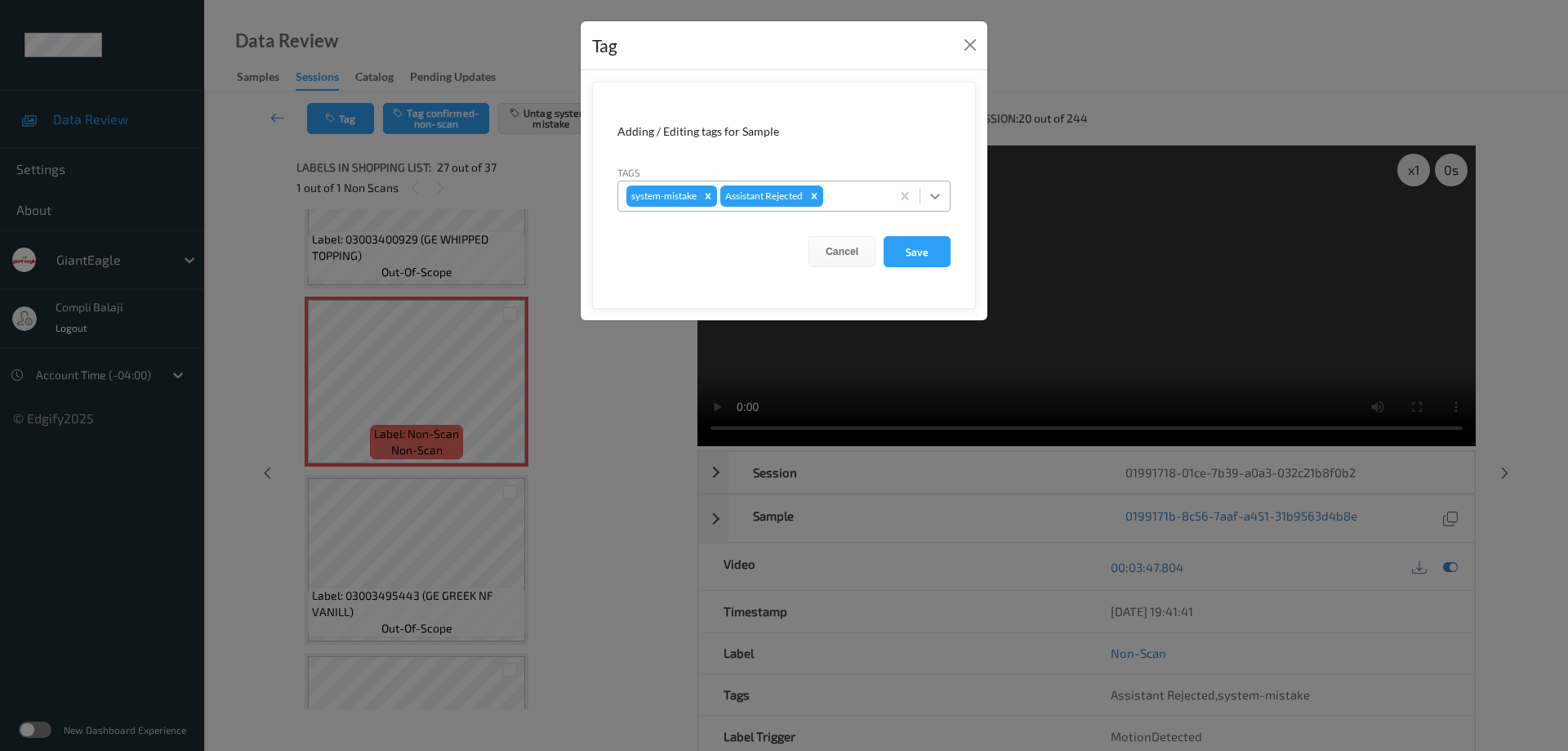
click at [937, 194] on icon at bounding box center [935, 196] width 16 height 16
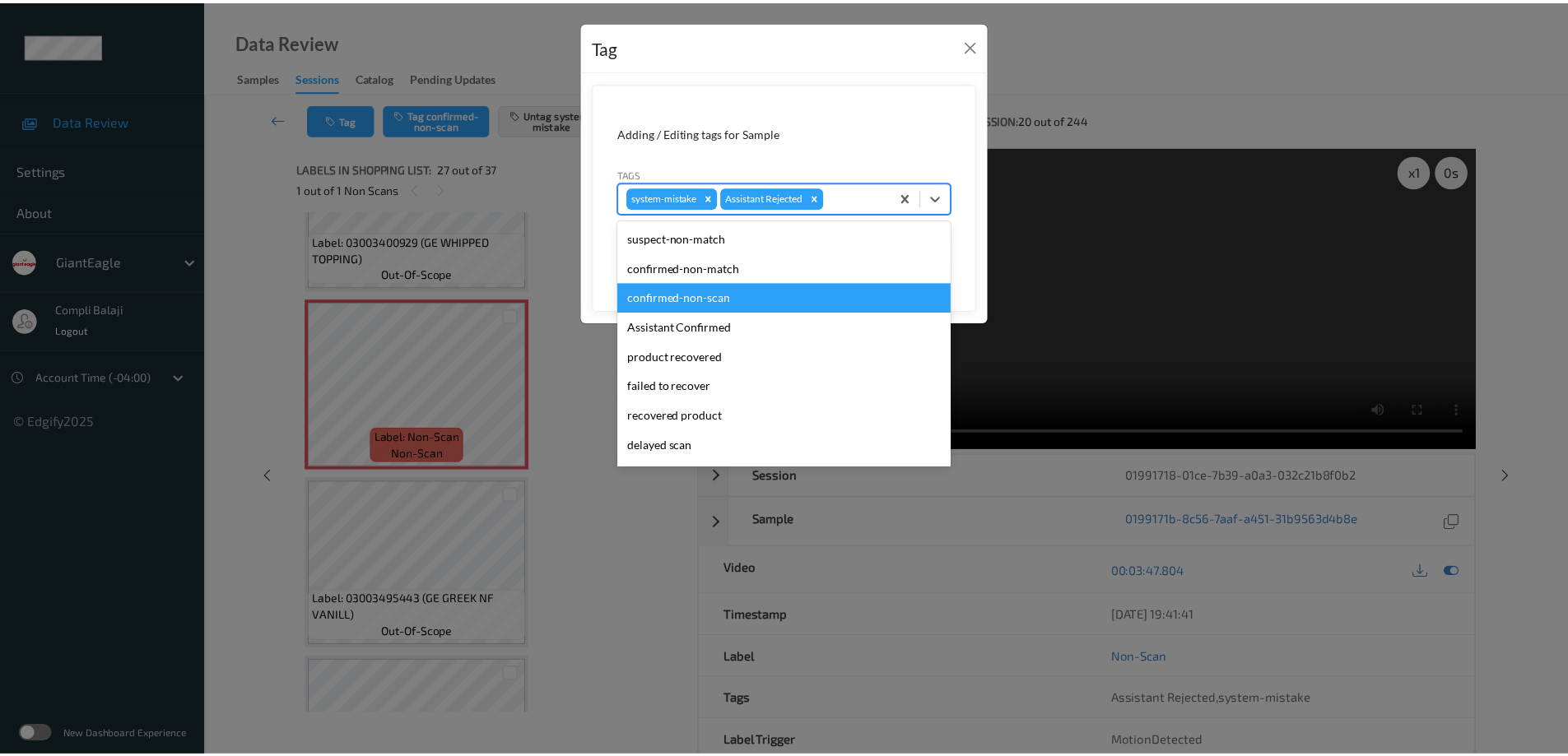
scroll to position [145, 0]
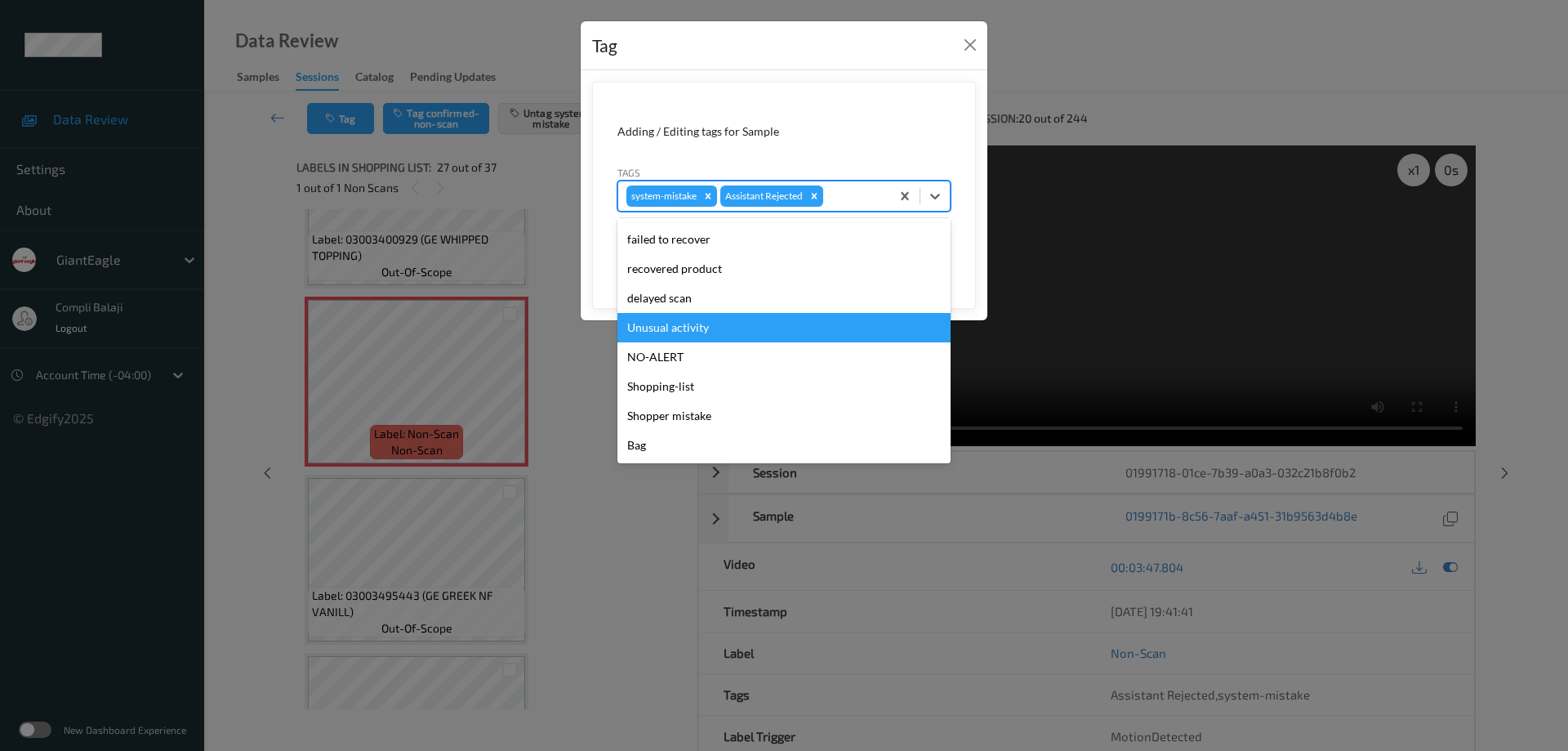
click at [687, 326] on div "Unusual activity" at bounding box center [784, 327] width 333 height 29
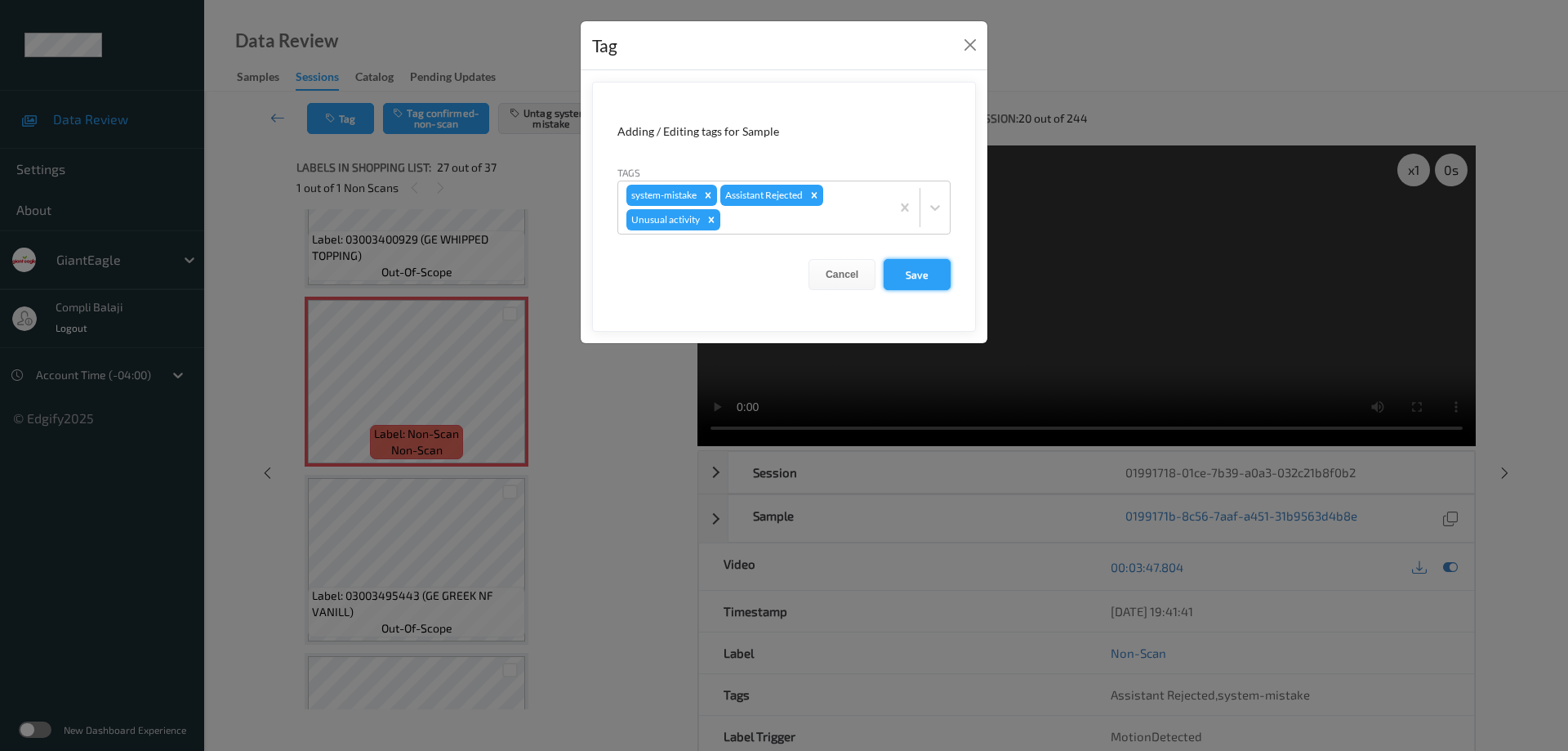
click at [934, 271] on button "Save" at bounding box center [917, 274] width 67 height 31
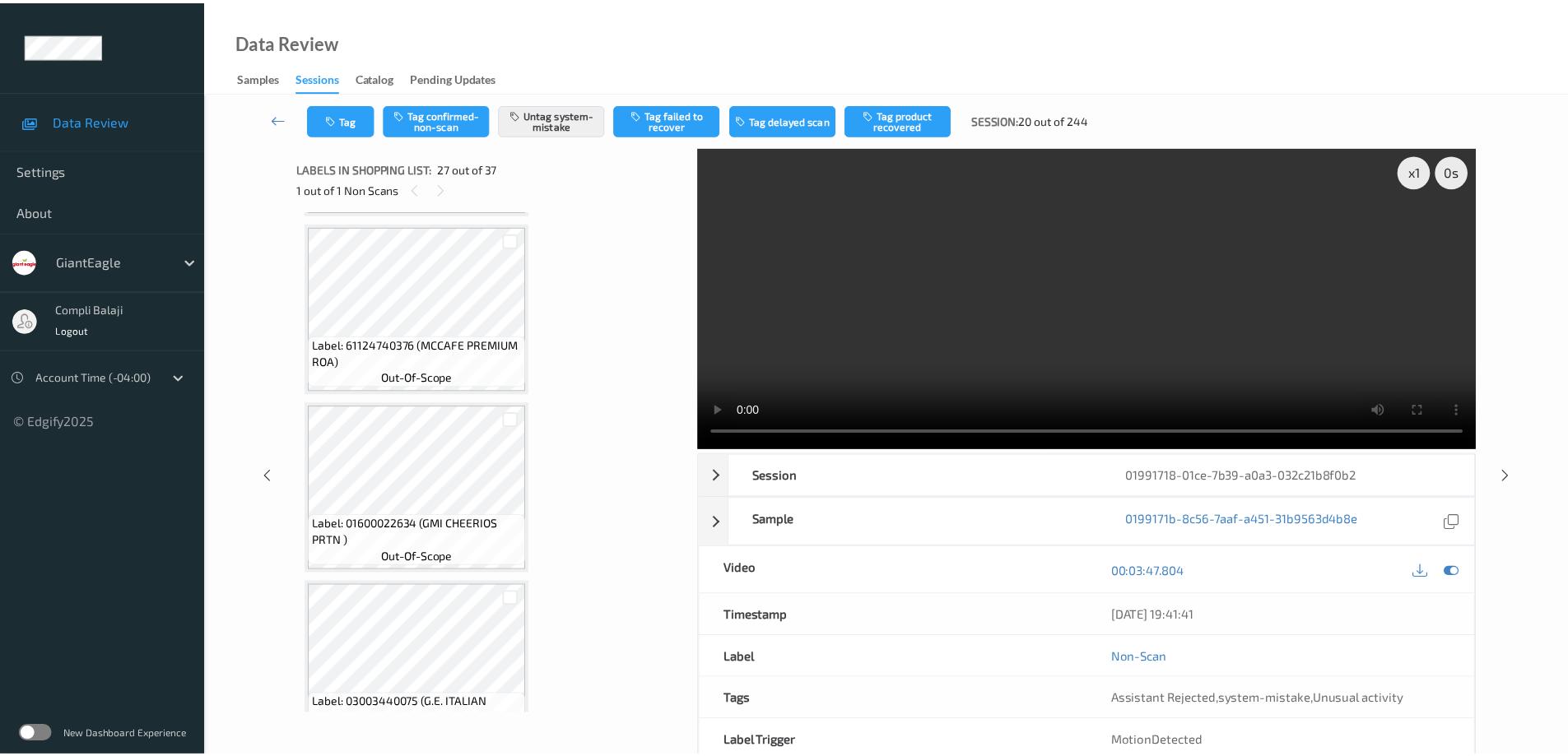
scroll to position [5823, 0]
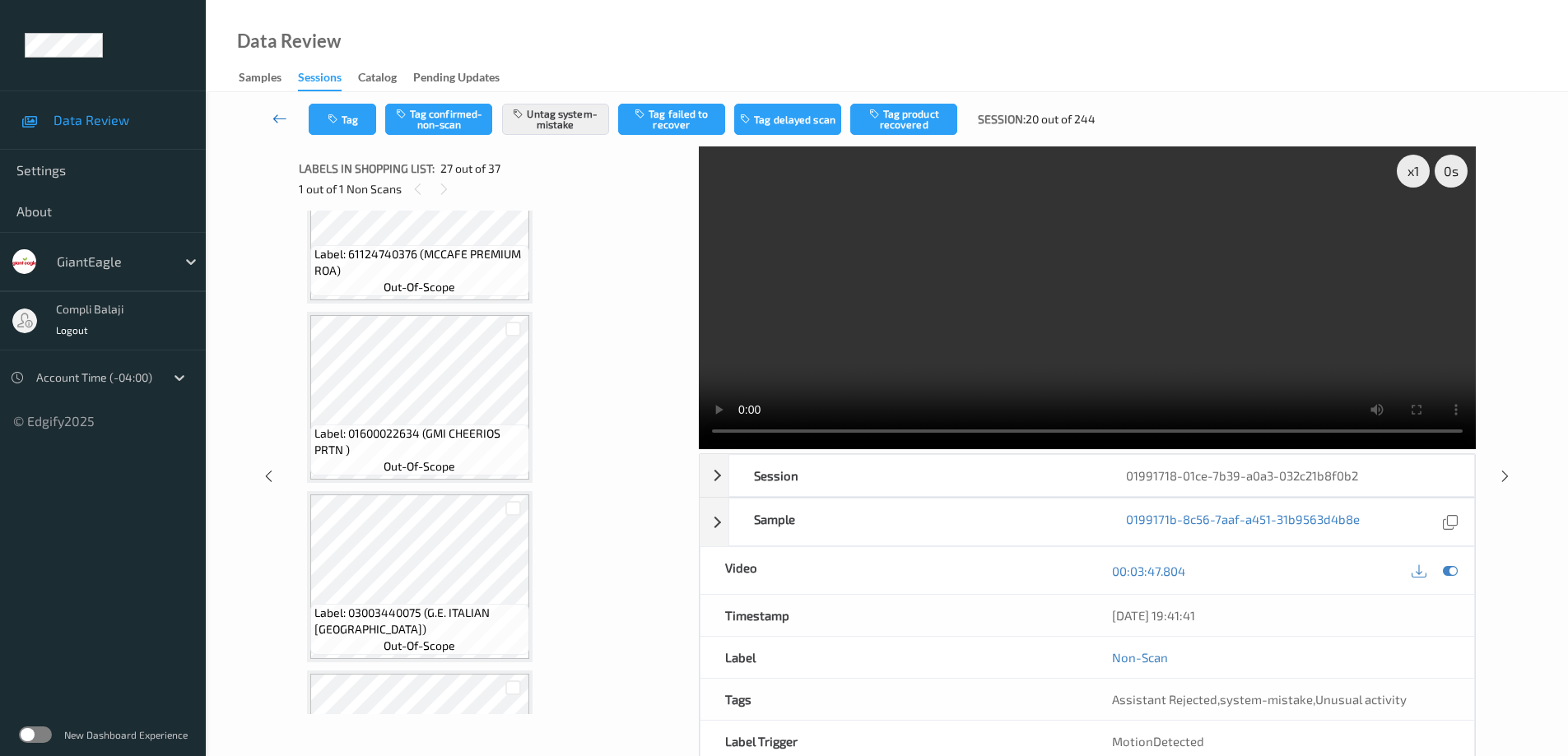
click at [277, 121] on icon at bounding box center [280, 118] width 15 height 16
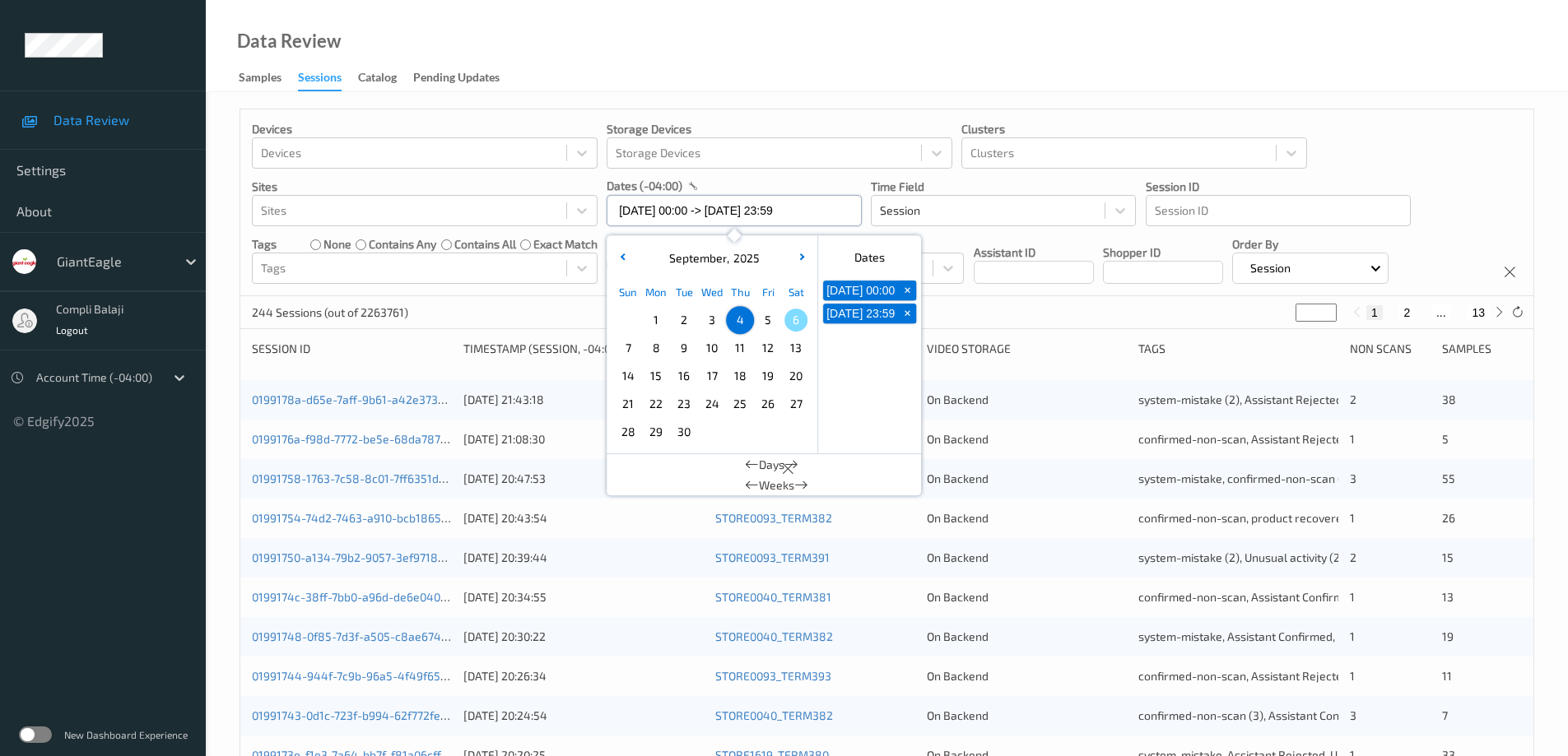
click at [833, 219] on input "[DATE] 00:00 -> [DATE] 23:59" at bounding box center [734, 210] width 255 height 31
click at [767, 327] on span "5" at bounding box center [767, 320] width 23 height 23
type input "[DATE] 00:00 -> [DATE] 23:59"
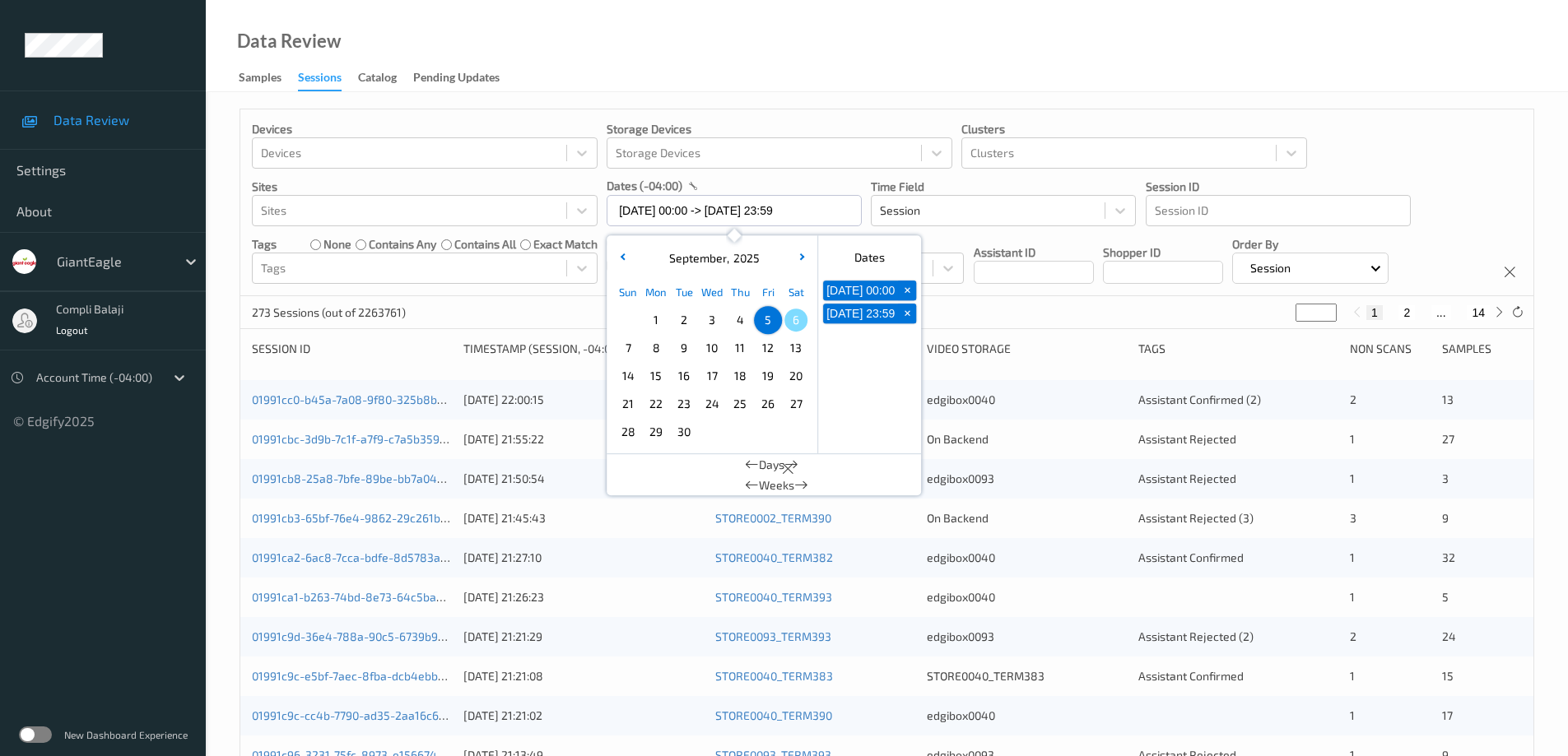
click at [1462, 207] on div "Devices Devices Storage Devices Storage Devices Clusters Clusters Sites Sites d…" at bounding box center [887, 202] width 1293 height 187
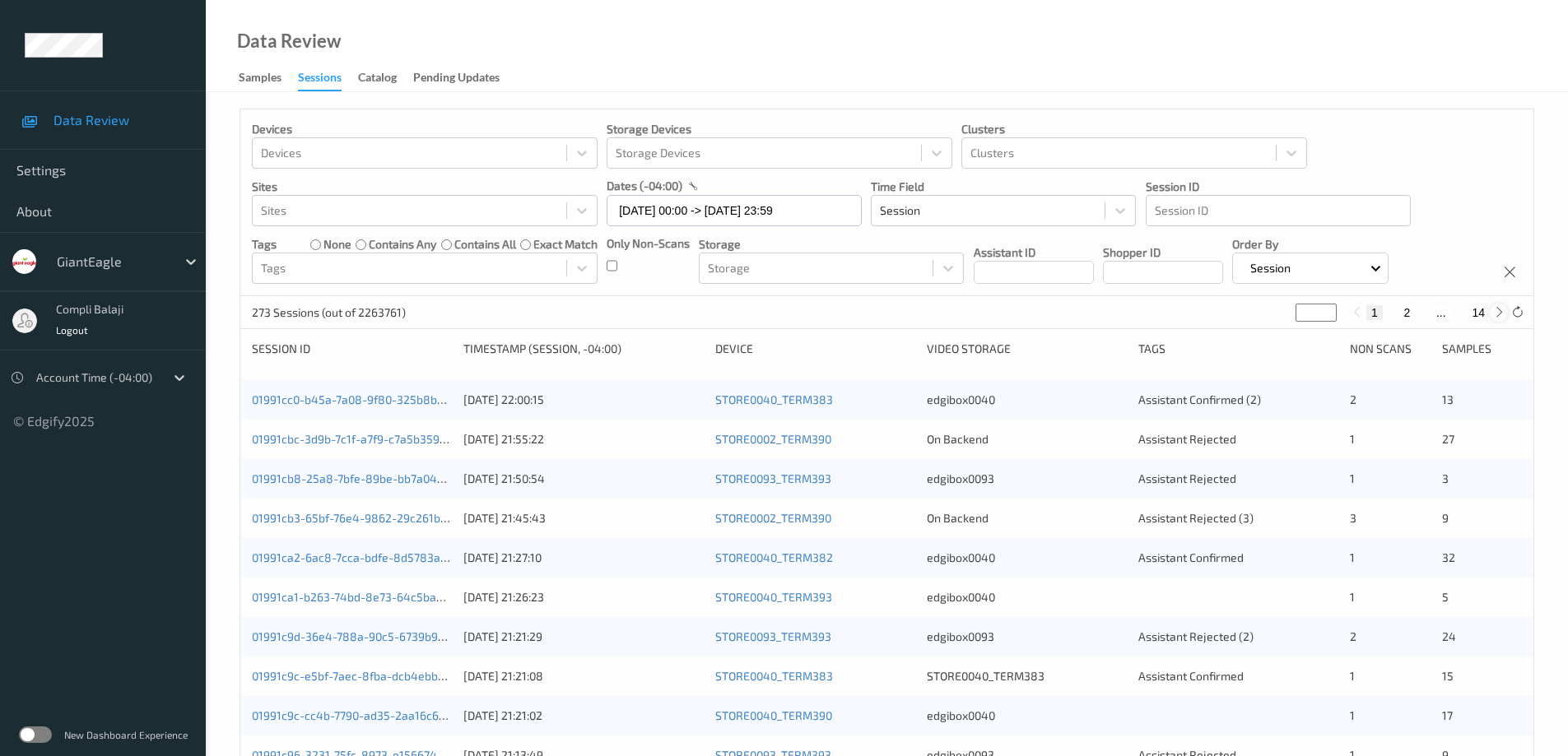
click at [1498, 311] on icon at bounding box center [1499, 312] width 13 height 13
type input "*"
click at [1498, 311] on icon at bounding box center [1499, 312] width 13 height 13
type input "*"
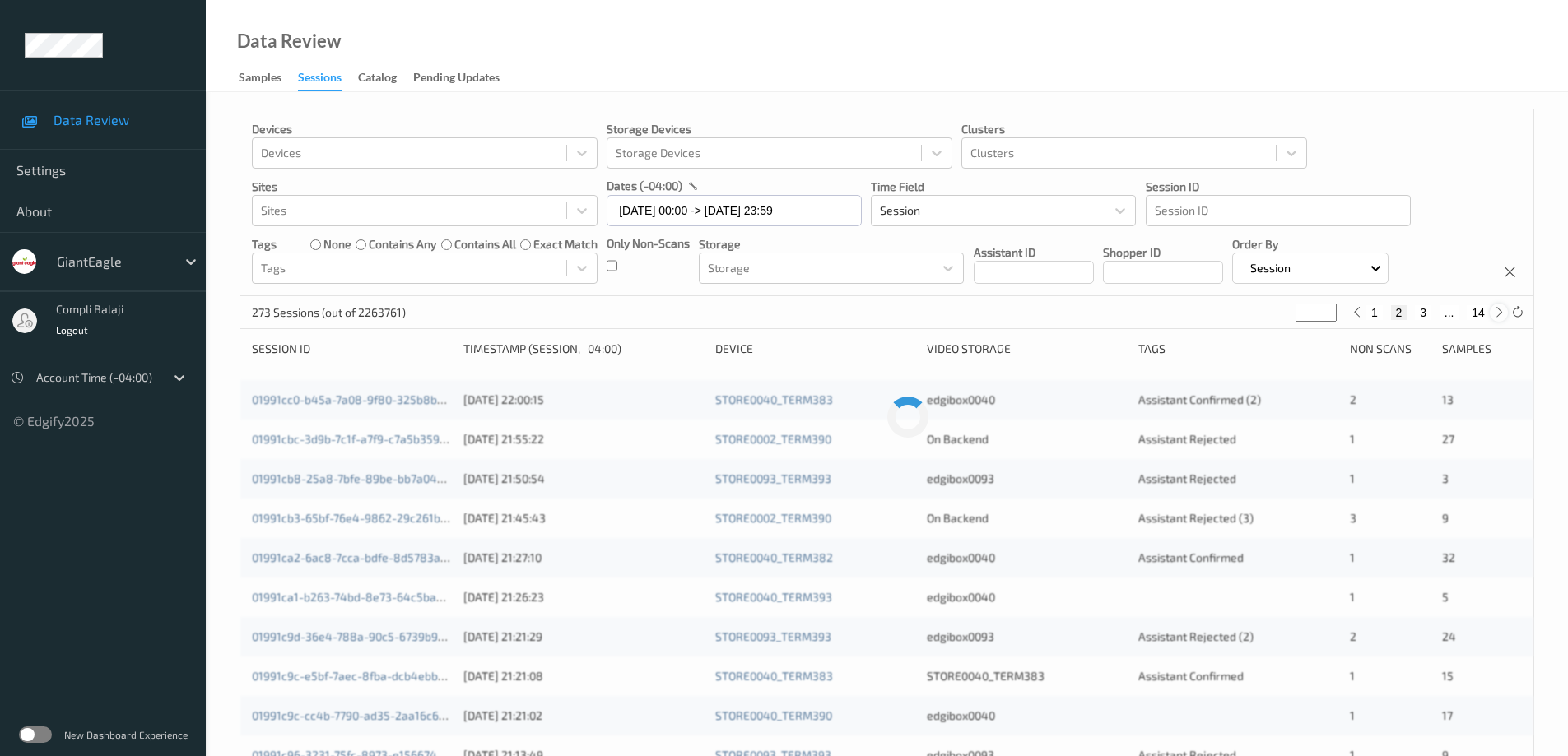
type input "*"
click at [1498, 311] on icon at bounding box center [1499, 312] width 13 height 13
type input "*"
click at [1498, 311] on icon at bounding box center [1499, 312] width 13 height 13
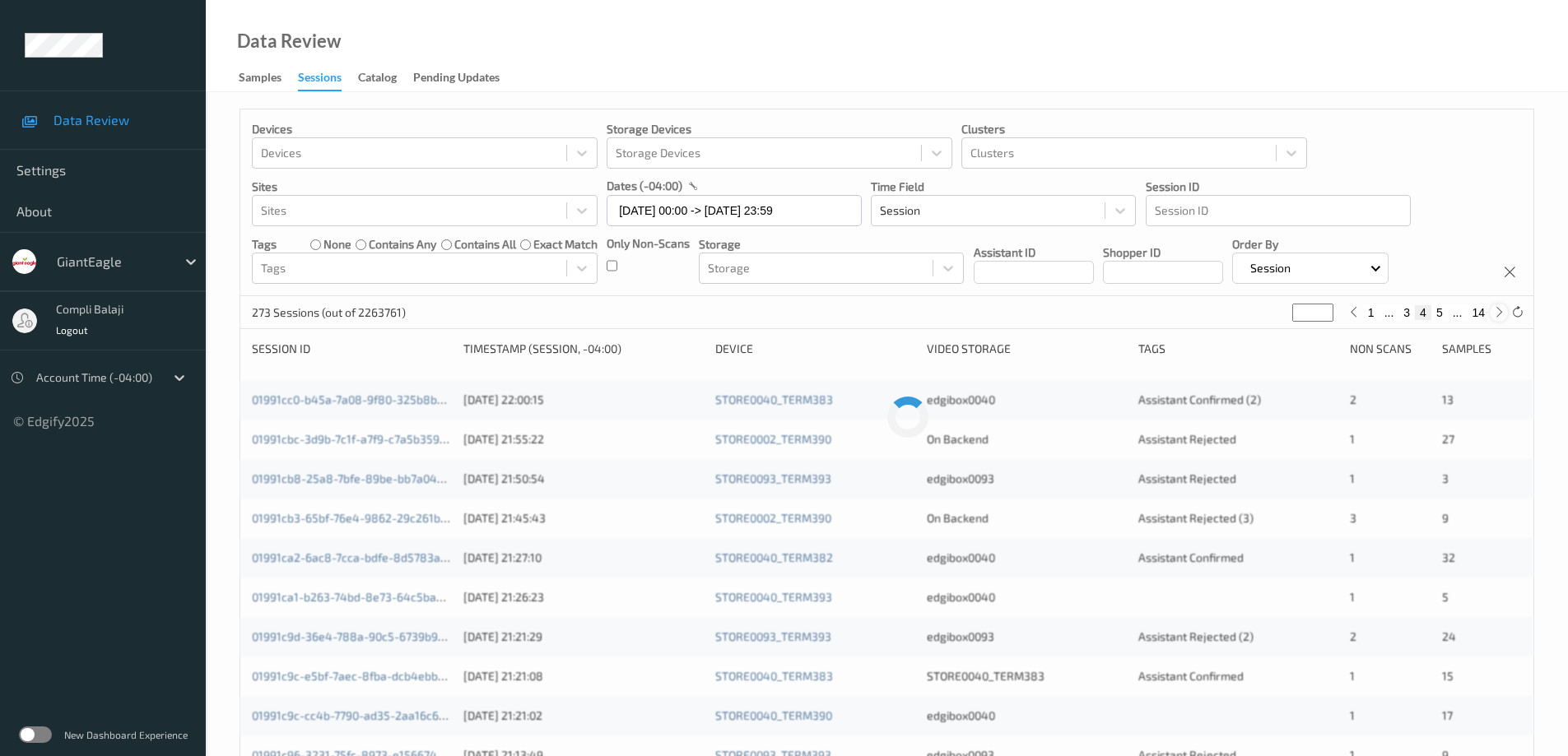
type input "*"
click at [1498, 311] on icon at bounding box center [1499, 312] width 13 height 13
type input "*"
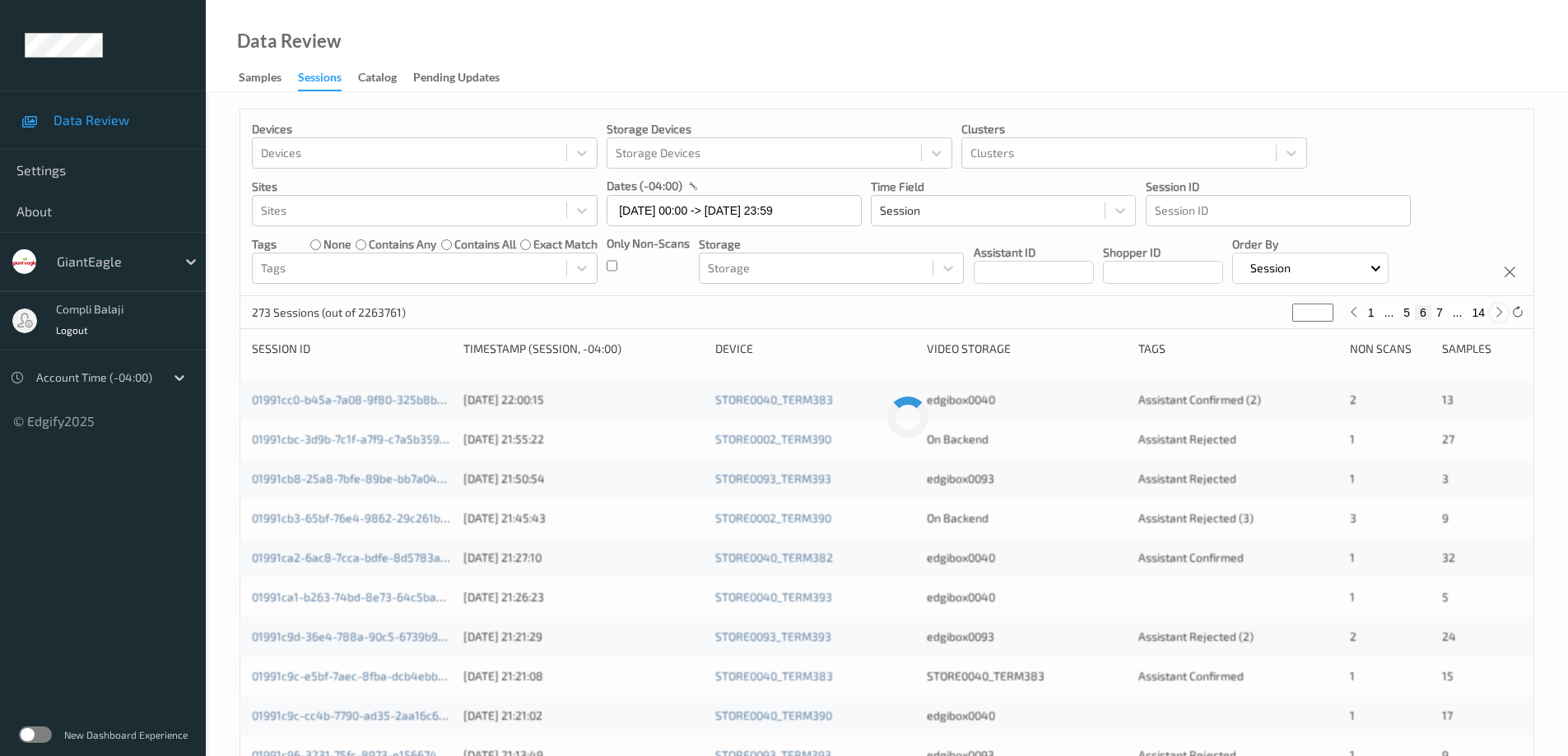
click at [1498, 311] on icon at bounding box center [1499, 312] width 13 height 13
type input "*"
click at [1498, 311] on icon at bounding box center [1499, 312] width 13 height 13
type input "*"
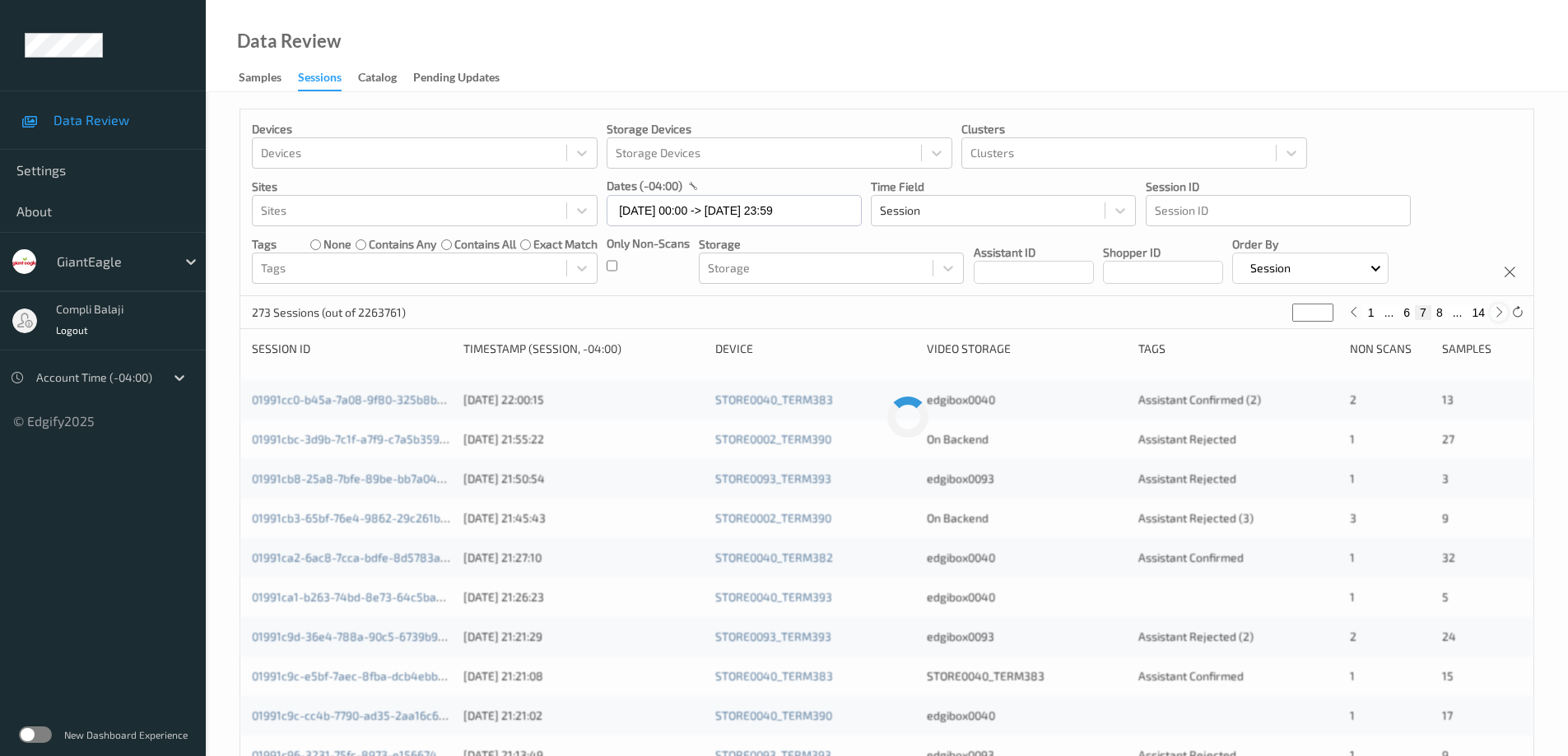
type input "*"
click at [1498, 311] on icon at bounding box center [1499, 312] width 13 height 13
type input "*"
click at [1498, 311] on icon at bounding box center [1499, 312] width 13 height 13
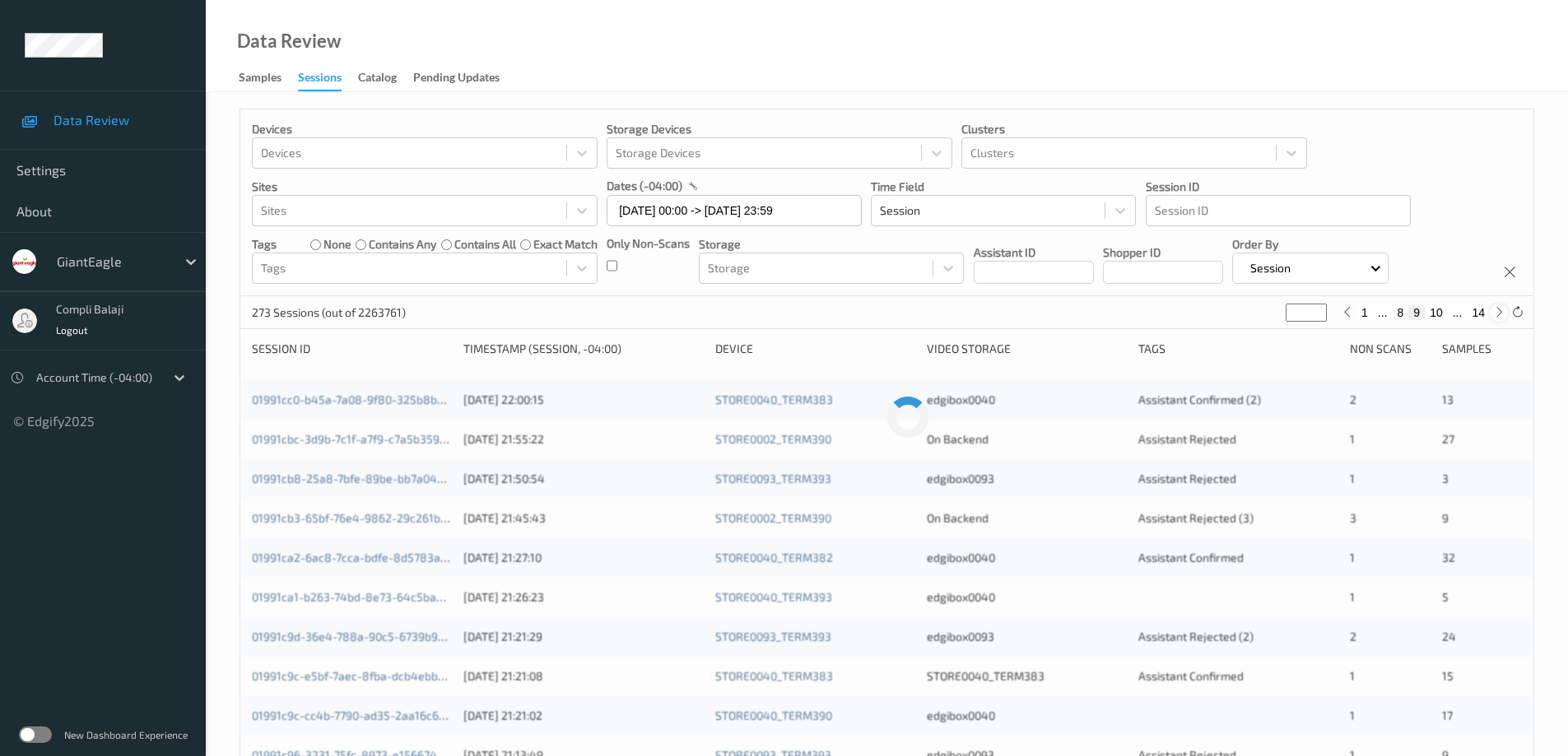
type input "**"
click at [1419, 318] on button "10" at bounding box center [1413, 313] width 23 height 15
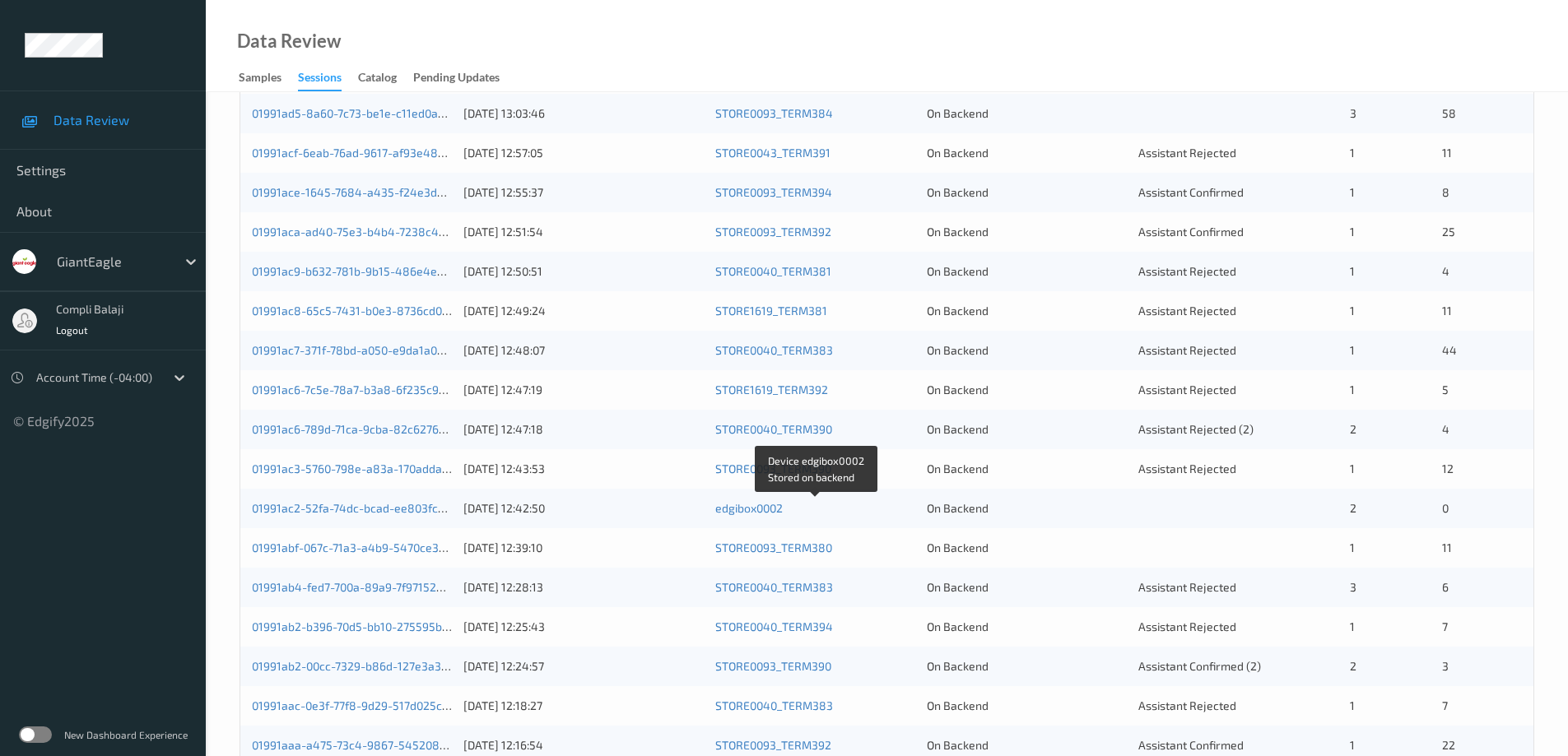
scroll to position [153, 0]
